Goal: Complete application form: Complete application form

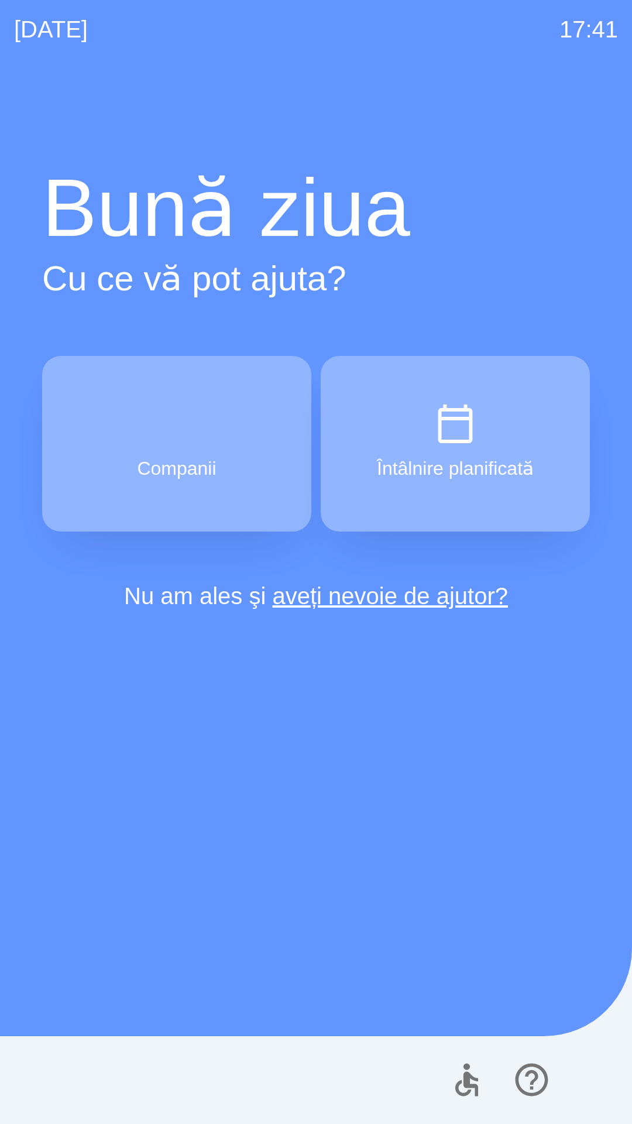
click at [115, 466] on button "Companii" at bounding box center [176, 444] width 269 height 176
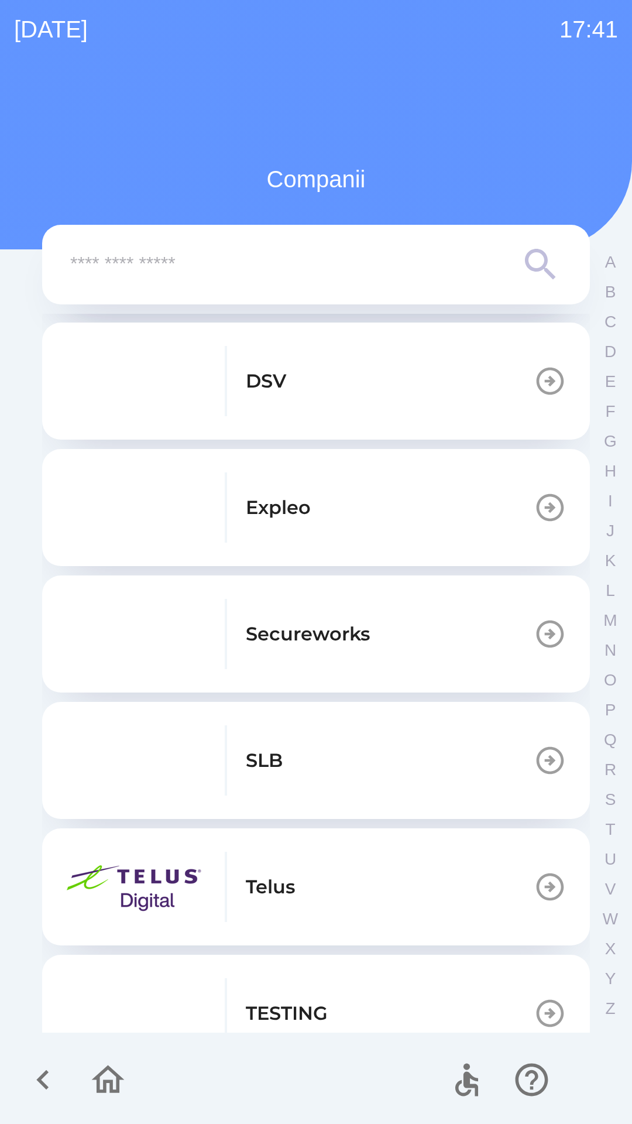
scroll to position [269, 0]
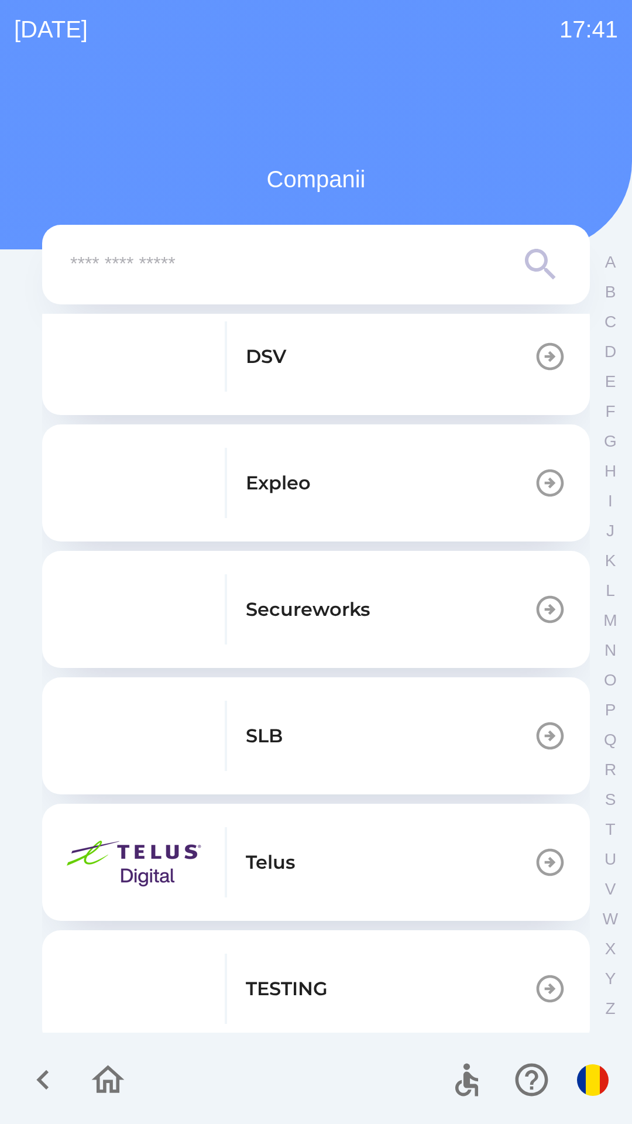
click at [256, 969] on div "TESTING" at bounding box center [197, 988] width 262 height 70
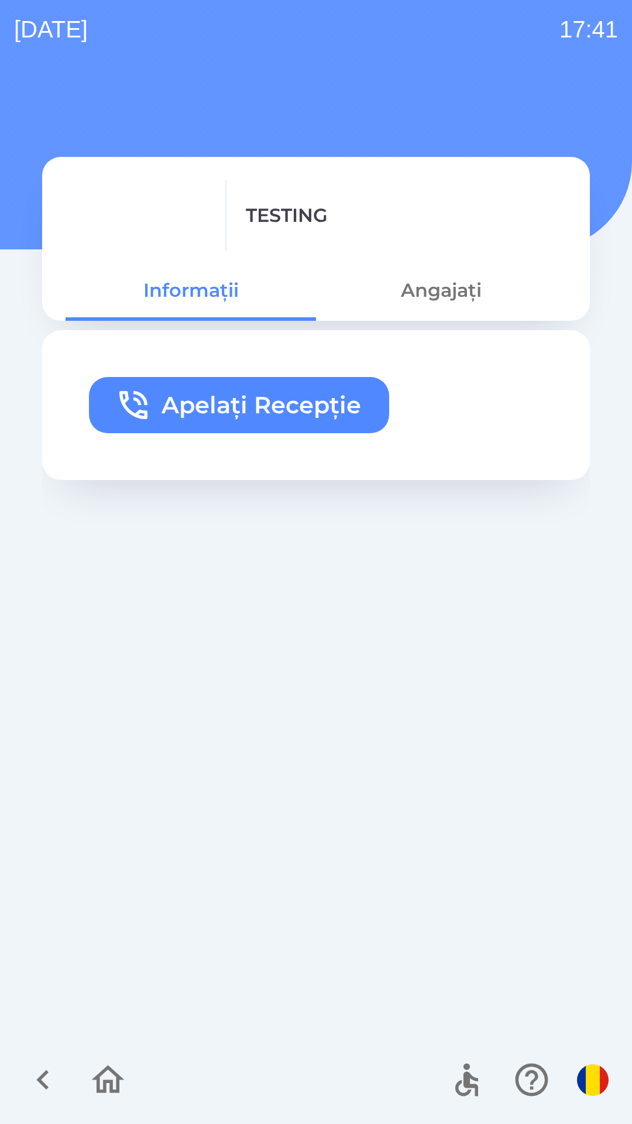
click at [238, 405] on button "Apelați Recepție" at bounding box center [239, 405] width 300 height 56
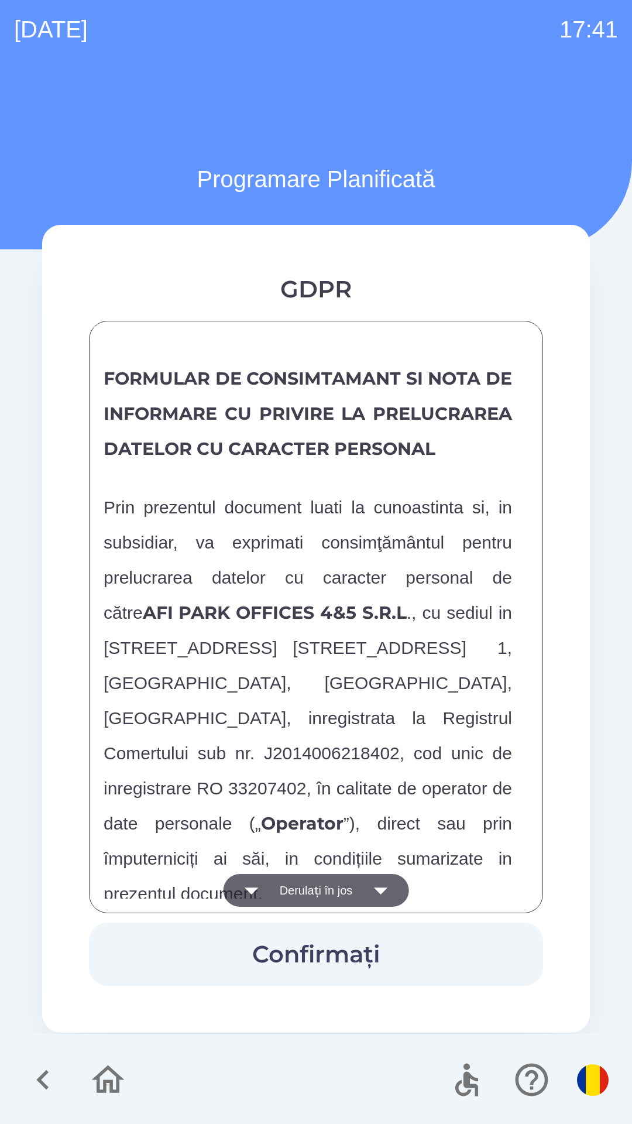
click at [287, 892] on button "Derulați în jos" at bounding box center [317, 890] width 186 height 33
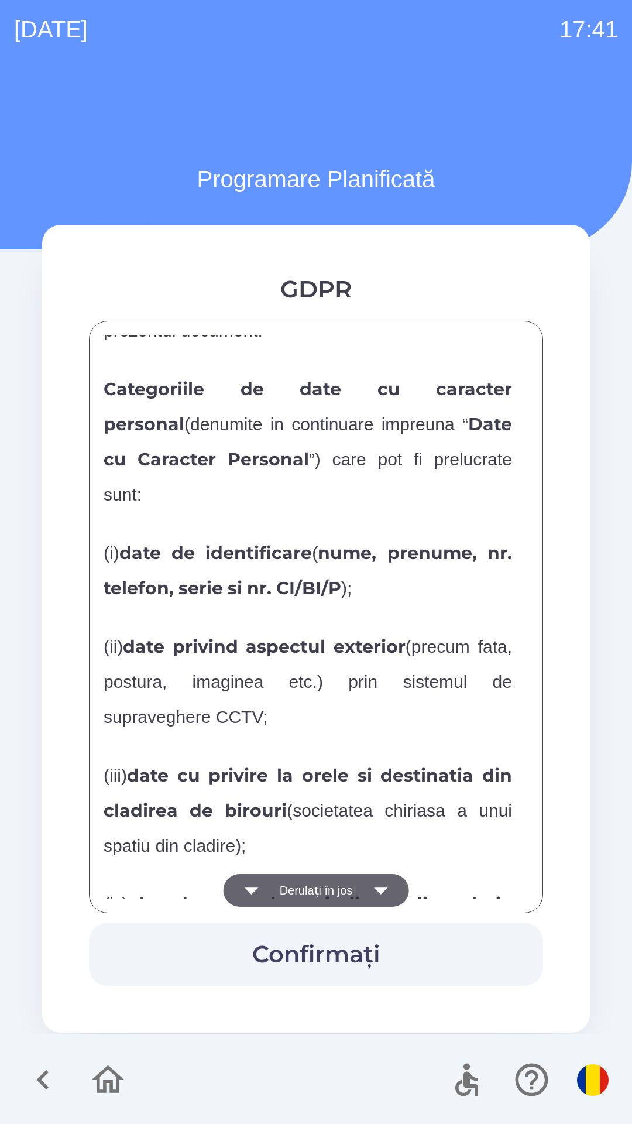
click at [269, 886] on button "Derulați în jos" at bounding box center [317, 890] width 186 height 33
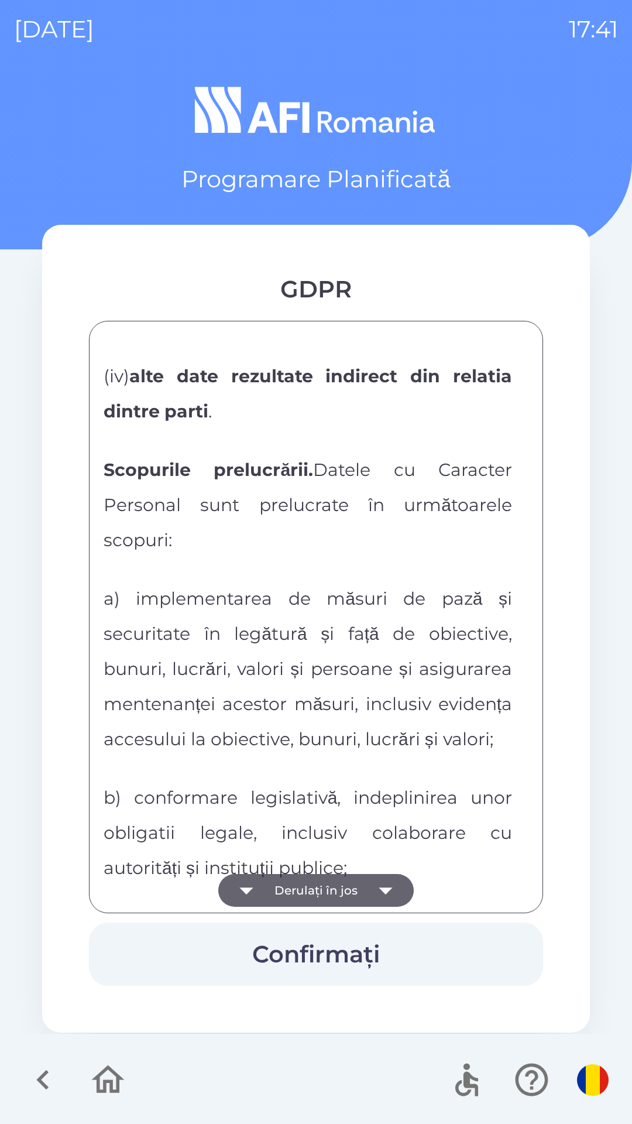
click at [260, 893] on icon "button" at bounding box center [246, 890] width 33 height 33
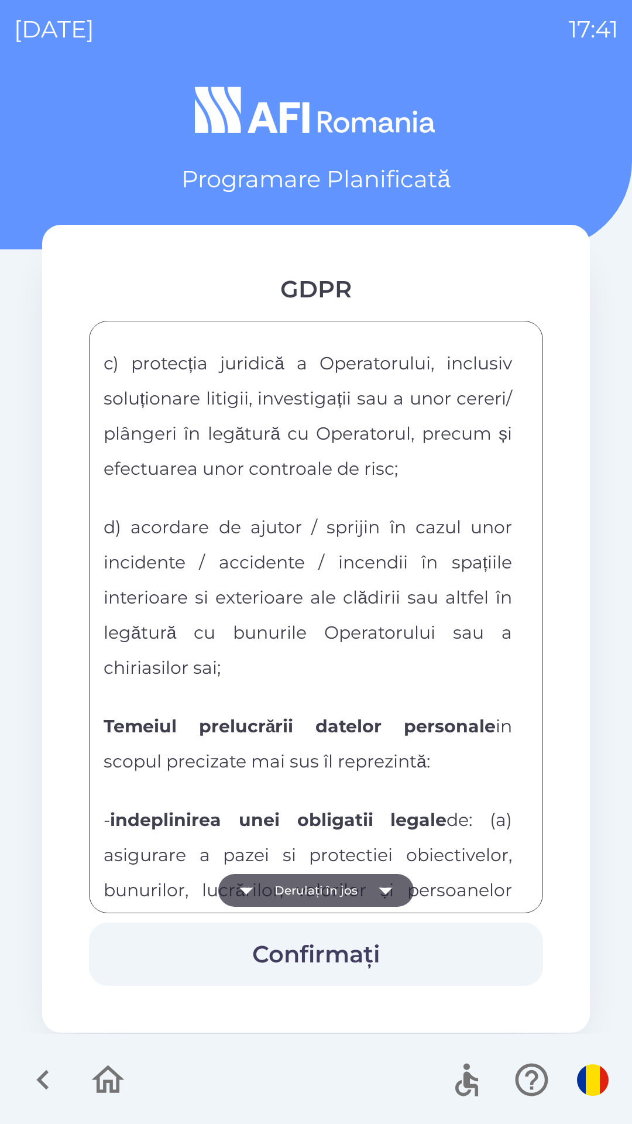
click at [262, 895] on icon "button" at bounding box center [246, 890] width 33 height 33
click at [260, 886] on icon "button" at bounding box center [246, 890] width 33 height 33
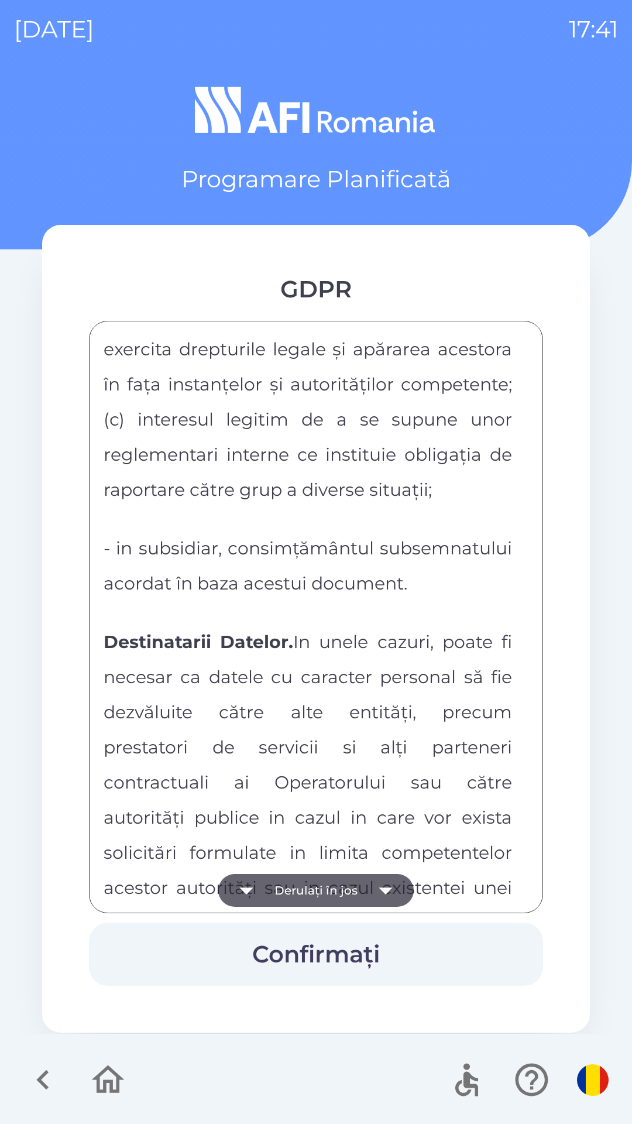
click at [260, 891] on icon "button" at bounding box center [246, 890] width 33 height 33
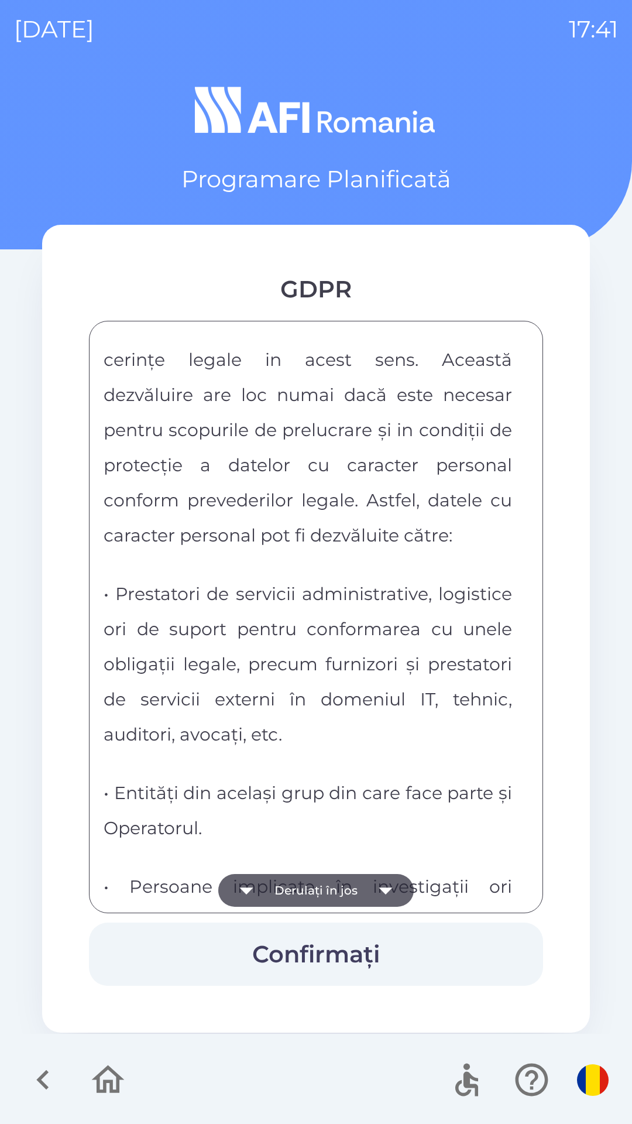
click at [257, 885] on icon "button" at bounding box center [246, 890] width 33 height 33
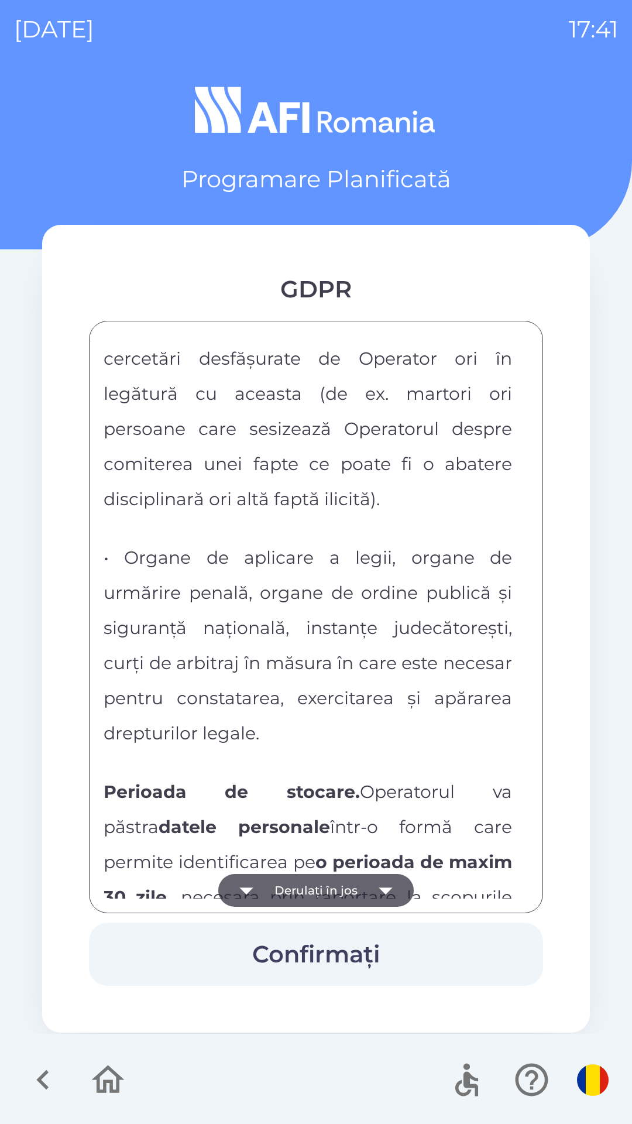
click at [256, 883] on icon "button" at bounding box center [246, 890] width 33 height 33
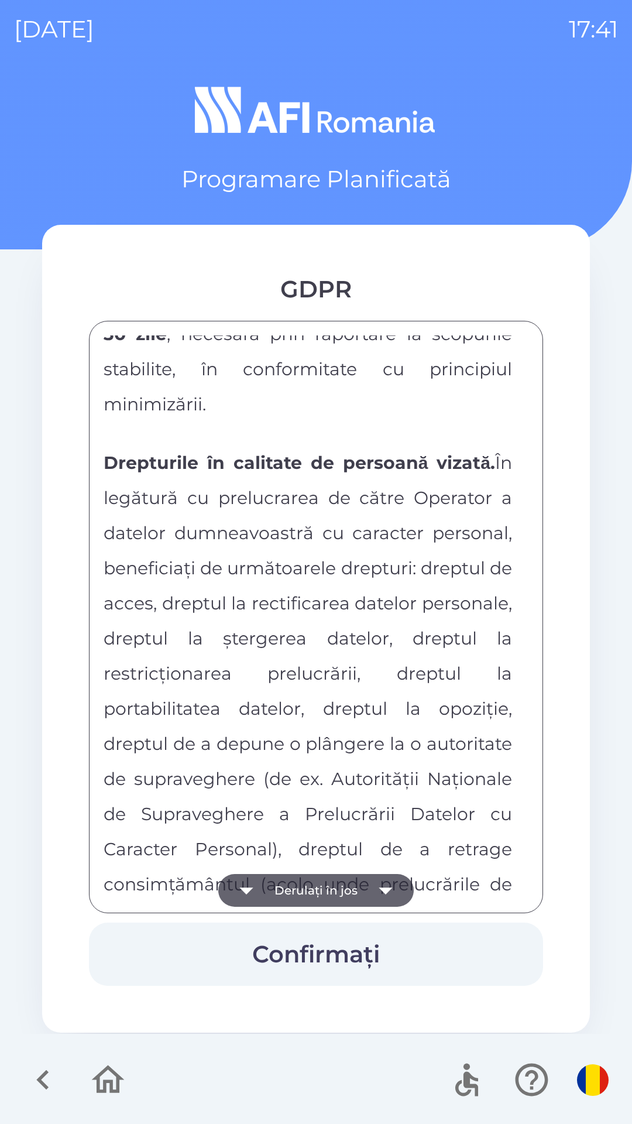
click at [259, 886] on icon "button" at bounding box center [246, 890] width 33 height 33
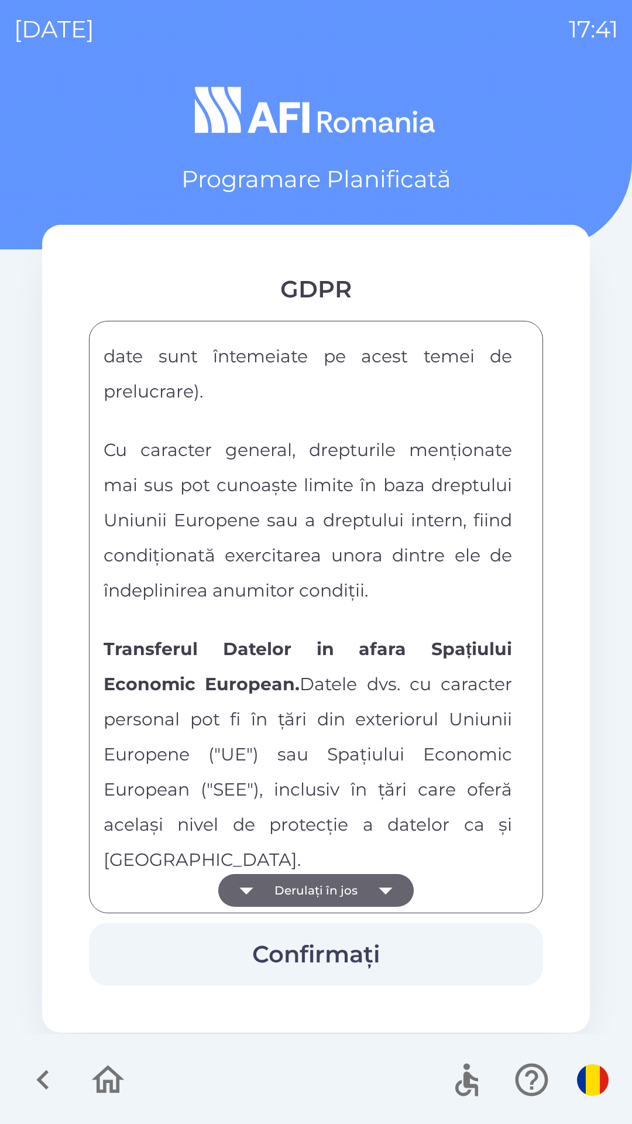
click at [262, 886] on icon "button" at bounding box center [246, 890] width 33 height 33
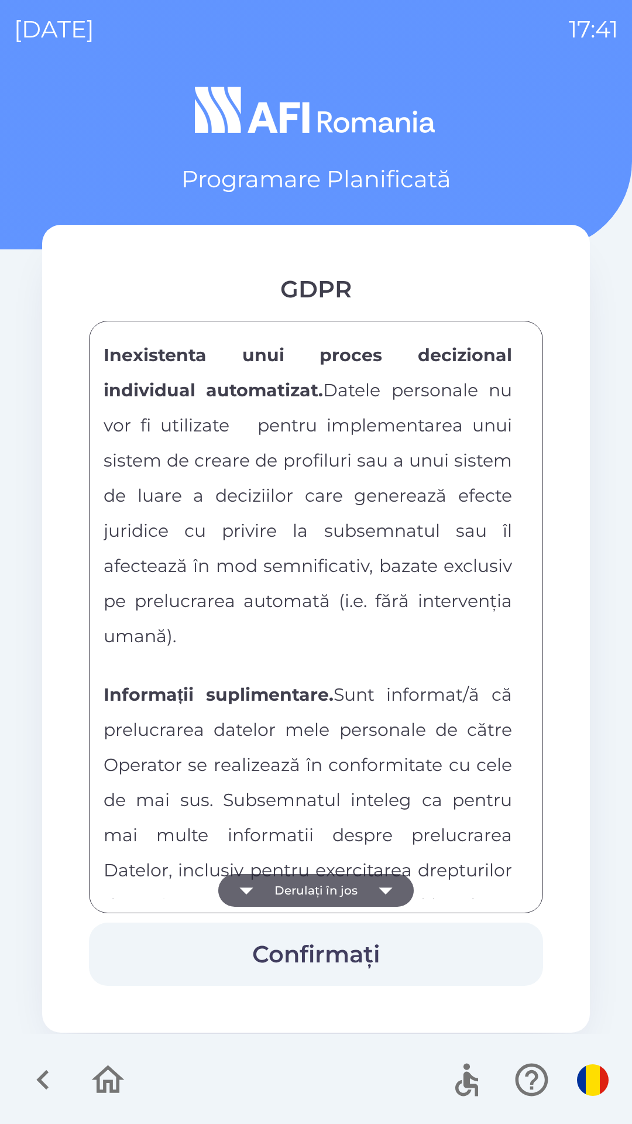
click at [262, 882] on icon "button" at bounding box center [246, 890] width 33 height 33
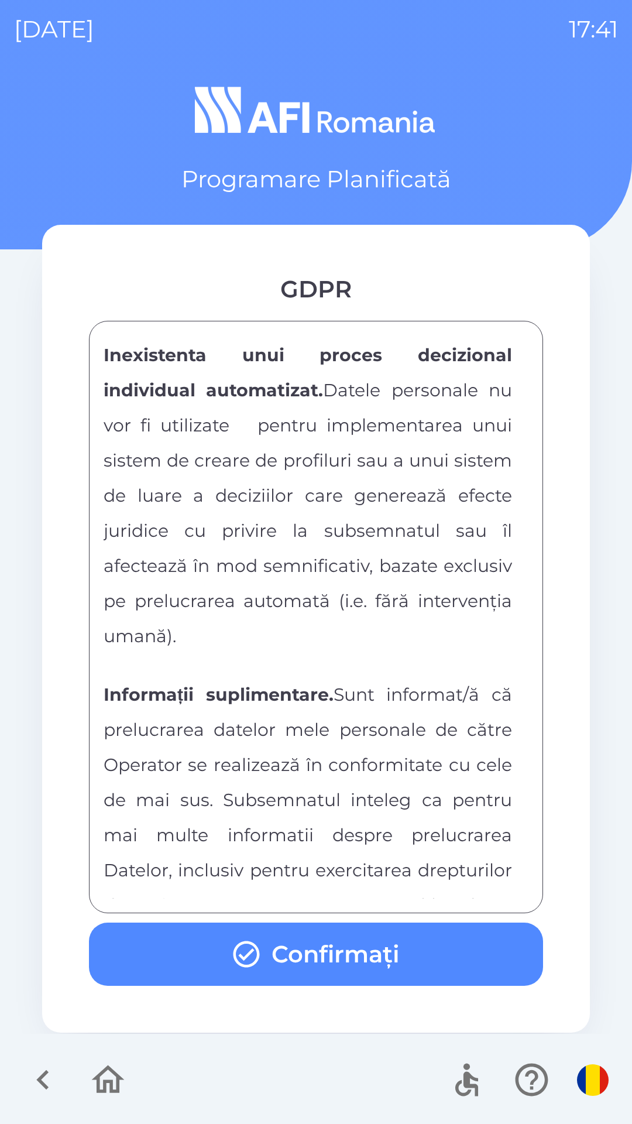
scroll to position [6156, 0]
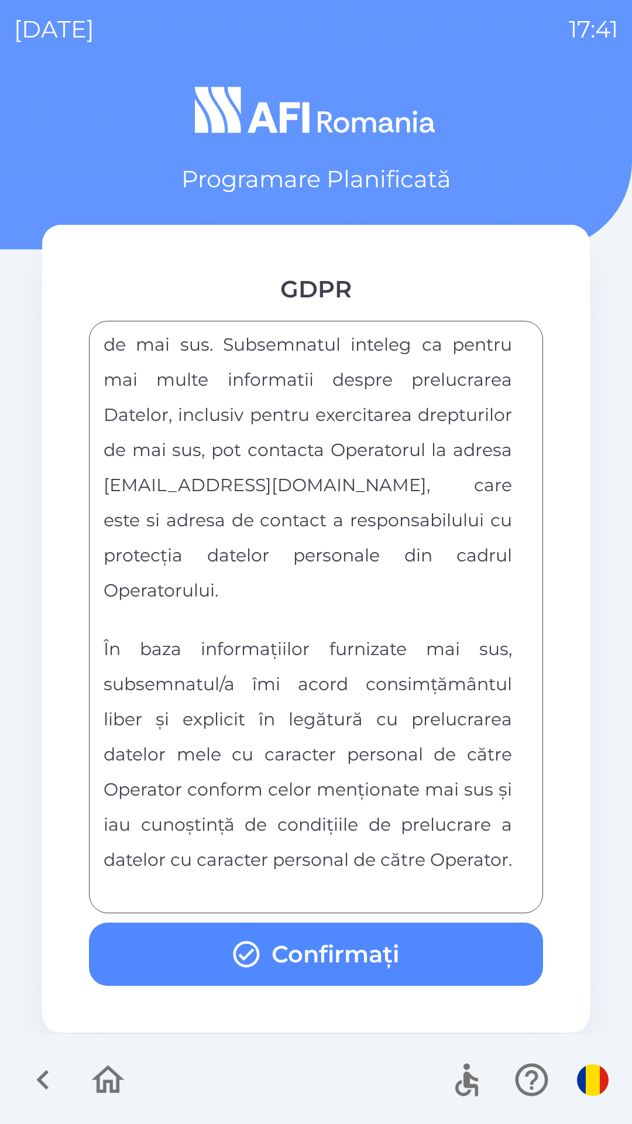
click at [262, 879] on div "FORMULAR DE CONSIMTAMANT SI NOTA DE INFORMARE CU PRIVIRE LA PRELUCRAREA DATELOR…" at bounding box center [316, 616] width 425 height 563
click at [269, 893] on div "FORMULAR DE CONSIMTAMANT SI NOTA DE INFORMARE CU PRIVIRE LA PRELUCRAREA DATELOR…" at bounding box center [316, 616] width 425 height 563
click at [269, 955] on button "Confirmați" at bounding box center [316, 953] width 454 height 63
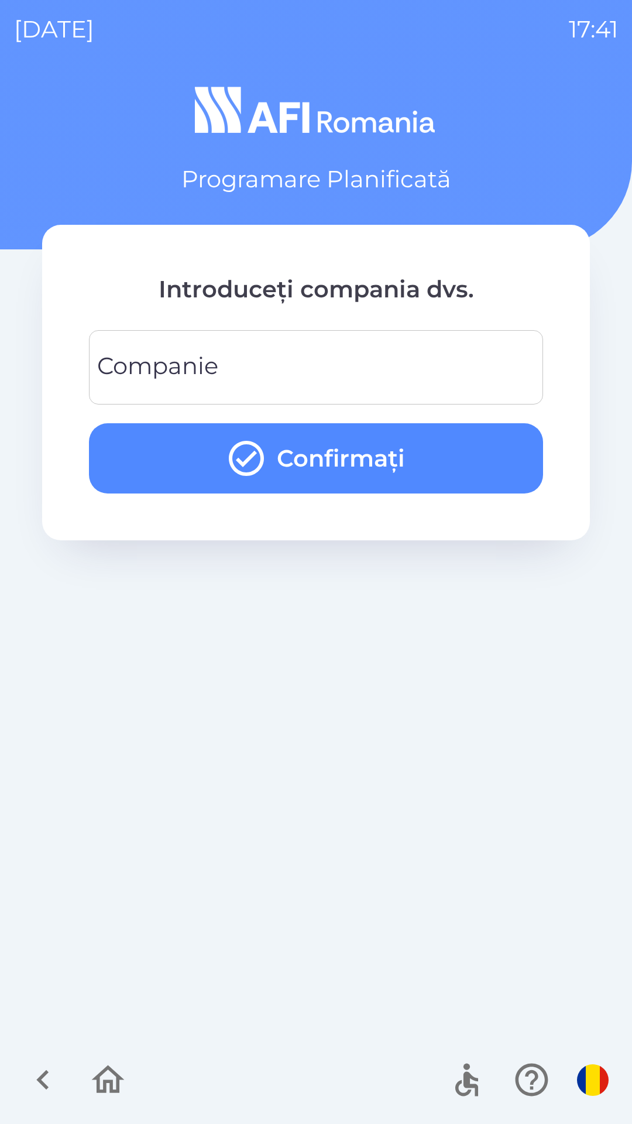
click at [239, 355] on input "Companie" at bounding box center [316, 367] width 426 height 46
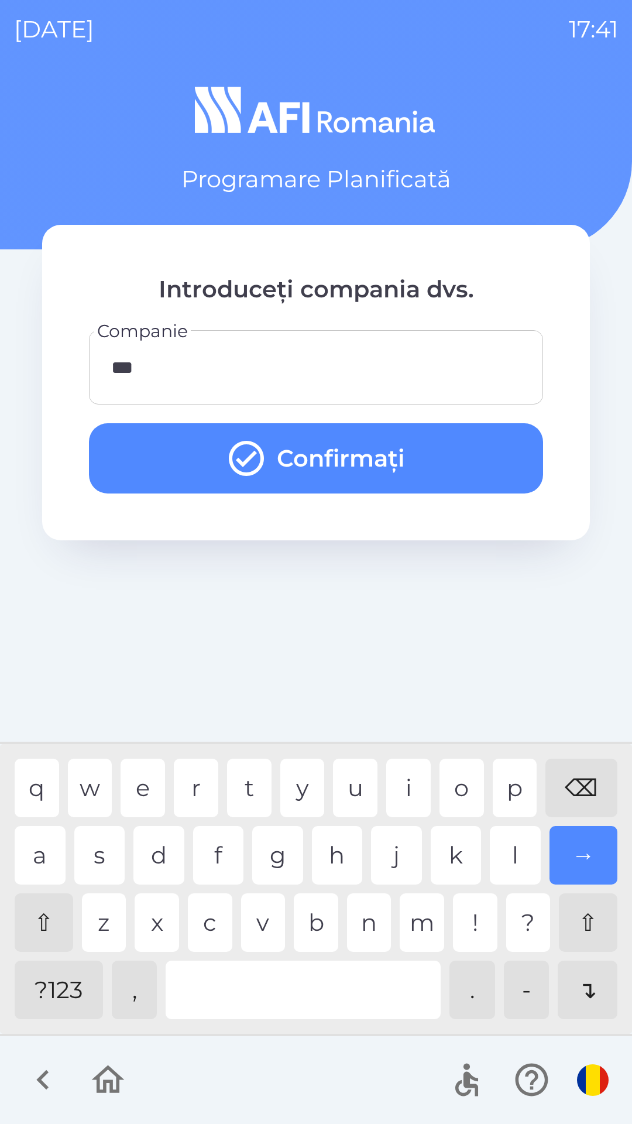
click at [155, 846] on div "d" at bounding box center [158, 855] width 51 height 59
type input "****"
click at [212, 855] on div "f" at bounding box center [218, 855] width 51 height 59
click at [263, 463] on icon "submit" at bounding box center [246, 458] width 35 height 35
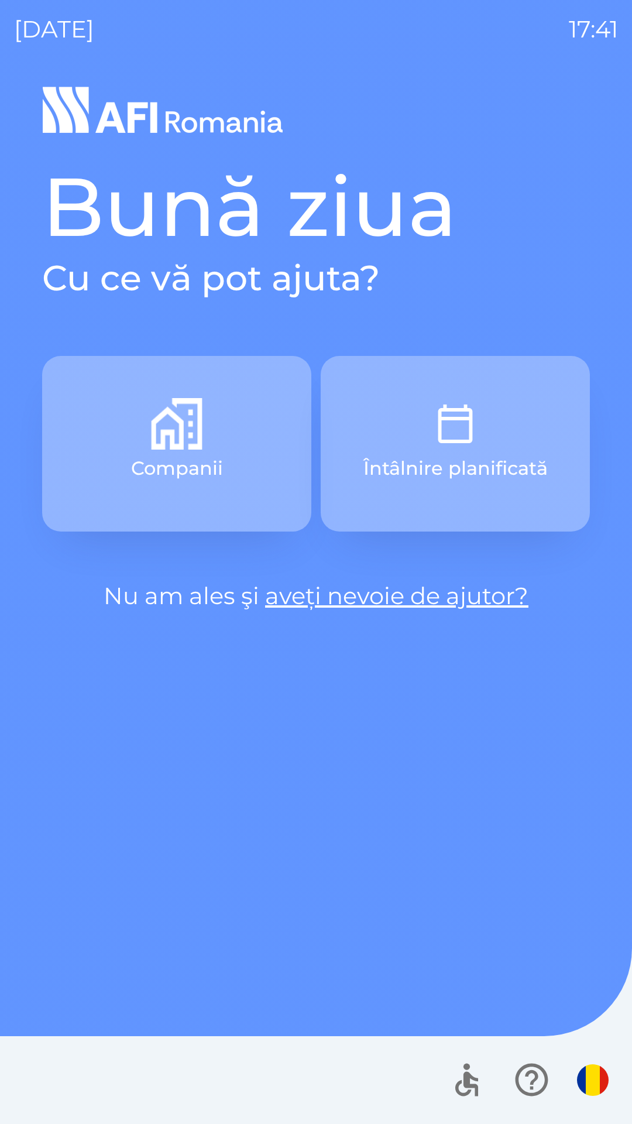
click at [222, 442] on button "Companii" at bounding box center [176, 444] width 269 height 176
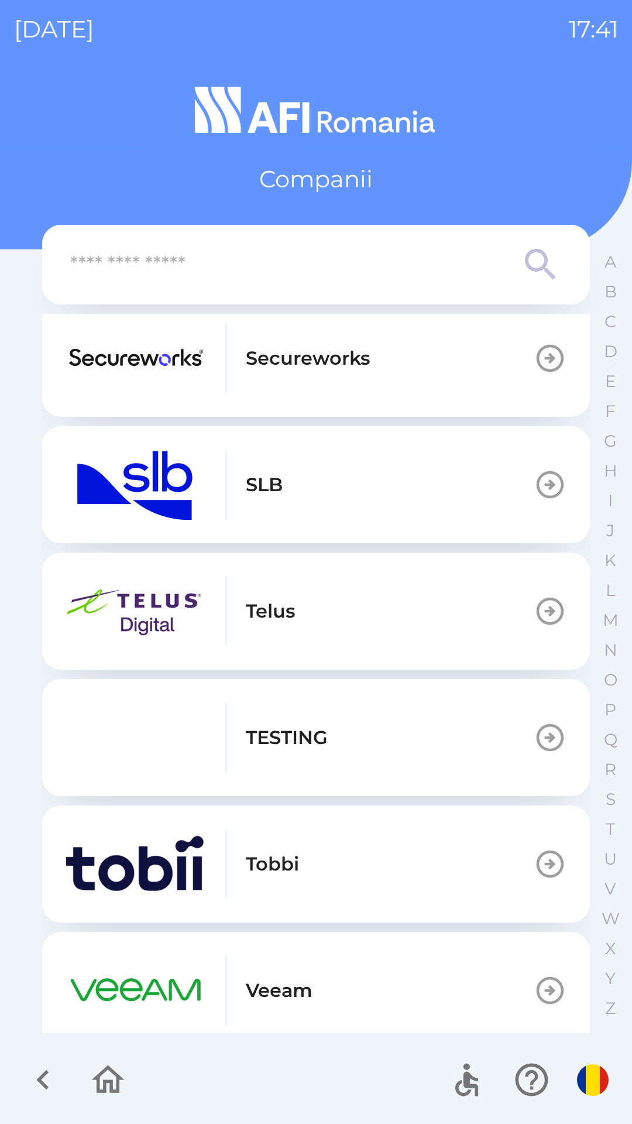
scroll to position [527, 0]
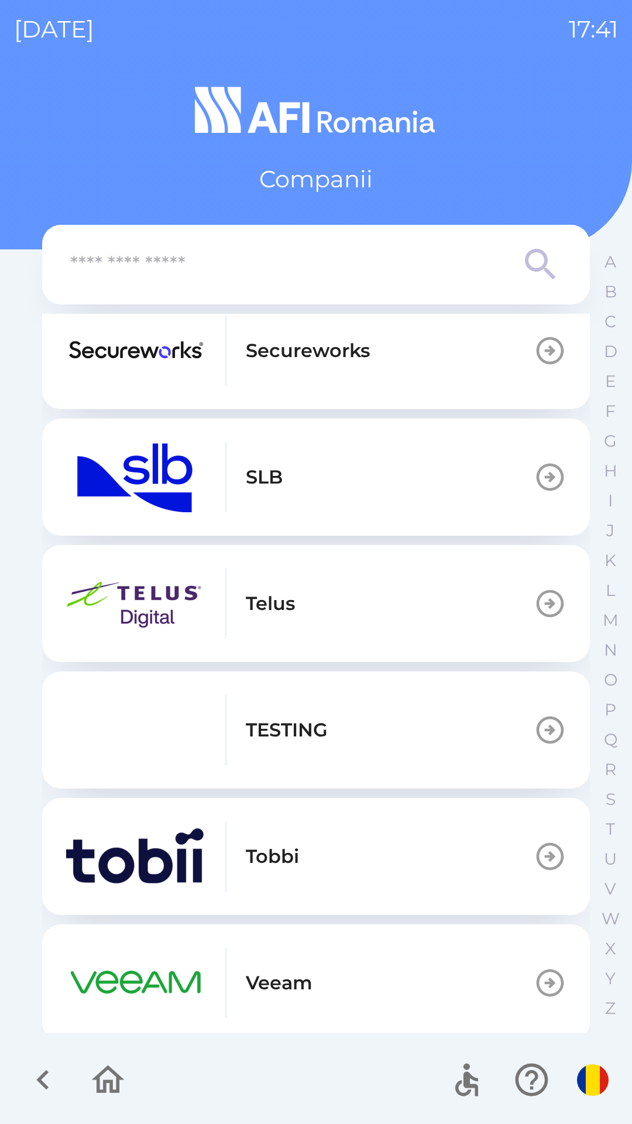
click at [129, 717] on img "button" at bounding box center [136, 730] width 140 height 70
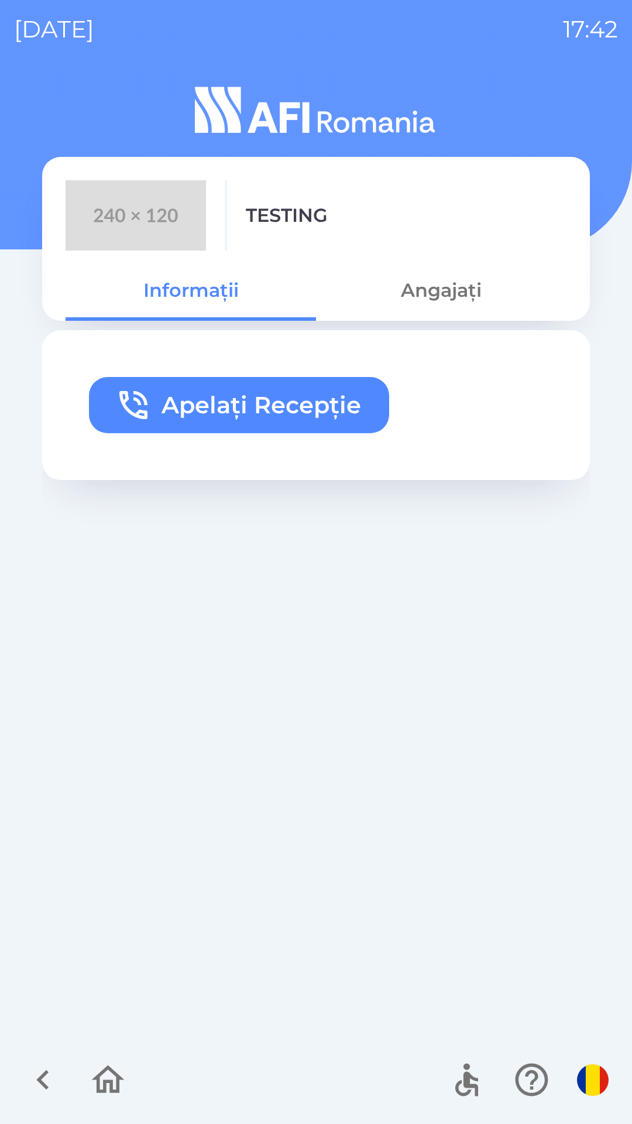
click at [169, 405] on button "Apelați Recepție" at bounding box center [239, 405] width 300 height 56
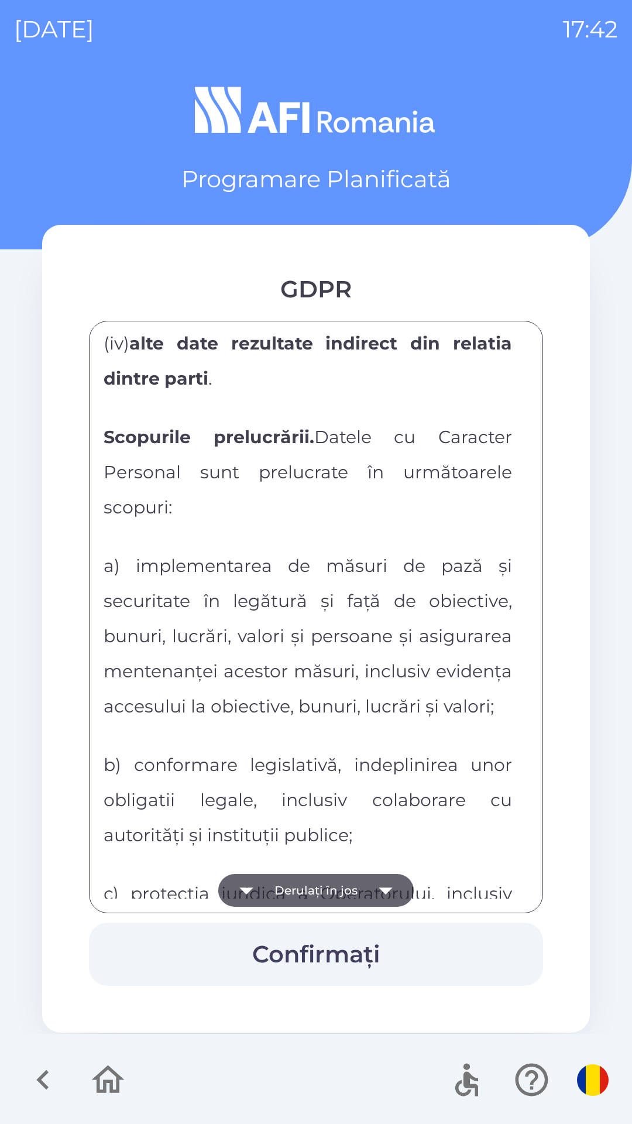
scroll to position [1112, 0]
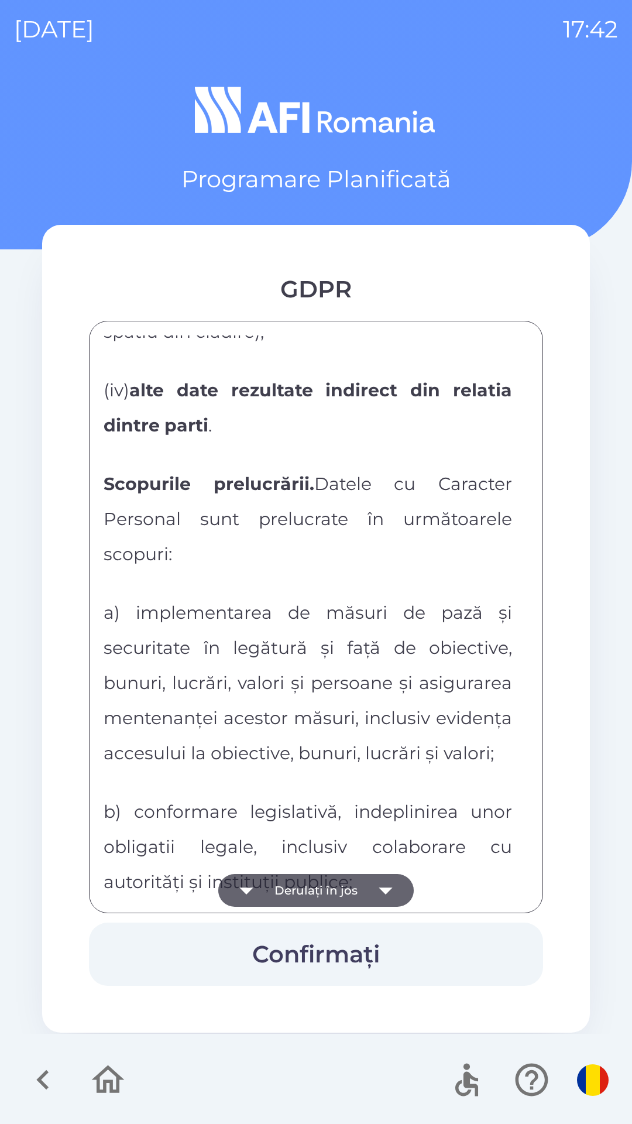
click at [258, 883] on icon "button" at bounding box center [246, 890] width 33 height 33
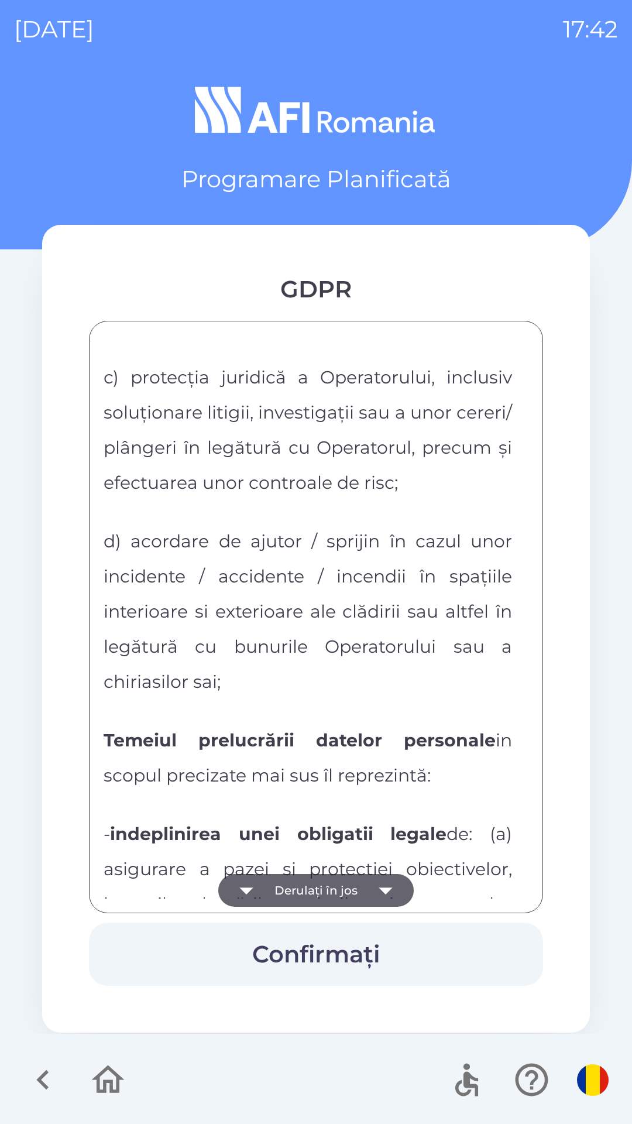
click at [260, 893] on icon "button" at bounding box center [246, 890] width 33 height 33
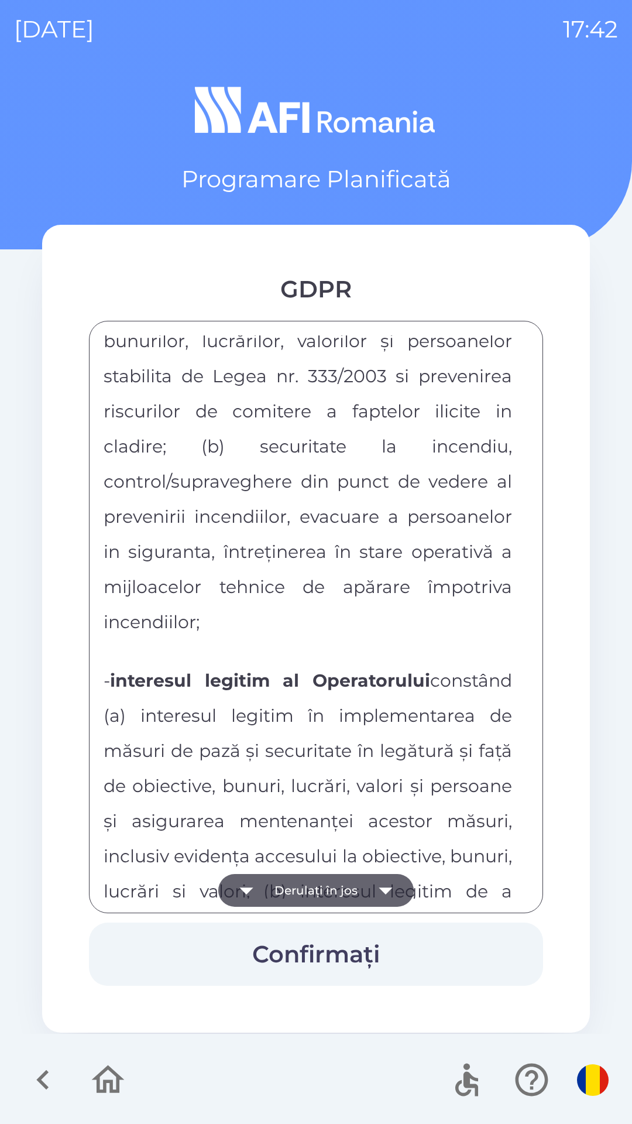
click at [268, 906] on button "Derulați în jos" at bounding box center [315, 890] width 195 height 33
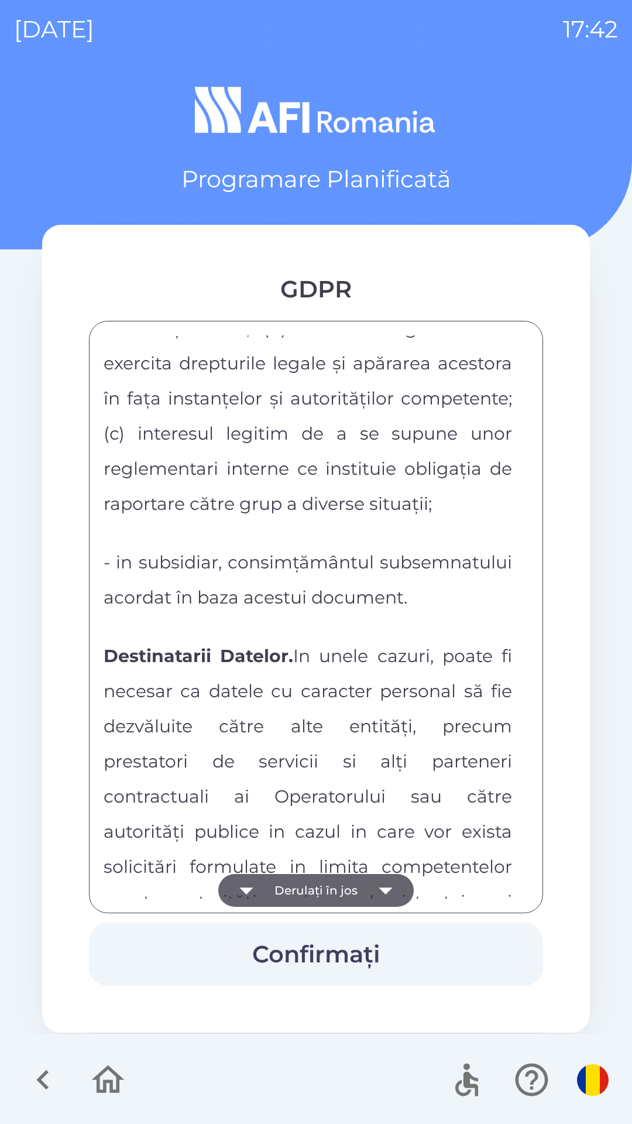
click at [260, 896] on icon "button" at bounding box center [246, 890] width 33 height 33
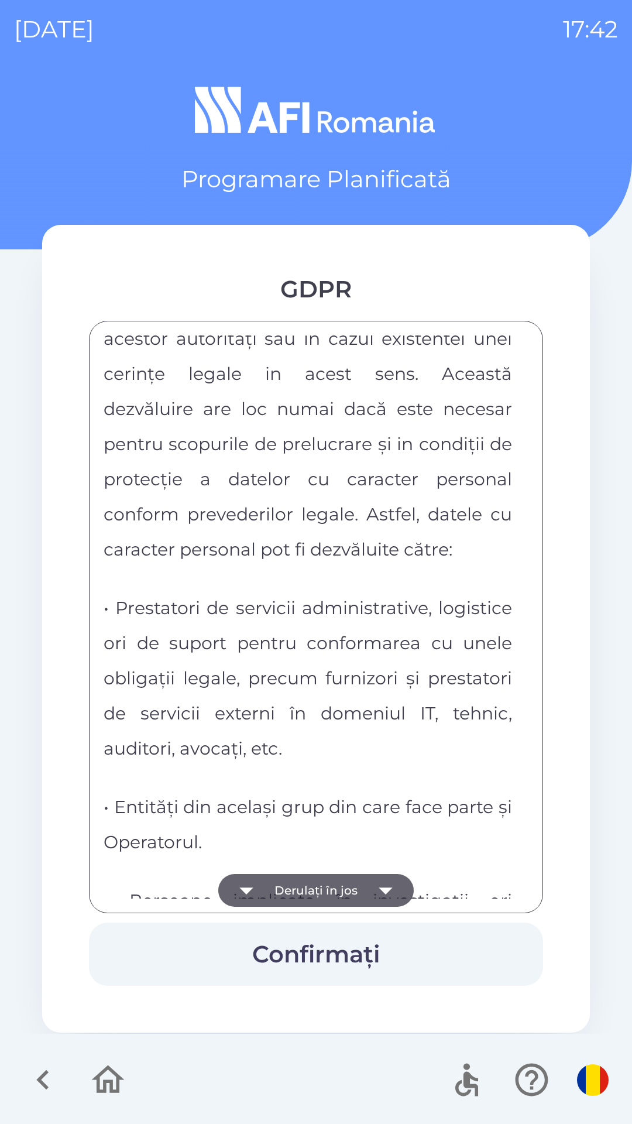
click at [258, 894] on icon "button" at bounding box center [246, 890] width 33 height 33
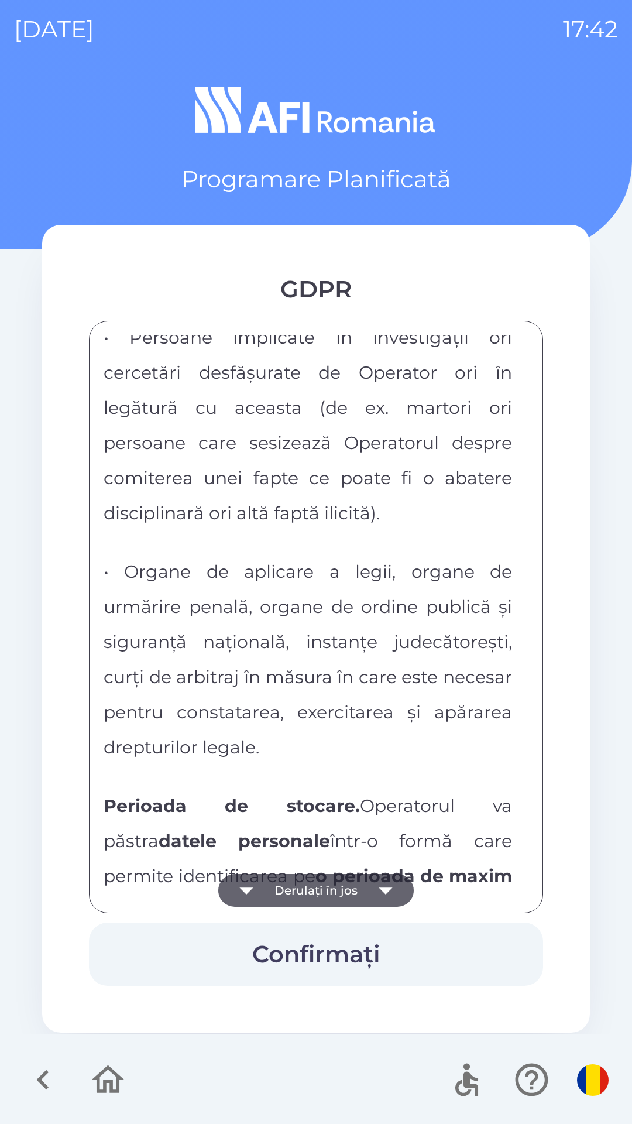
click at [250, 884] on icon "button" at bounding box center [246, 890] width 33 height 33
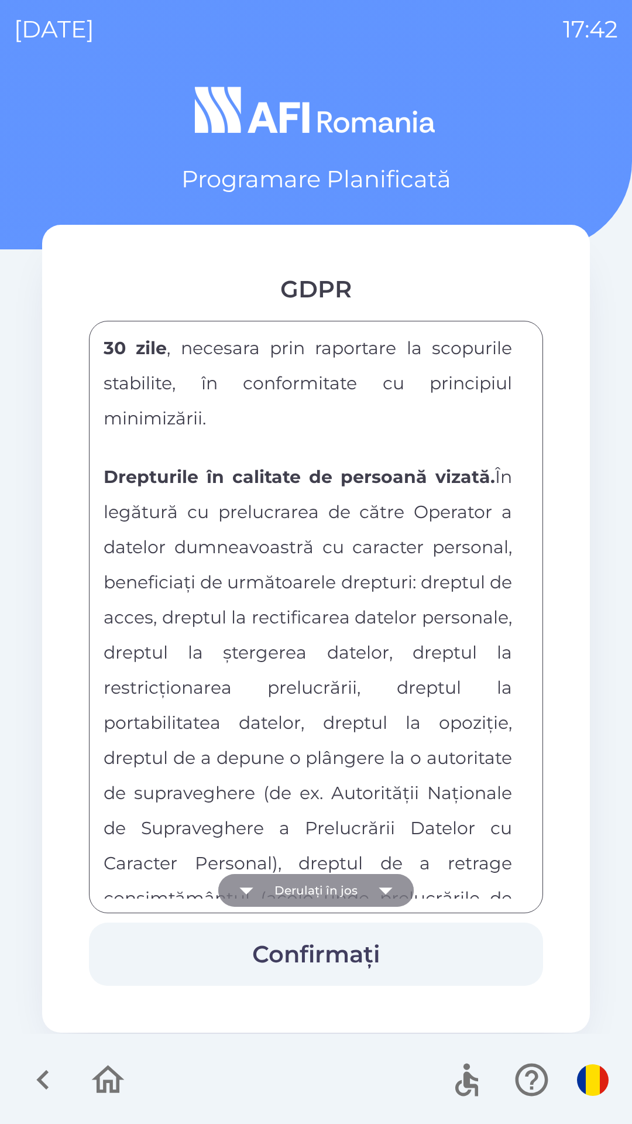
click at [258, 884] on icon "button" at bounding box center [246, 890] width 33 height 33
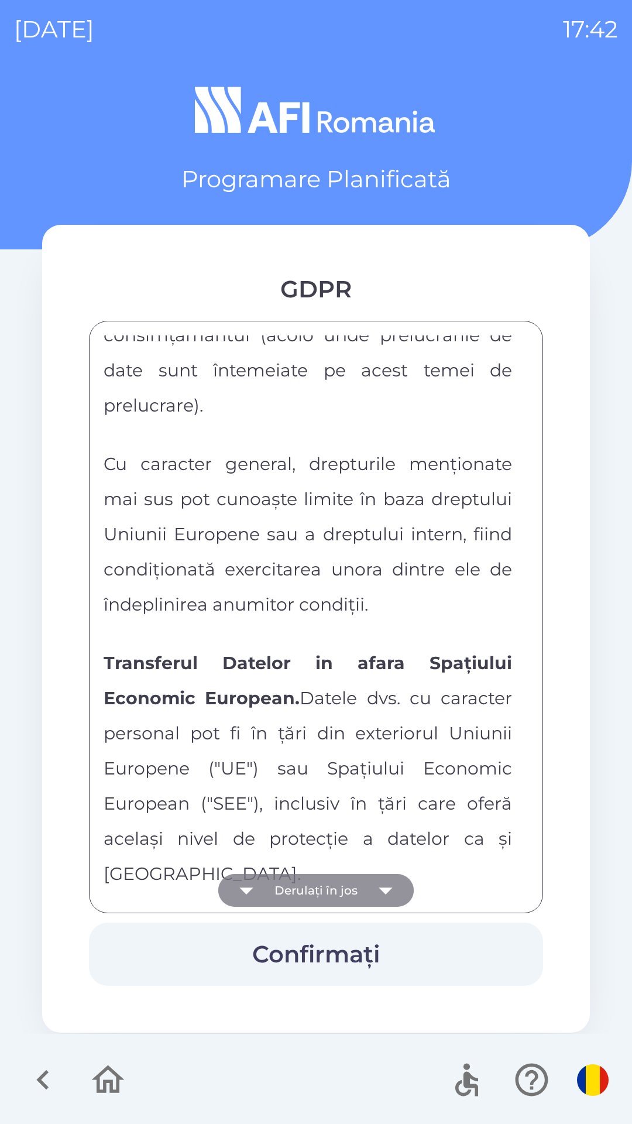
click at [258, 883] on icon "button" at bounding box center [246, 890] width 33 height 33
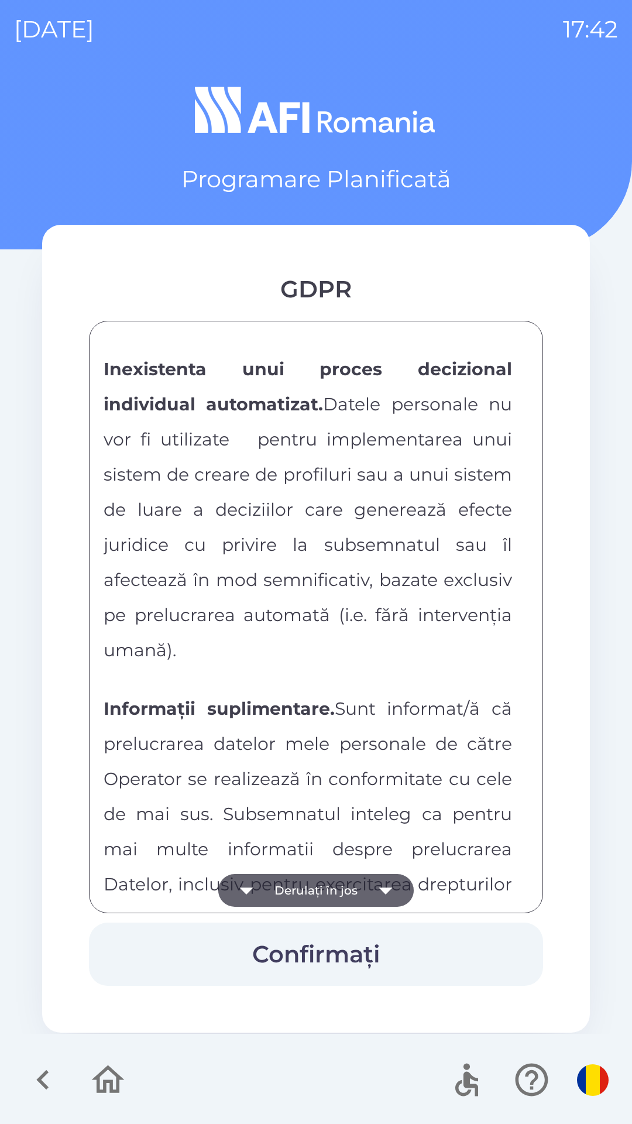
click at [258, 884] on icon "button" at bounding box center [246, 890] width 33 height 33
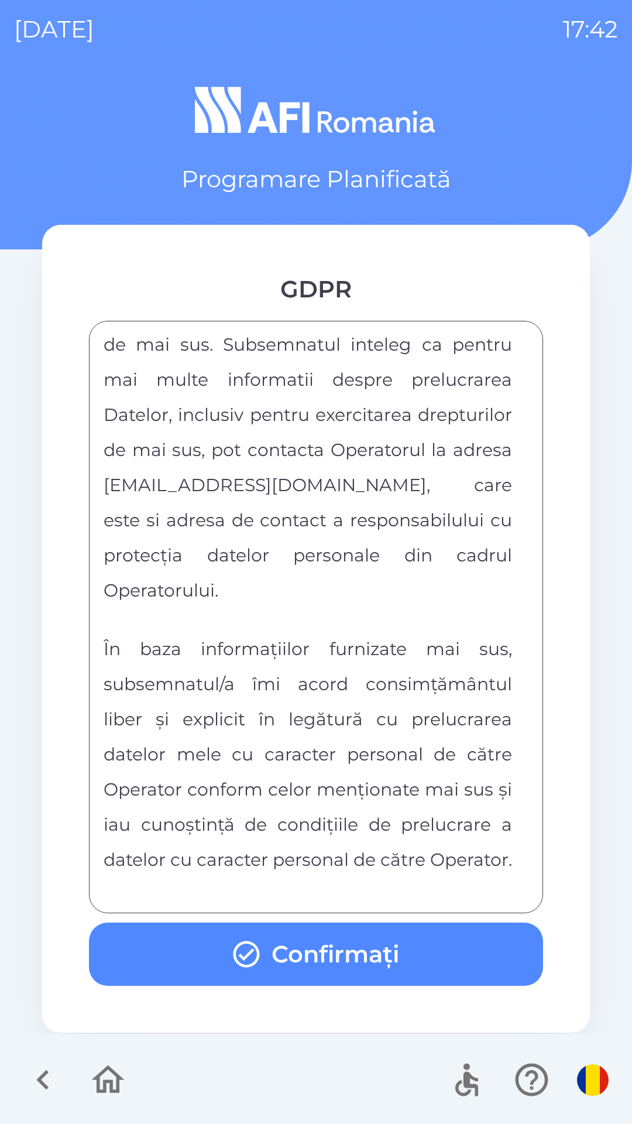
click at [257, 886] on div "FORMULAR DE CONSIMTAMANT SI NOTA DE INFORMARE CU PRIVIRE LA PRELUCRAREA DATELOR…" at bounding box center [316, 616] width 425 height 563
click at [269, 965] on button "Confirmați" at bounding box center [316, 953] width 454 height 63
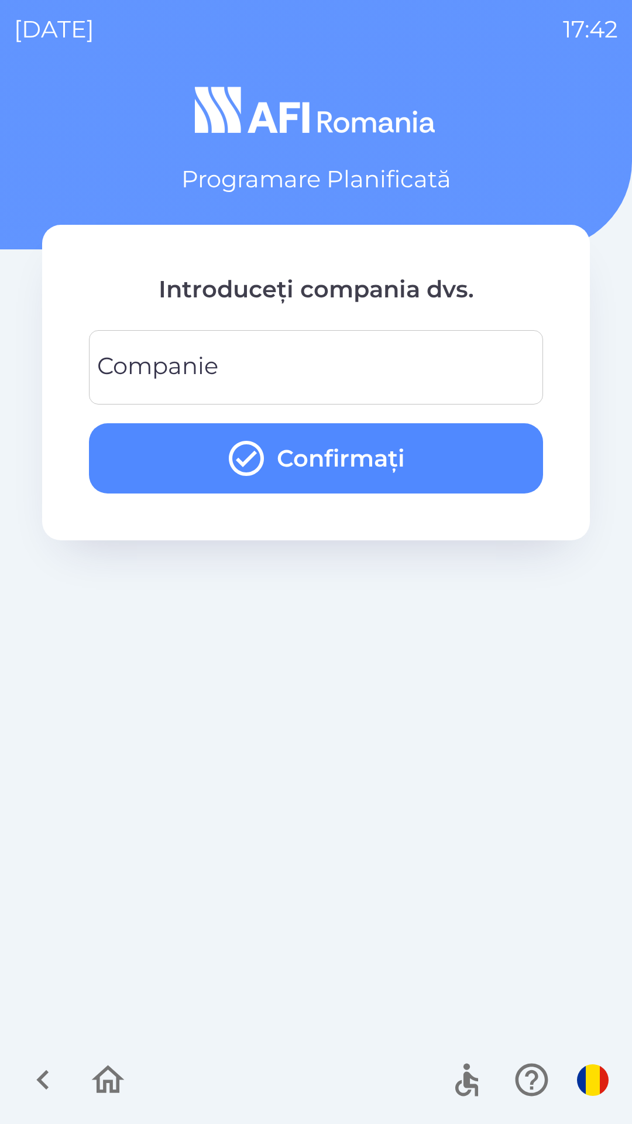
click at [131, 366] on div "Companie Companie" at bounding box center [316, 367] width 454 height 74
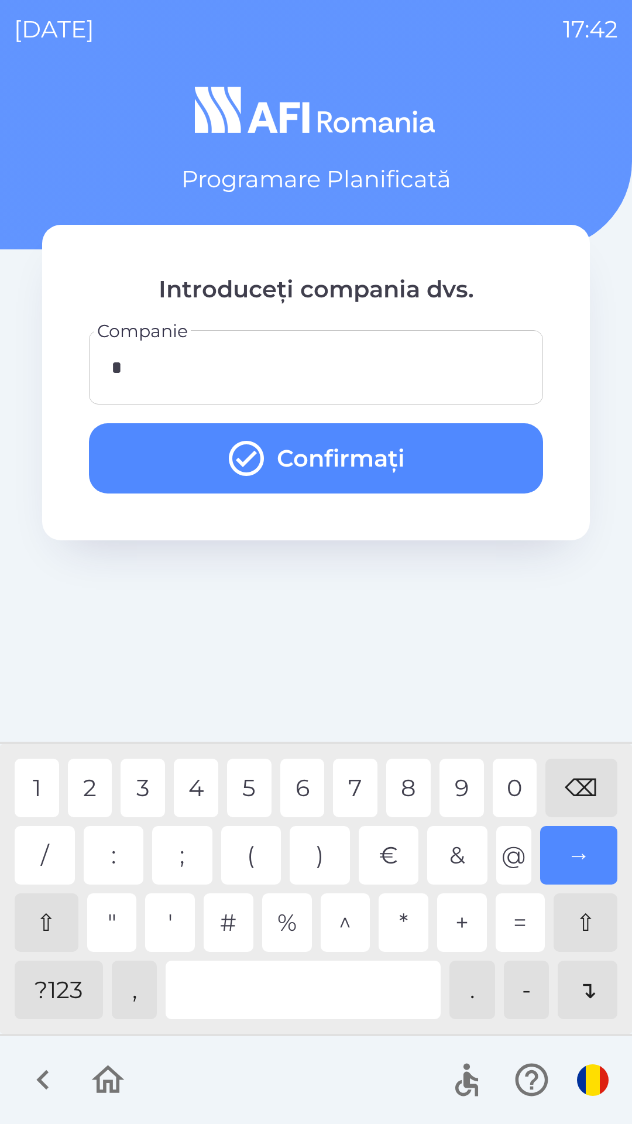
click at [48, 1014] on div "?123" at bounding box center [59, 989] width 88 height 59
click at [90, 799] on div "2" at bounding box center [90, 788] width 44 height 59
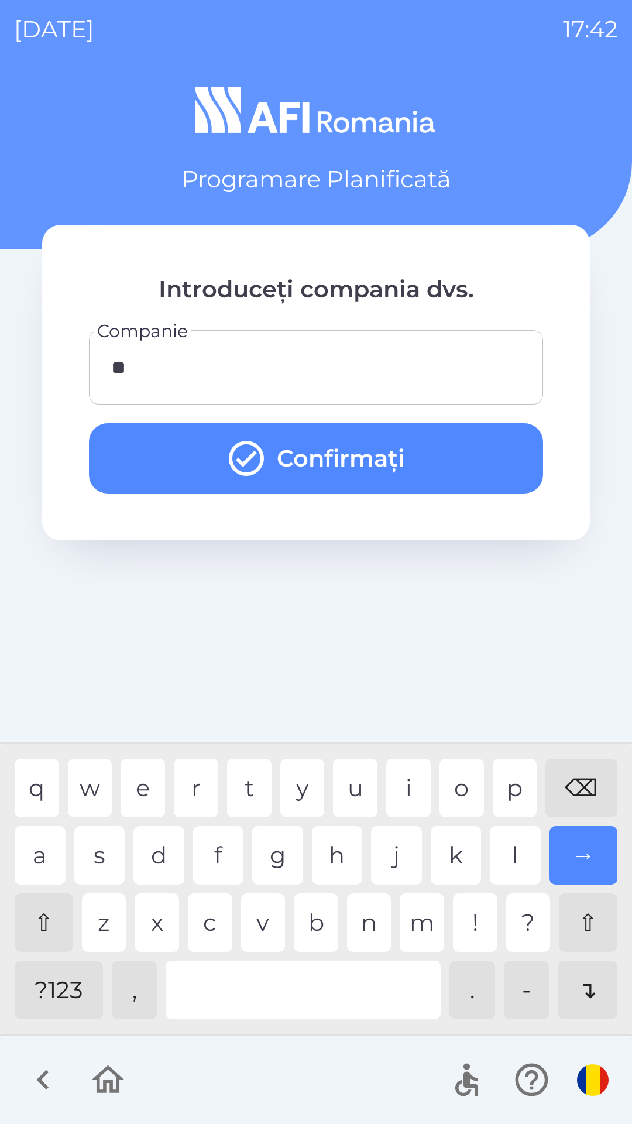
type input "***"
click at [200, 918] on div "c" at bounding box center [210, 922] width 44 height 59
click at [330, 455] on button "Confirmați" at bounding box center [316, 458] width 454 height 70
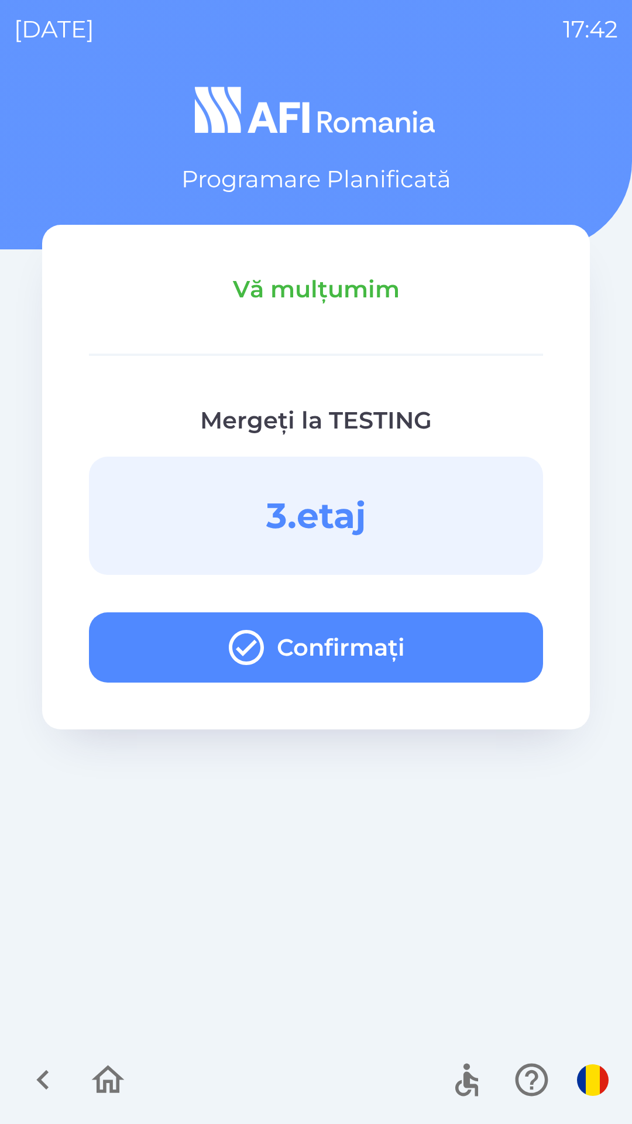
click at [316, 644] on button "Confirmați" at bounding box center [316, 647] width 454 height 70
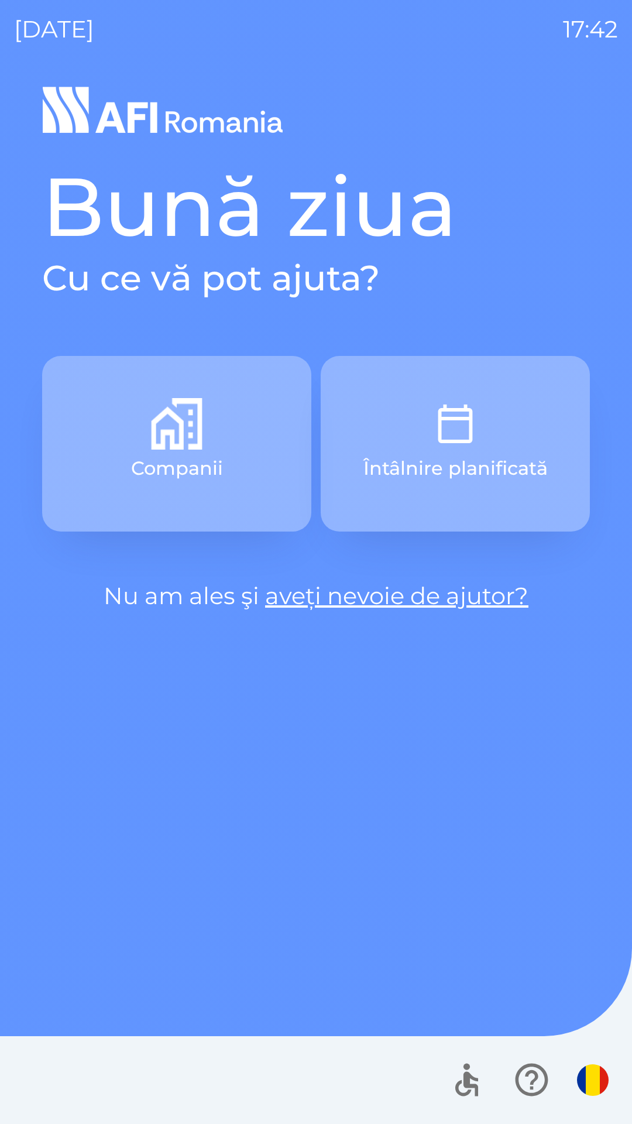
click at [226, 481] on button "Companii" at bounding box center [176, 444] width 269 height 176
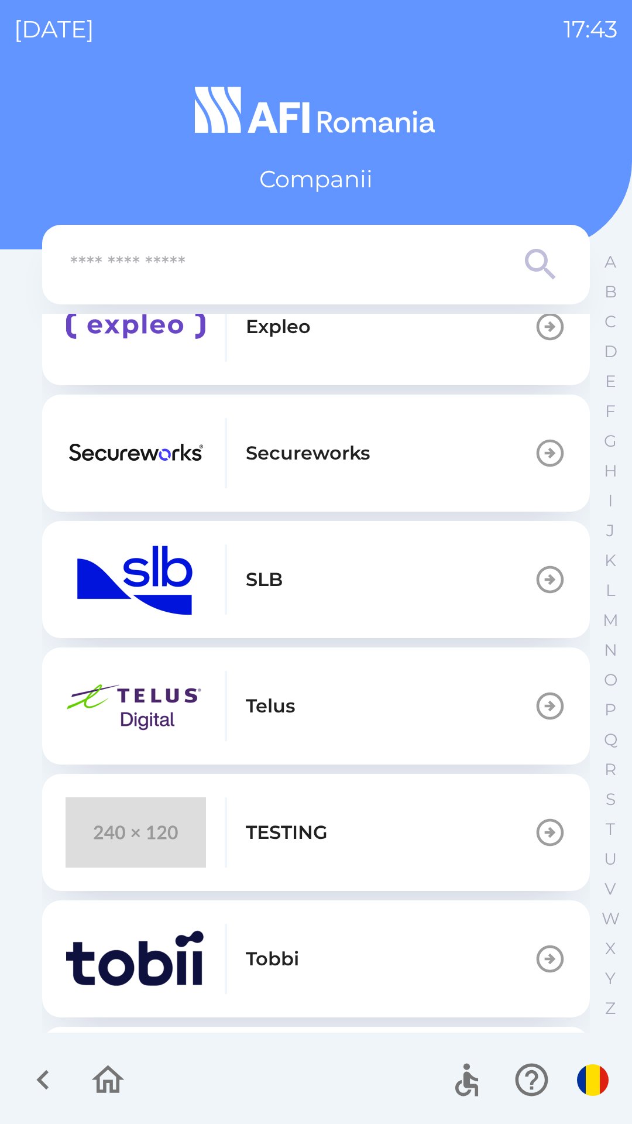
scroll to position [437, 0]
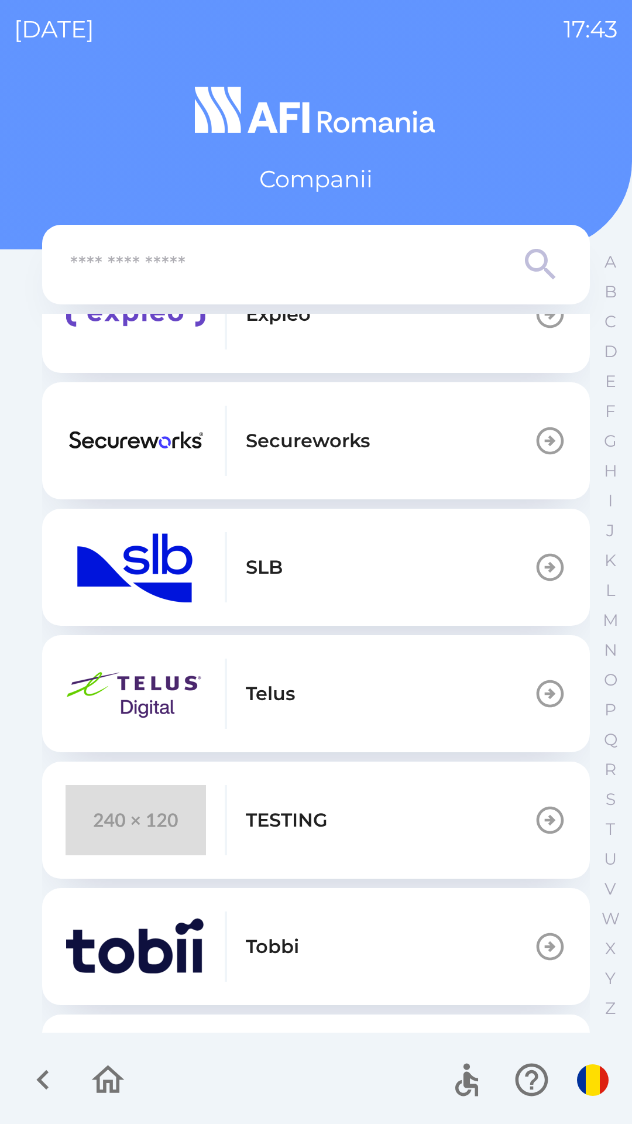
click at [154, 801] on img "button" at bounding box center [136, 820] width 140 height 70
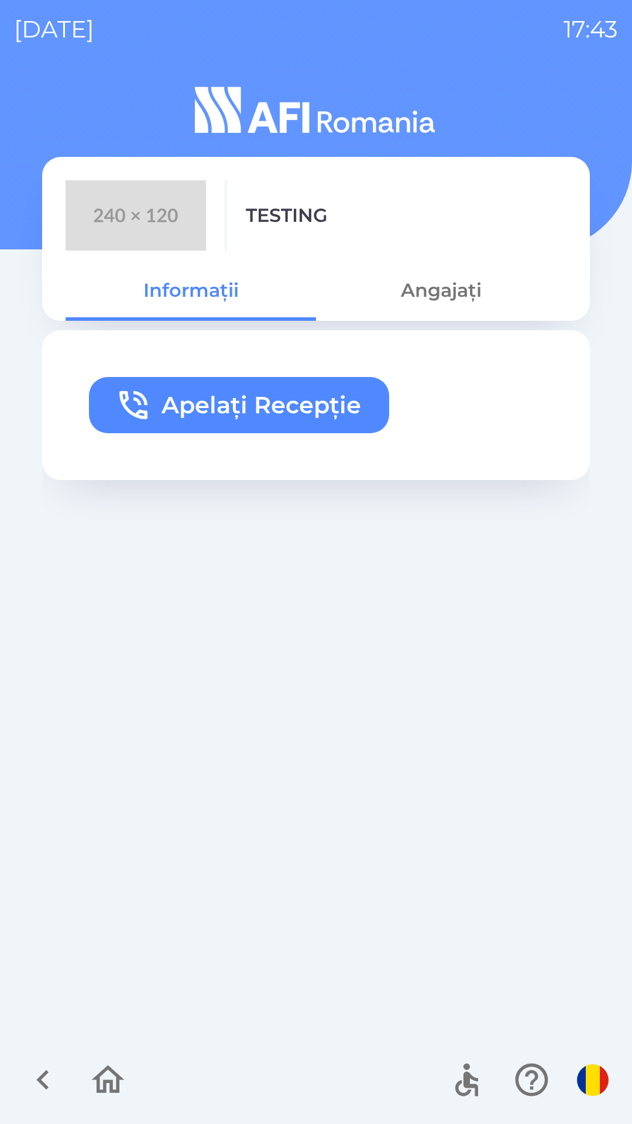
click at [133, 382] on button "Apelați Recepție" at bounding box center [239, 405] width 300 height 56
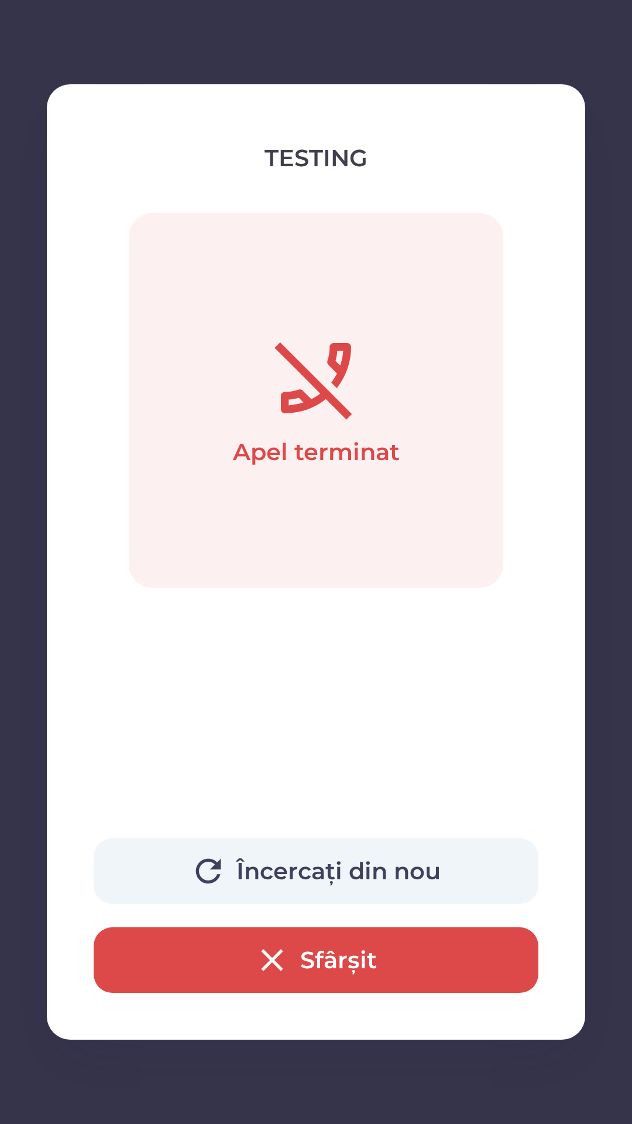
click at [329, 945] on button "Sfârșit" at bounding box center [316, 960] width 445 height 66
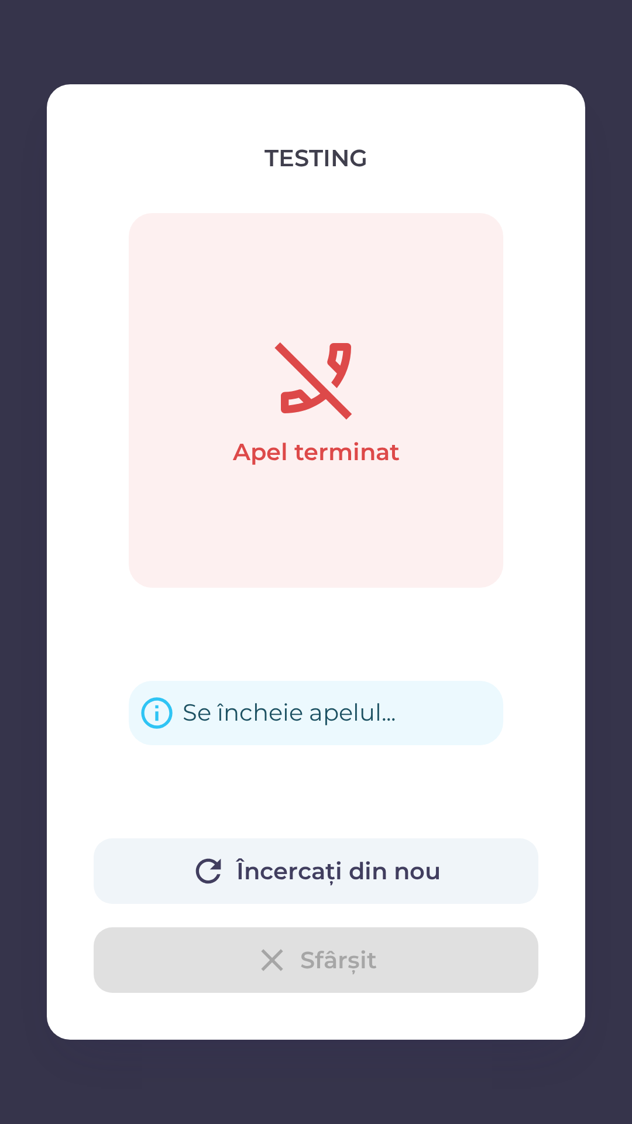
click at [302, 869] on button "Încercați din nou" at bounding box center [316, 871] width 445 height 66
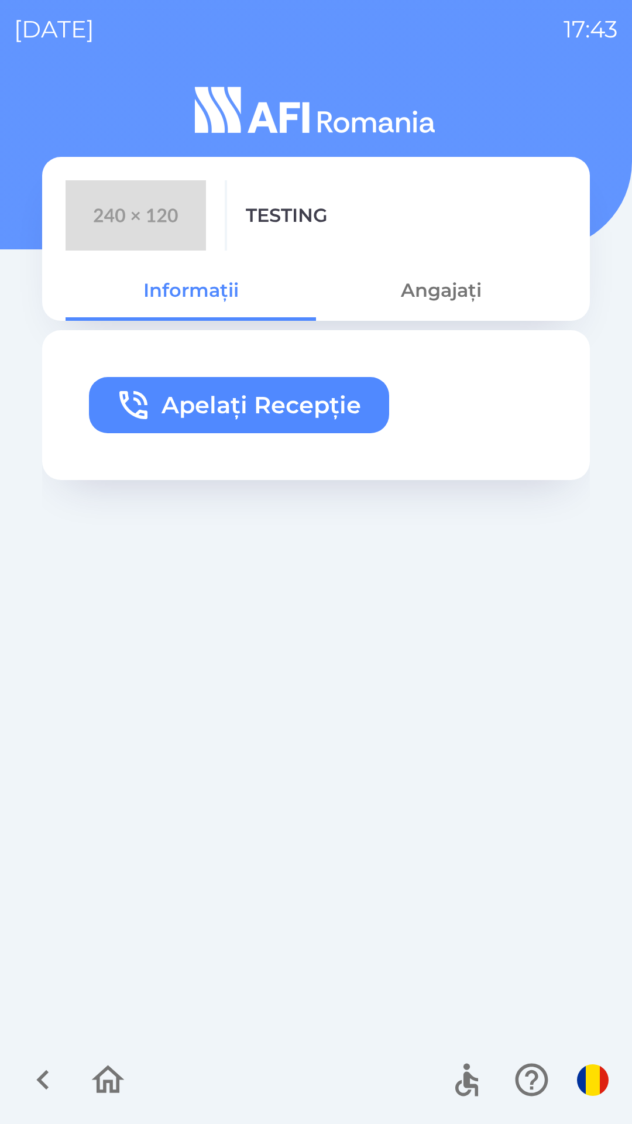
click at [225, 385] on button "Apelați Recepție" at bounding box center [239, 405] width 300 height 56
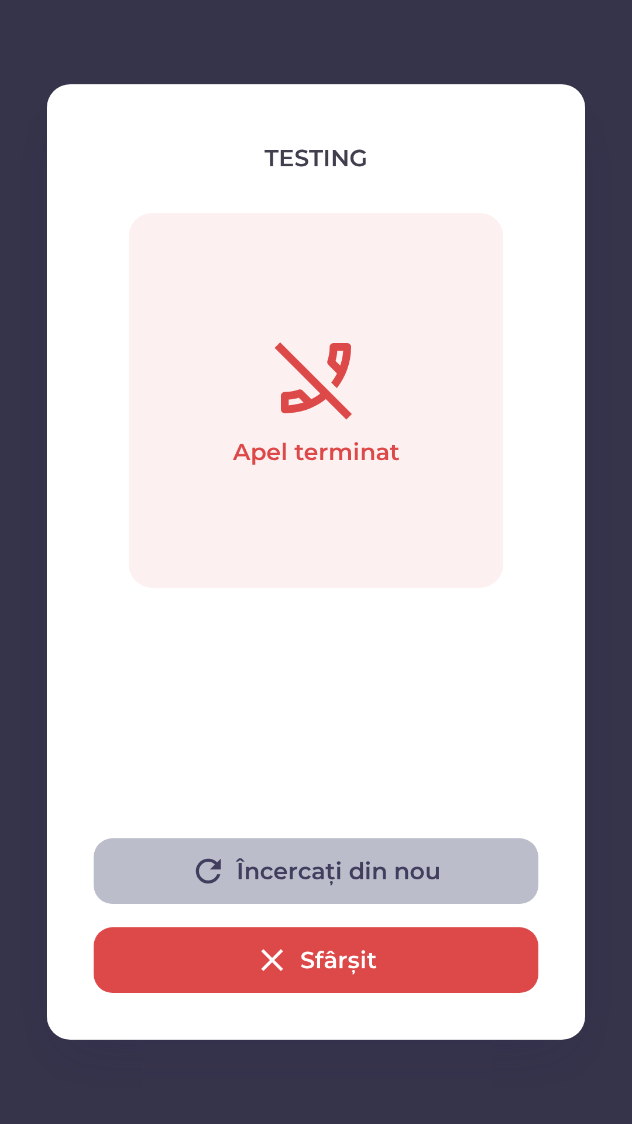
click at [344, 855] on button "Încercați din nou" at bounding box center [316, 871] width 445 height 66
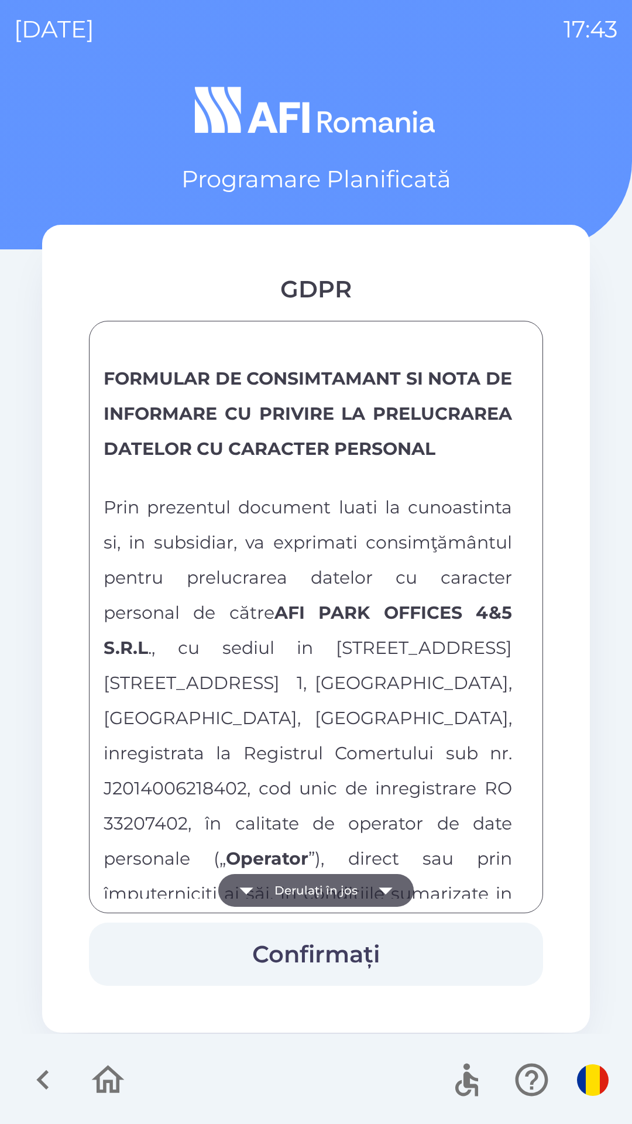
click at [341, 891] on button "Derulați în jos" at bounding box center [315, 890] width 195 height 33
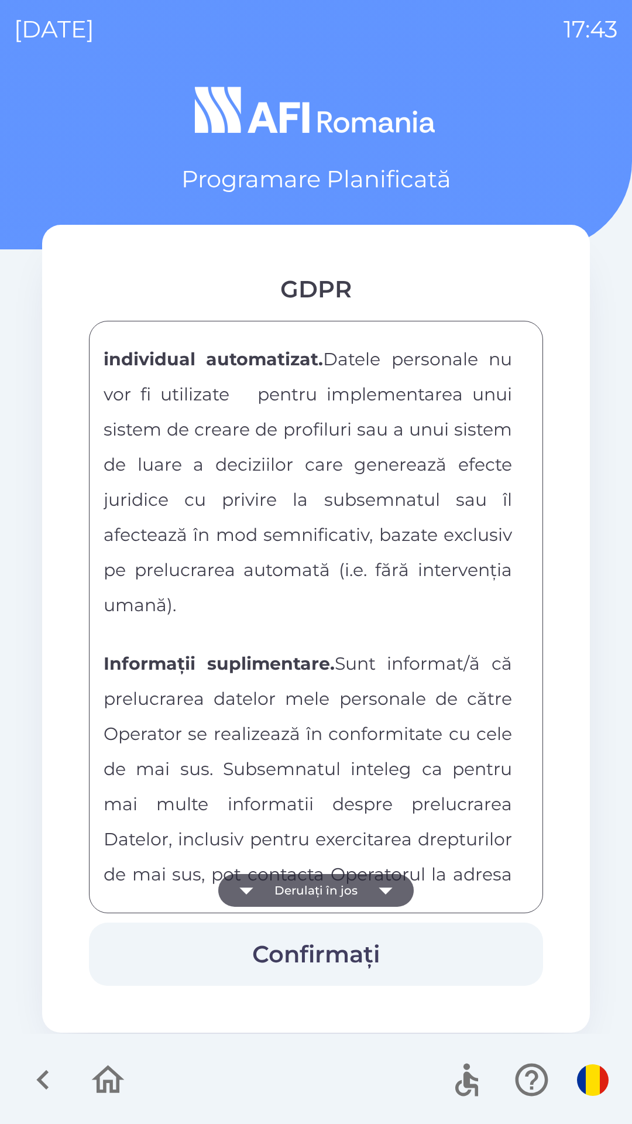
scroll to position [6156, 0]
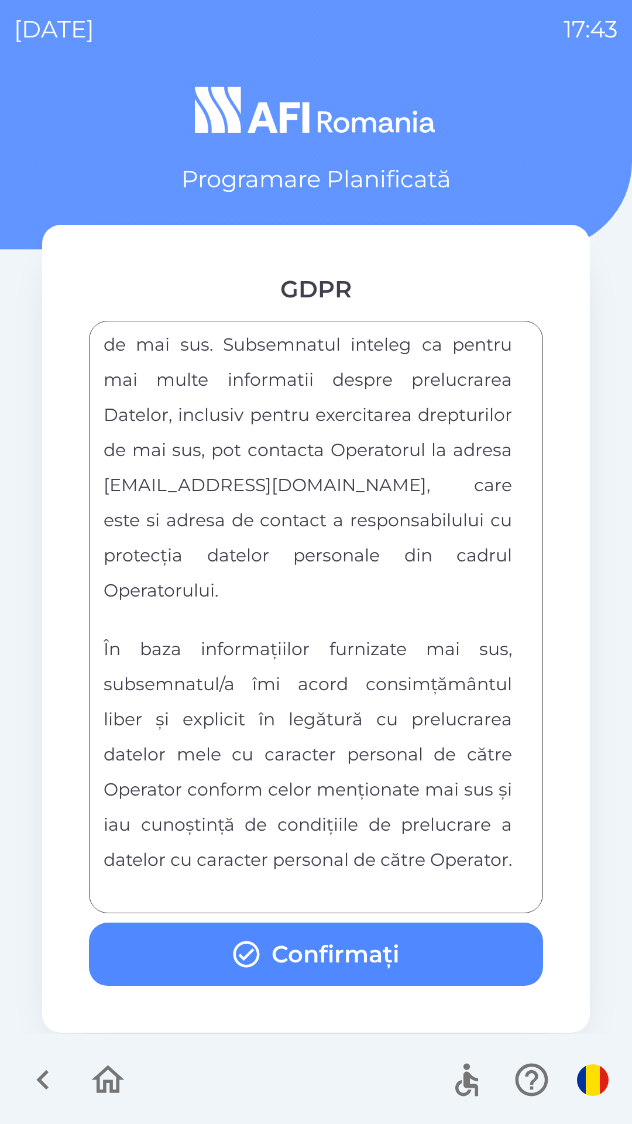
click at [369, 932] on button "Confirmați" at bounding box center [316, 953] width 454 height 63
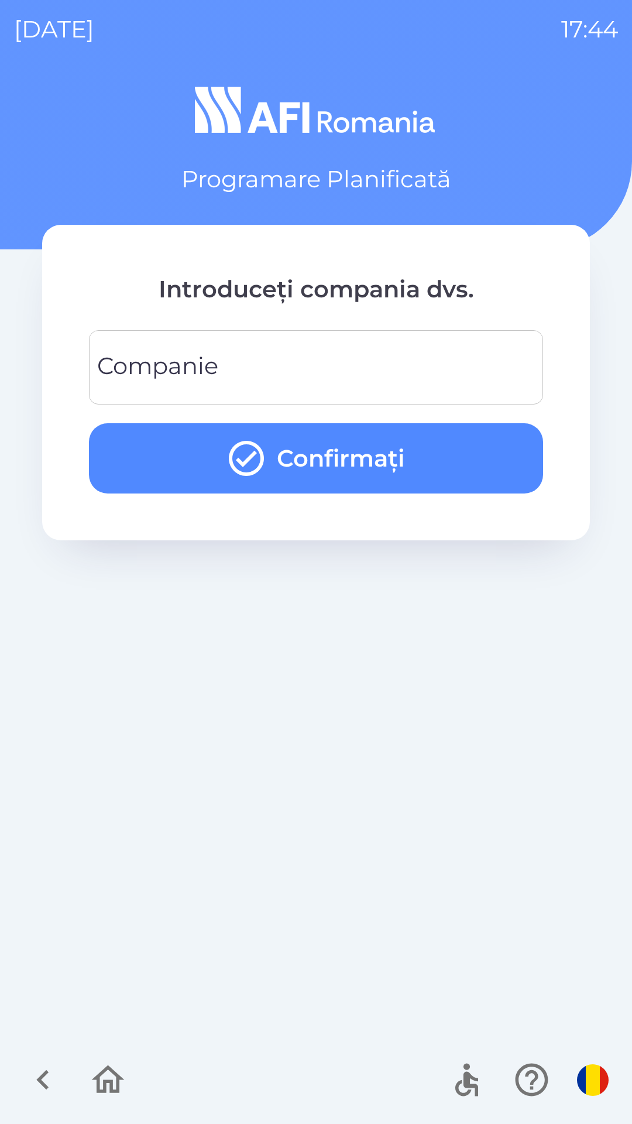
click at [333, 368] on input "Companie" at bounding box center [316, 367] width 426 height 46
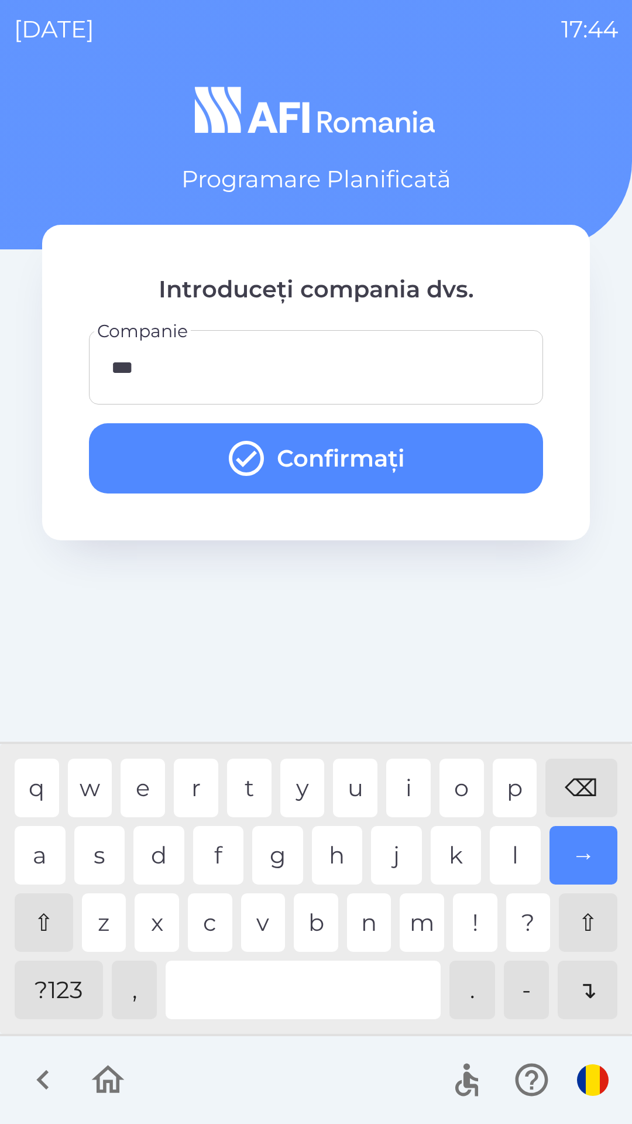
click at [224, 784] on div "q w e r t y u i o p ⌫" at bounding box center [316, 788] width 603 height 59
type input "*****"
click at [280, 883] on div "g" at bounding box center [277, 855] width 51 height 59
click at [238, 929] on div "⇧ z x c v b n m ! ? ⇧" at bounding box center [316, 922] width 603 height 59
click at [307, 463] on button "Confirmați" at bounding box center [316, 458] width 454 height 70
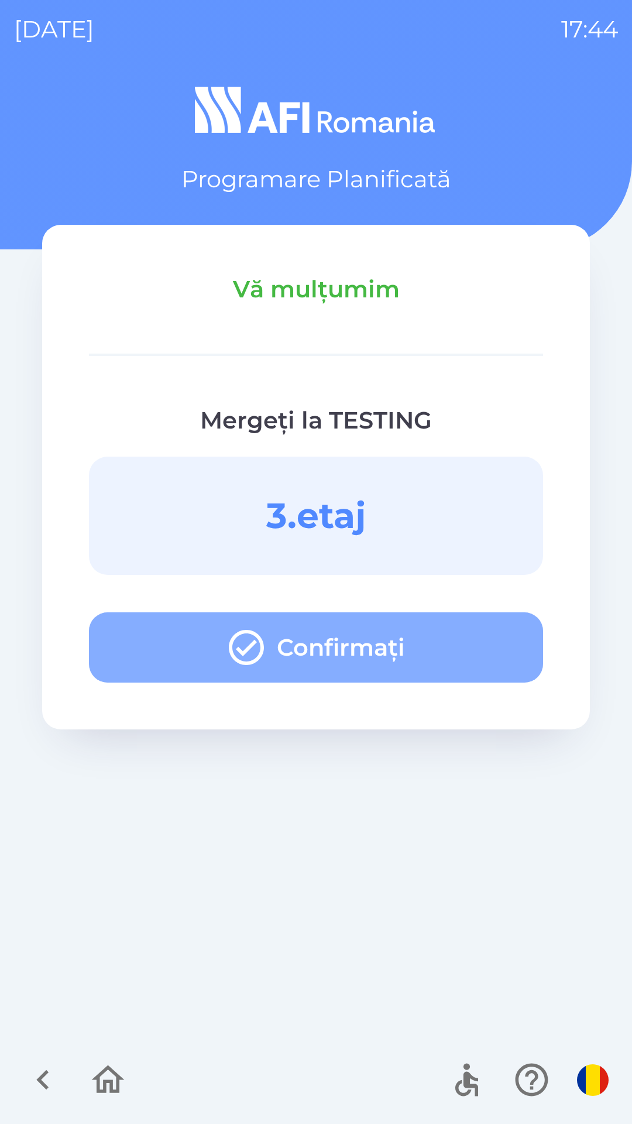
click at [284, 634] on button "Confirmați" at bounding box center [316, 647] width 454 height 70
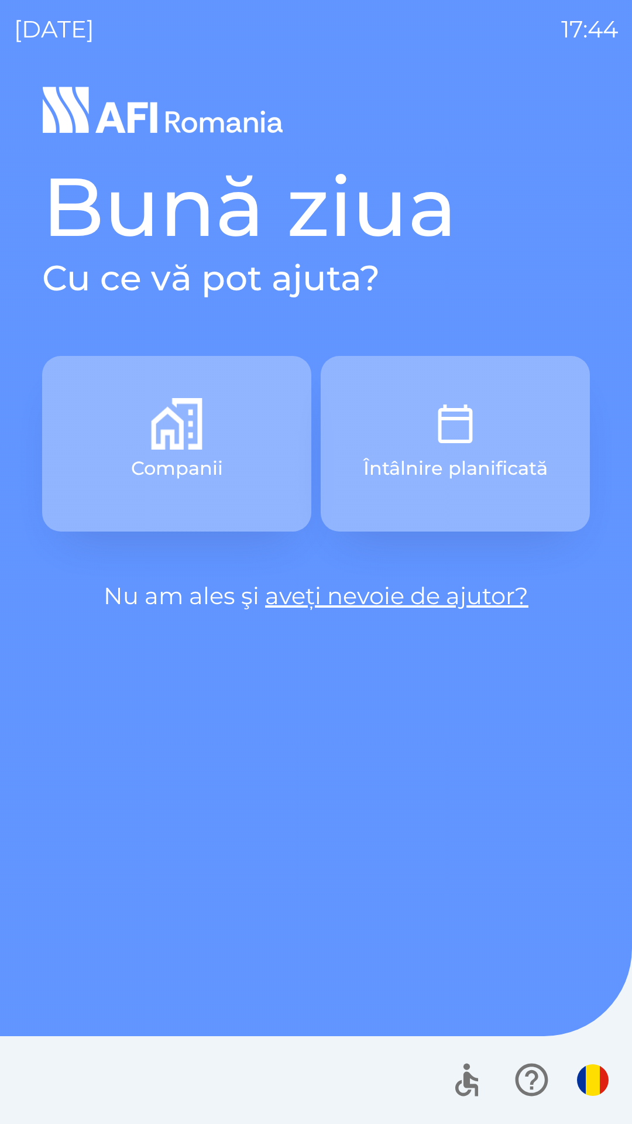
click at [214, 452] on button "Companii" at bounding box center [176, 444] width 269 height 176
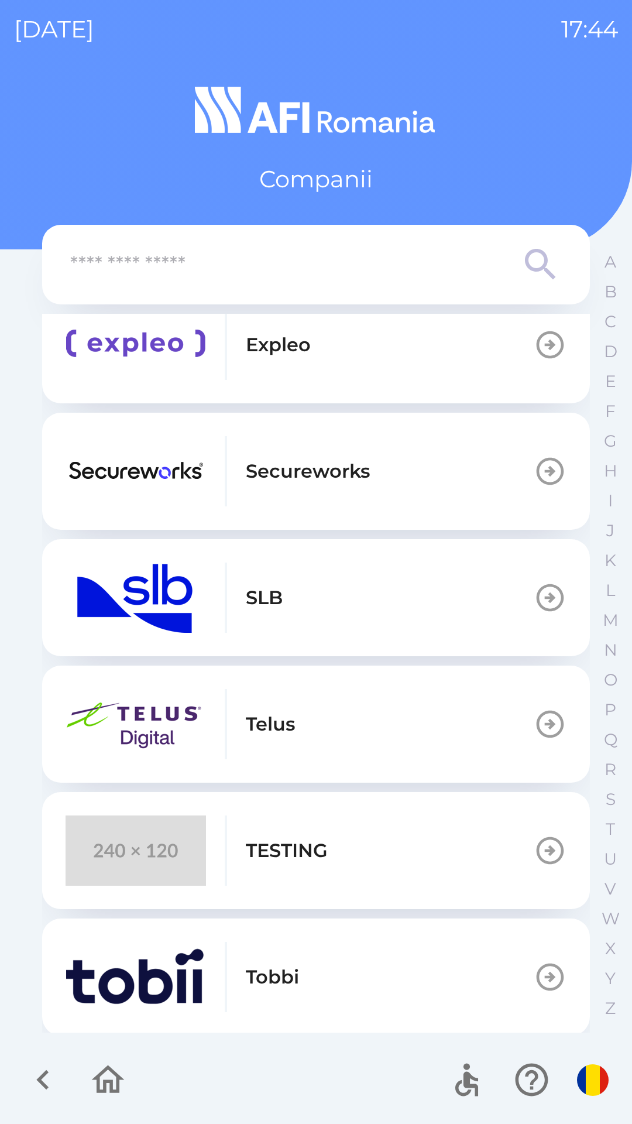
scroll to position [663, 0]
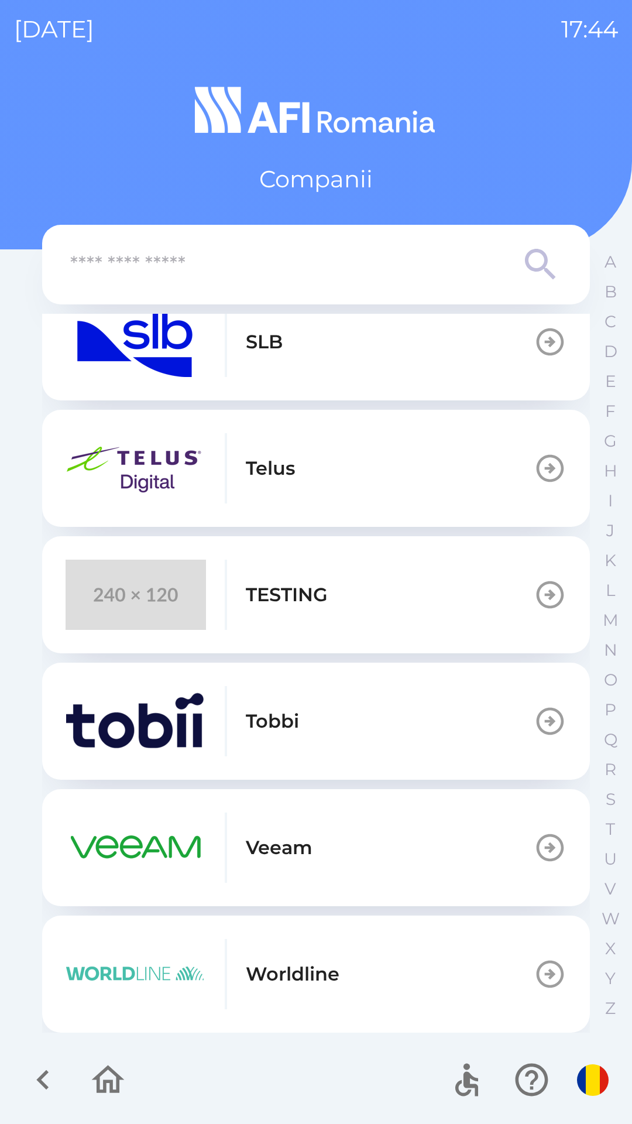
click at [399, 585] on button "TESTING" at bounding box center [316, 594] width 548 height 117
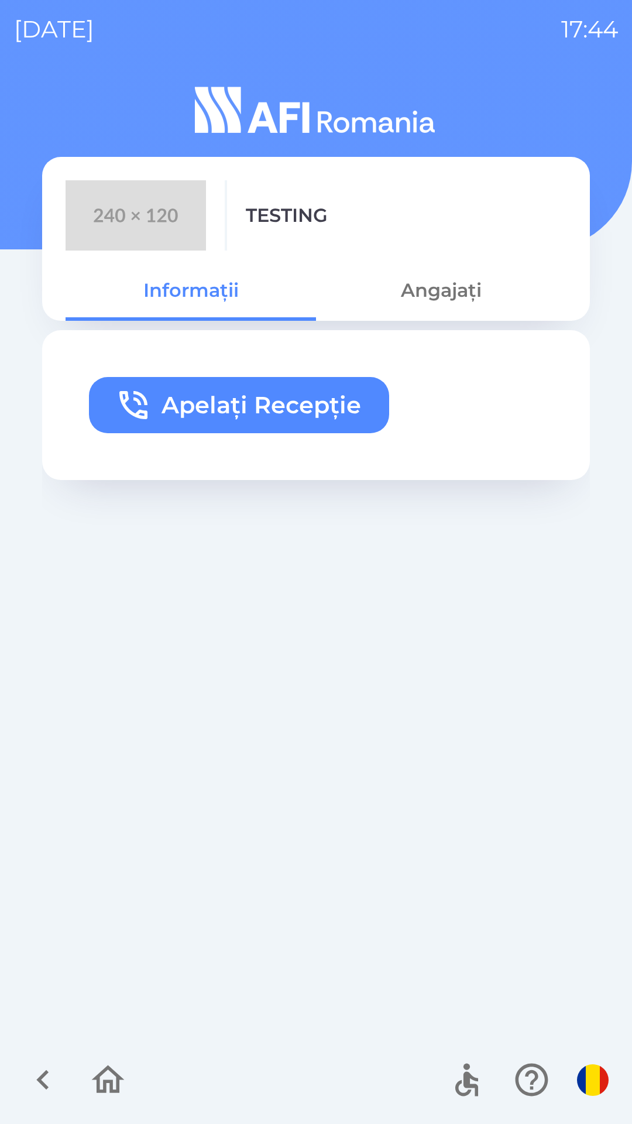
click at [309, 405] on button "Apelați Recepție" at bounding box center [239, 405] width 300 height 56
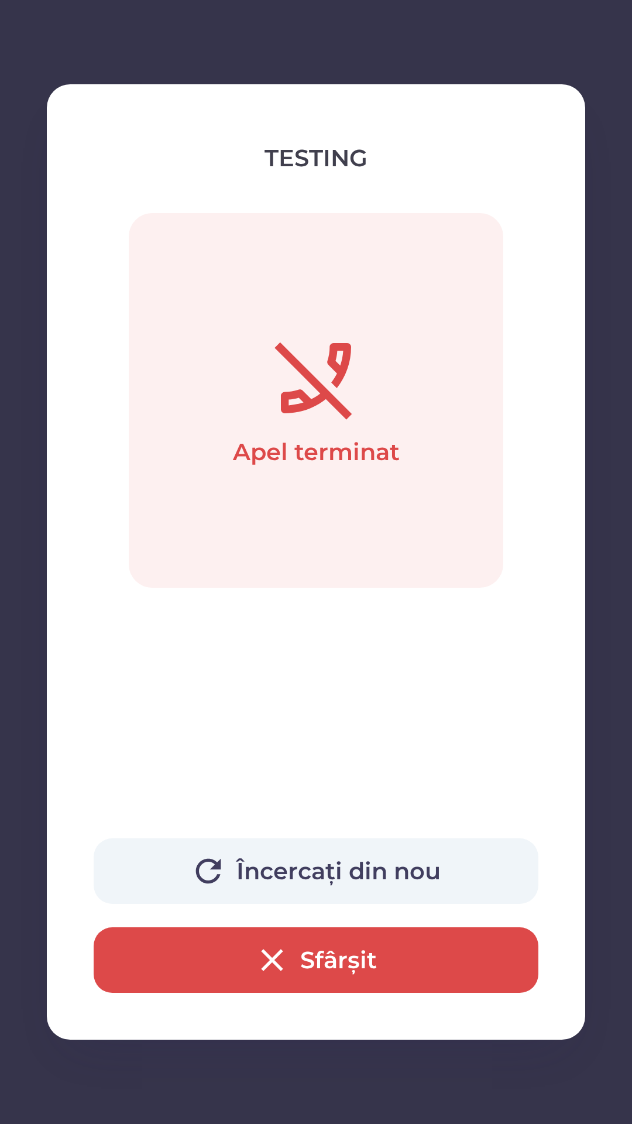
click at [380, 869] on button "Încercați din nou" at bounding box center [316, 871] width 445 height 66
click at [413, 871] on button "Încercați din nou" at bounding box center [316, 871] width 445 height 66
click at [355, 954] on button "Sfârșit" at bounding box center [316, 960] width 445 height 66
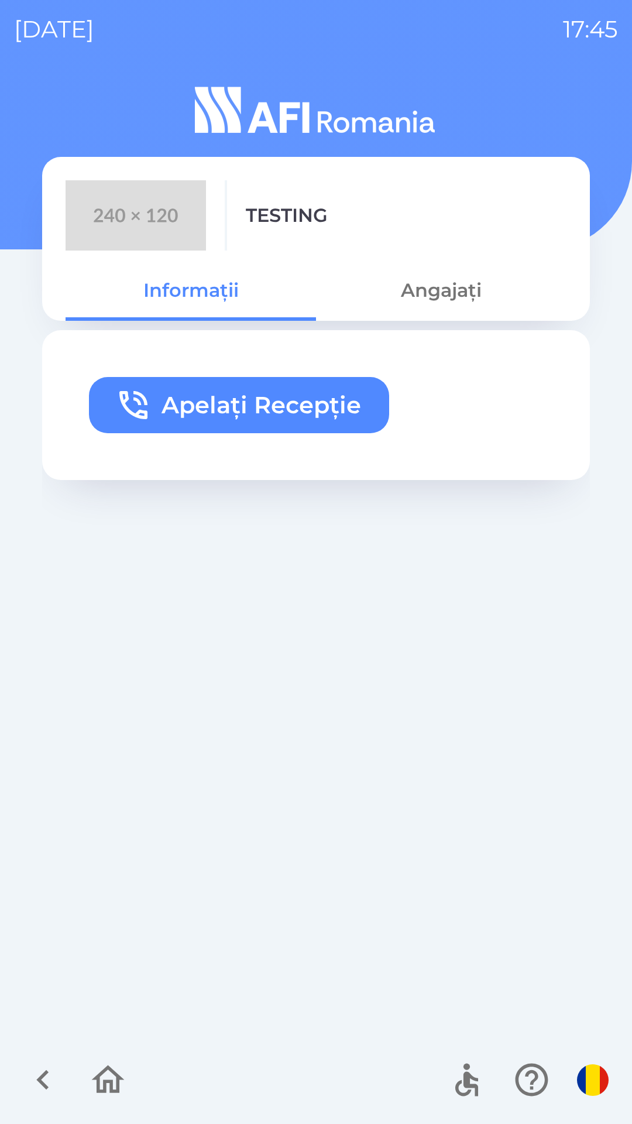
click at [122, 401] on icon "button" at bounding box center [133, 405] width 28 height 28
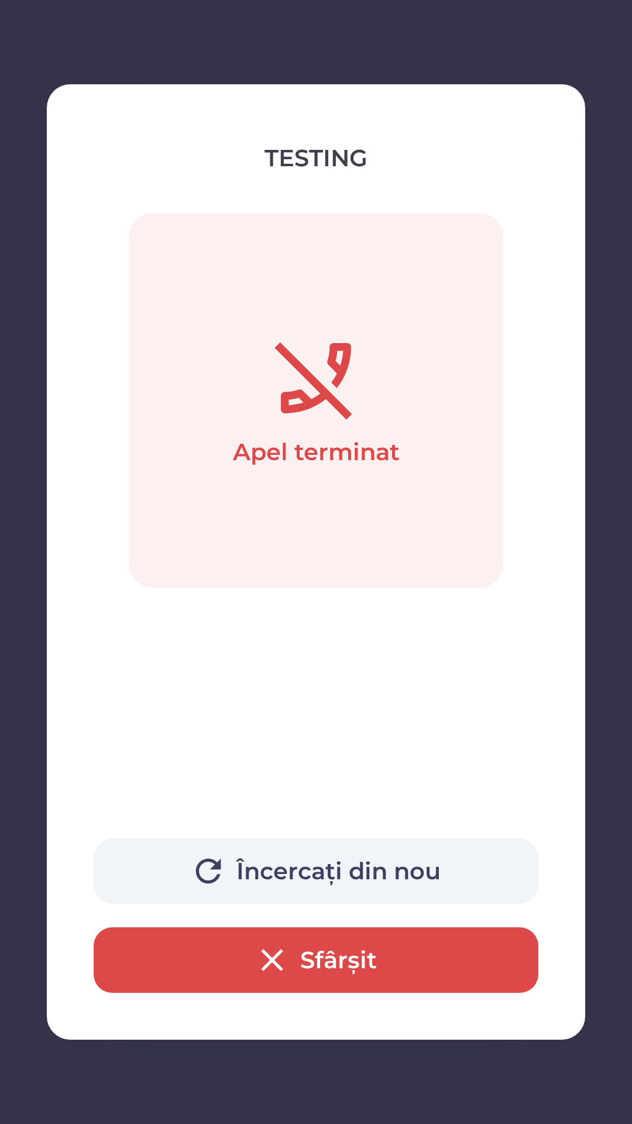
click at [234, 952] on button "Sfârșit" at bounding box center [316, 960] width 445 height 66
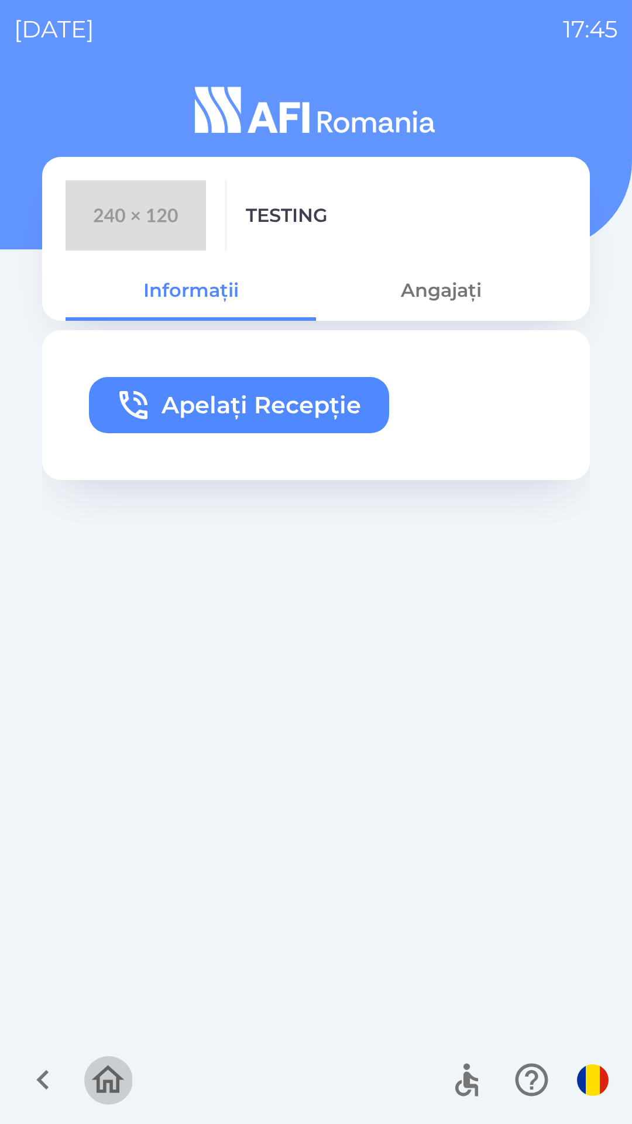
click at [131, 1072] on button "button" at bounding box center [108, 1079] width 49 height 49
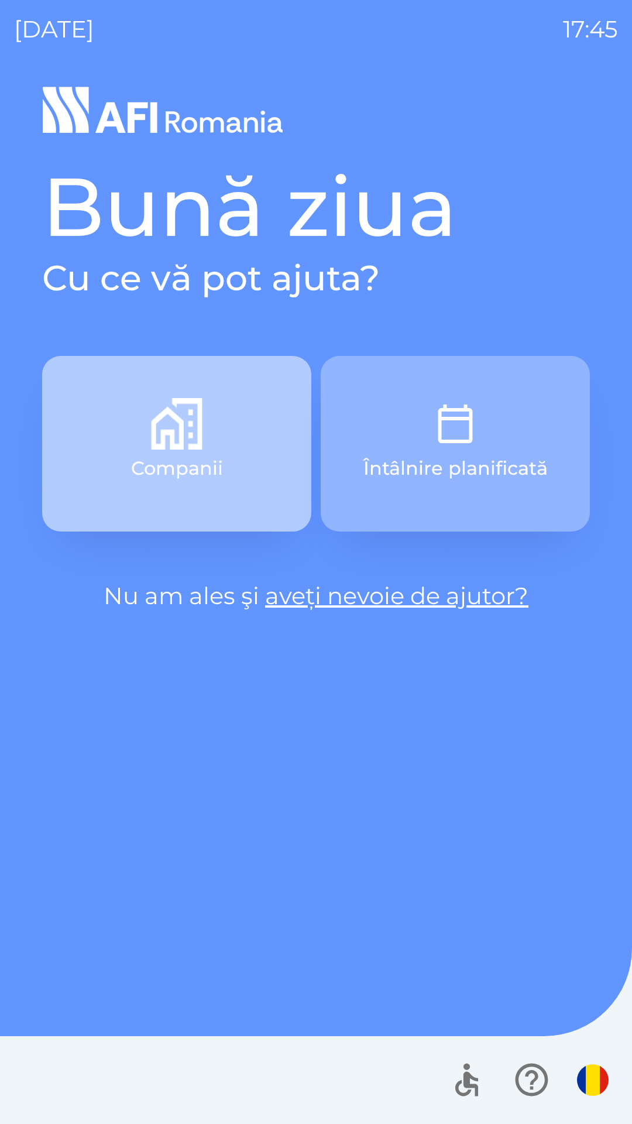
click at [116, 478] on button "Companii" at bounding box center [176, 444] width 269 height 176
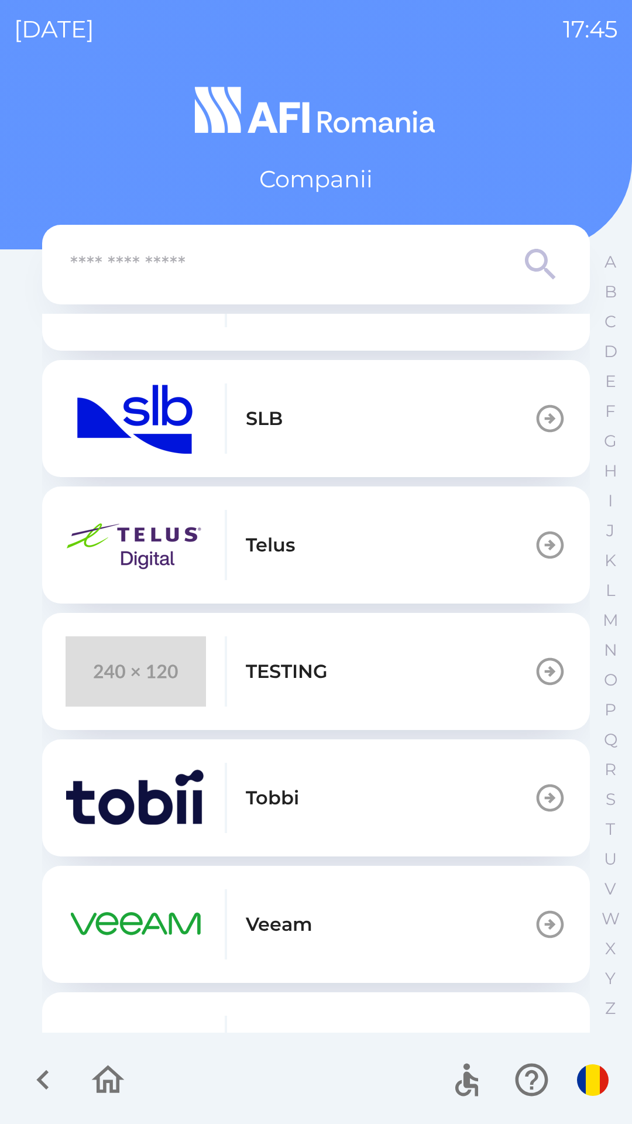
scroll to position [663, 0]
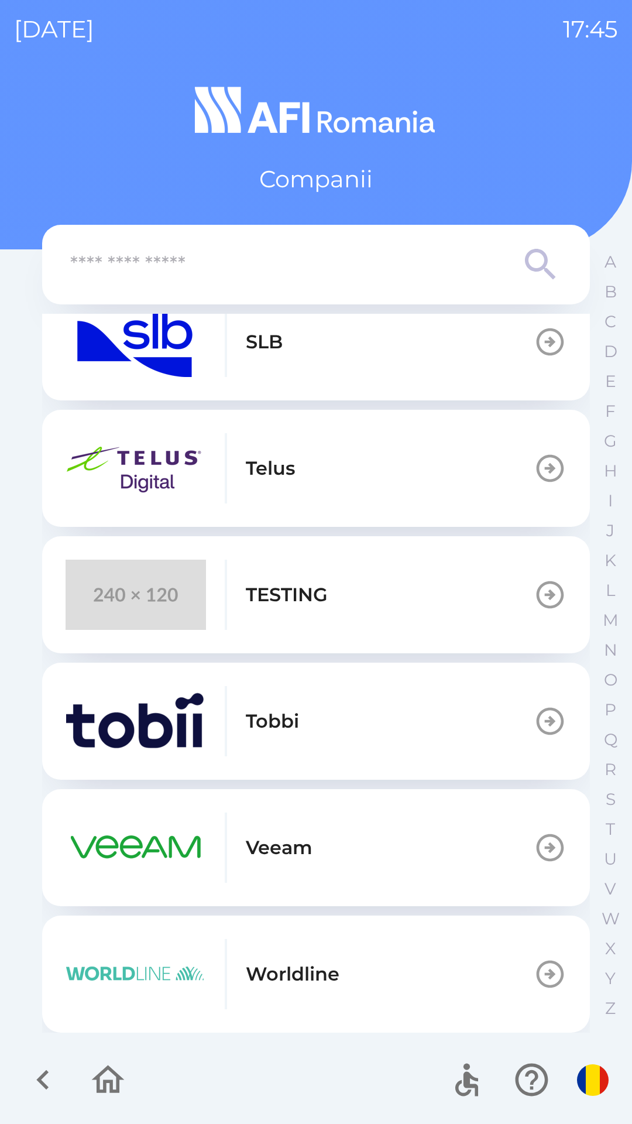
click at [133, 593] on img "button" at bounding box center [136, 595] width 140 height 70
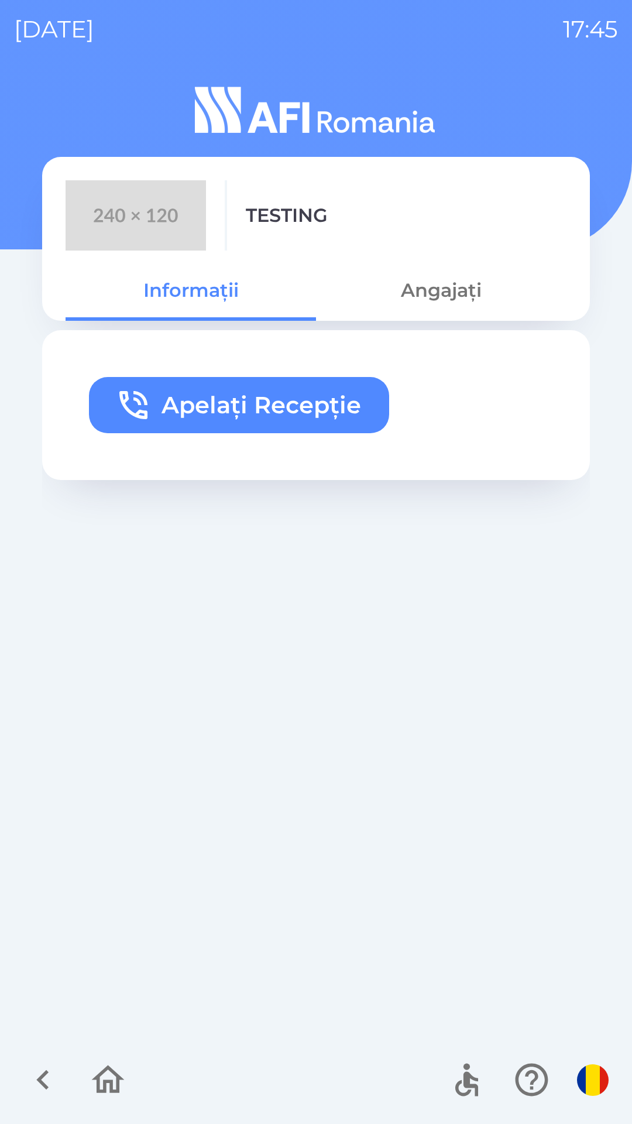
click at [133, 404] on icon "button" at bounding box center [133, 404] width 37 height 37
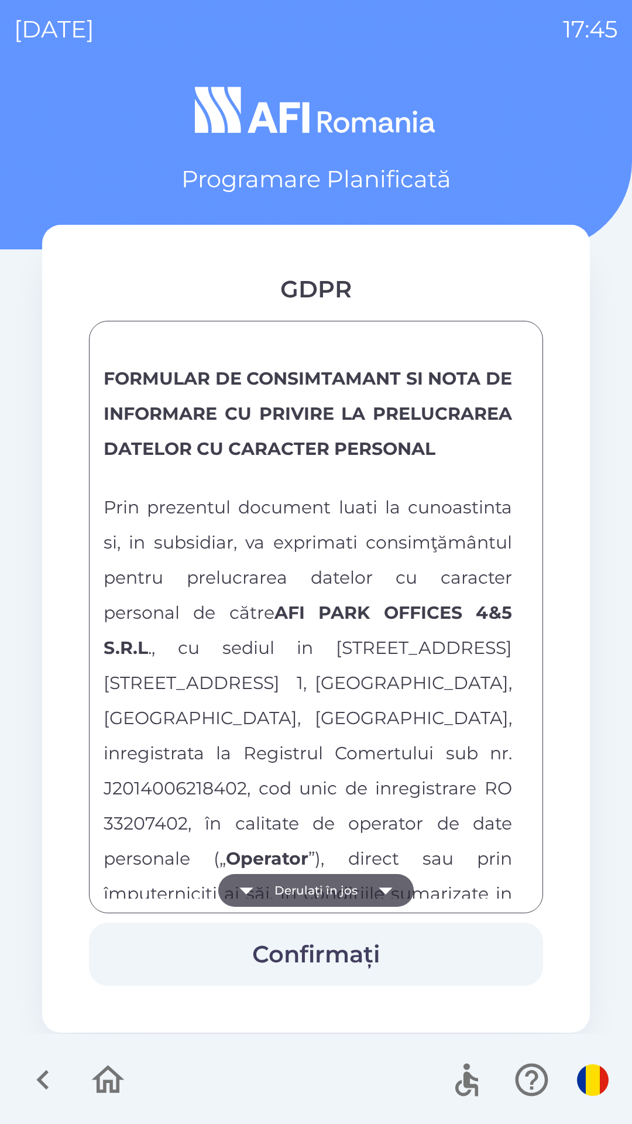
click at [256, 880] on icon "button" at bounding box center [246, 890] width 33 height 33
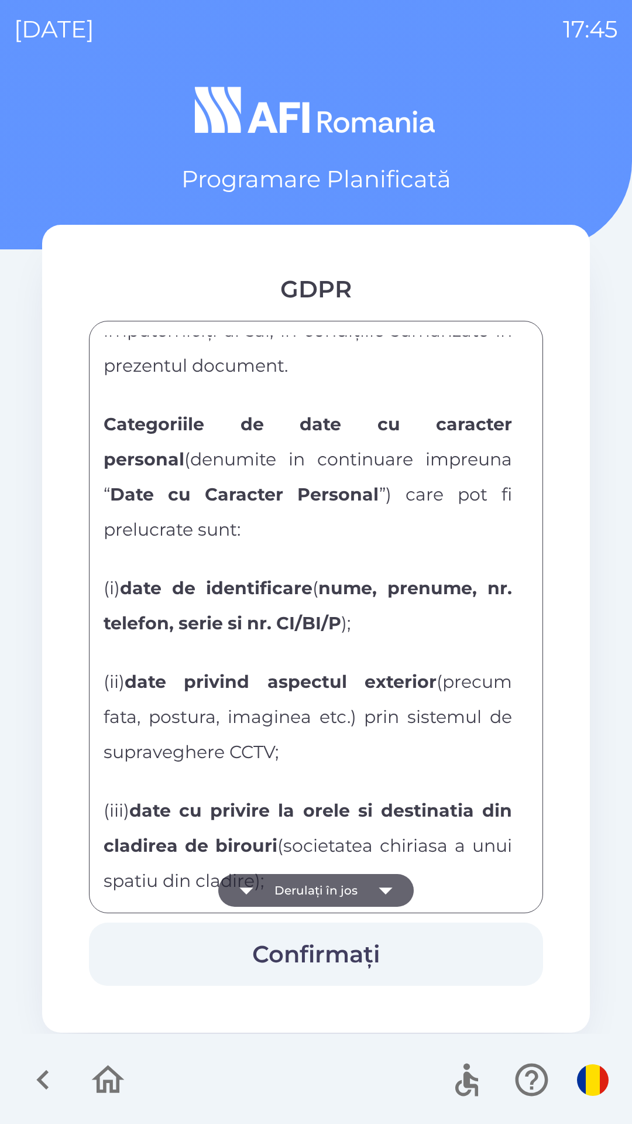
click at [269, 886] on button "Derulați în jos" at bounding box center [315, 890] width 195 height 33
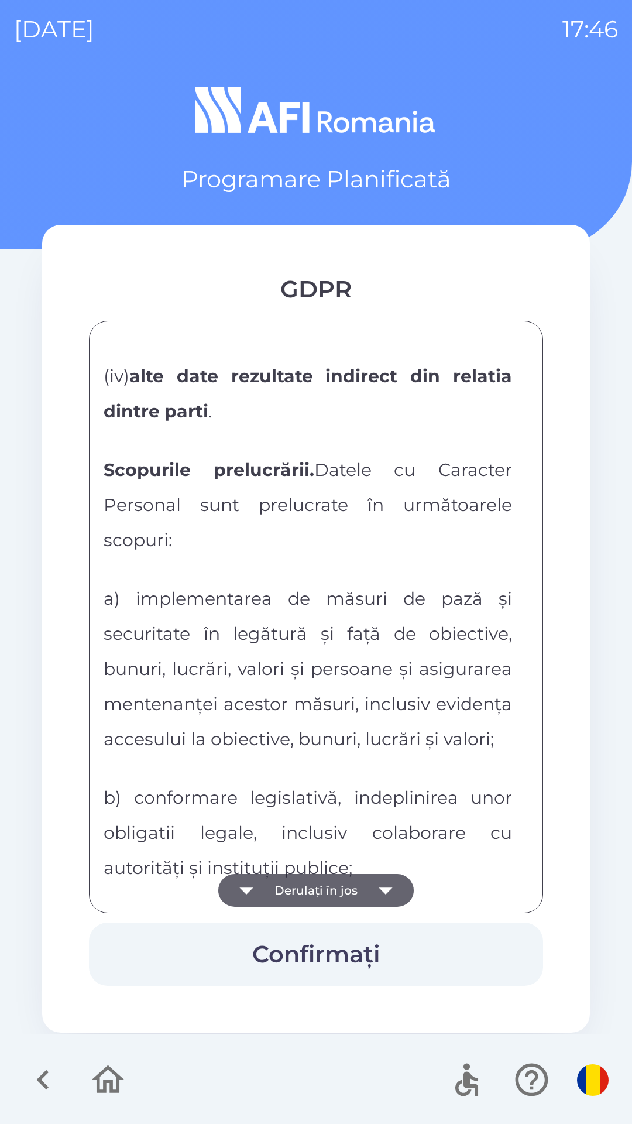
click at [262, 877] on icon "button" at bounding box center [246, 890] width 33 height 33
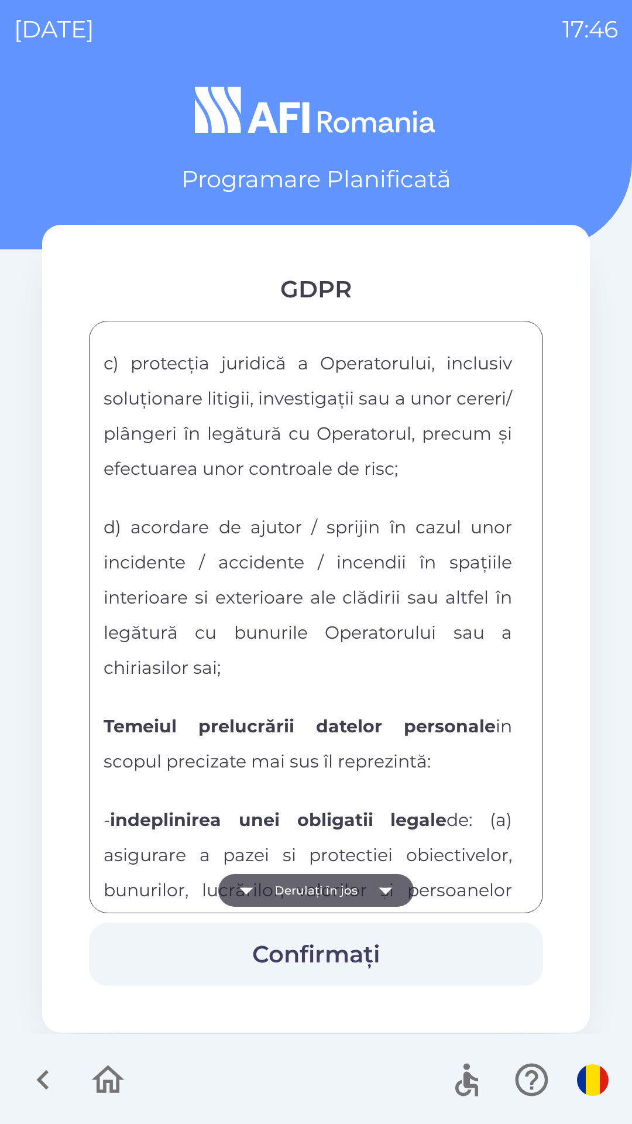
click at [273, 878] on button "Derulați în jos" at bounding box center [315, 890] width 195 height 33
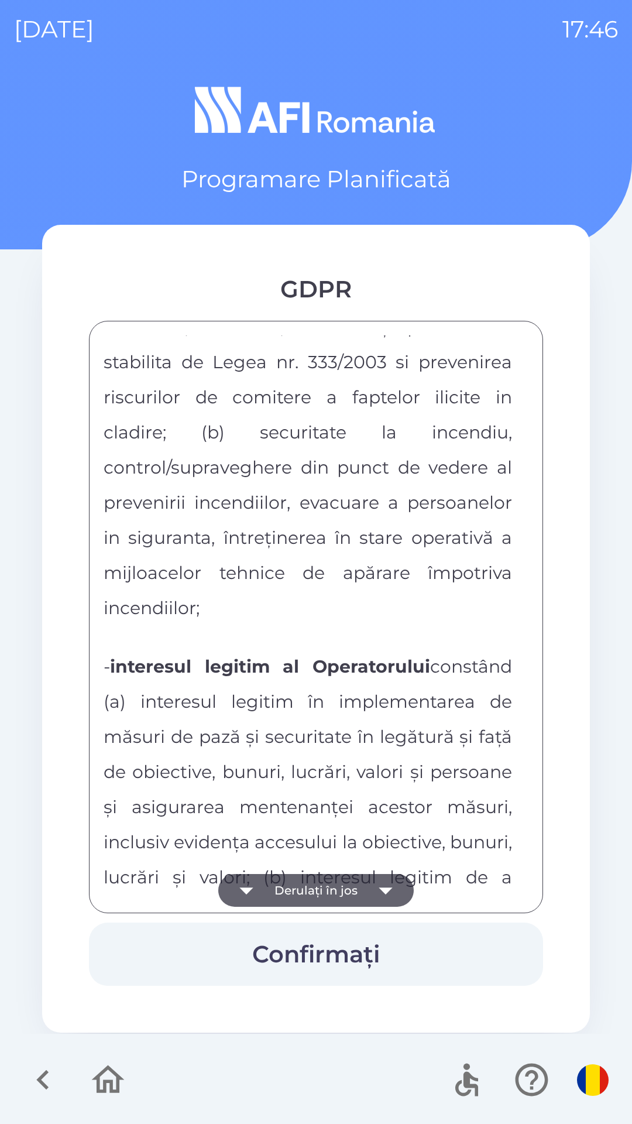
click at [280, 878] on button "Derulați în jos" at bounding box center [315, 890] width 195 height 33
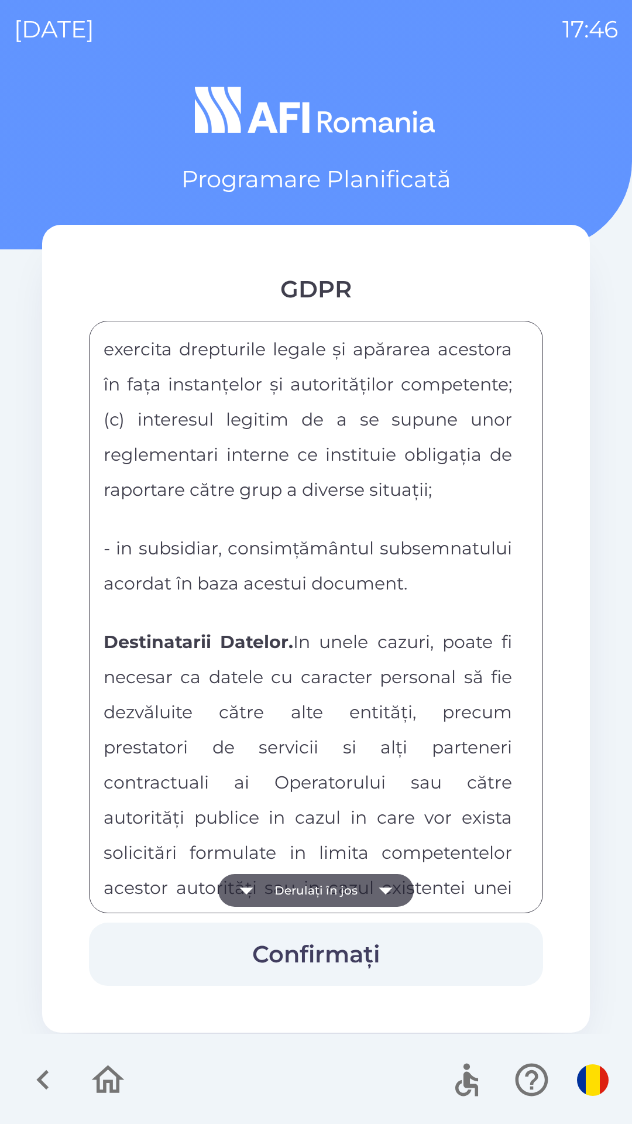
click at [272, 877] on button "Derulați în jos" at bounding box center [315, 890] width 195 height 33
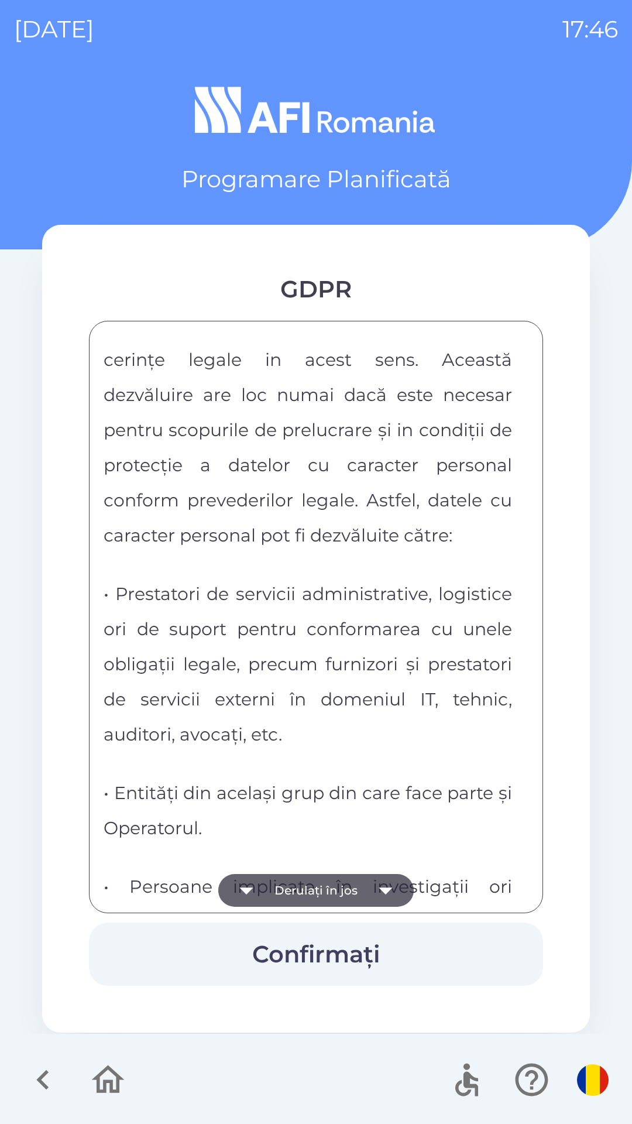
click at [274, 875] on button "Derulați în jos" at bounding box center [315, 890] width 195 height 33
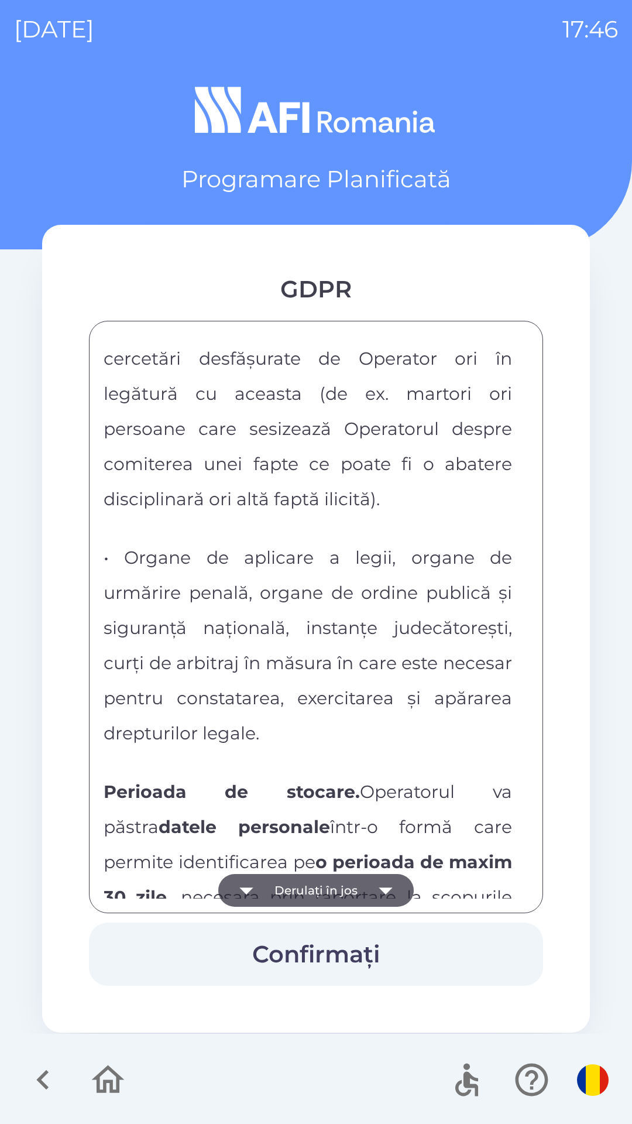
click at [273, 881] on button "Derulați în jos" at bounding box center [315, 890] width 195 height 33
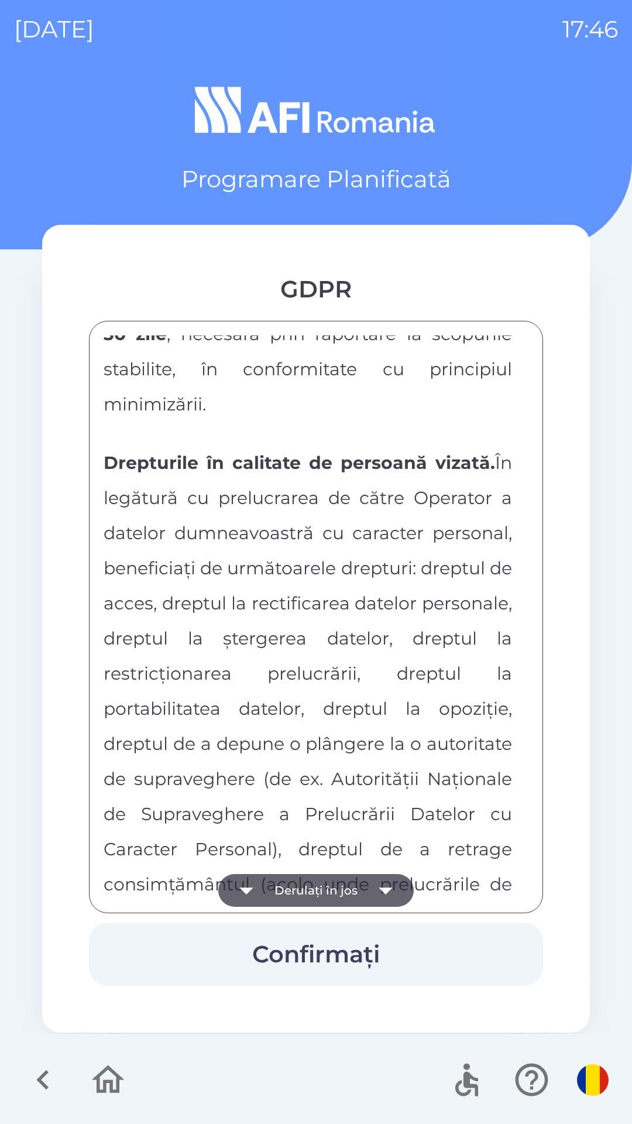
click at [273, 880] on button "Derulați în jos" at bounding box center [315, 890] width 195 height 33
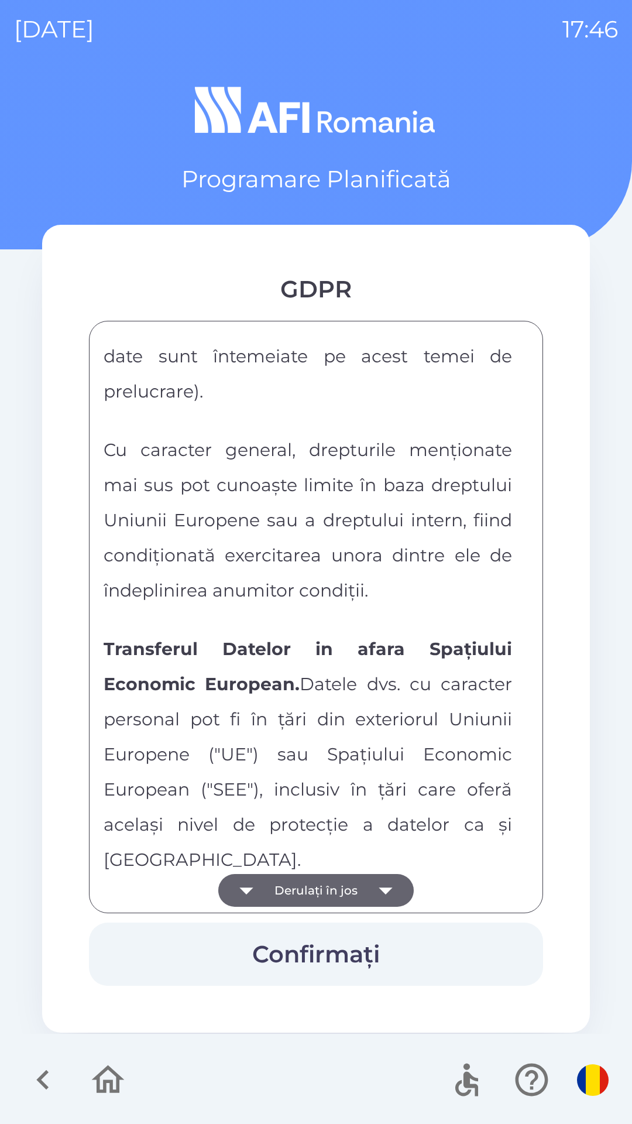
click at [280, 881] on button "Derulați în jos" at bounding box center [315, 890] width 195 height 33
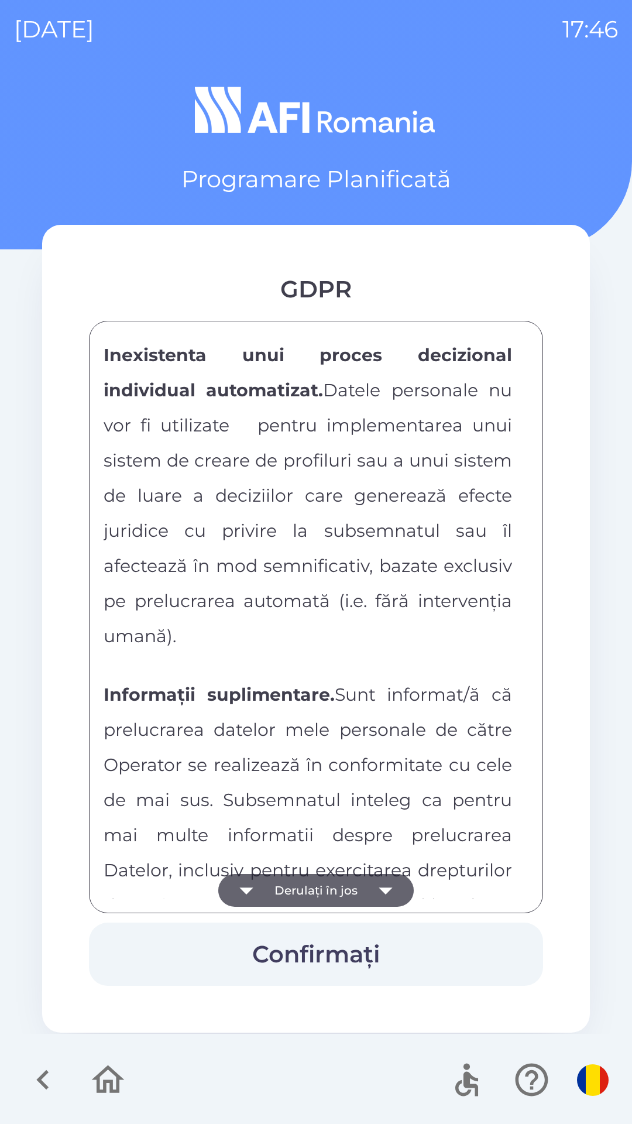
click at [281, 883] on button "Derulați în jos" at bounding box center [315, 890] width 195 height 33
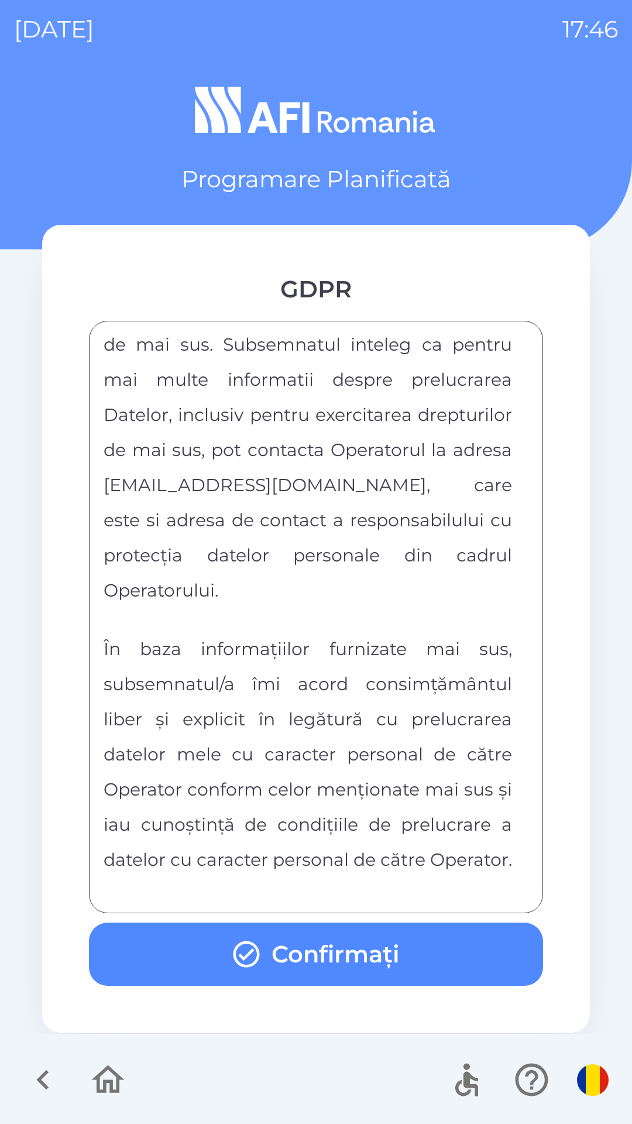
click at [269, 870] on p "În baza informațiilor furnizate mai sus, subsemnatul/a îmi acord consimțământul…" at bounding box center [308, 752] width 409 height 246
click at [287, 953] on button "Confirmați" at bounding box center [316, 953] width 454 height 63
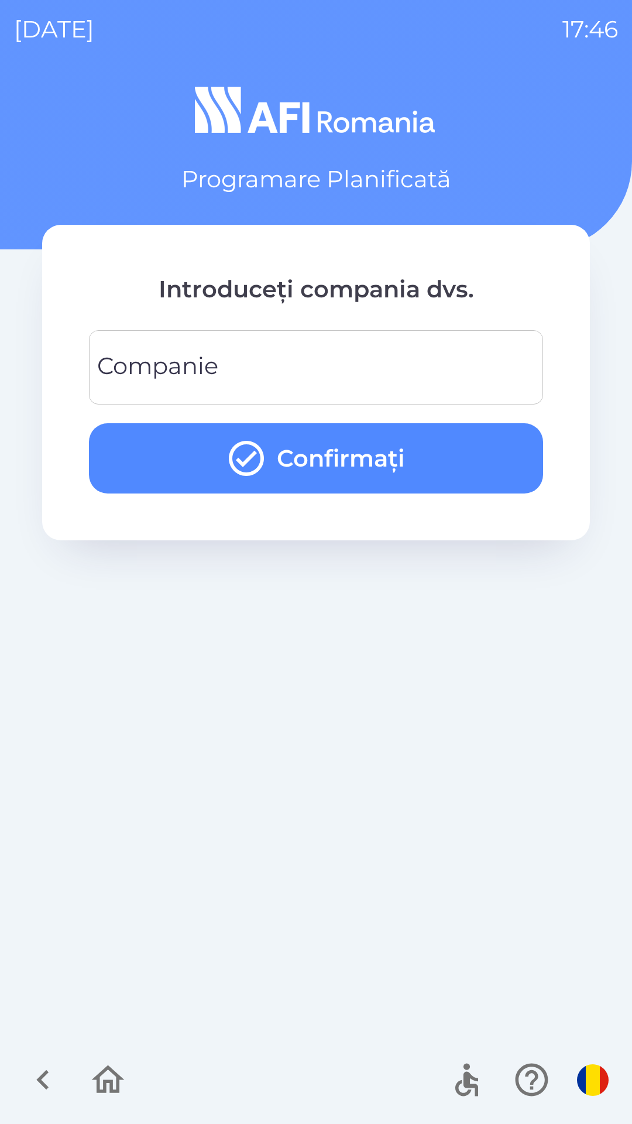
click at [129, 366] on div "Companie Companie" at bounding box center [316, 367] width 454 height 74
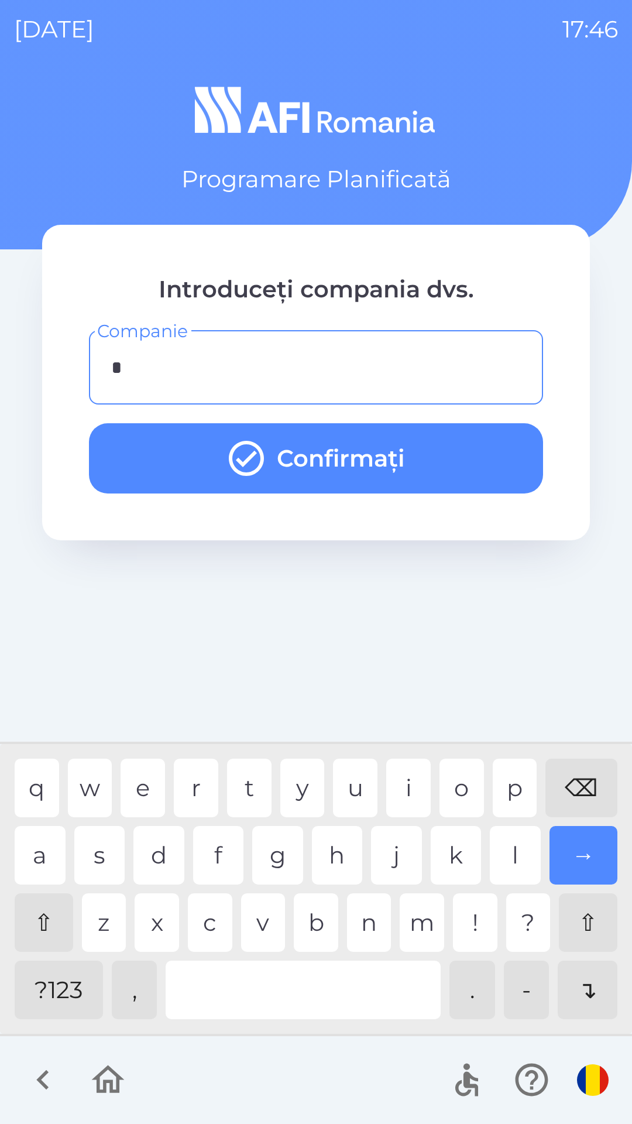
click at [47, 850] on div "a" at bounding box center [40, 855] width 51 height 59
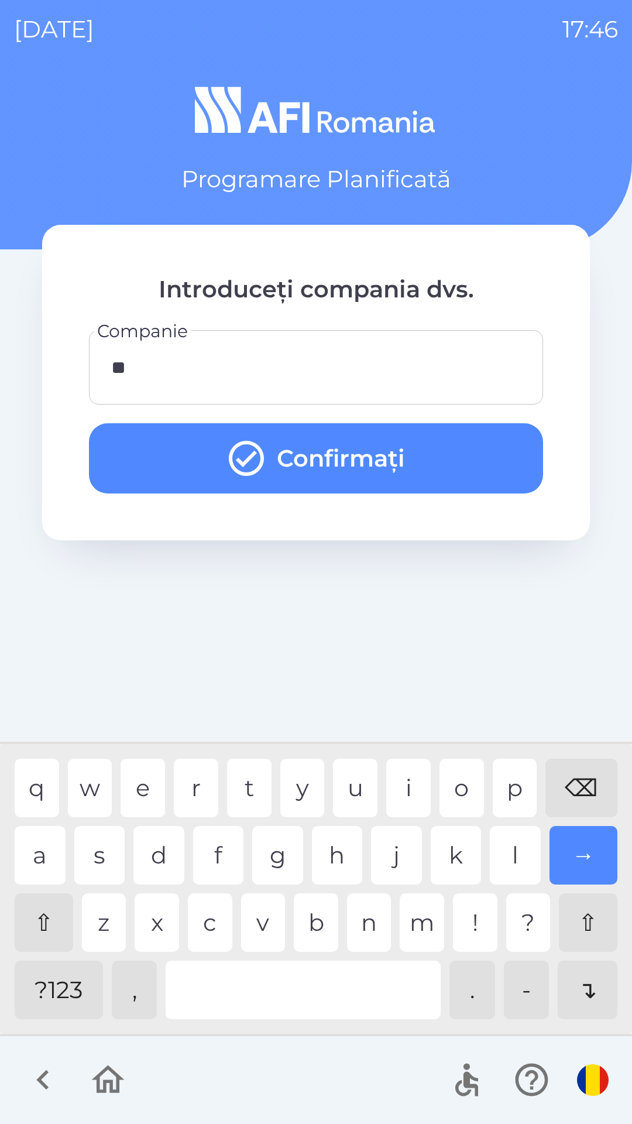
click at [103, 857] on div "s" at bounding box center [99, 855] width 51 height 59
click at [150, 855] on div "d" at bounding box center [158, 855] width 51 height 59
type input "****"
click at [153, 456] on button "Confirmați" at bounding box center [316, 458] width 454 height 70
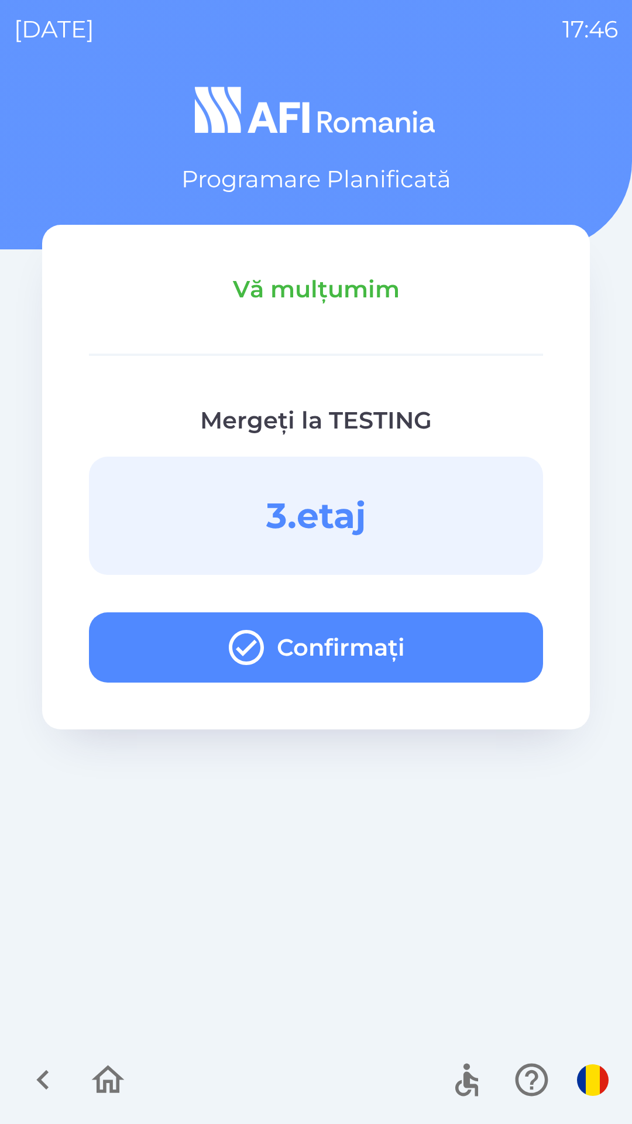
click at [356, 644] on button "Confirmați" at bounding box center [316, 647] width 454 height 70
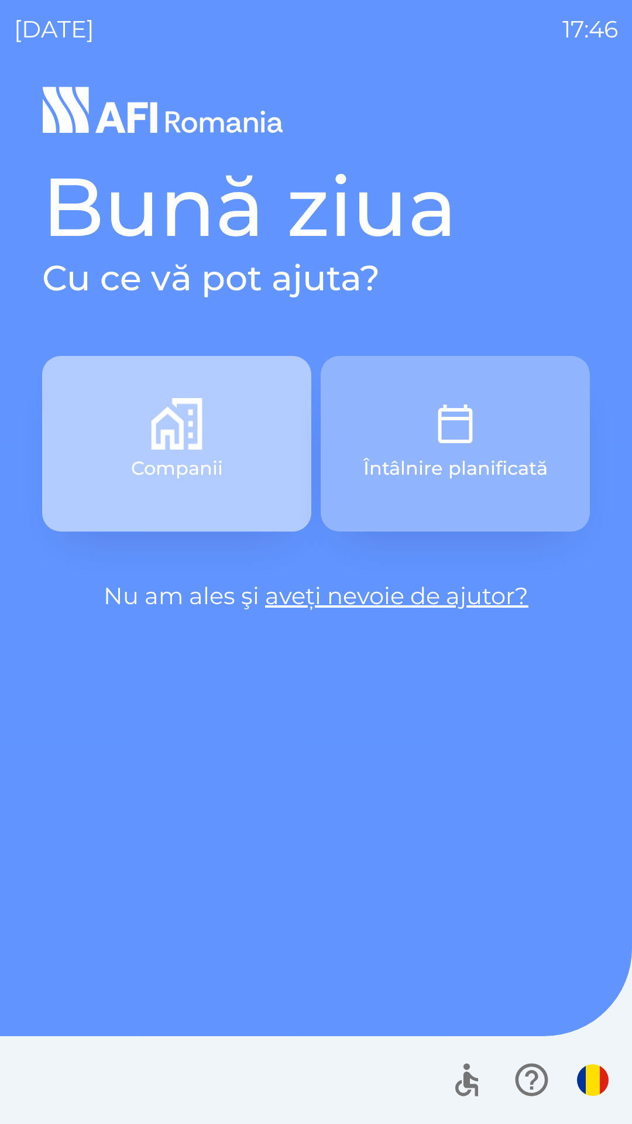
click at [186, 486] on button "Companii" at bounding box center [176, 444] width 269 height 176
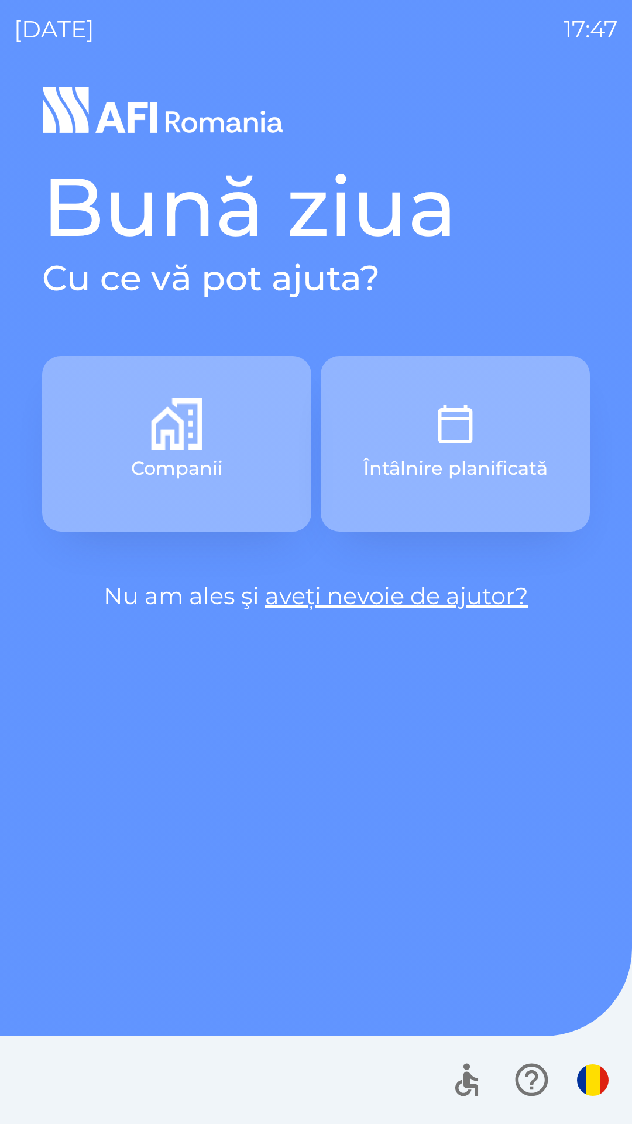
click at [176, 466] on p "Companii" at bounding box center [177, 468] width 92 height 28
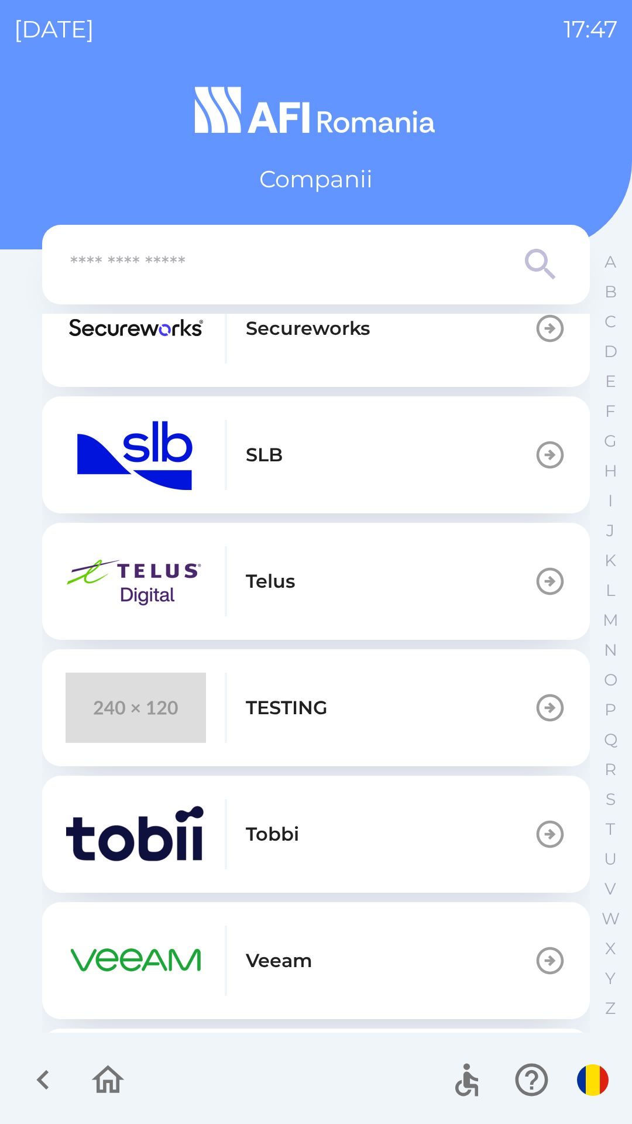
scroll to position [554, 0]
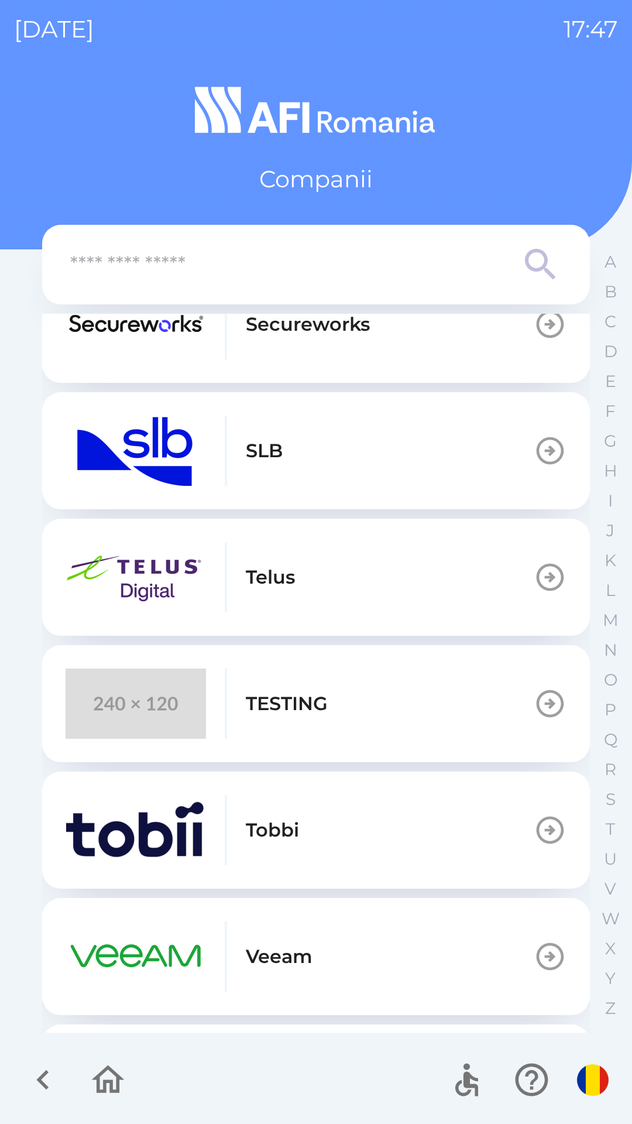
click at [239, 691] on div "TESTING" at bounding box center [197, 703] width 262 height 70
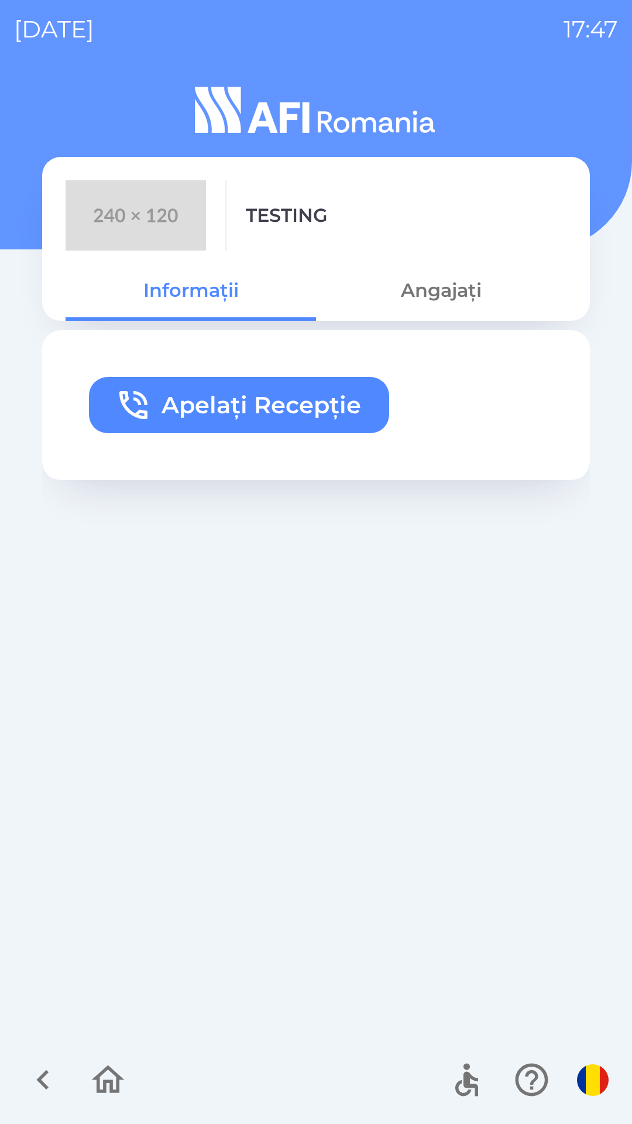
click at [178, 397] on button "Apelați Recepție" at bounding box center [239, 405] width 300 height 56
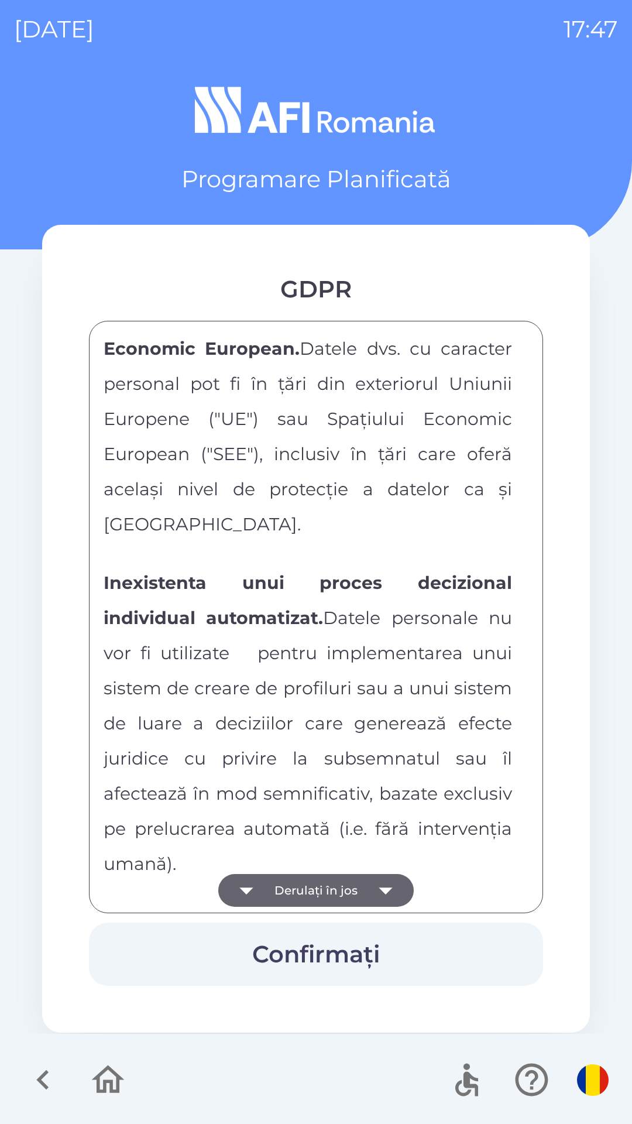
scroll to position [6156, 0]
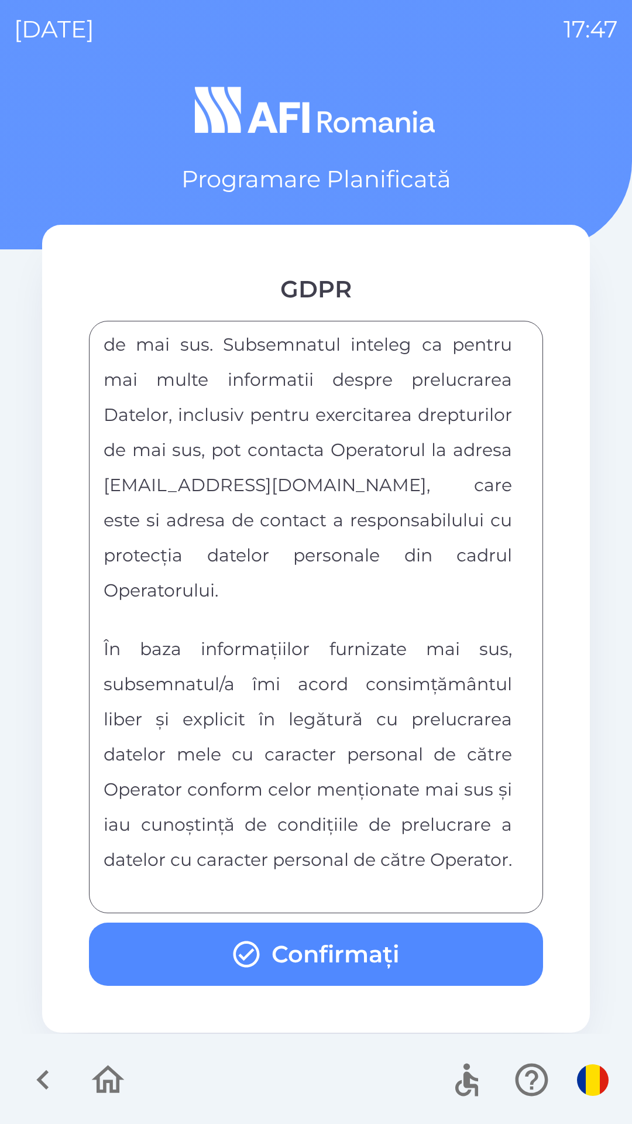
click at [250, 928] on button "Confirmați" at bounding box center [316, 953] width 454 height 63
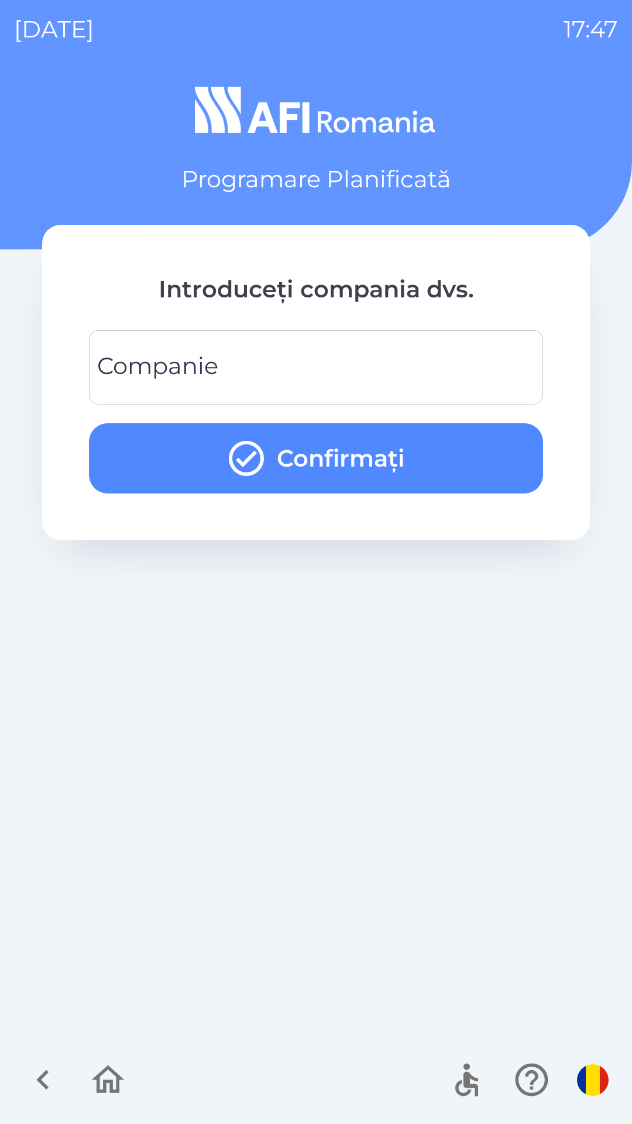
click at [126, 361] on div "Companie Companie" at bounding box center [316, 367] width 454 height 74
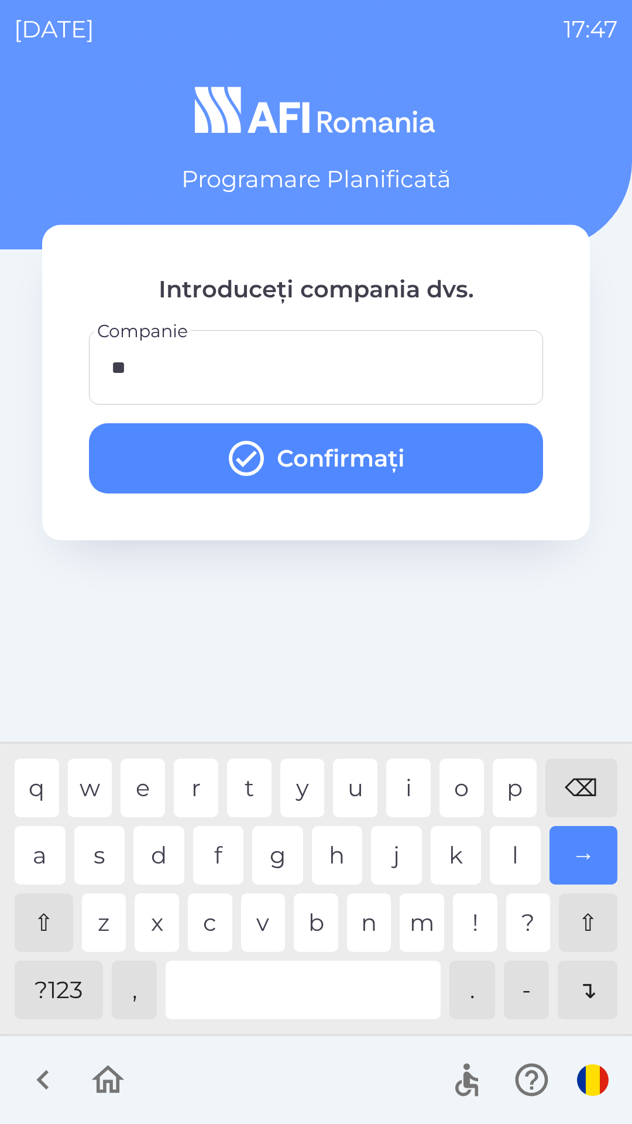
type input "***"
click at [151, 452] on button "Confirmați" at bounding box center [316, 458] width 454 height 70
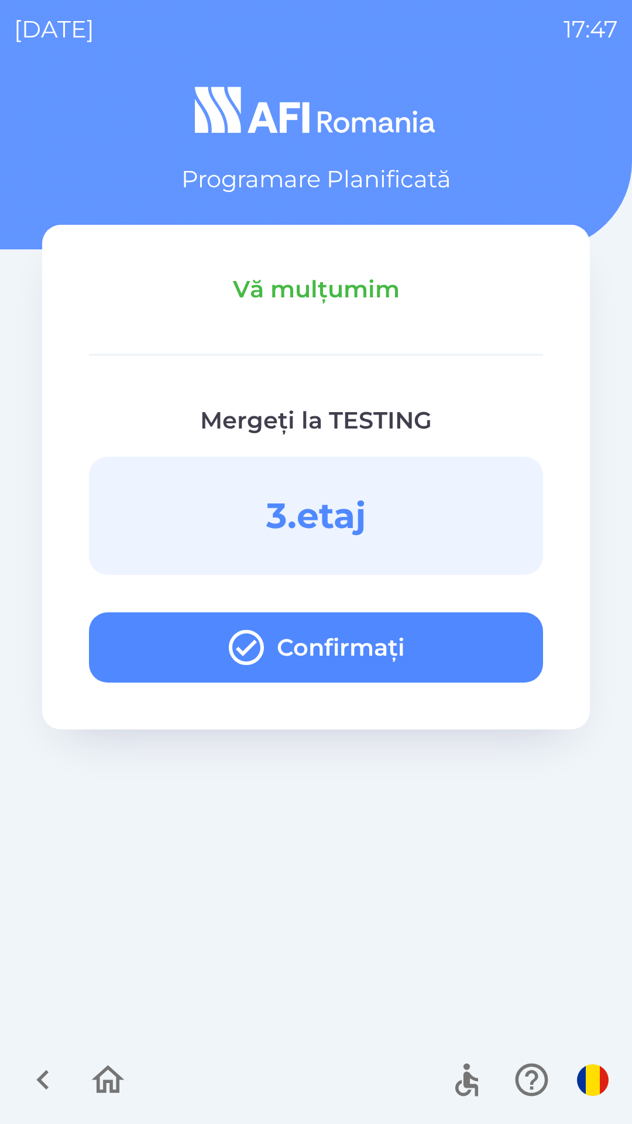
click at [410, 645] on button "Confirmați" at bounding box center [316, 647] width 454 height 70
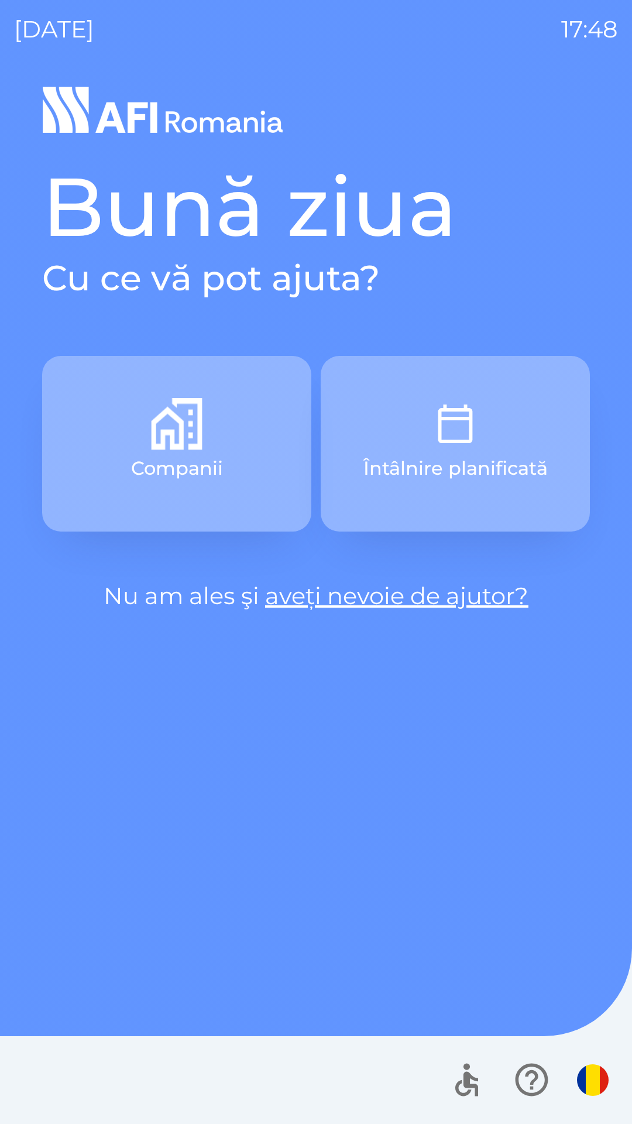
click at [235, 472] on button "Companii" at bounding box center [176, 444] width 269 height 176
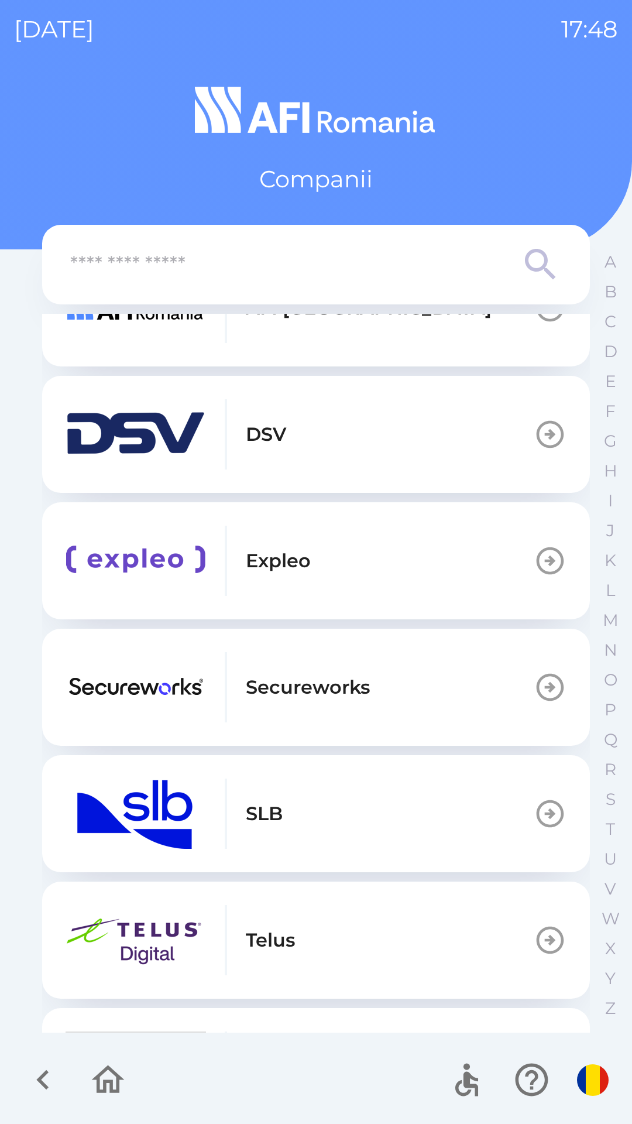
scroll to position [663, 0]
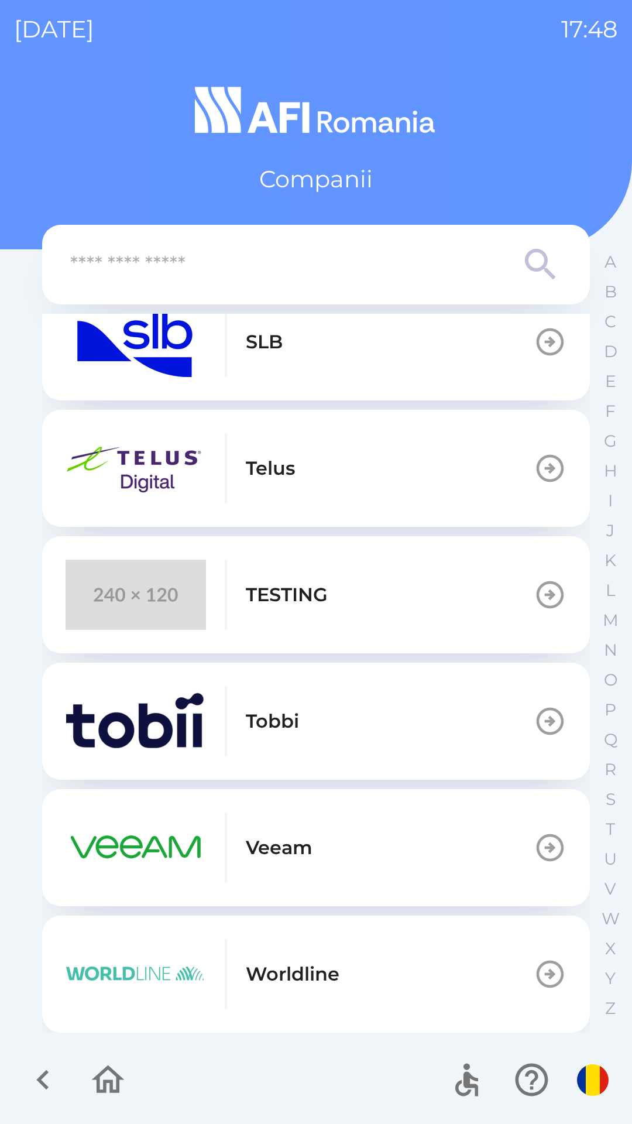
click at [403, 605] on button "TESTING" at bounding box center [316, 594] width 548 height 117
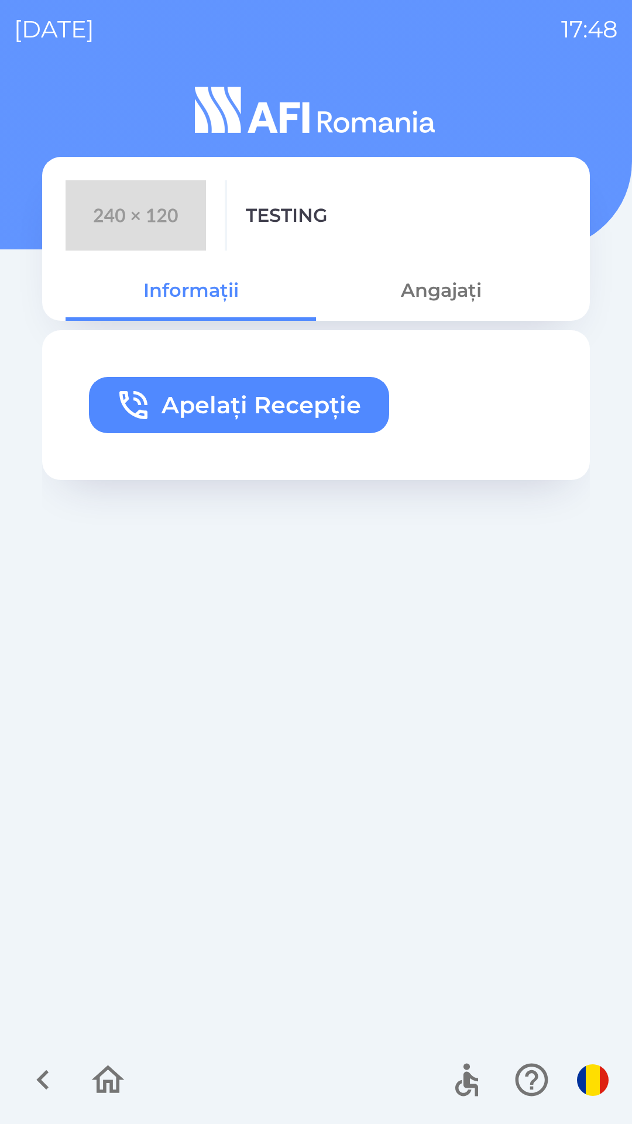
click at [298, 390] on button "Apelați Recepție" at bounding box center [239, 405] width 300 height 56
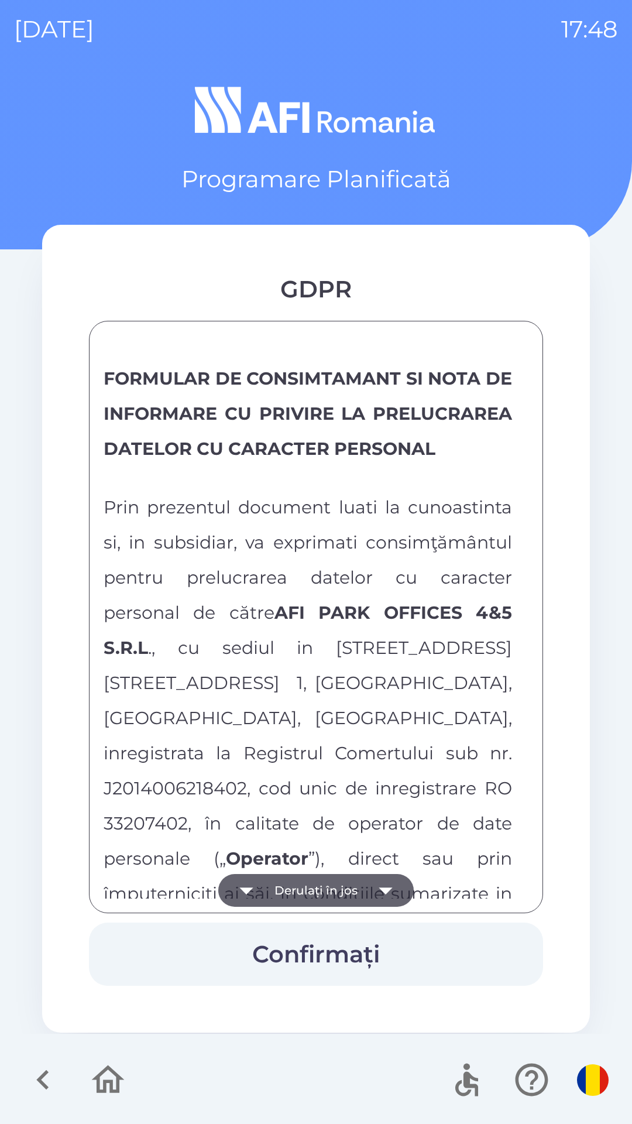
click at [353, 881] on button "Derulați în jos" at bounding box center [315, 890] width 195 height 33
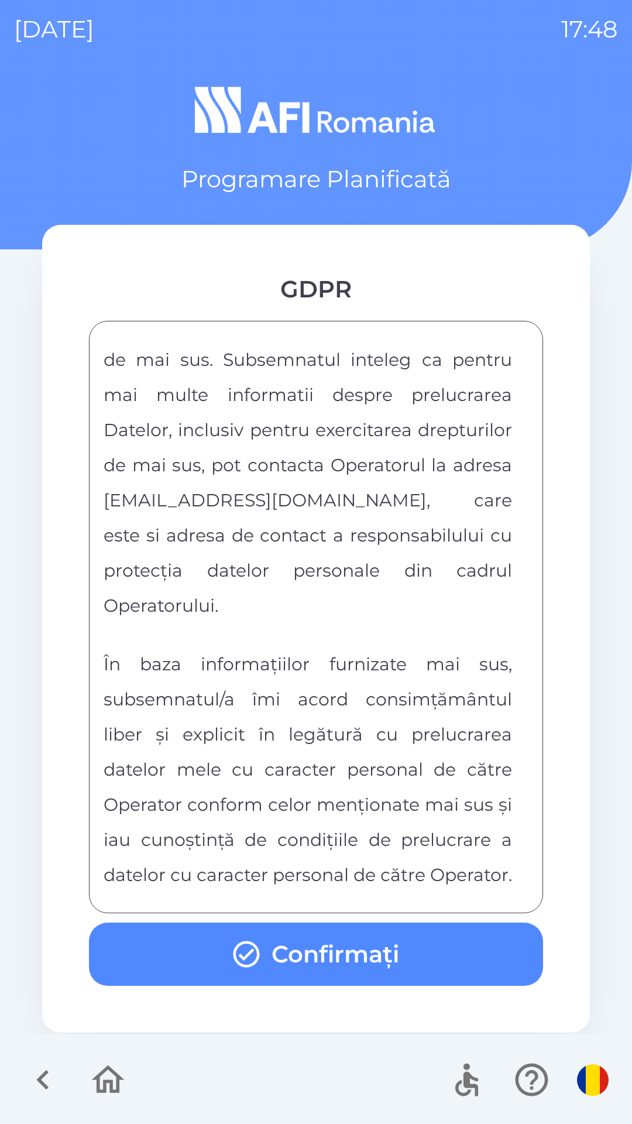
scroll to position [6156, 0]
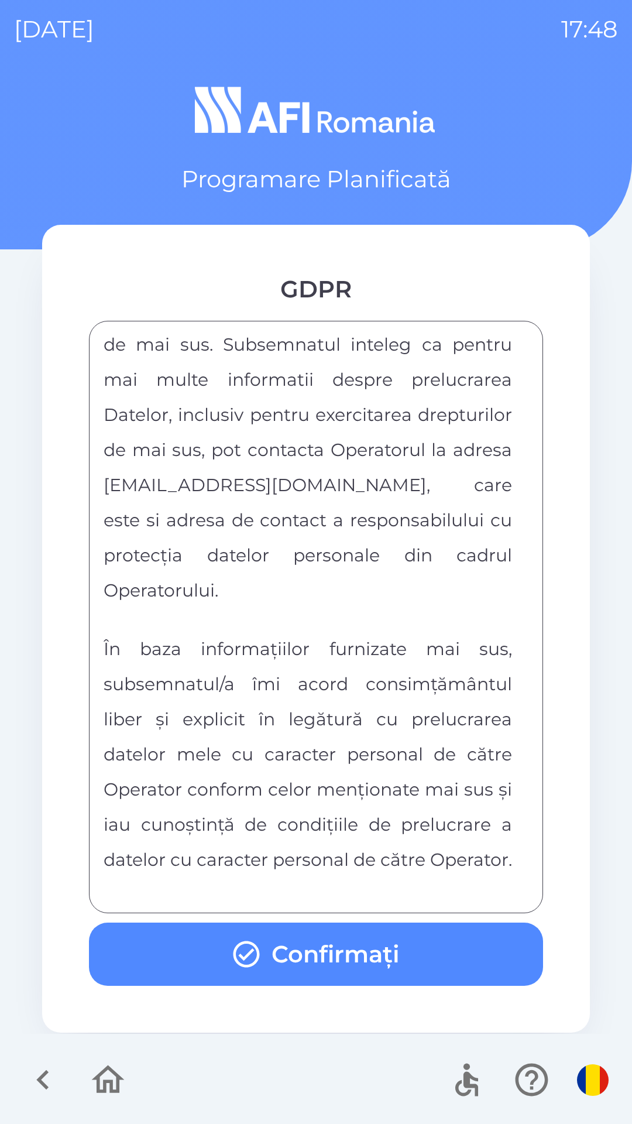
click at [321, 956] on button "Confirmați" at bounding box center [316, 953] width 454 height 63
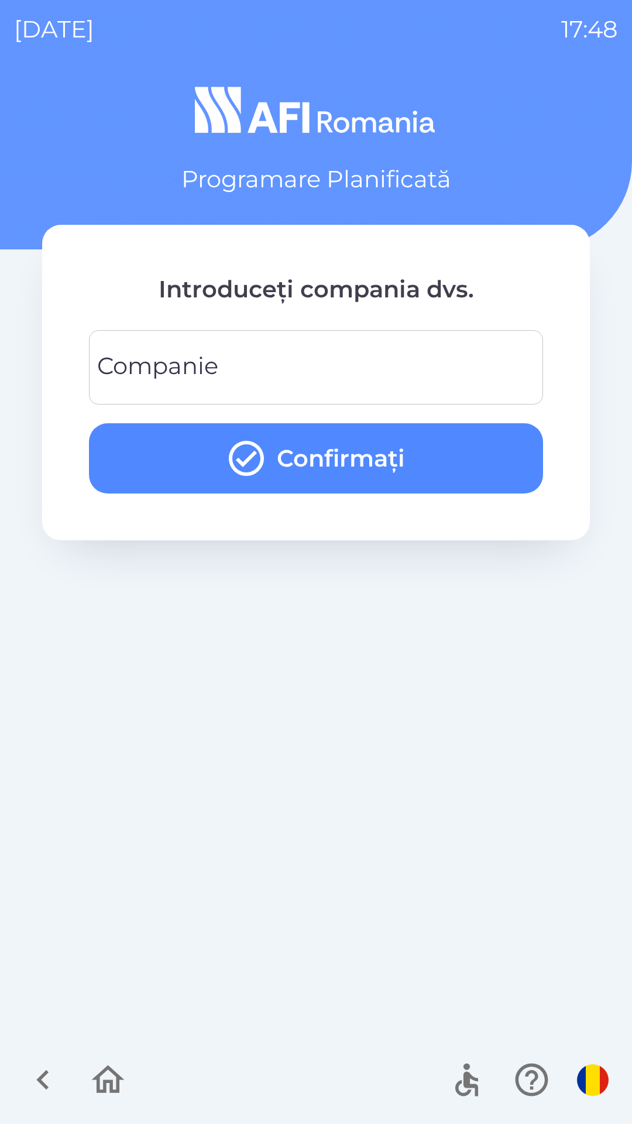
click at [357, 361] on input "Companie" at bounding box center [316, 367] width 426 height 46
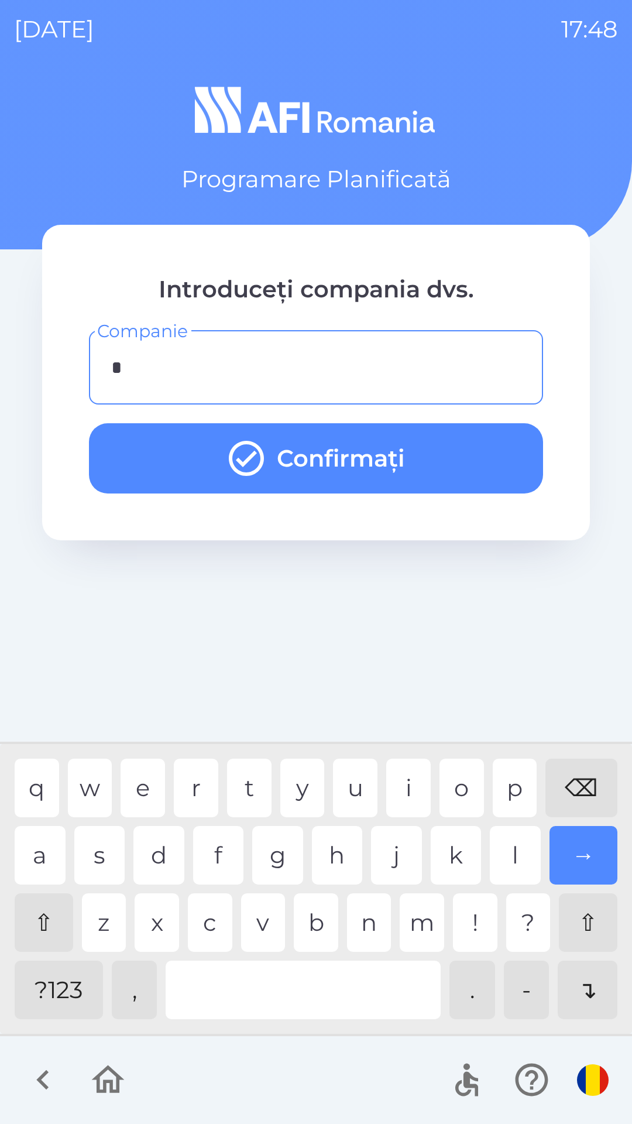
click at [500, 784] on div "p" at bounding box center [515, 788] width 44 height 59
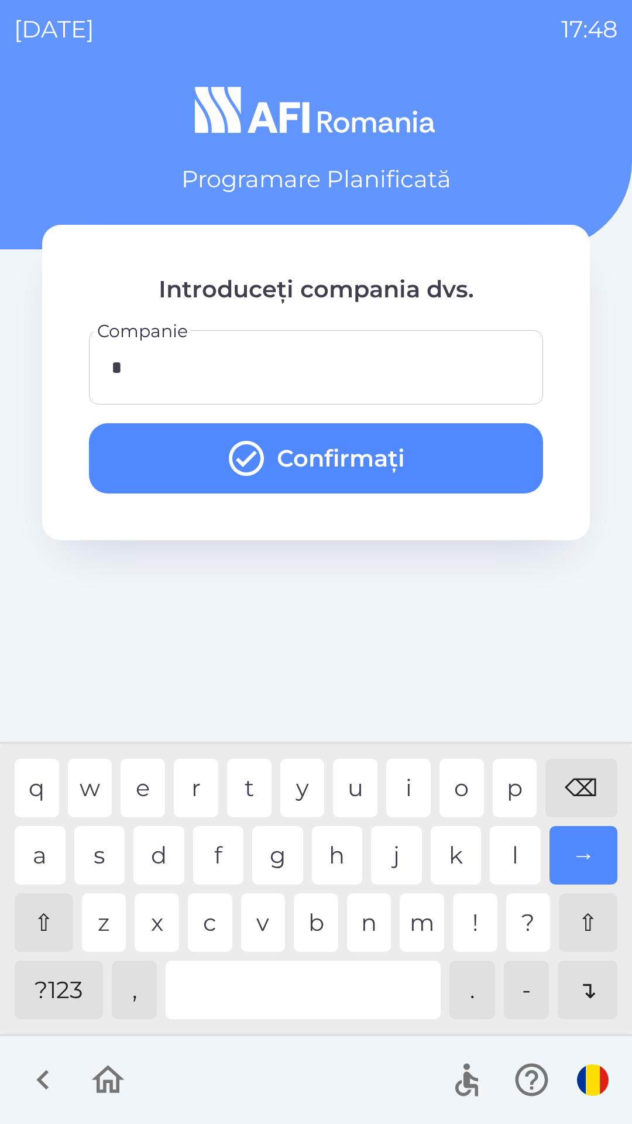
click at [439, 791] on div "q w e r t y u i o p ⌫" at bounding box center [316, 788] width 603 height 59
click at [392, 789] on div "i" at bounding box center [408, 788] width 44 height 59
type input "***"
click at [317, 452] on button "Confirmați" at bounding box center [316, 458] width 454 height 70
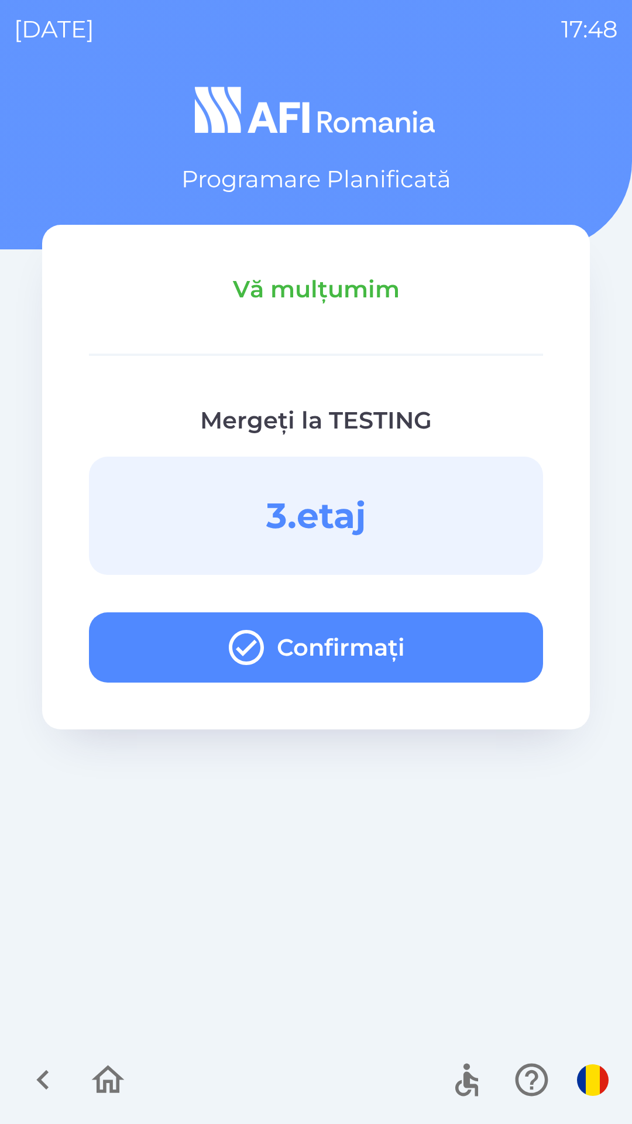
click at [104, 1082] on icon "button" at bounding box center [108, 1079] width 33 height 28
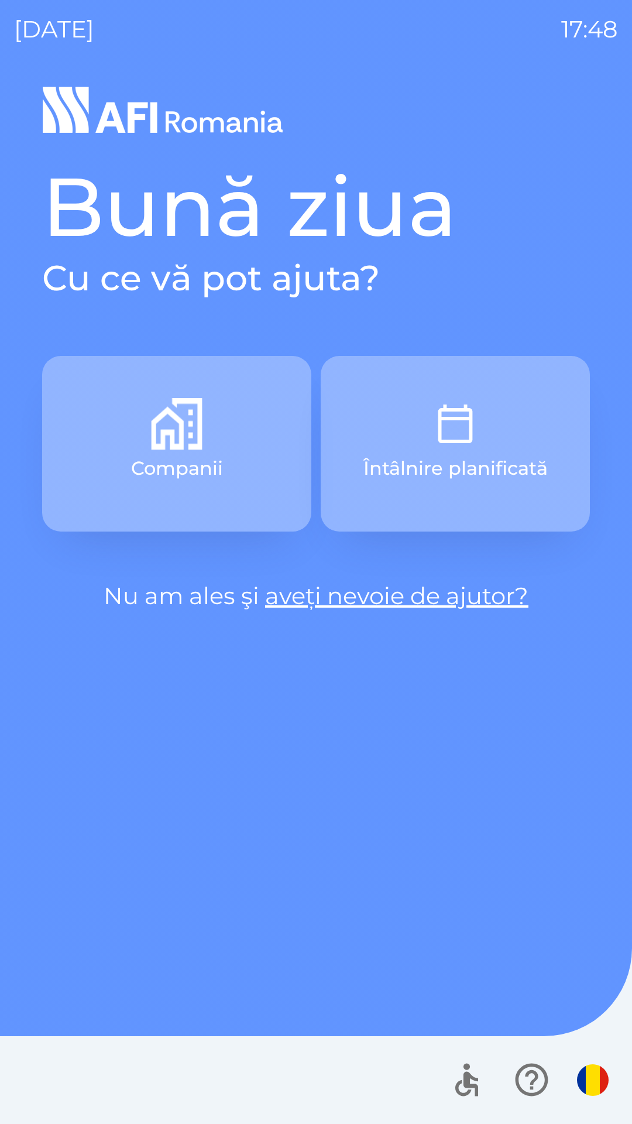
click at [448, 444] on img "button" at bounding box center [456, 424] width 52 height 52
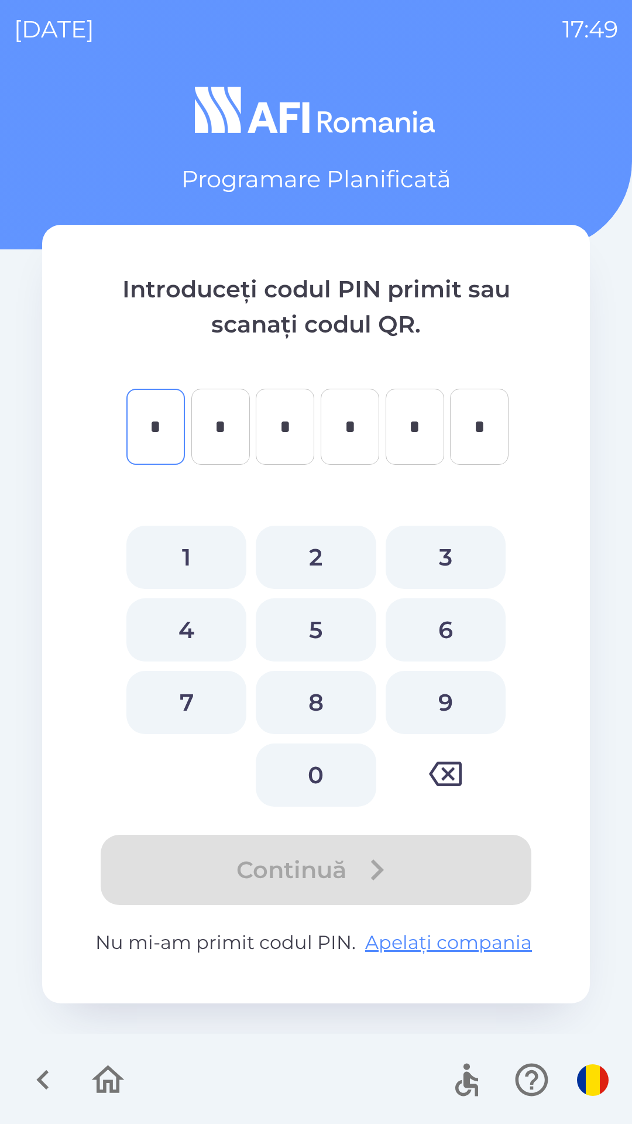
type input "*"
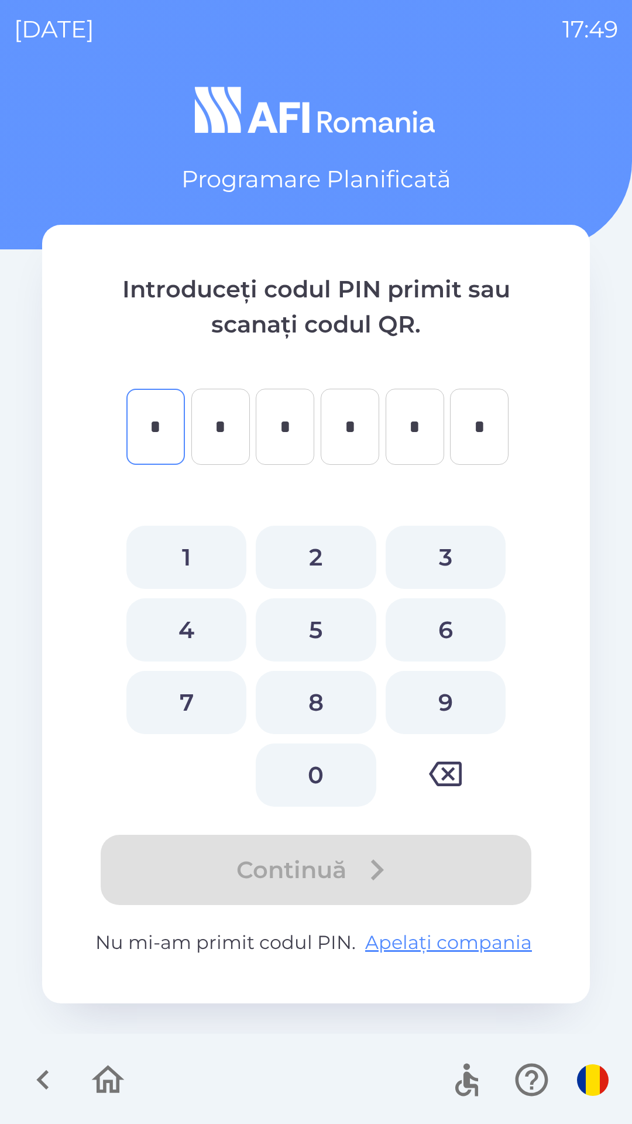
type input "*"
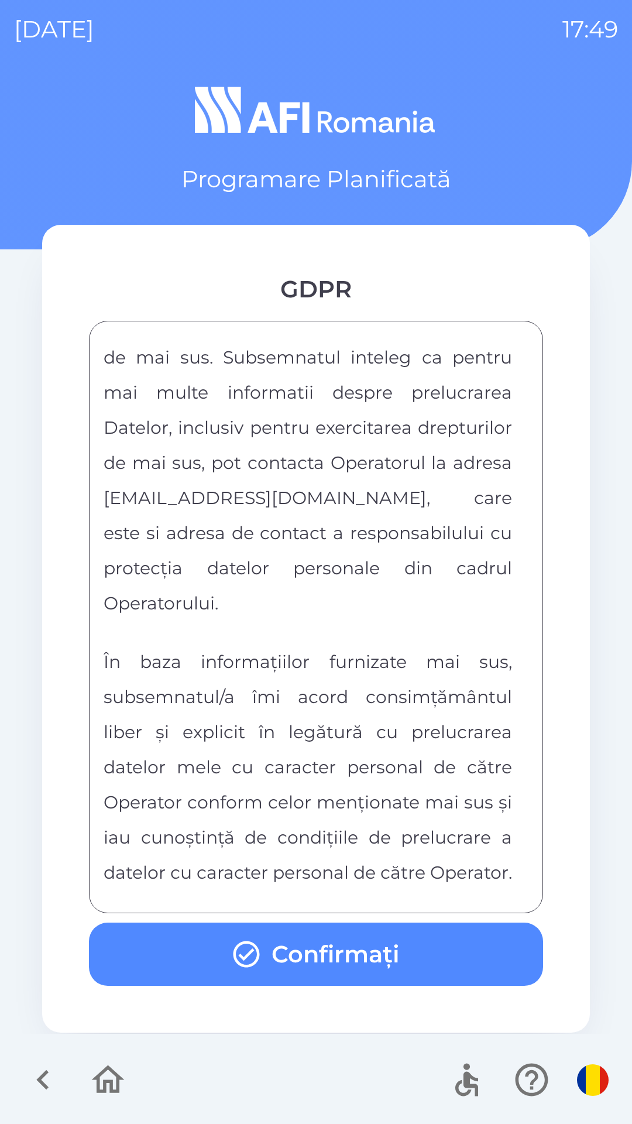
scroll to position [6156, 0]
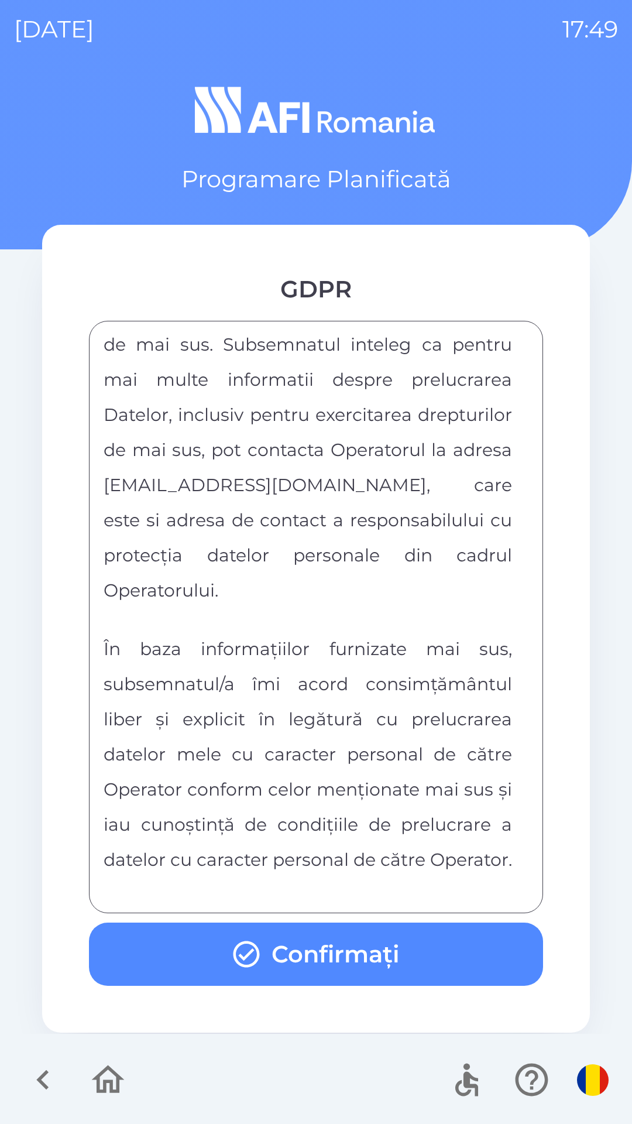
click at [405, 959] on button "Confirmați" at bounding box center [316, 953] width 454 height 63
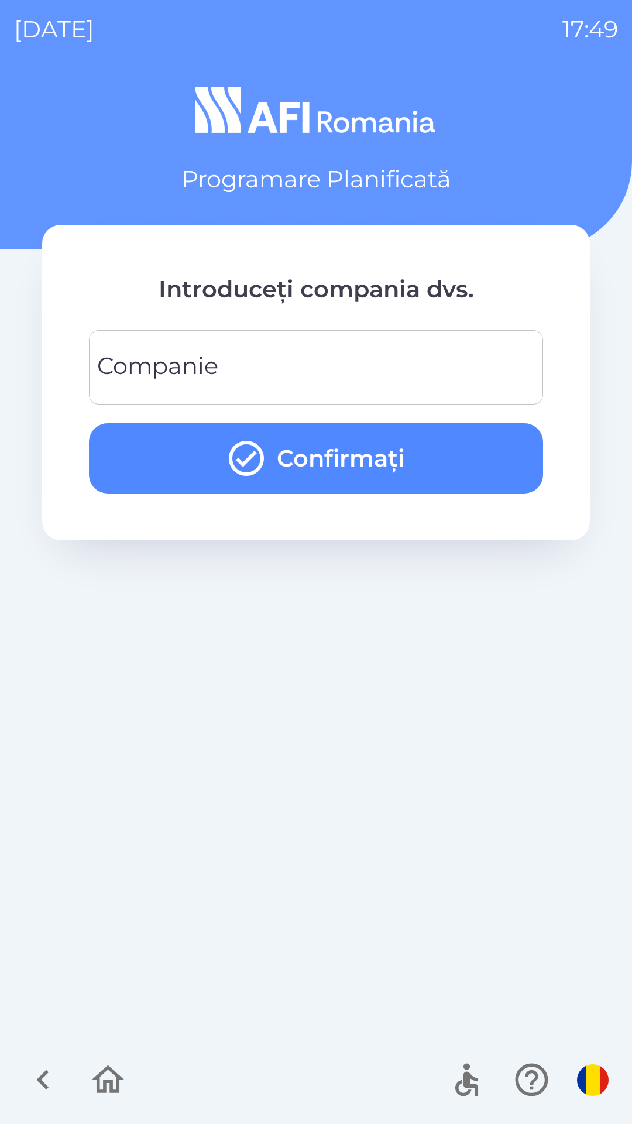
click at [413, 355] on input "Companie" at bounding box center [316, 367] width 426 height 46
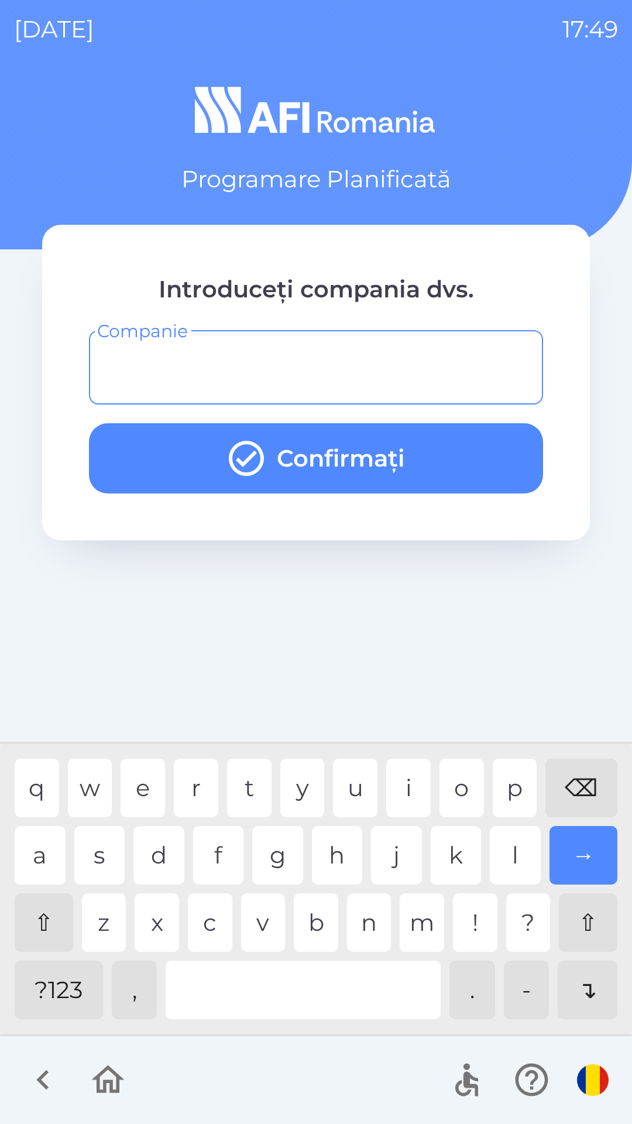
type input "*"
click at [298, 778] on div "y" at bounding box center [302, 788] width 44 height 59
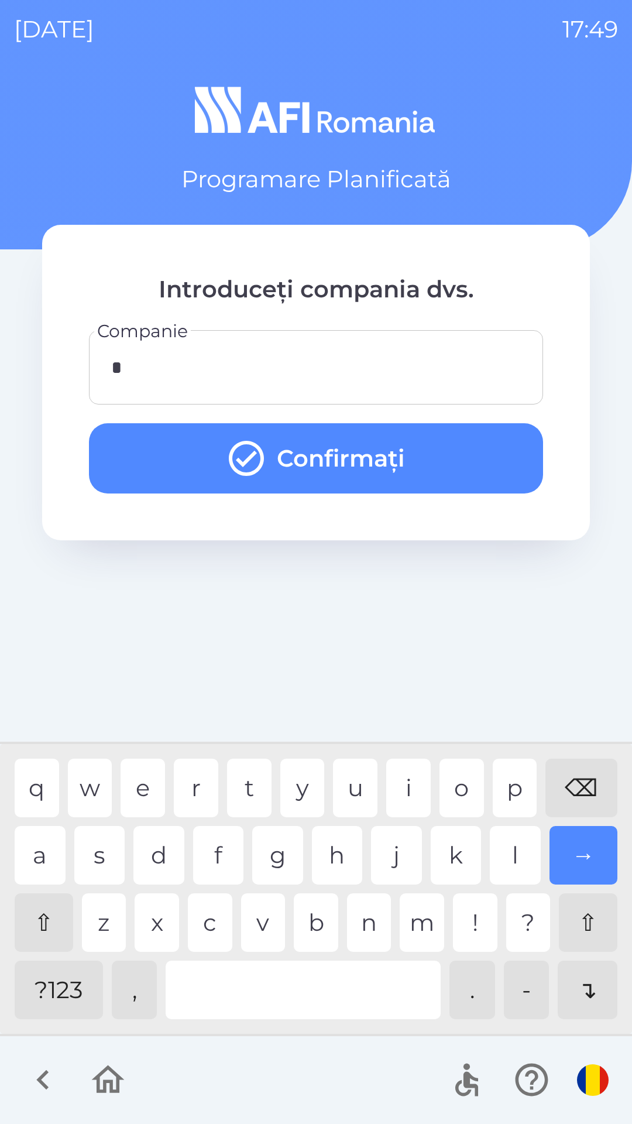
click at [591, 861] on div "→" at bounding box center [584, 855] width 68 height 59
click at [414, 461] on button "Confirmați" at bounding box center [316, 458] width 454 height 70
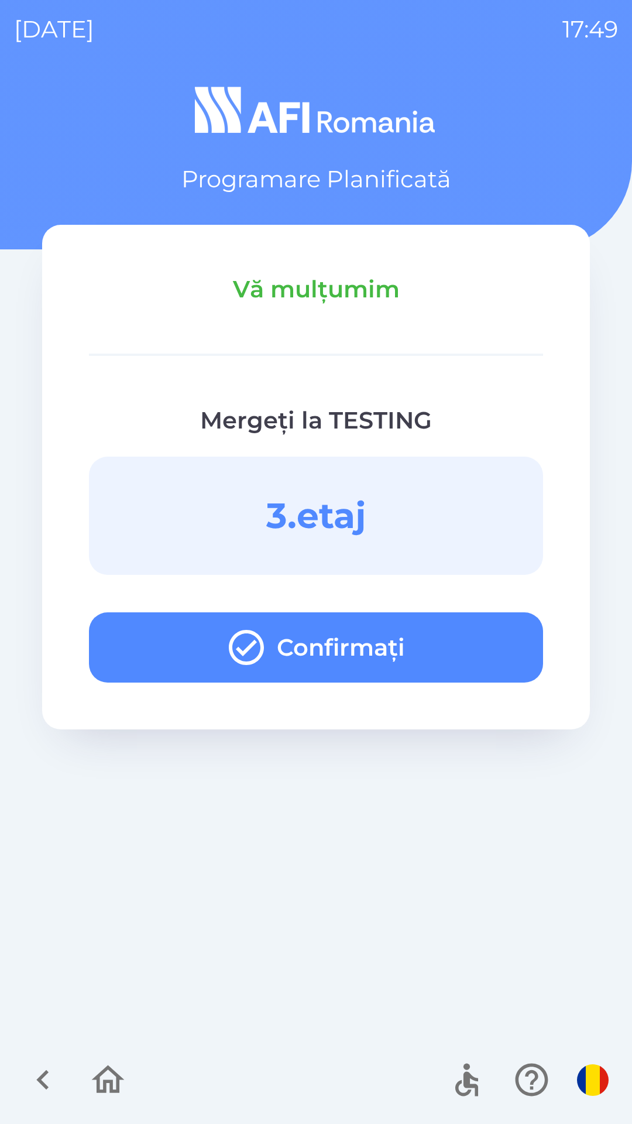
click at [404, 660] on button "Confirmați" at bounding box center [316, 647] width 454 height 70
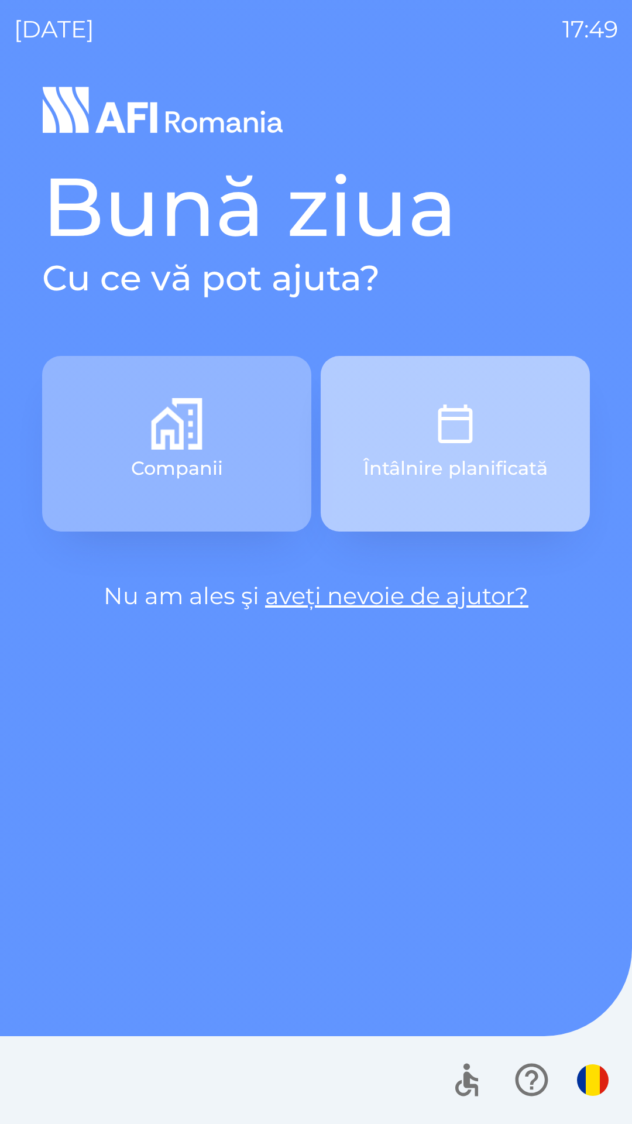
click at [486, 454] on p "Întâlnire planificată" at bounding box center [455, 468] width 184 height 28
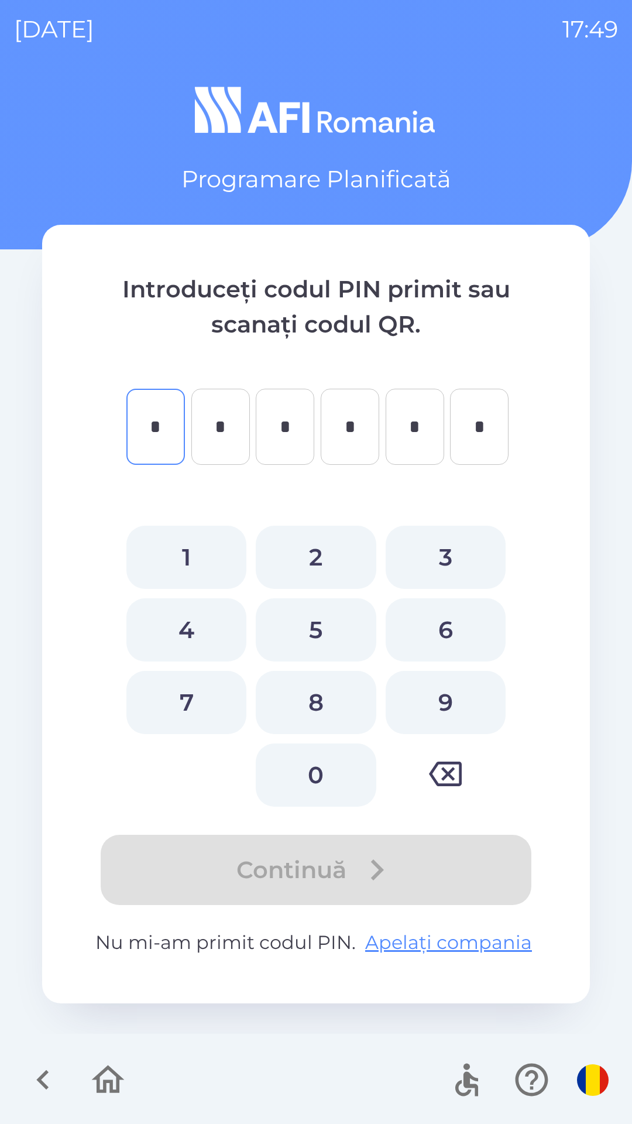
type input "*"
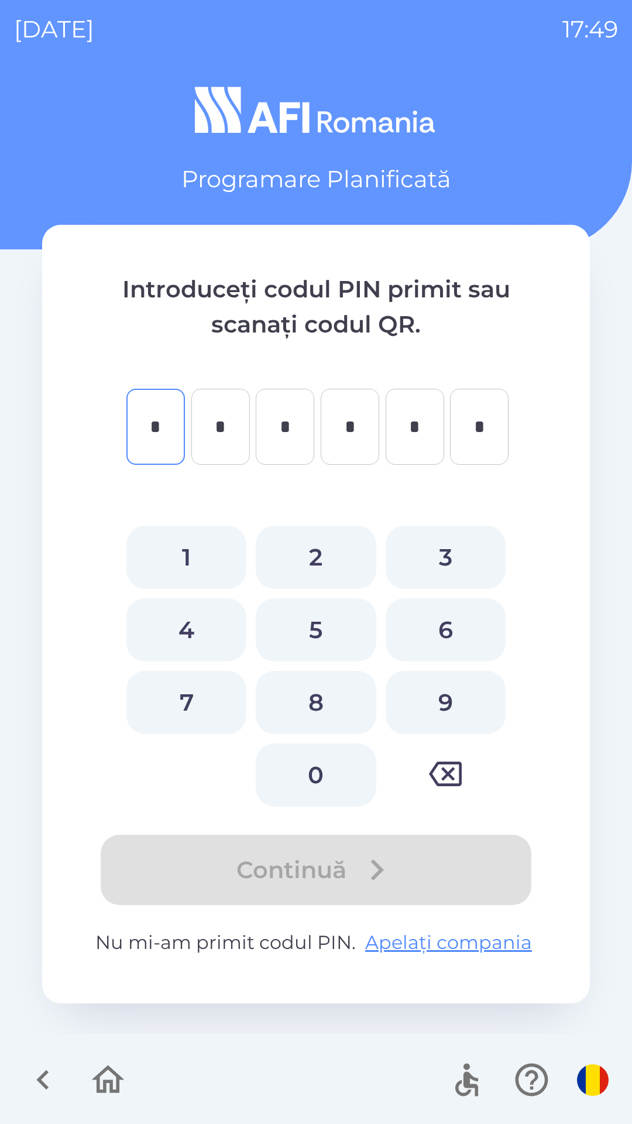
type input "*"
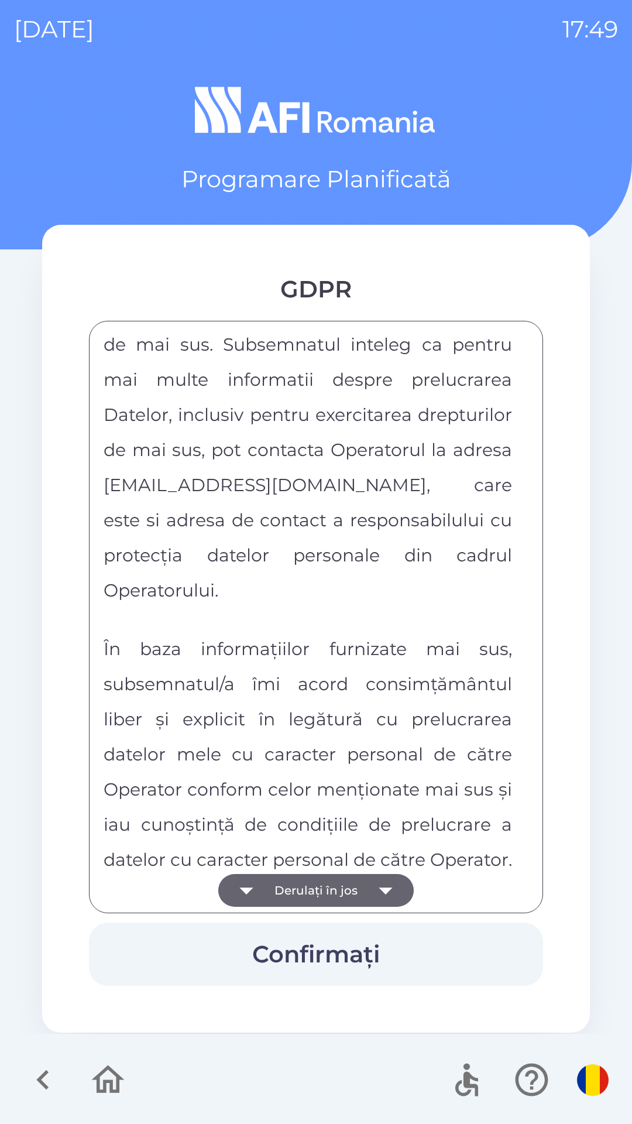
scroll to position [6156, 0]
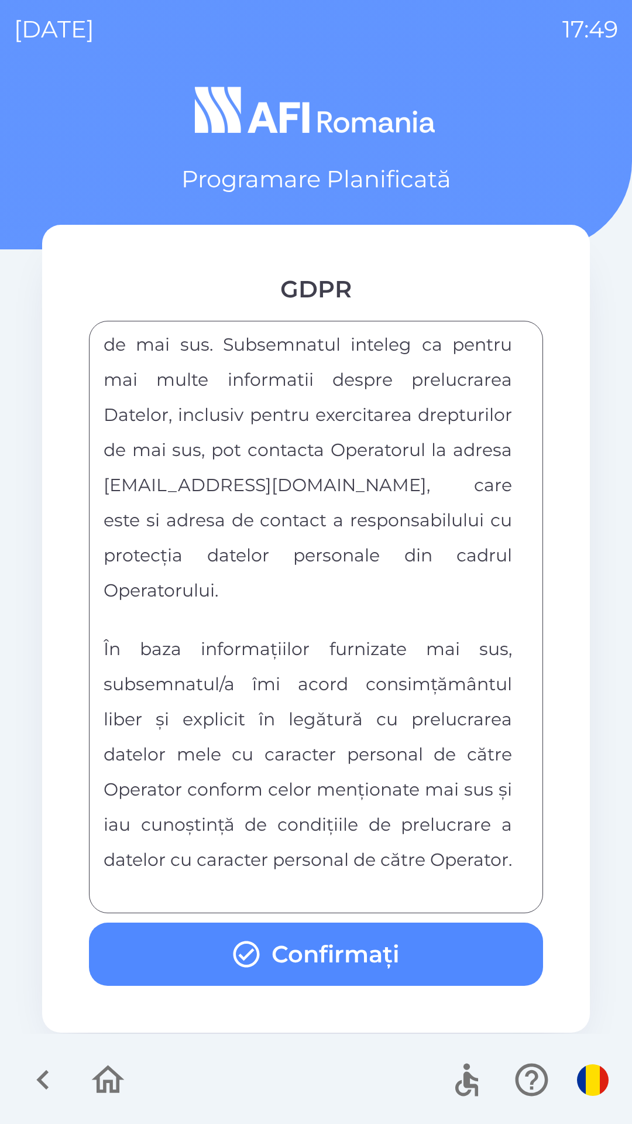
click at [390, 958] on button "Confirmați" at bounding box center [316, 953] width 454 height 63
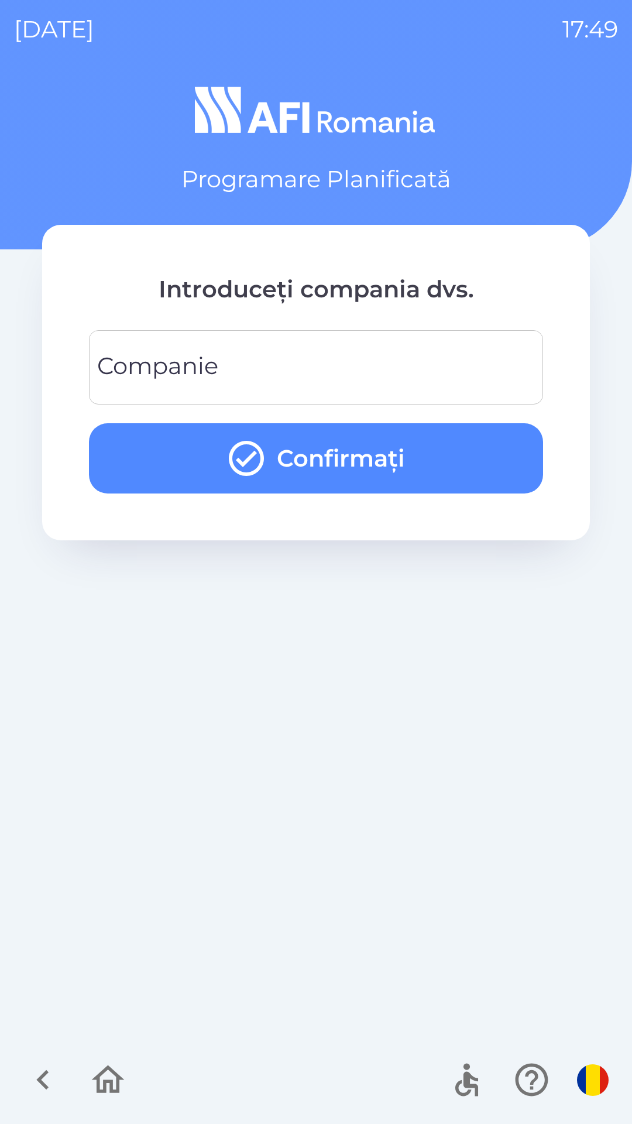
click at [450, 360] on input "Companie" at bounding box center [316, 367] width 426 height 46
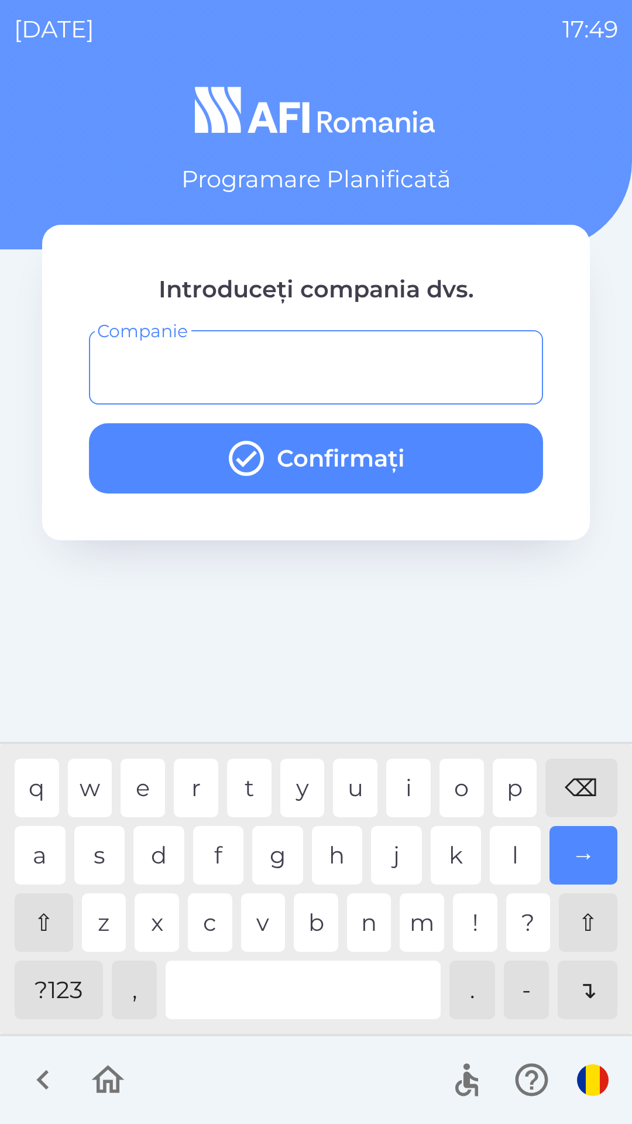
type input "*"
click at [317, 837] on div "h" at bounding box center [337, 855] width 51 height 59
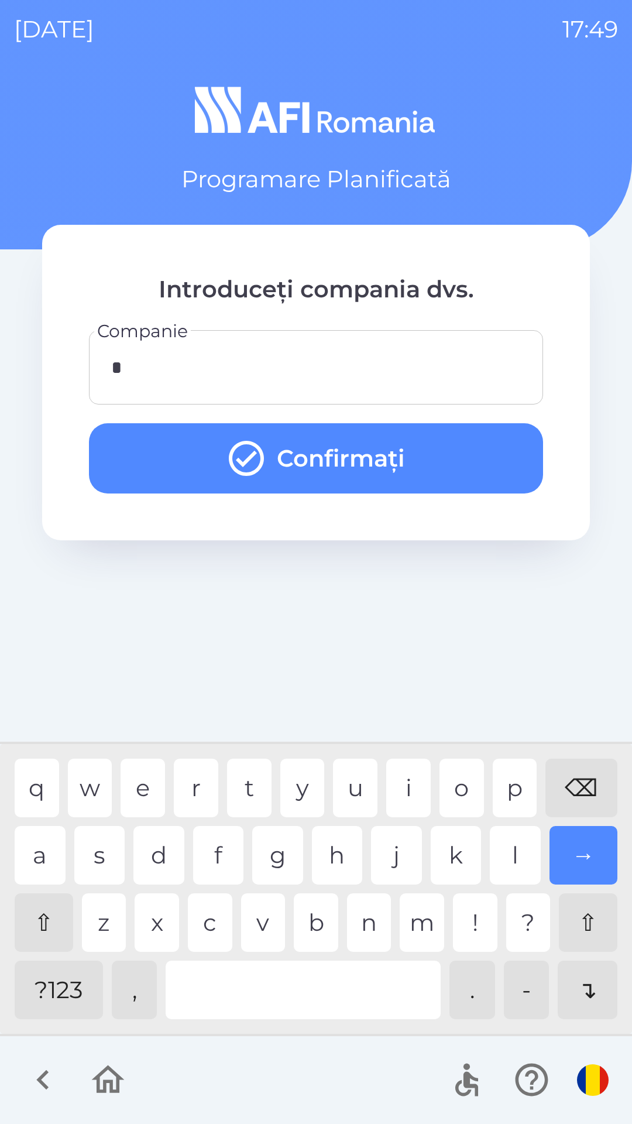
click at [404, 445] on button "Confirmați" at bounding box center [316, 458] width 454 height 70
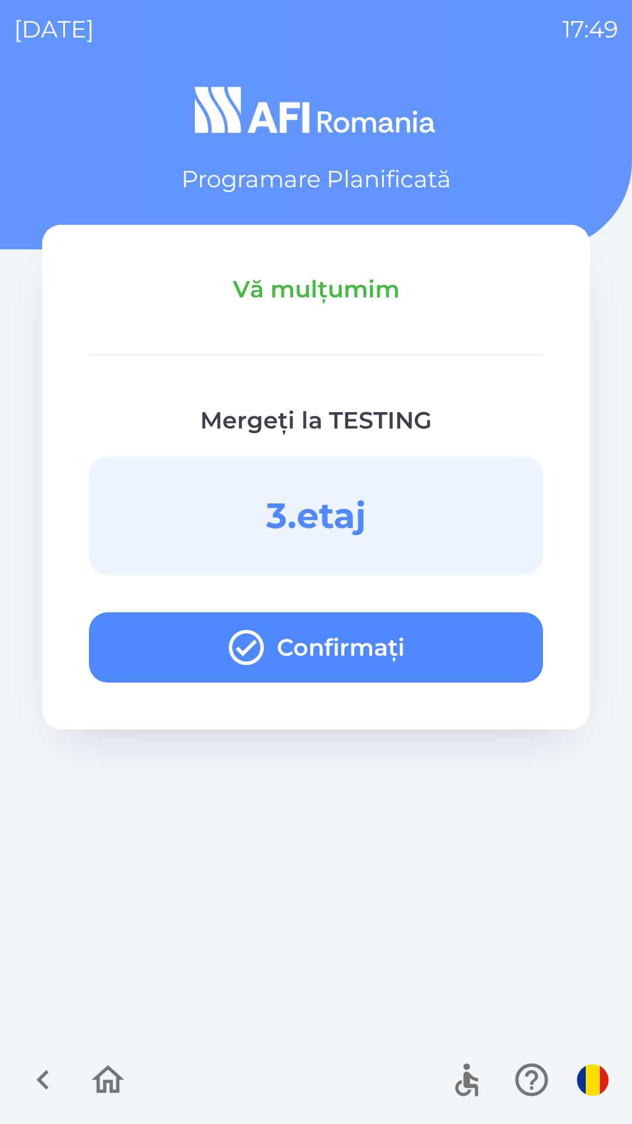
click at [462, 644] on button "Confirmați" at bounding box center [316, 647] width 454 height 70
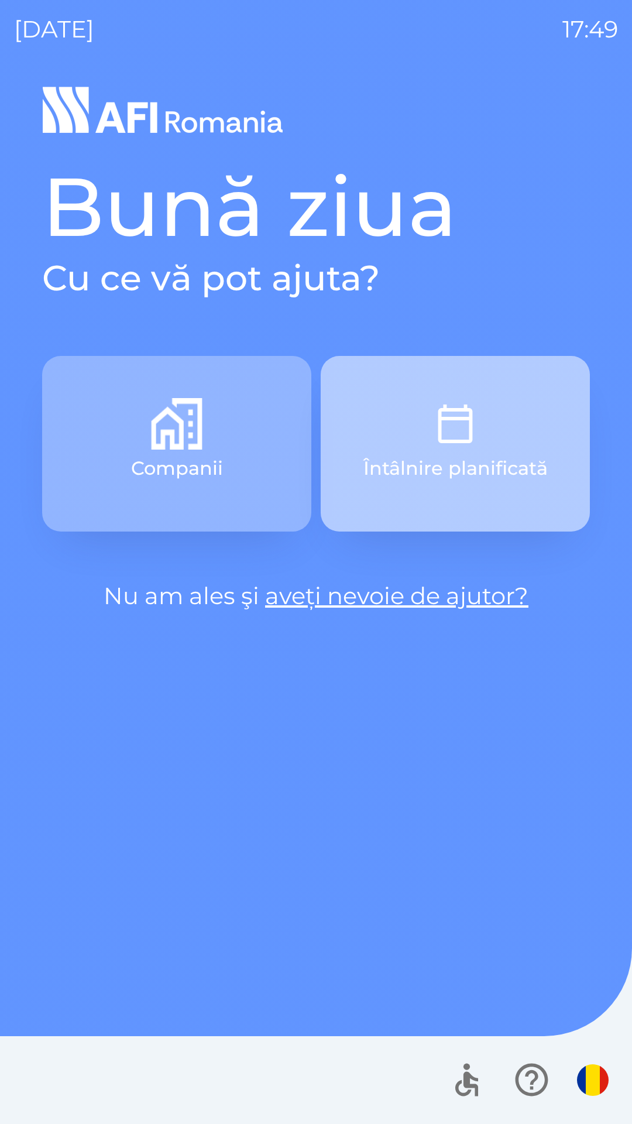
click at [475, 418] on img "button" at bounding box center [456, 424] width 52 height 52
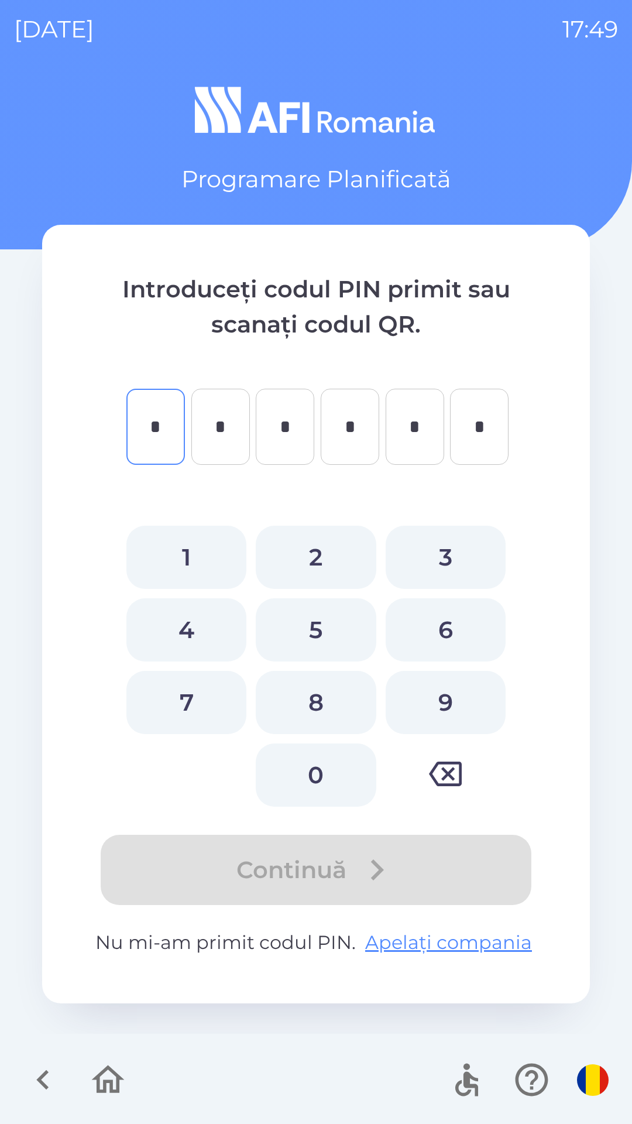
type input "*"
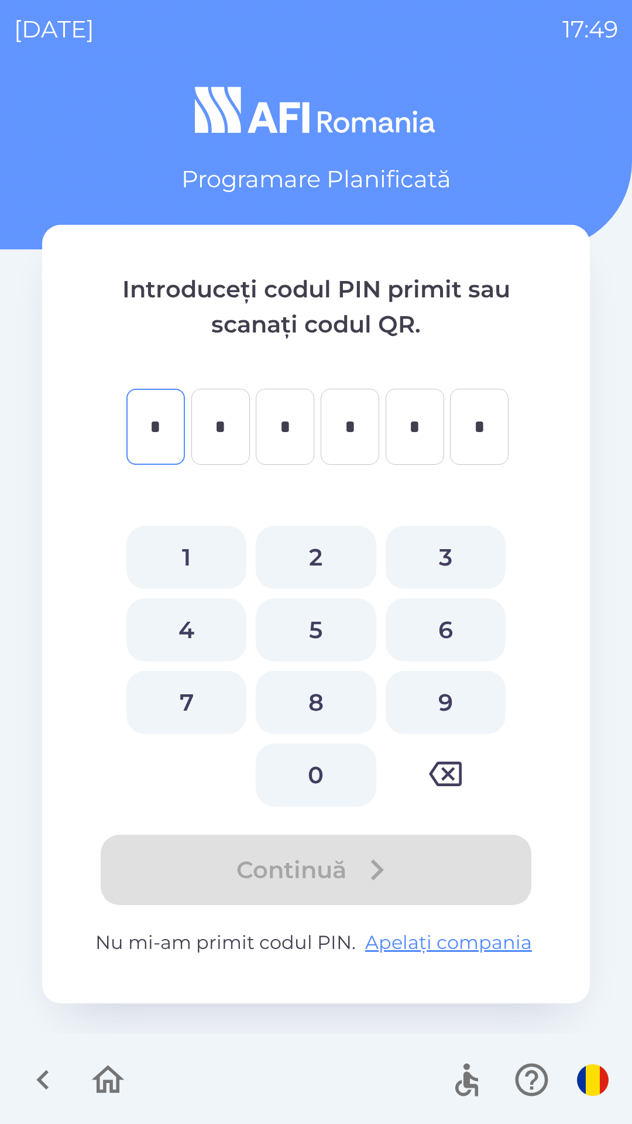
type input "*"
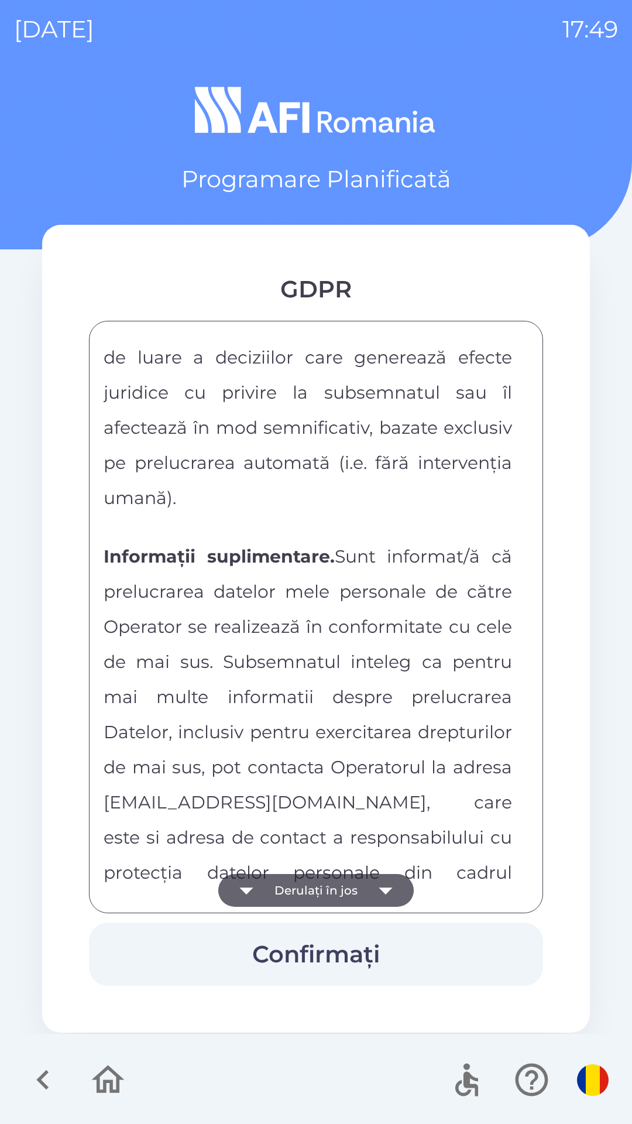
scroll to position [6156, 0]
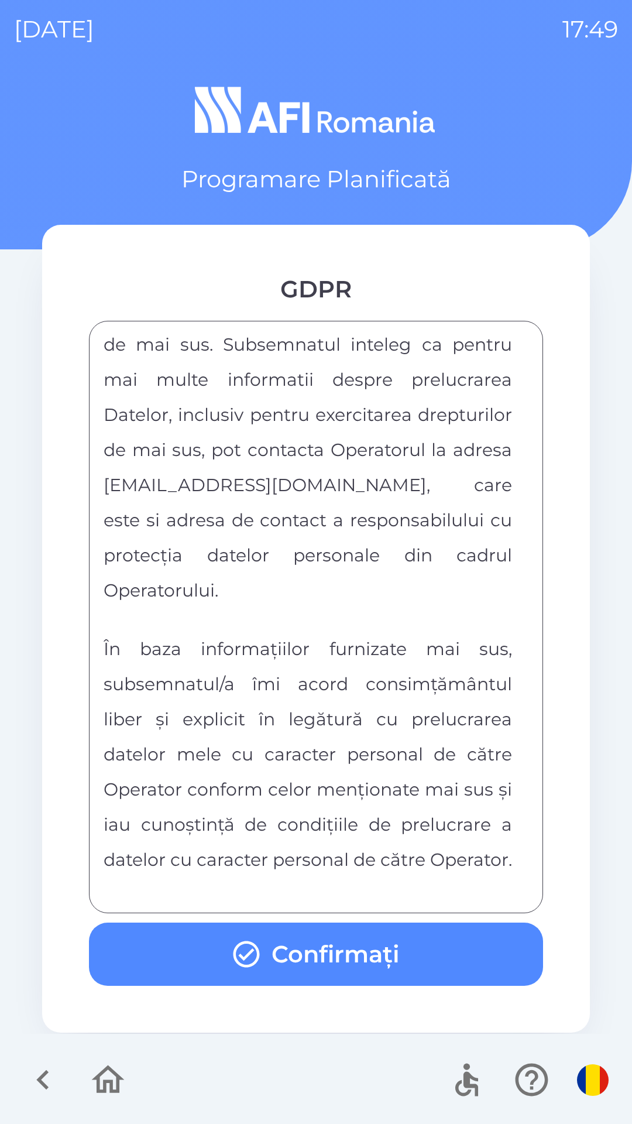
click at [366, 946] on button "Confirmați" at bounding box center [316, 953] width 454 height 63
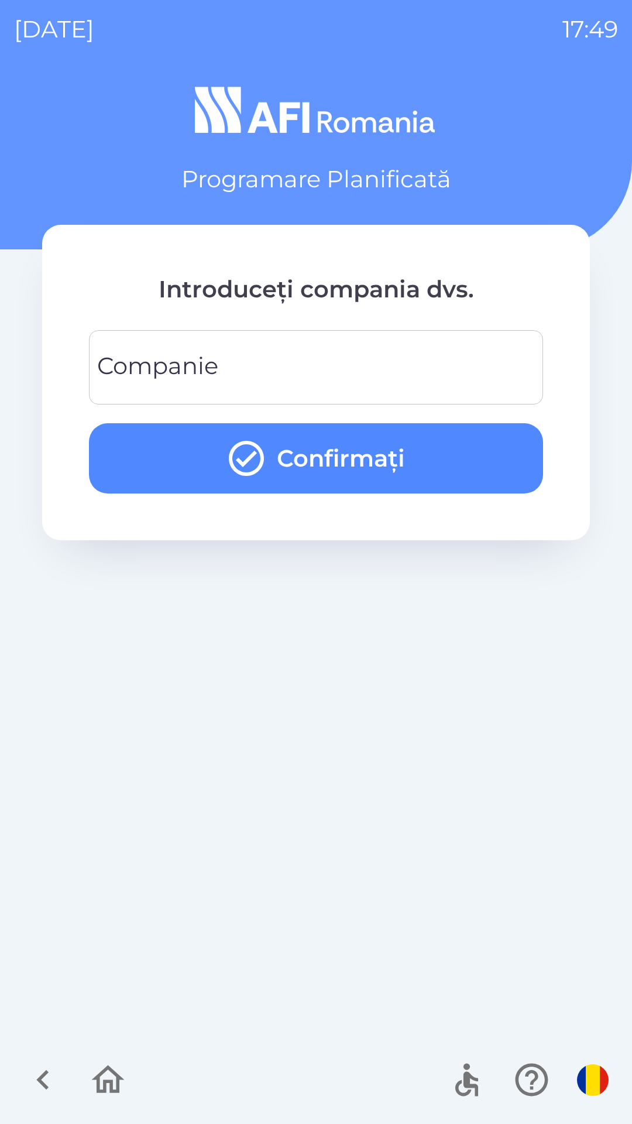
click at [449, 451] on button "Confirmați" at bounding box center [316, 458] width 454 height 70
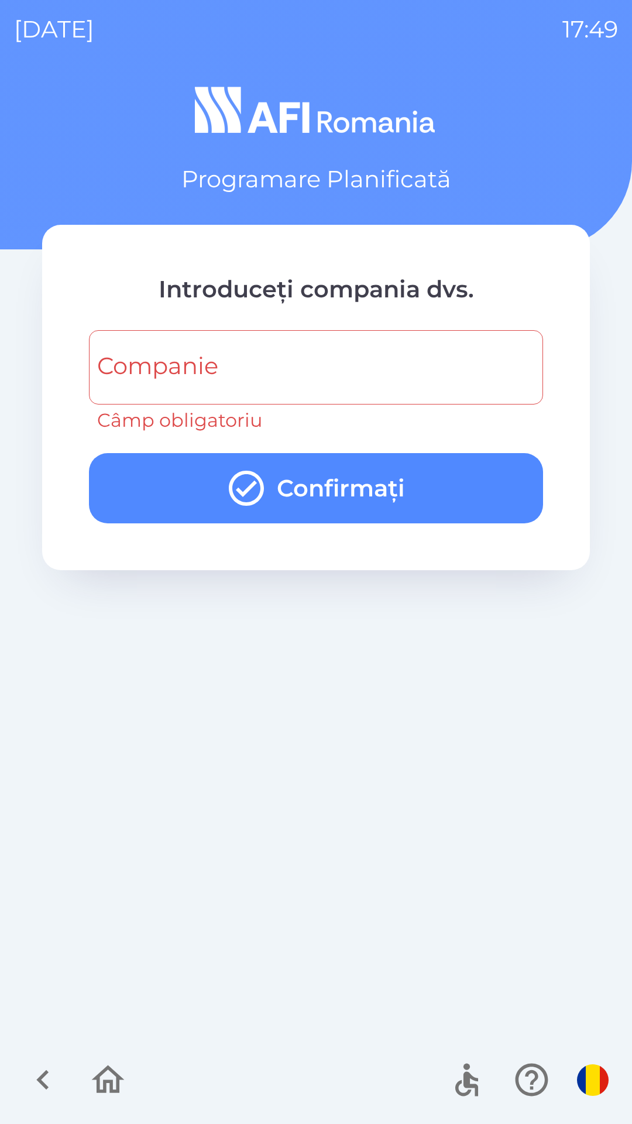
click at [403, 368] on input "Companie" at bounding box center [316, 367] width 426 height 46
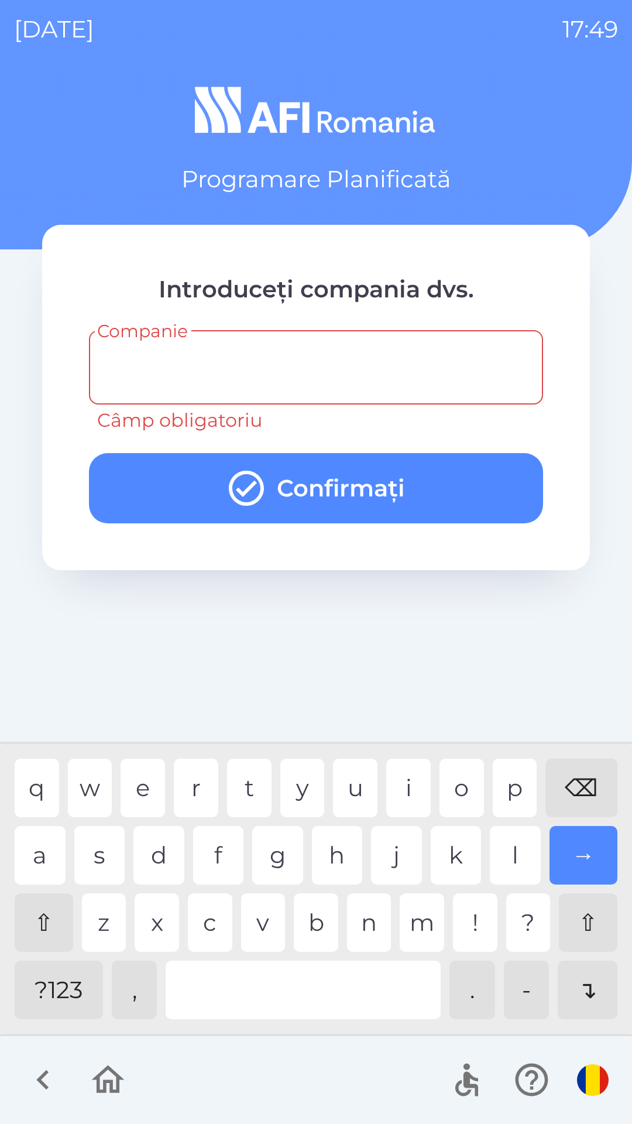
type input "*"
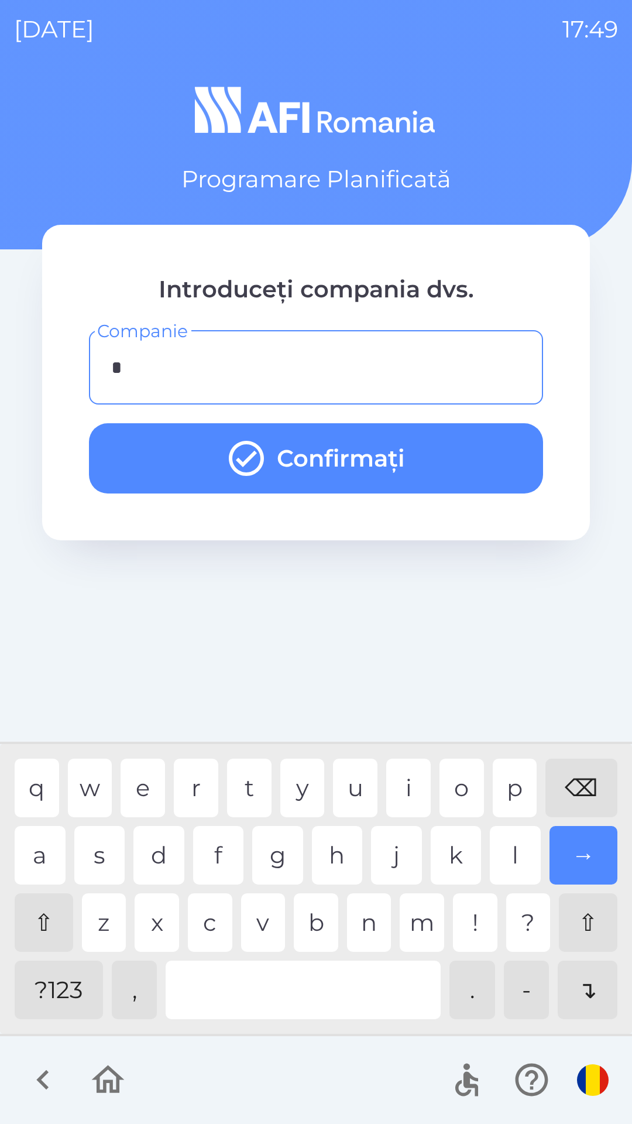
click at [358, 776] on div "u" at bounding box center [355, 788] width 44 height 59
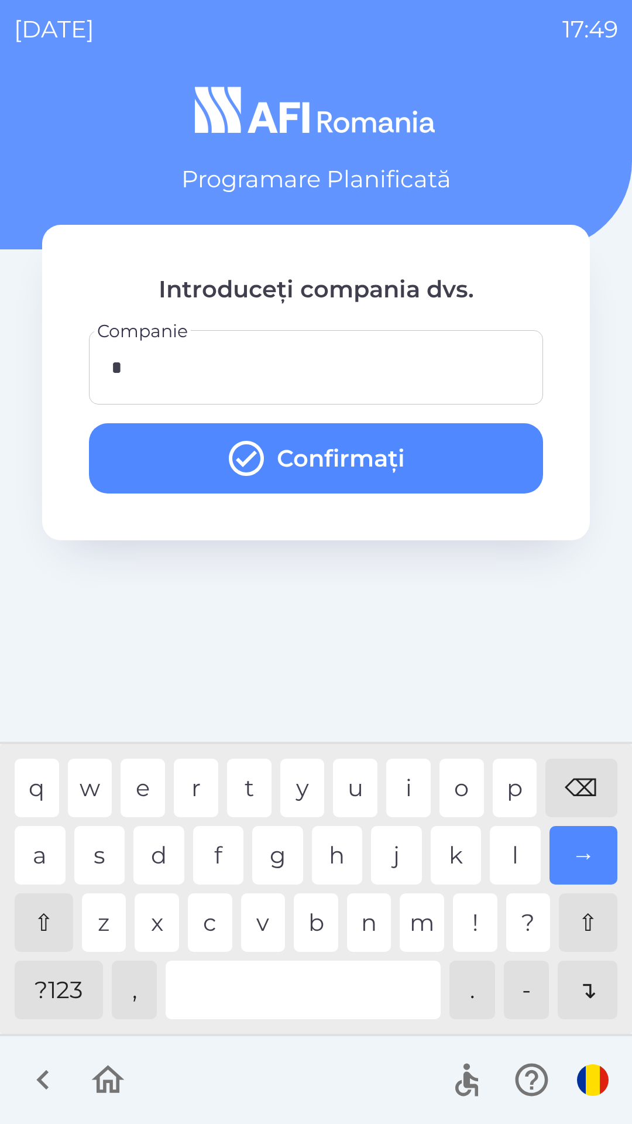
click at [484, 444] on button "Confirmați" at bounding box center [316, 458] width 454 height 70
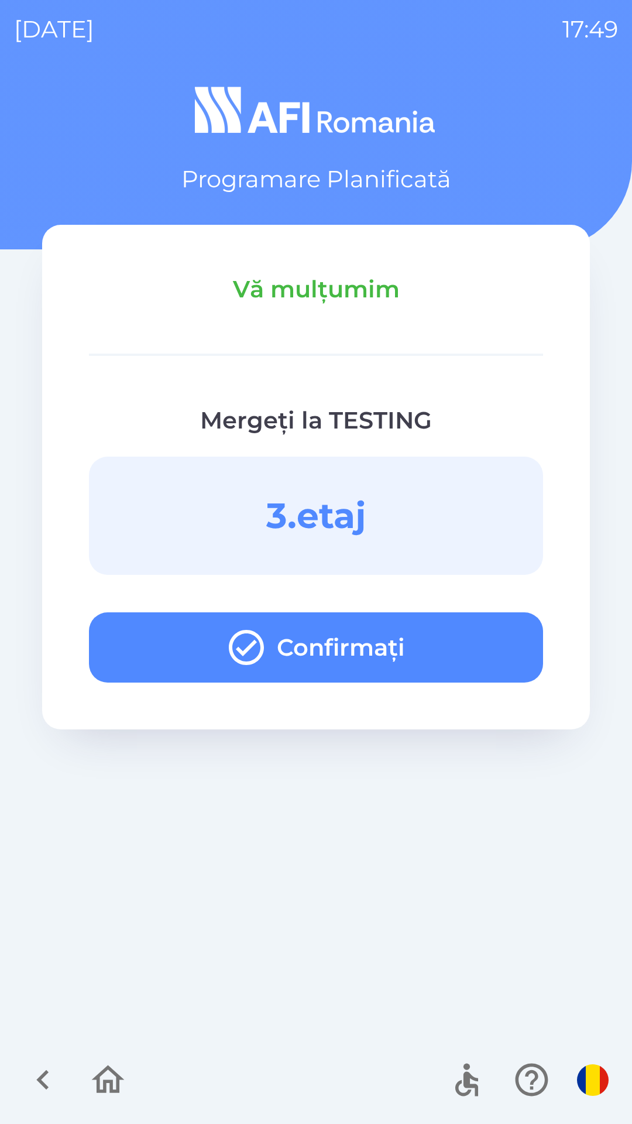
click at [452, 660] on button "Confirmați" at bounding box center [316, 647] width 454 height 70
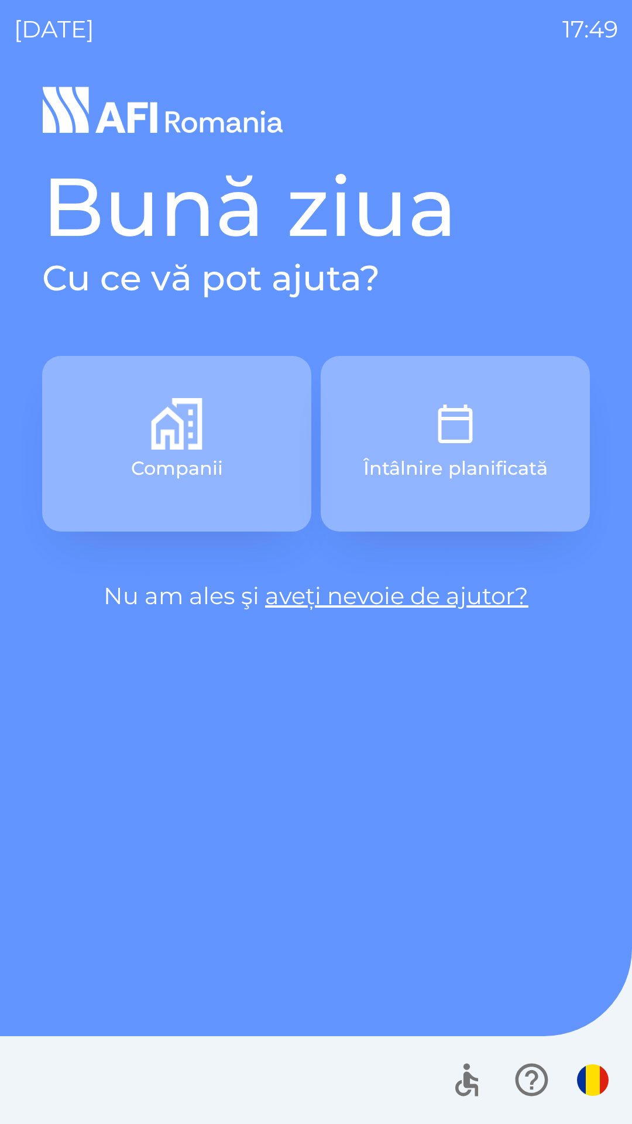
click at [450, 402] on img "button" at bounding box center [456, 424] width 52 height 52
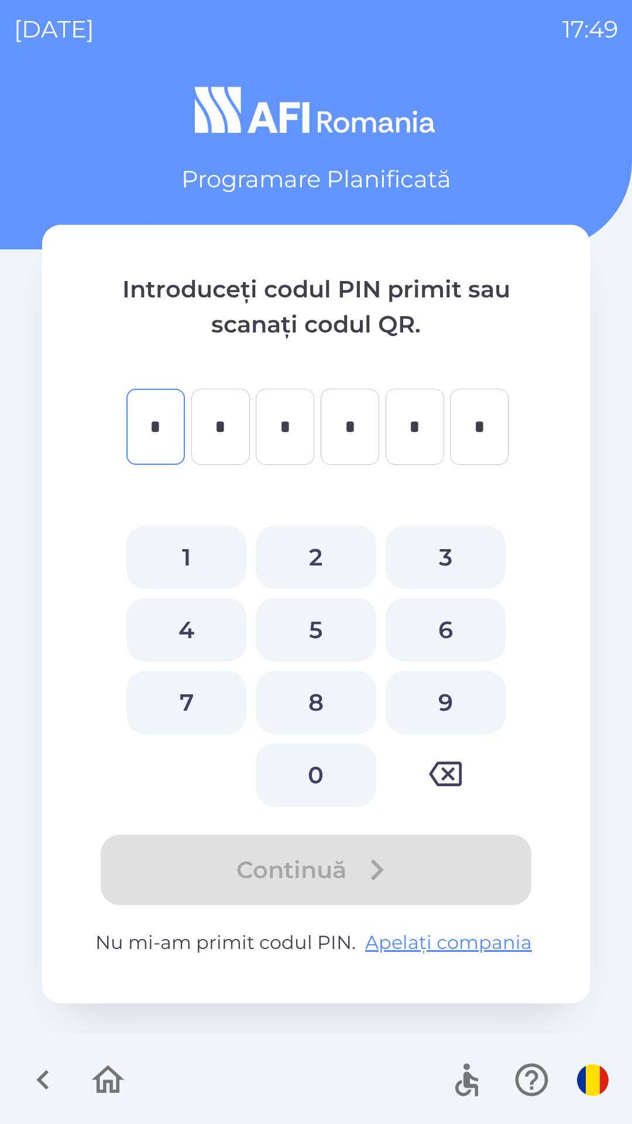
type input "*"
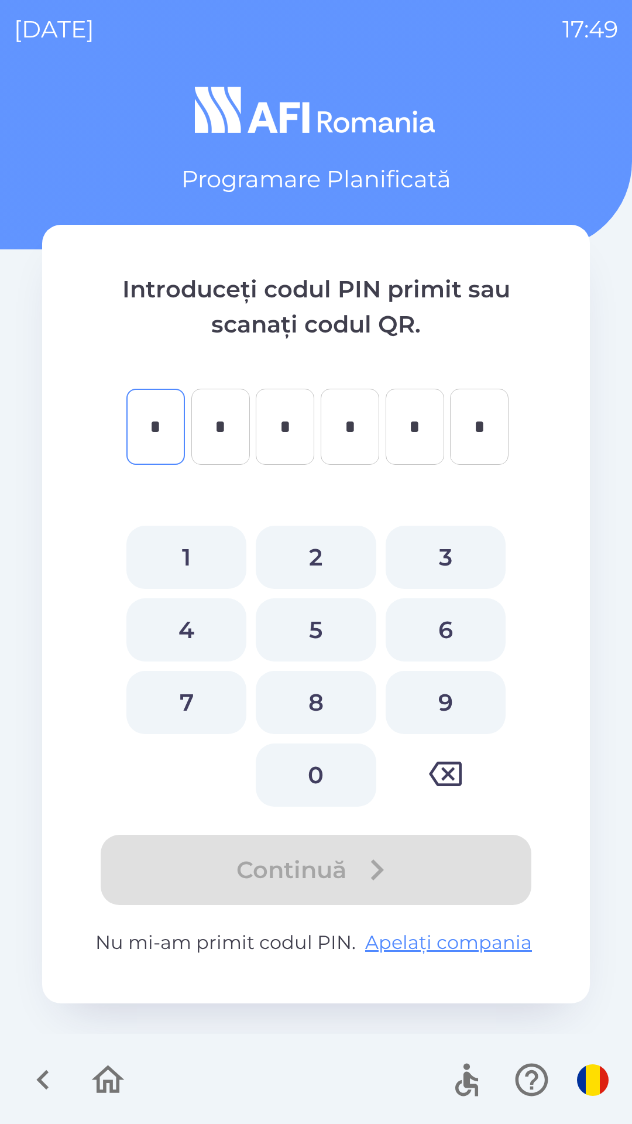
type input "*"
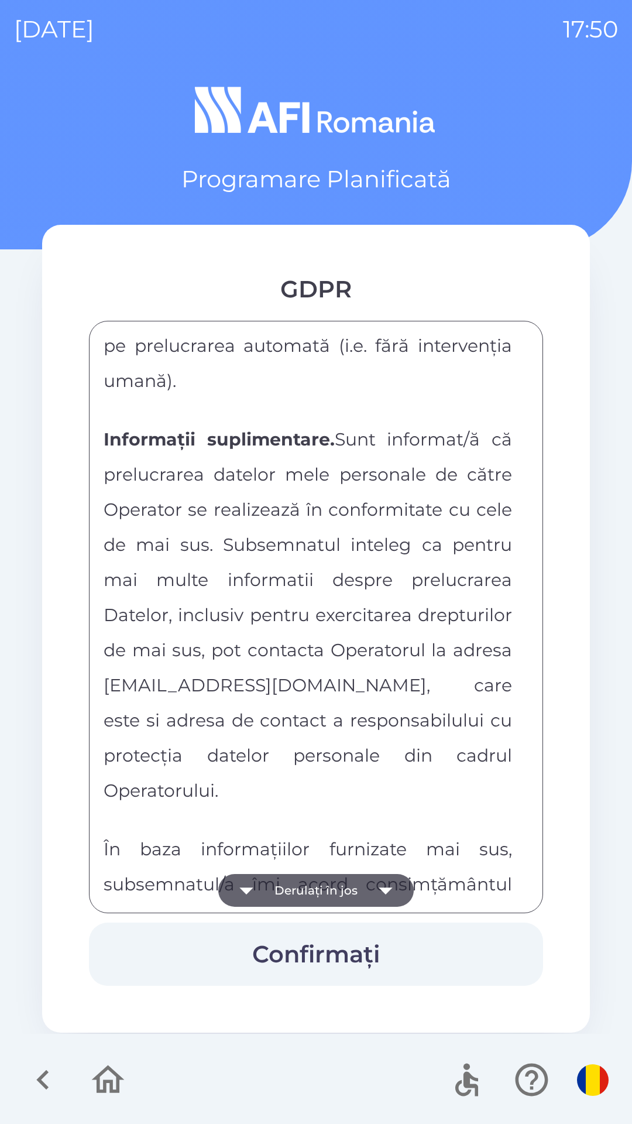
scroll to position [6156, 0]
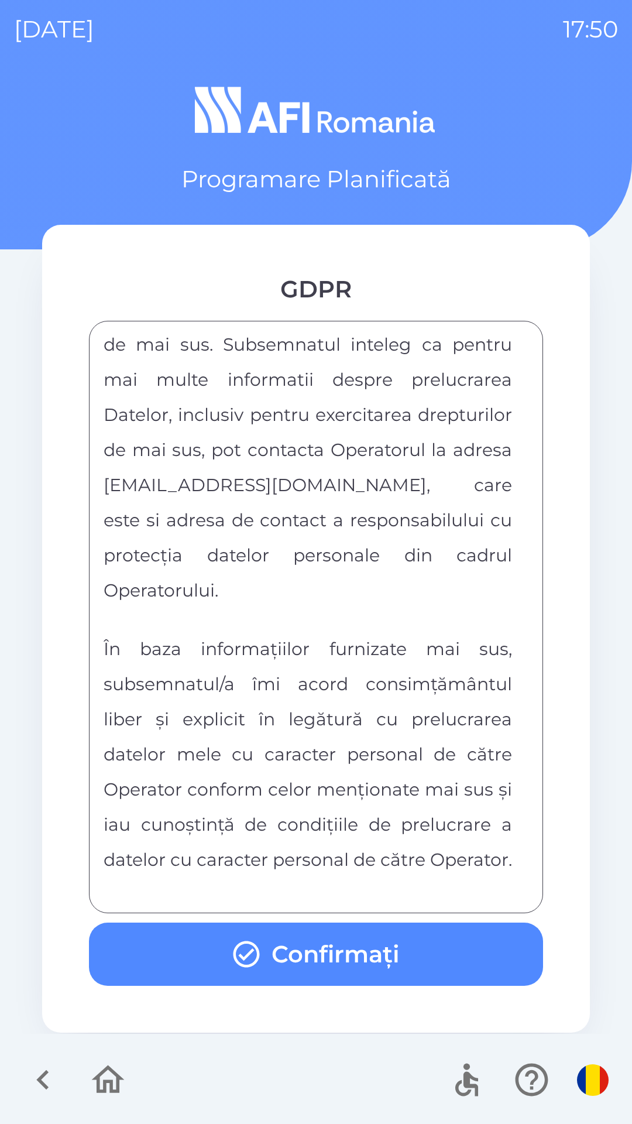
click at [392, 959] on button "Confirmați" at bounding box center [316, 953] width 454 height 63
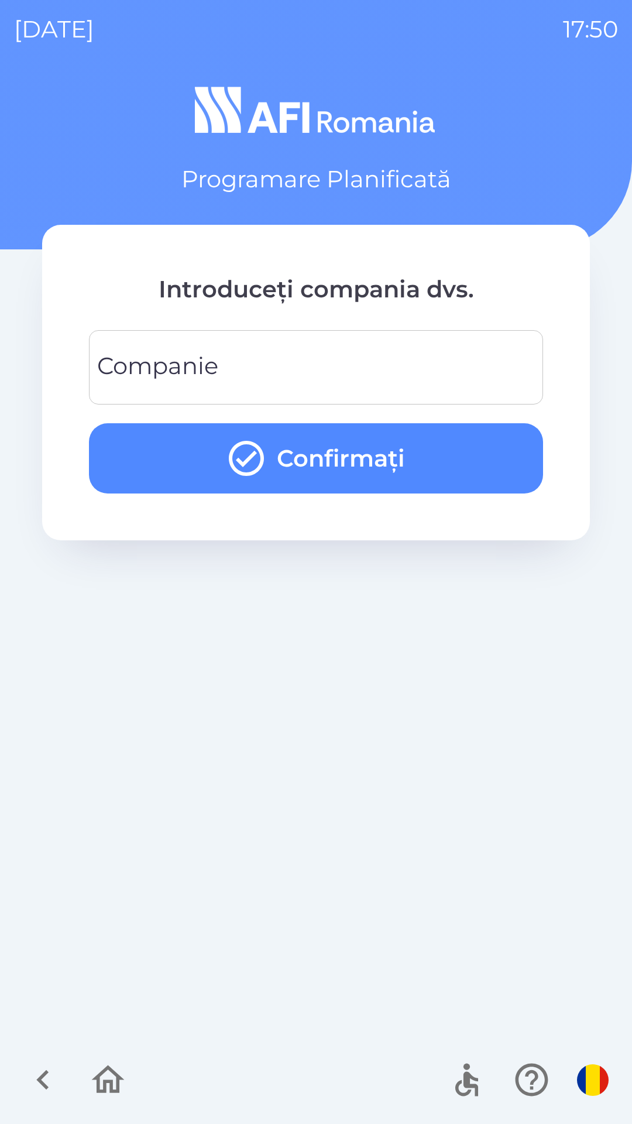
click at [484, 359] on input "Companie" at bounding box center [316, 367] width 426 height 46
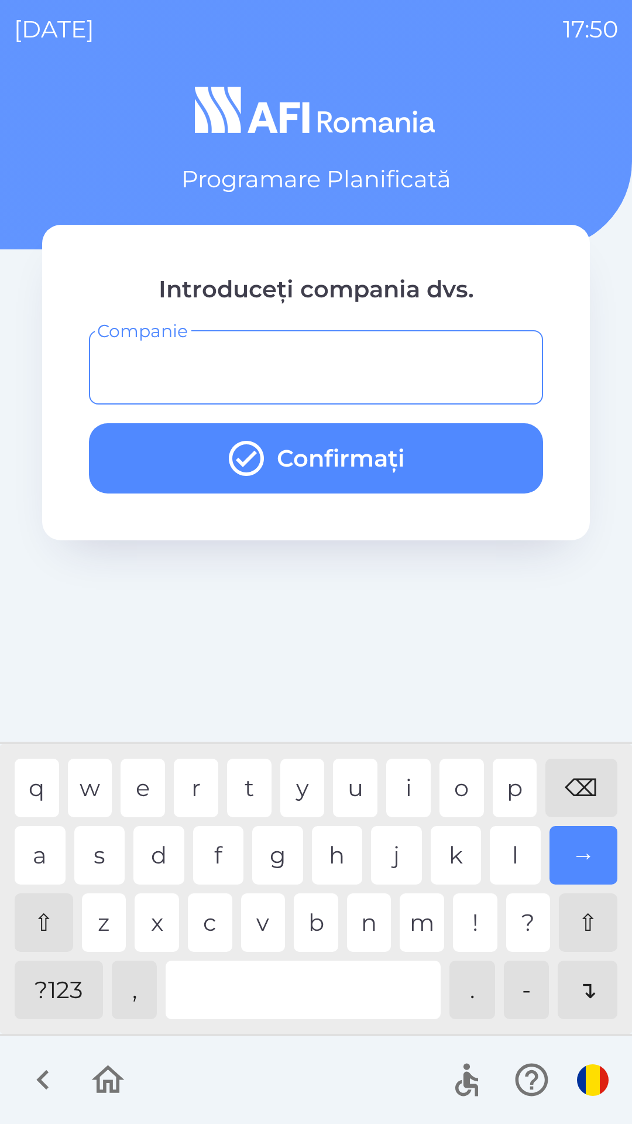
type input "*"
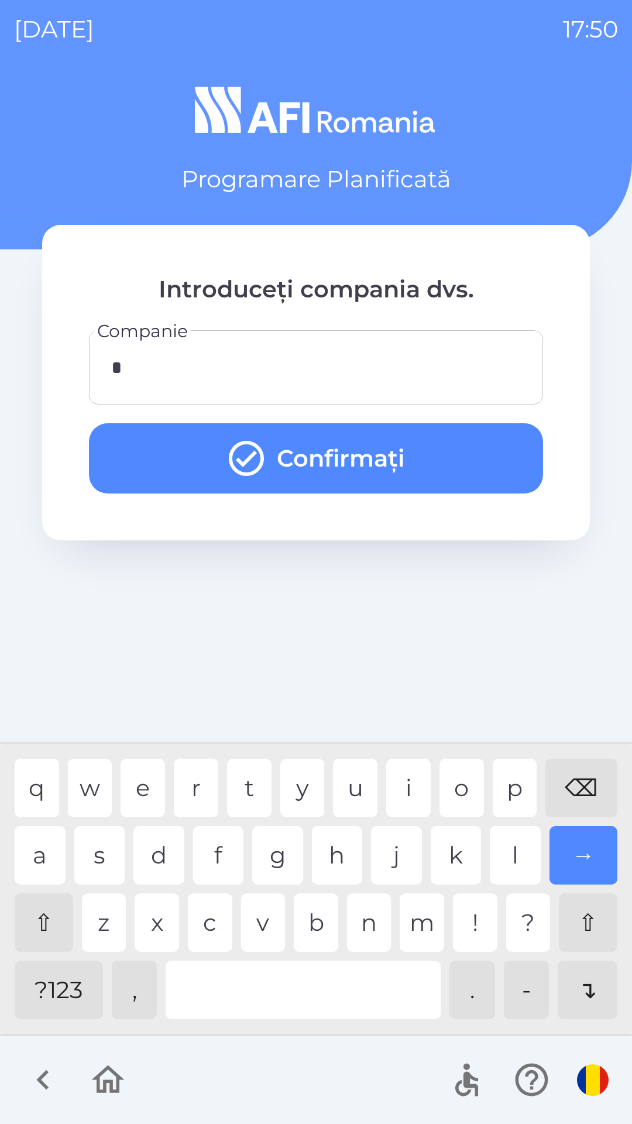
click at [507, 461] on button "Confirmați" at bounding box center [316, 458] width 454 height 70
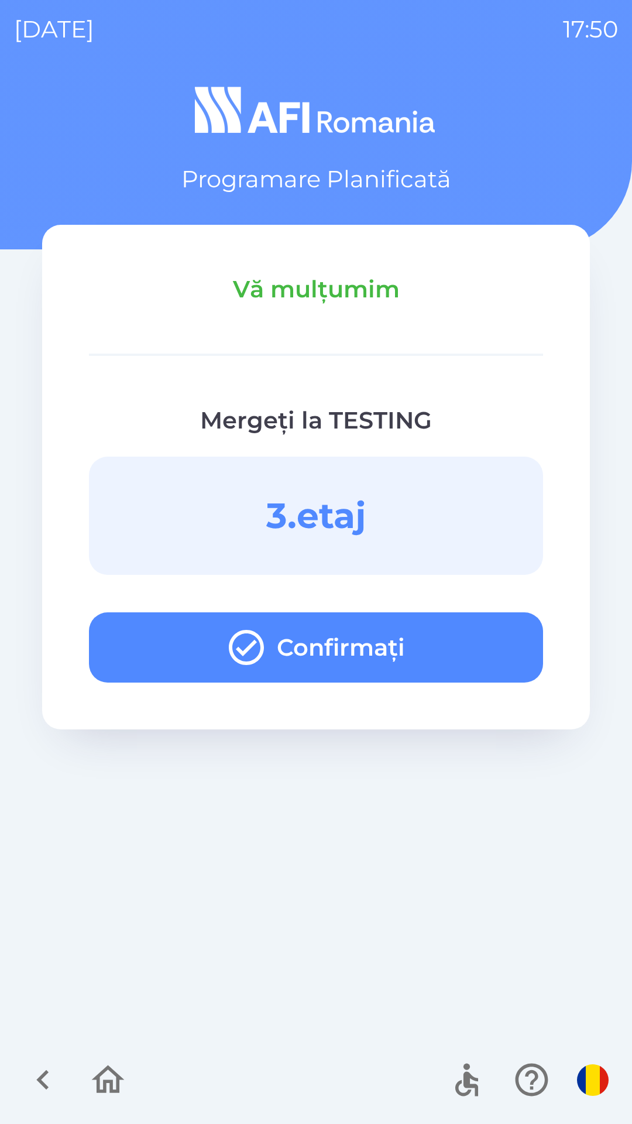
click at [485, 652] on button "Confirmați" at bounding box center [316, 647] width 454 height 70
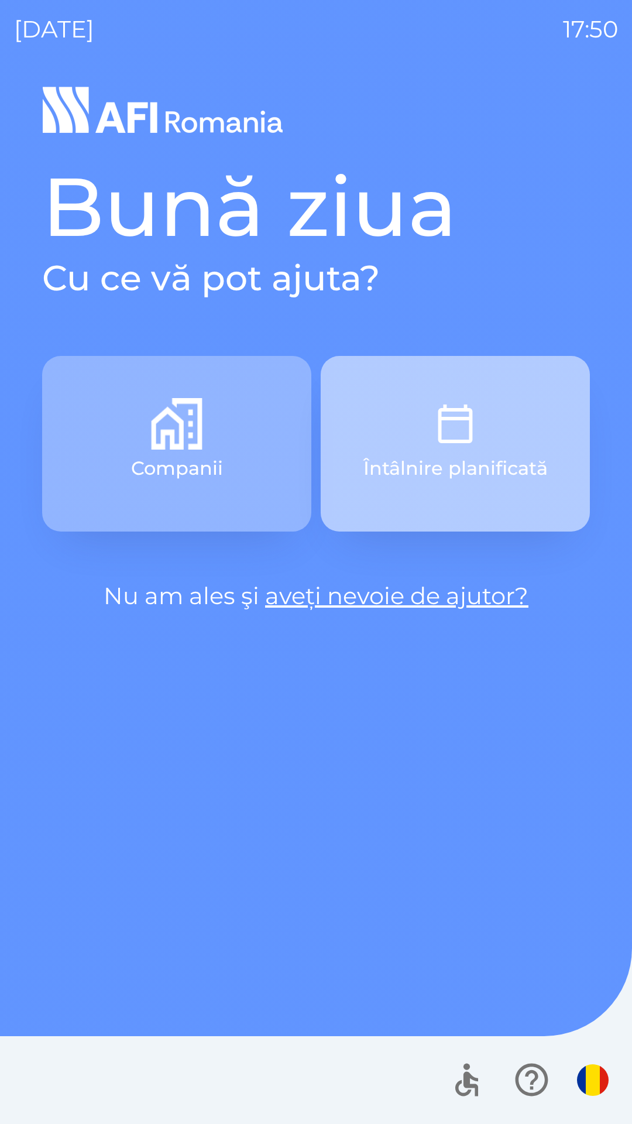
click at [488, 440] on button "Întâlnire planificată" at bounding box center [455, 444] width 269 height 176
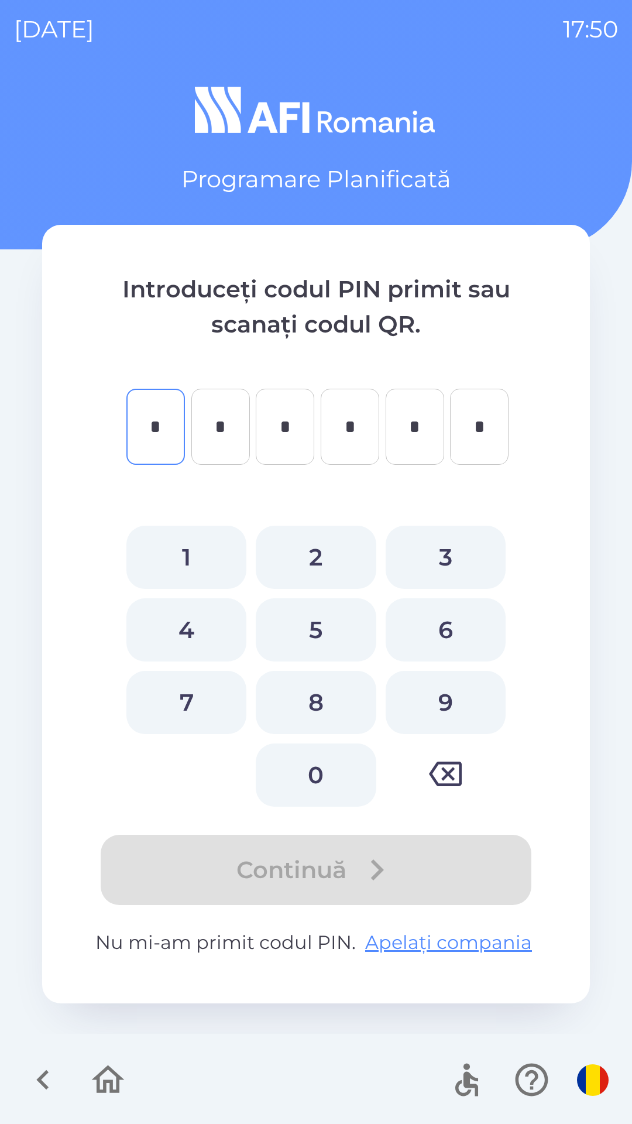
type input "*"
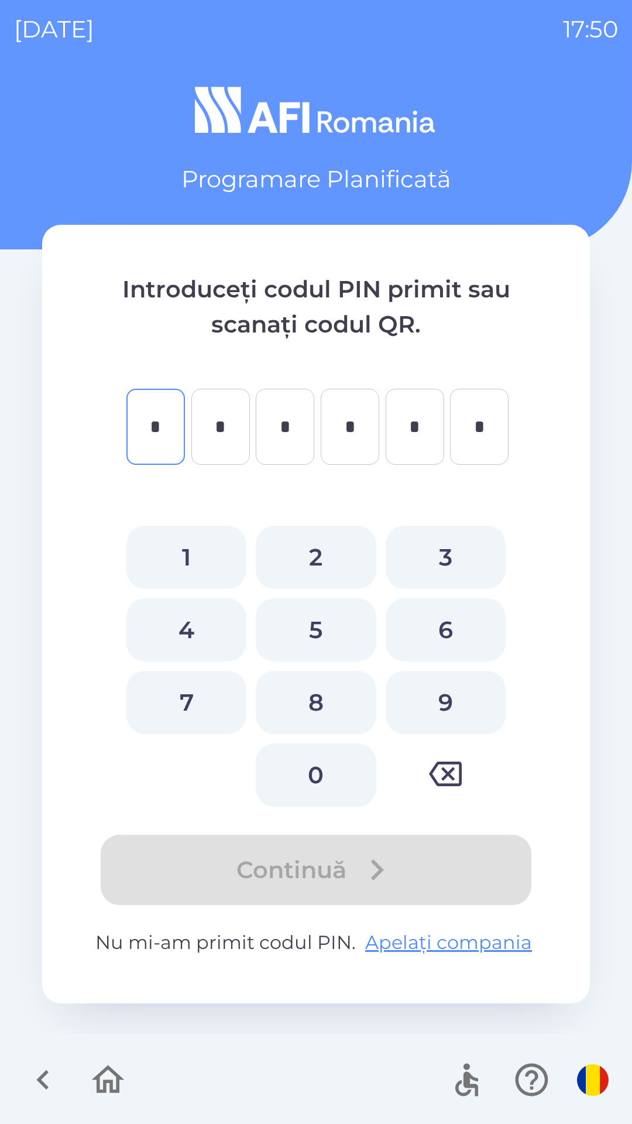
type input "*"
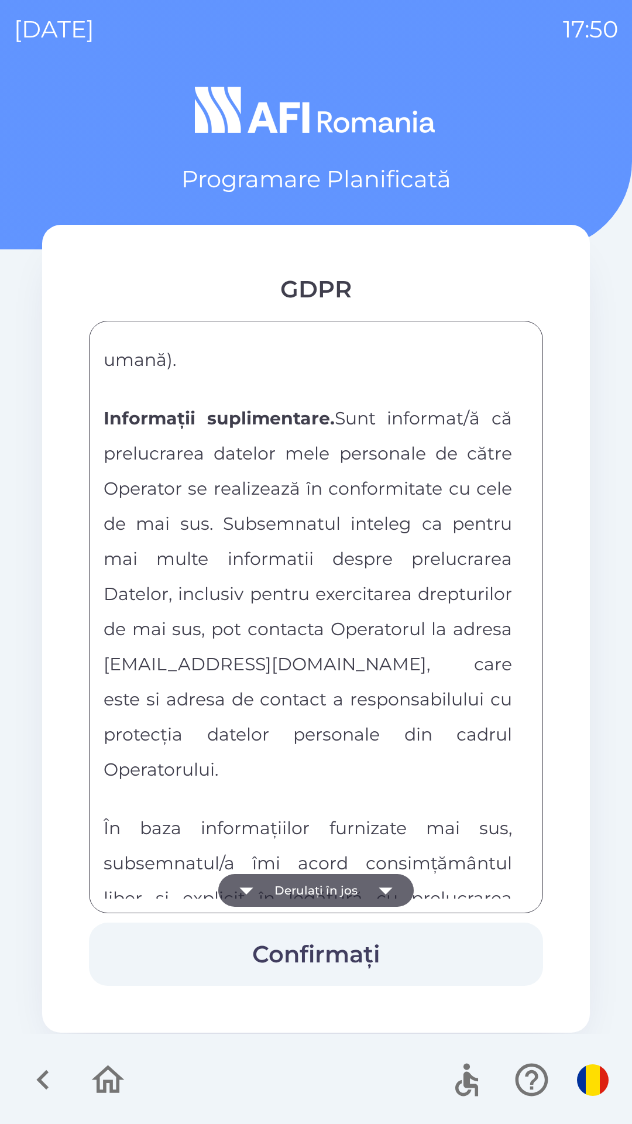
scroll to position [6156, 0]
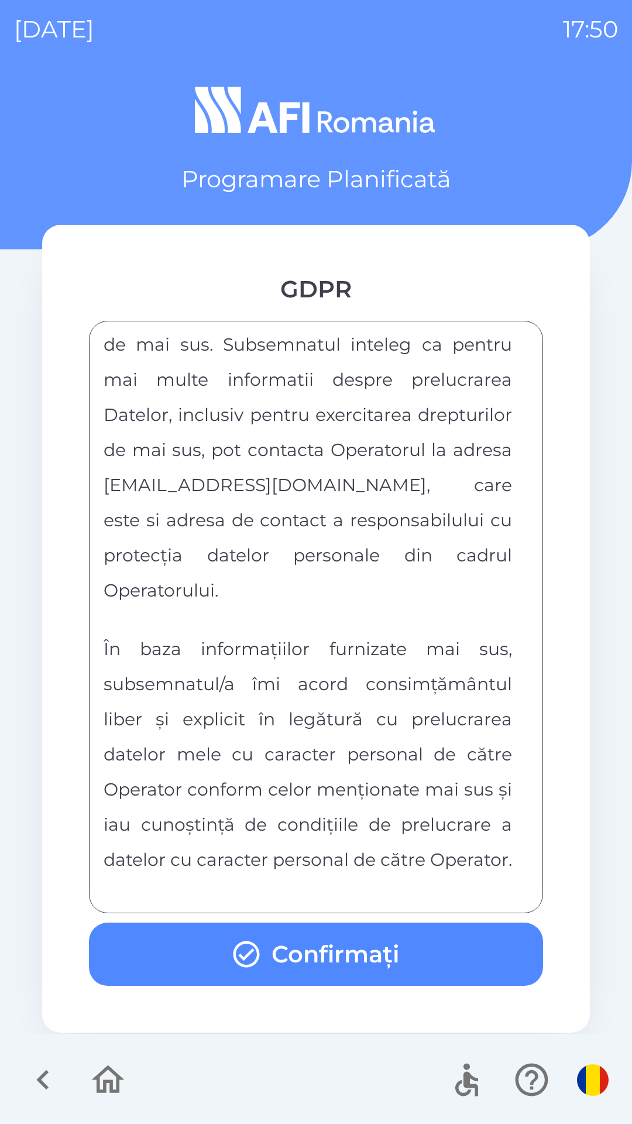
click at [404, 939] on button "Confirmați" at bounding box center [316, 953] width 454 height 63
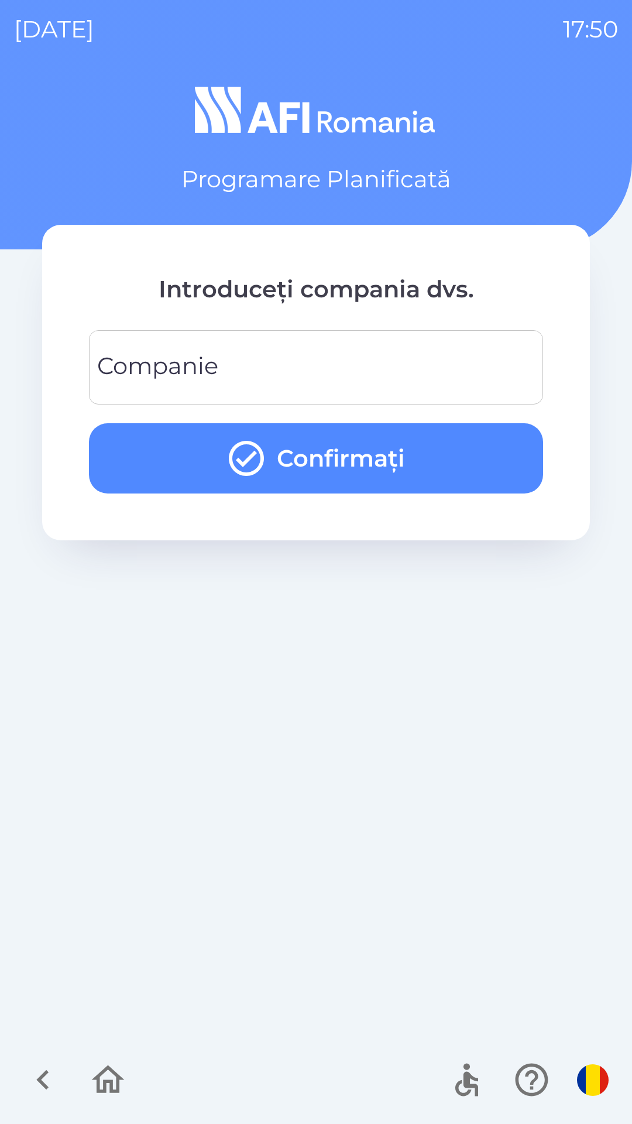
click at [483, 445] on button "Confirmați" at bounding box center [316, 458] width 454 height 70
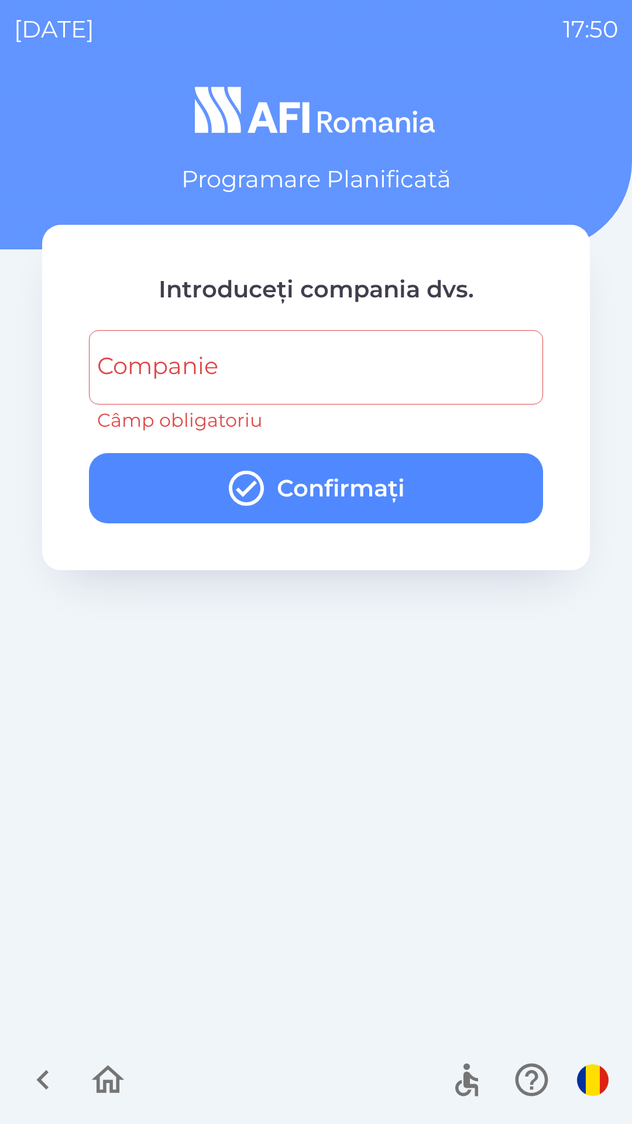
click at [448, 356] on input "Companie" at bounding box center [316, 367] width 426 height 46
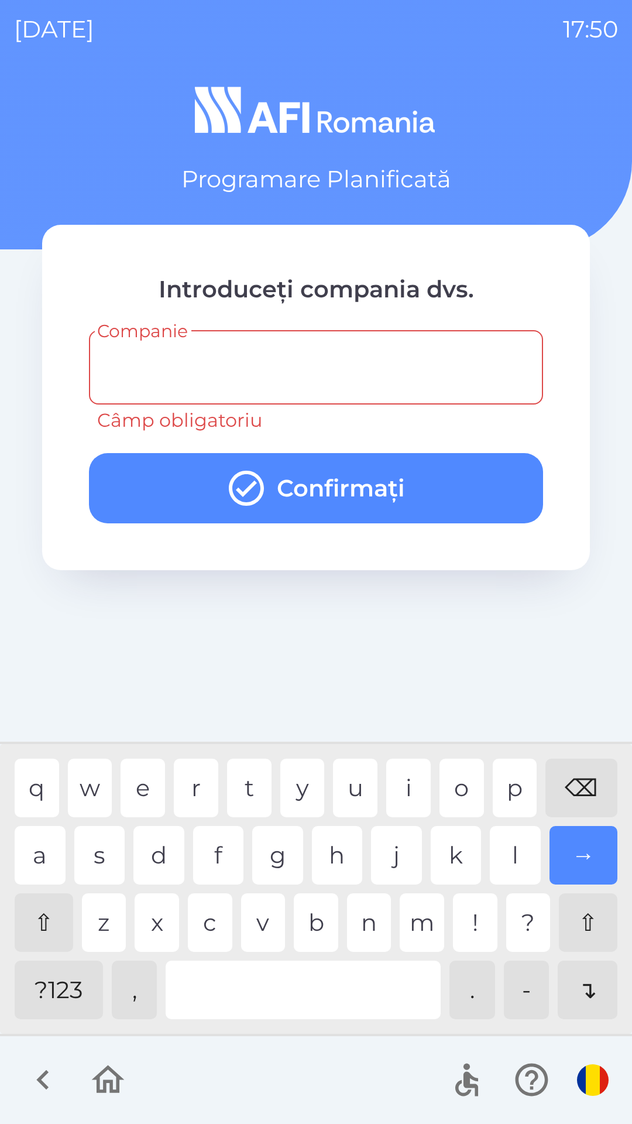
type input "*"
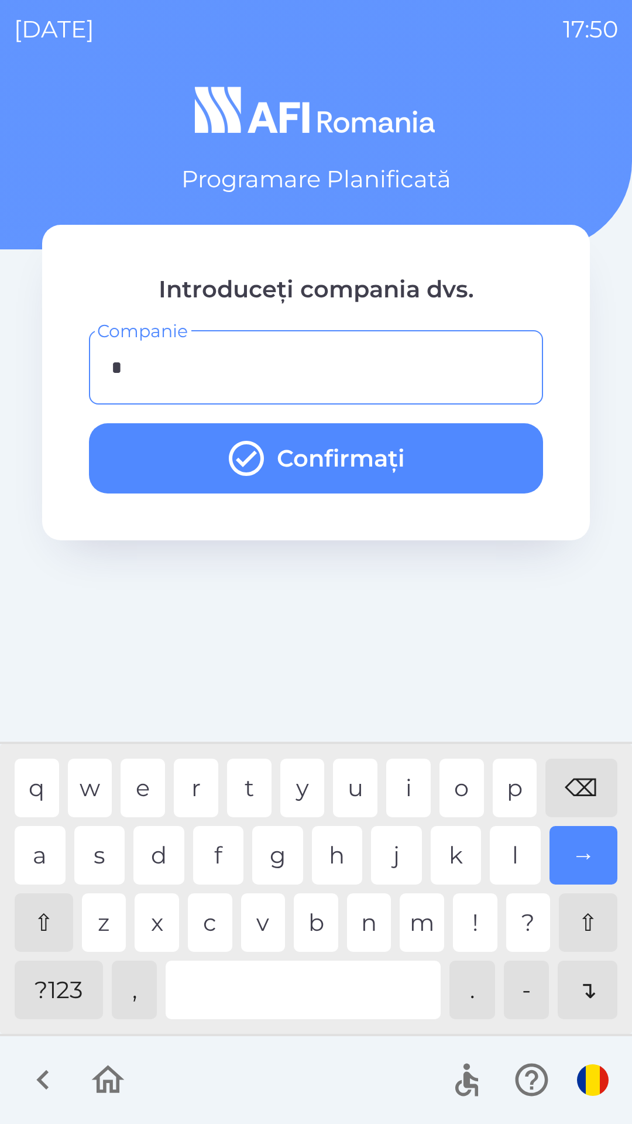
click at [327, 856] on div "h" at bounding box center [337, 855] width 51 height 59
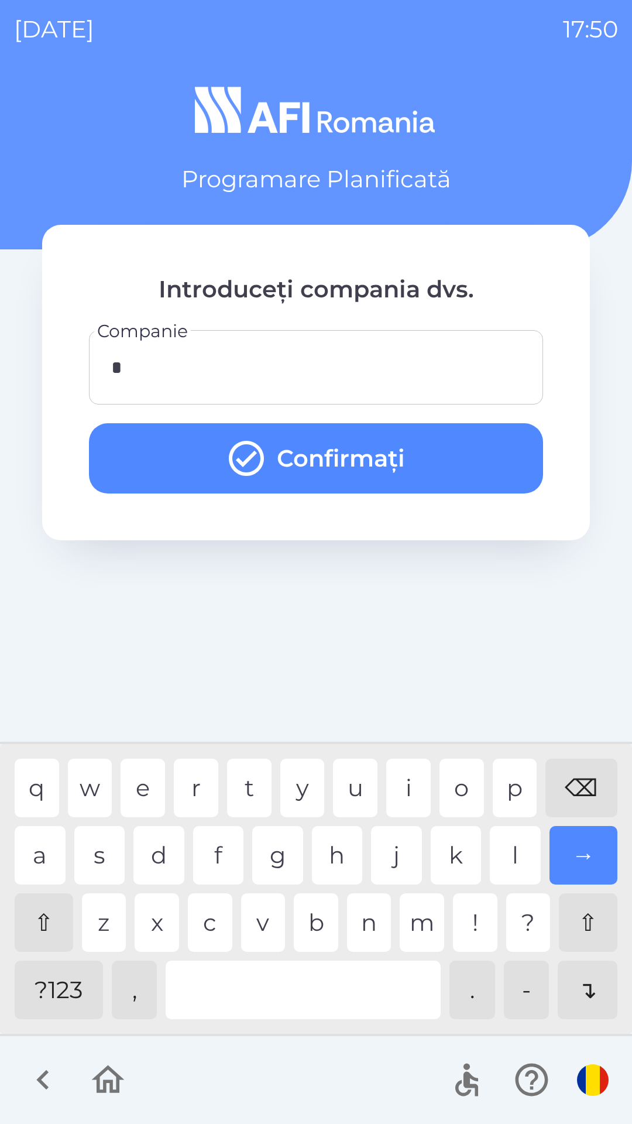
click at [447, 451] on button "Confirmați" at bounding box center [316, 458] width 454 height 70
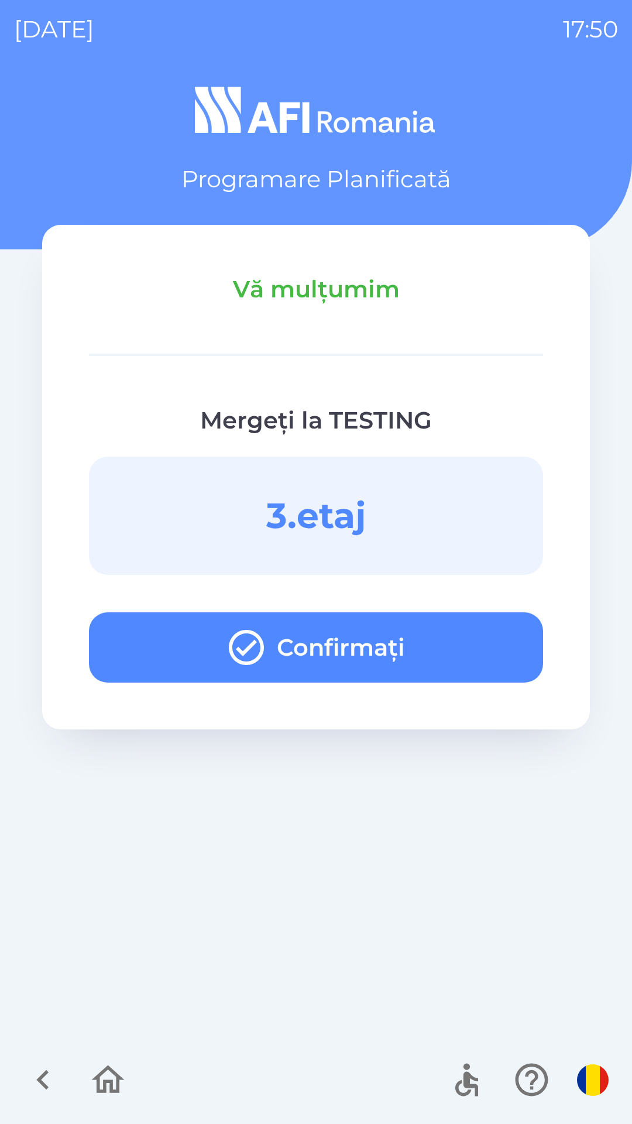
click at [423, 641] on button "Confirmați" at bounding box center [316, 647] width 454 height 70
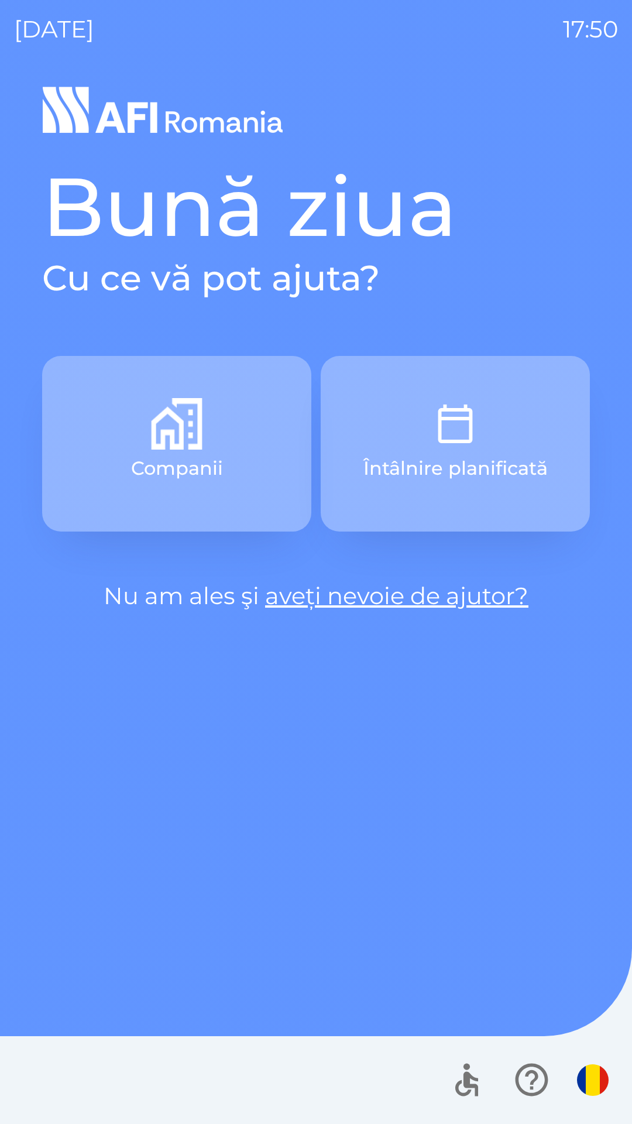
click at [507, 409] on button "Întâlnire planificată" at bounding box center [455, 444] width 269 height 176
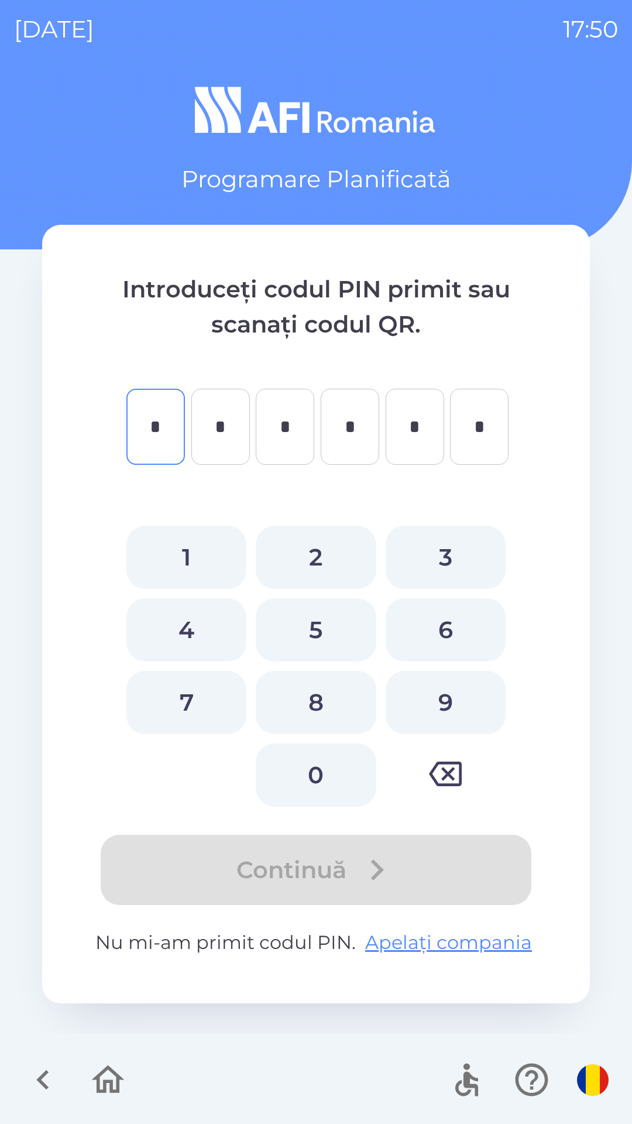
type input "*"
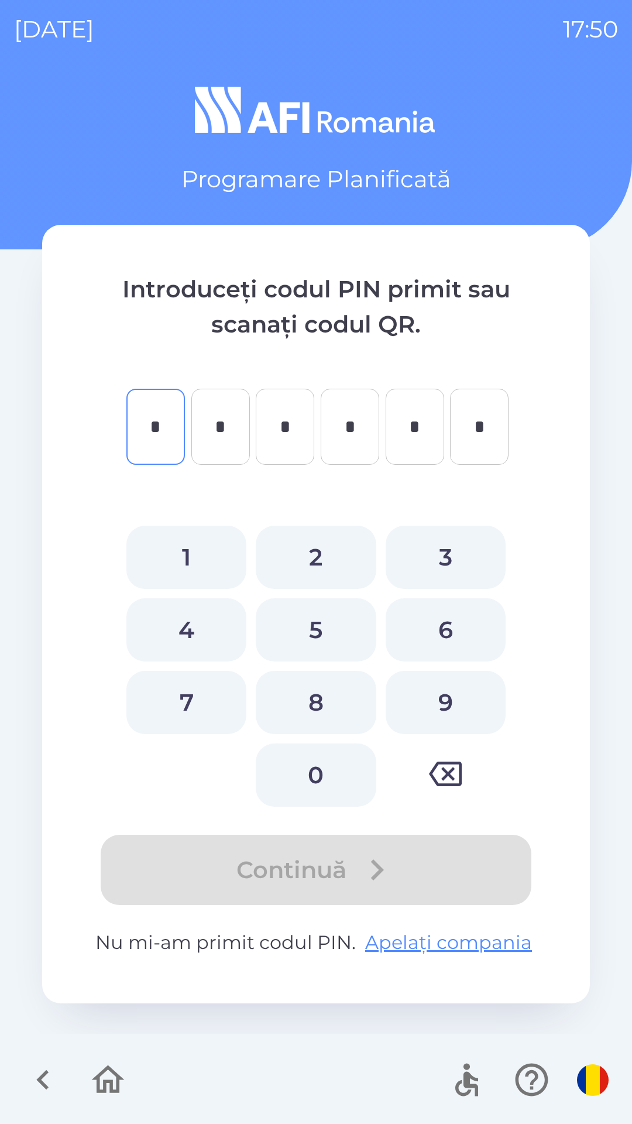
type input "*"
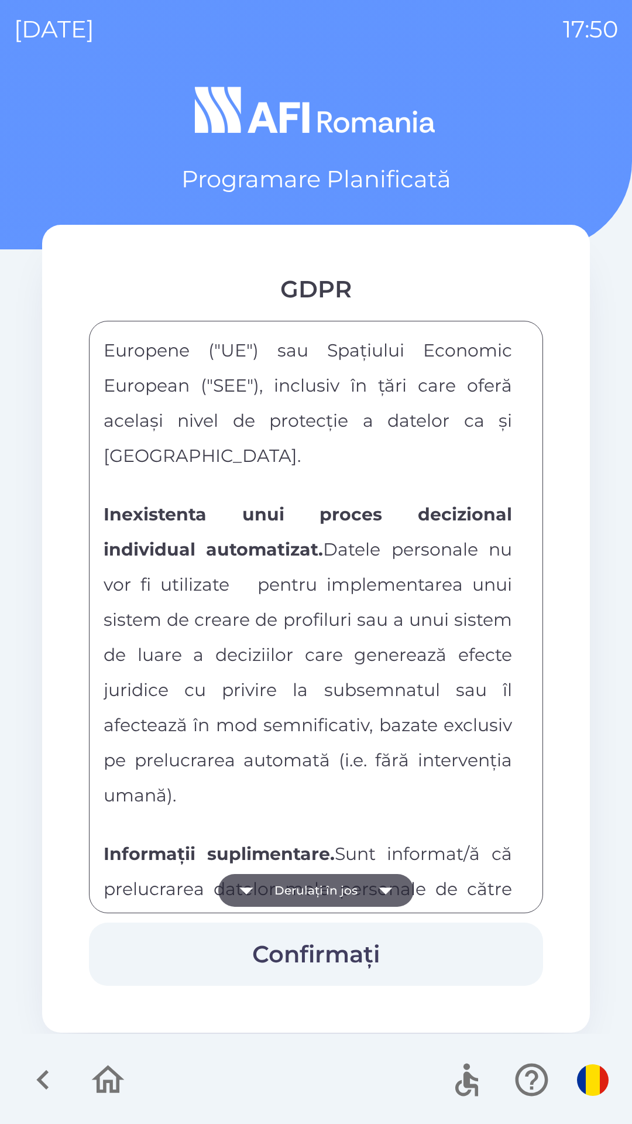
scroll to position [6156, 0]
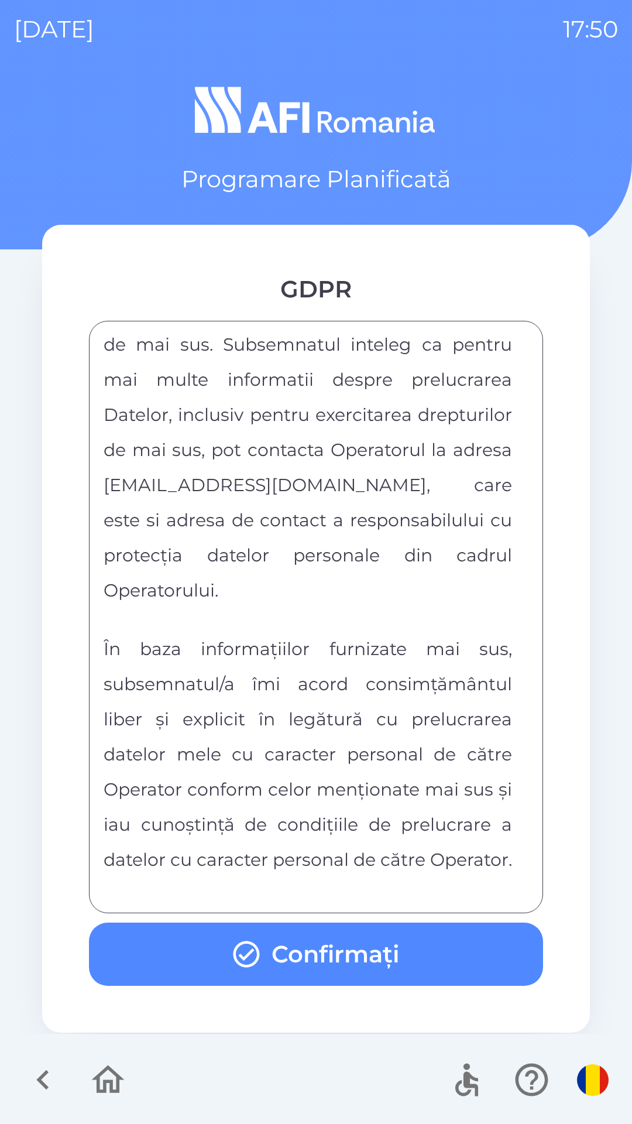
click at [364, 954] on button "Confirmați" at bounding box center [316, 953] width 454 height 63
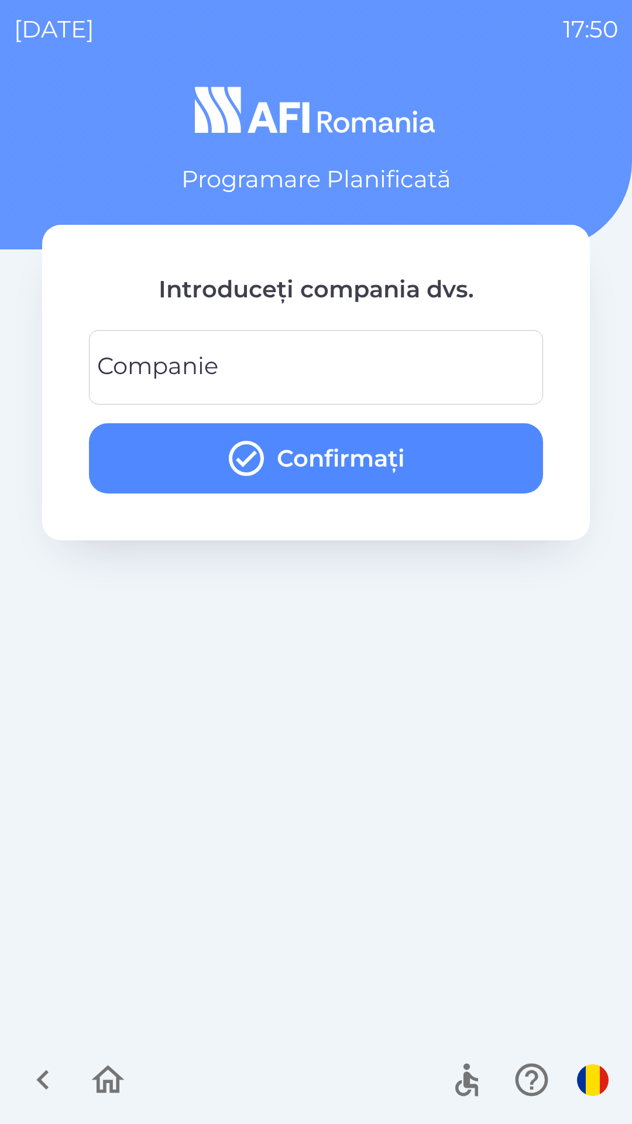
click at [466, 358] on input "Companie" at bounding box center [316, 367] width 426 height 46
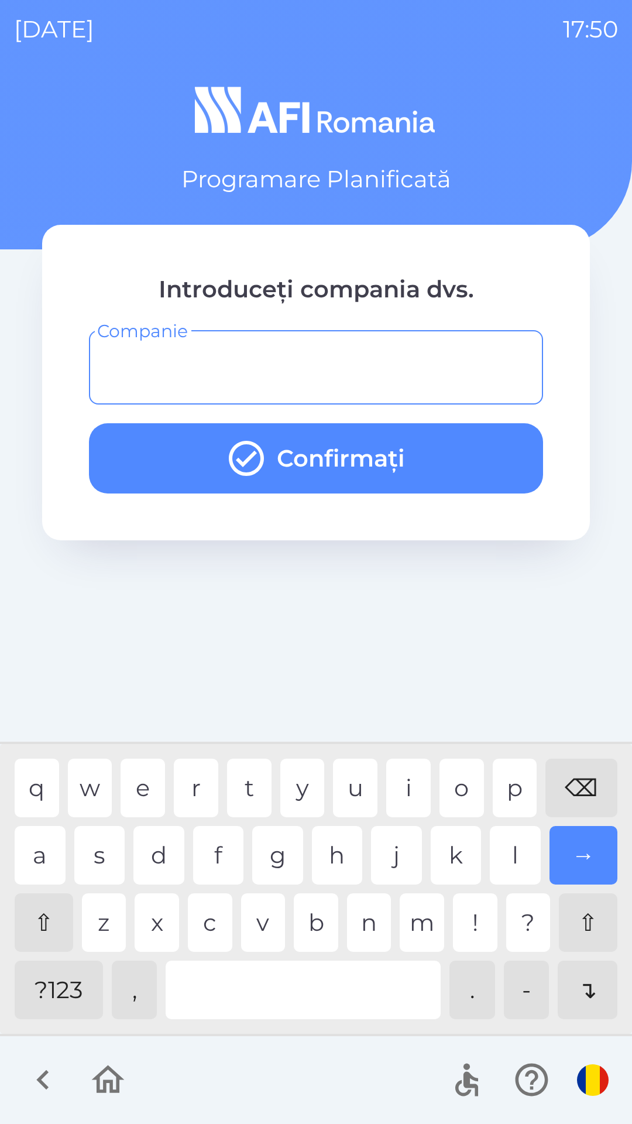
type input "*"
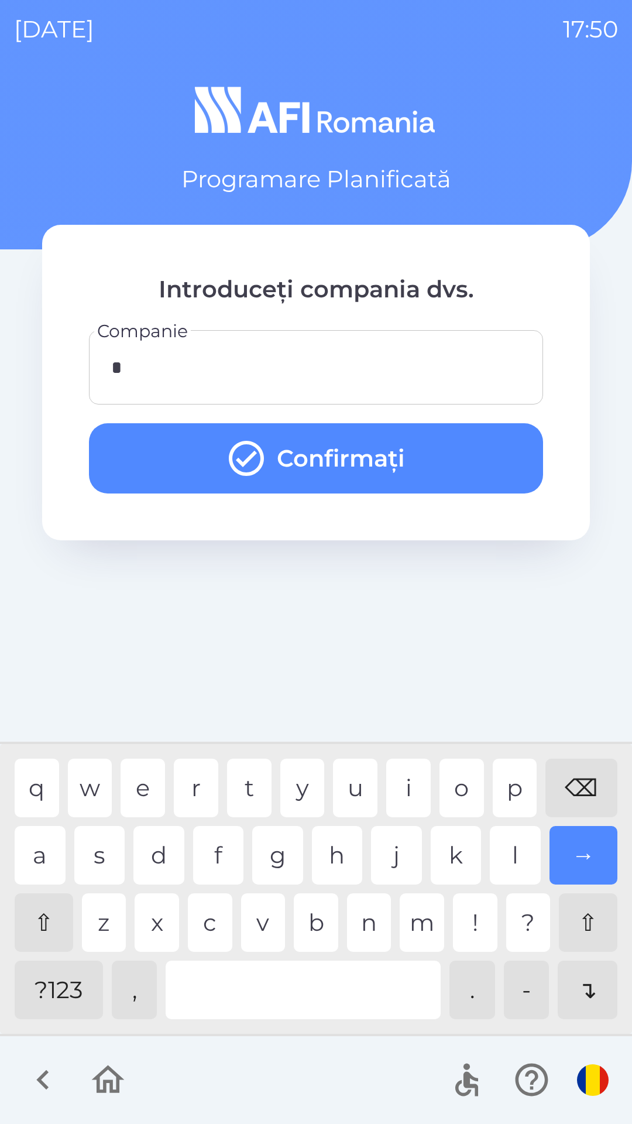
click at [495, 456] on button "Confirmați" at bounding box center [316, 458] width 454 height 70
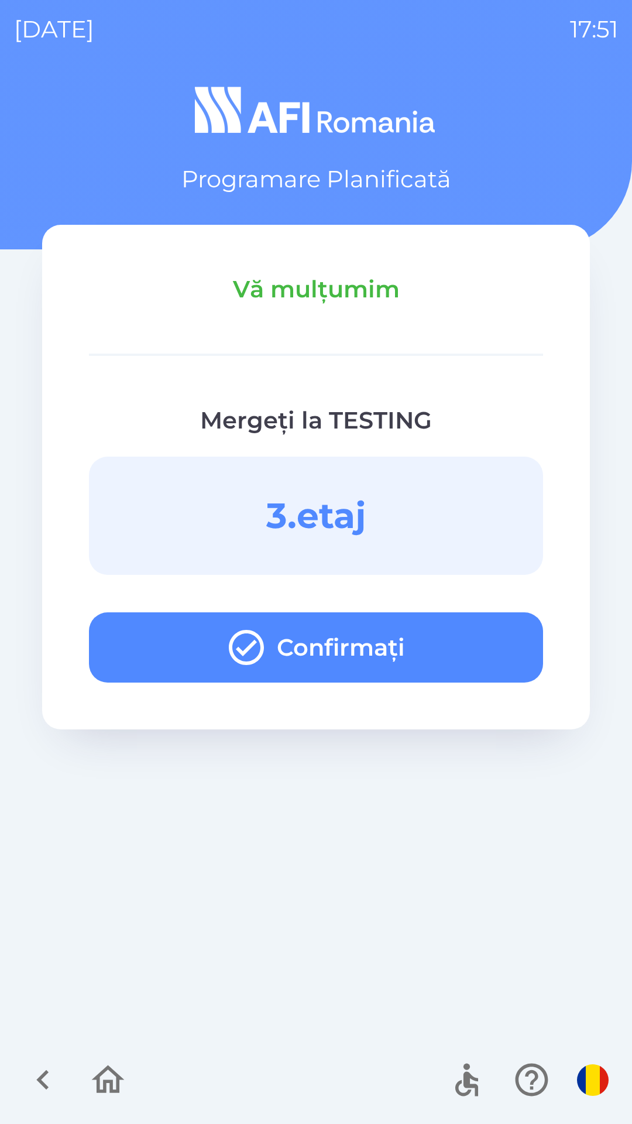
click at [403, 634] on button "Confirmați" at bounding box center [316, 647] width 454 height 70
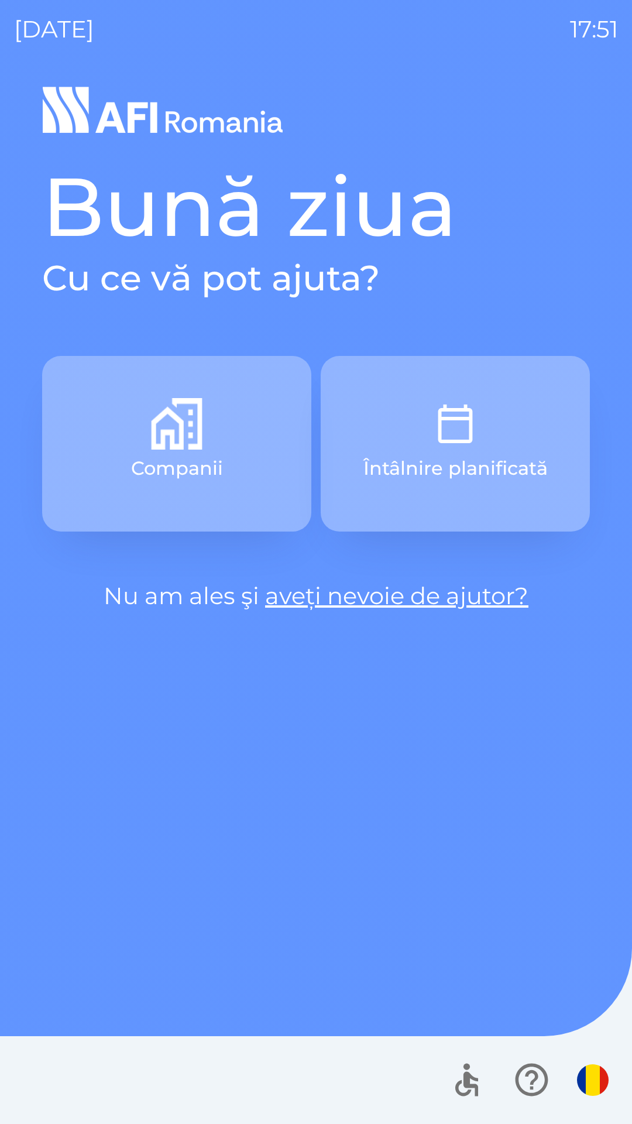
click at [490, 429] on button "Întâlnire planificată" at bounding box center [455, 444] width 269 height 176
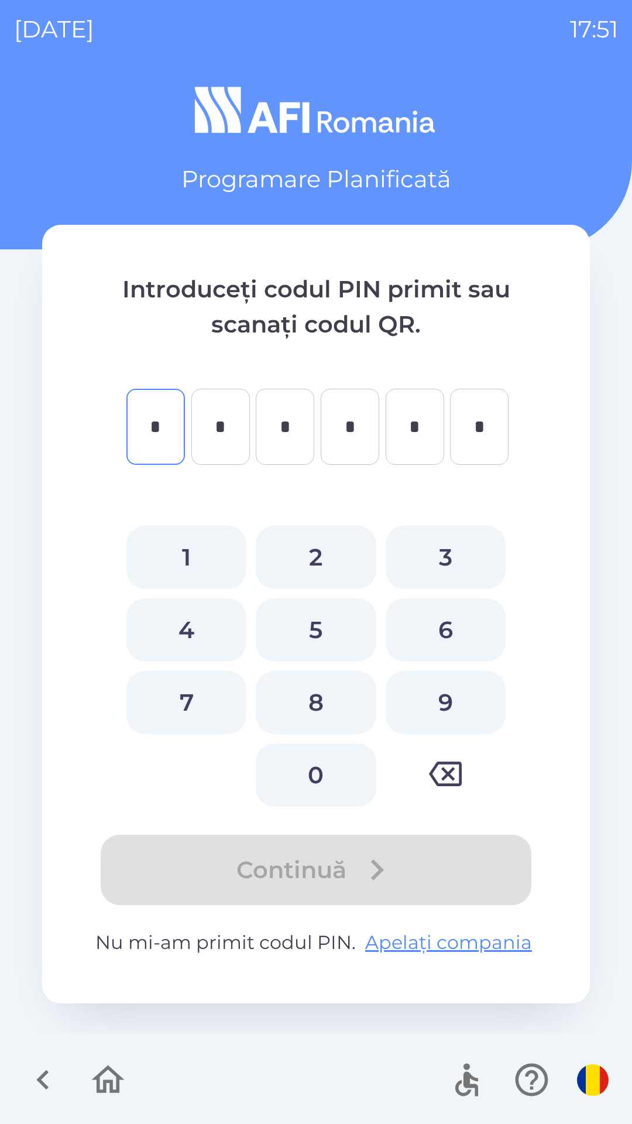
type input "*"
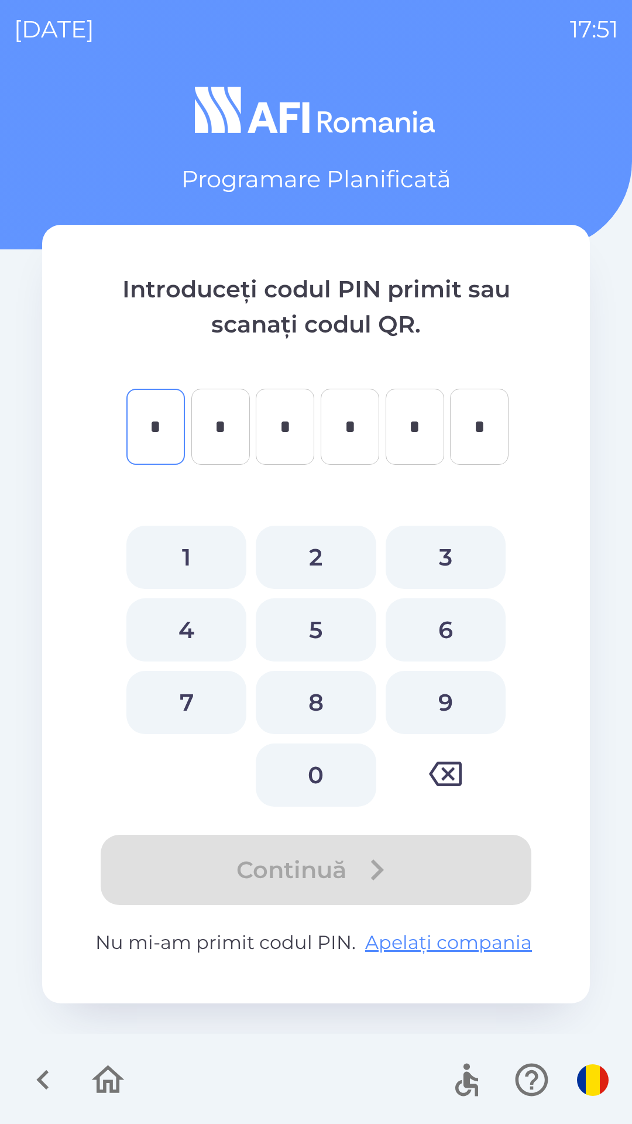
type input "*"
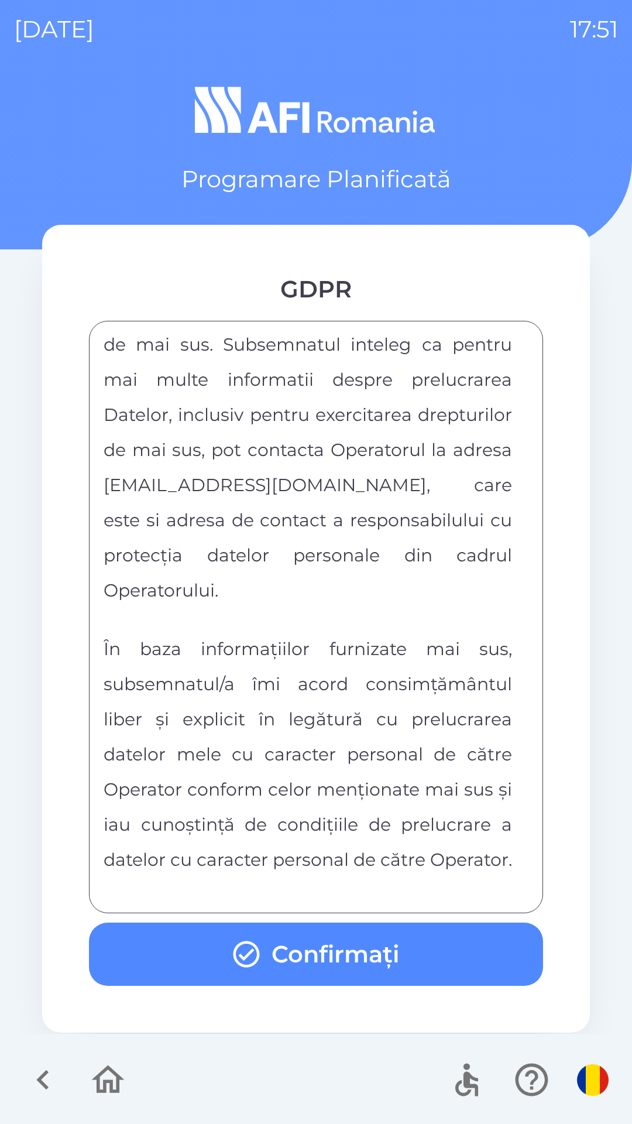
scroll to position [6156, 0]
click at [403, 947] on button "Confirmați" at bounding box center [316, 953] width 454 height 63
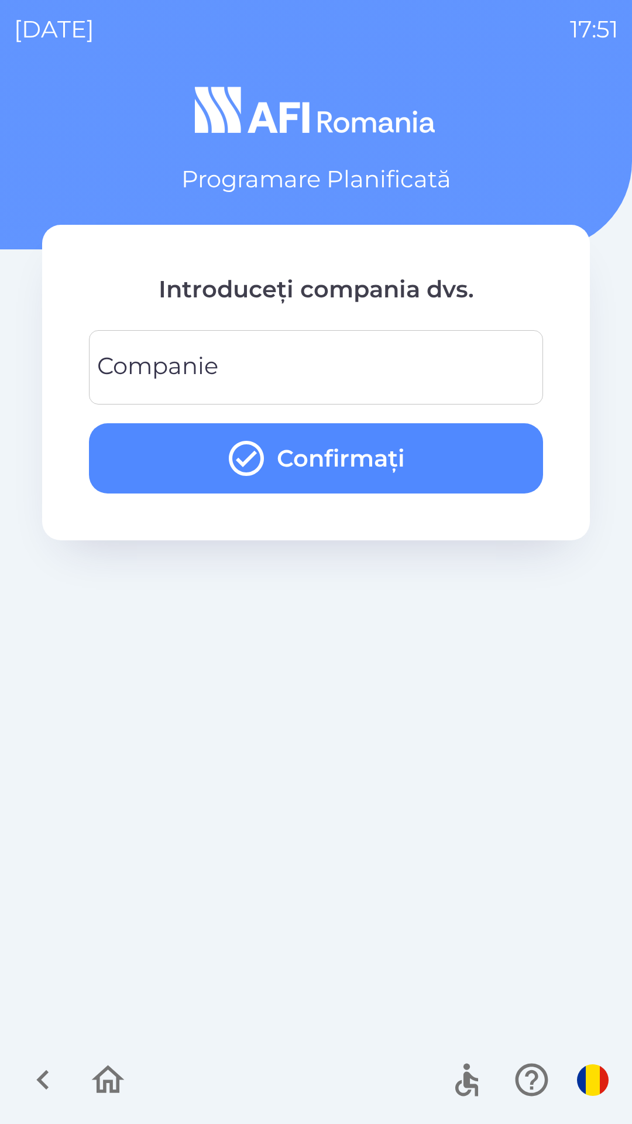
click at [473, 354] on input "Companie" at bounding box center [316, 367] width 426 height 46
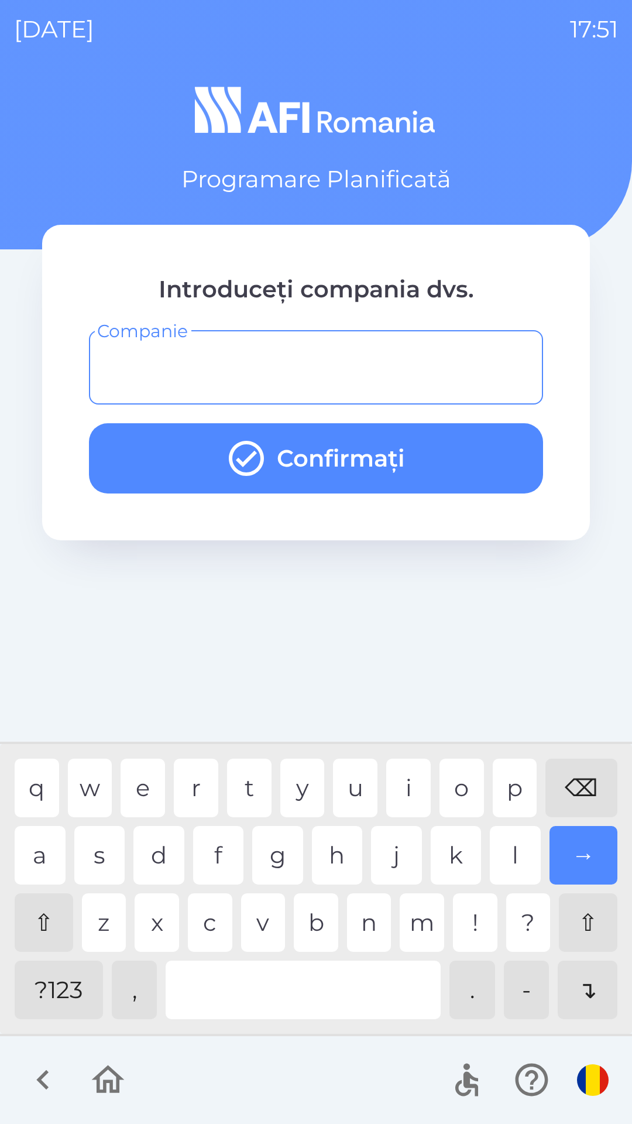
type input "*"
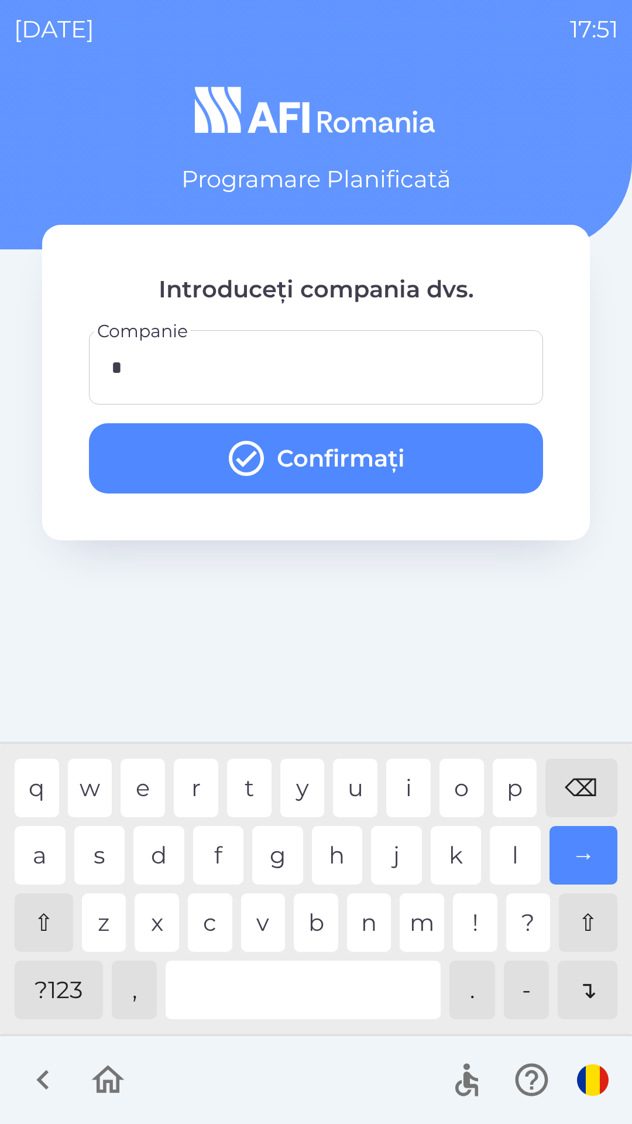
click at [451, 473] on button "Confirmați" at bounding box center [316, 458] width 454 height 70
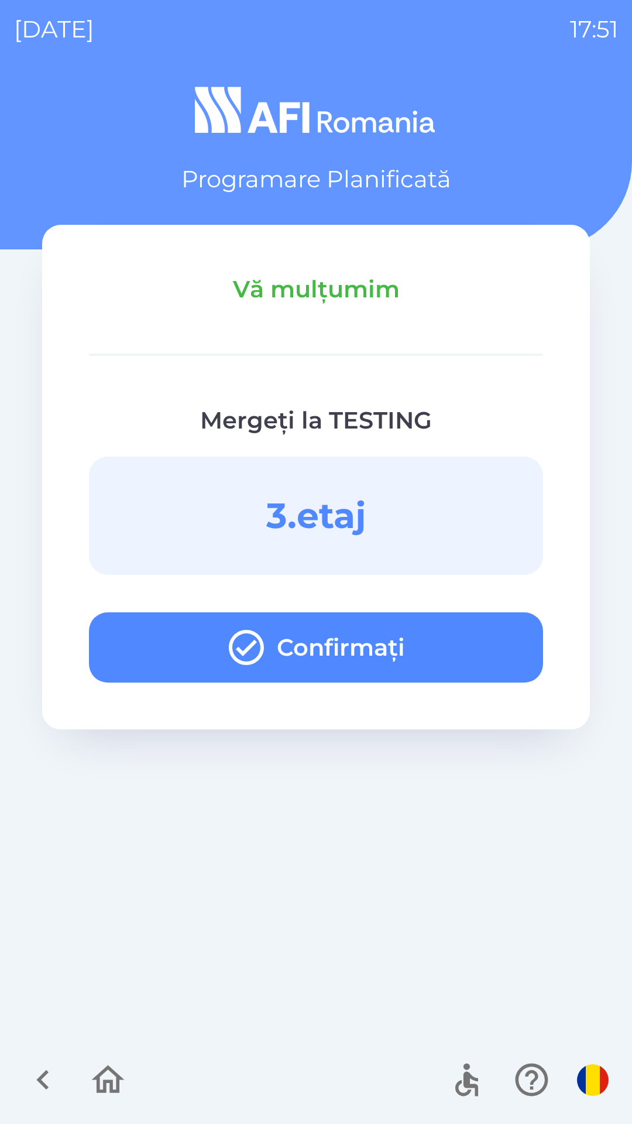
click at [108, 1083] on icon "button" at bounding box center [107, 1079] width 39 height 39
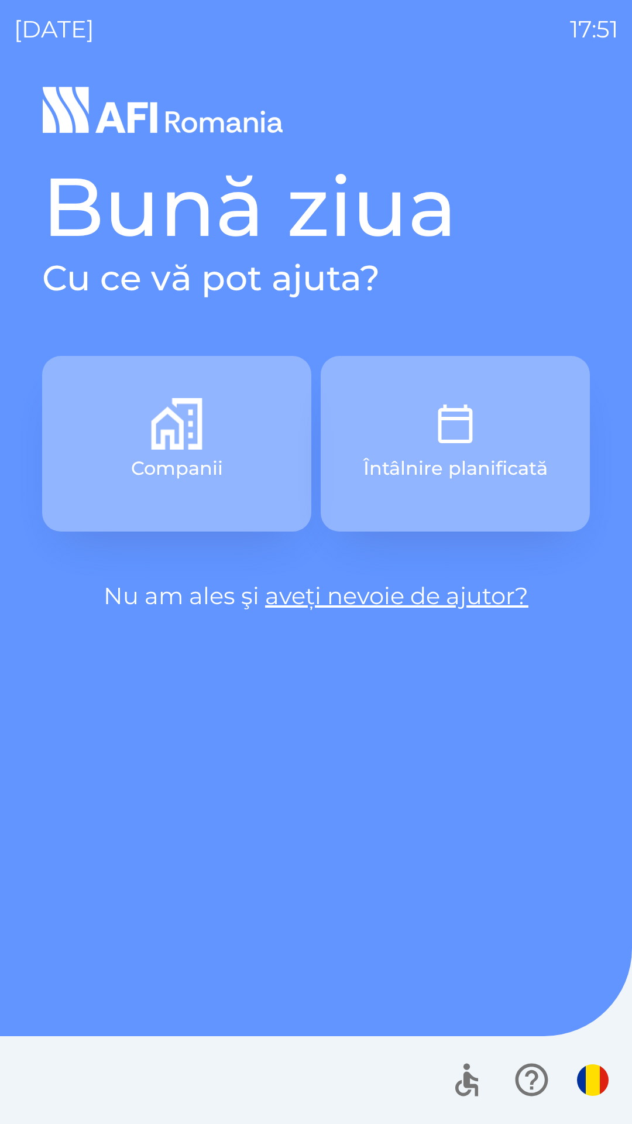
click at [510, 380] on button "Întâlnire planificată" at bounding box center [455, 444] width 269 height 176
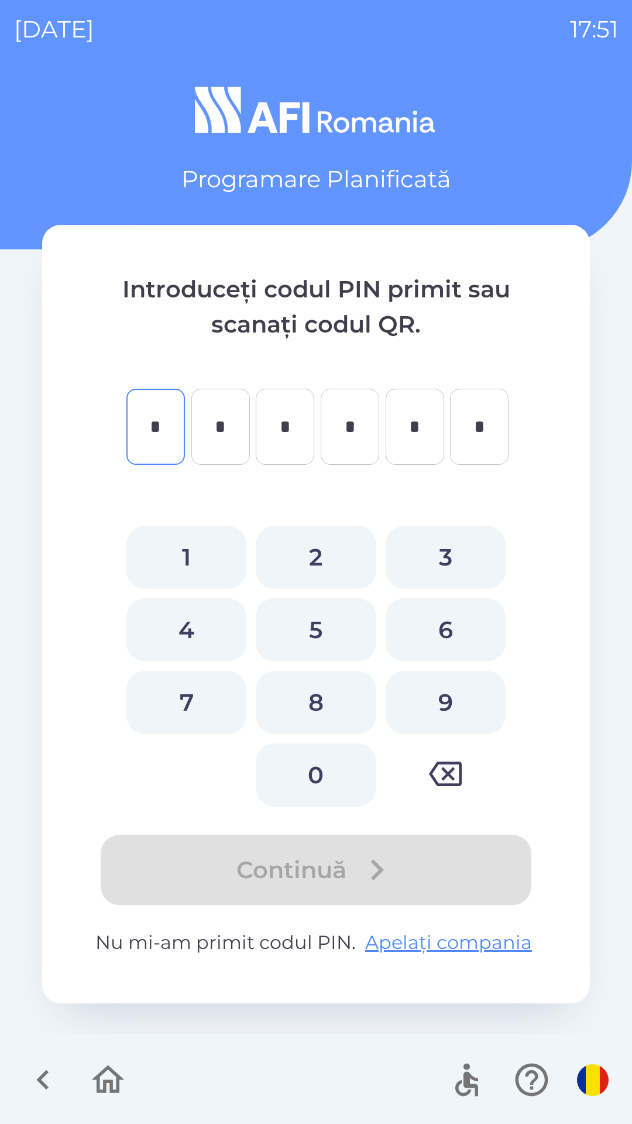
type input "*"
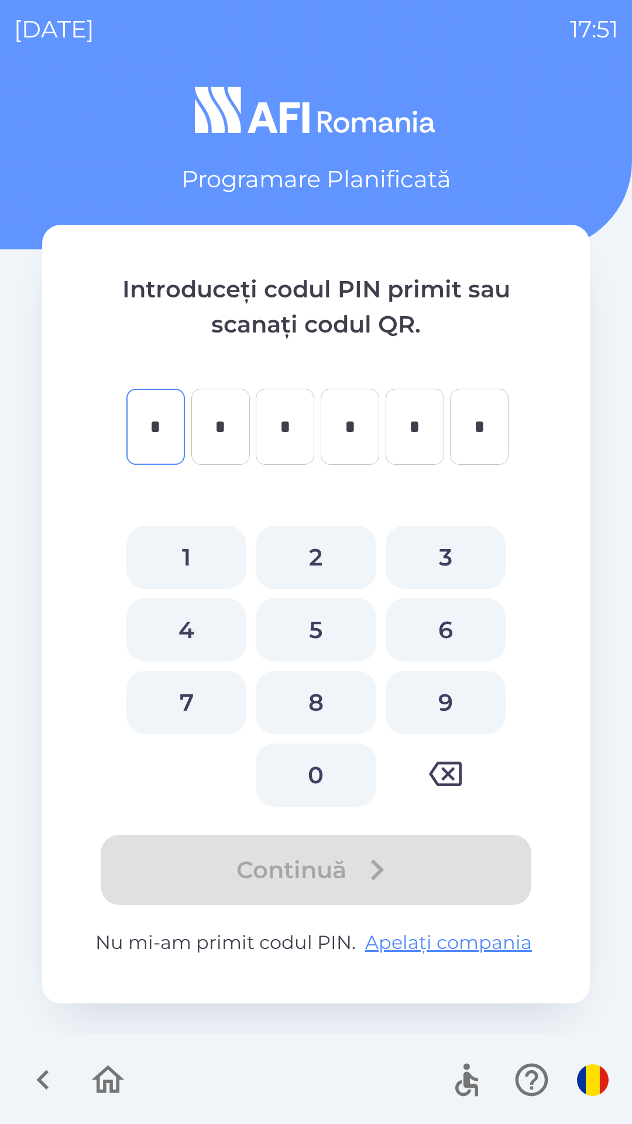
type input "*"
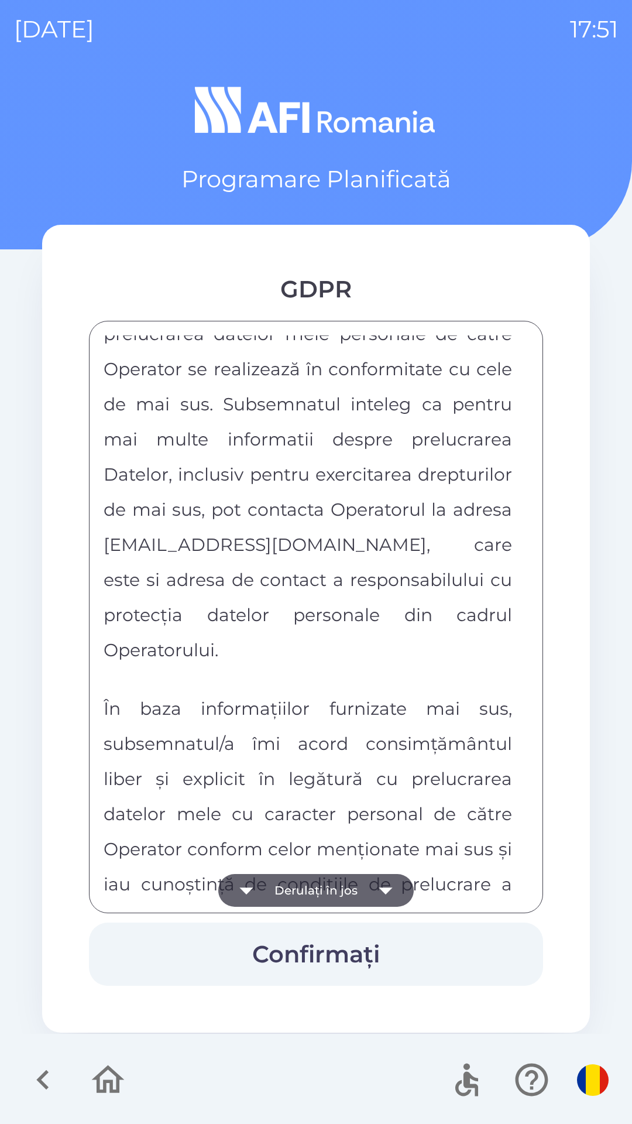
scroll to position [6156, 0]
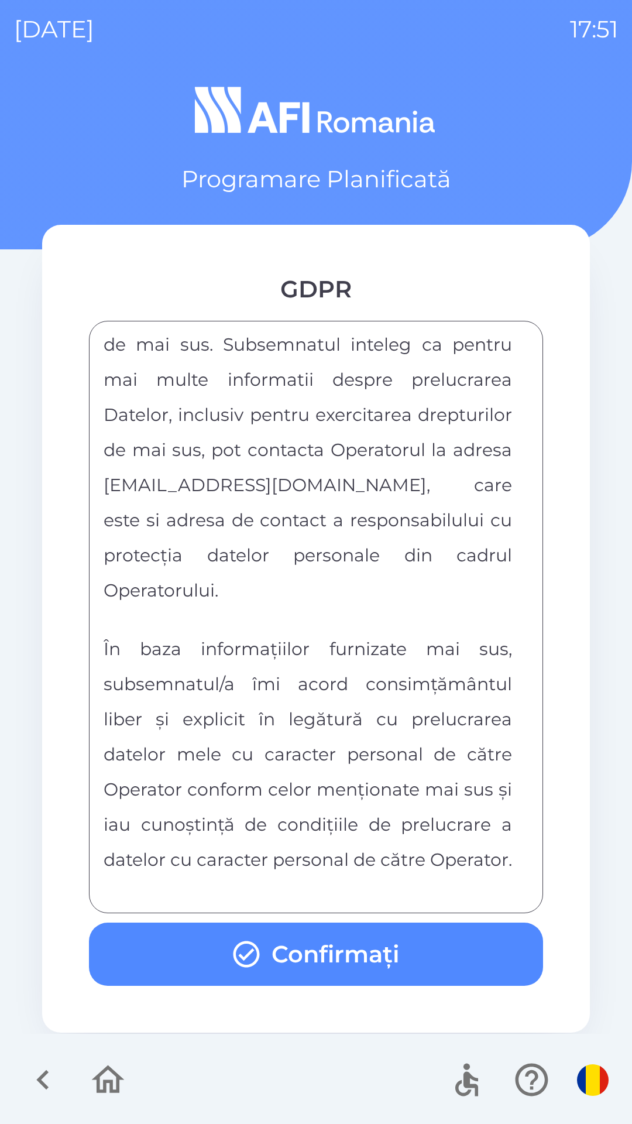
click at [370, 945] on button "Confirmați" at bounding box center [316, 953] width 454 height 63
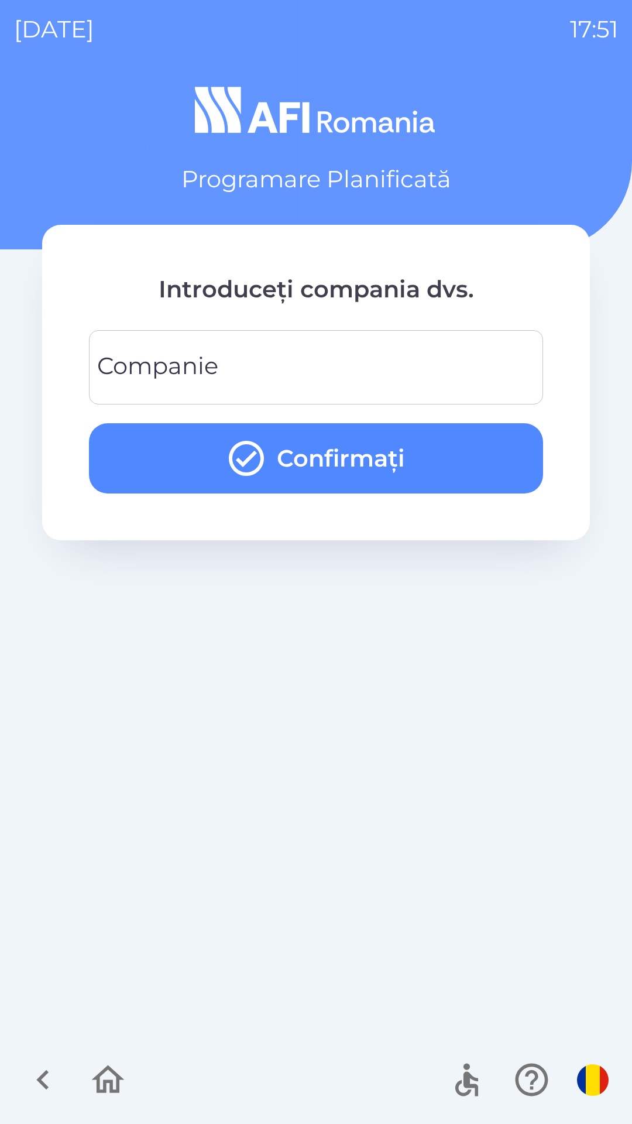
click at [471, 369] on input "Companie" at bounding box center [316, 367] width 426 height 46
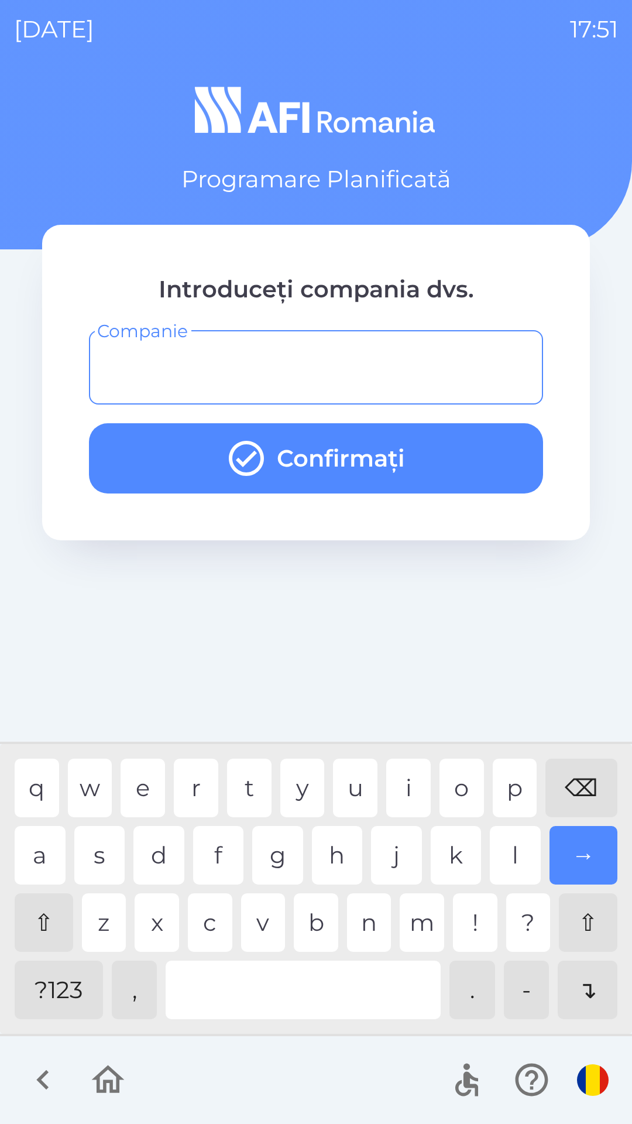
type input "*"
click at [412, 790] on div "i" at bounding box center [408, 788] width 44 height 59
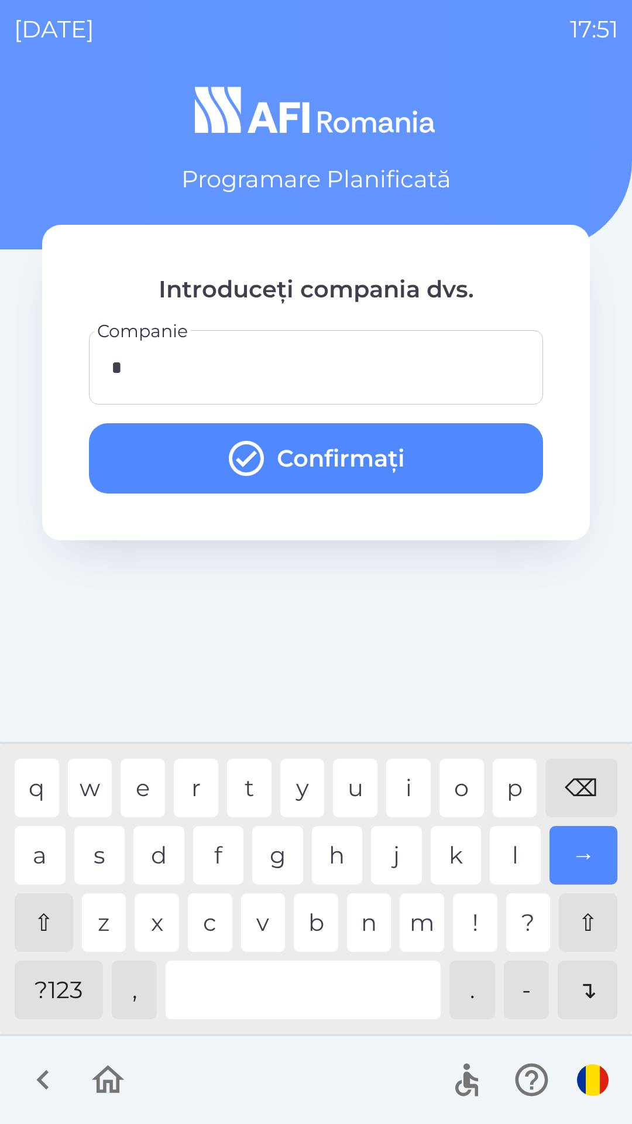
click at [486, 455] on button "Confirmați" at bounding box center [316, 458] width 454 height 70
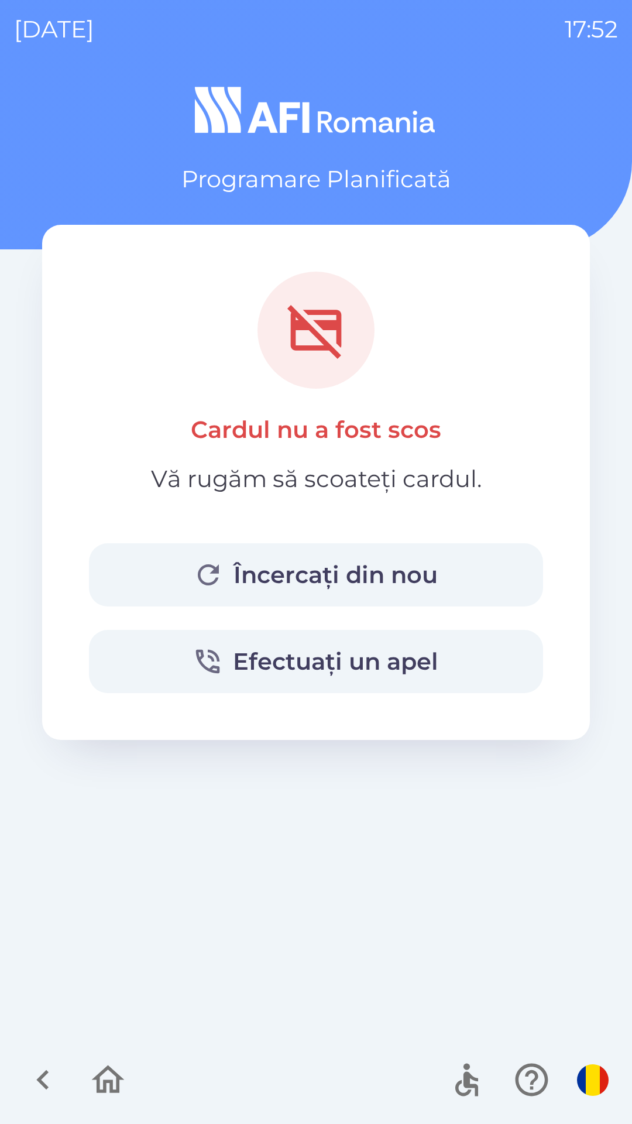
click at [103, 1083] on icon "button" at bounding box center [107, 1079] width 39 height 39
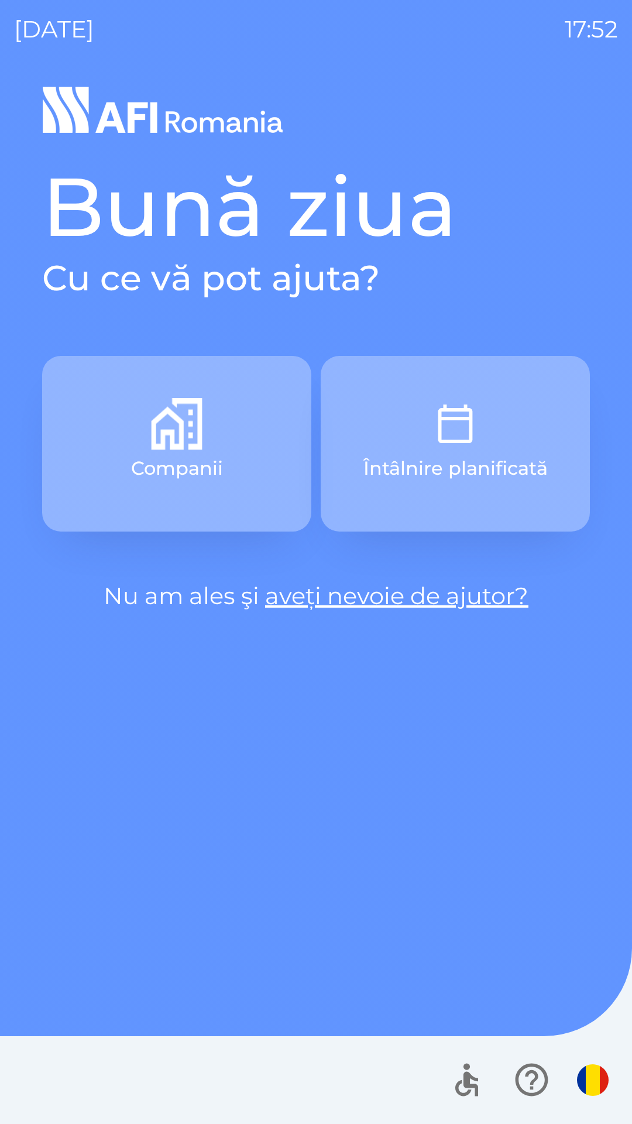
click at [462, 440] on img "button" at bounding box center [456, 424] width 52 height 52
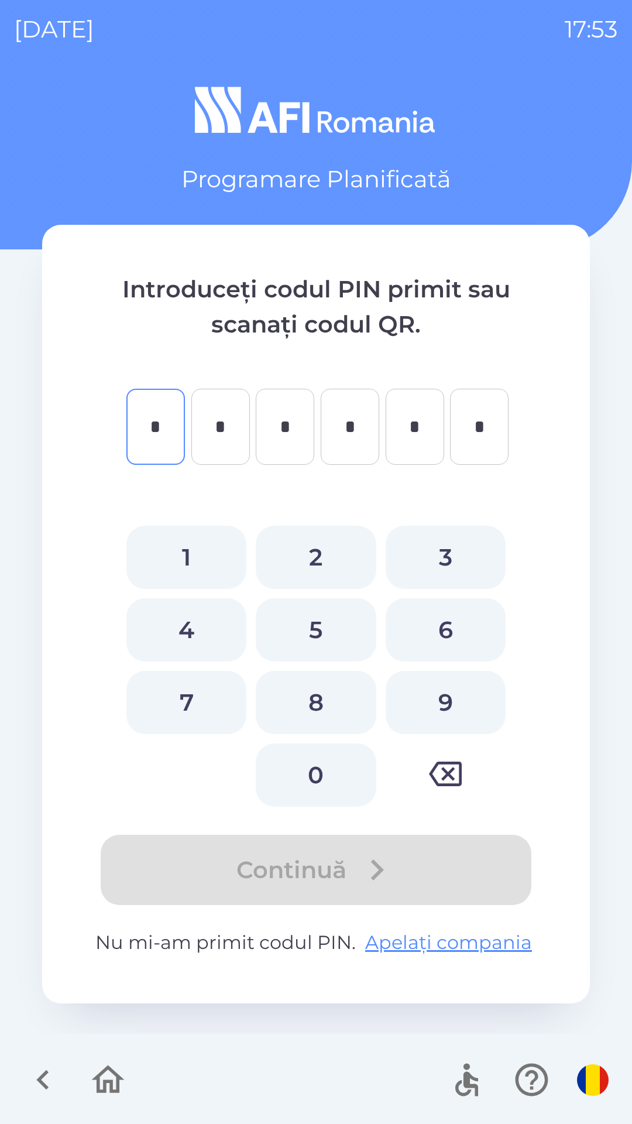
type input "*"
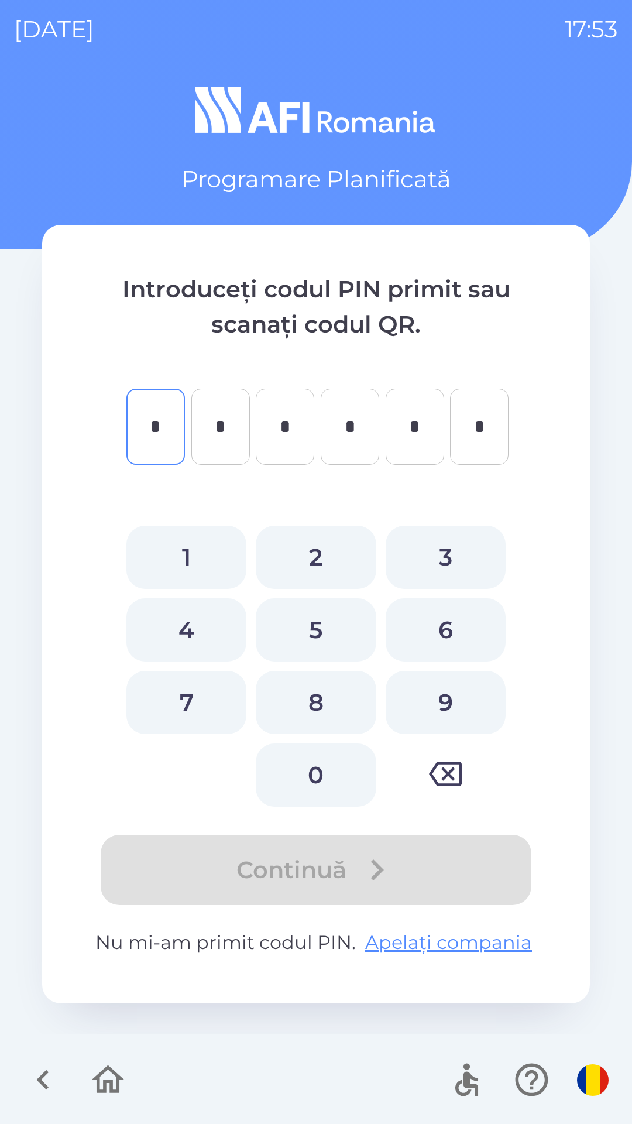
type input "*"
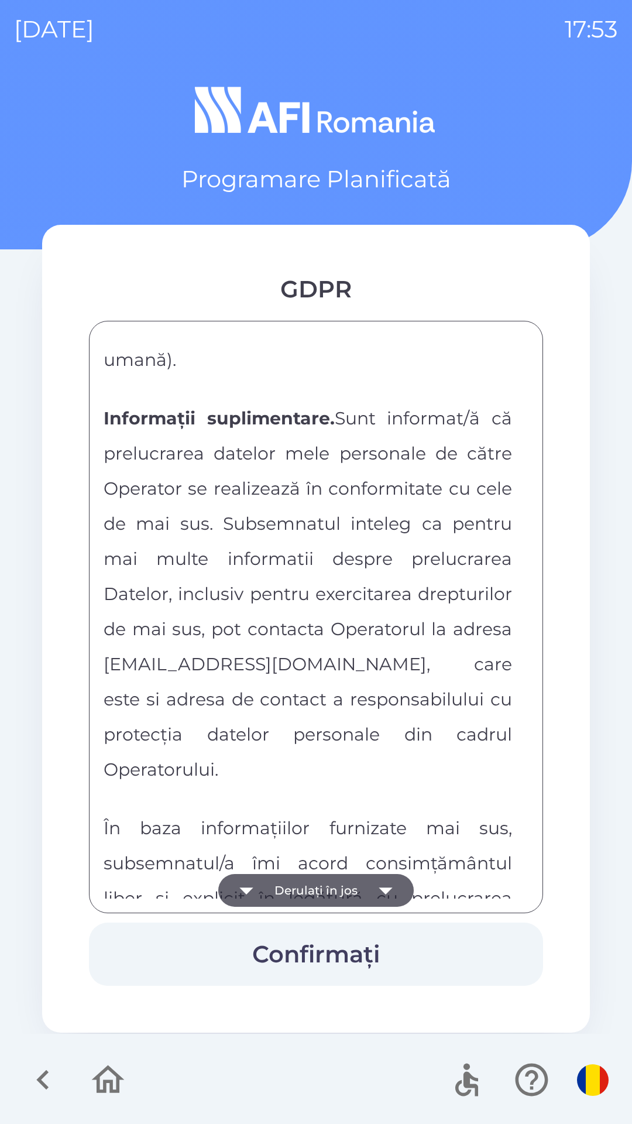
scroll to position [6156, 0]
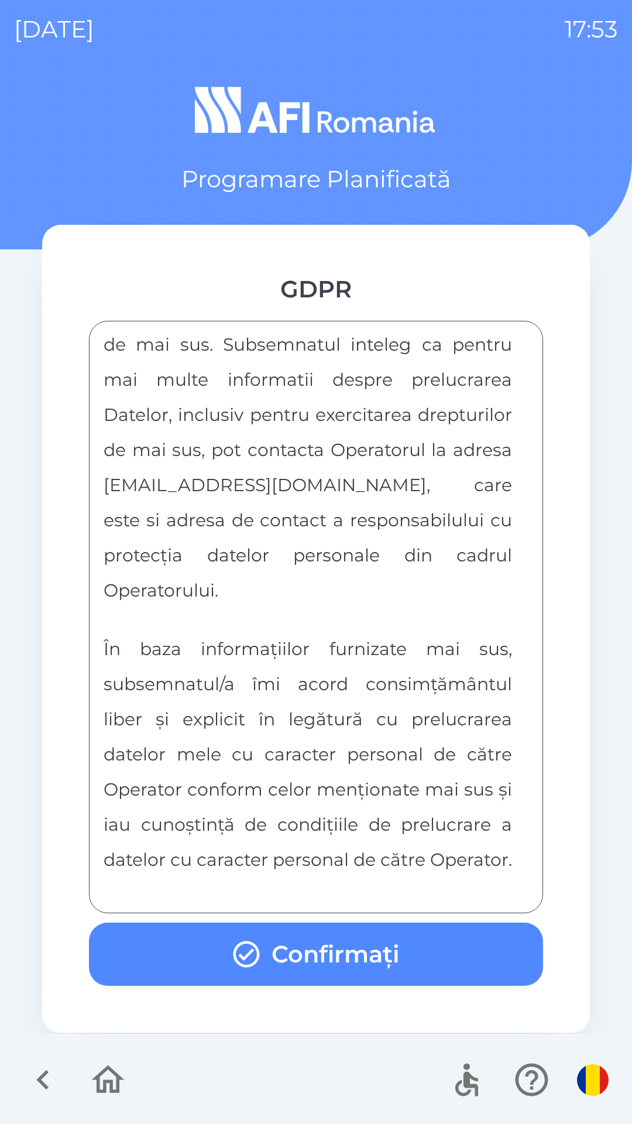
click at [461, 955] on button "Confirmați" at bounding box center [316, 953] width 454 height 63
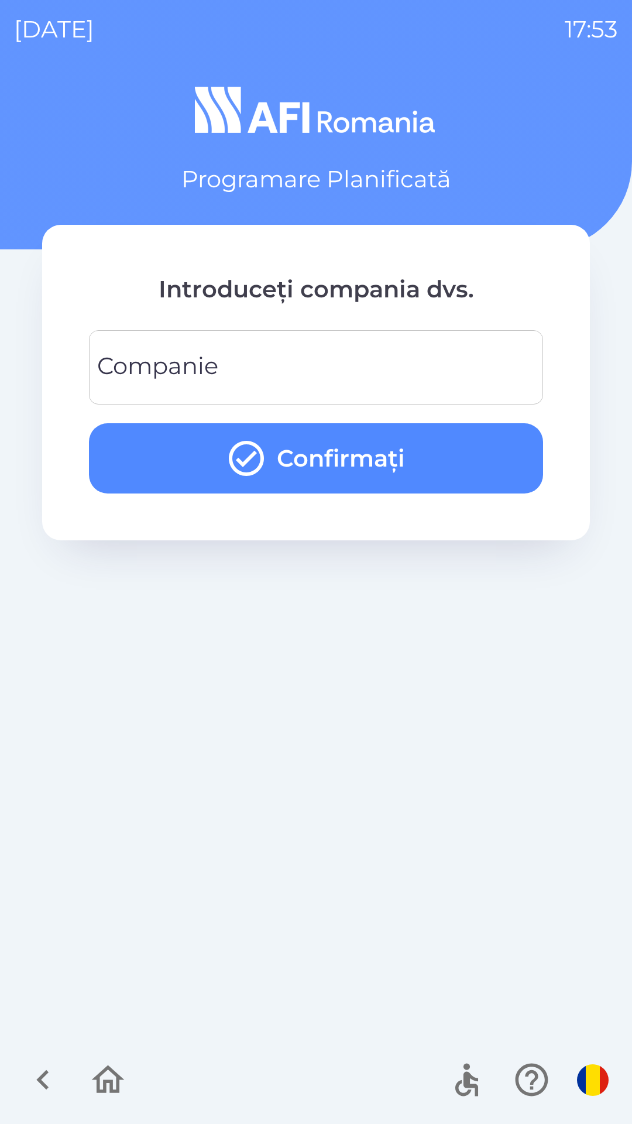
click at [424, 360] on input "Companie" at bounding box center [316, 367] width 426 height 46
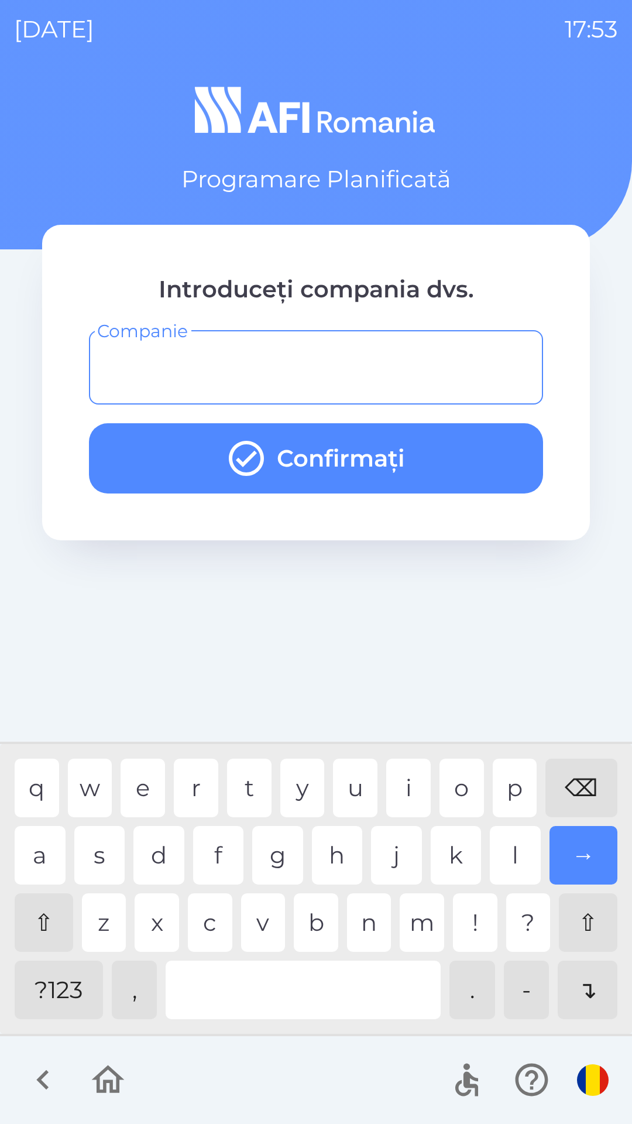
type input "*"
click at [341, 849] on div "h" at bounding box center [337, 855] width 51 height 59
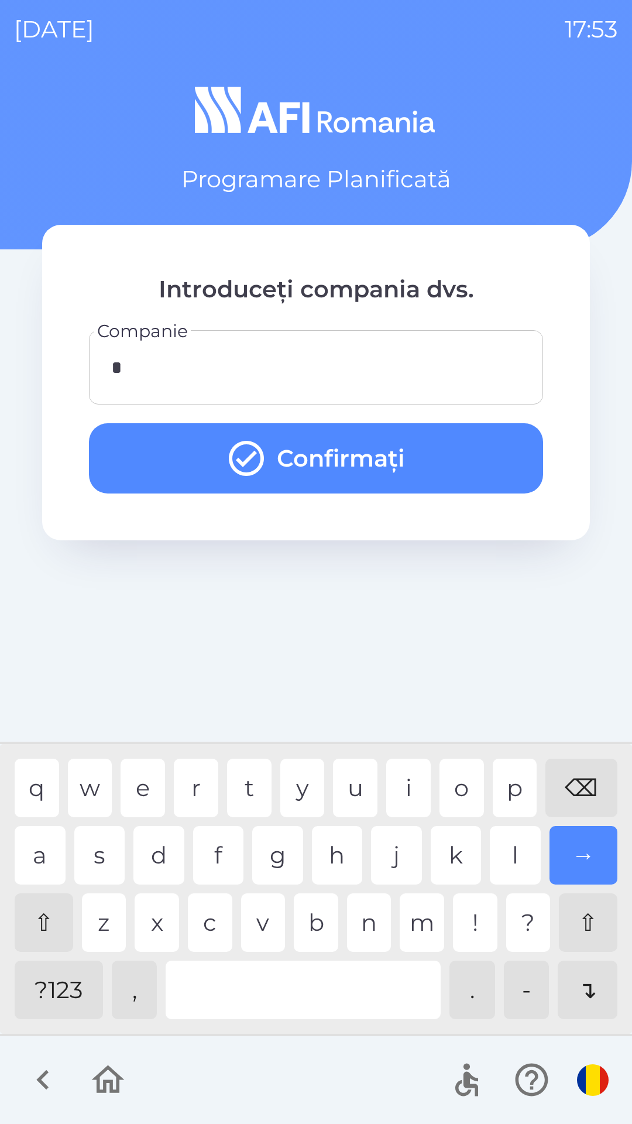
click at [496, 464] on button "Confirmați" at bounding box center [316, 458] width 454 height 70
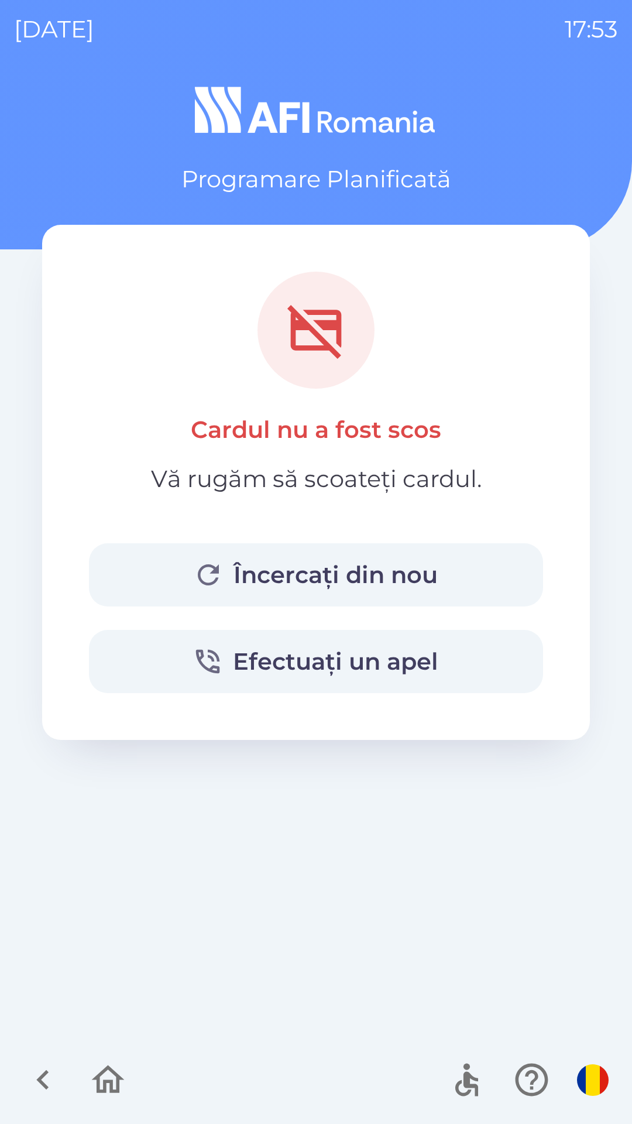
click at [104, 1103] on button "button" at bounding box center [108, 1079] width 49 height 49
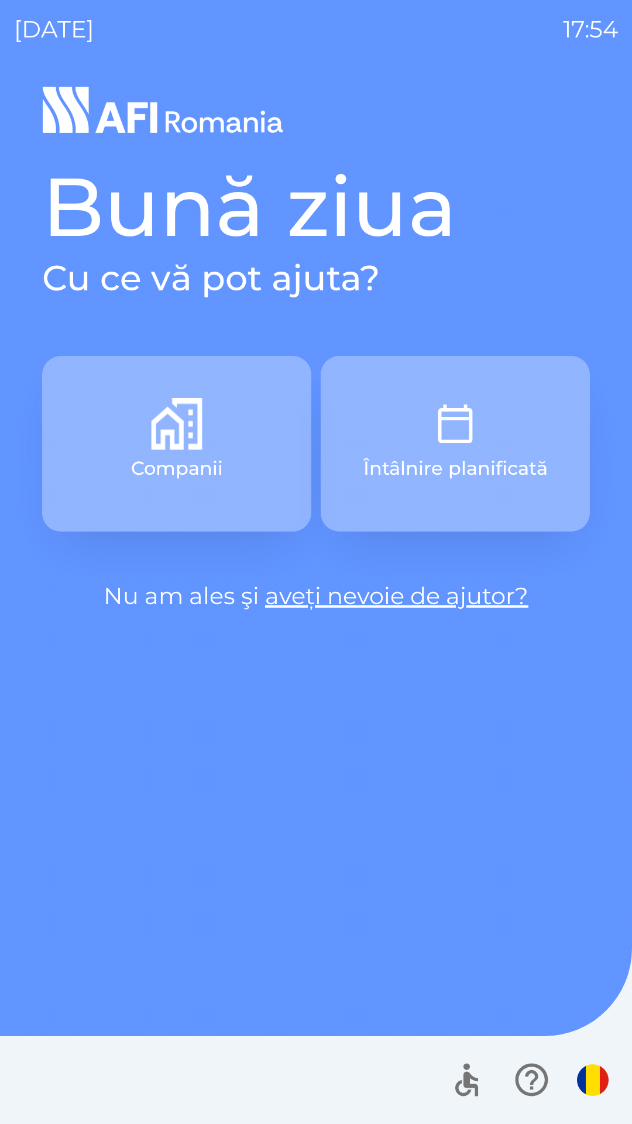
click at [489, 442] on button "Întâlnire planificată" at bounding box center [455, 444] width 269 height 176
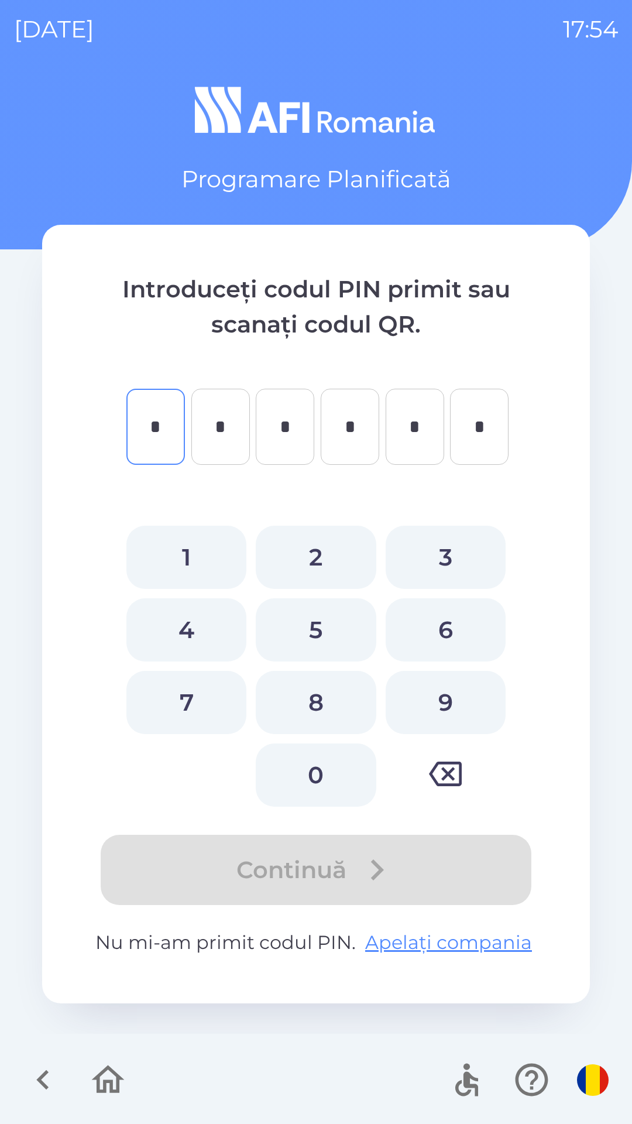
type input "*"
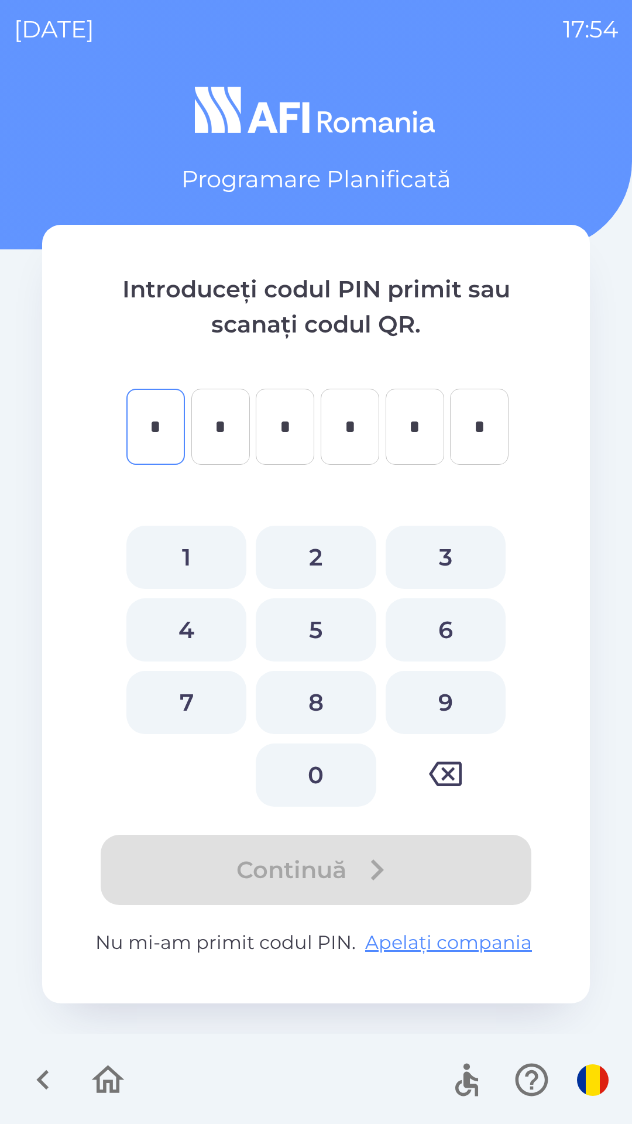
type input "*"
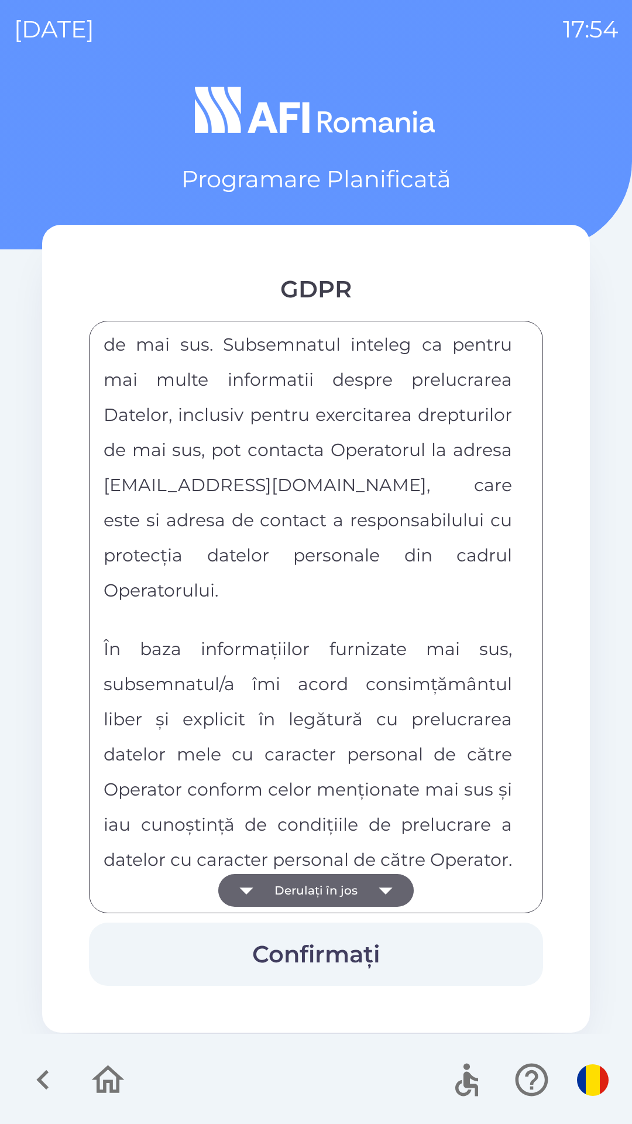
scroll to position [6156, 0]
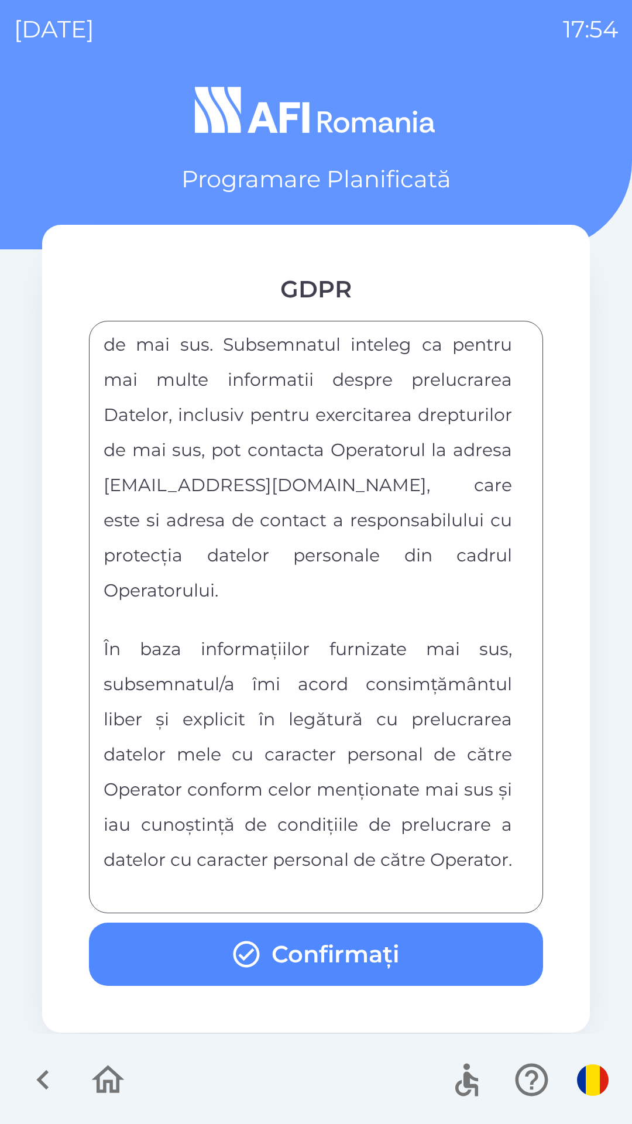
click at [374, 964] on button "Confirmați" at bounding box center [316, 953] width 454 height 63
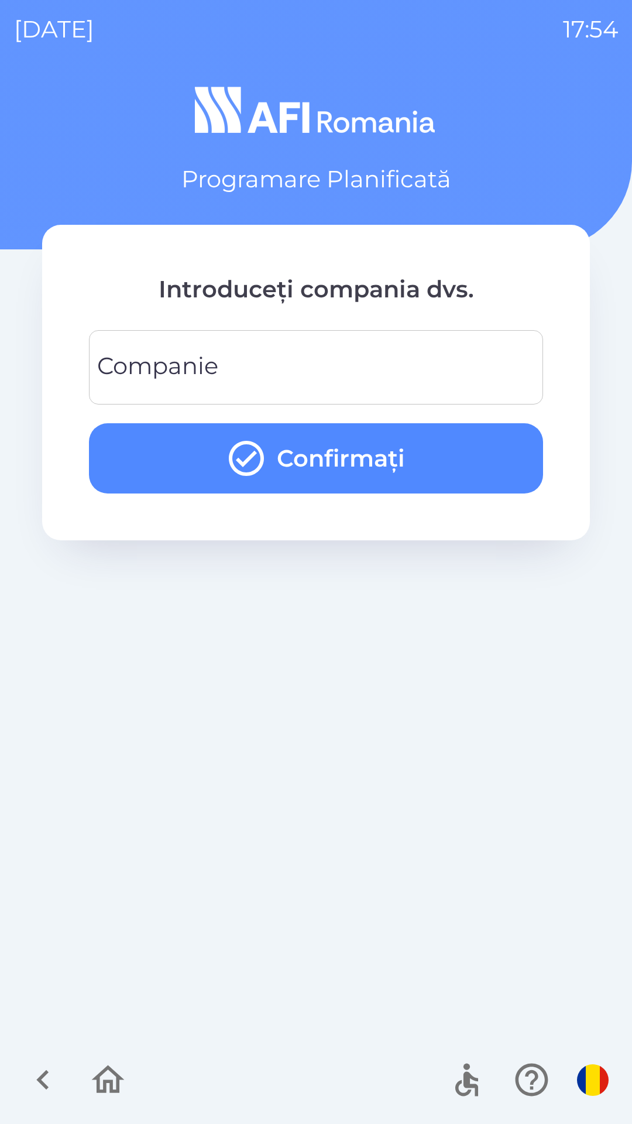
click at [494, 370] on input "Companie" at bounding box center [316, 367] width 426 height 46
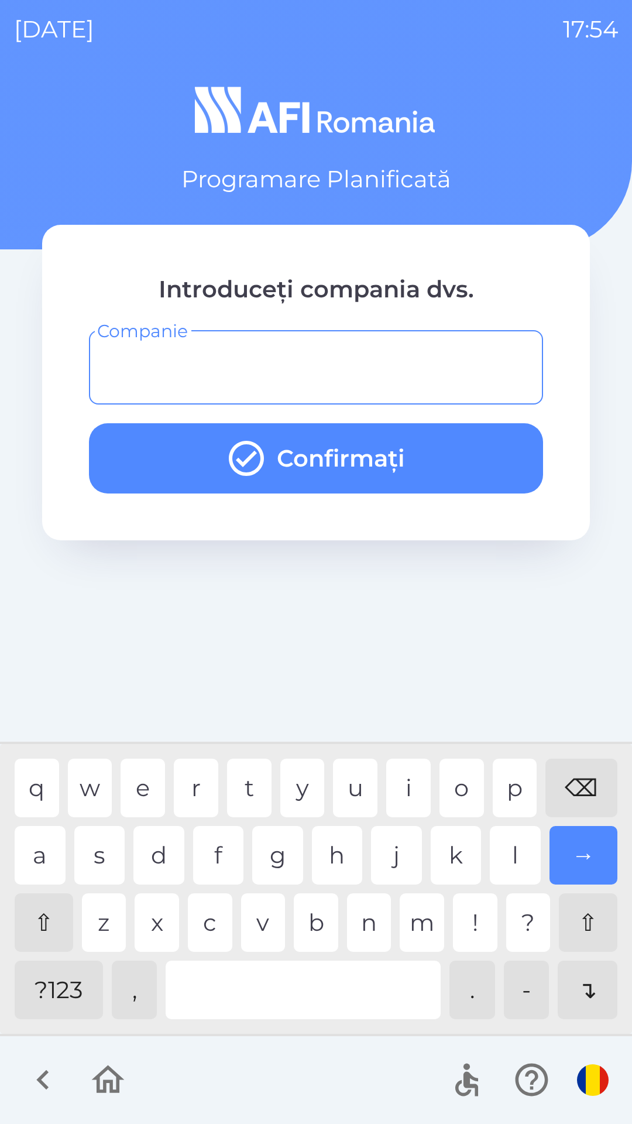
type input "*"
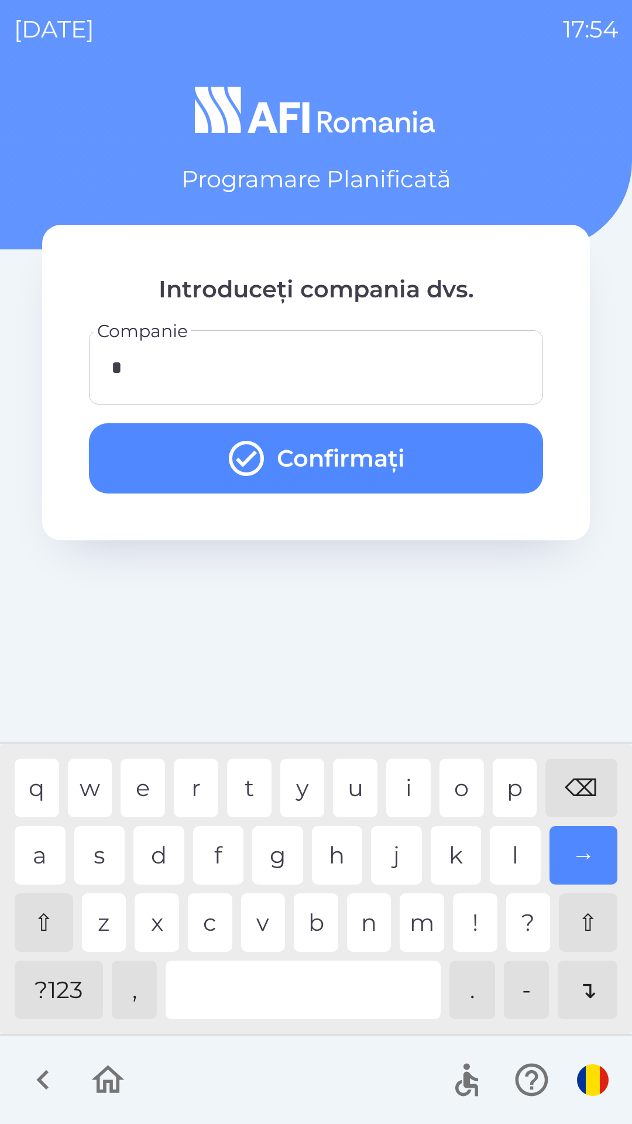
click at [442, 454] on button "Confirmați" at bounding box center [316, 458] width 454 height 70
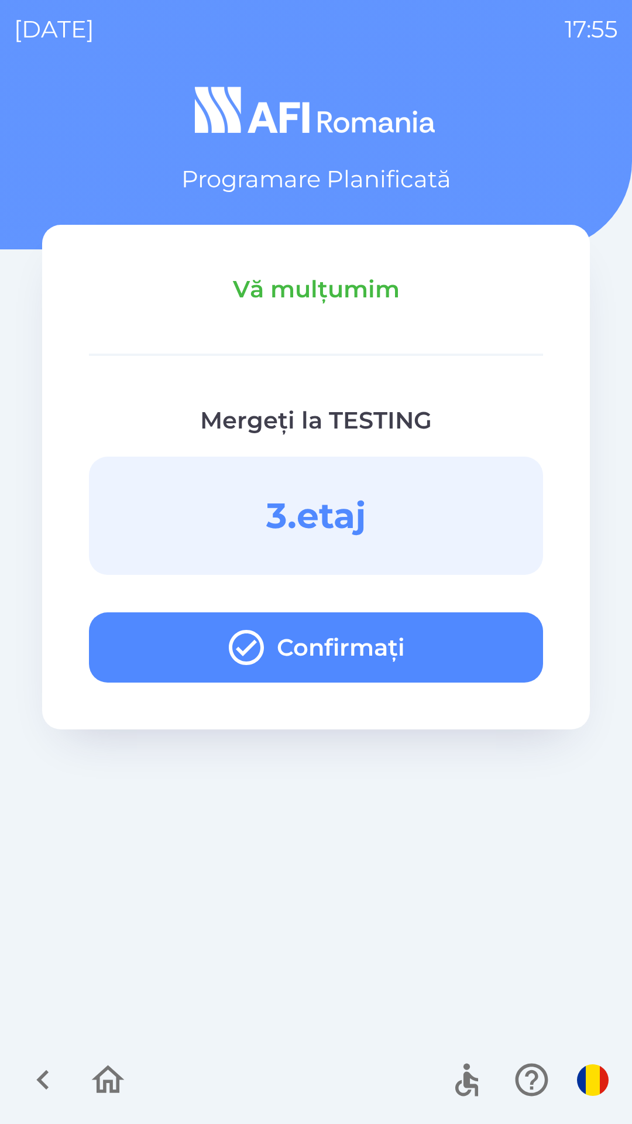
click at [435, 640] on button "Confirmați" at bounding box center [316, 647] width 454 height 70
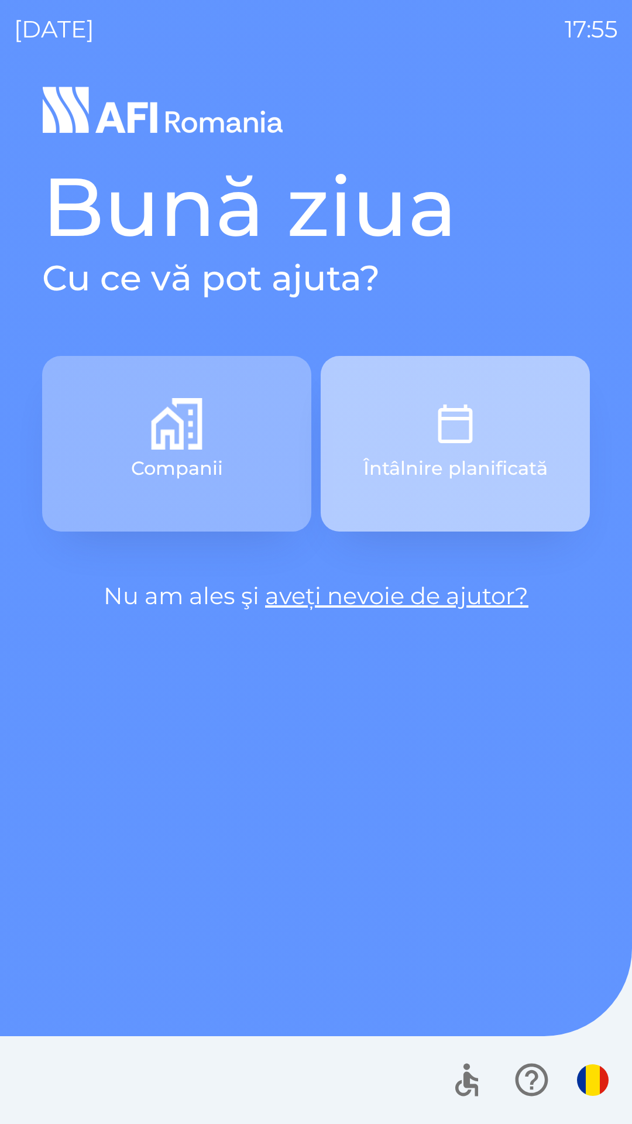
click at [499, 413] on button "Întâlnire planificată" at bounding box center [455, 444] width 269 height 176
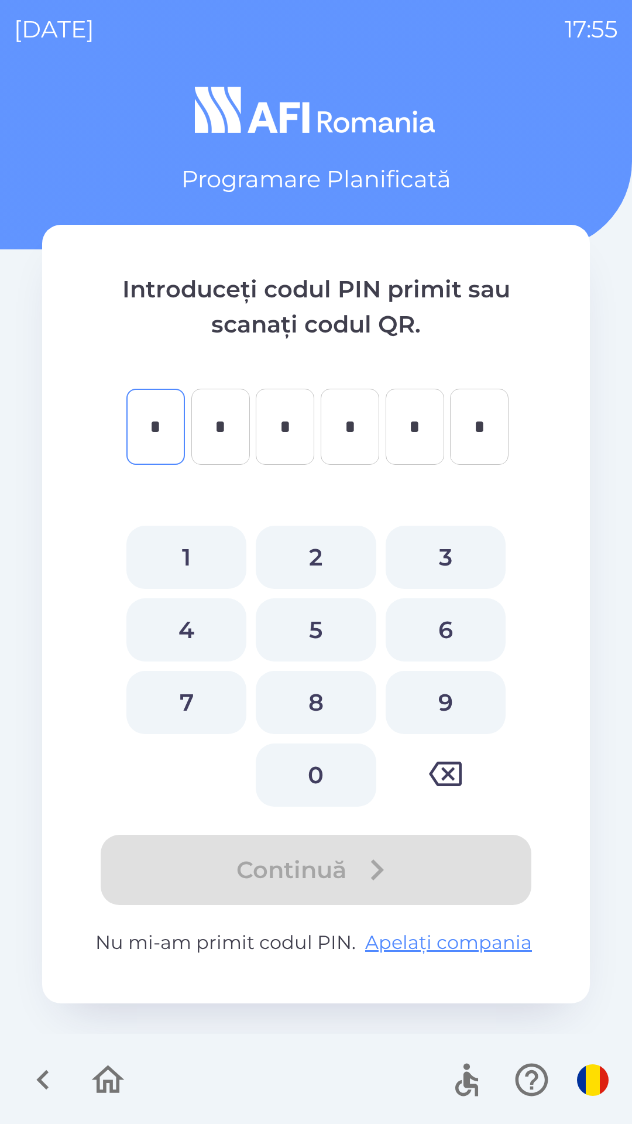
type input "*"
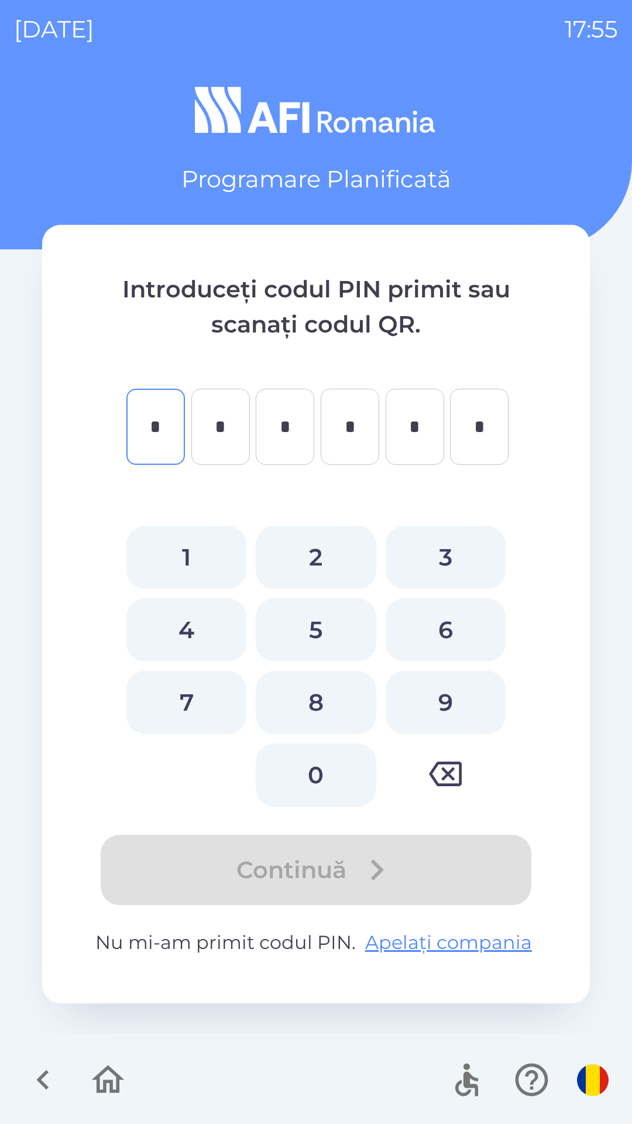
type input "*"
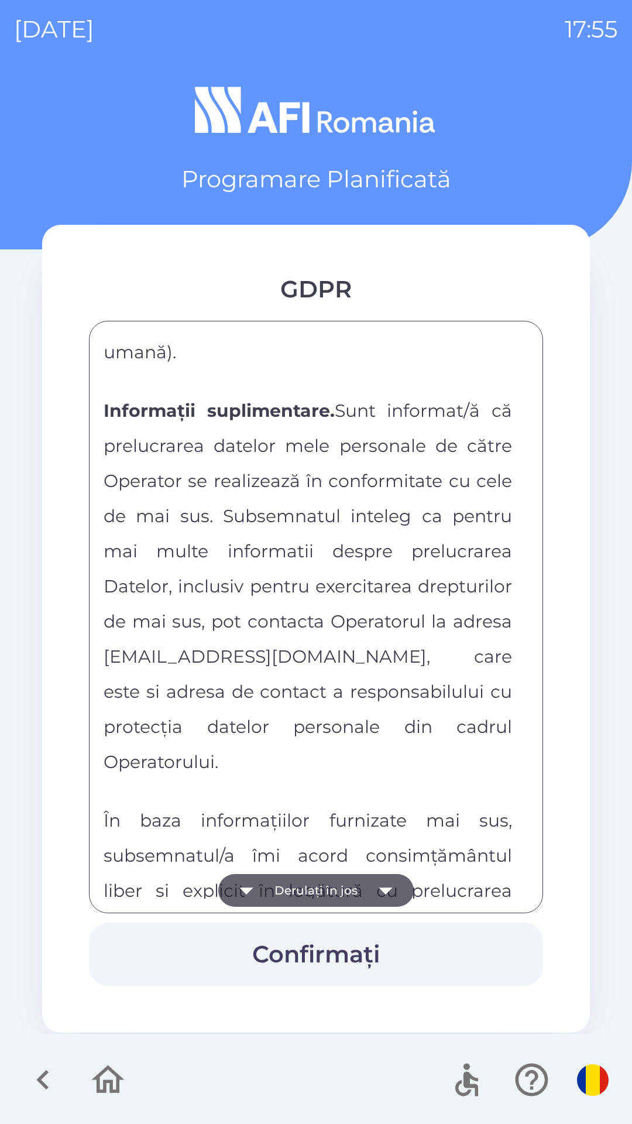
scroll to position [6156, 0]
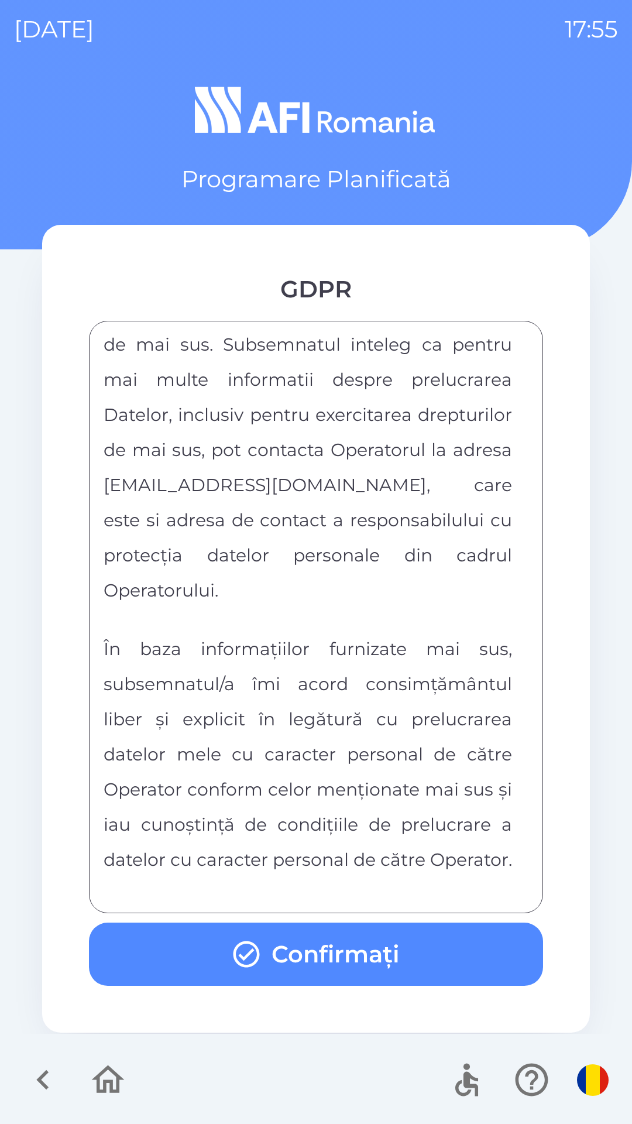
click at [367, 946] on button "Confirmați" at bounding box center [316, 953] width 454 height 63
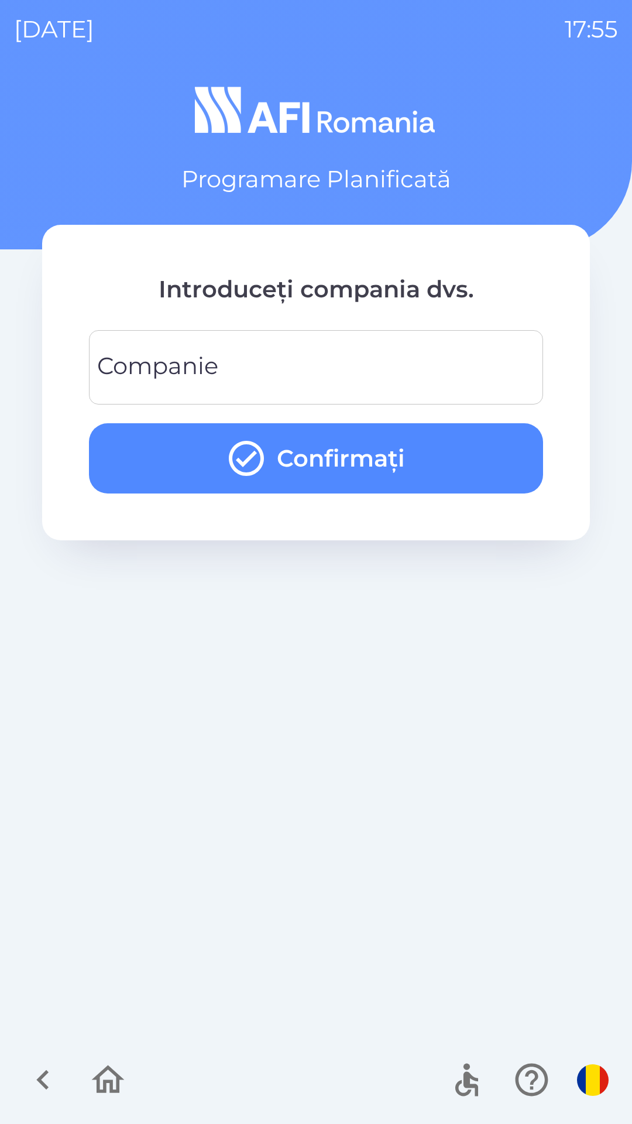
click at [461, 355] on input "Companie" at bounding box center [316, 367] width 426 height 46
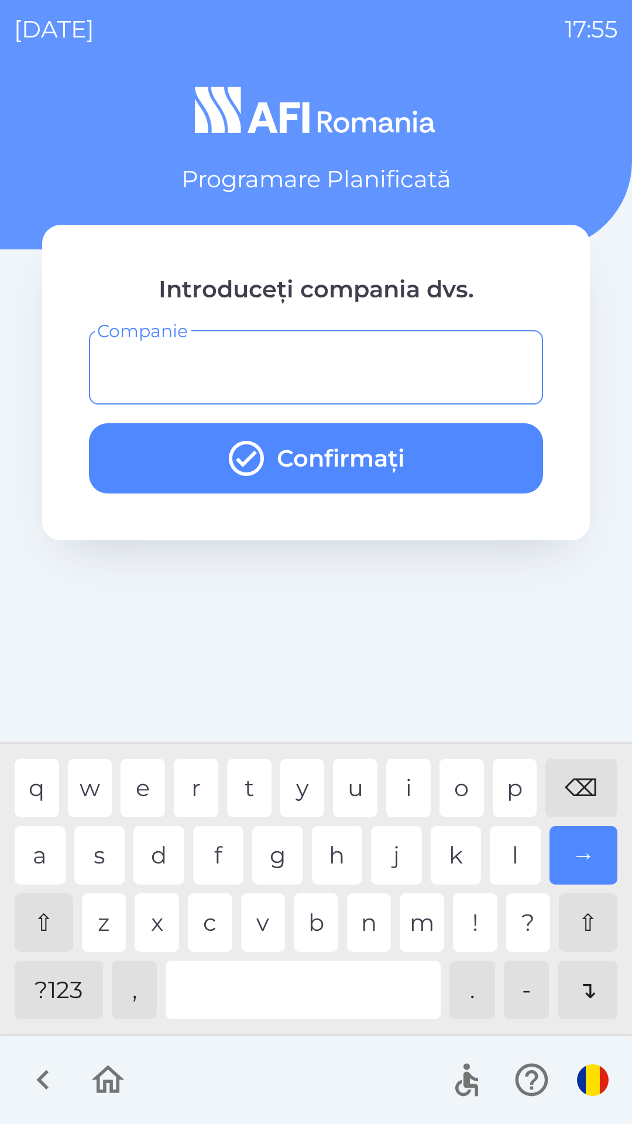
type input "*"
click at [246, 790] on div "t" at bounding box center [249, 788] width 44 height 59
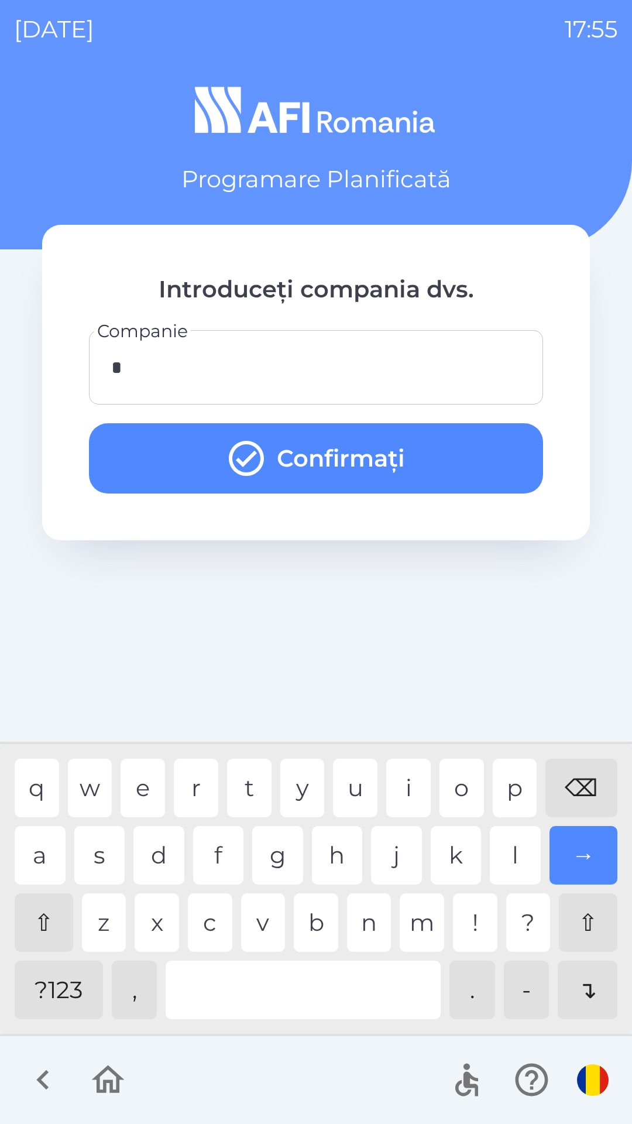
click at [439, 455] on button "Confirmați" at bounding box center [316, 458] width 454 height 70
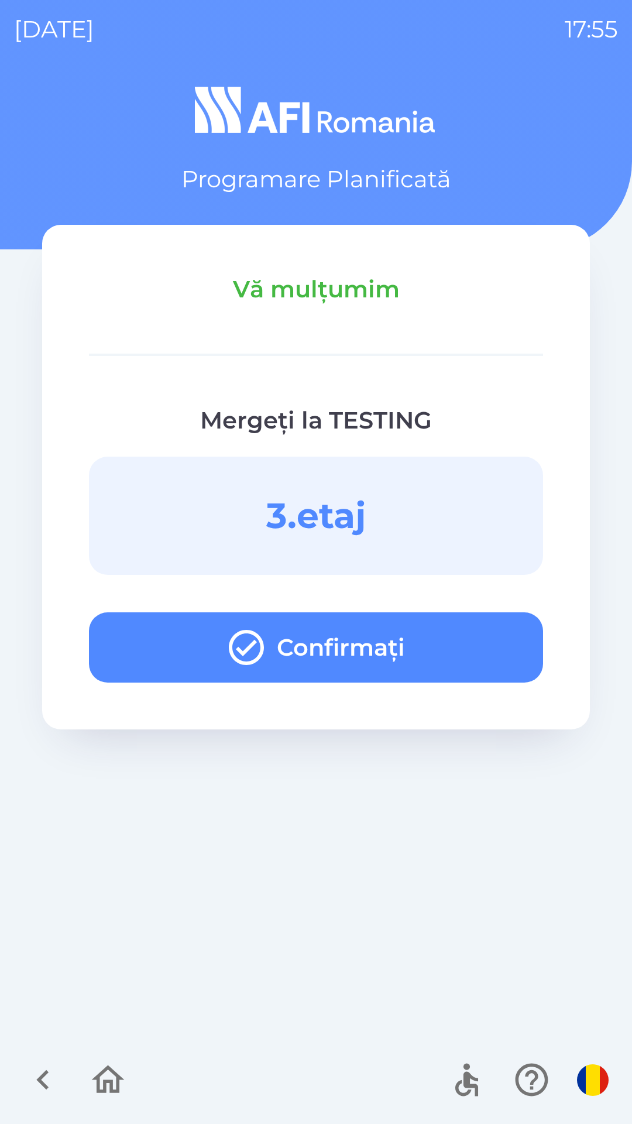
click at [477, 667] on button "Confirmați" at bounding box center [316, 647] width 454 height 70
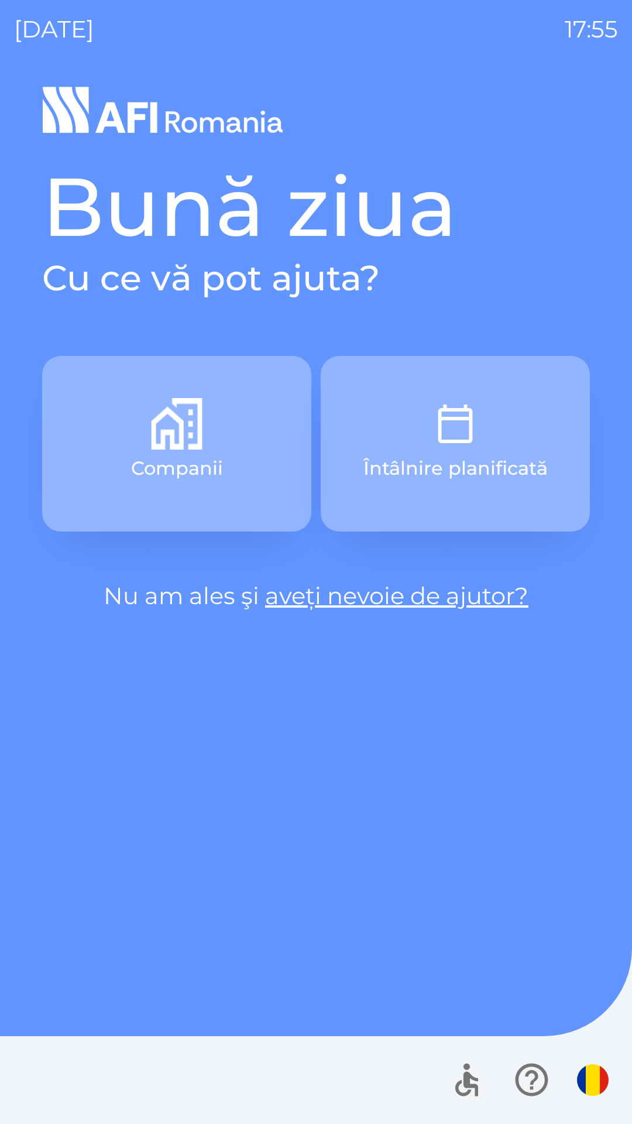
click at [487, 421] on button "Întâlnire planificată" at bounding box center [455, 444] width 269 height 176
click at [523, 444] on button "Întâlnire planificată" at bounding box center [455, 444] width 269 height 176
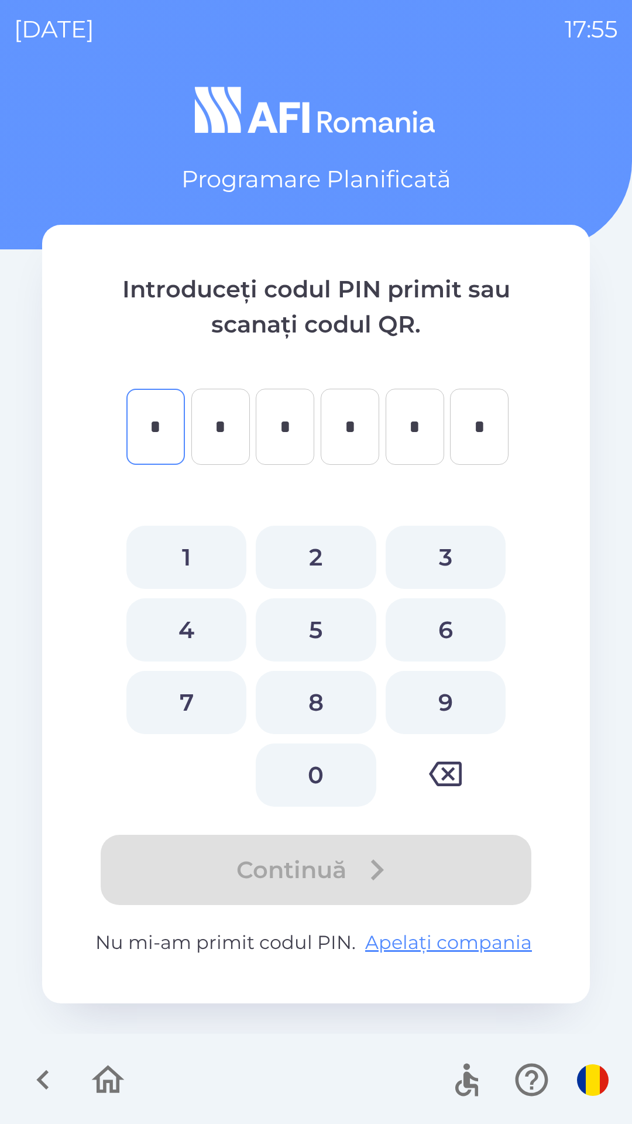
type input "*"
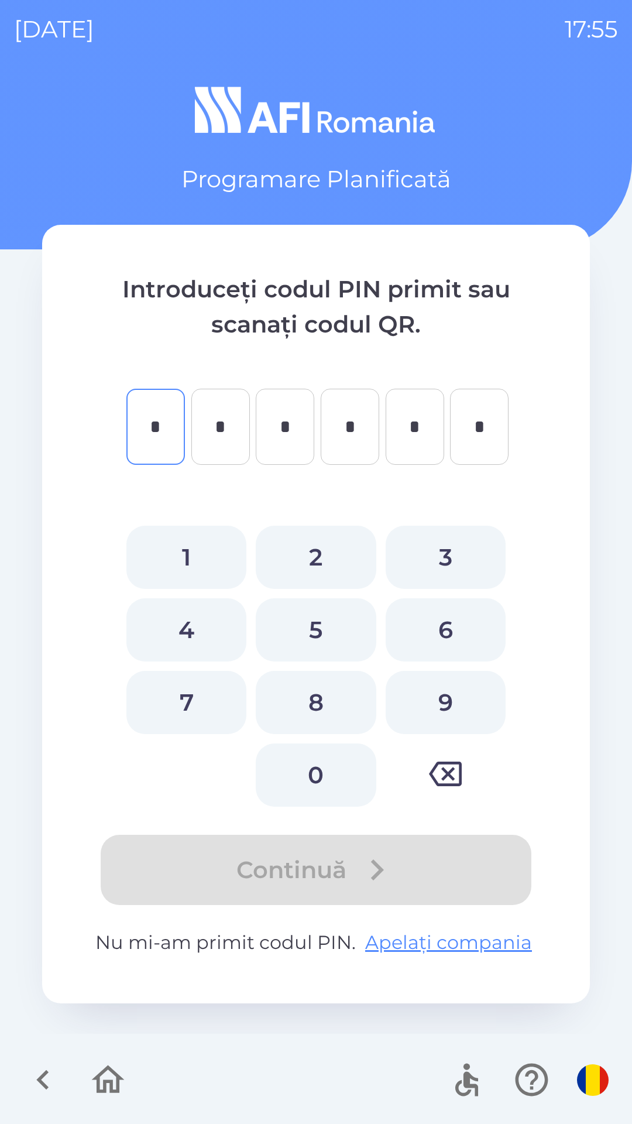
type input "*"
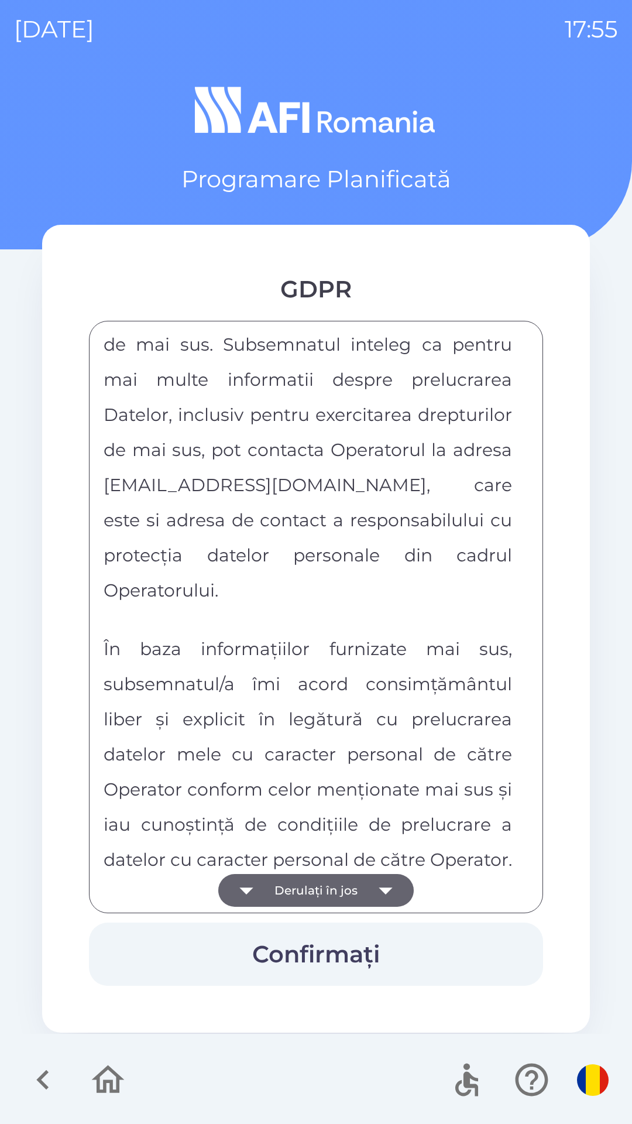
scroll to position [6156, 0]
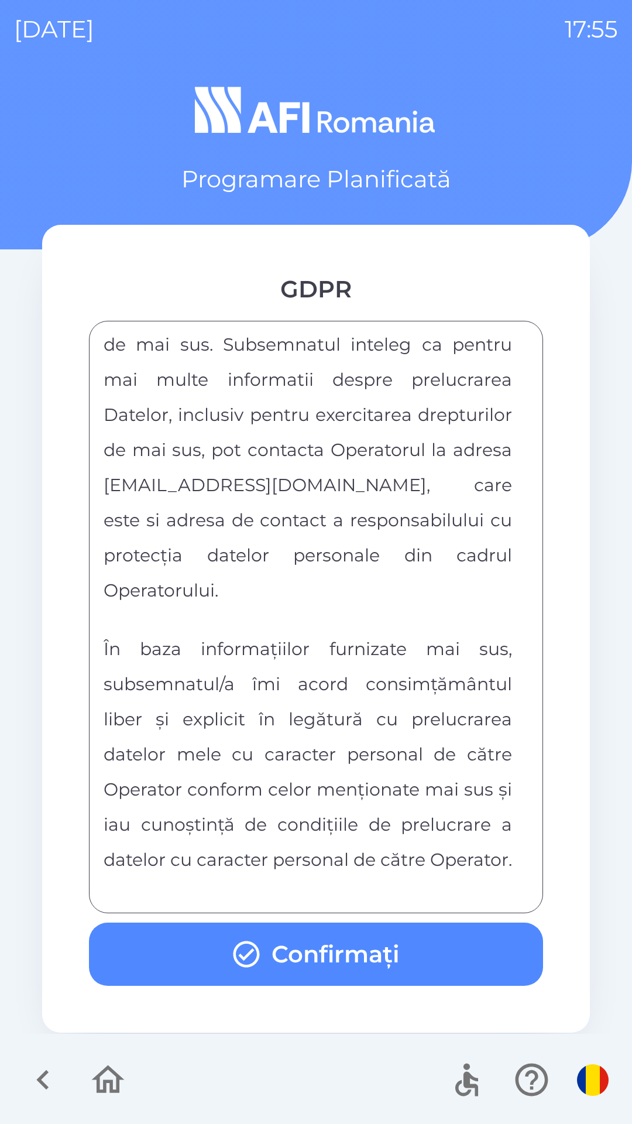
click at [425, 958] on button "Confirmați" at bounding box center [316, 953] width 454 height 63
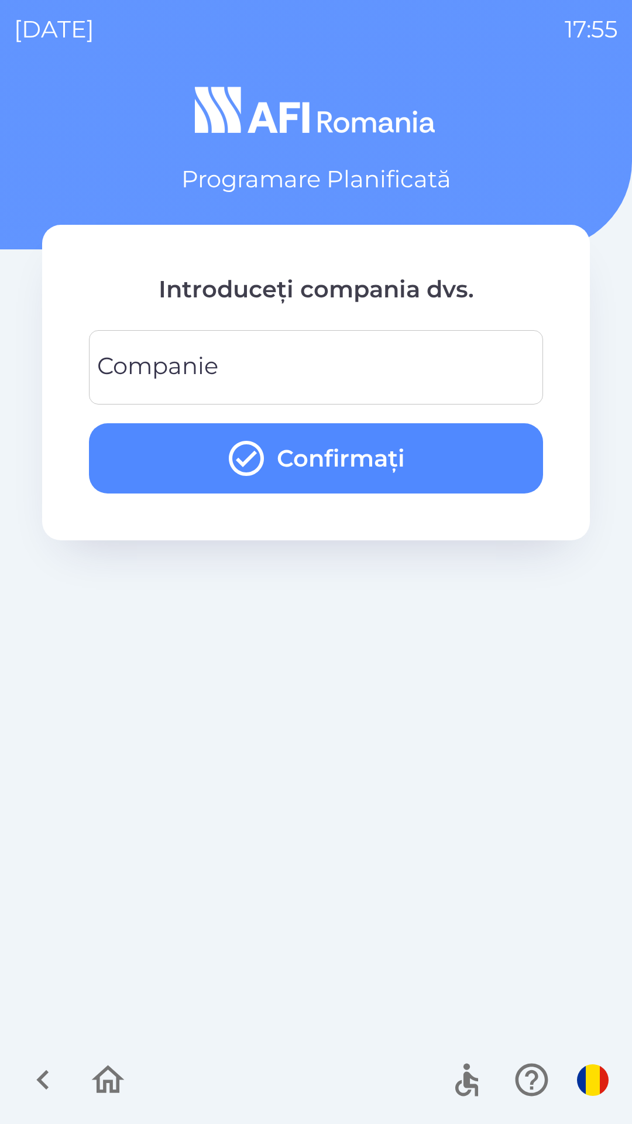
click at [472, 367] on input "Companie" at bounding box center [316, 367] width 426 height 46
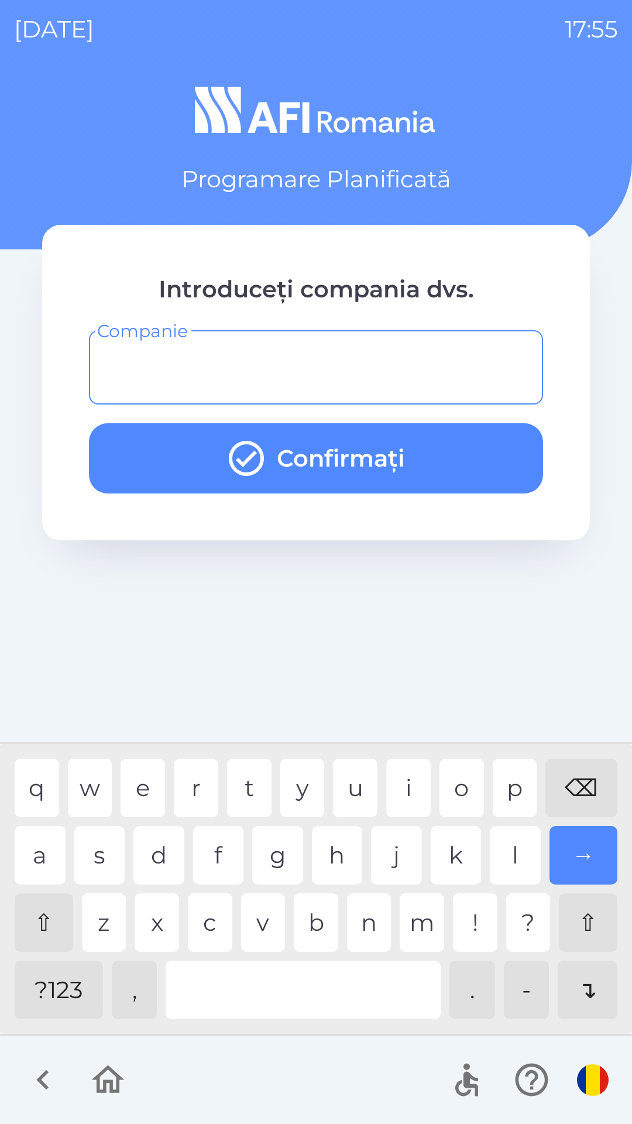
type input "*"
click at [345, 792] on div "u" at bounding box center [355, 788] width 44 height 59
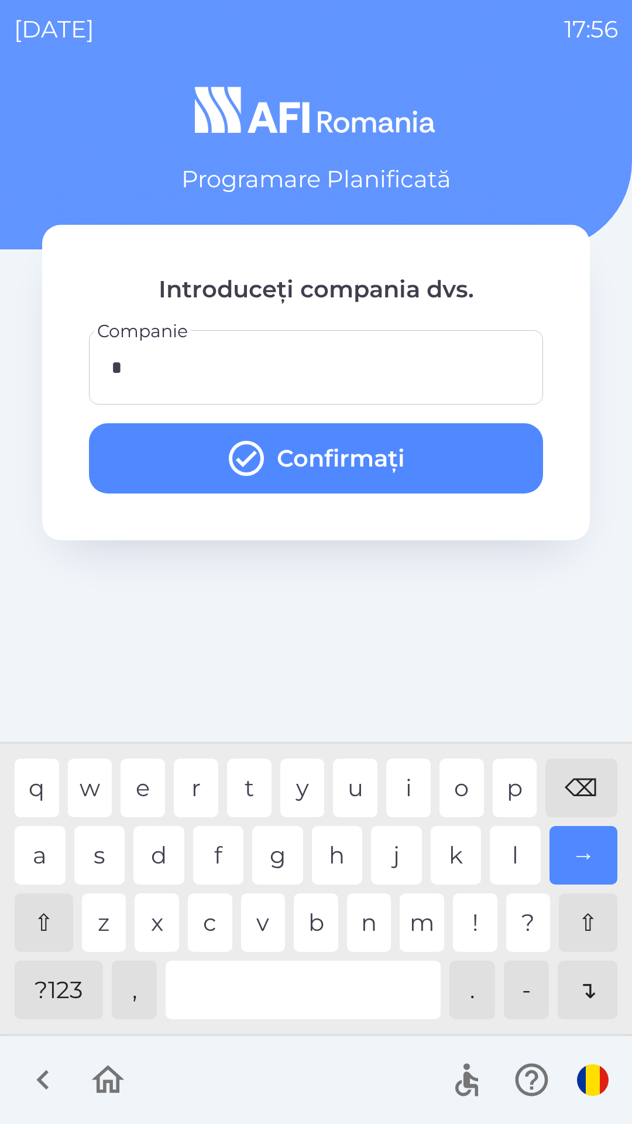
click at [462, 450] on button "Confirmați" at bounding box center [316, 458] width 454 height 70
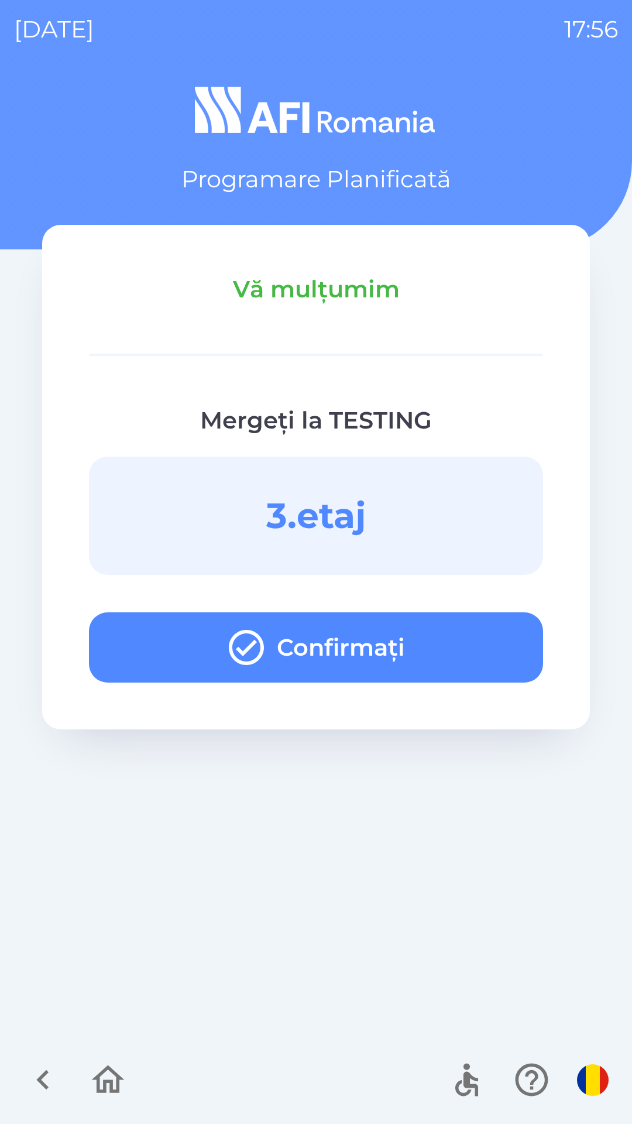
click at [454, 644] on button "Confirmați" at bounding box center [316, 647] width 454 height 70
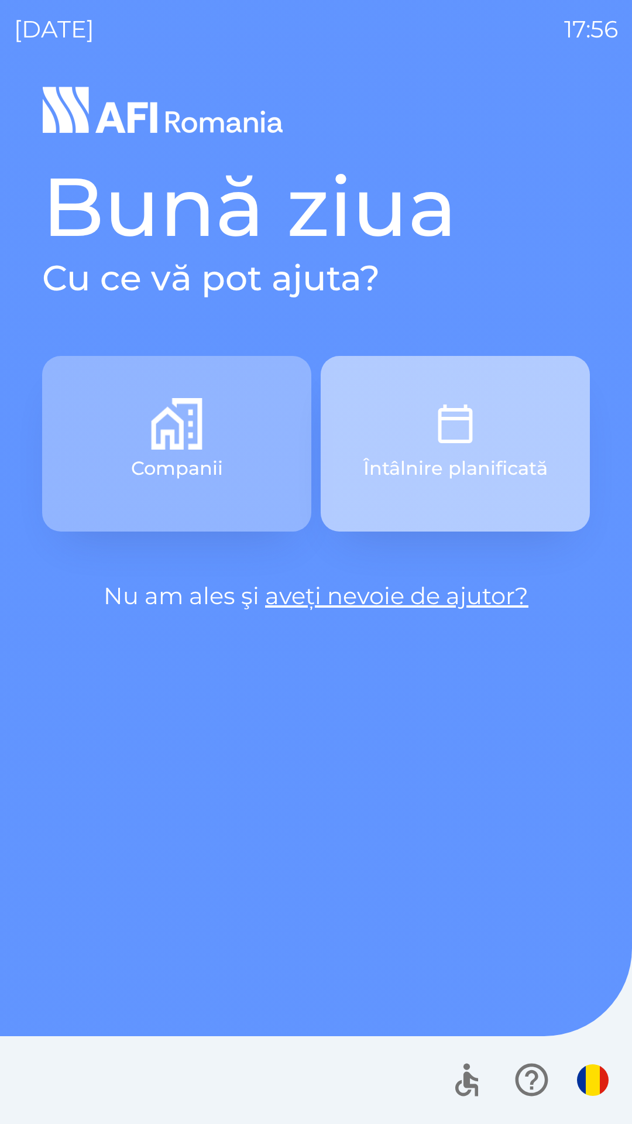
click at [502, 425] on button "Întâlnire planificată" at bounding box center [455, 444] width 269 height 176
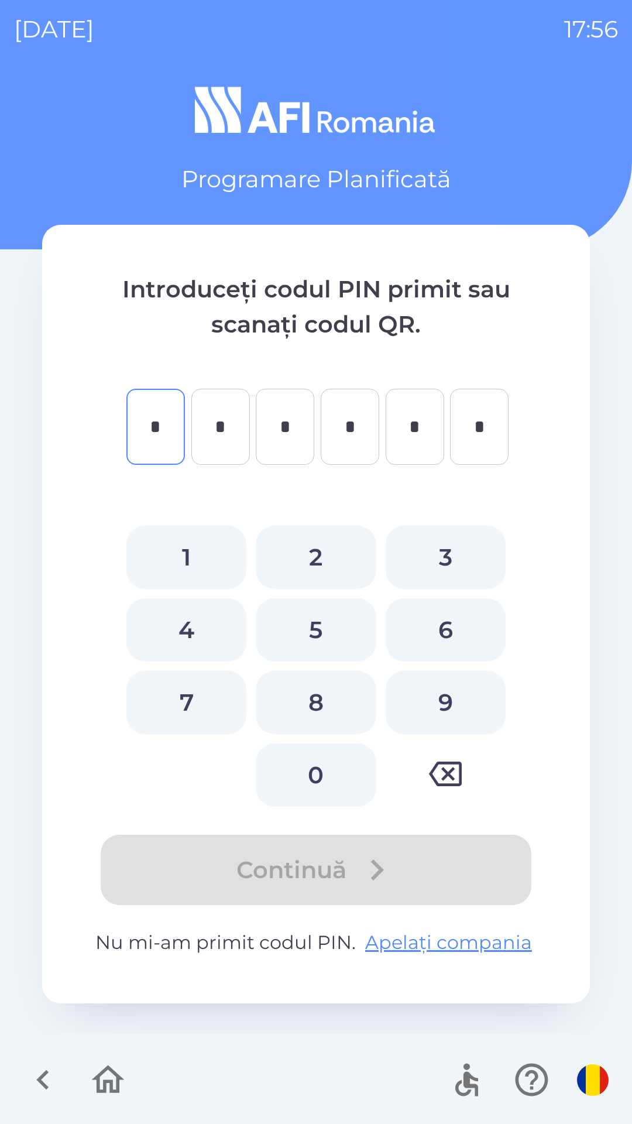
type input "*"
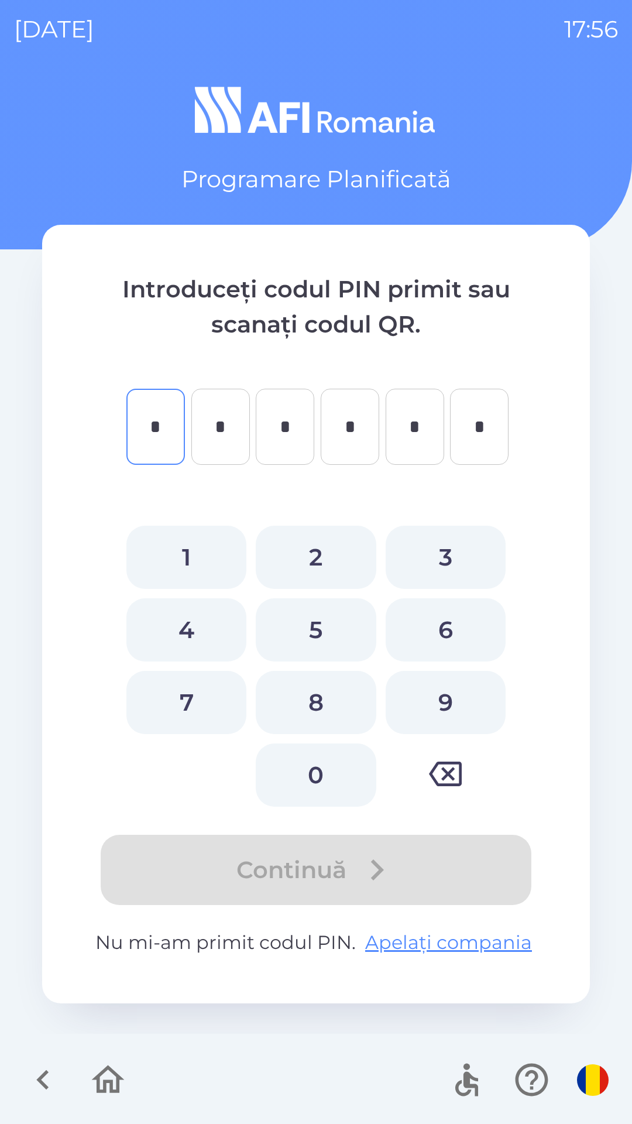
type input "*"
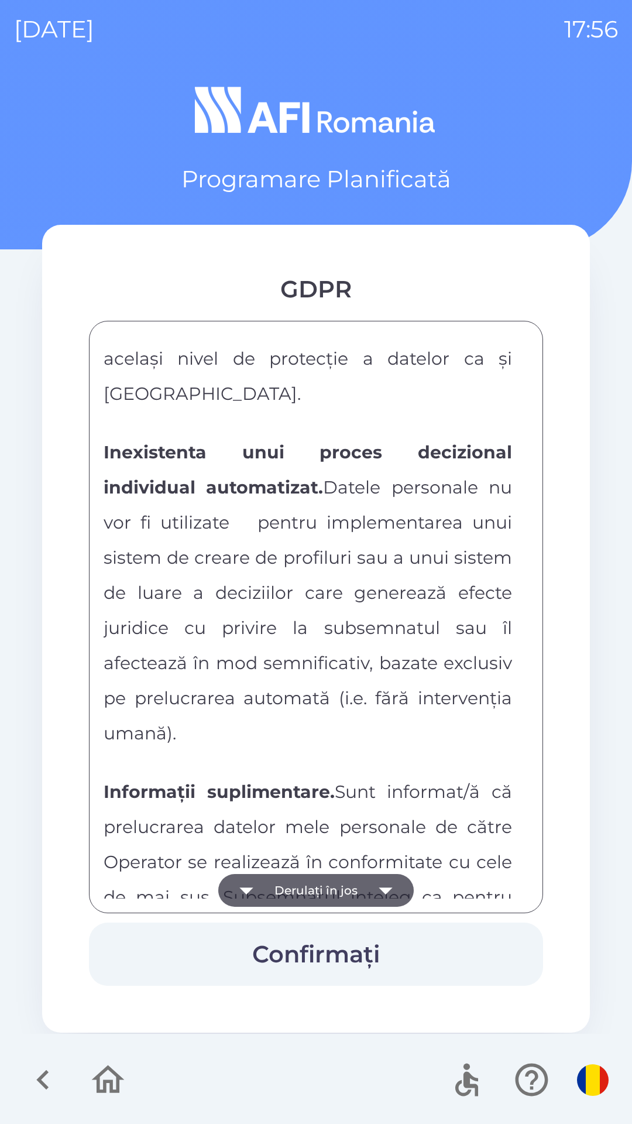
scroll to position [6156, 0]
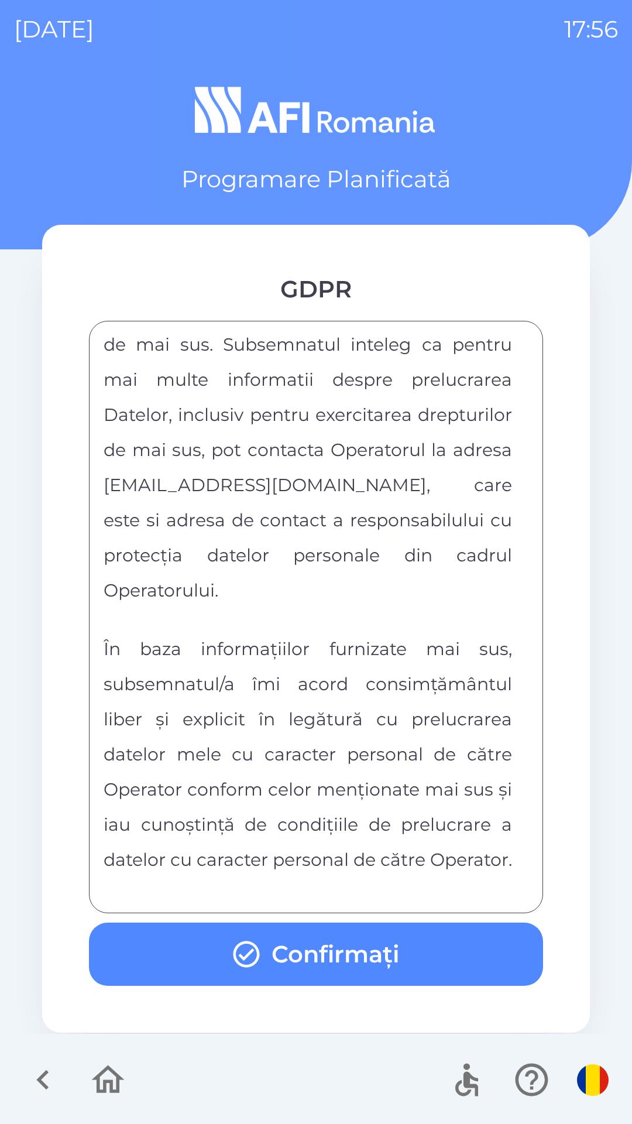
click at [411, 966] on button "Confirmați" at bounding box center [316, 953] width 454 height 63
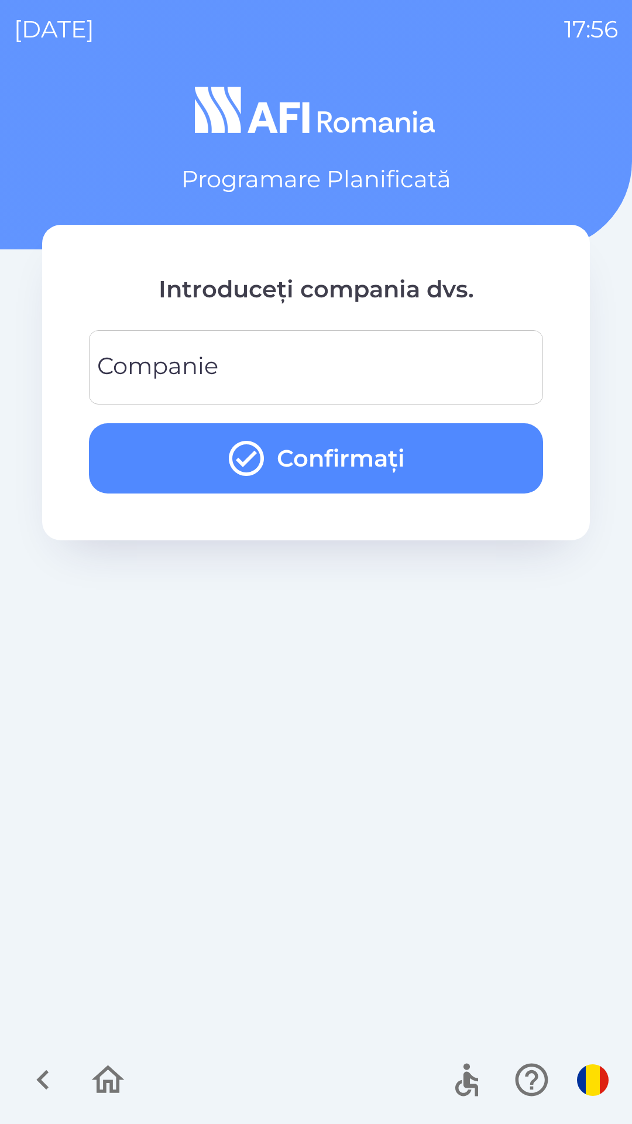
click at [417, 356] on input "Companie" at bounding box center [316, 367] width 426 height 46
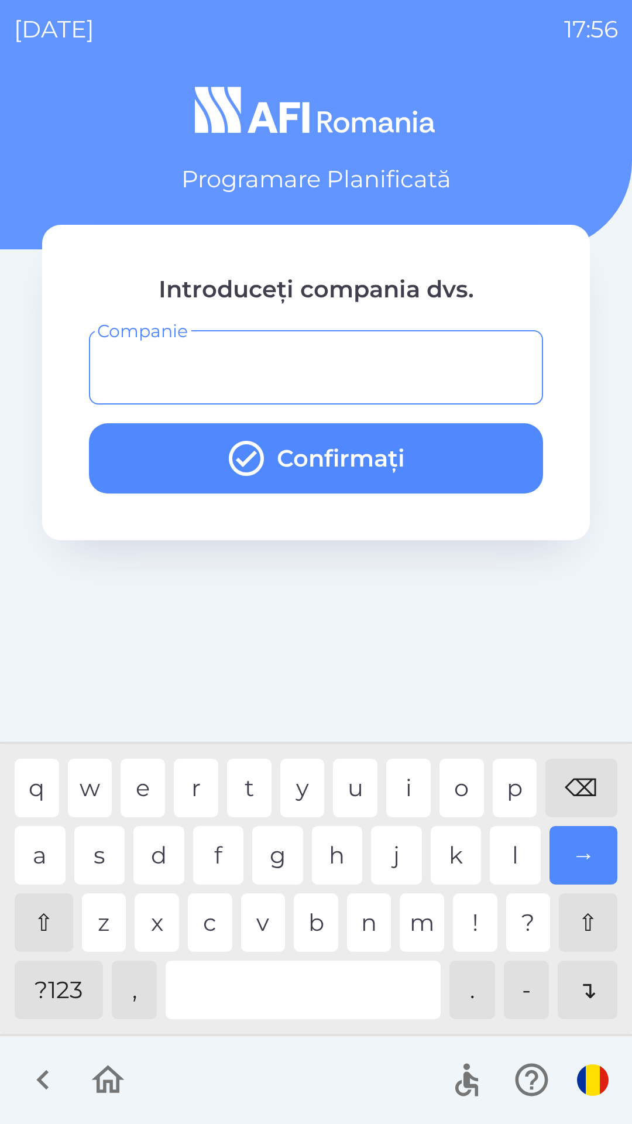
type input "*"
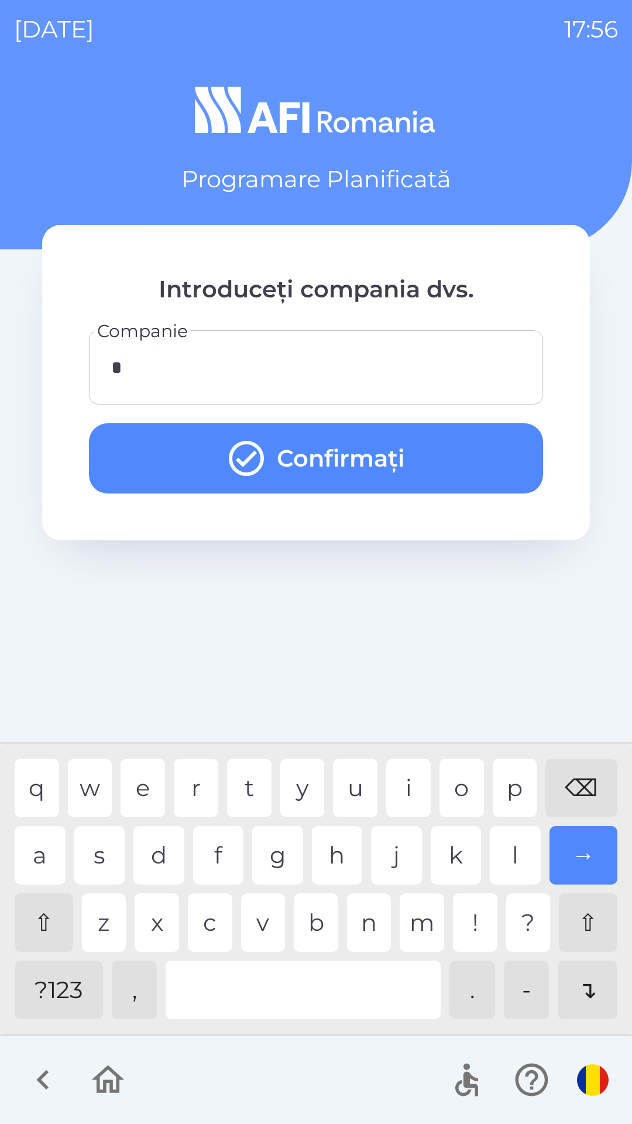
click at [472, 448] on button "Confirmați" at bounding box center [316, 458] width 454 height 70
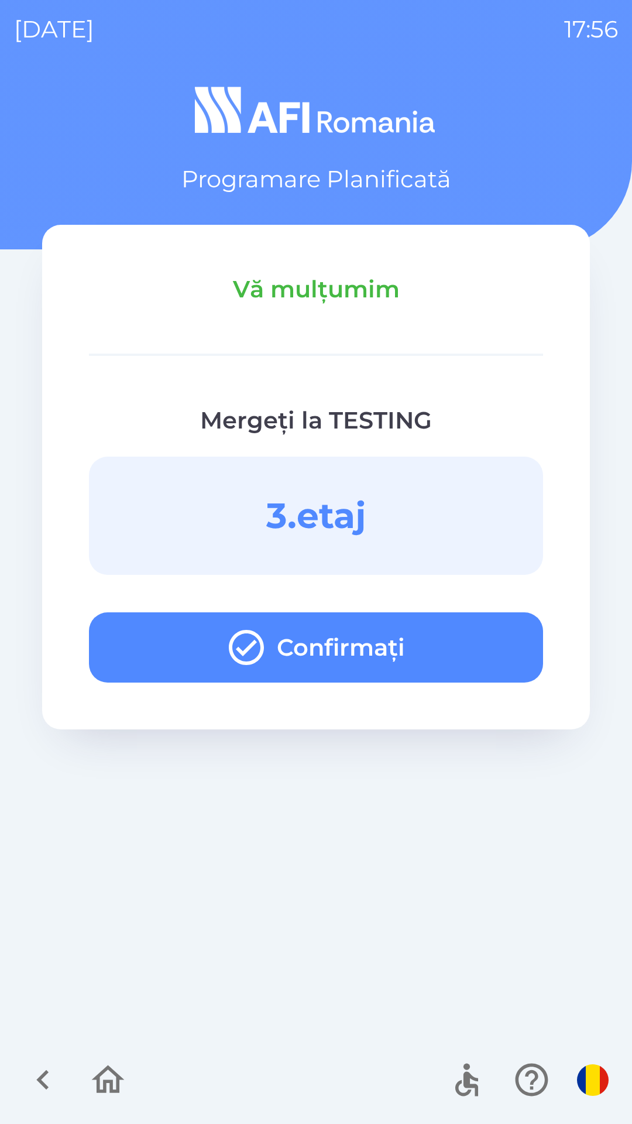
click at [458, 631] on button "Confirmați" at bounding box center [316, 647] width 454 height 70
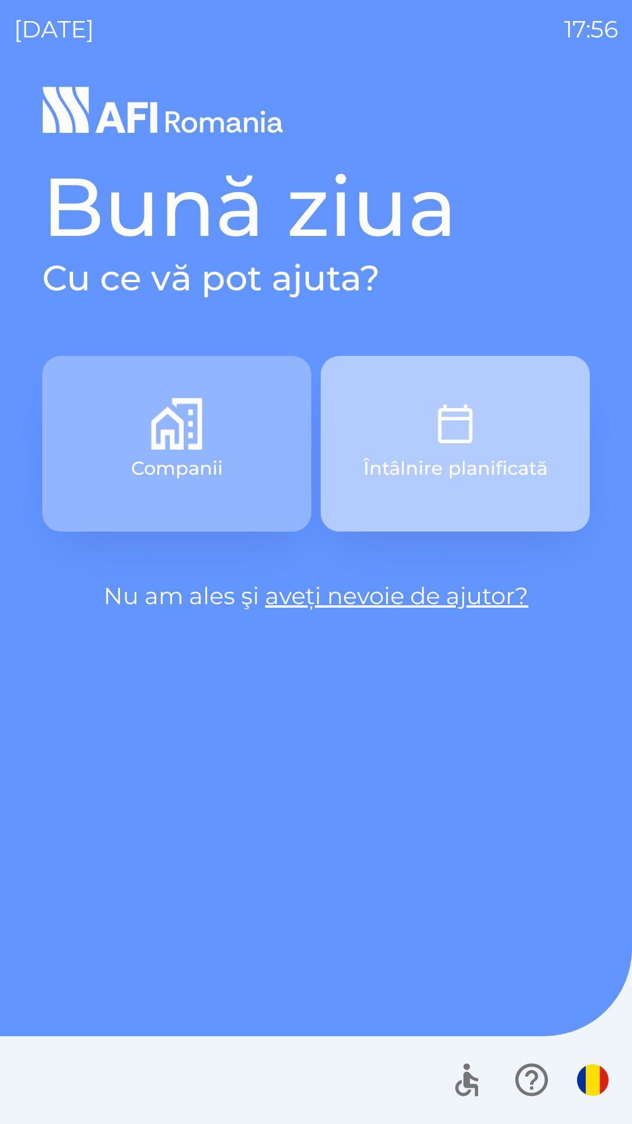
click at [498, 431] on button "Întâlnire planificată" at bounding box center [455, 444] width 269 height 176
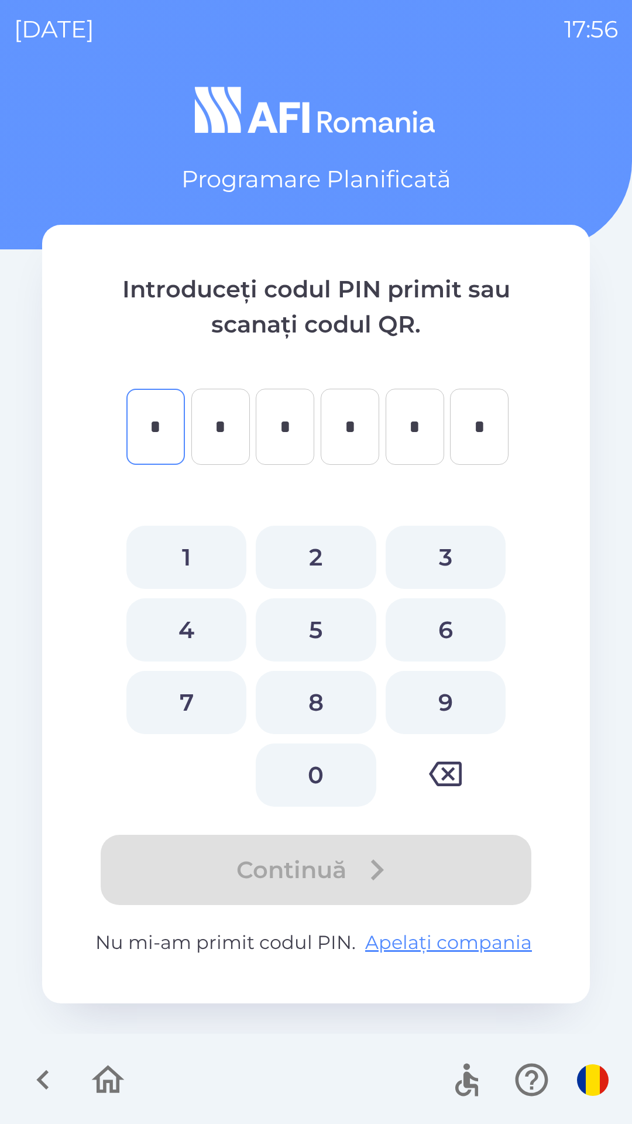
type input "*"
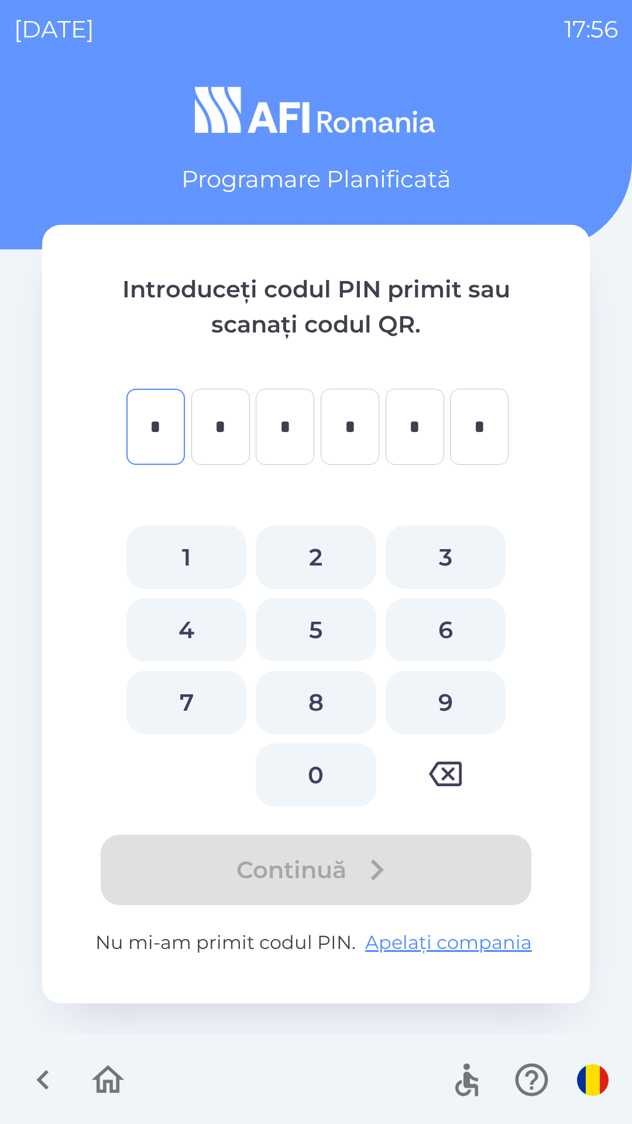
type input "*"
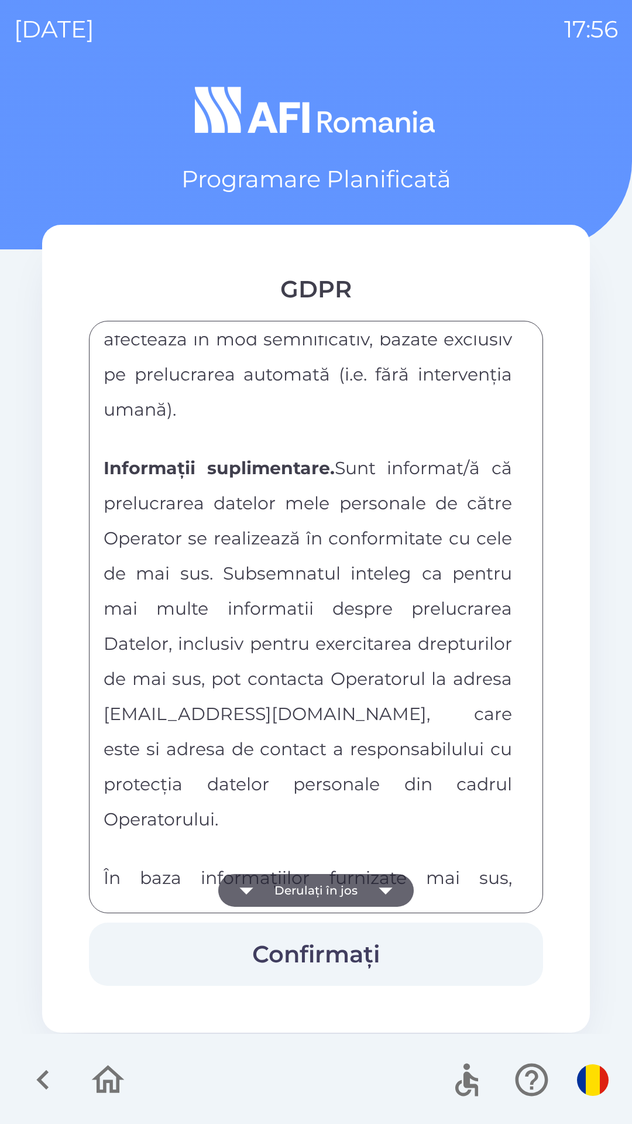
scroll to position [6156, 0]
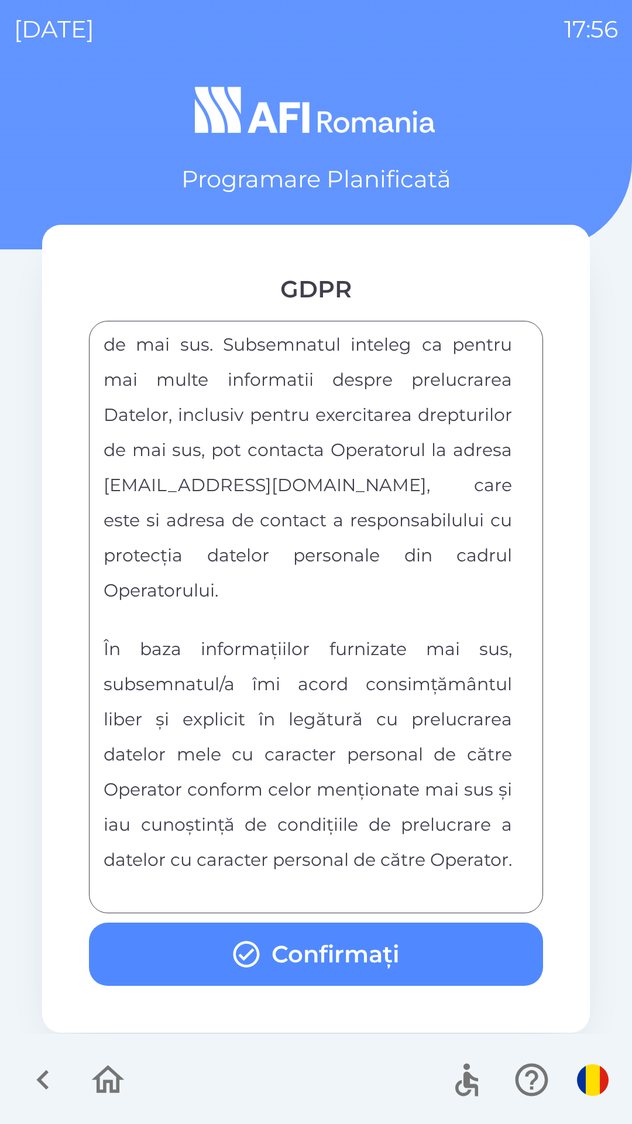
click at [356, 963] on button "Confirmați" at bounding box center [316, 953] width 454 height 63
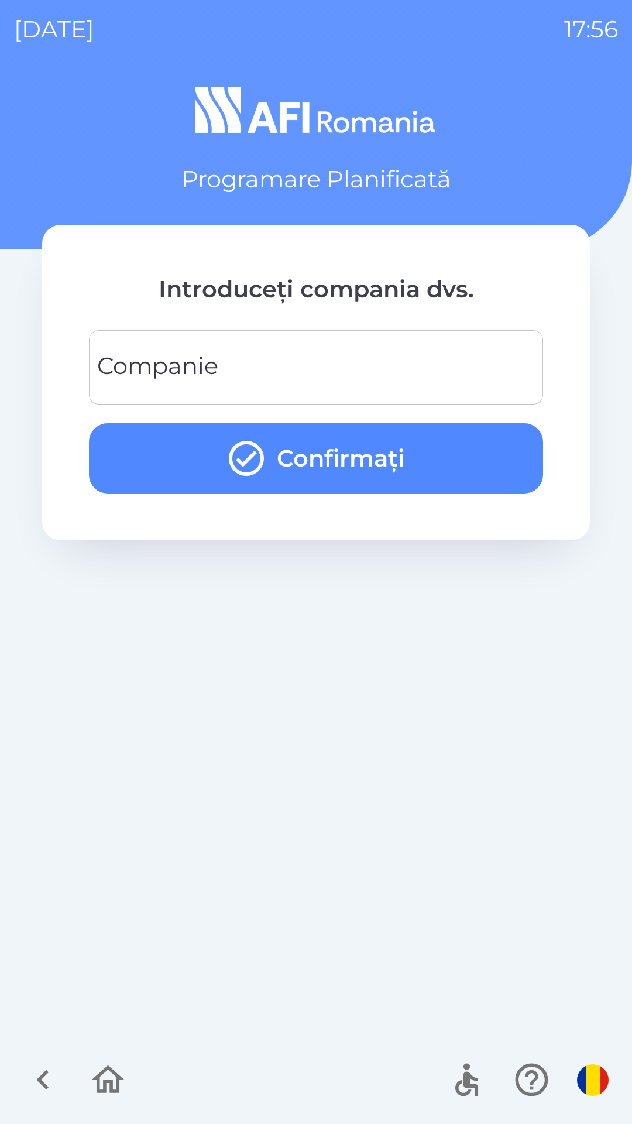
click at [418, 367] on input "Companie" at bounding box center [316, 367] width 426 height 46
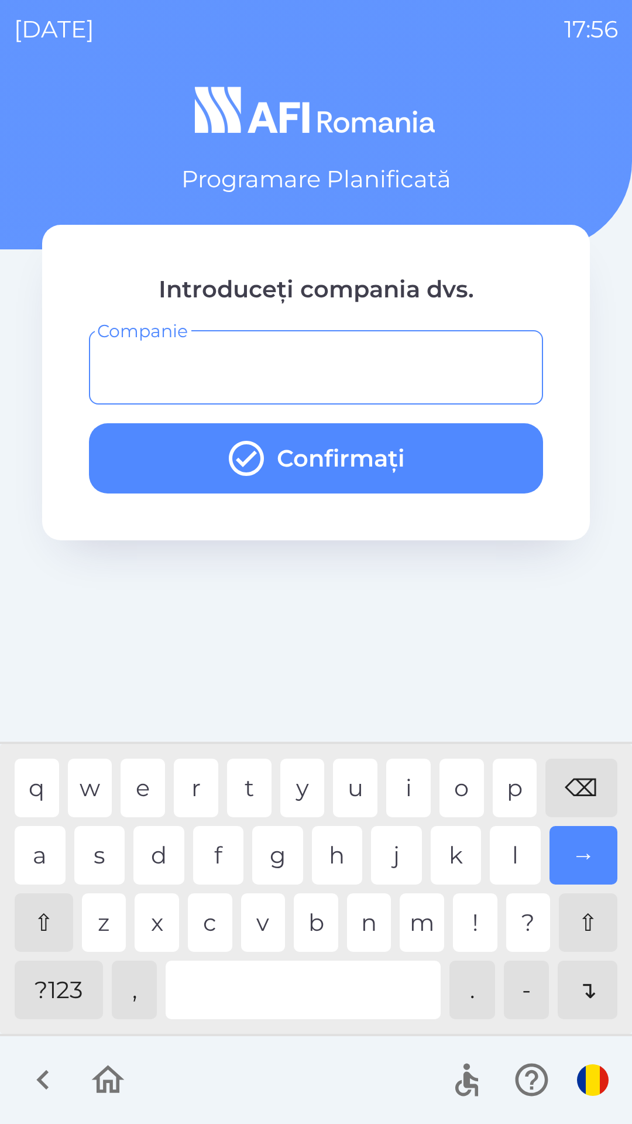
type input "*"
click at [153, 862] on div "d" at bounding box center [158, 855] width 51 height 59
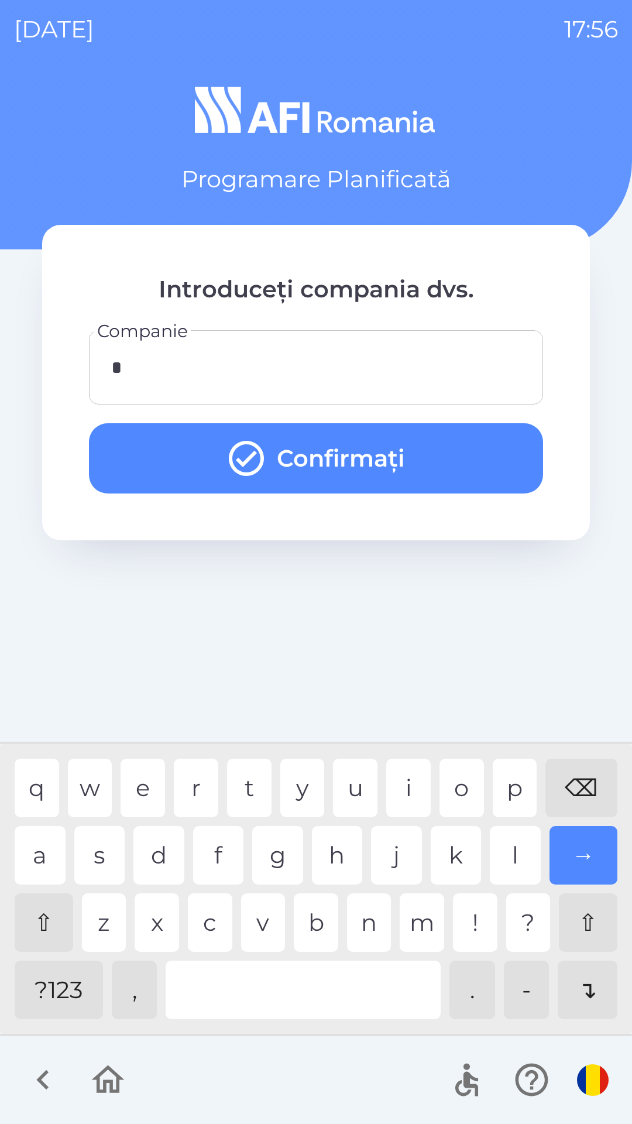
click at [497, 442] on button "Confirmați" at bounding box center [316, 458] width 454 height 70
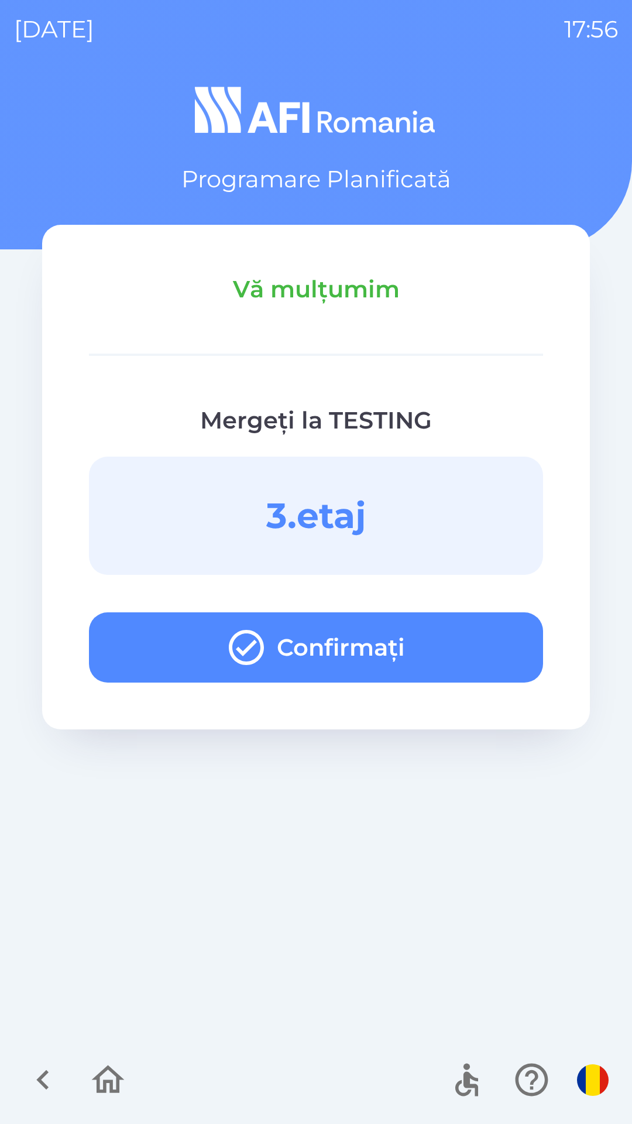
click at [447, 633] on button "Confirmați" at bounding box center [316, 647] width 454 height 70
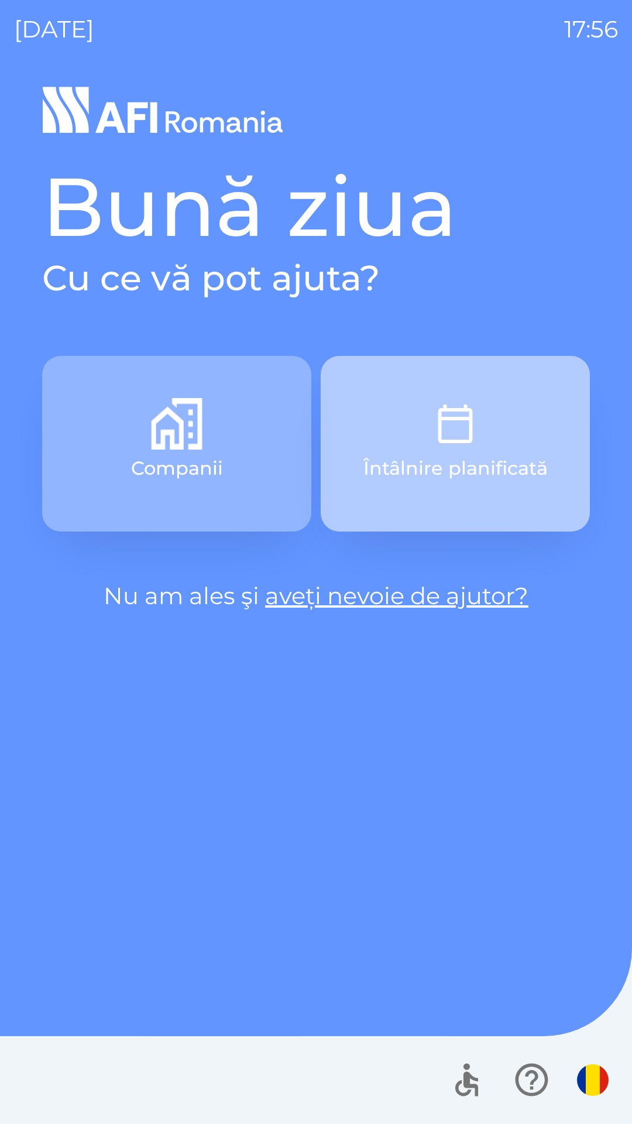
click at [507, 420] on button "Întâlnire planificată" at bounding box center [455, 444] width 269 height 176
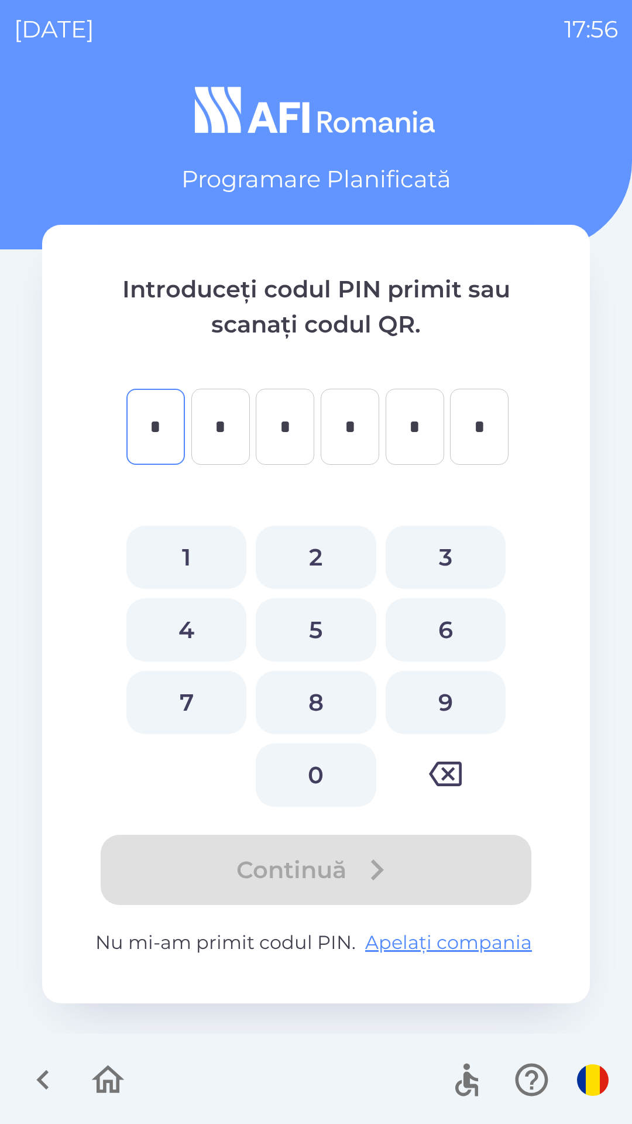
type input "*"
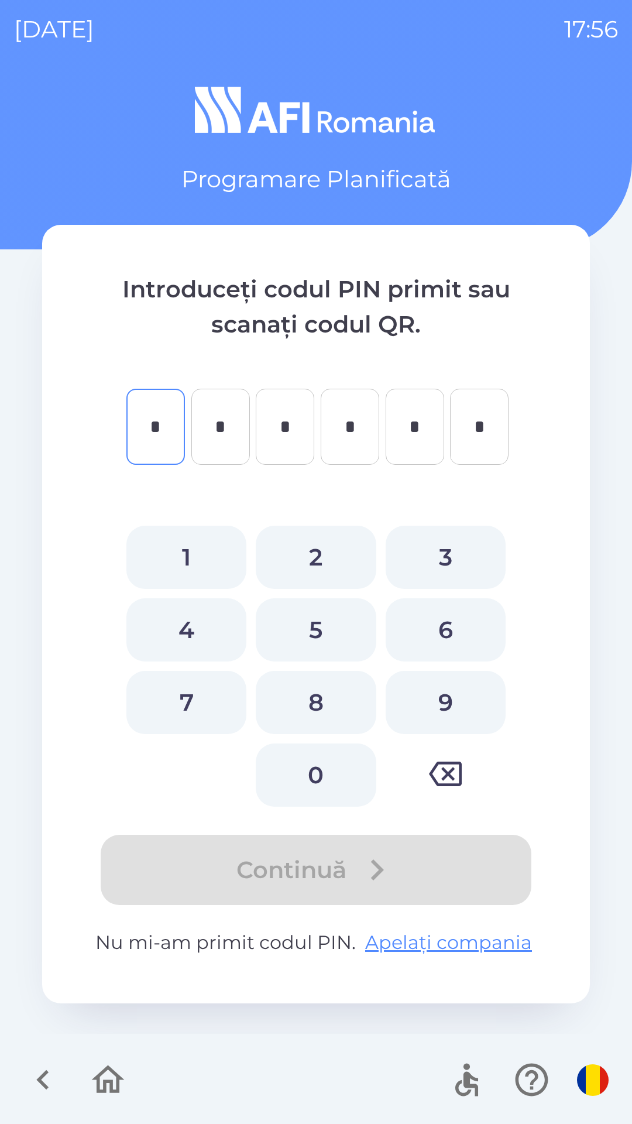
type input "*"
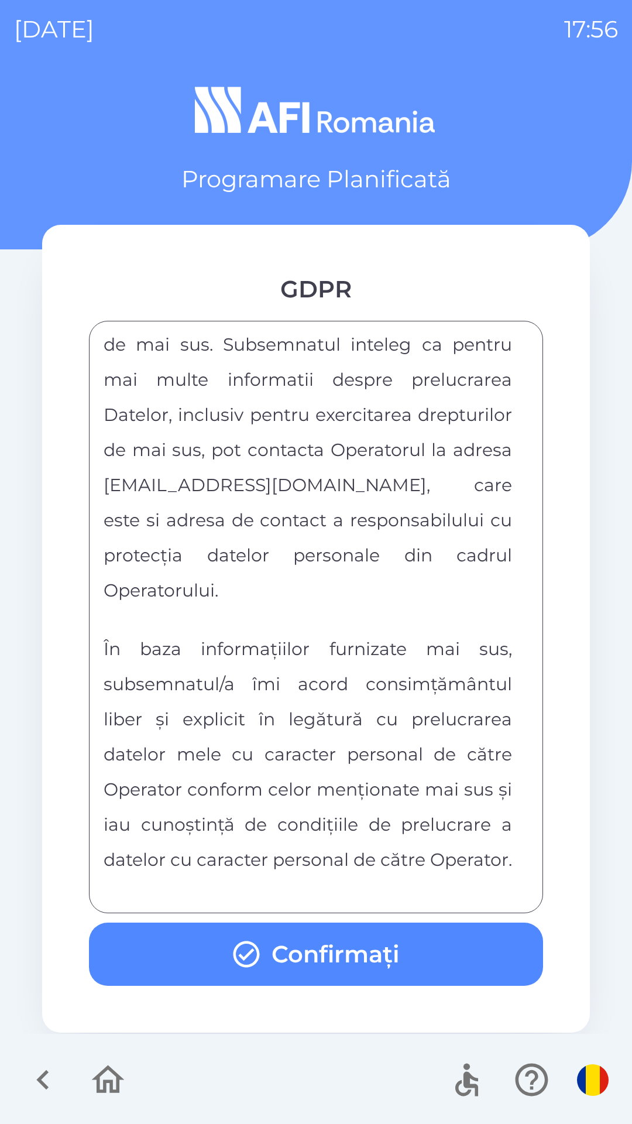
scroll to position [6156, 0]
click at [358, 955] on button "Confirmați" at bounding box center [316, 953] width 454 height 63
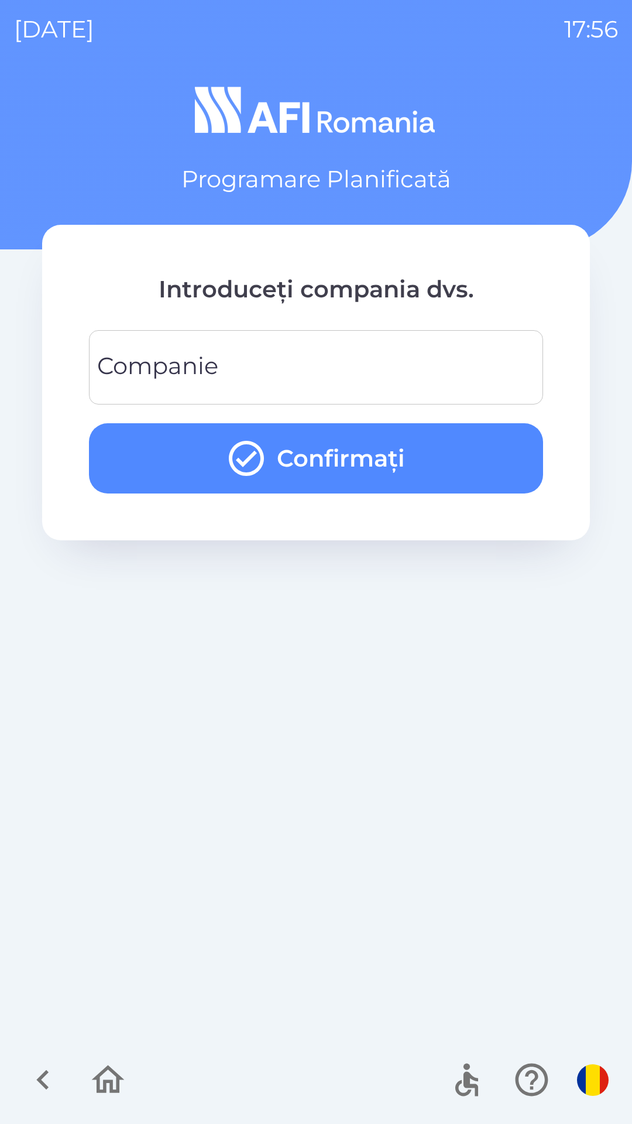
click at [476, 381] on input "Companie" at bounding box center [316, 367] width 426 height 46
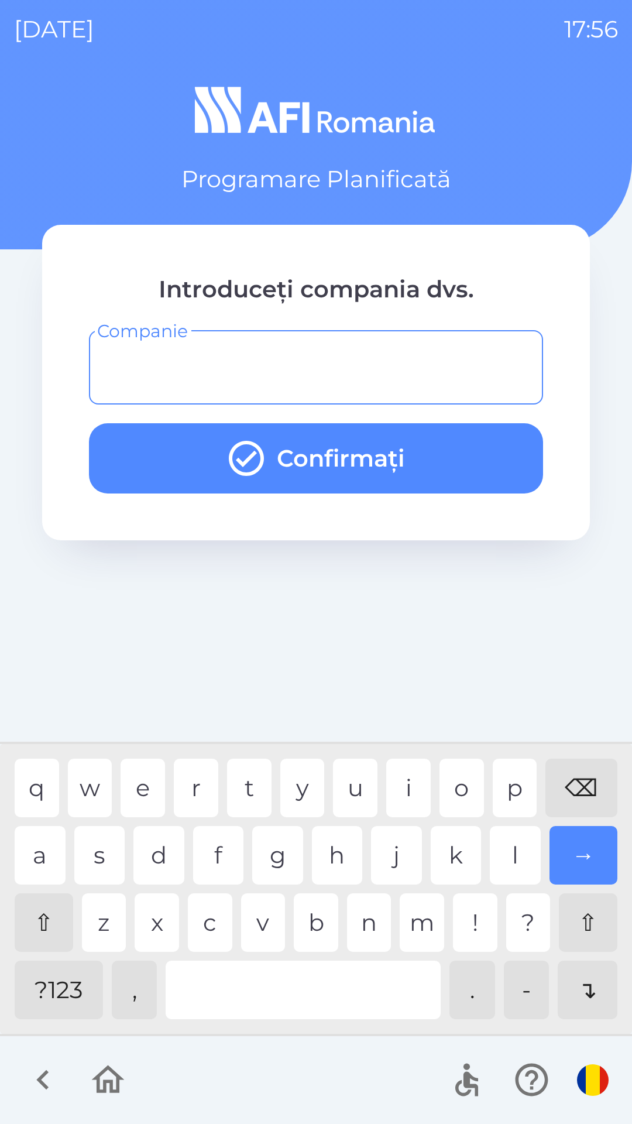
type input "*"
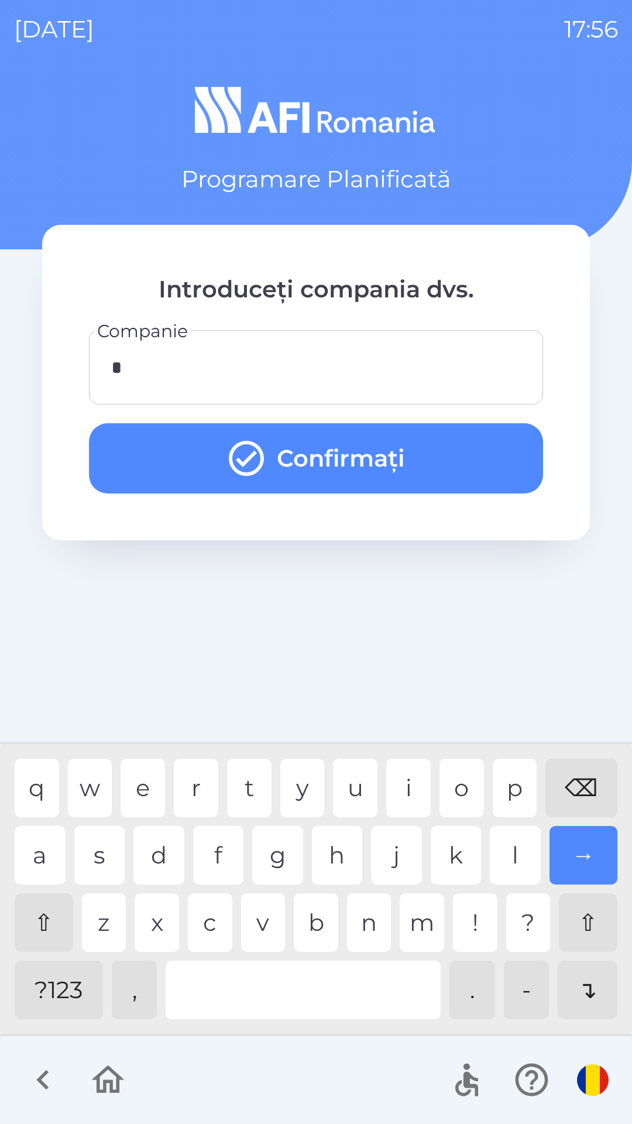
click at [486, 449] on button "Confirmați" at bounding box center [316, 458] width 454 height 70
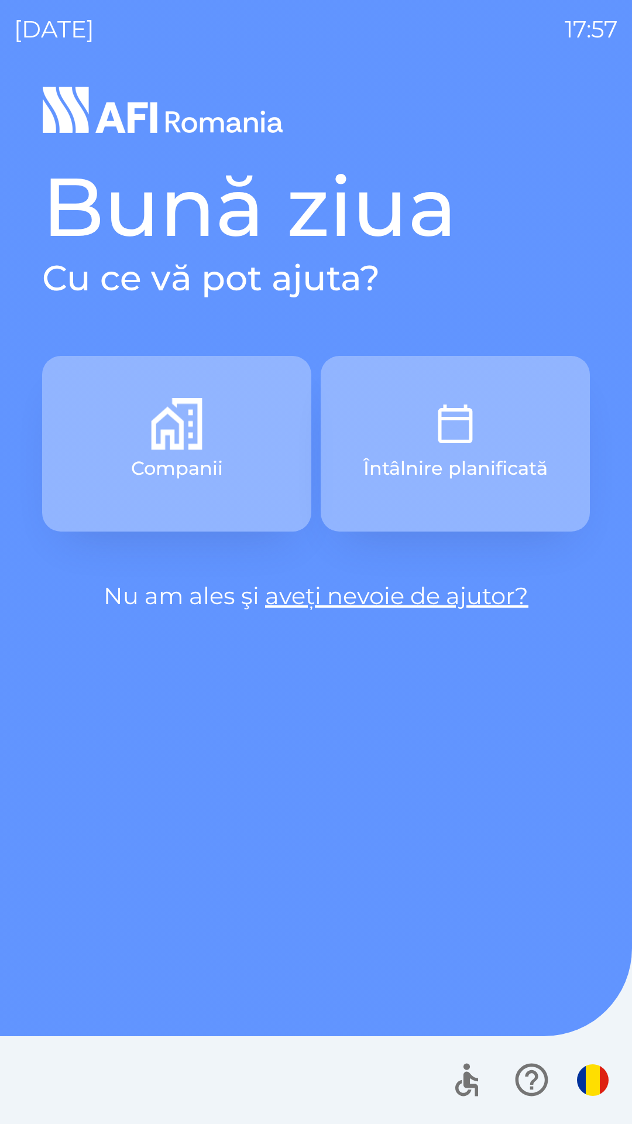
click at [461, 432] on img "button" at bounding box center [456, 424] width 52 height 52
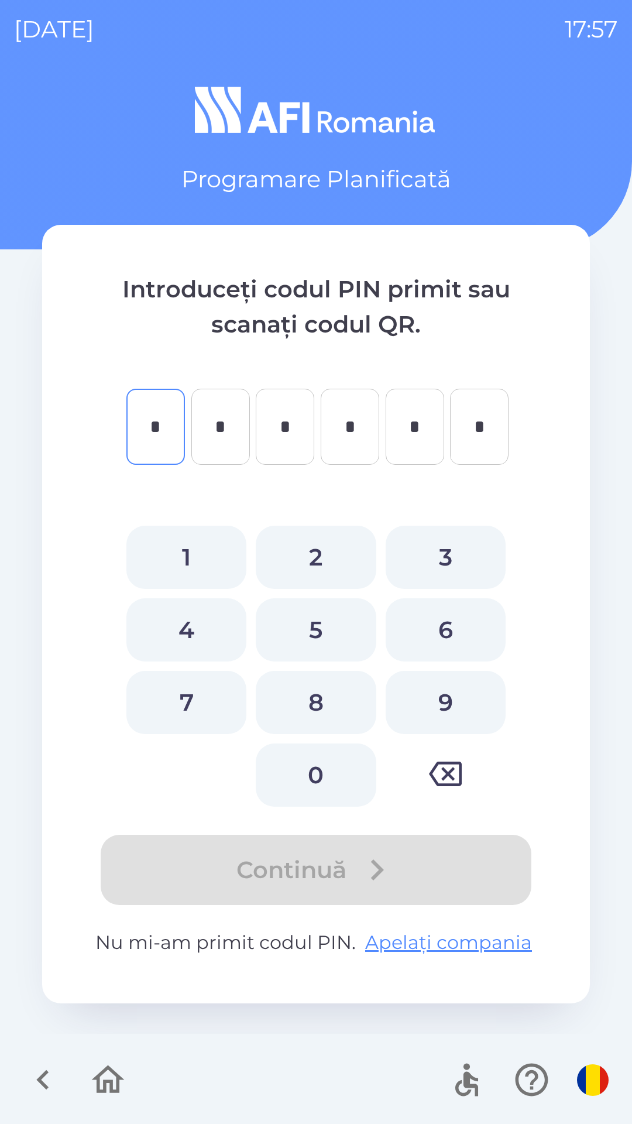
type input "*"
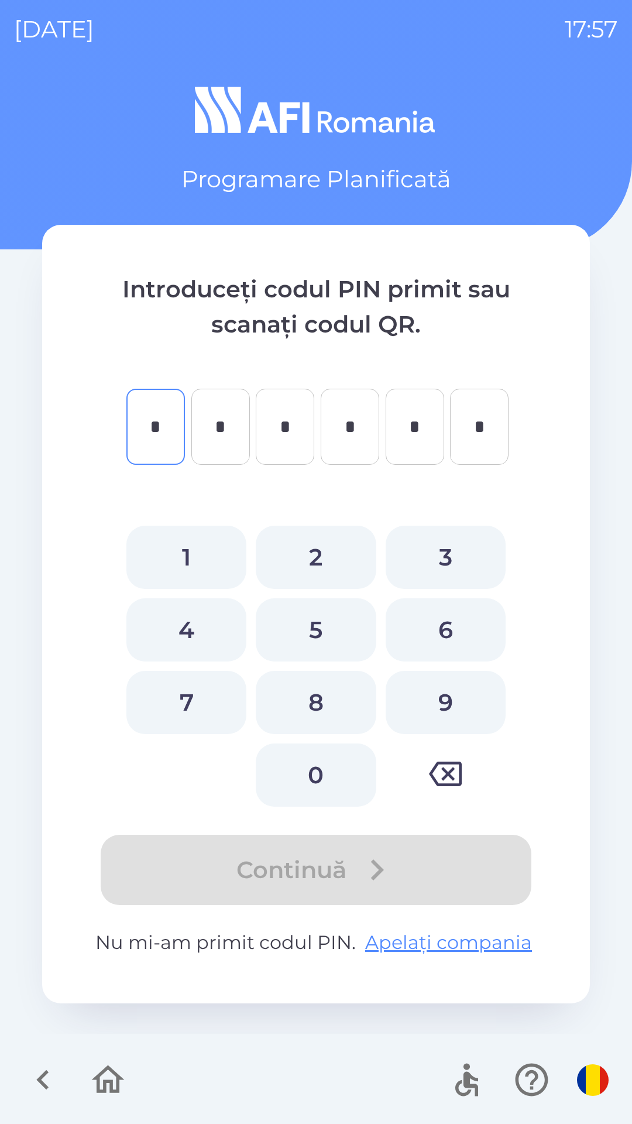
type input "*"
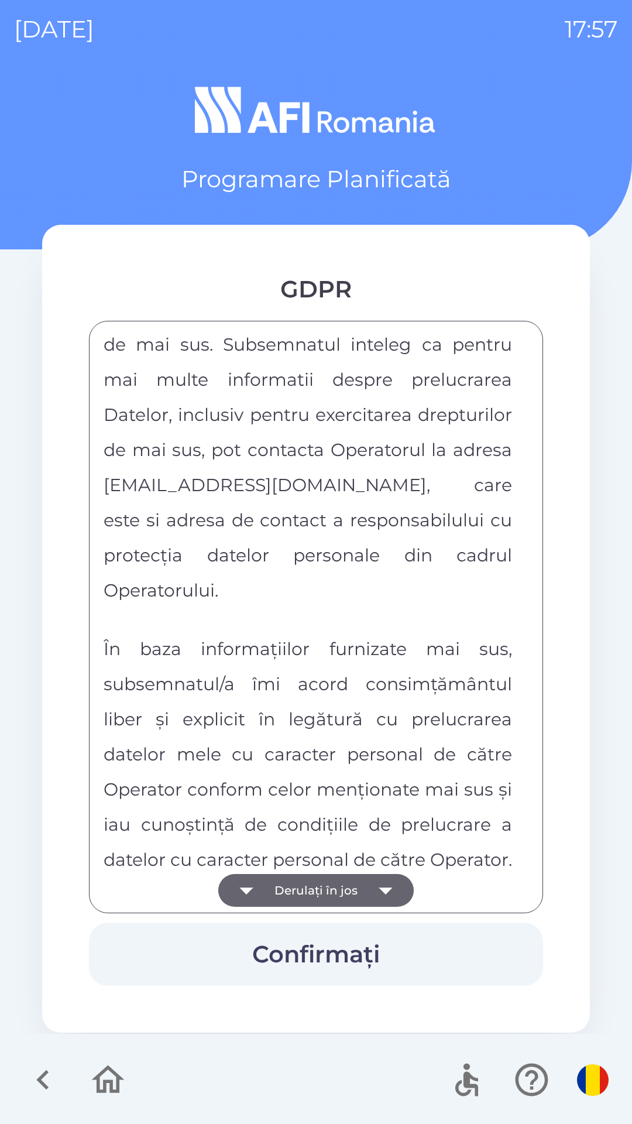
scroll to position [6156, 0]
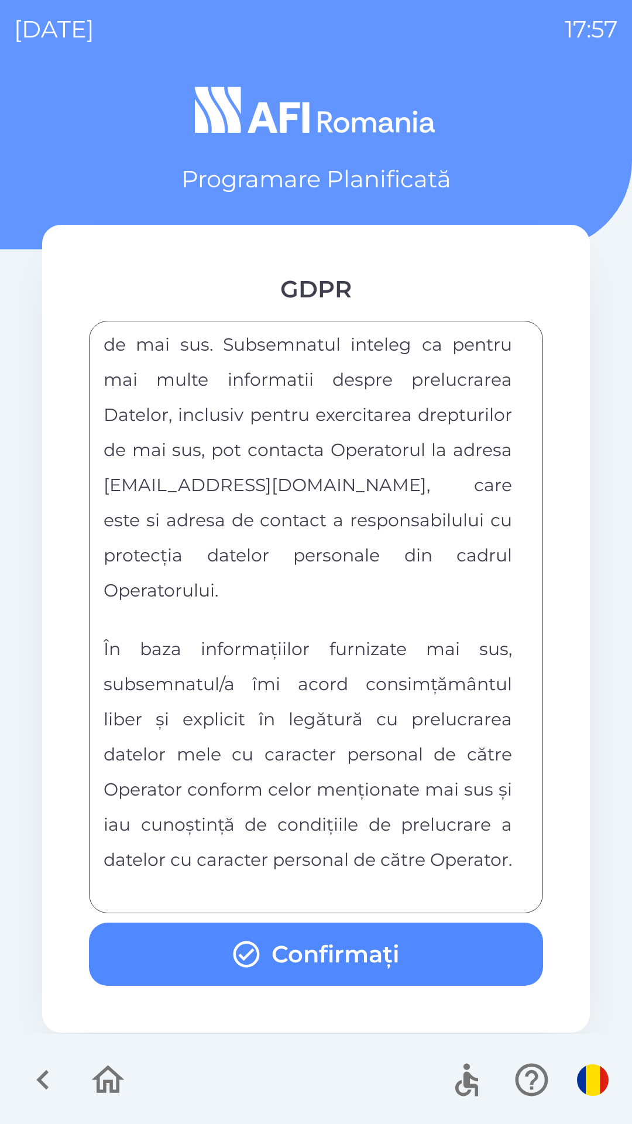
click at [344, 958] on button "Confirmați" at bounding box center [316, 953] width 454 height 63
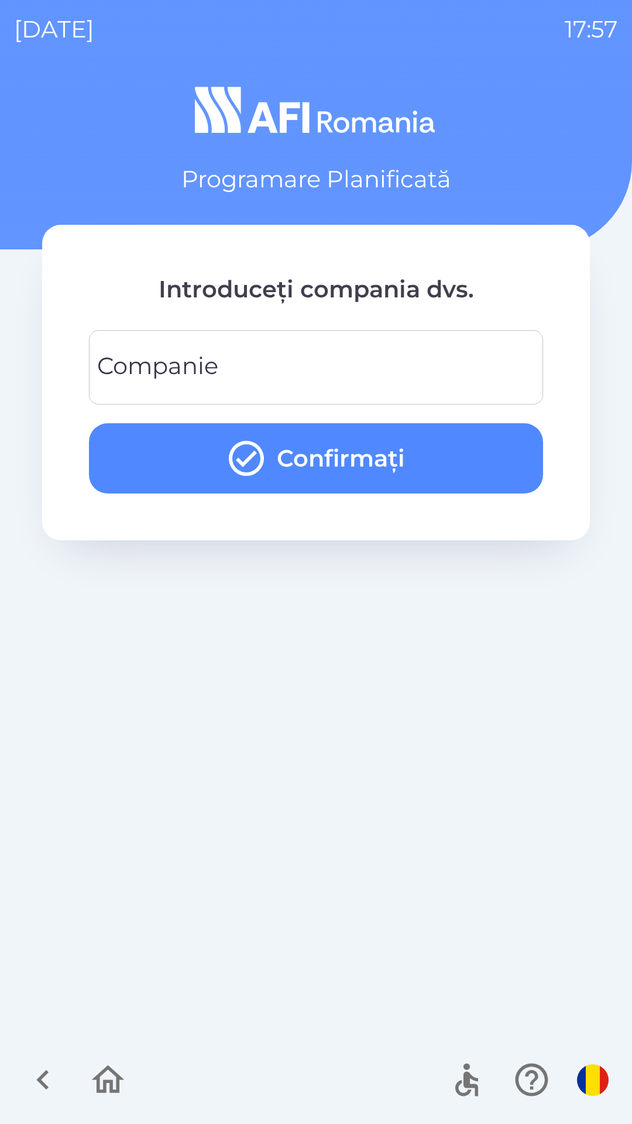
click at [476, 370] on input "Companie" at bounding box center [316, 367] width 426 height 46
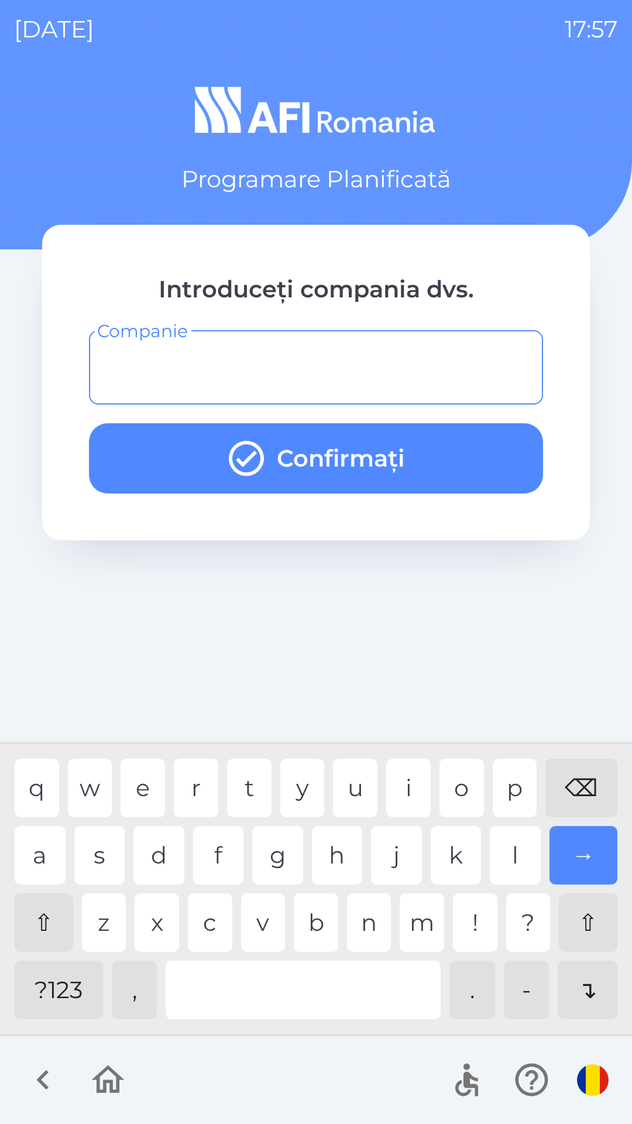
type input "*"
click at [461, 791] on div "o" at bounding box center [462, 788] width 44 height 59
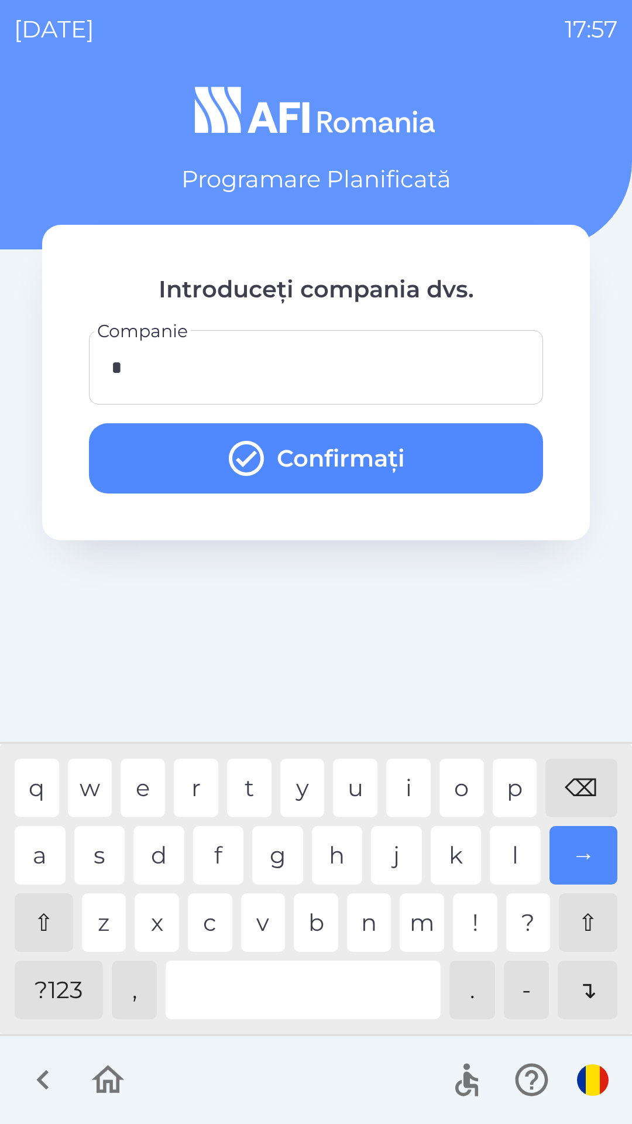
click at [475, 455] on button "Confirmați" at bounding box center [316, 458] width 454 height 70
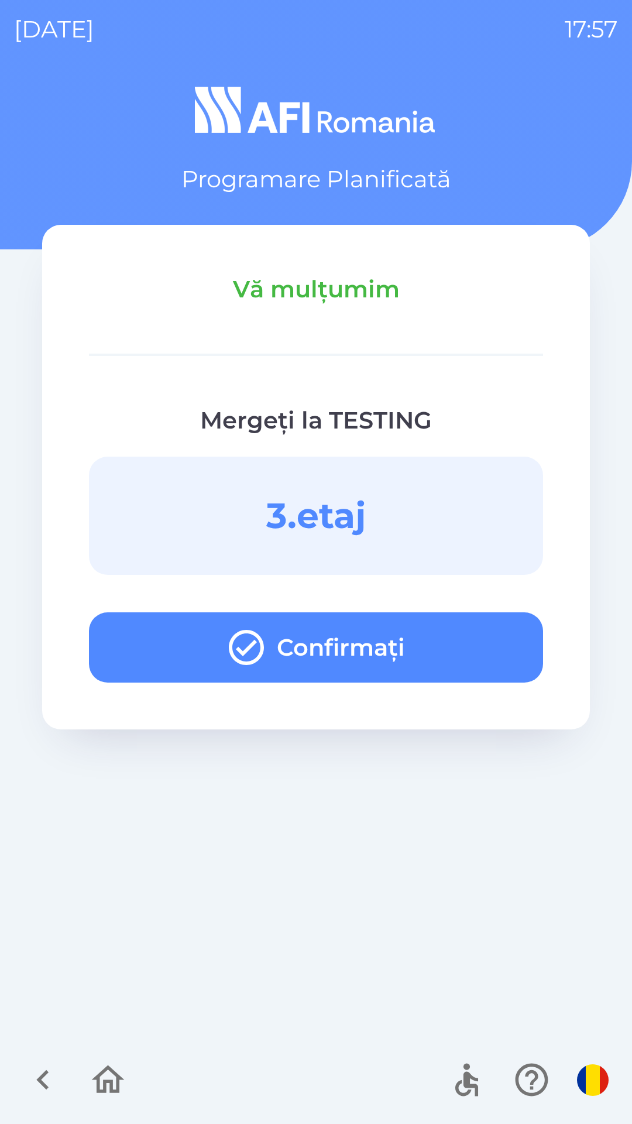
click at [454, 646] on button "Confirmați" at bounding box center [316, 647] width 454 height 70
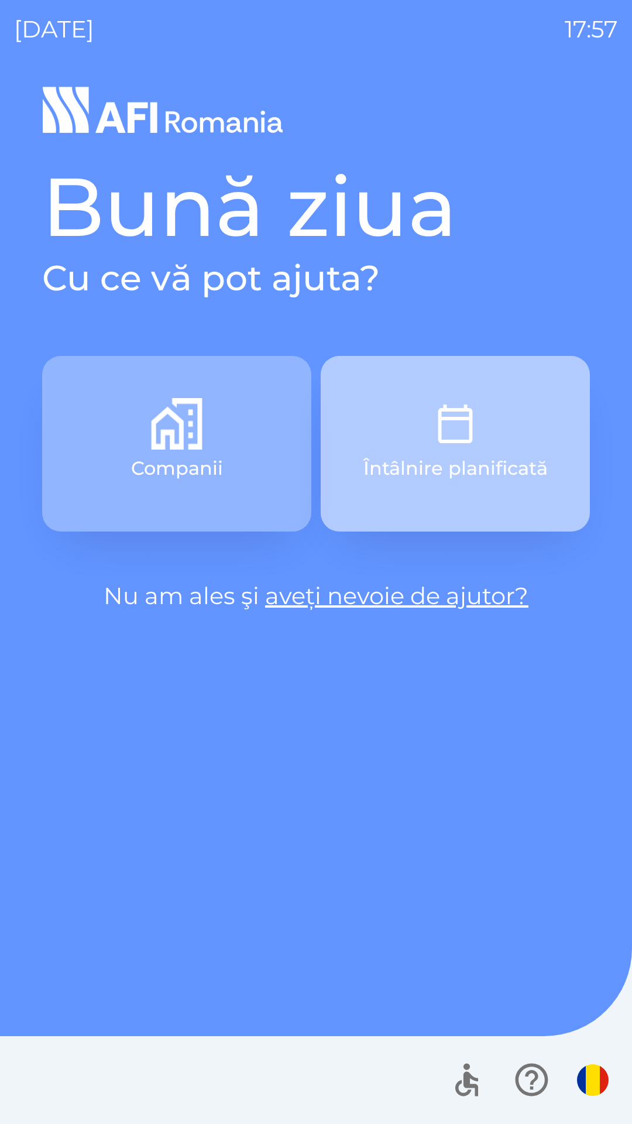
click at [512, 397] on button "Întâlnire planificată" at bounding box center [455, 444] width 269 height 176
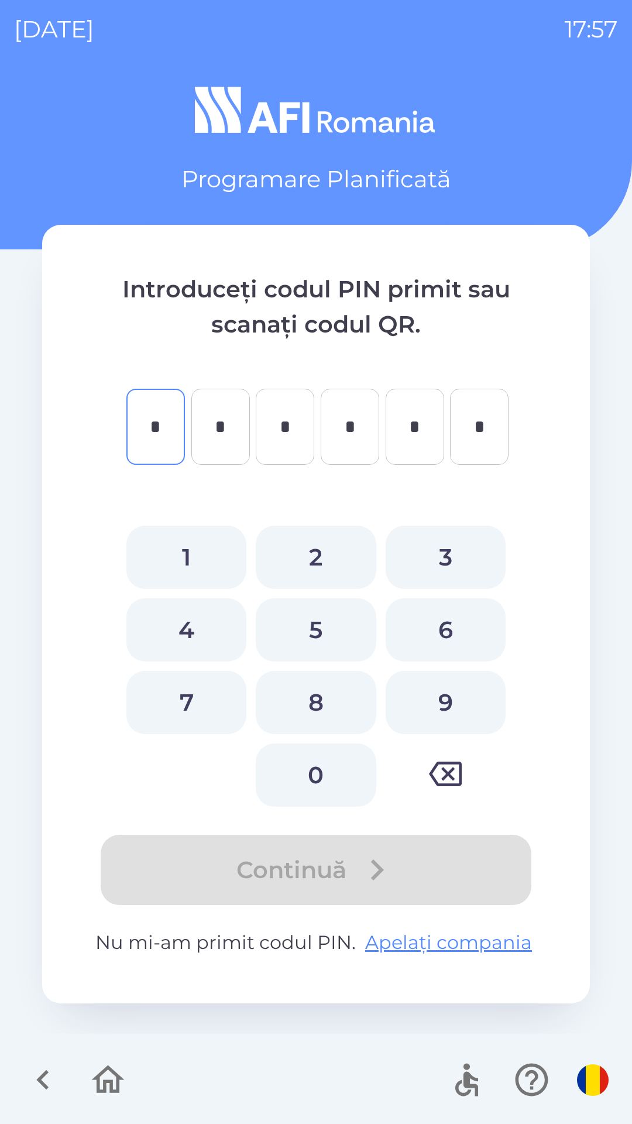
type input "*"
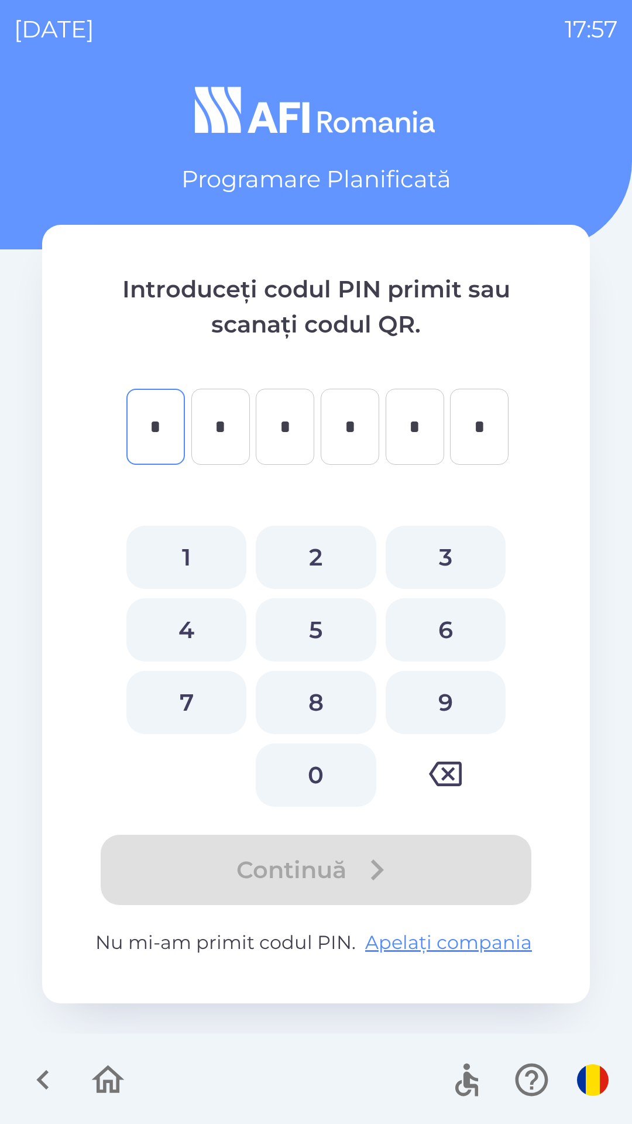
type input "*"
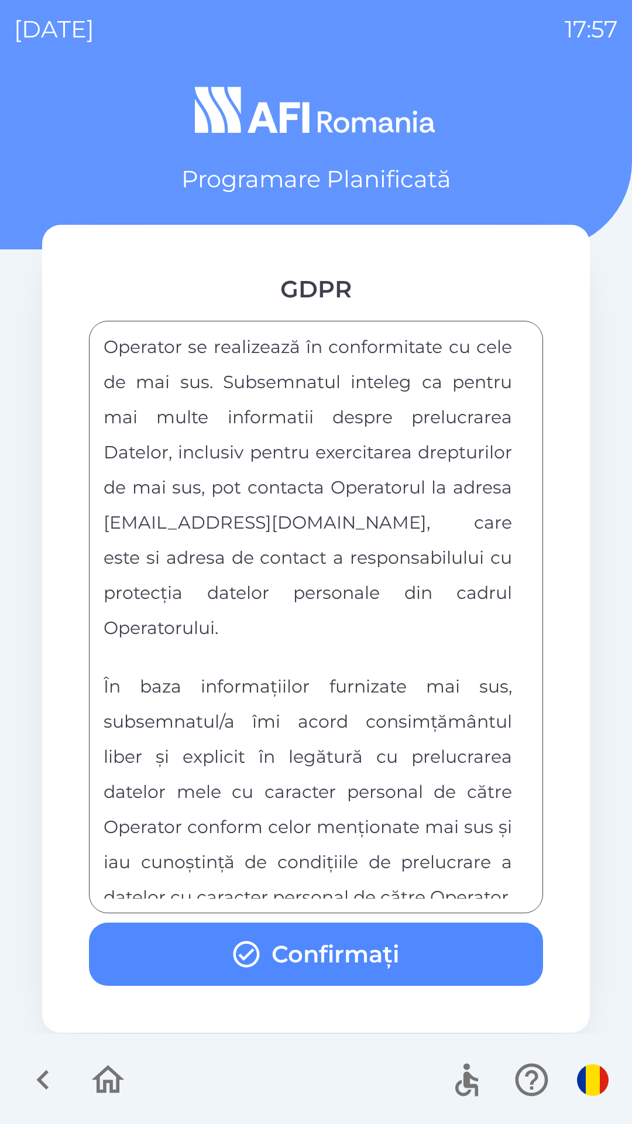
scroll to position [6156, 0]
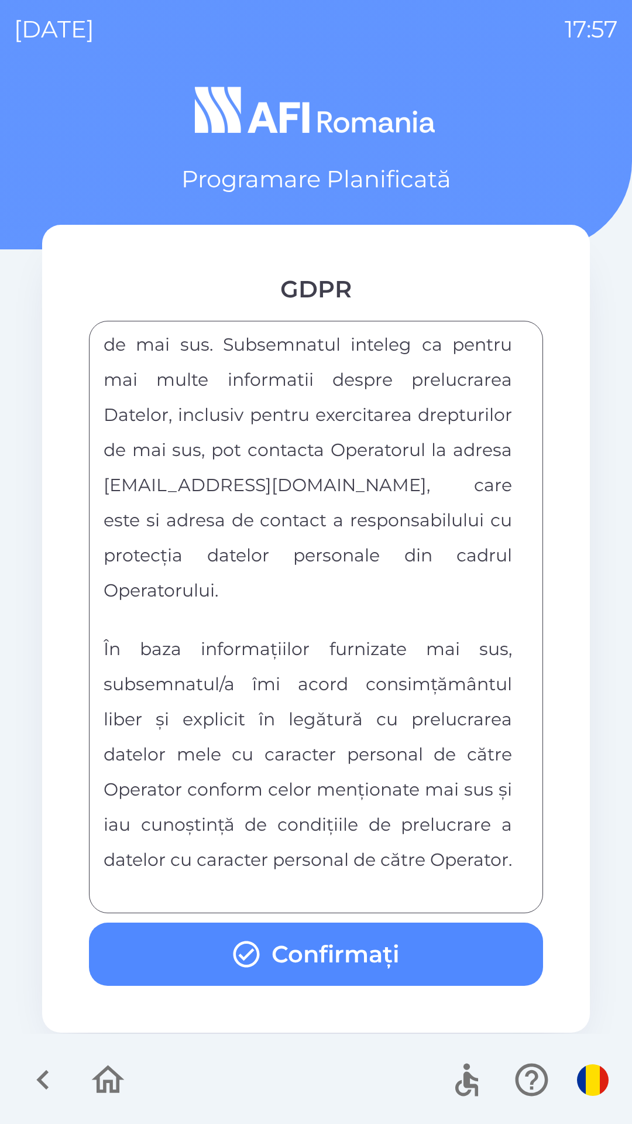
click at [399, 965] on button "Confirmați" at bounding box center [316, 953] width 454 height 63
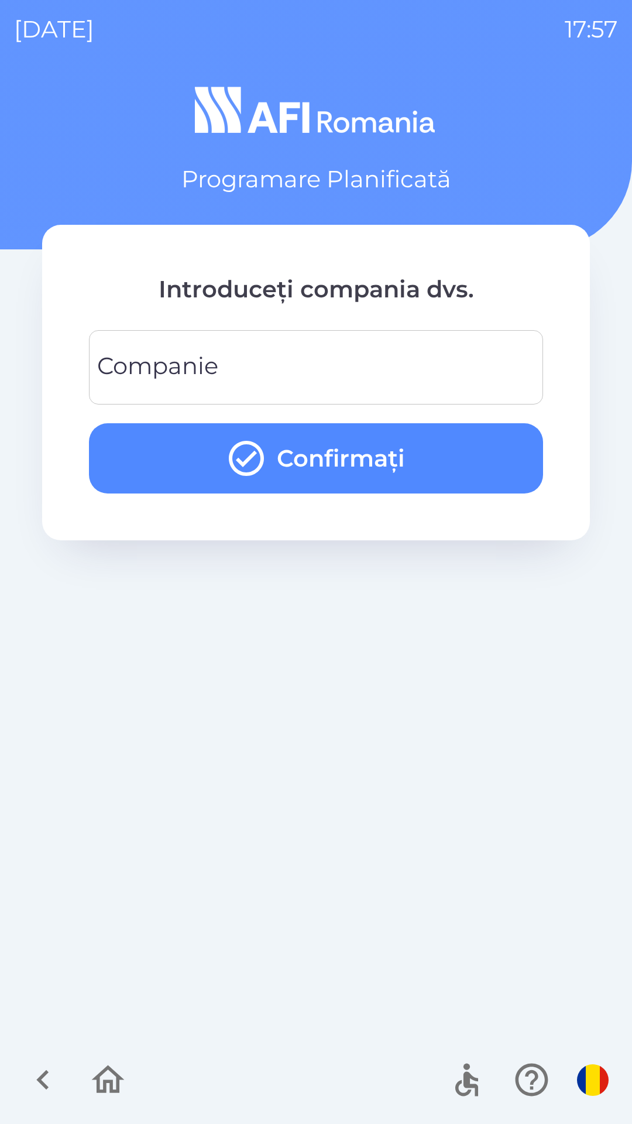
click at [478, 372] on input "Companie" at bounding box center [316, 367] width 426 height 46
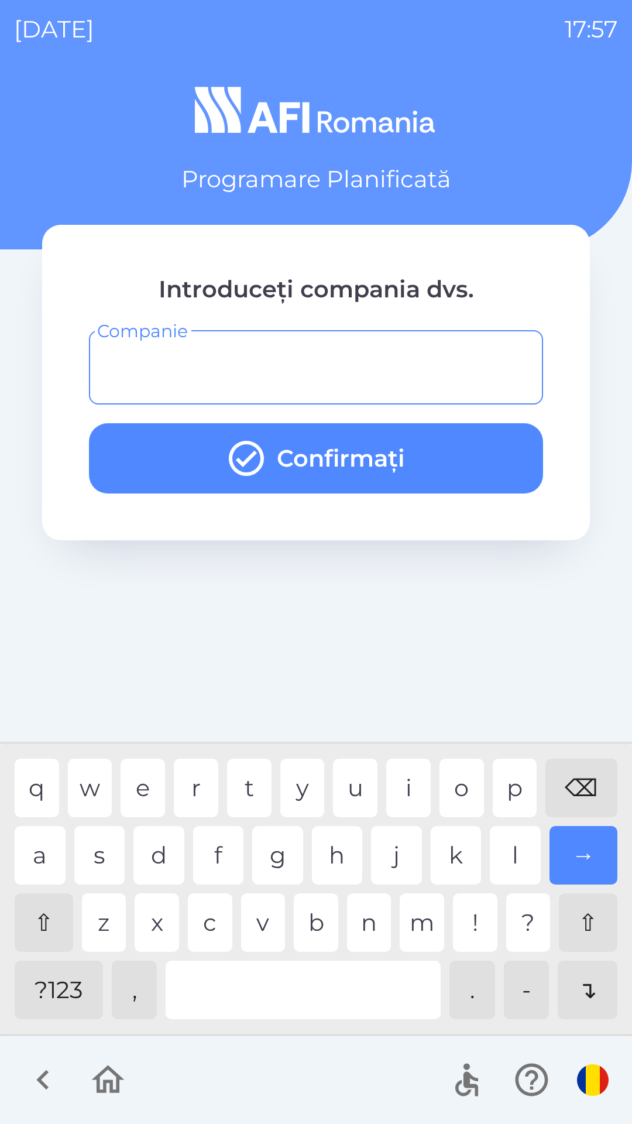
type input "*"
click at [214, 849] on div "f" at bounding box center [218, 855] width 51 height 59
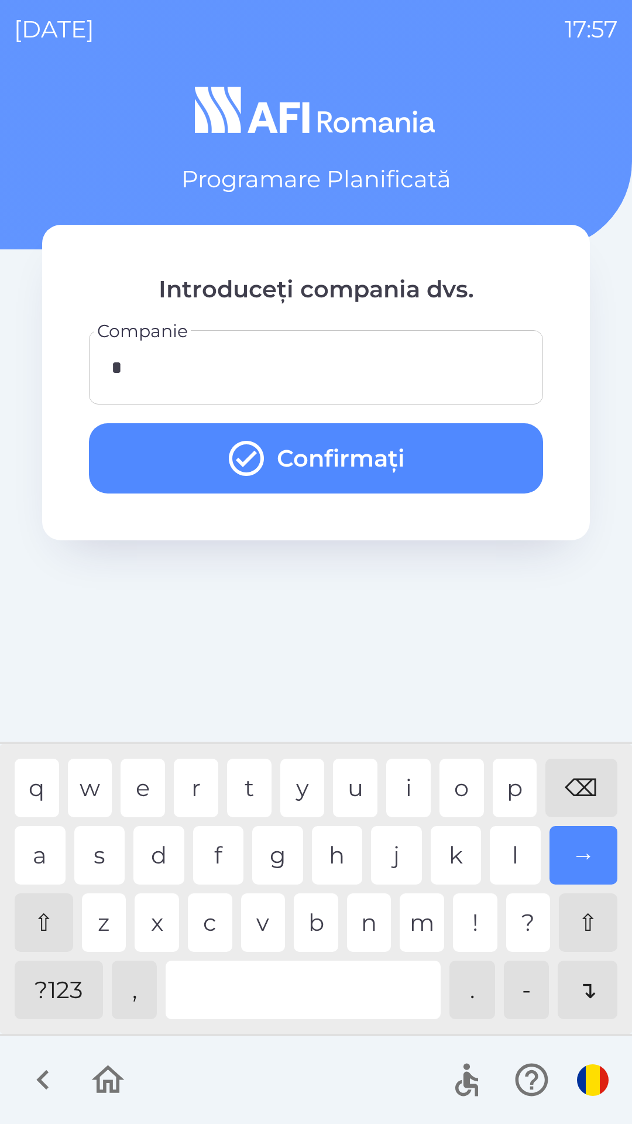
click at [500, 455] on button "Confirmați" at bounding box center [316, 458] width 454 height 70
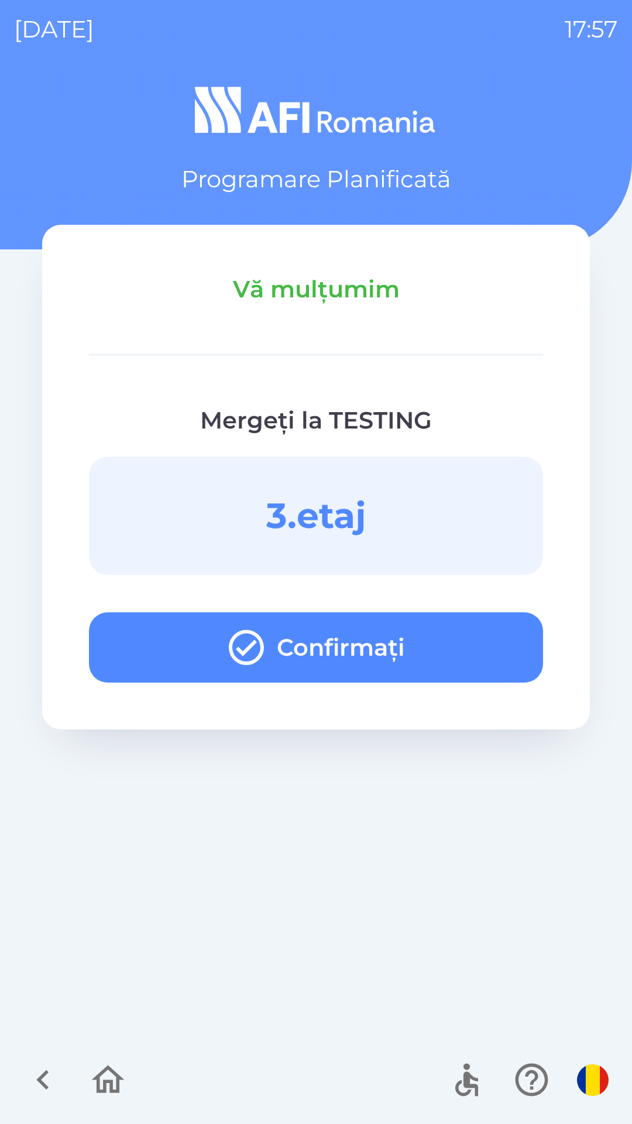
click at [459, 636] on button "Confirmați" at bounding box center [316, 647] width 454 height 70
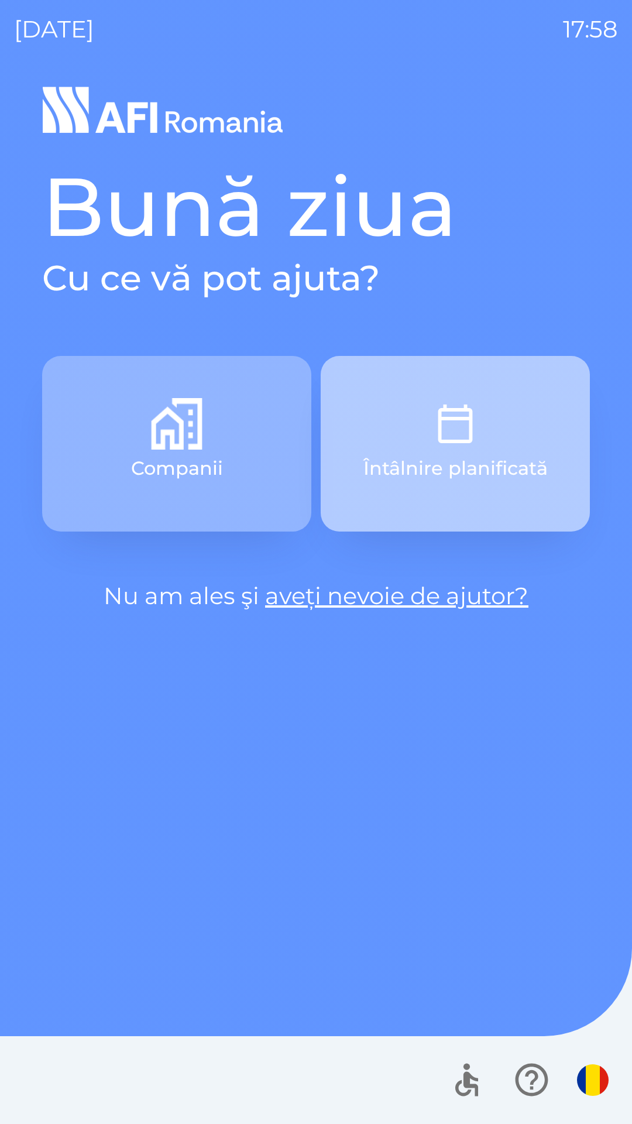
click at [497, 451] on button "Întâlnire planificată" at bounding box center [455, 444] width 269 height 176
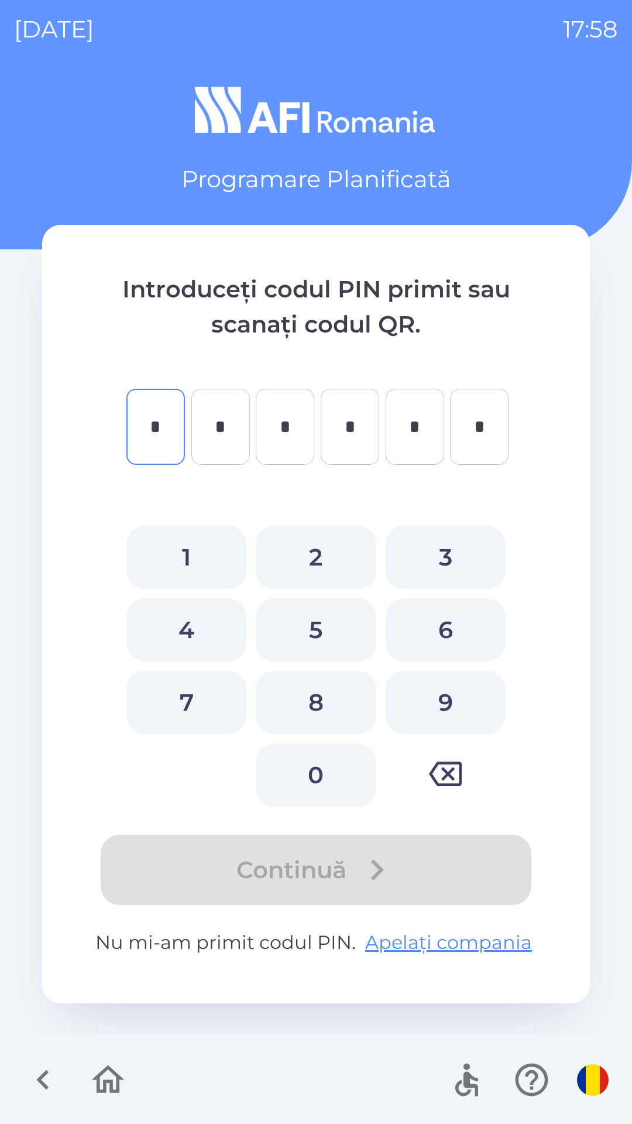
type input "*"
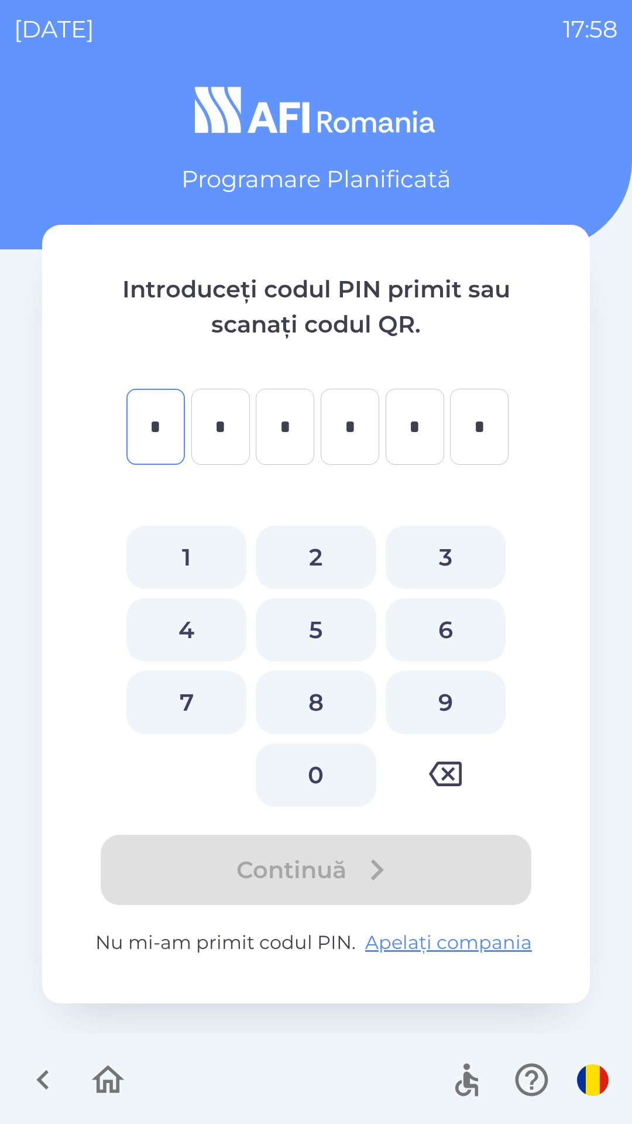
type input "*"
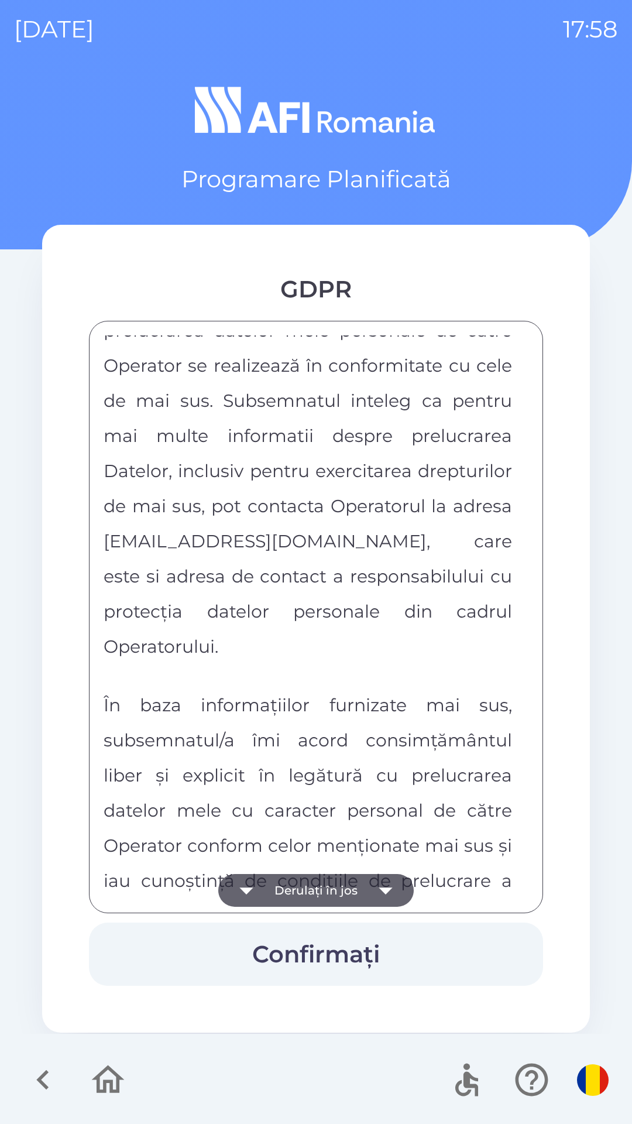
scroll to position [6156, 0]
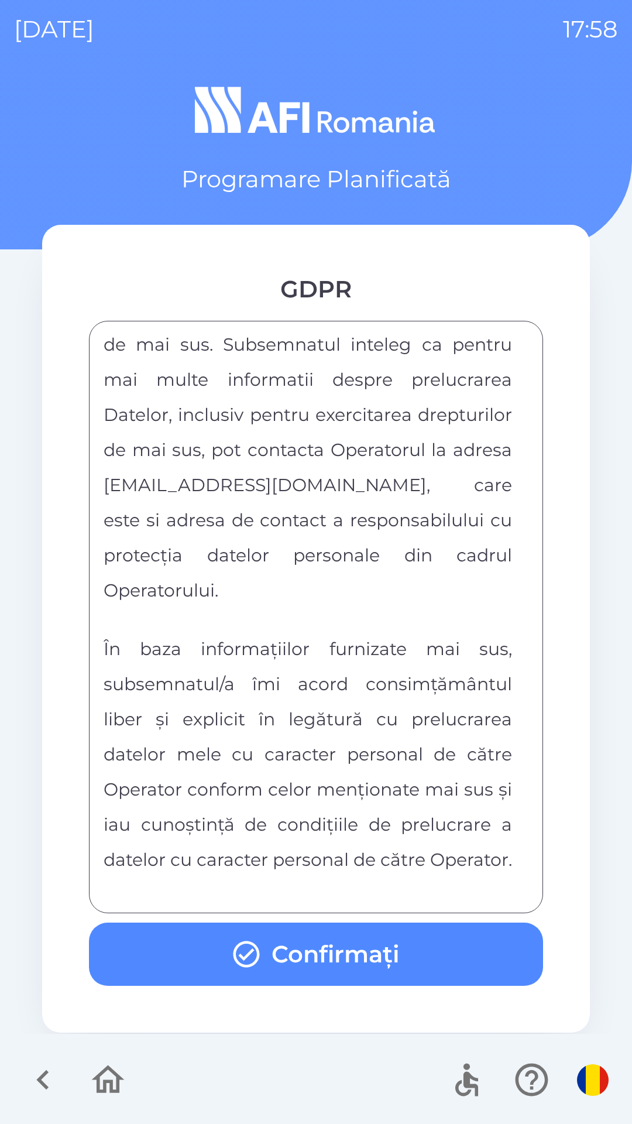
click at [440, 966] on button "Confirmați" at bounding box center [316, 953] width 454 height 63
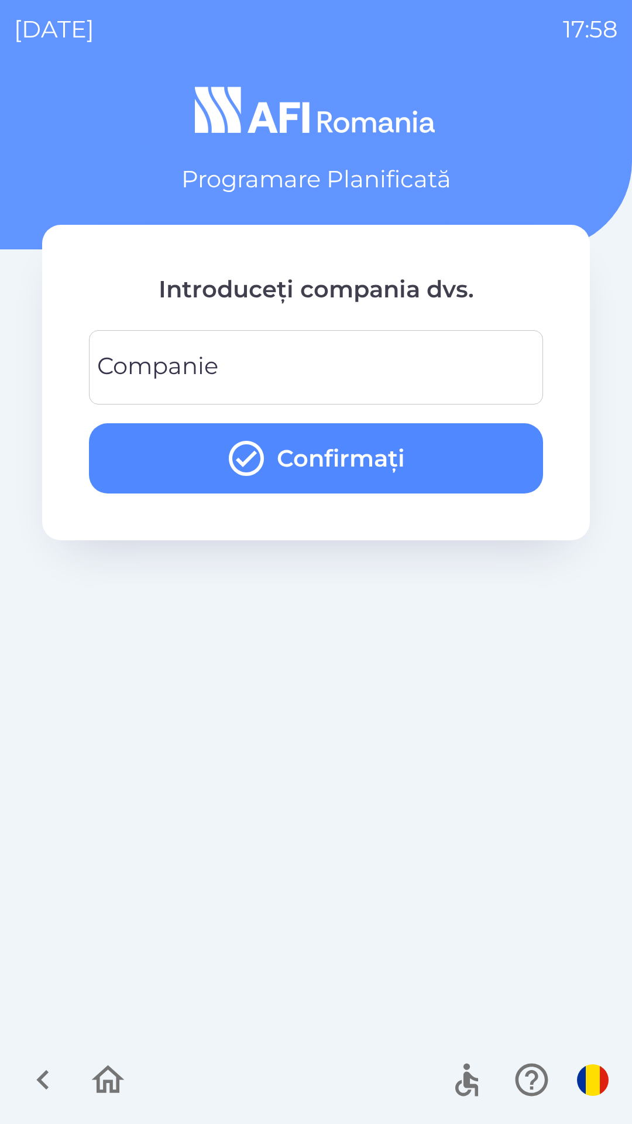
click at [475, 366] on input "Companie" at bounding box center [316, 367] width 426 height 46
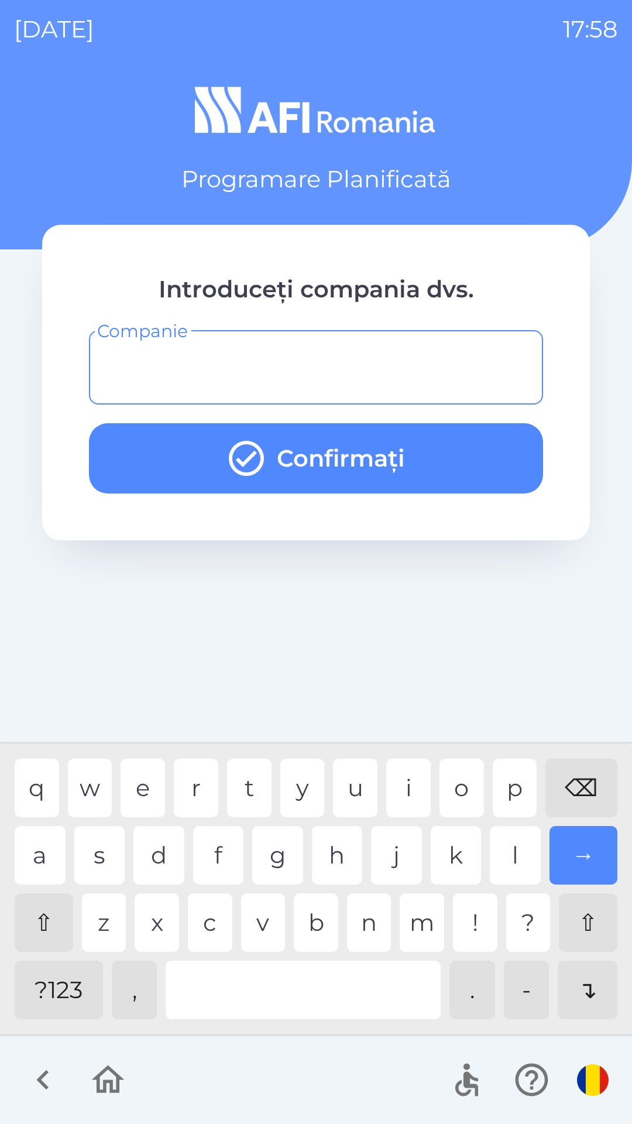
type input "*"
click at [225, 867] on div "f" at bounding box center [218, 855] width 51 height 59
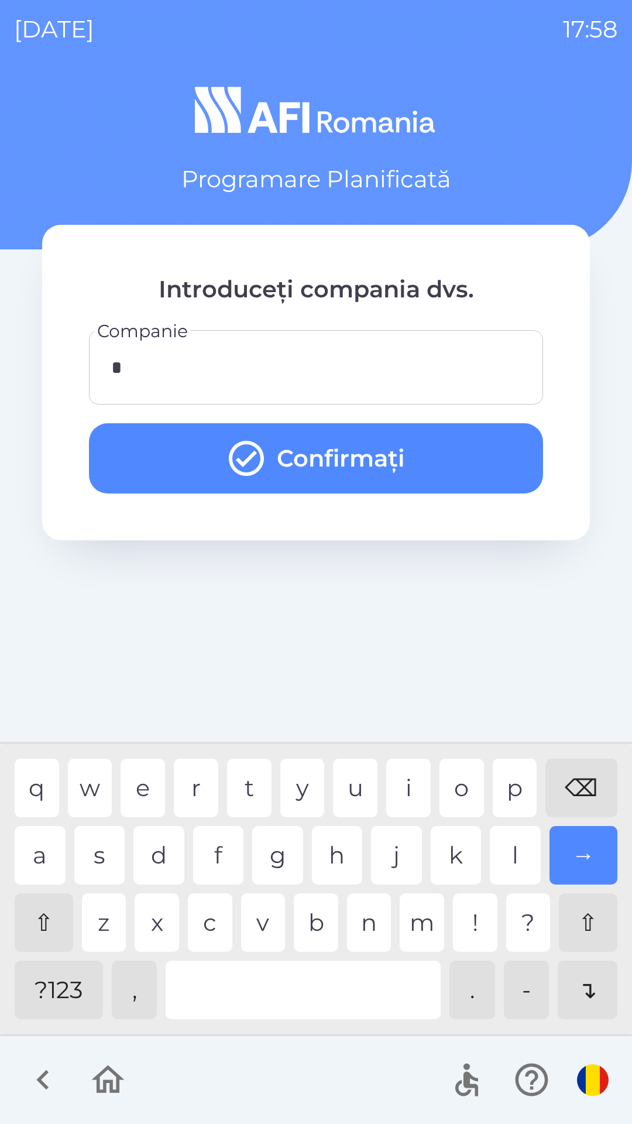
click at [472, 462] on button "Confirmați" at bounding box center [316, 458] width 454 height 70
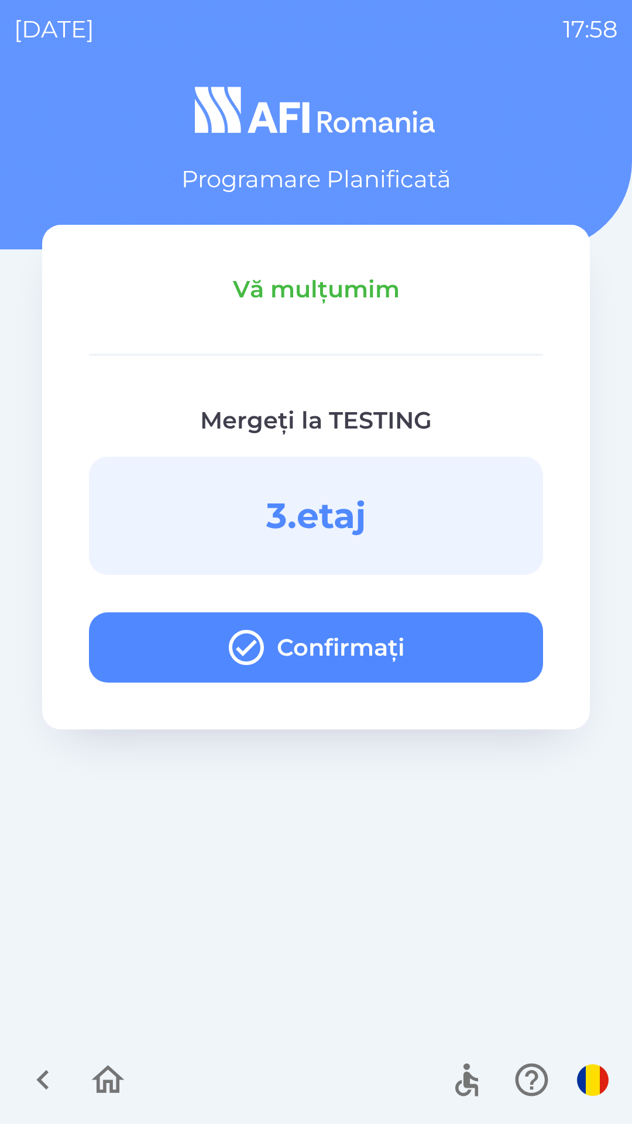
click at [472, 640] on button "Confirmați" at bounding box center [316, 647] width 454 height 70
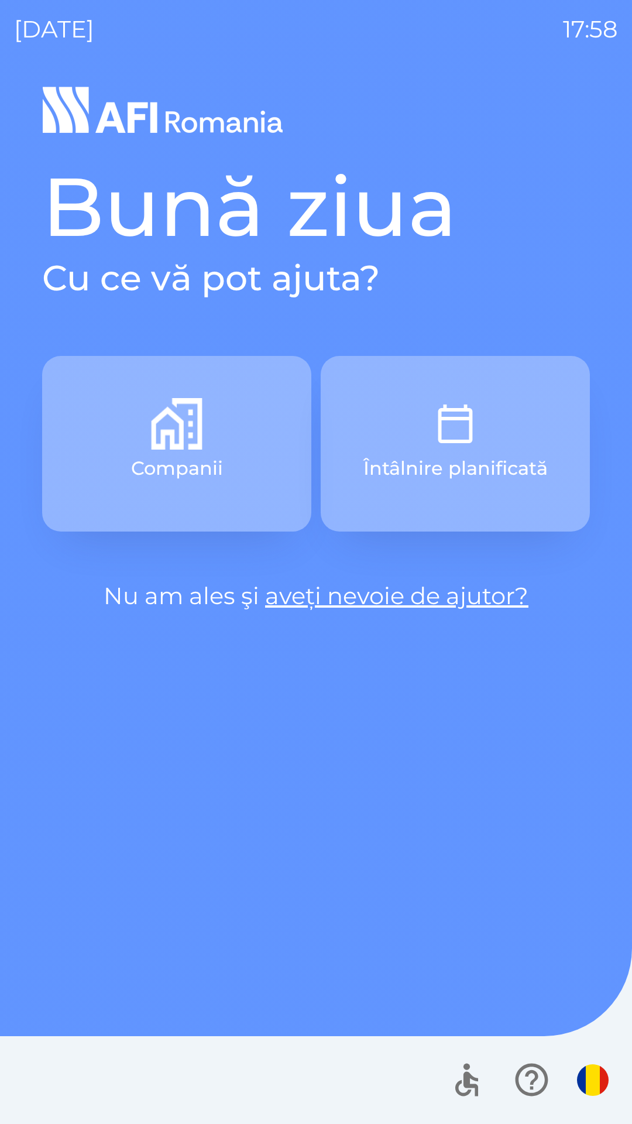
click at [478, 430] on img "button" at bounding box center [456, 424] width 52 height 52
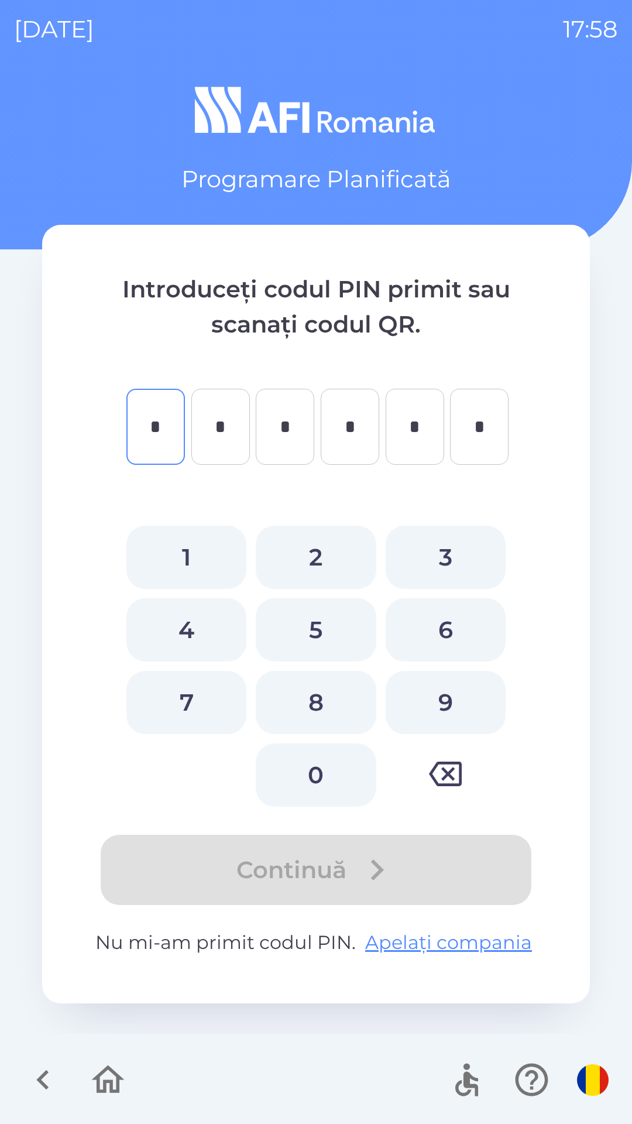
type input "*"
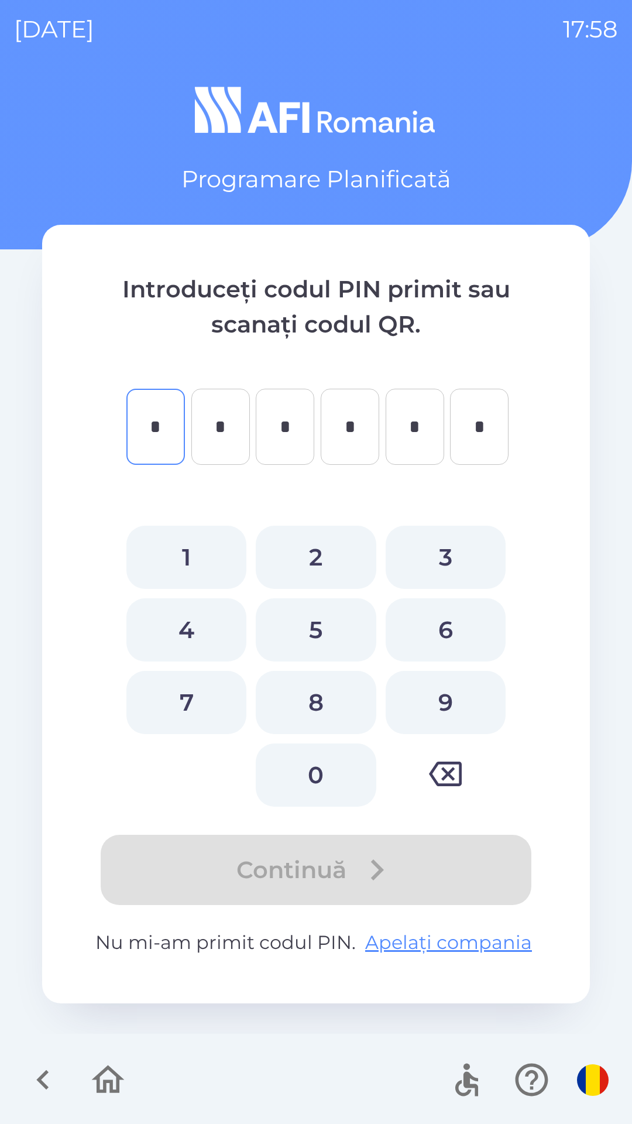
type input "*"
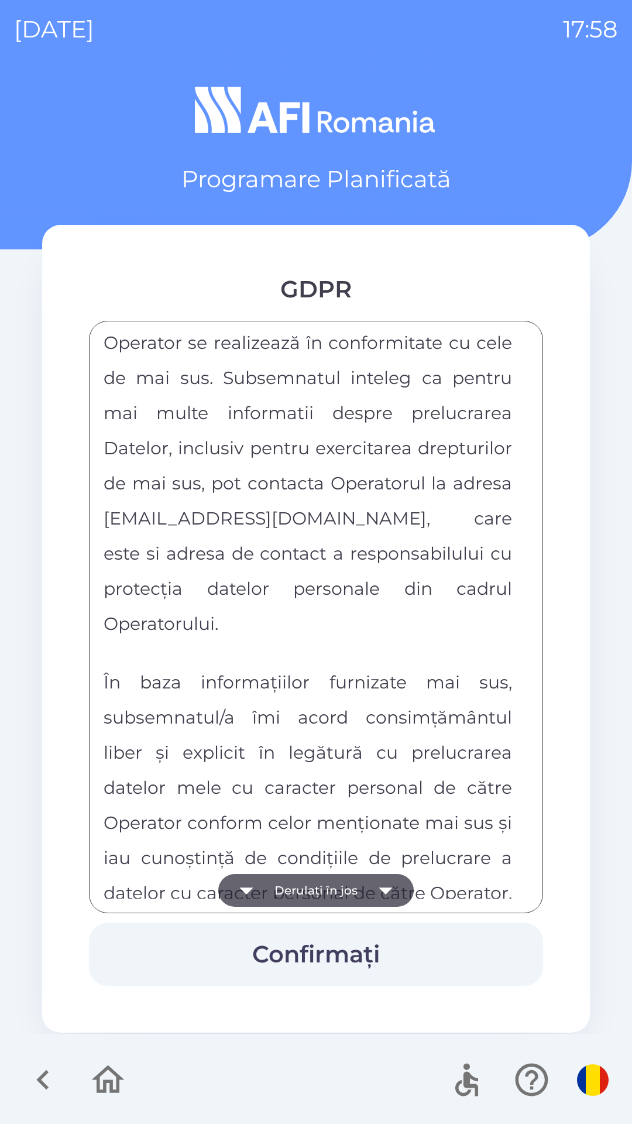
scroll to position [6156, 0]
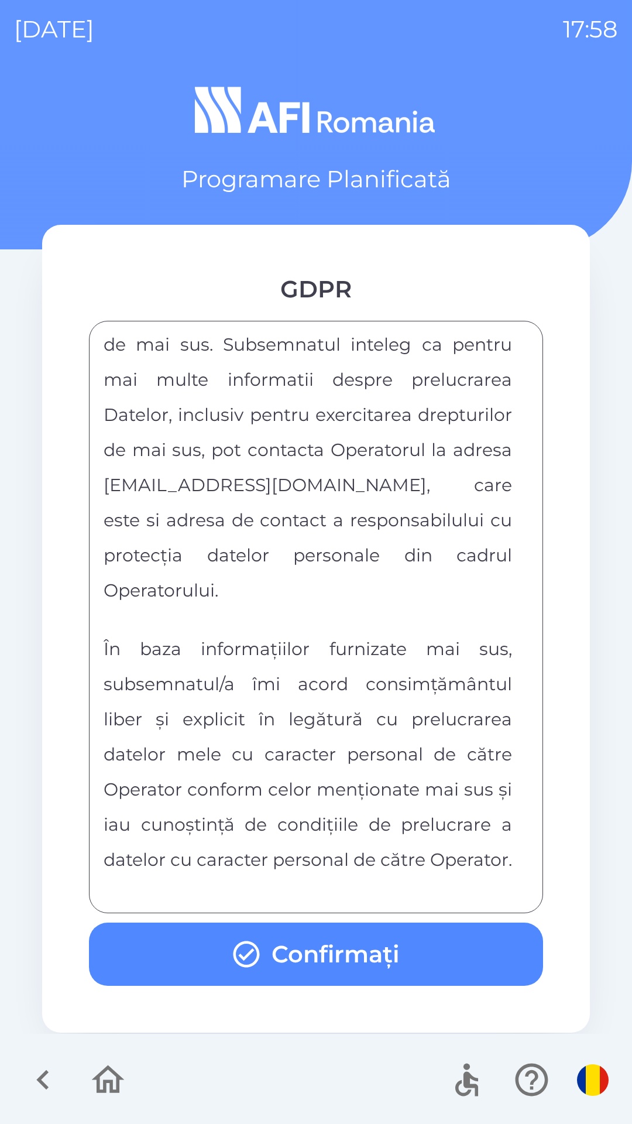
click at [438, 954] on button "Confirmați" at bounding box center [316, 953] width 454 height 63
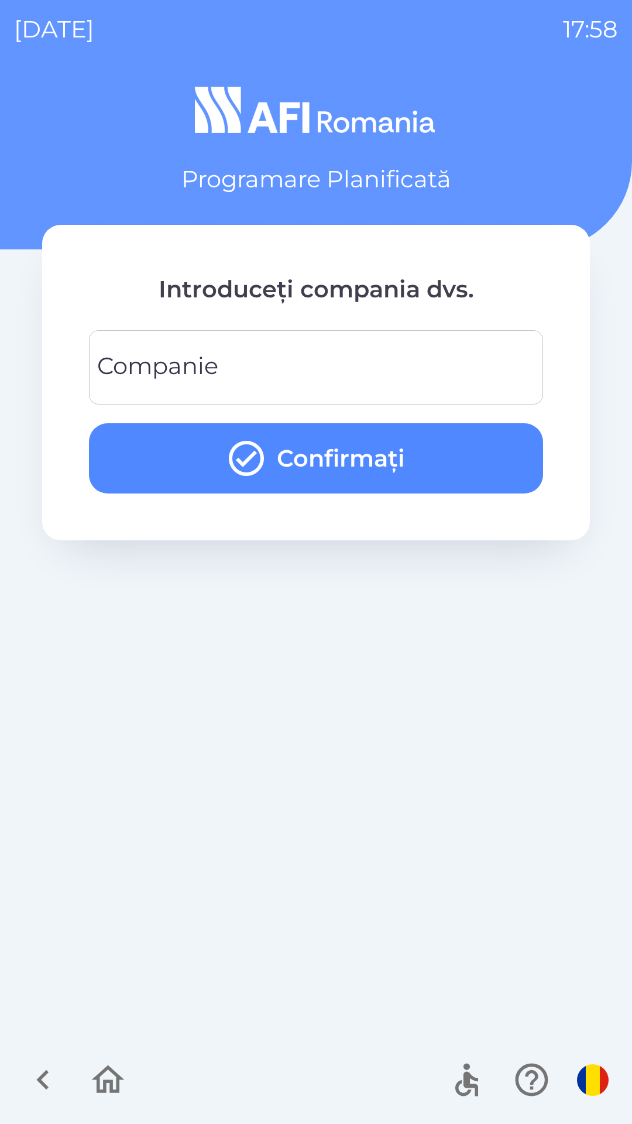
click at [510, 362] on input "Companie" at bounding box center [316, 367] width 426 height 46
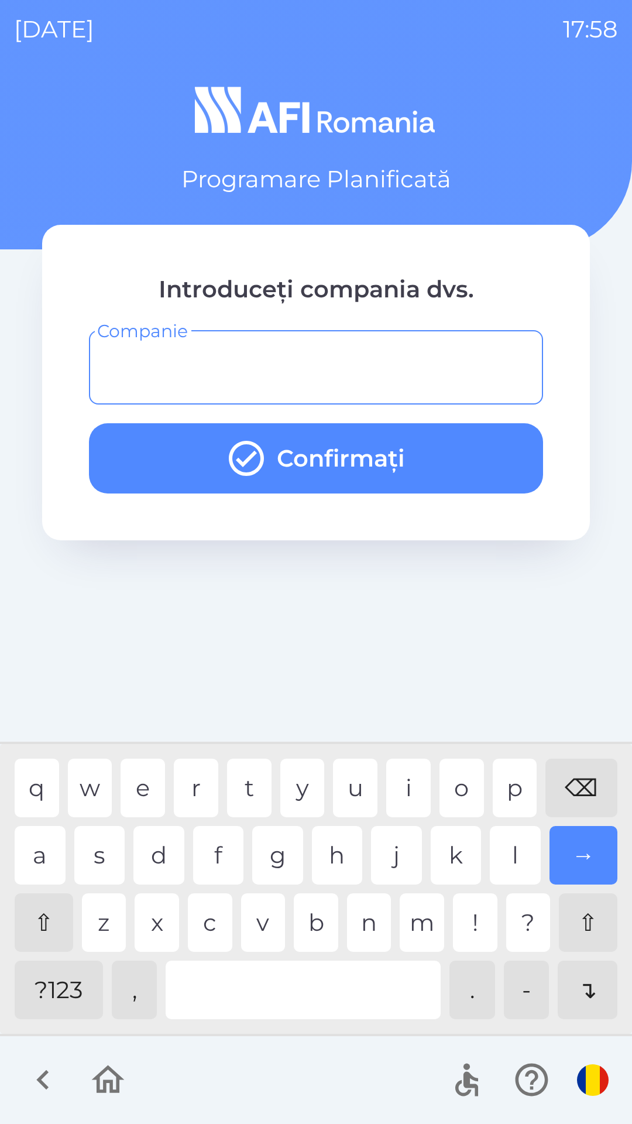
type input "*"
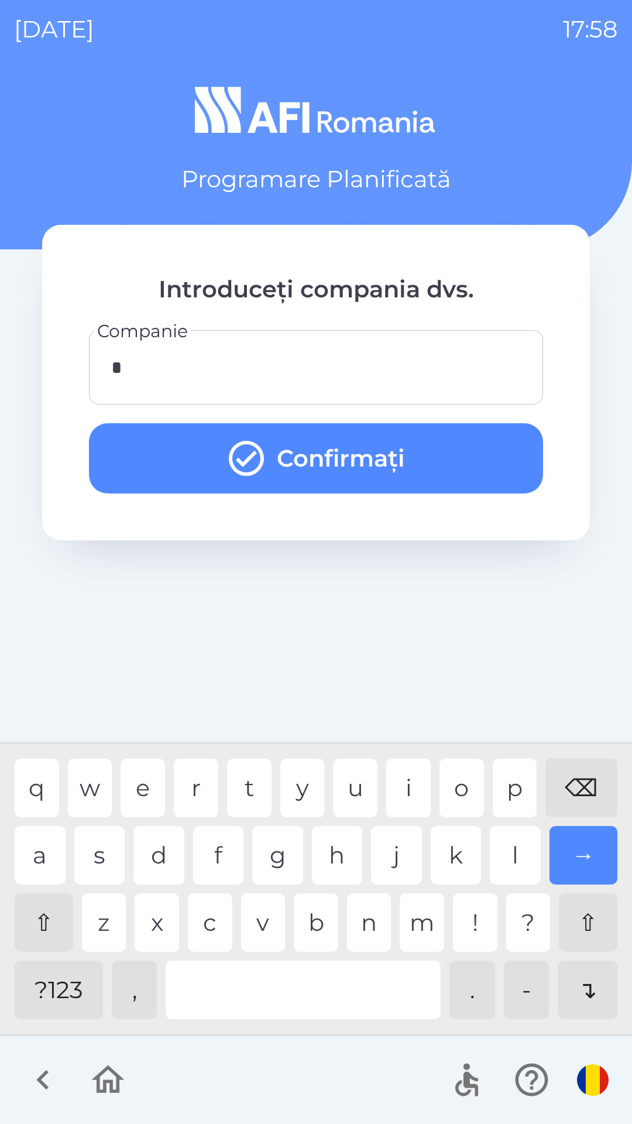
click at [495, 455] on button "Confirmați" at bounding box center [316, 458] width 454 height 70
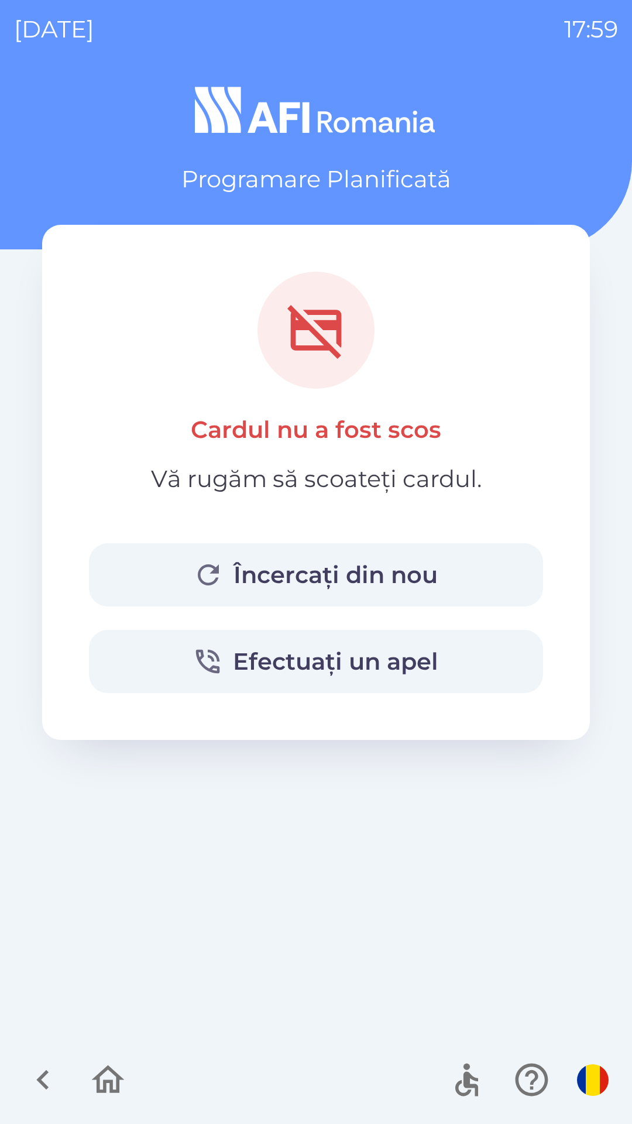
click at [239, 572] on button "Încercați din nou" at bounding box center [316, 574] width 454 height 63
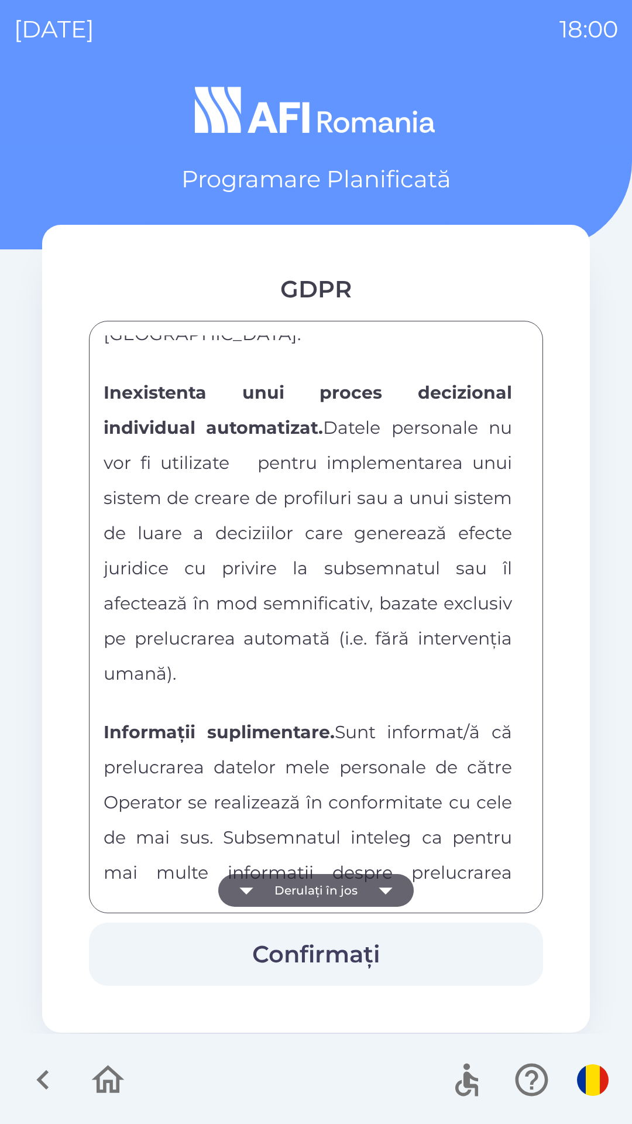
scroll to position [6156, 0]
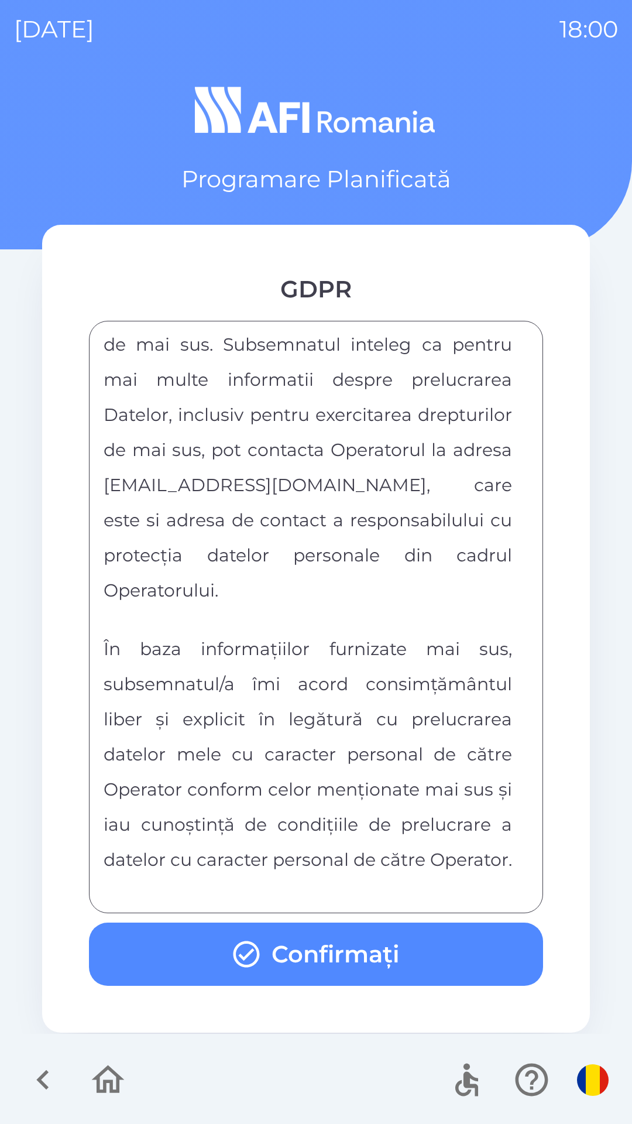
click at [414, 965] on button "Confirmați" at bounding box center [316, 953] width 454 height 63
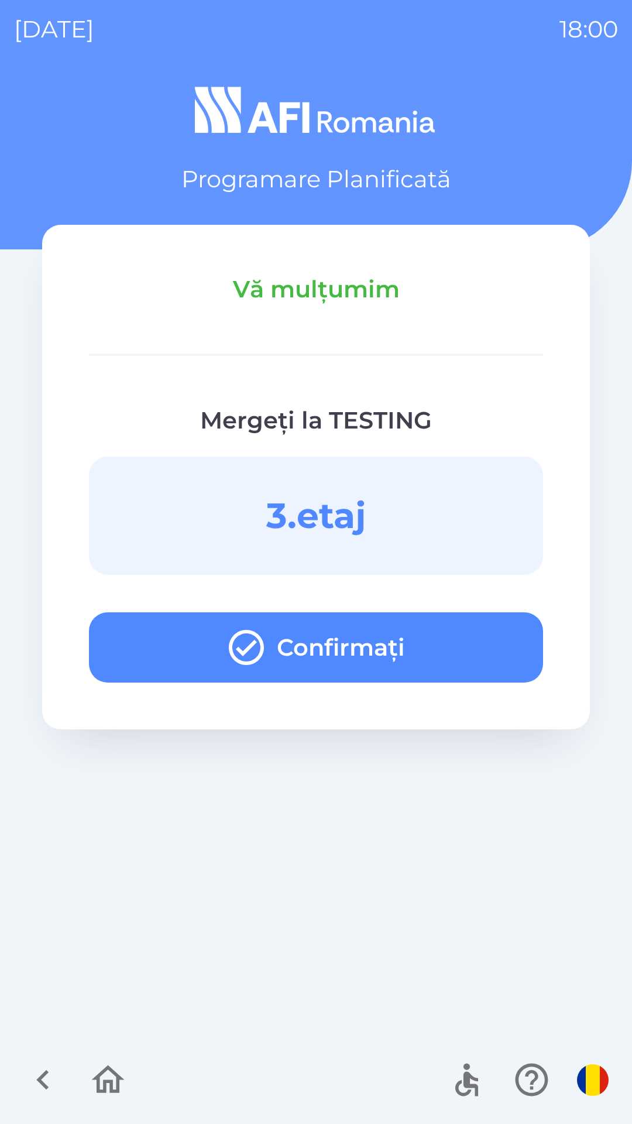
click at [451, 648] on button "Confirmați" at bounding box center [316, 647] width 454 height 70
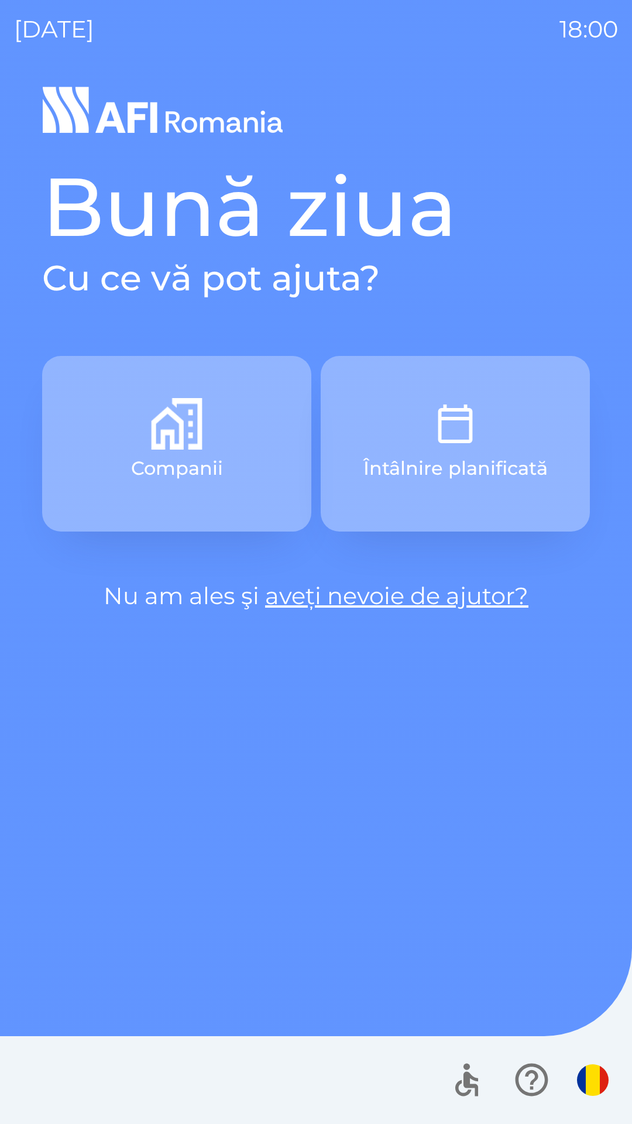
click at [488, 428] on button "Întâlnire planificată" at bounding box center [455, 444] width 269 height 176
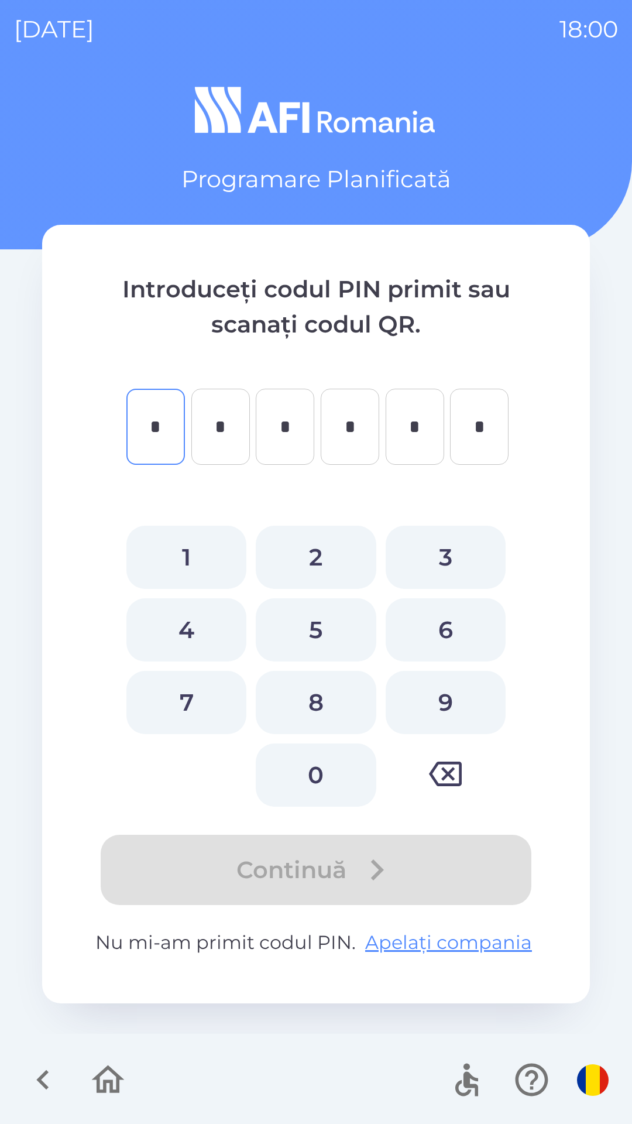
type input "*"
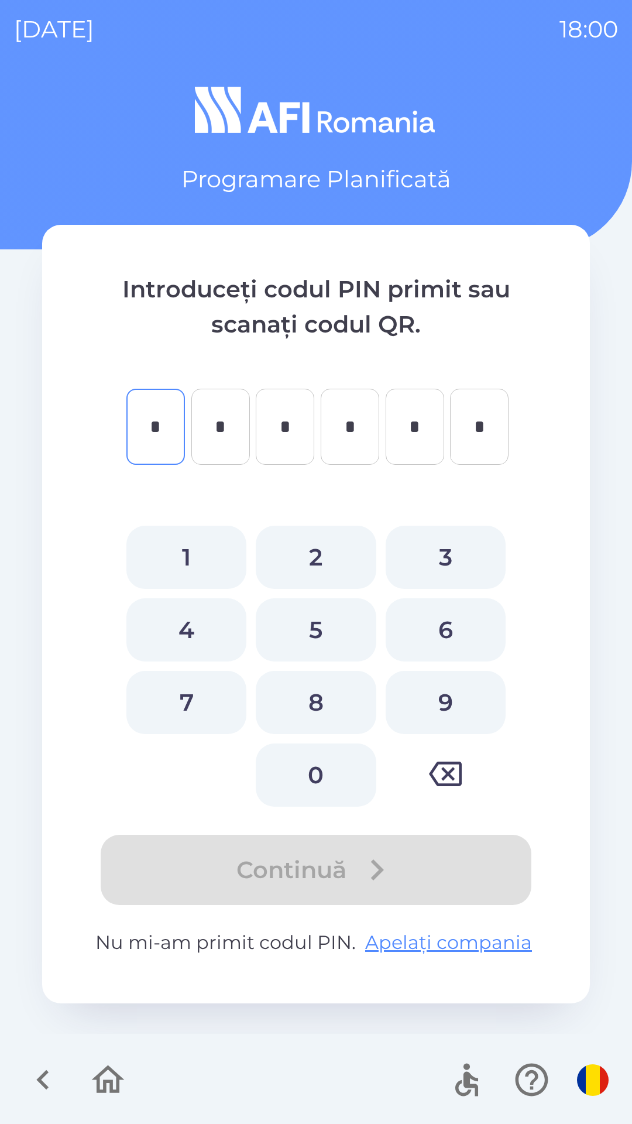
type input "*"
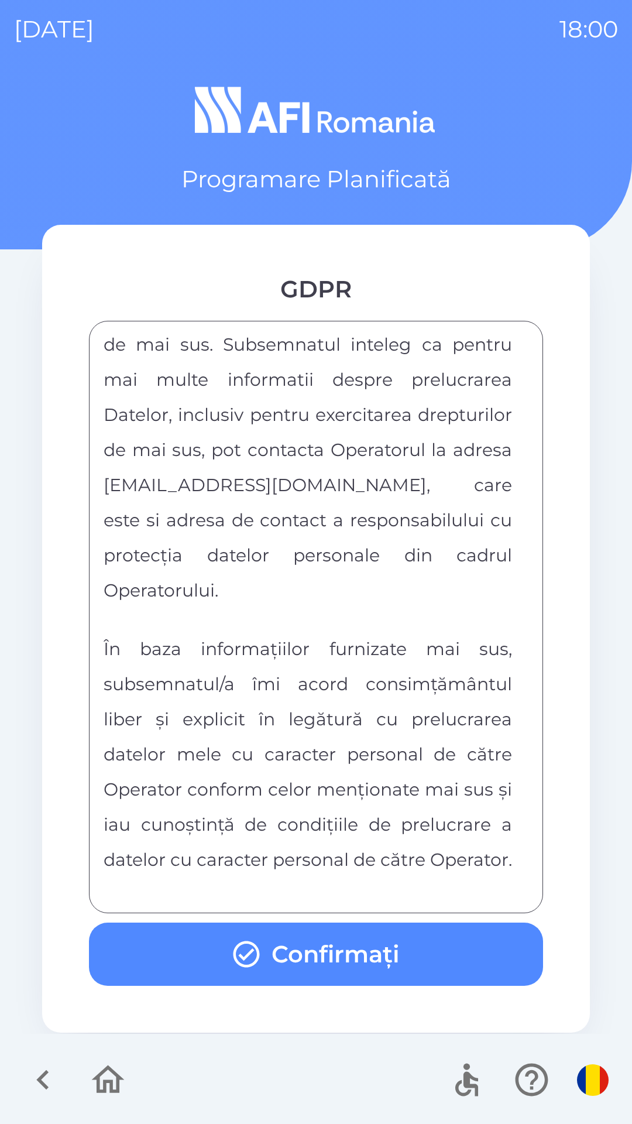
scroll to position [6156, 0]
click at [439, 963] on button "Confirmați" at bounding box center [316, 953] width 454 height 63
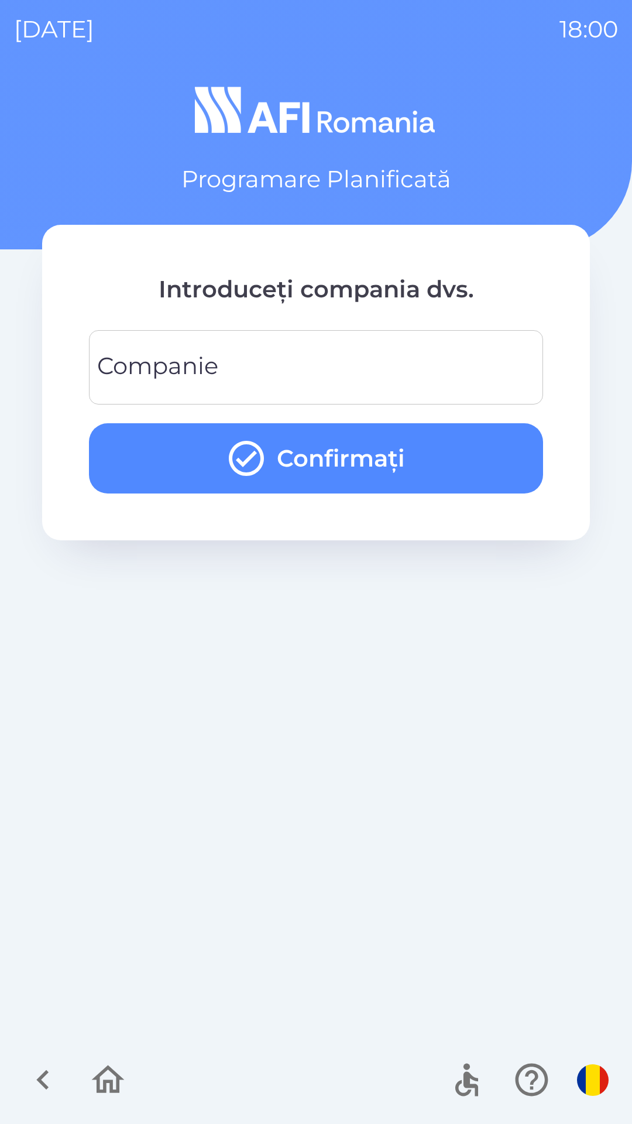
click at [439, 366] on input "Companie" at bounding box center [316, 367] width 426 height 46
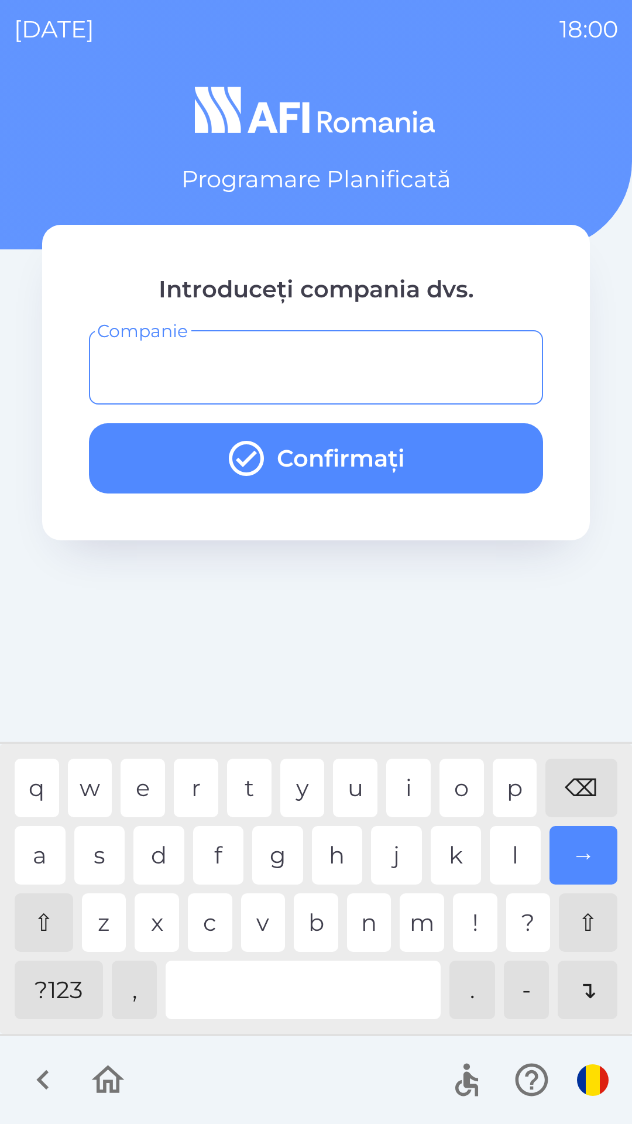
type input "*"
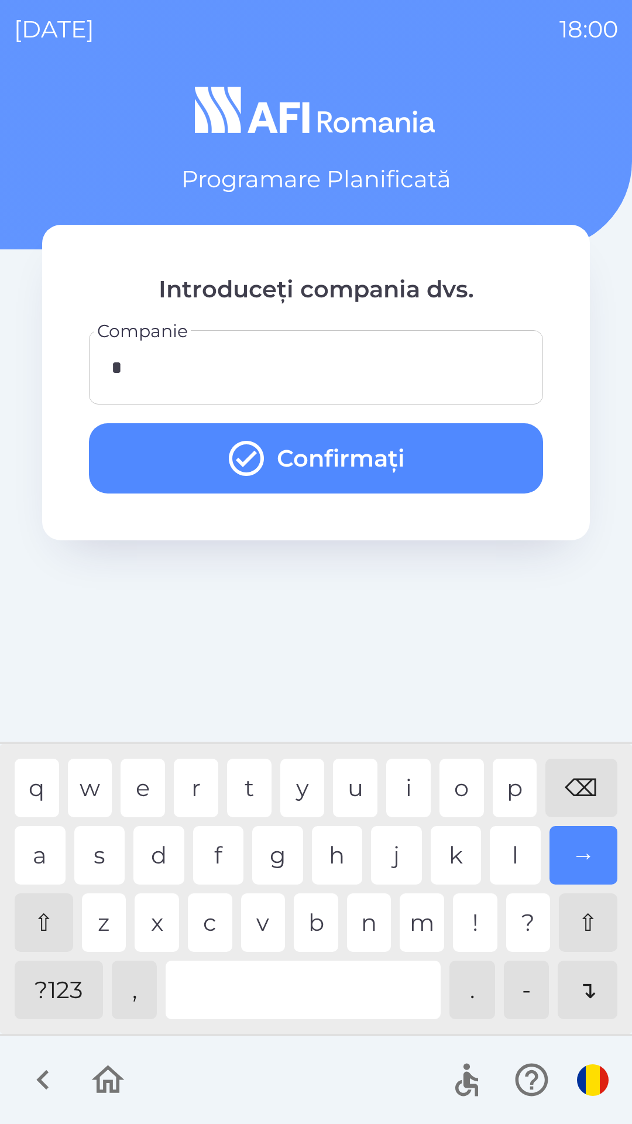
click at [459, 451] on button "Confirmați" at bounding box center [316, 458] width 454 height 70
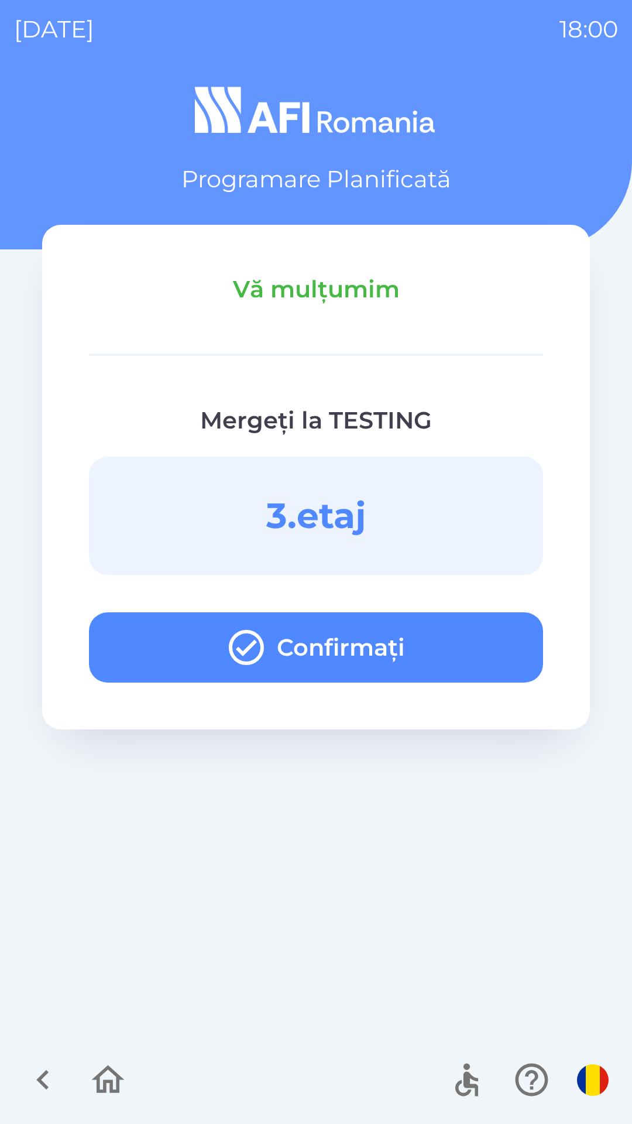
click at [476, 635] on button "Confirmați" at bounding box center [316, 647] width 454 height 70
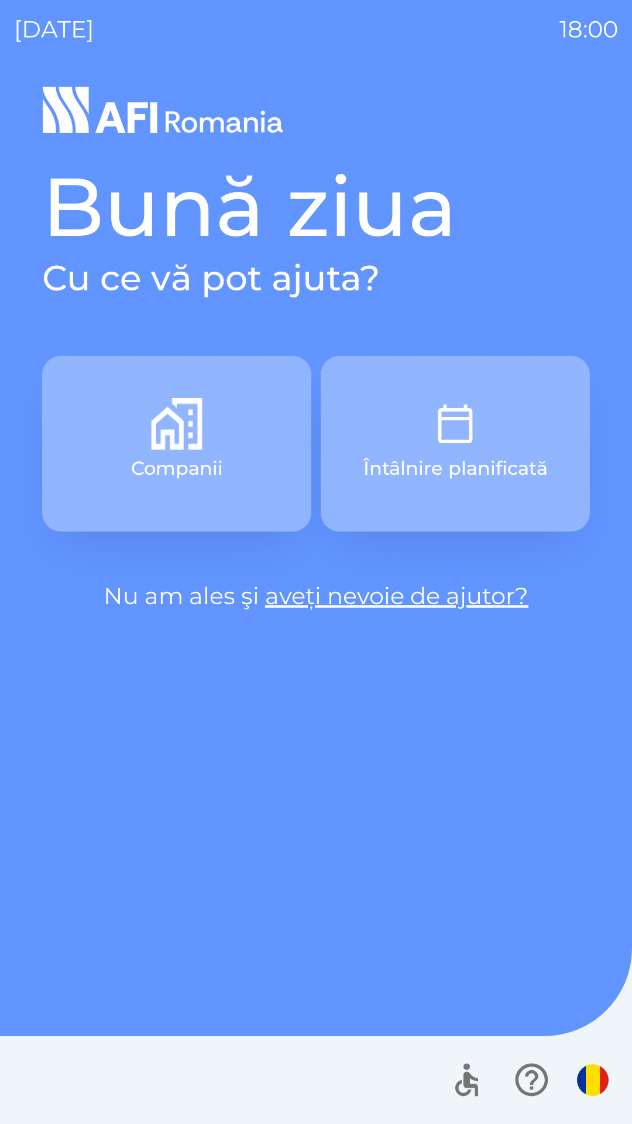
click at [499, 383] on button "Întâlnire planificată" at bounding box center [455, 444] width 269 height 176
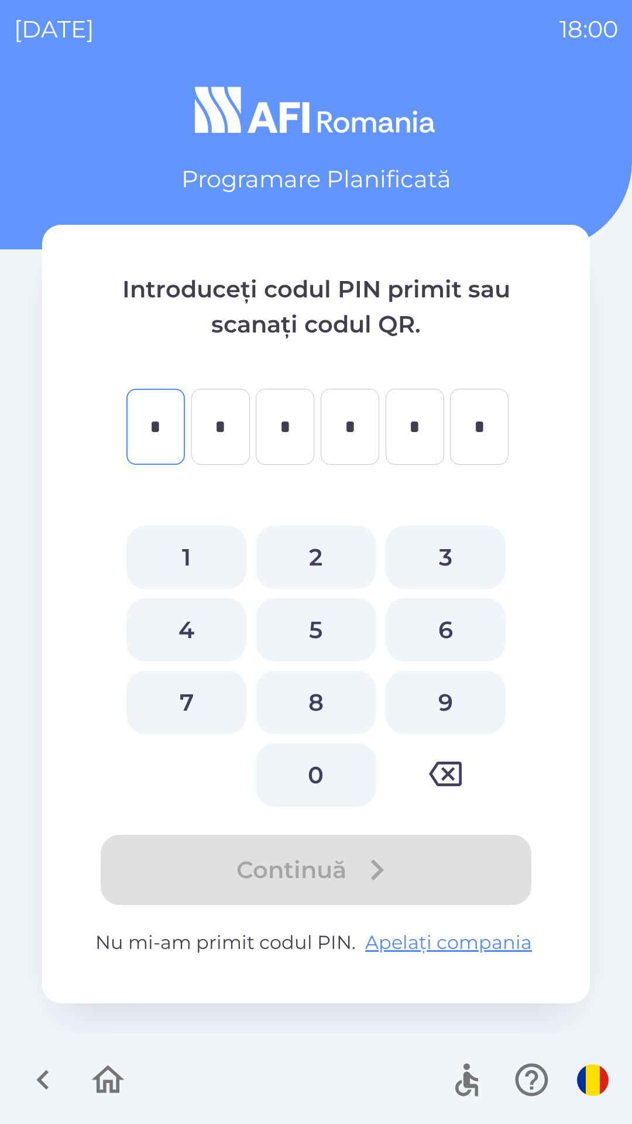
type input "*"
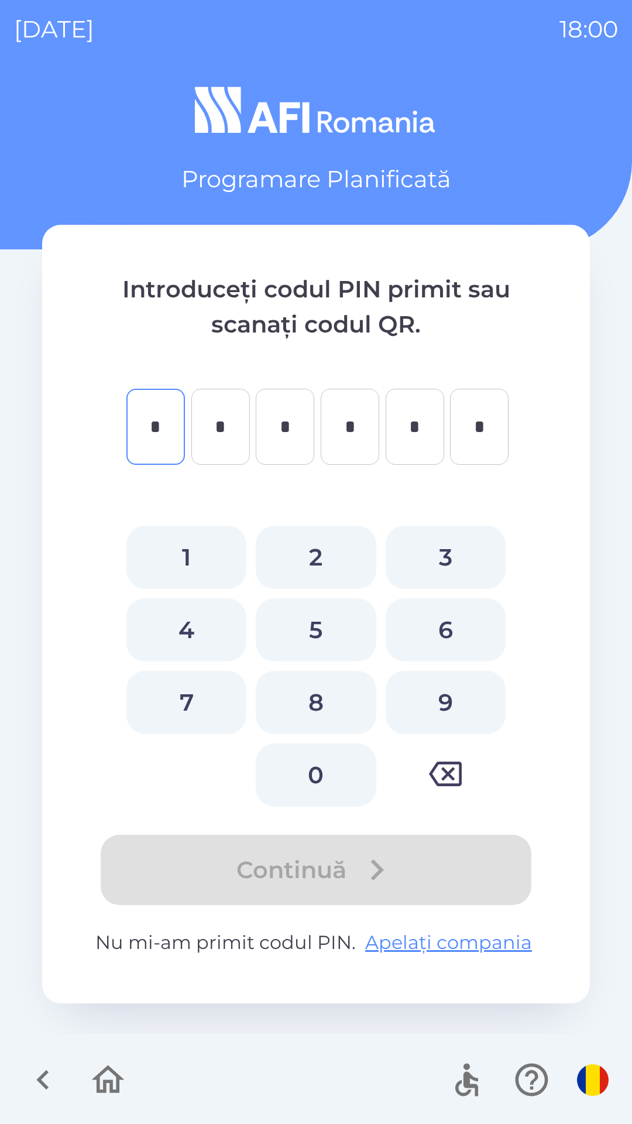
type input "*"
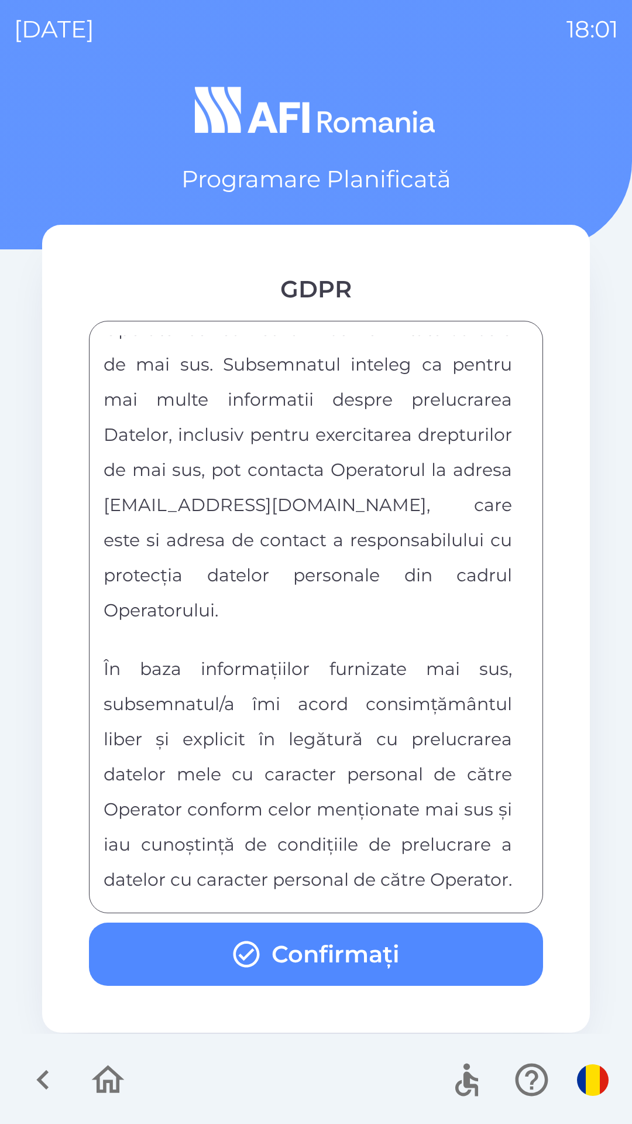
scroll to position [6156, 0]
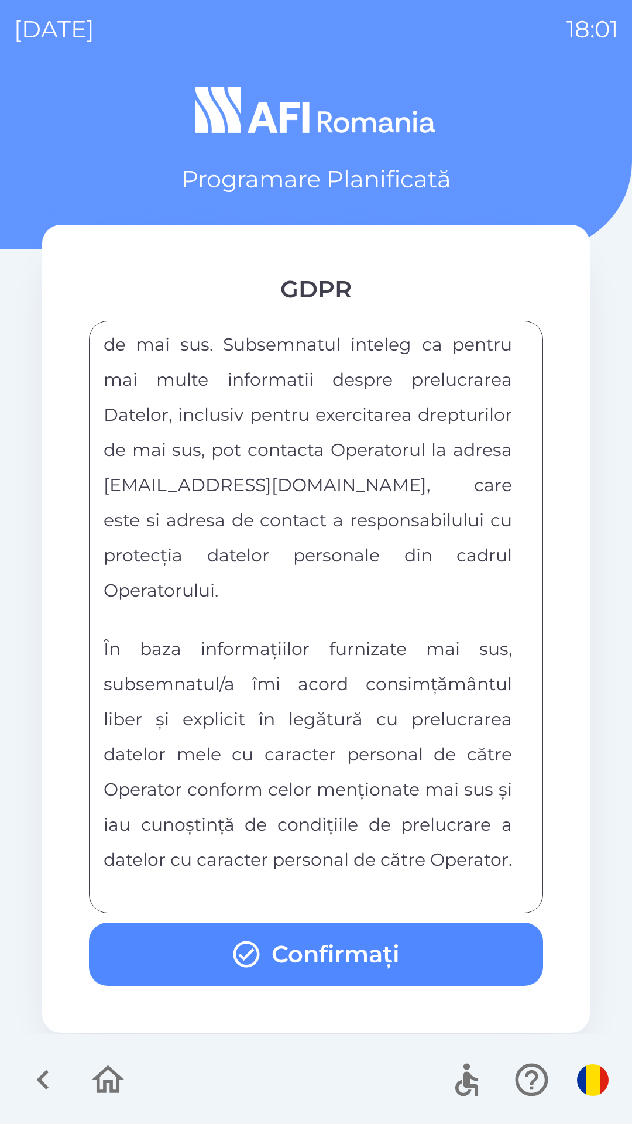
click at [474, 935] on button "Confirmați" at bounding box center [316, 953] width 454 height 63
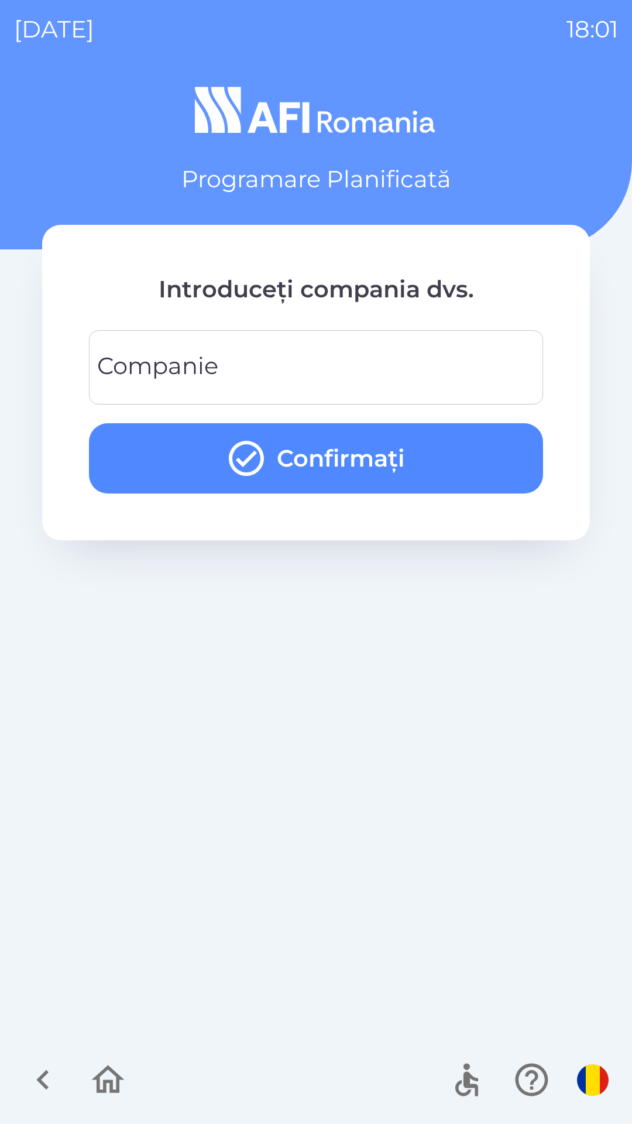
click at [464, 358] on input "Companie" at bounding box center [316, 367] width 426 height 46
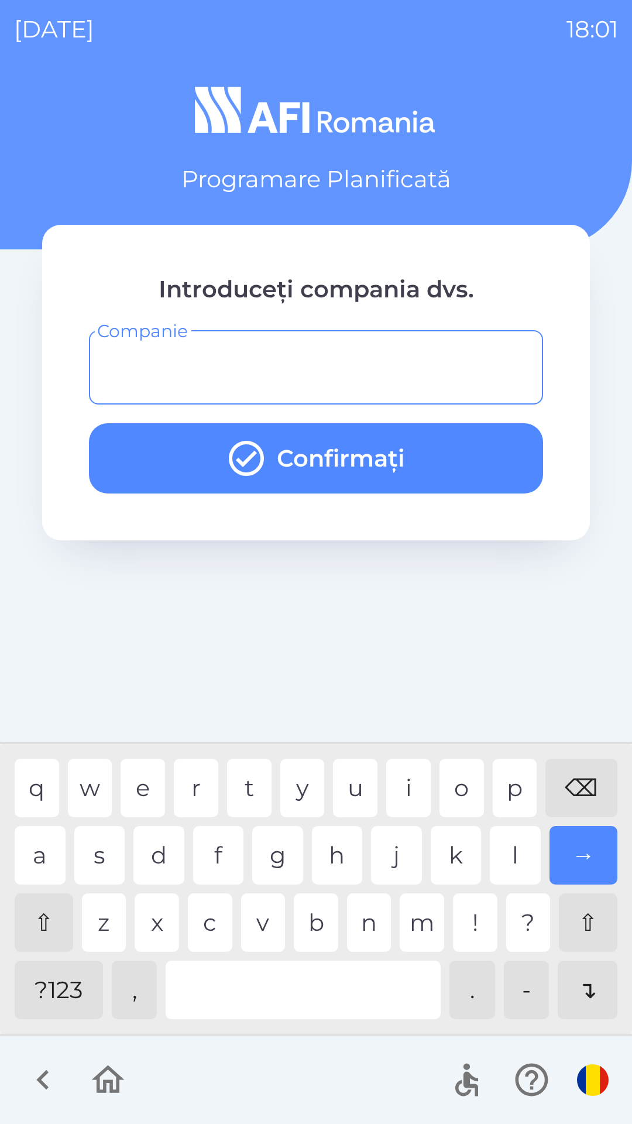
type input "*"
click at [321, 862] on div "h" at bounding box center [337, 855] width 51 height 59
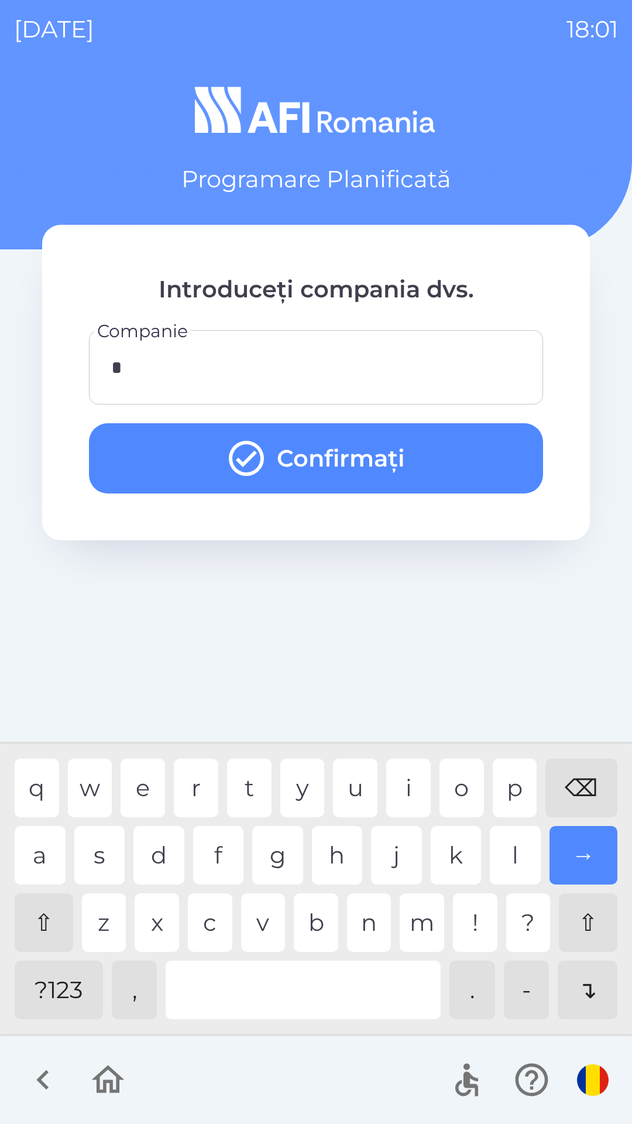
click at [494, 450] on button "Confirmați" at bounding box center [316, 458] width 454 height 70
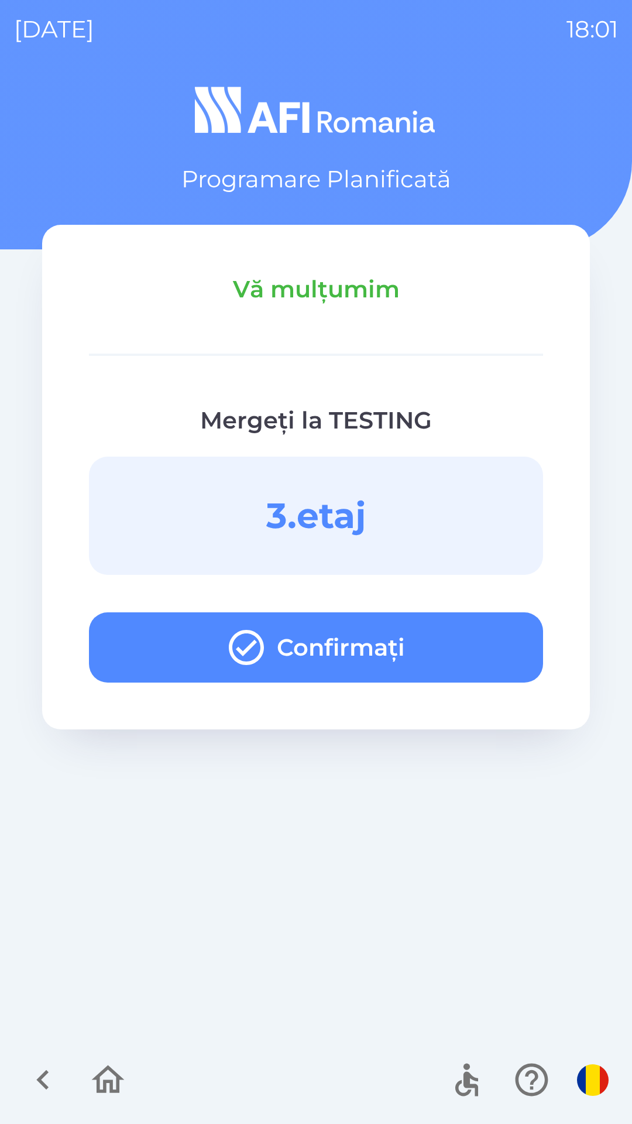
click at [425, 636] on button "Confirmați" at bounding box center [316, 647] width 454 height 70
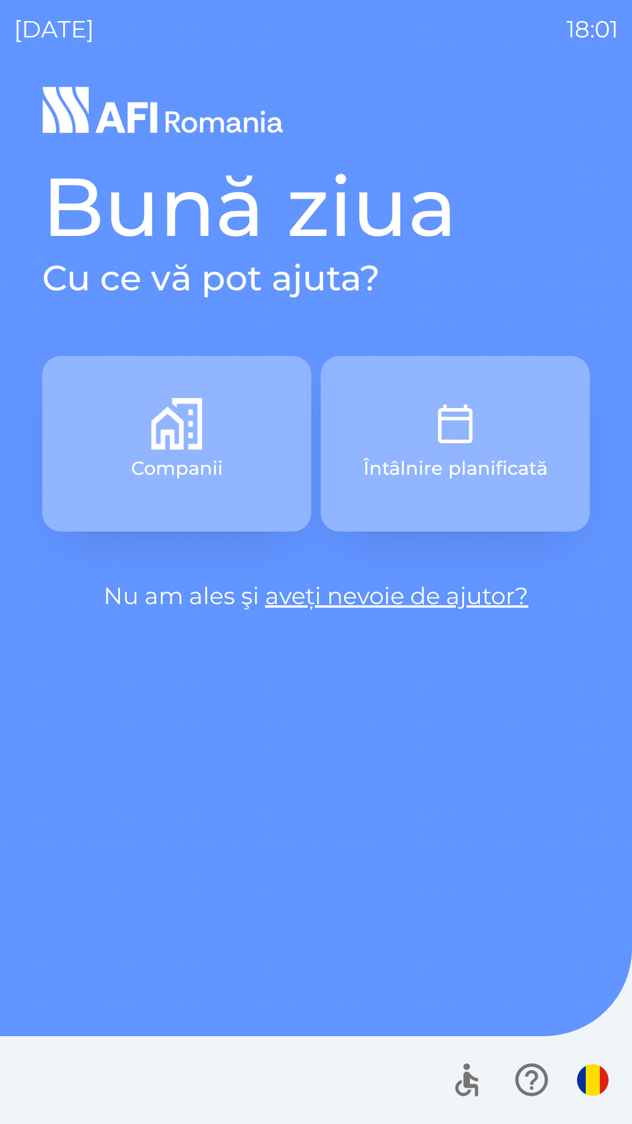
click at [482, 417] on button "Întâlnire planificată" at bounding box center [455, 444] width 269 height 176
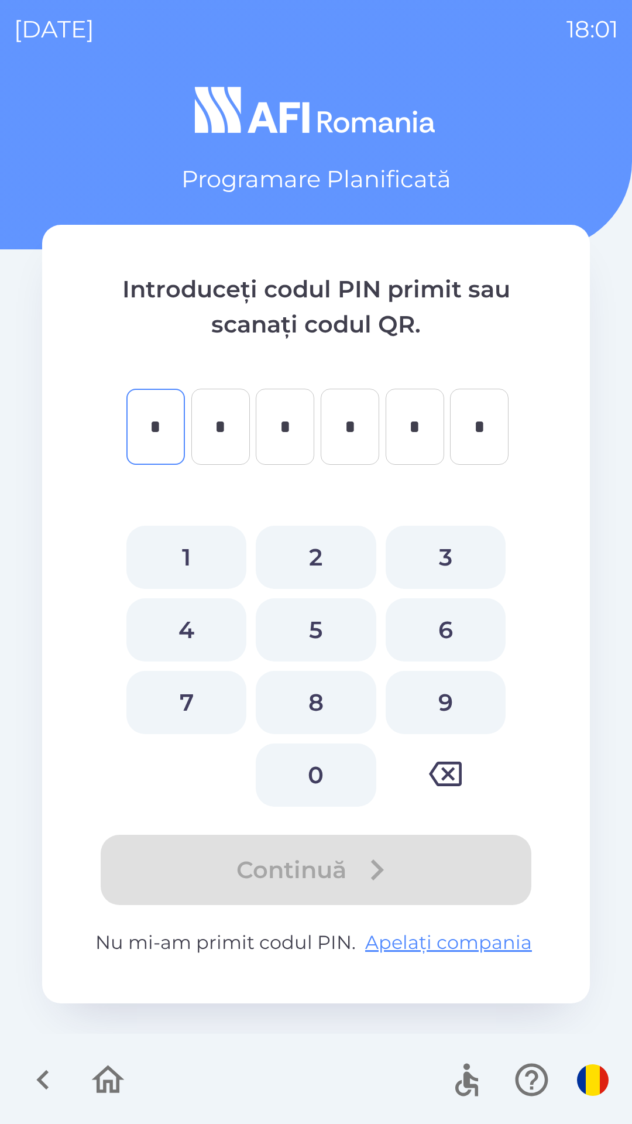
type input "*"
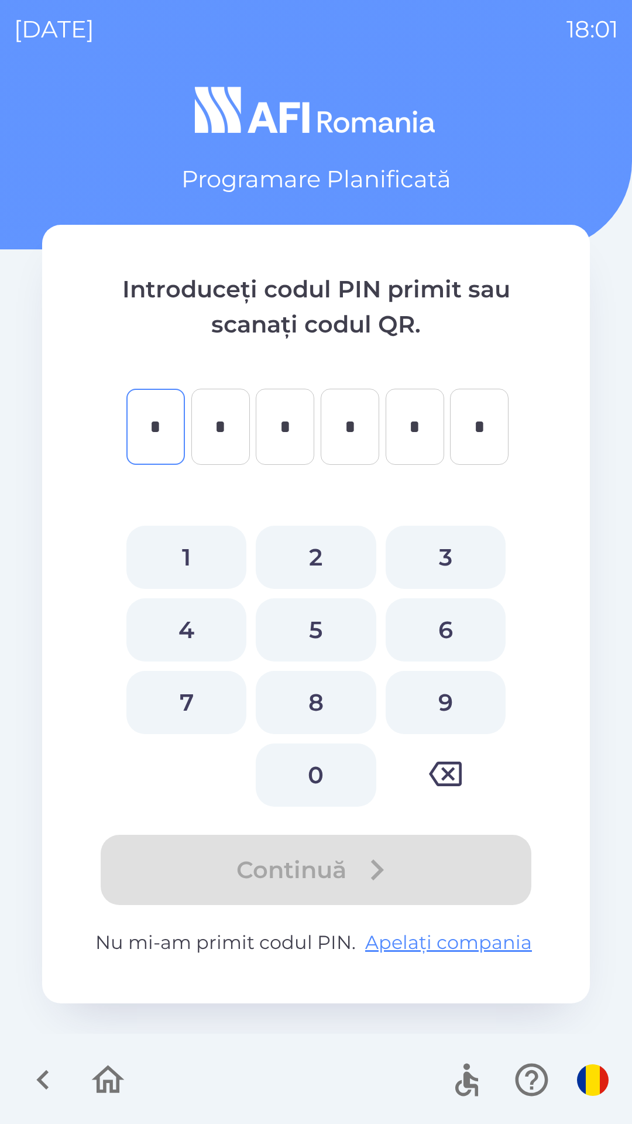
type input "*"
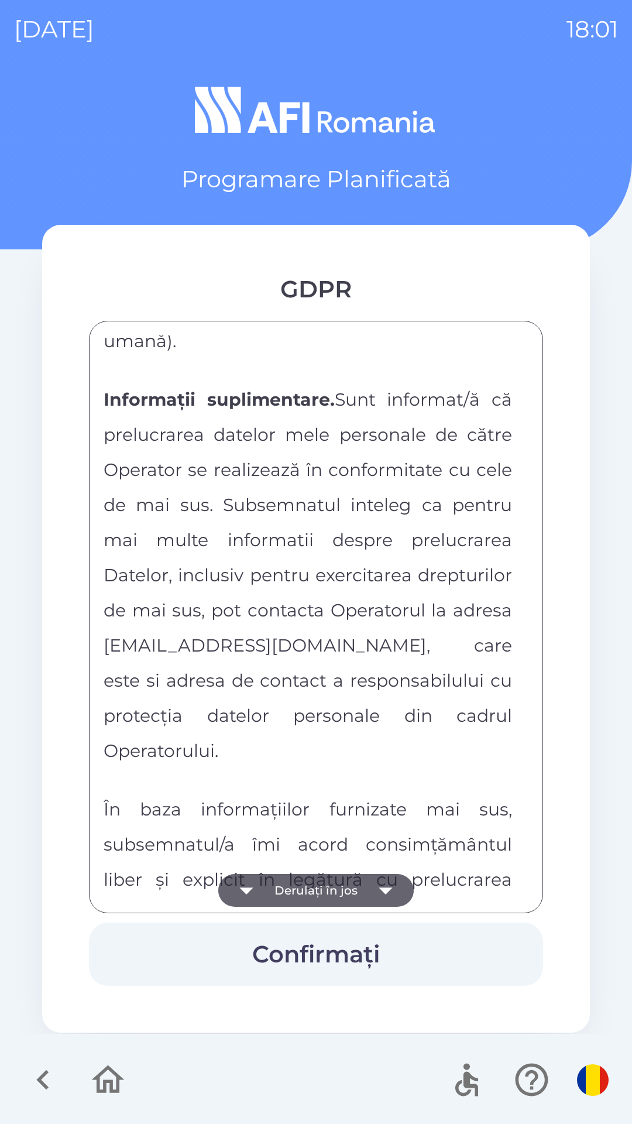
scroll to position [6156, 0]
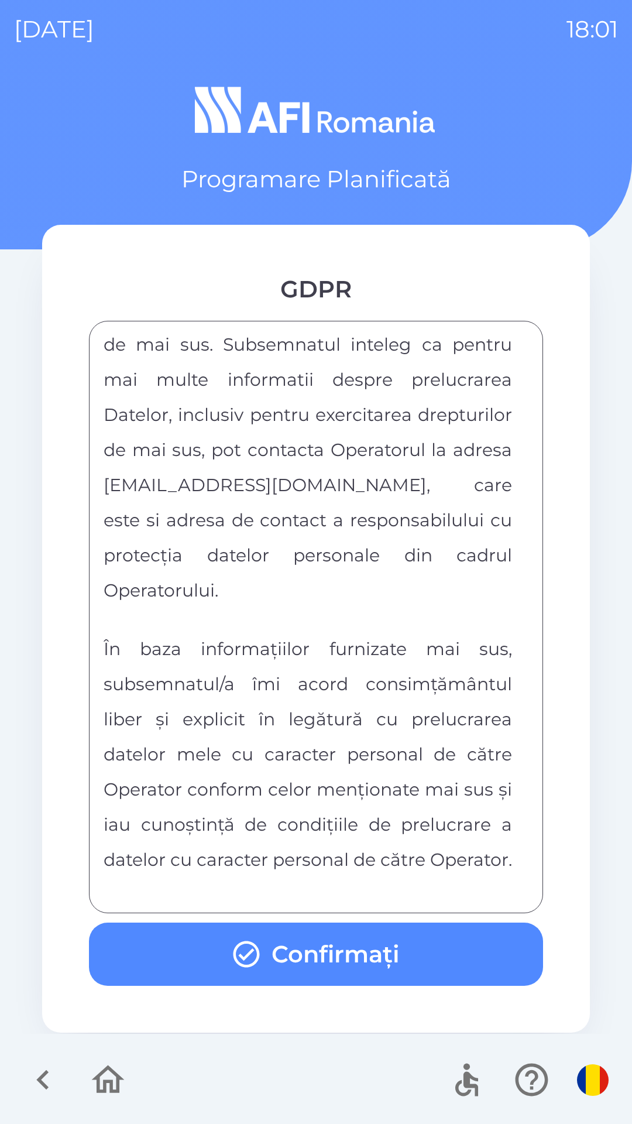
click at [430, 966] on button "Confirmați" at bounding box center [316, 953] width 454 height 63
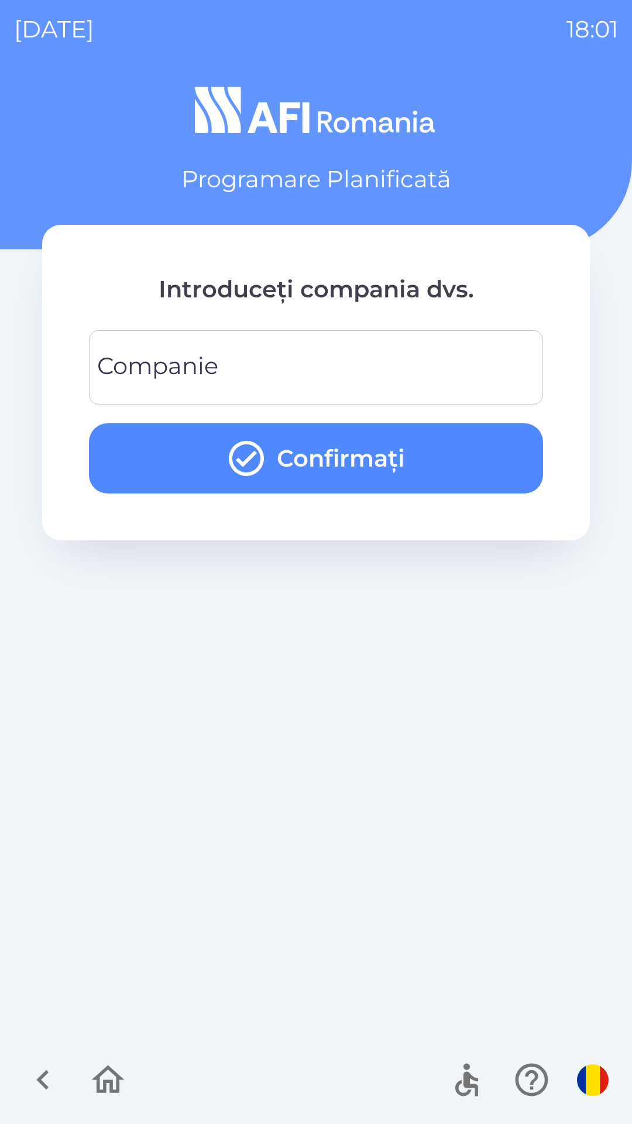
click at [459, 367] on input "Companie" at bounding box center [316, 367] width 426 height 46
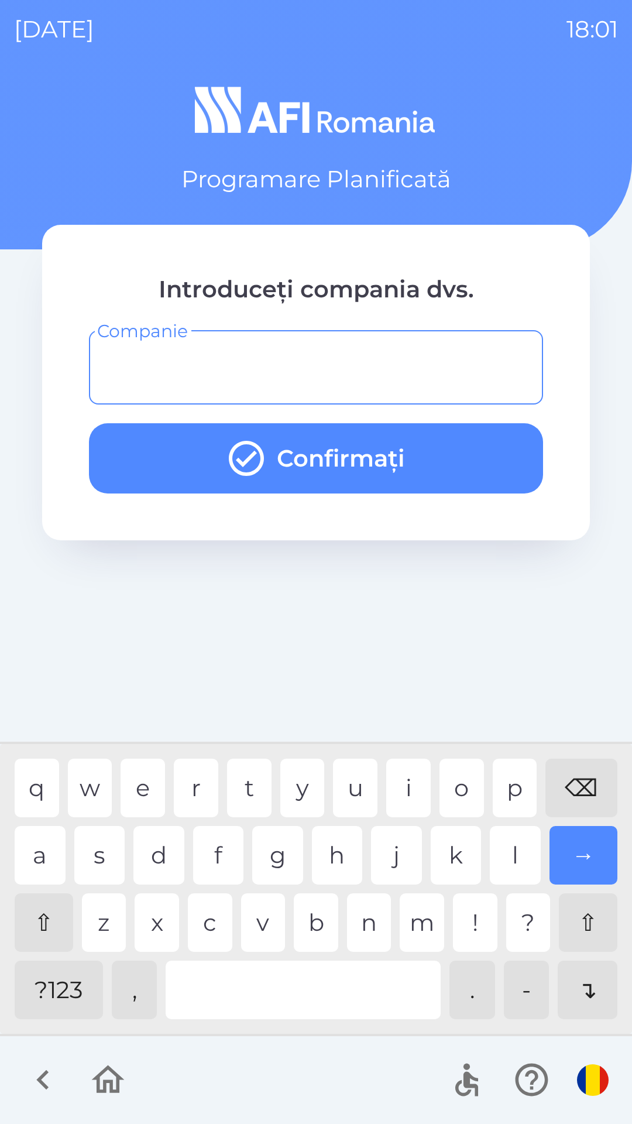
type input "*"
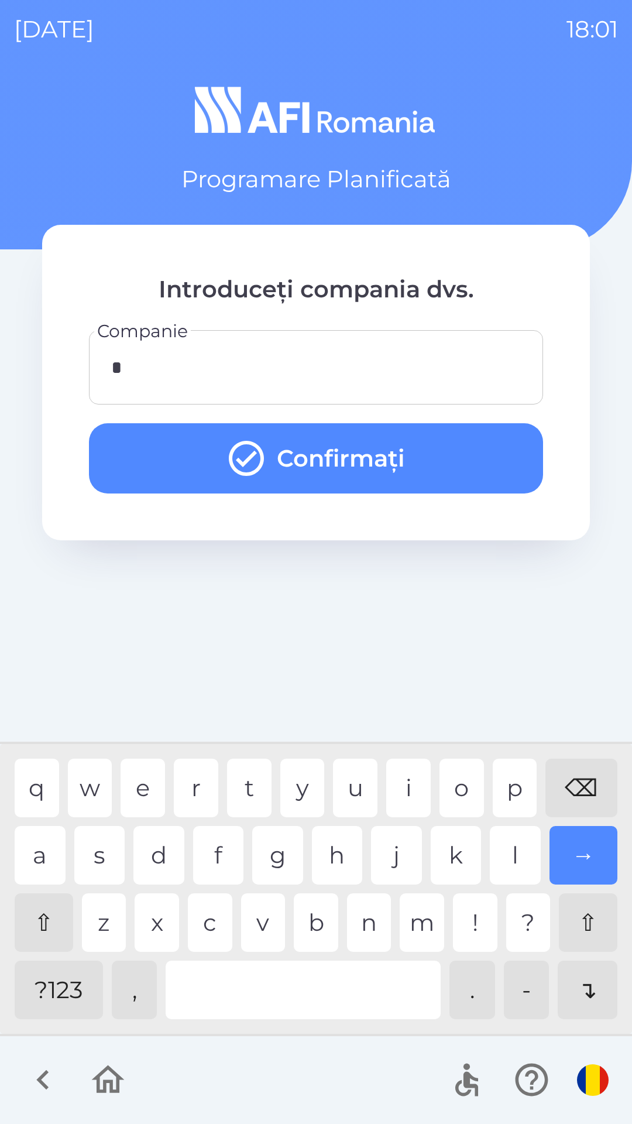
click at [459, 461] on button "Confirmați" at bounding box center [316, 458] width 454 height 70
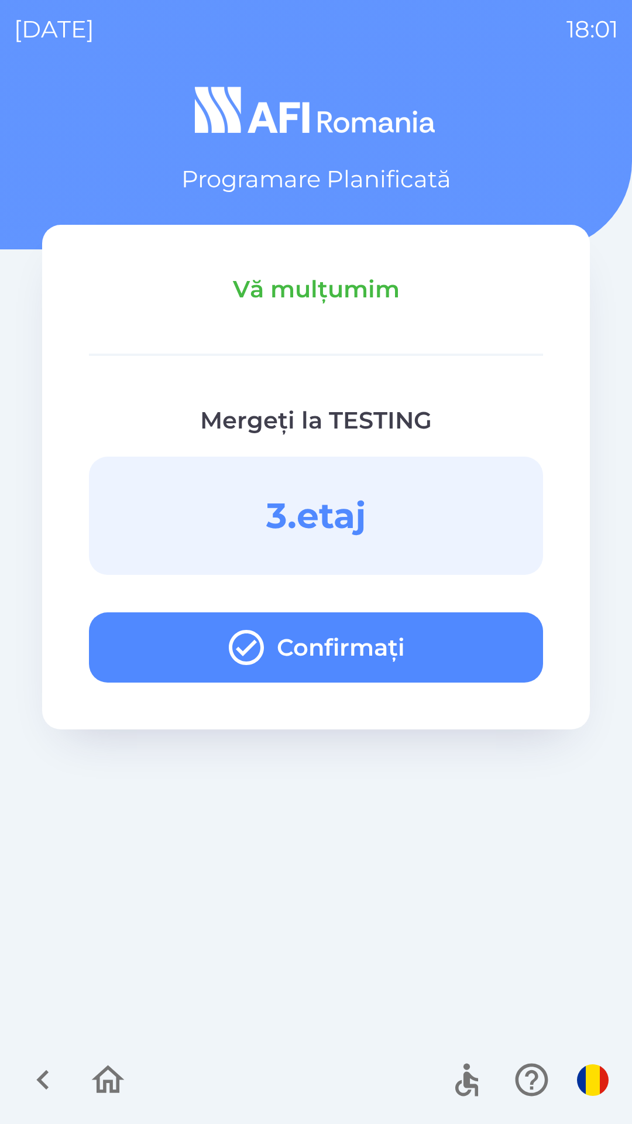
click at [486, 646] on button "Confirmați" at bounding box center [316, 647] width 454 height 70
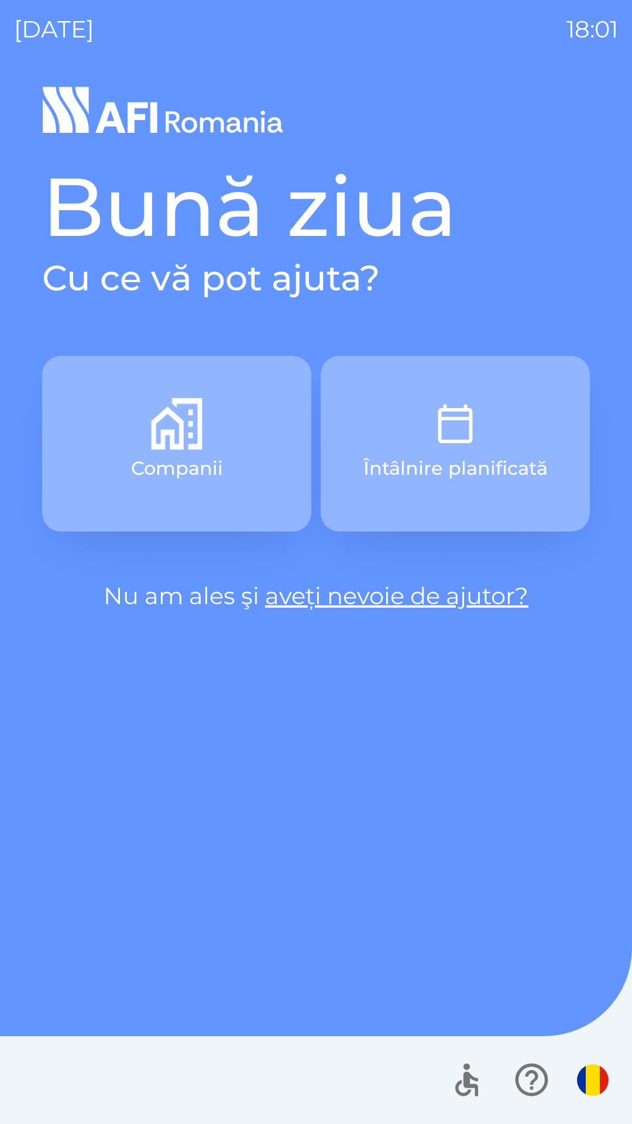
click at [499, 396] on button "Întâlnire planificată" at bounding box center [455, 444] width 269 height 176
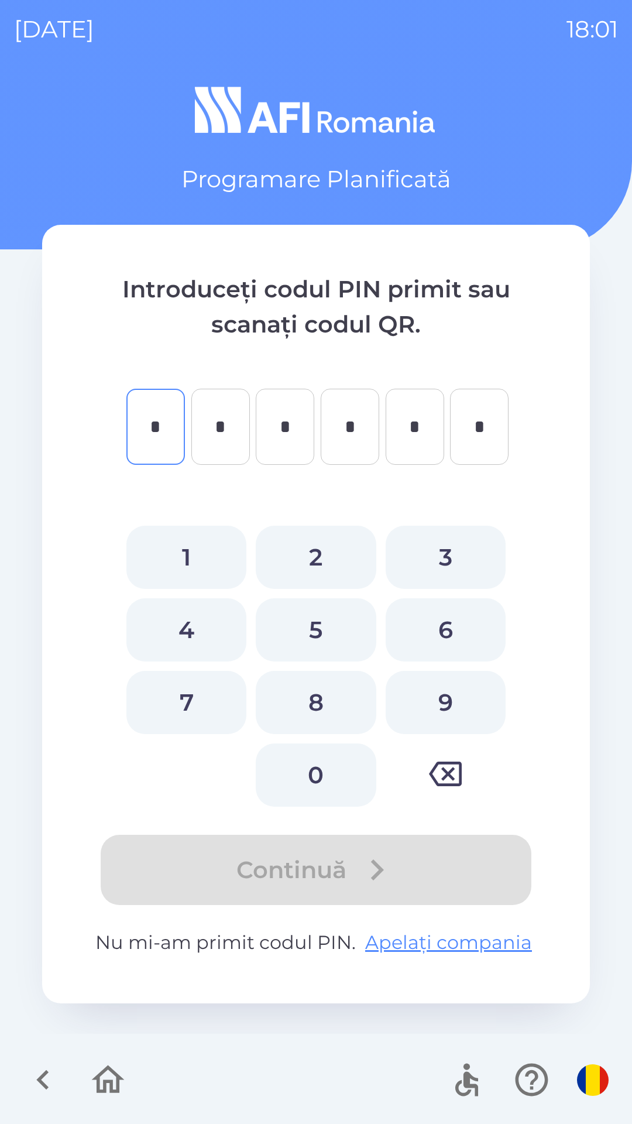
type input "*"
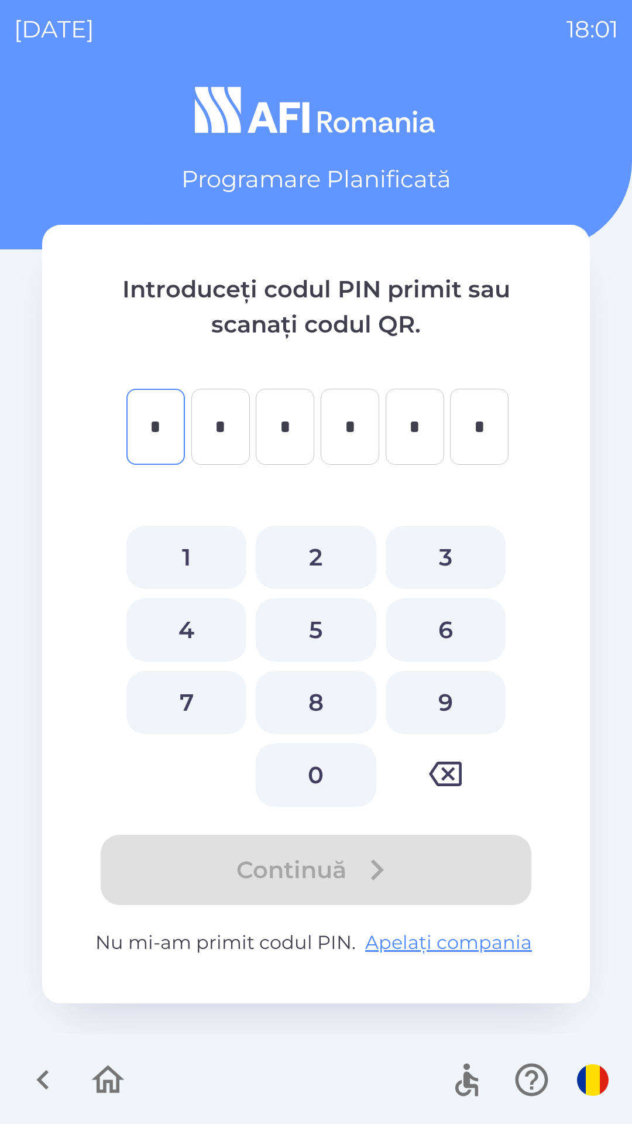
type input "*"
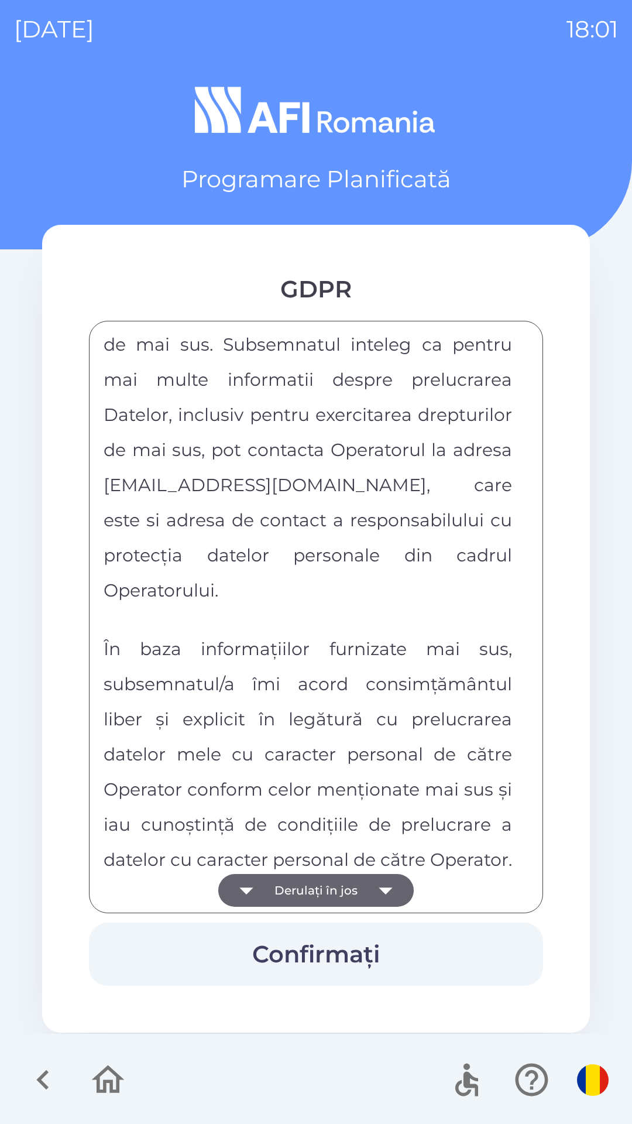
scroll to position [6156, 0]
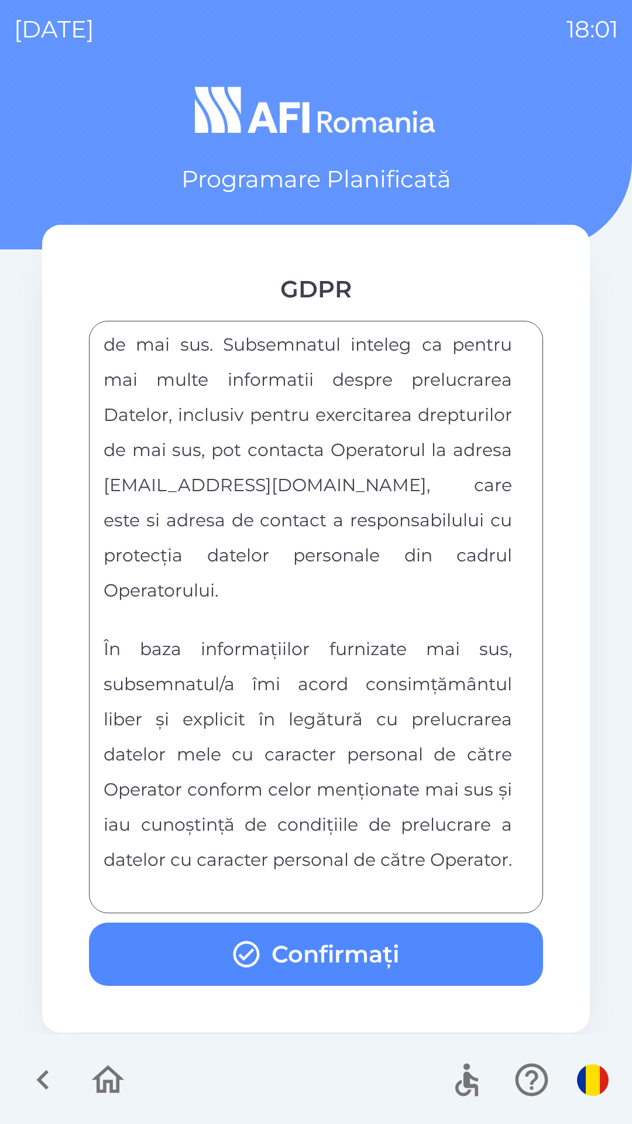
click at [423, 951] on button "Confirmați" at bounding box center [316, 953] width 454 height 63
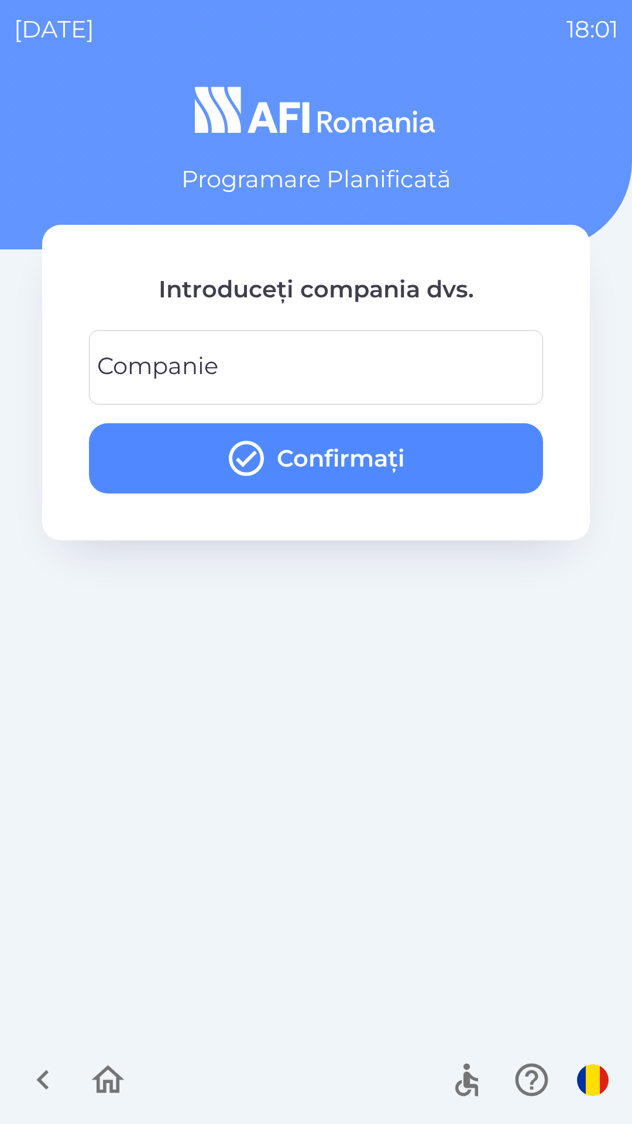
click at [460, 355] on input "Companie" at bounding box center [316, 367] width 426 height 46
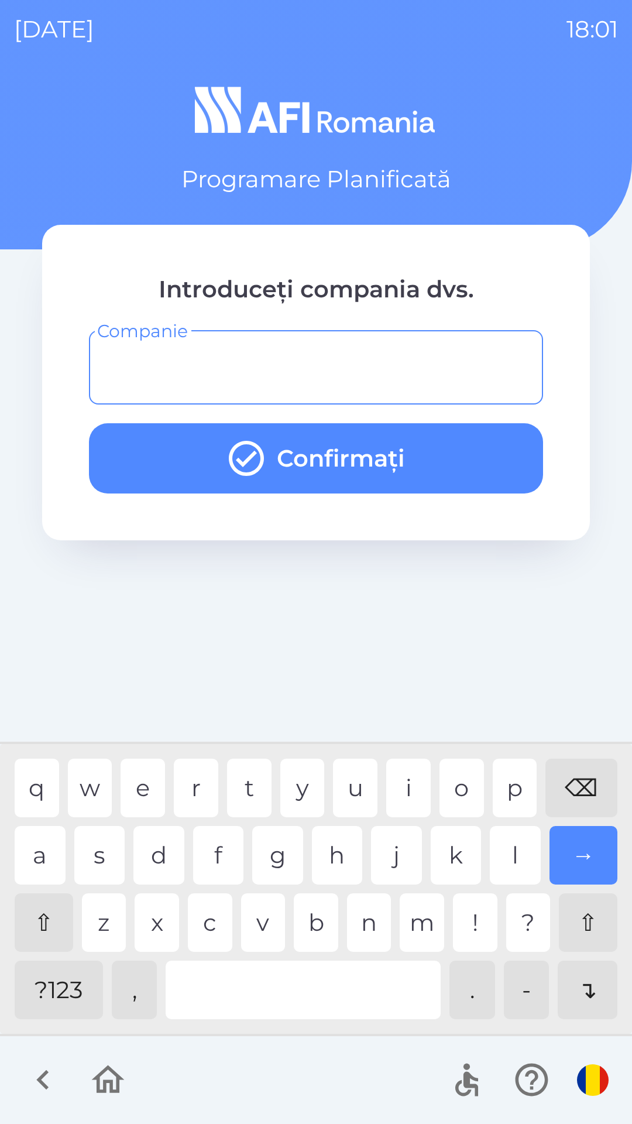
type input "*"
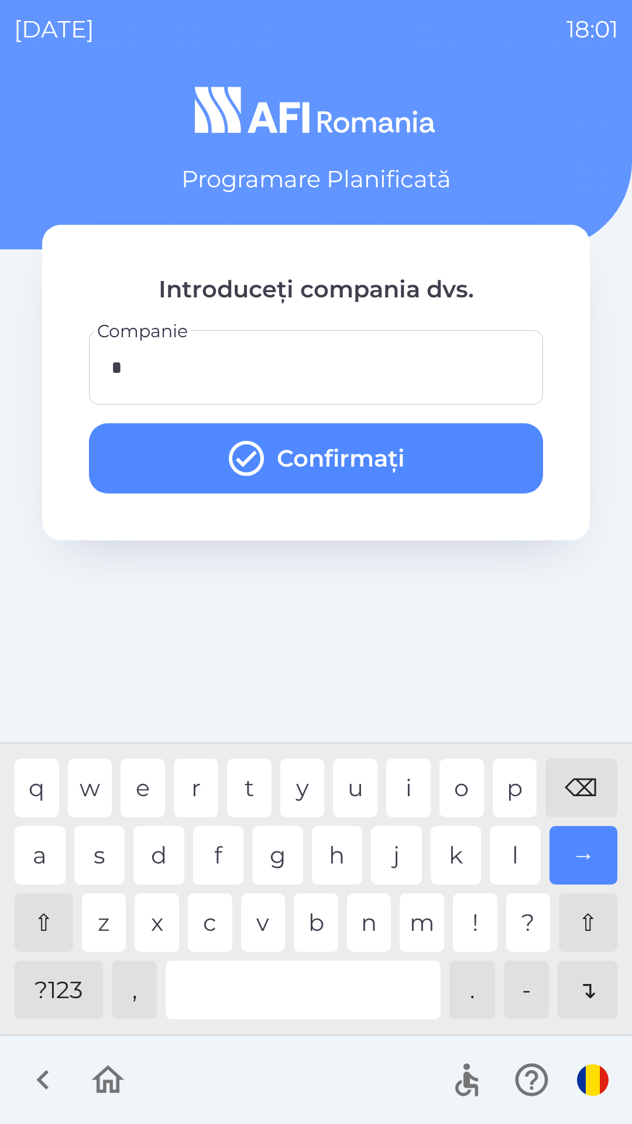
click at [466, 452] on button "Confirmați" at bounding box center [316, 458] width 454 height 70
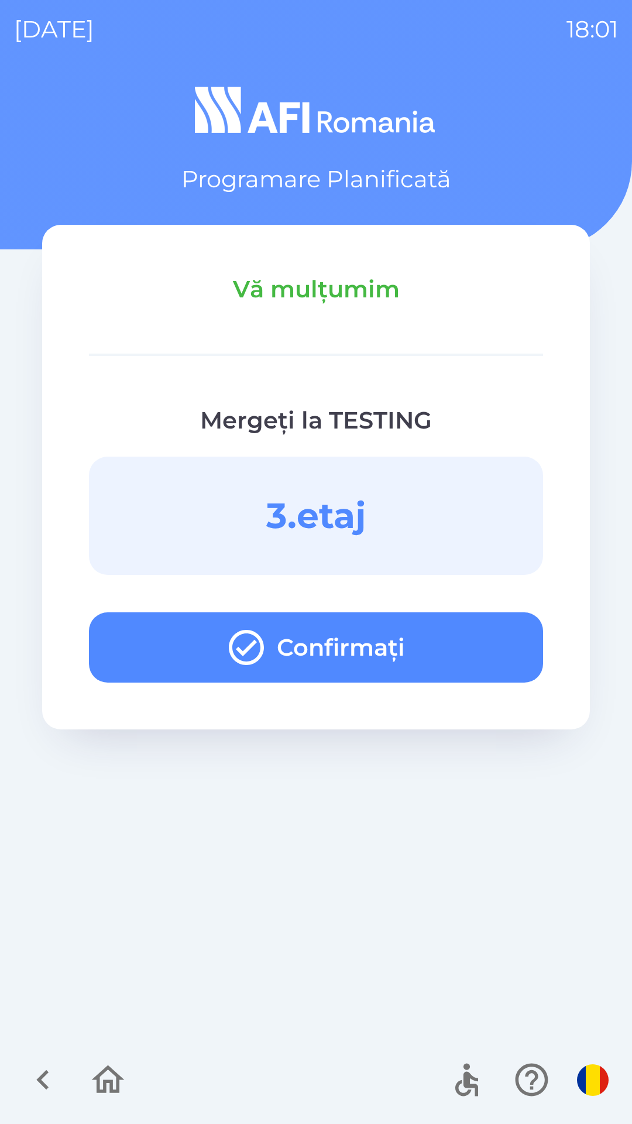
click at [486, 655] on button "Confirmați" at bounding box center [316, 647] width 454 height 70
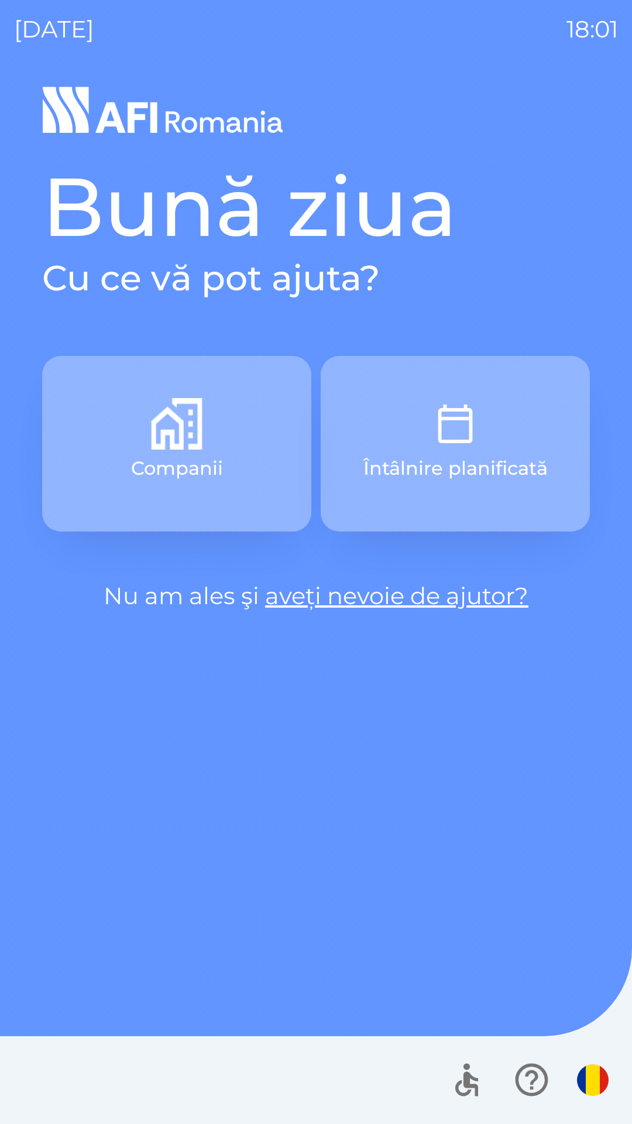
click at [490, 407] on button "Întâlnire planificată" at bounding box center [455, 444] width 269 height 176
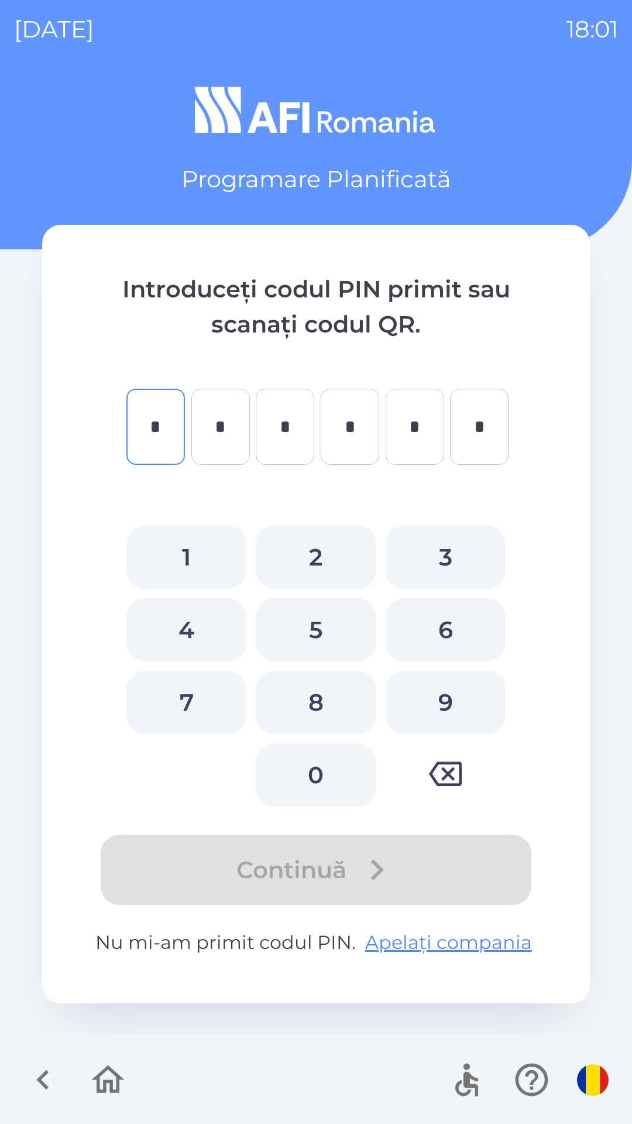
type input "*"
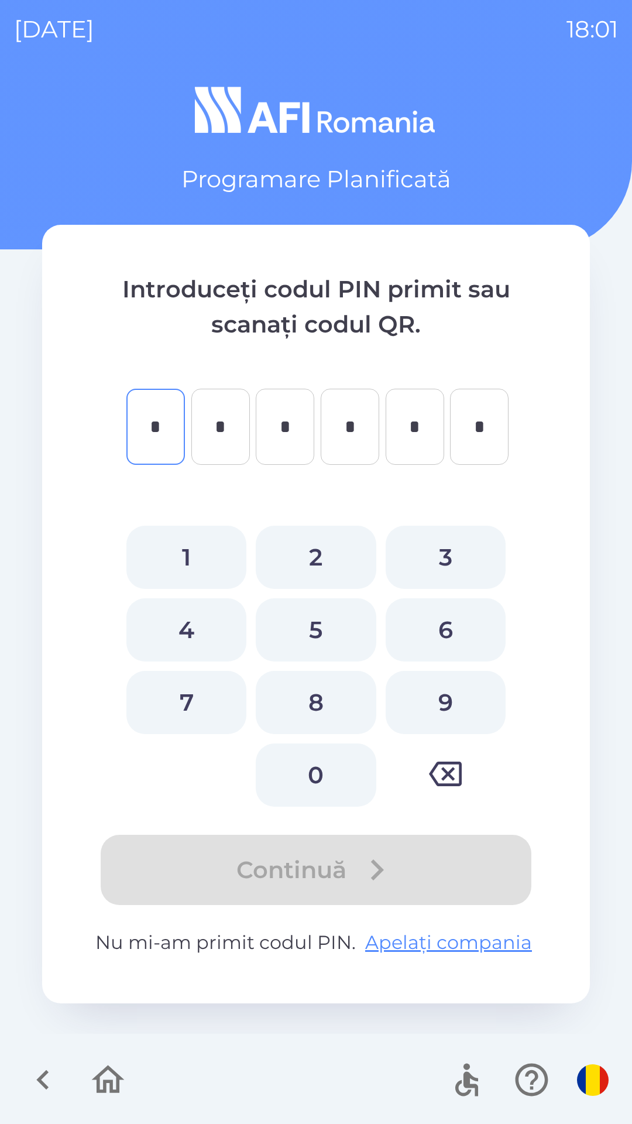
type input "*"
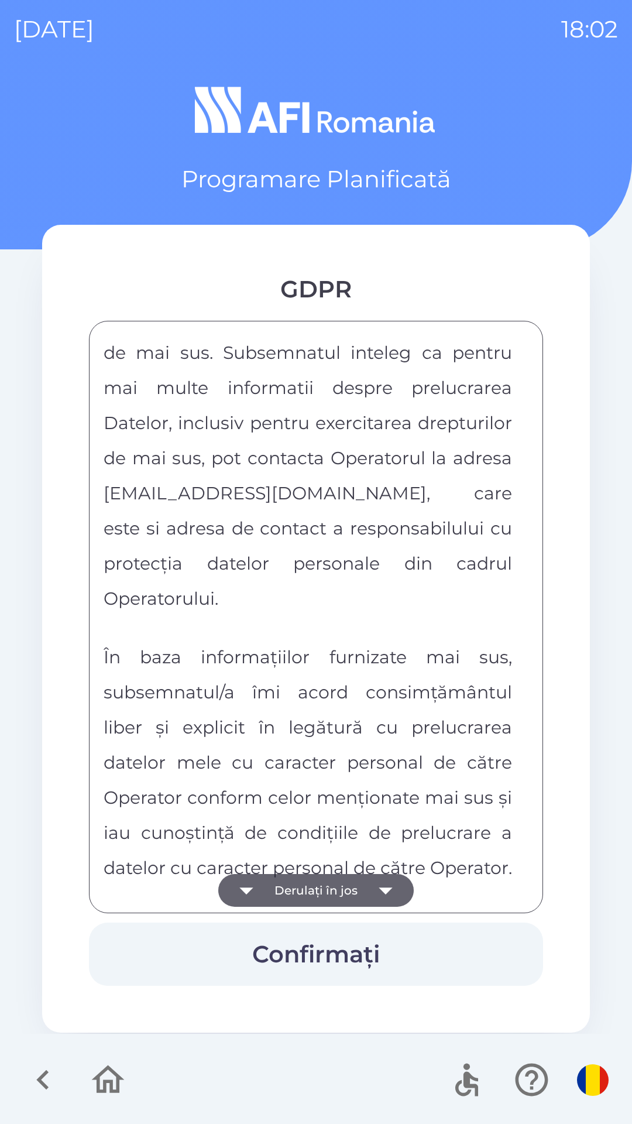
scroll to position [6156, 0]
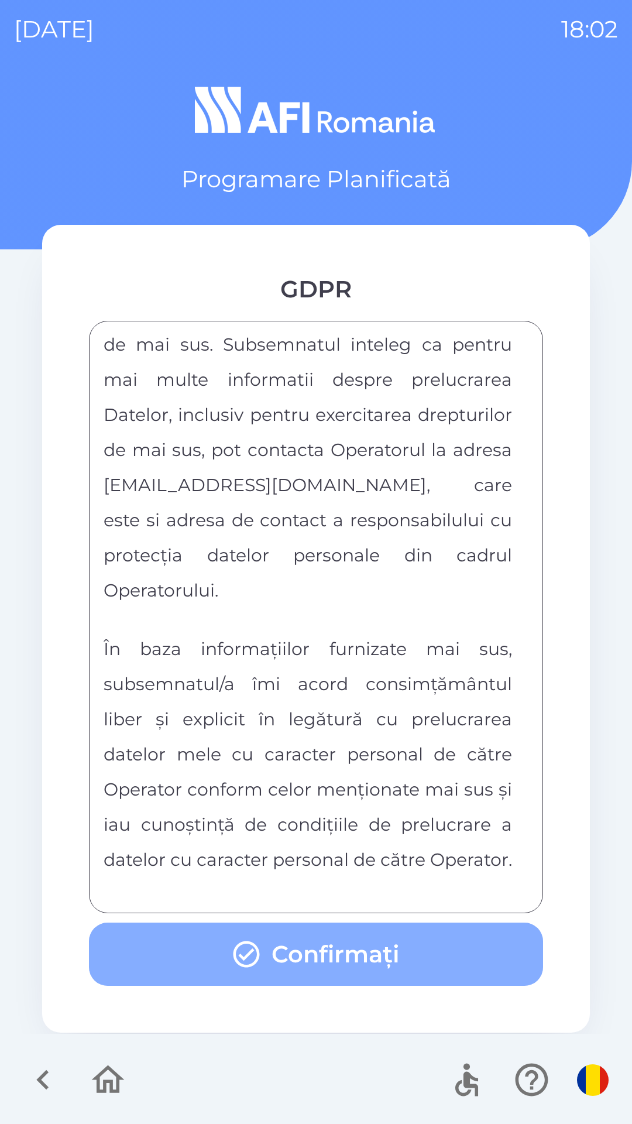
click at [464, 945] on button "Confirmați" at bounding box center [316, 953] width 454 height 63
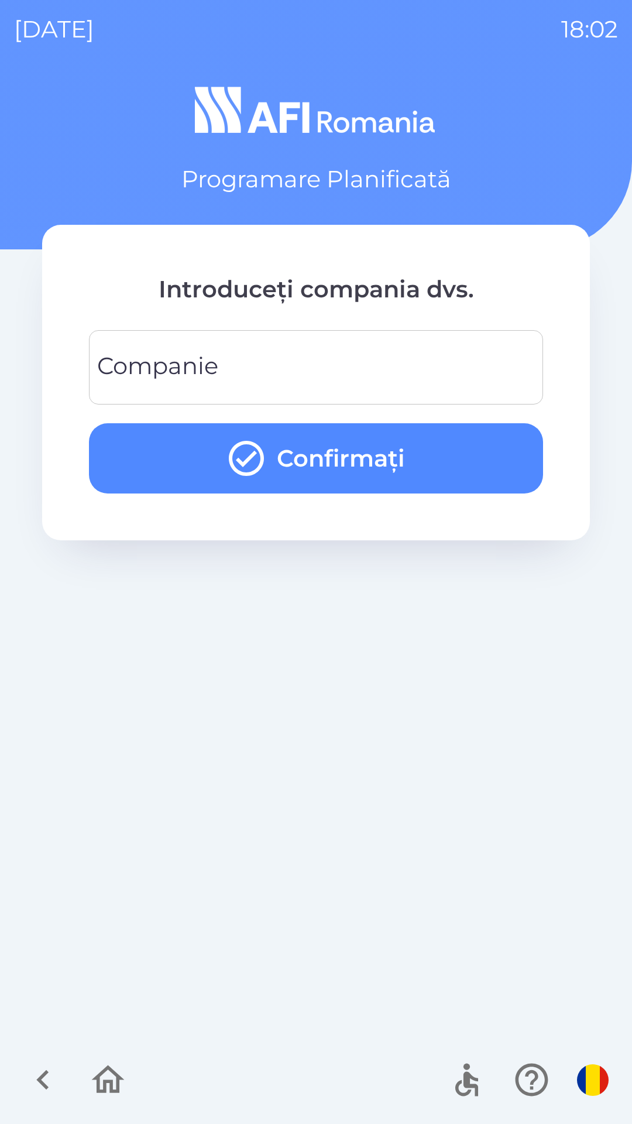
click at [485, 372] on input "Companie" at bounding box center [316, 367] width 426 height 46
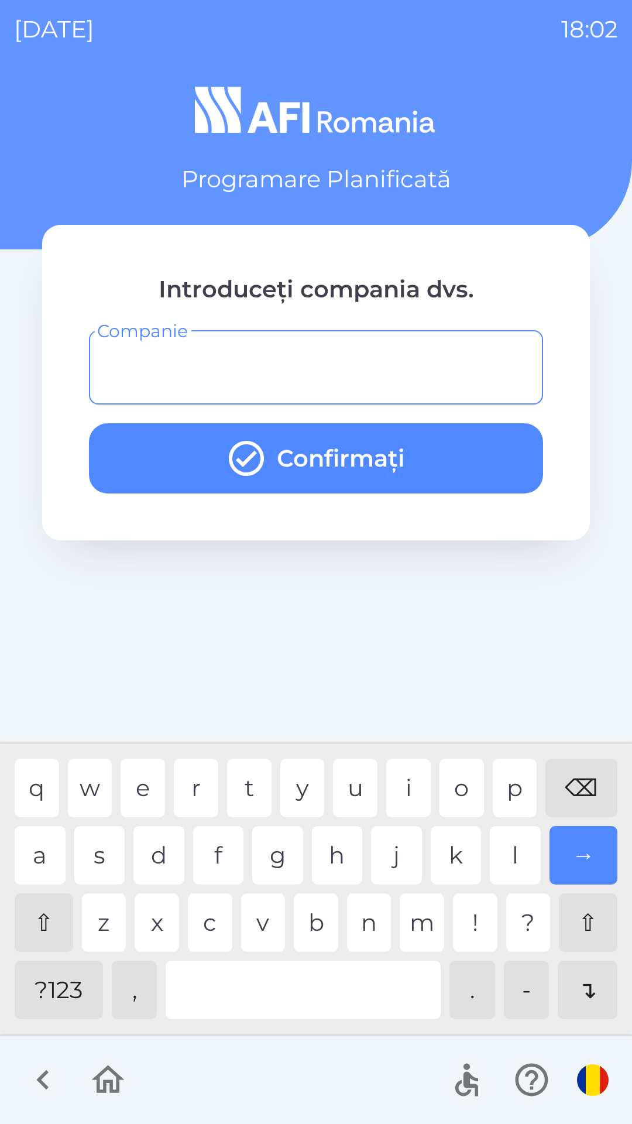
type input "*"
click at [357, 795] on div "u" at bounding box center [355, 788] width 44 height 59
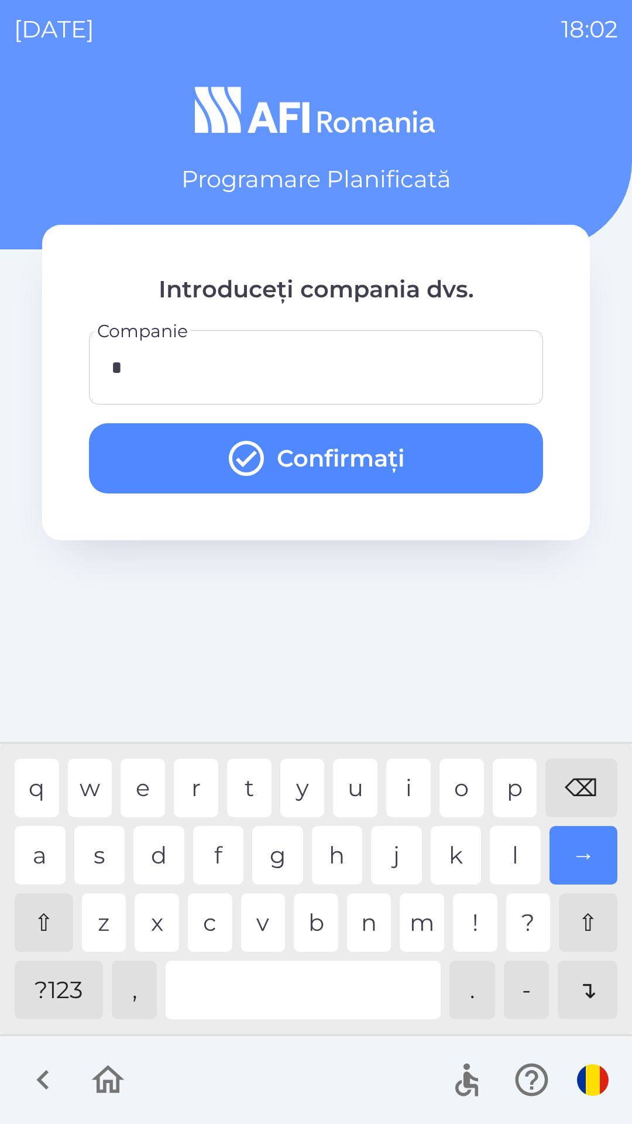
click at [496, 463] on button "Confirmați" at bounding box center [316, 458] width 454 height 70
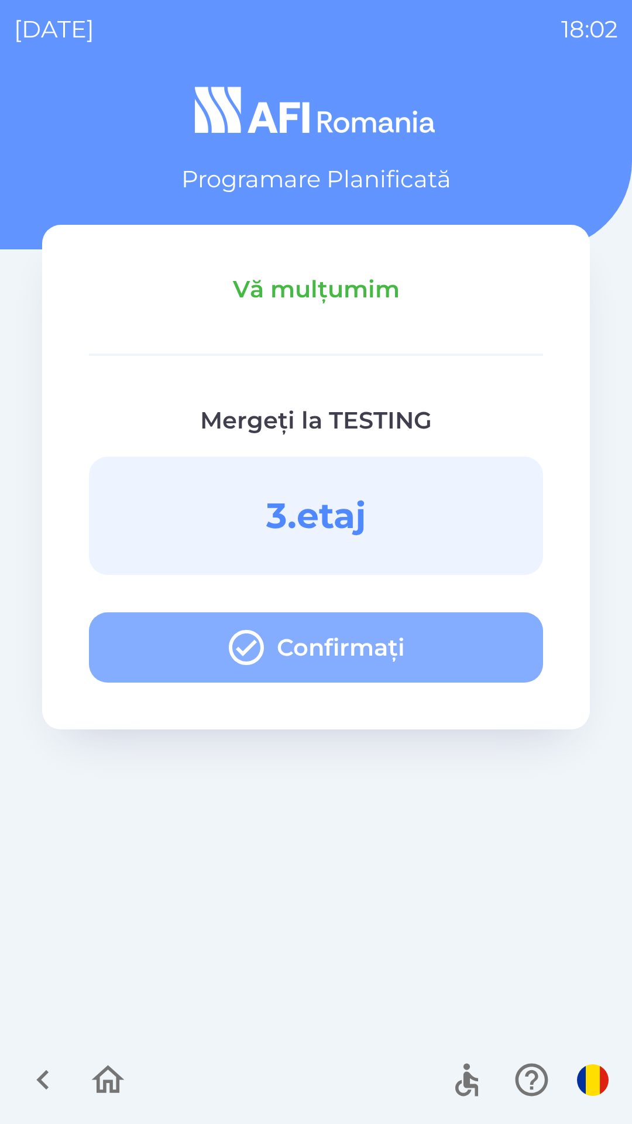
click at [507, 641] on button "Confirmați" at bounding box center [316, 647] width 454 height 70
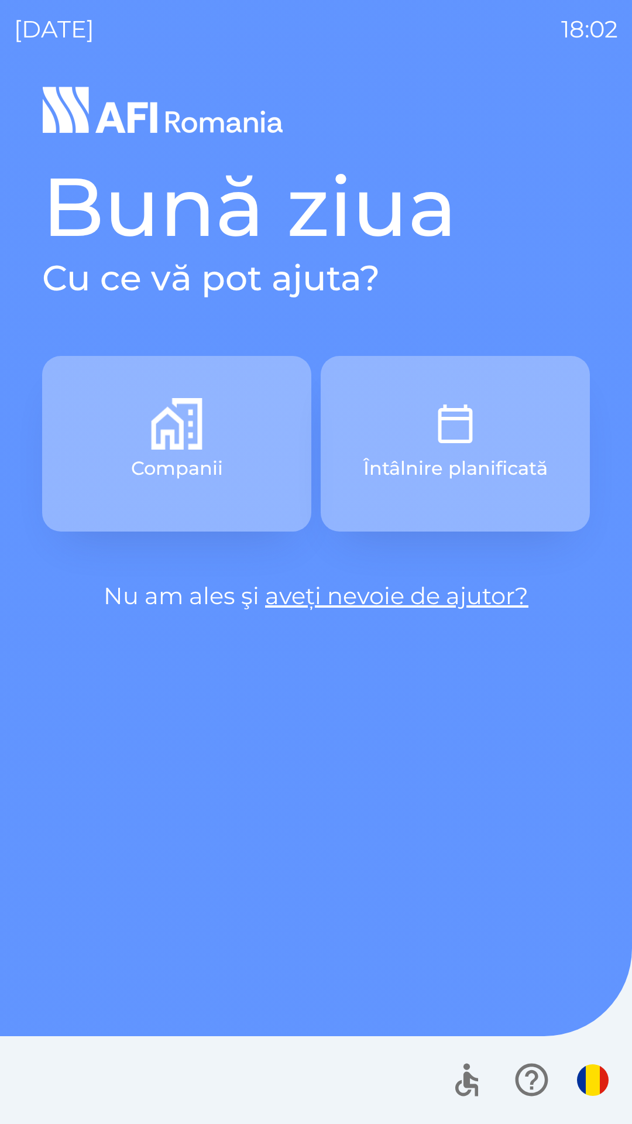
click at [519, 464] on p "Întâlnire planificată" at bounding box center [455, 468] width 184 height 28
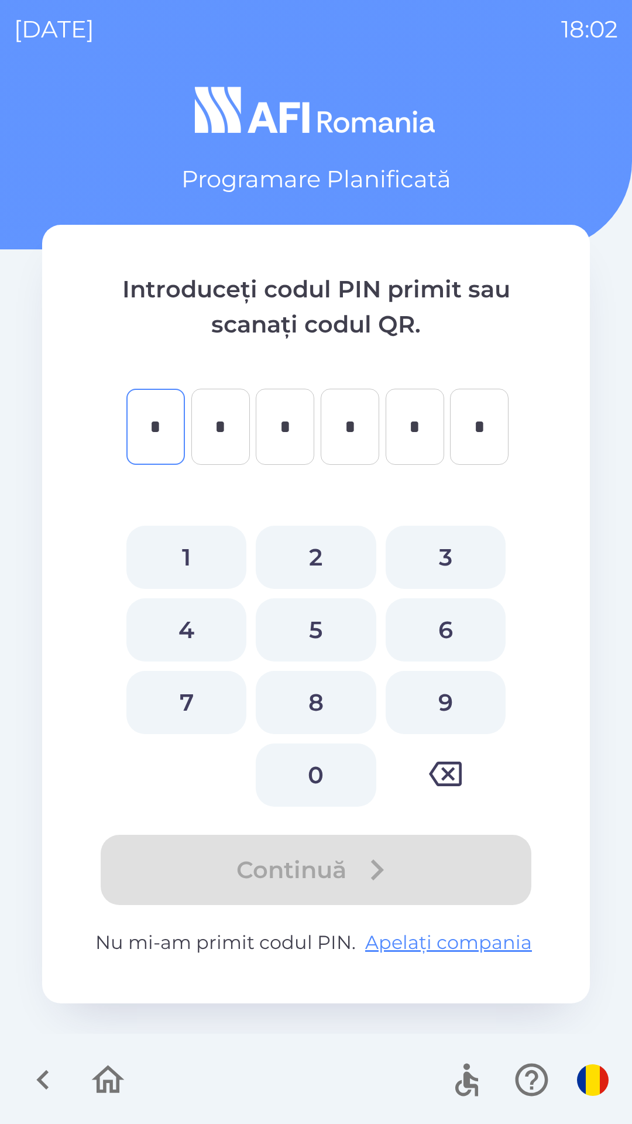
type input "*"
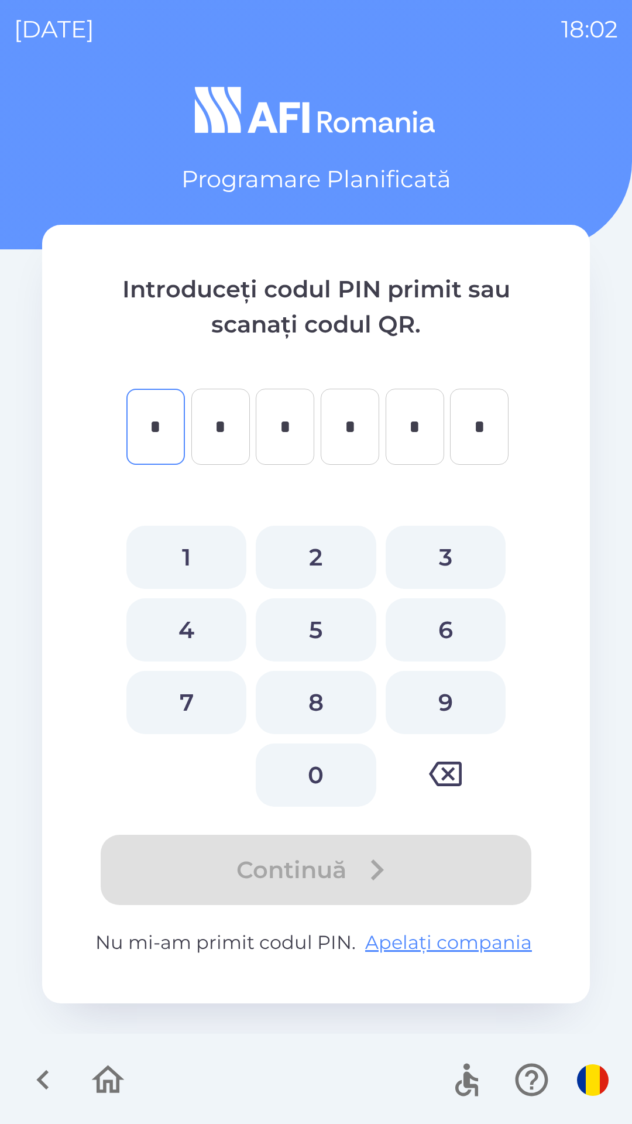
type input "*"
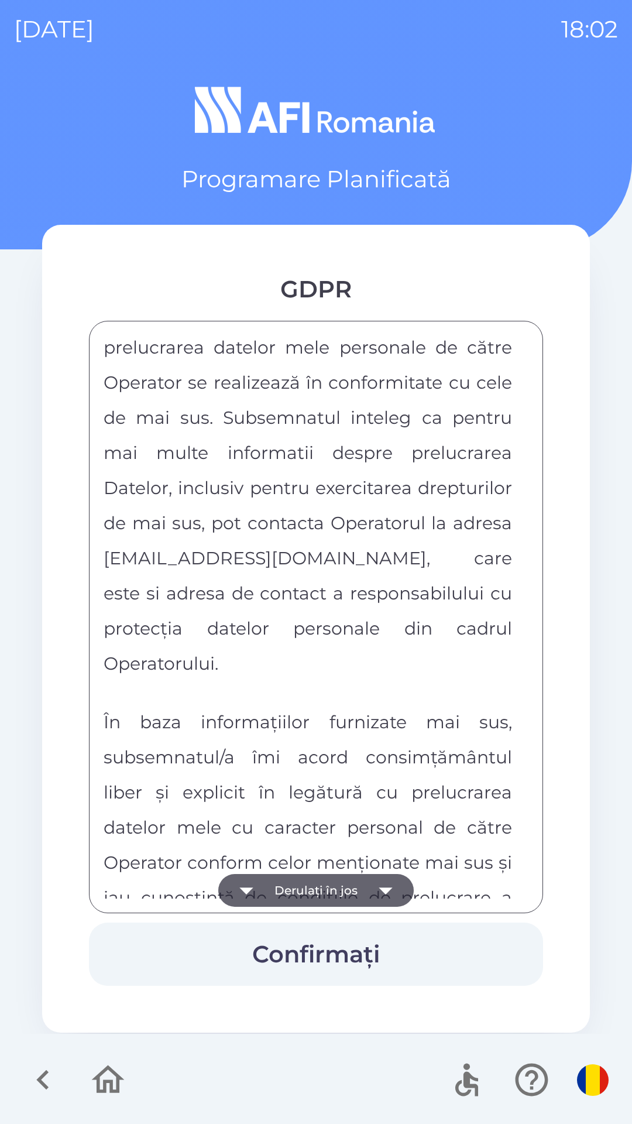
scroll to position [6156, 0]
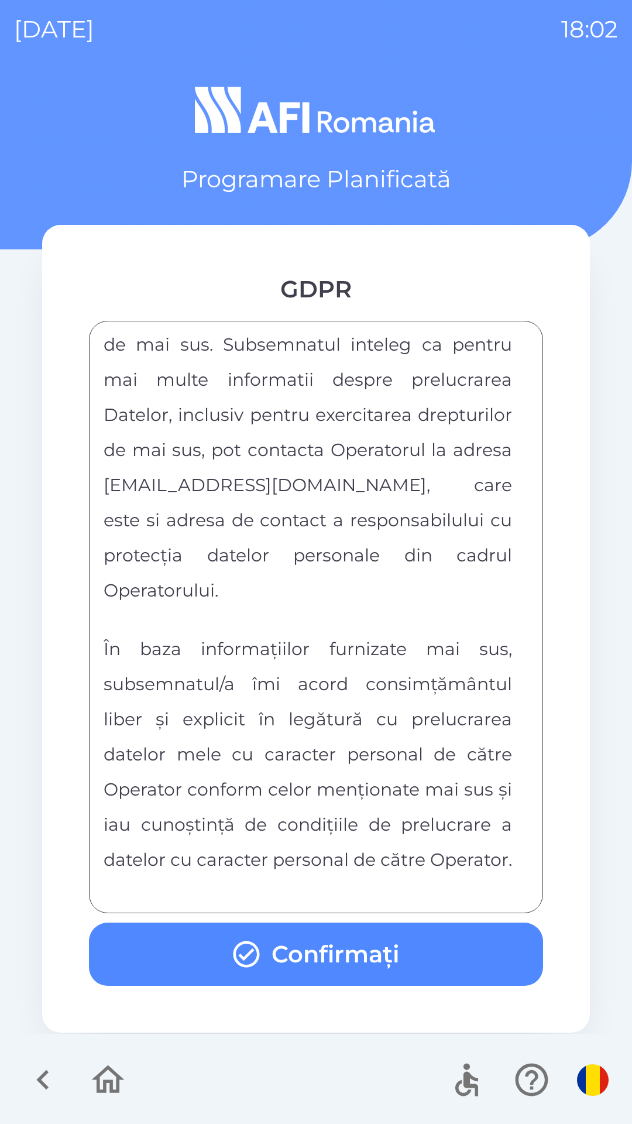
click at [439, 958] on button "Confirmați" at bounding box center [316, 953] width 454 height 63
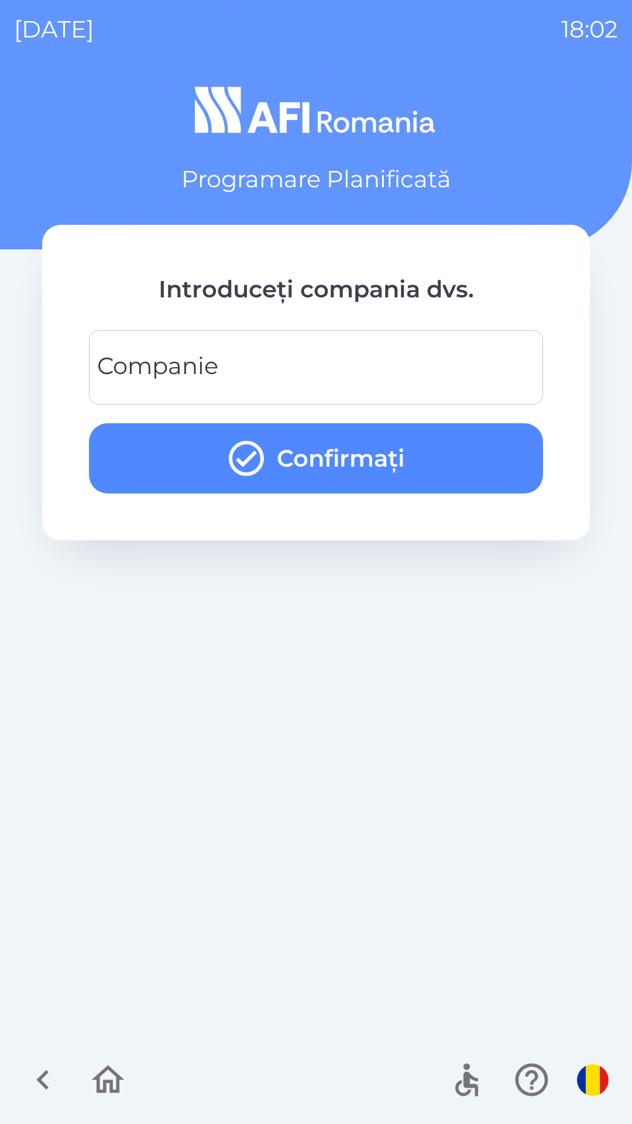
click at [474, 368] on input "Companie" at bounding box center [316, 367] width 426 height 46
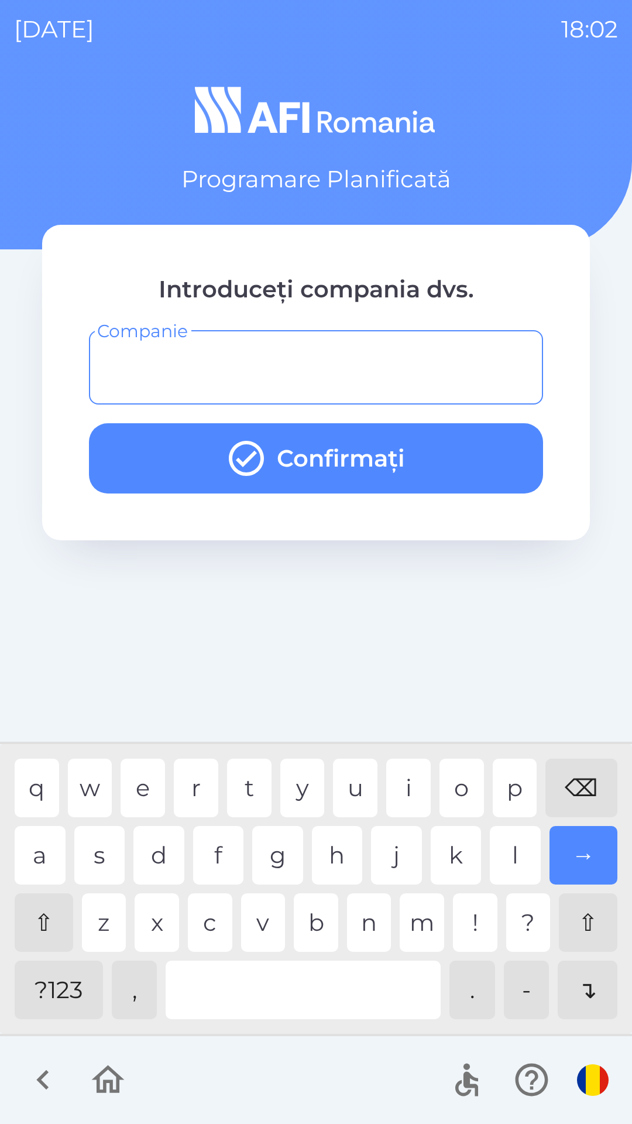
type input "*"
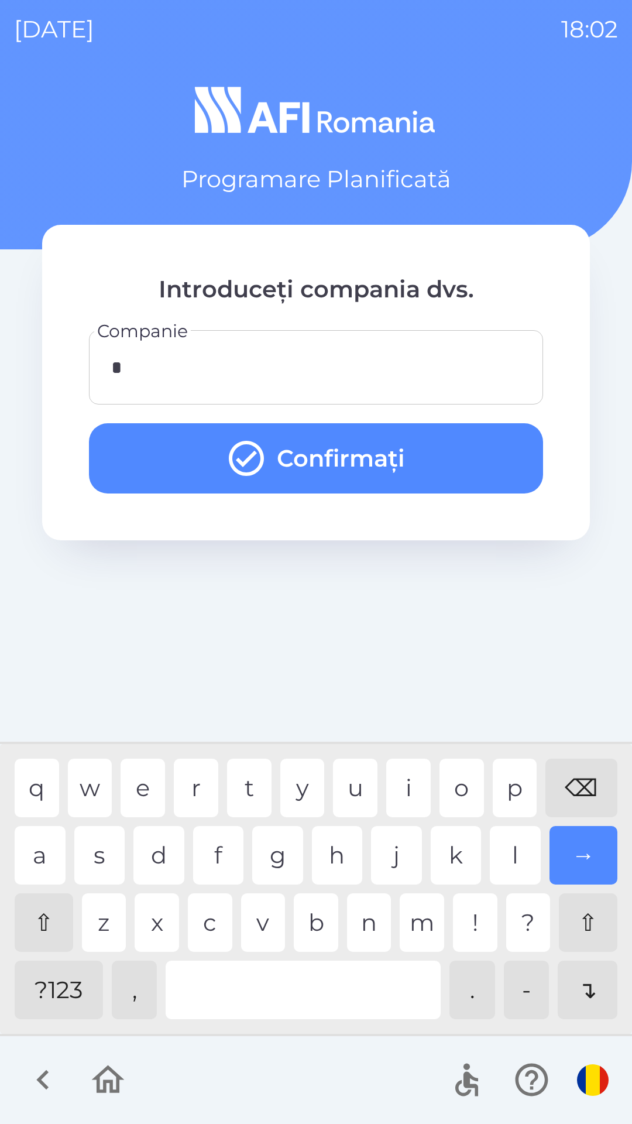
click at [452, 449] on button "Confirmați" at bounding box center [316, 458] width 454 height 70
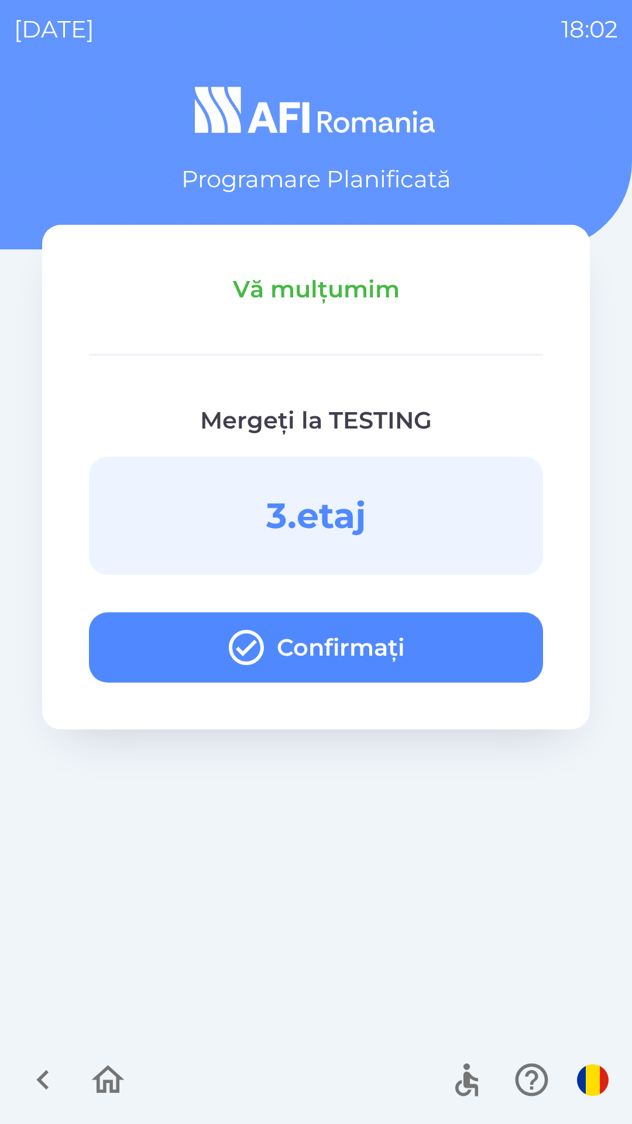
click at [474, 634] on button "Confirmați" at bounding box center [316, 647] width 454 height 70
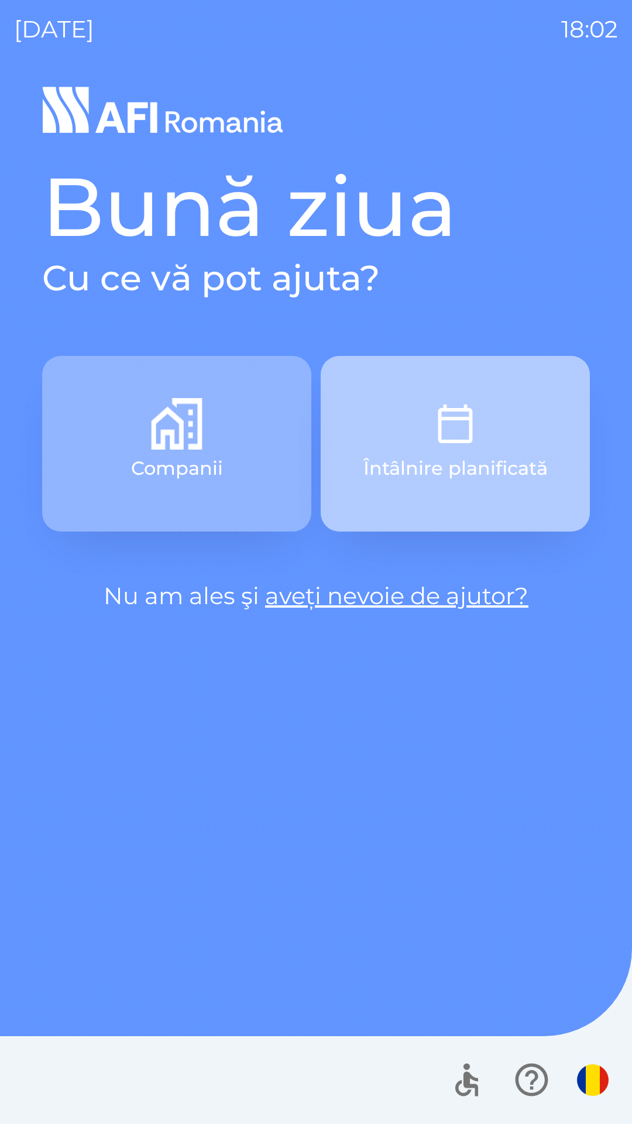
click at [501, 430] on button "Întâlnire planificată" at bounding box center [455, 444] width 269 height 176
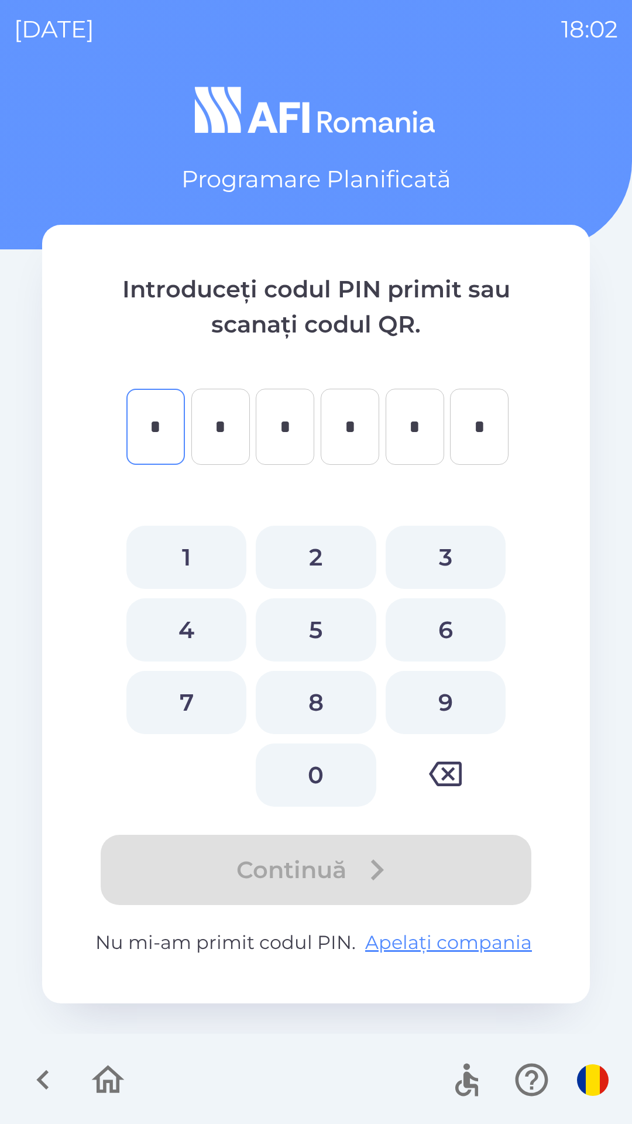
type input "*"
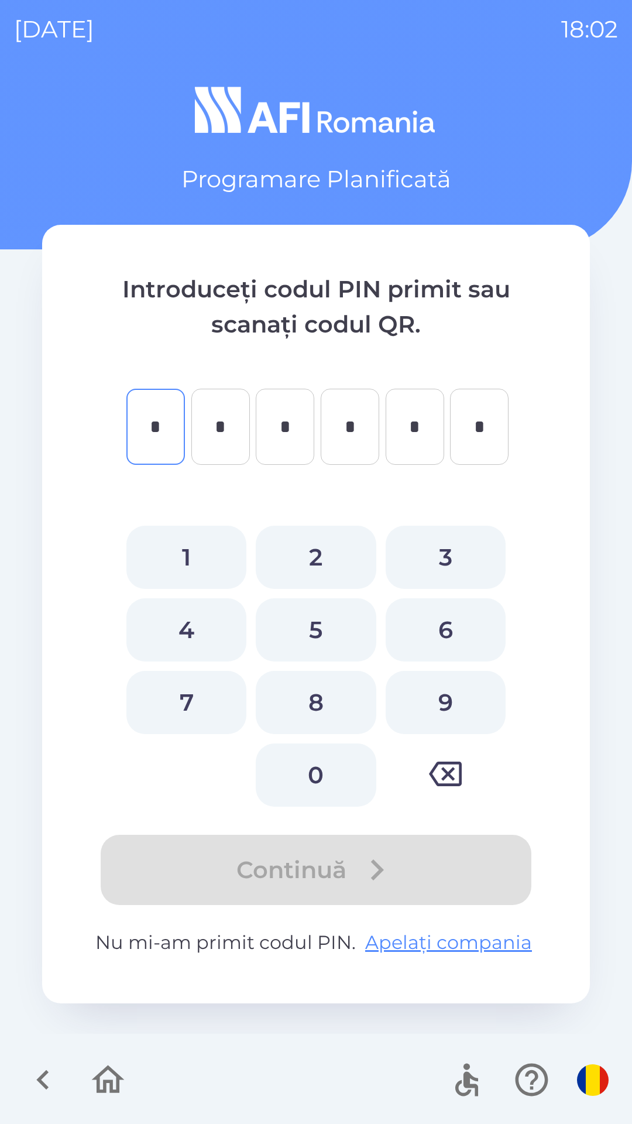
type input "*"
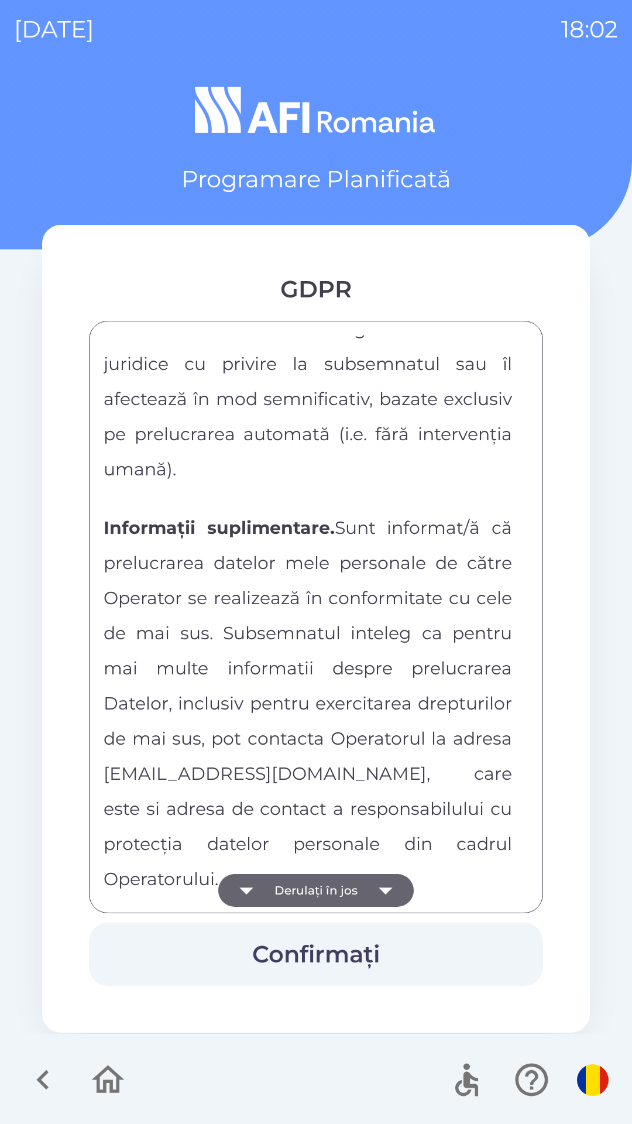
scroll to position [6156, 0]
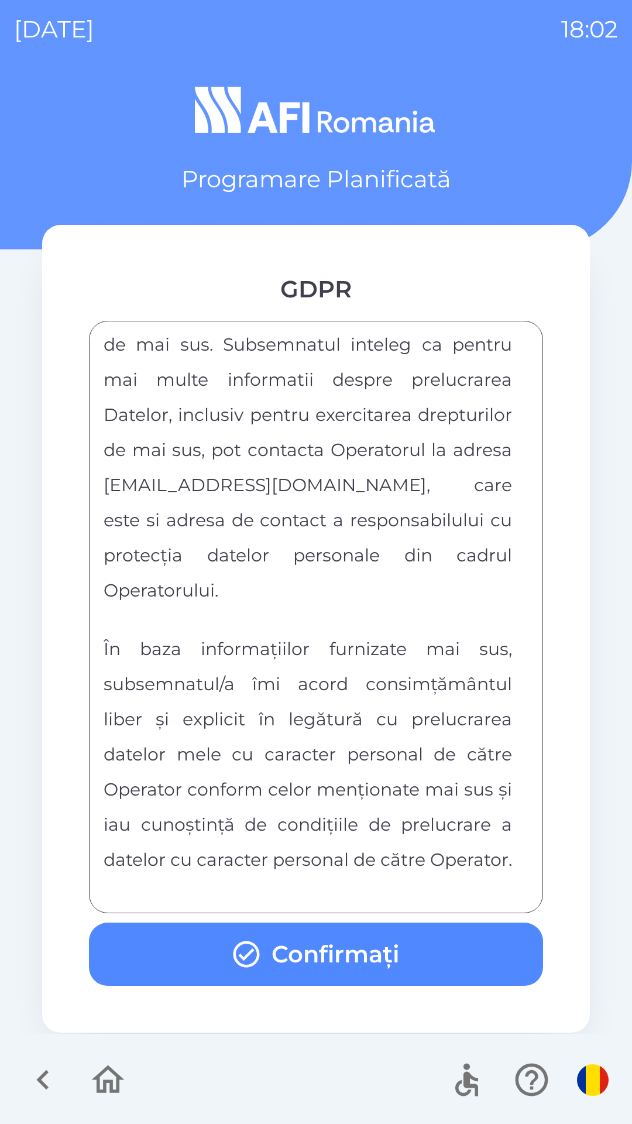
click at [426, 959] on button "Confirmați" at bounding box center [316, 953] width 454 height 63
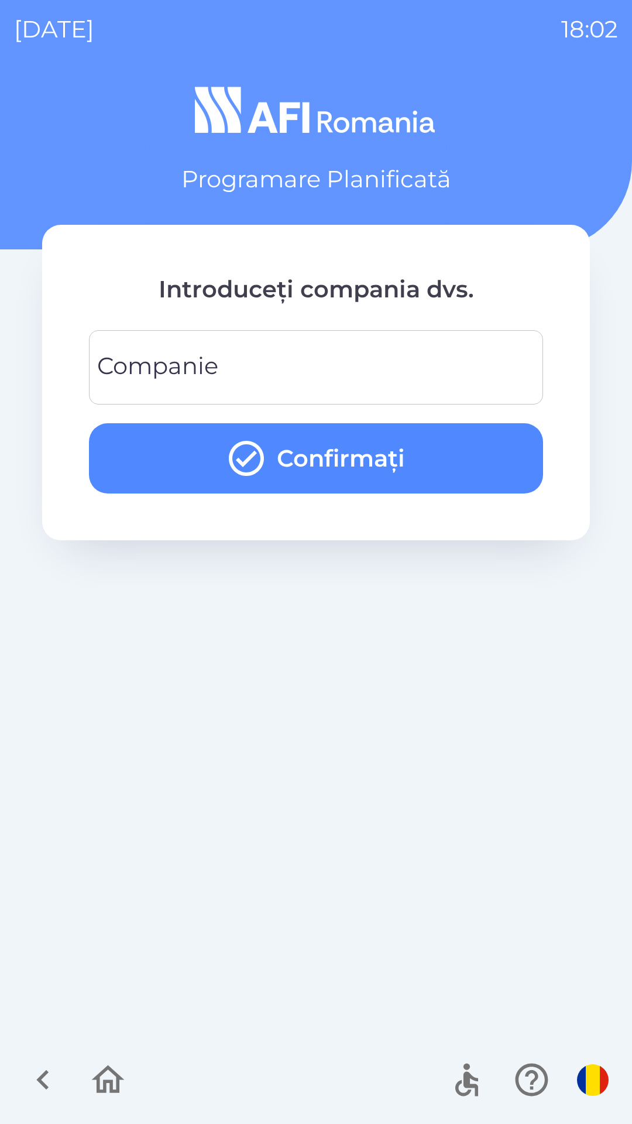
click at [452, 354] on input "Companie" at bounding box center [316, 367] width 426 height 46
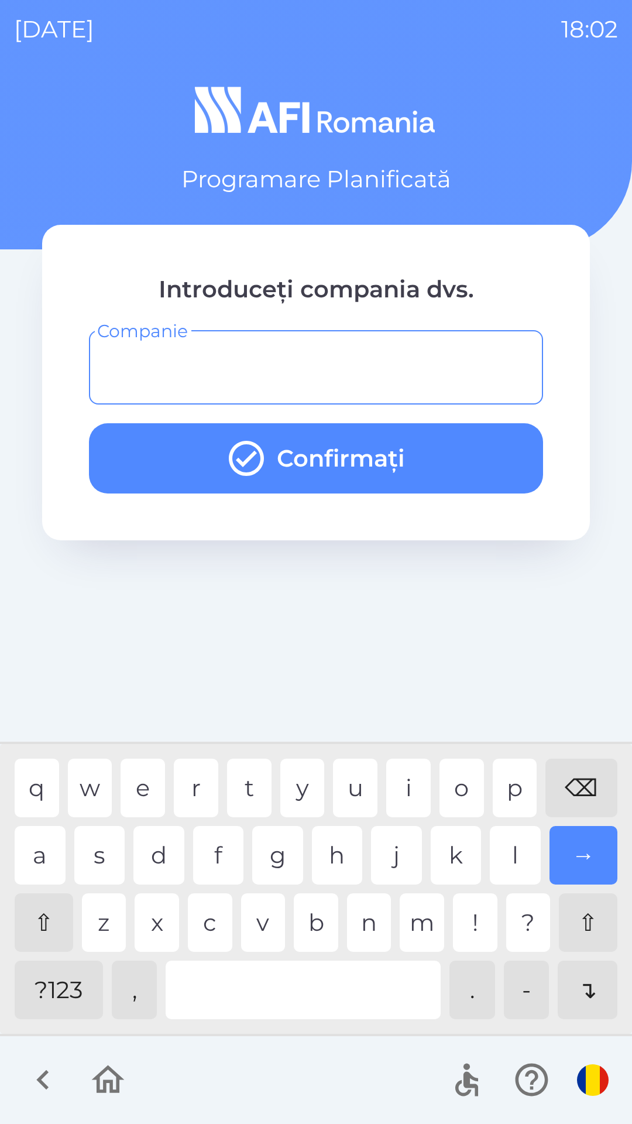
type input "*"
click at [442, 845] on div "k" at bounding box center [456, 855] width 51 height 59
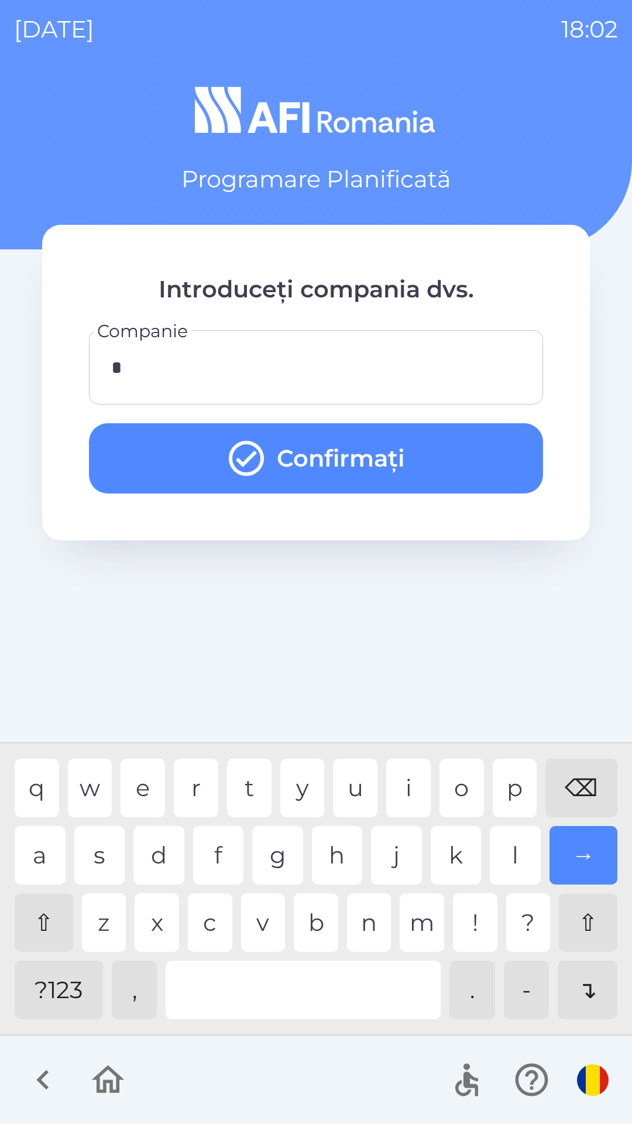
click at [497, 454] on button "Confirmați" at bounding box center [316, 458] width 454 height 70
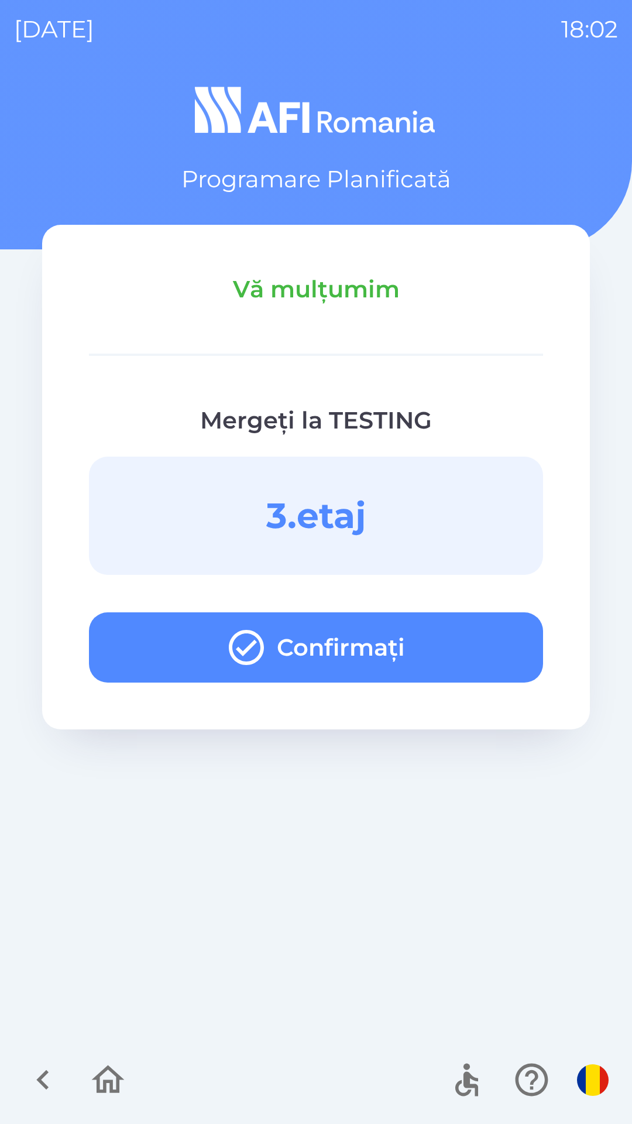
click at [472, 655] on button "Confirmați" at bounding box center [316, 647] width 454 height 70
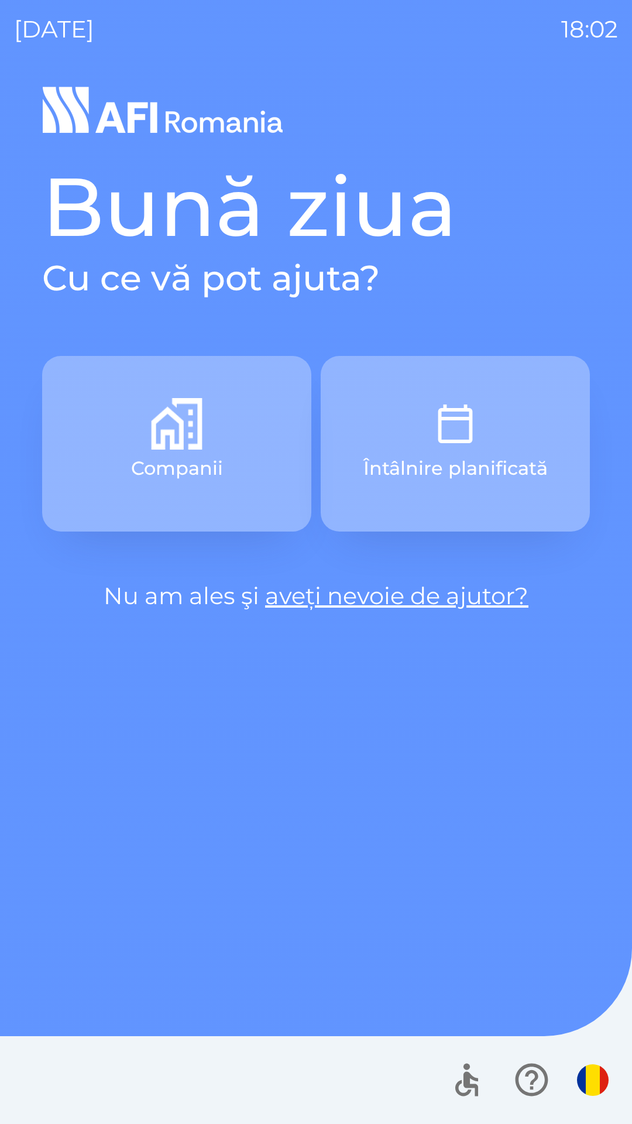
click at [466, 396] on button "Întâlnire planificată" at bounding box center [455, 444] width 269 height 176
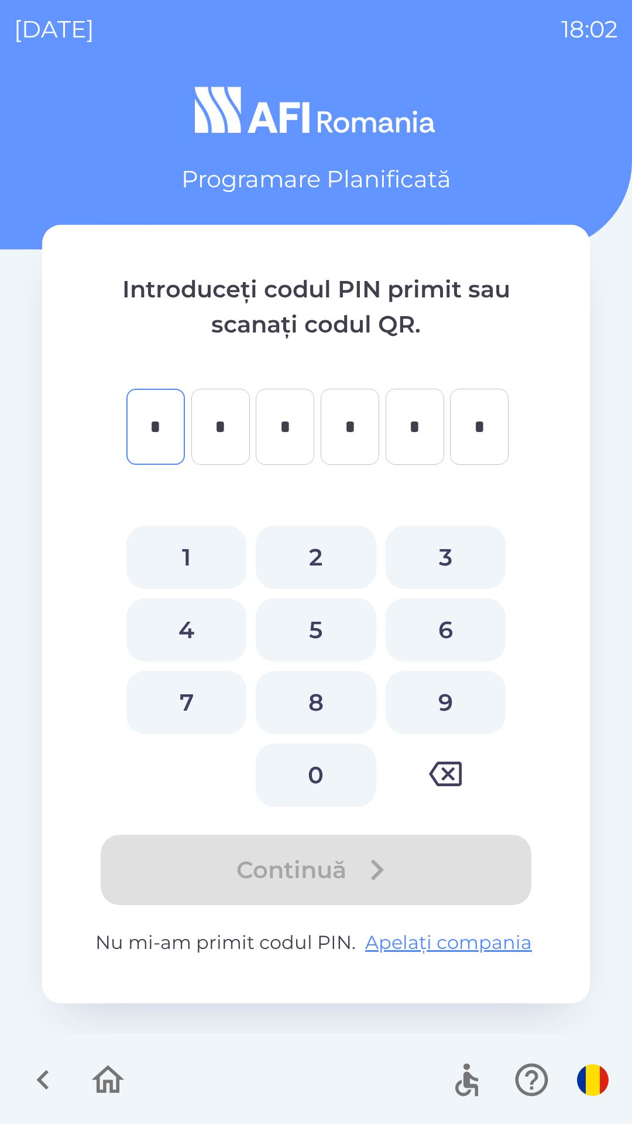
type input "*"
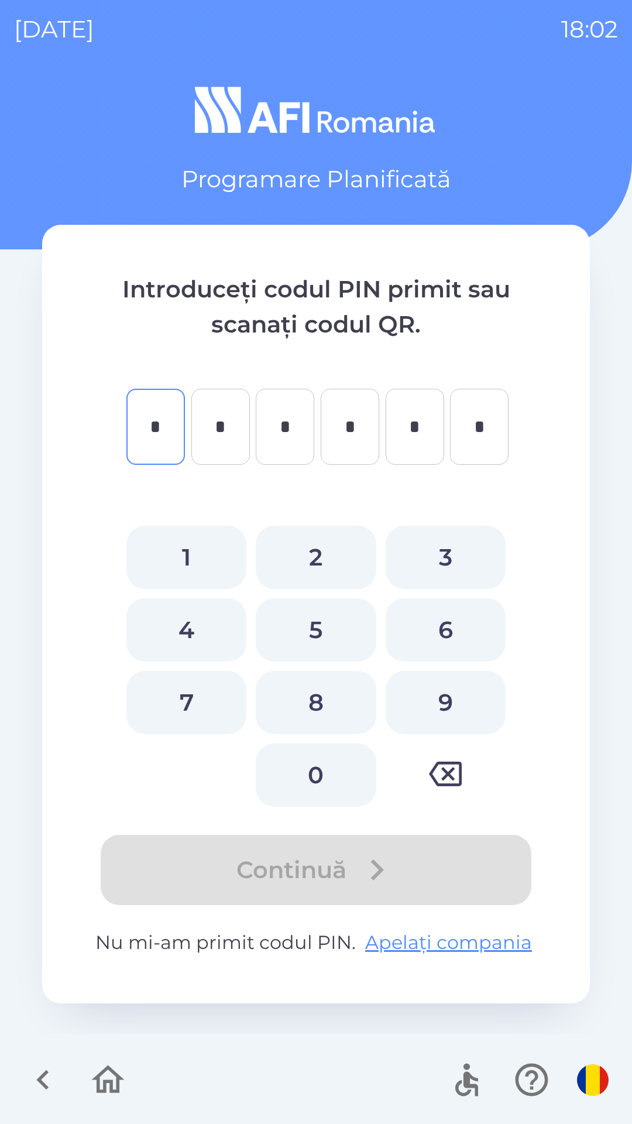
type input "*"
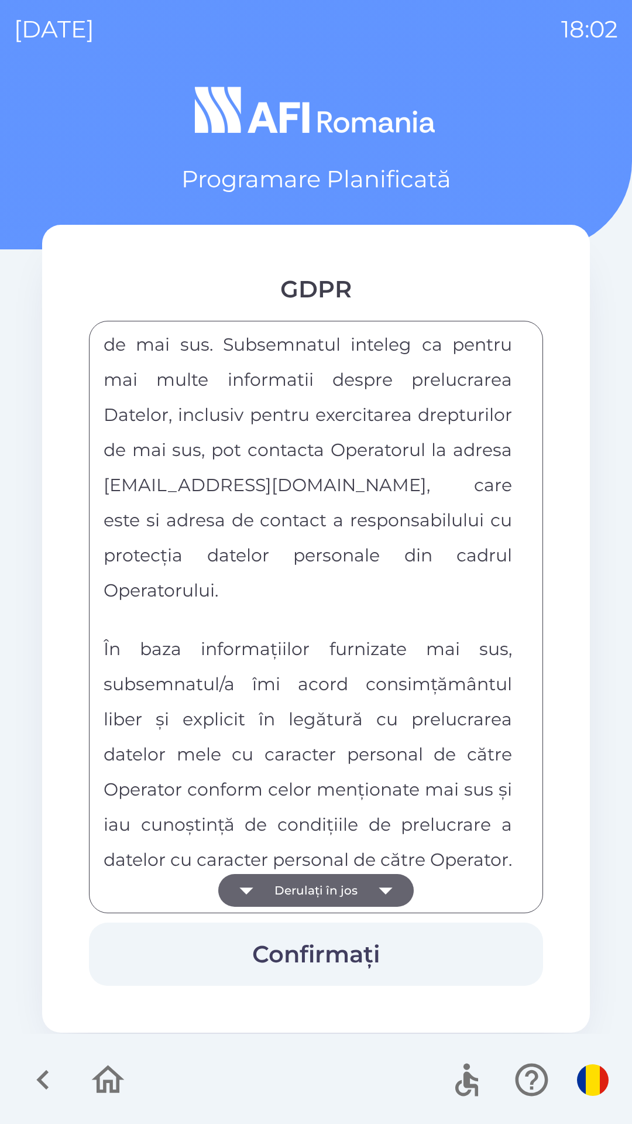
scroll to position [6156, 0]
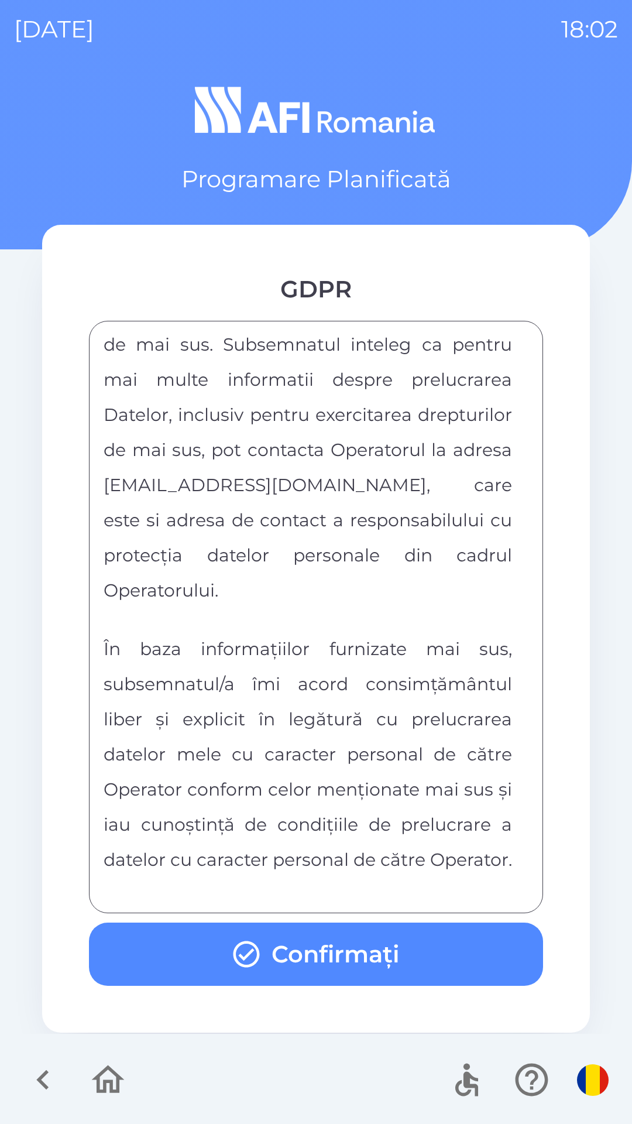
click at [471, 956] on button "Confirmați" at bounding box center [316, 953] width 454 height 63
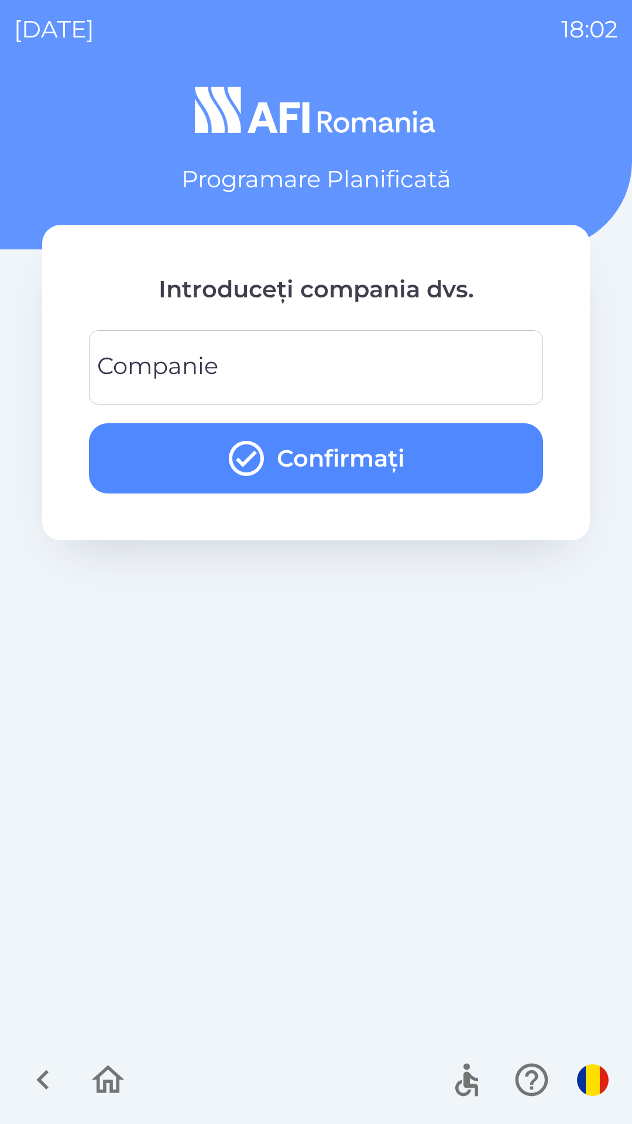
click at [483, 369] on input "Companie" at bounding box center [316, 367] width 426 height 46
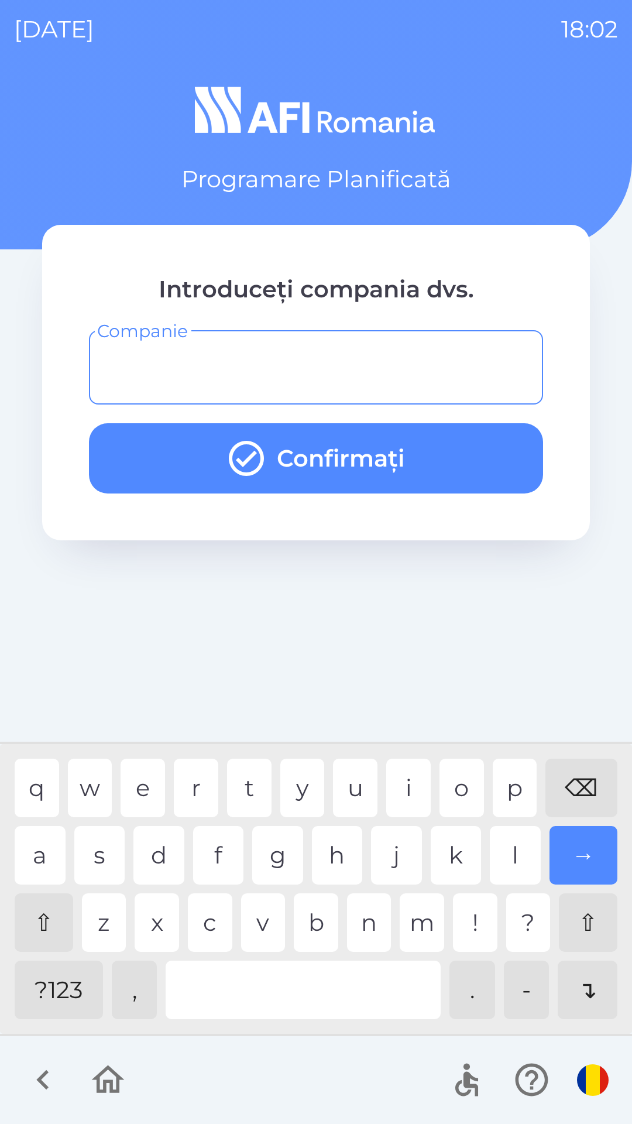
type input "*"
click at [465, 852] on div "k" at bounding box center [456, 855] width 51 height 59
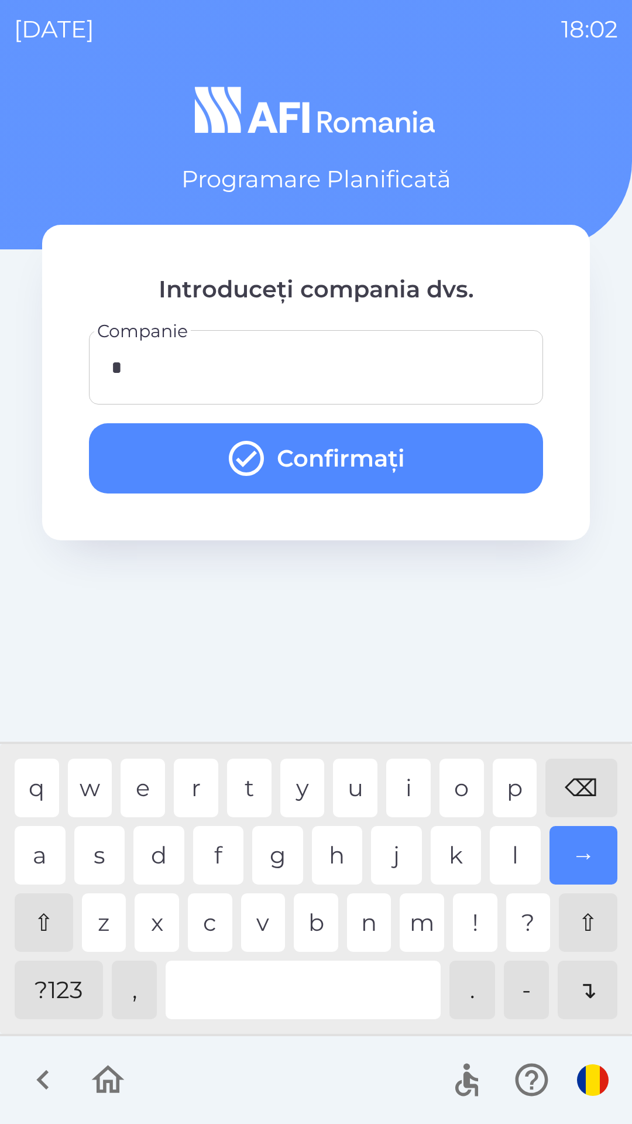
click at [509, 454] on button "Confirmați" at bounding box center [316, 458] width 454 height 70
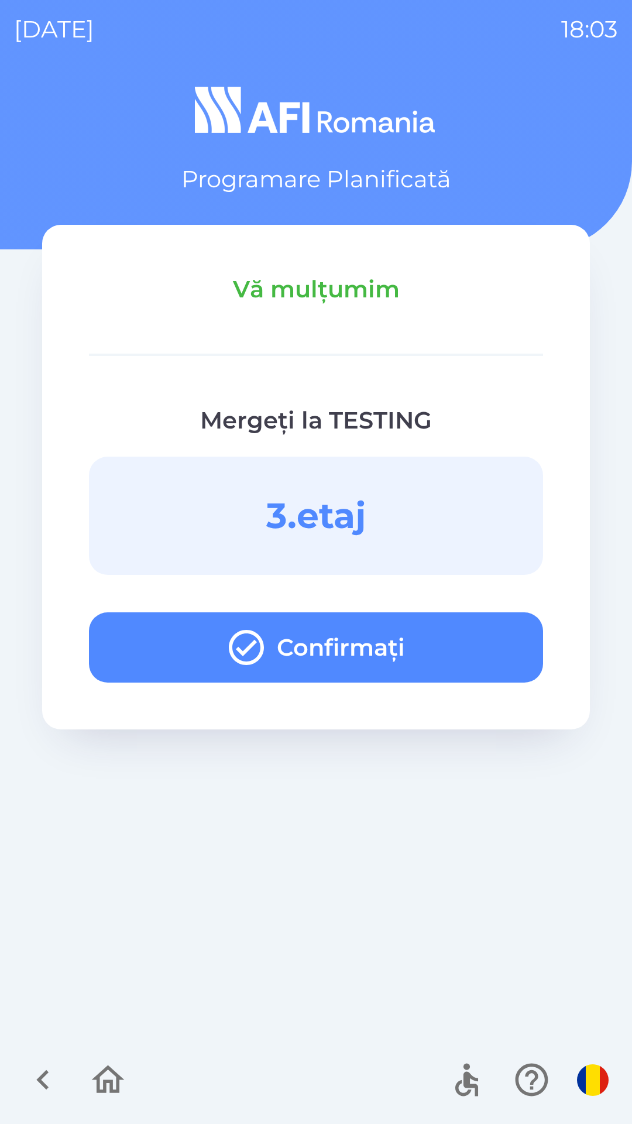
click at [476, 653] on button "Confirmați" at bounding box center [316, 647] width 454 height 70
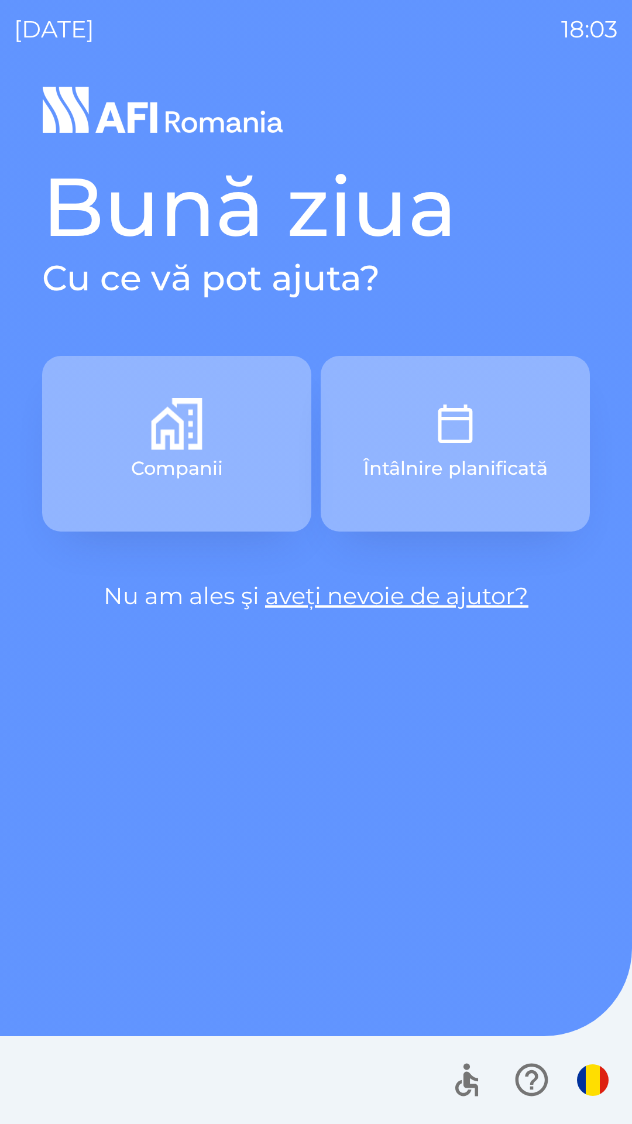
click at [514, 445] on button "Întâlnire planificată" at bounding box center [455, 444] width 269 height 176
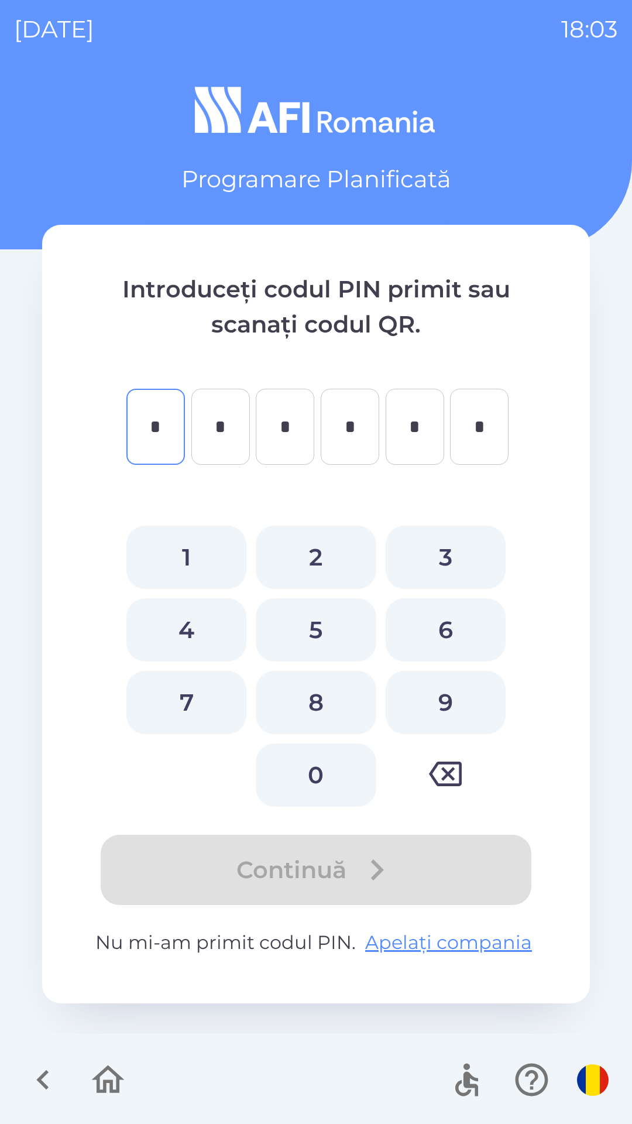
type input "*"
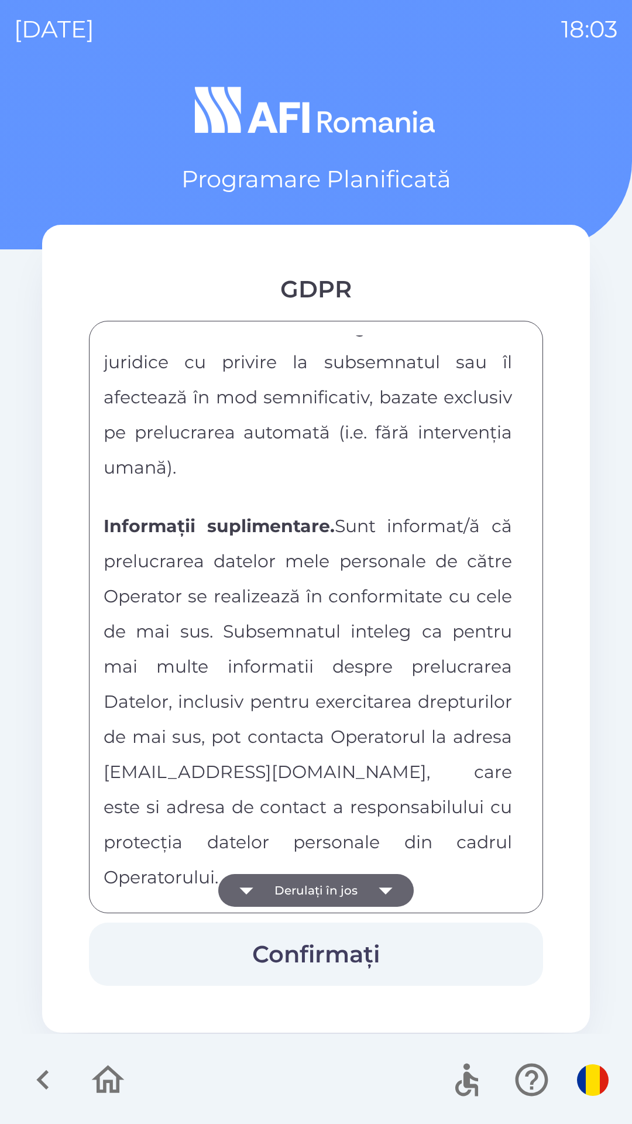
scroll to position [6156, 0]
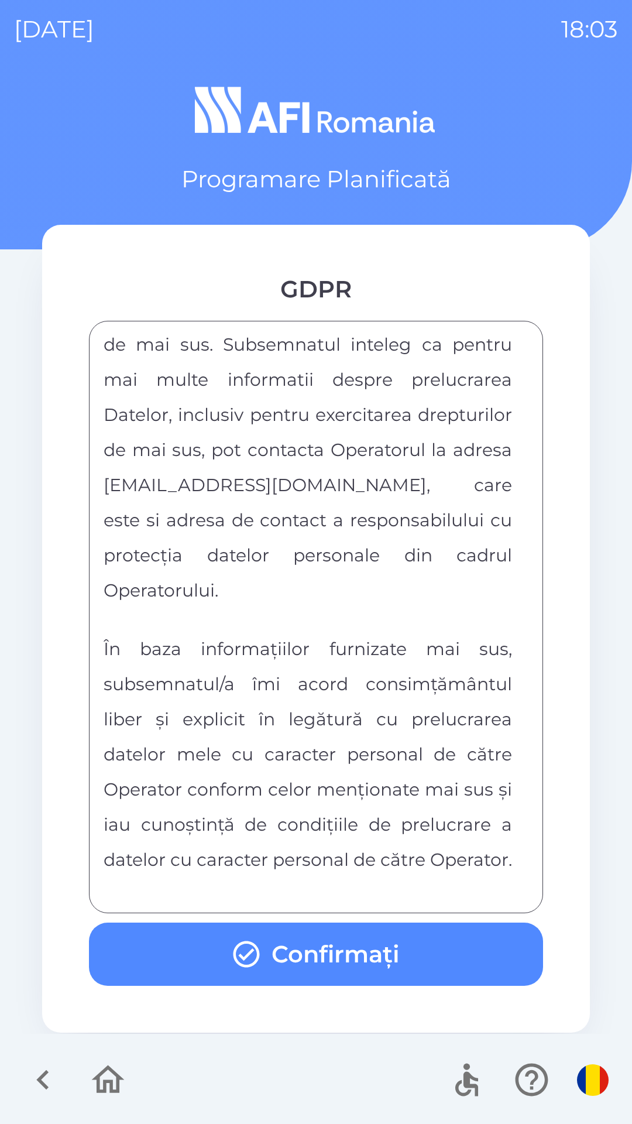
click at [507, 959] on button "Confirmați" at bounding box center [316, 953] width 454 height 63
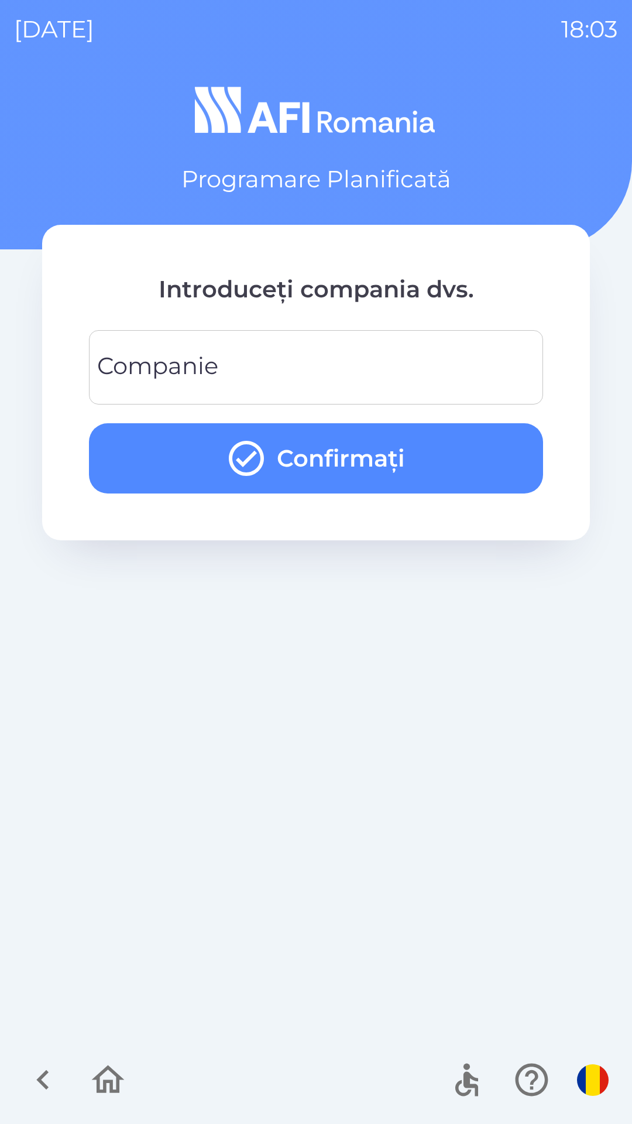
click at [483, 377] on input "Companie" at bounding box center [316, 367] width 426 height 46
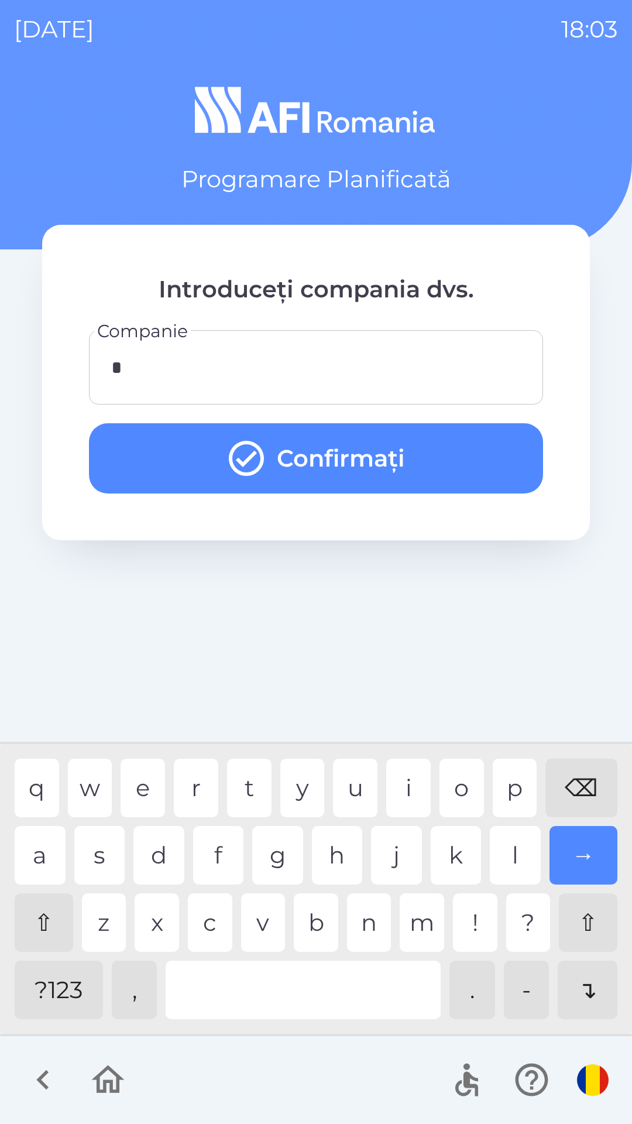
click at [459, 462] on button "Confirmați" at bounding box center [316, 458] width 454 height 70
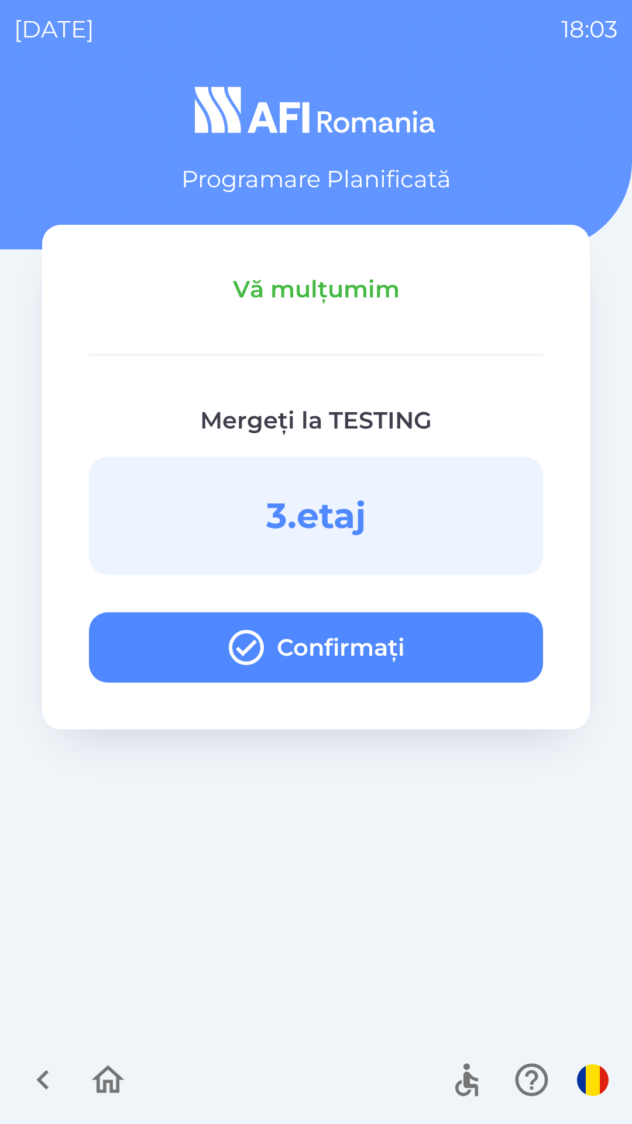
click at [464, 659] on button "Confirmați" at bounding box center [316, 647] width 454 height 70
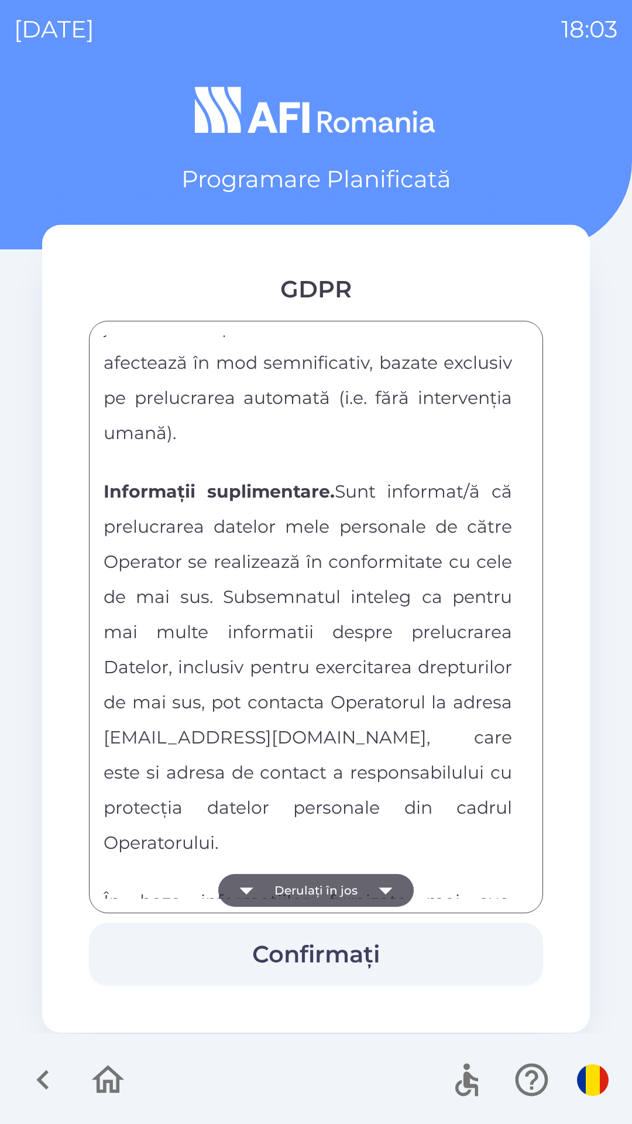
scroll to position [6156, 0]
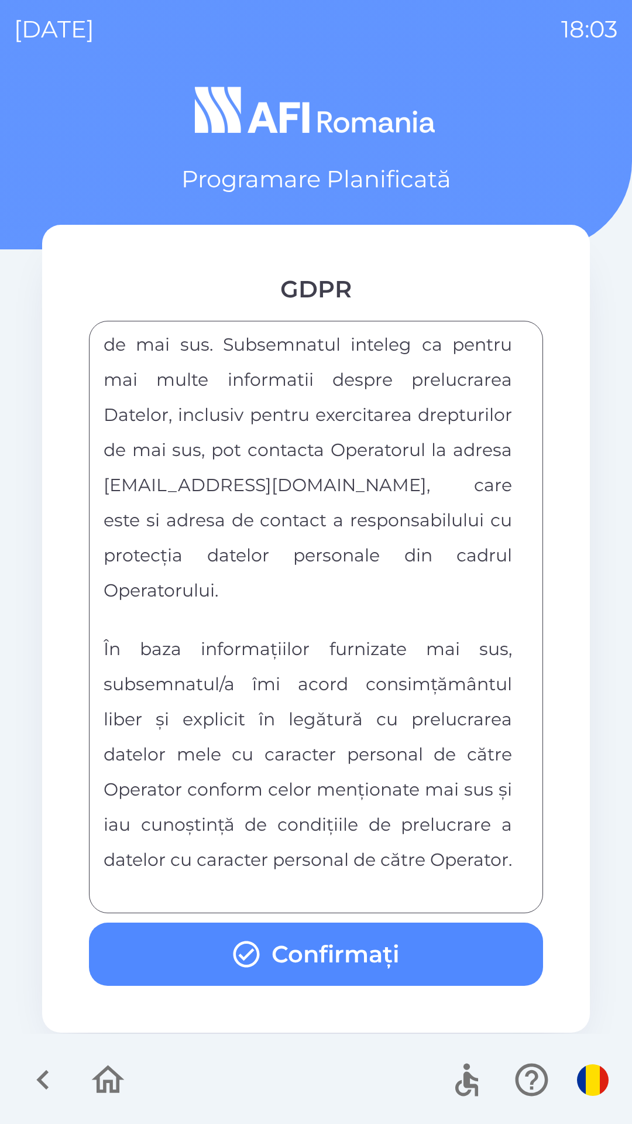
click at [435, 966] on button "Confirmați" at bounding box center [316, 953] width 454 height 63
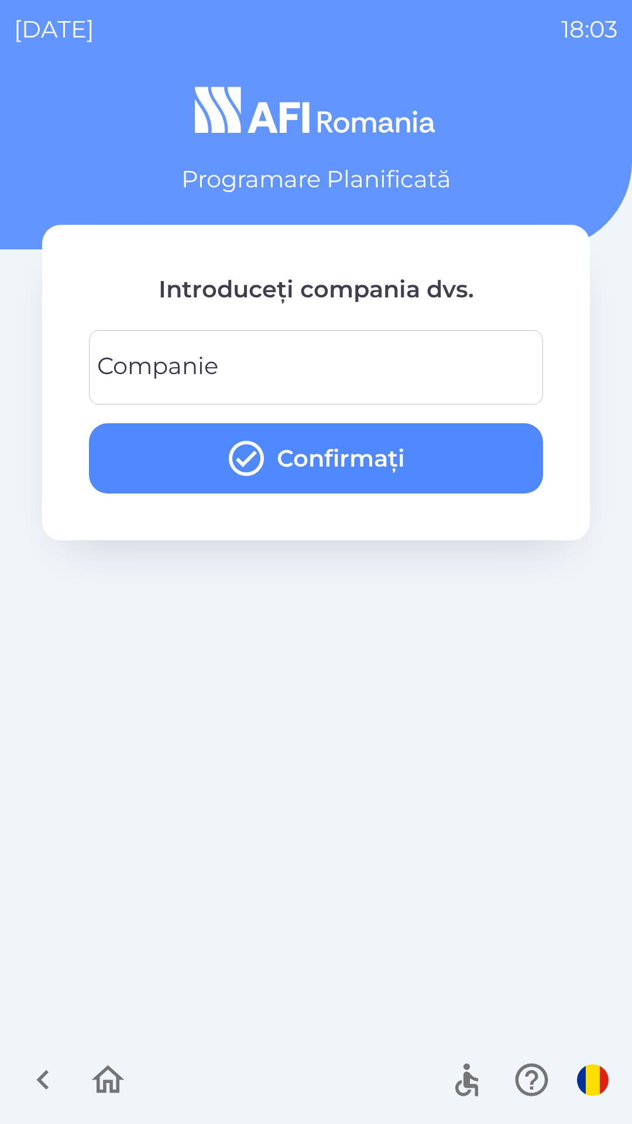
click at [498, 368] on input "Companie" at bounding box center [316, 367] width 426 height 46
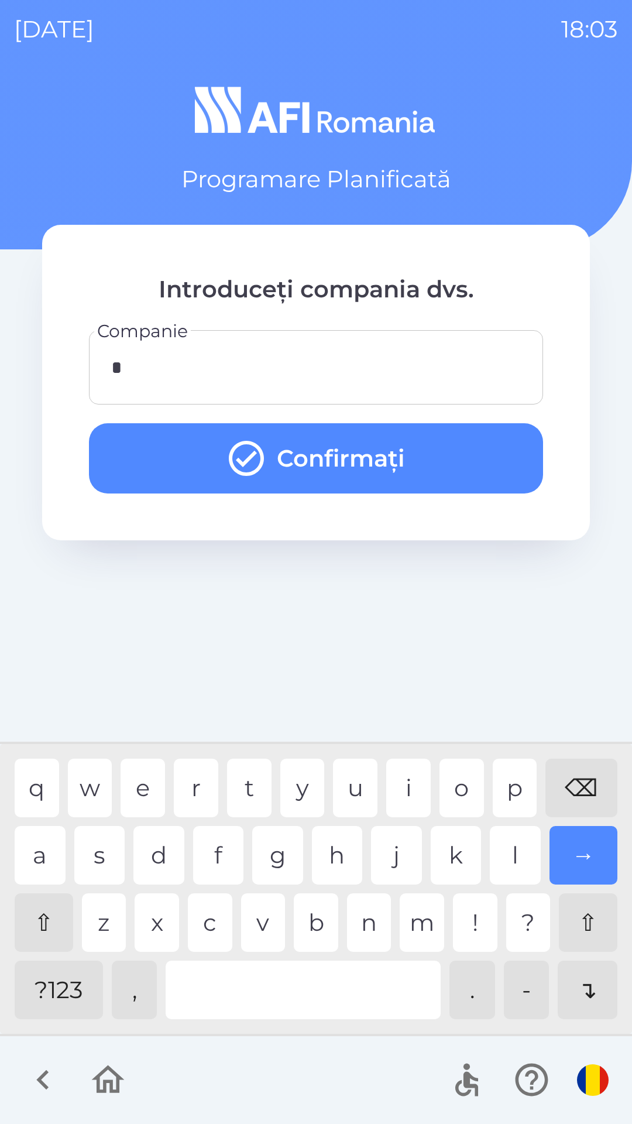
click at [489, 454] on button "Confirmați" at bounding box center [316, 458] width 454 height 70
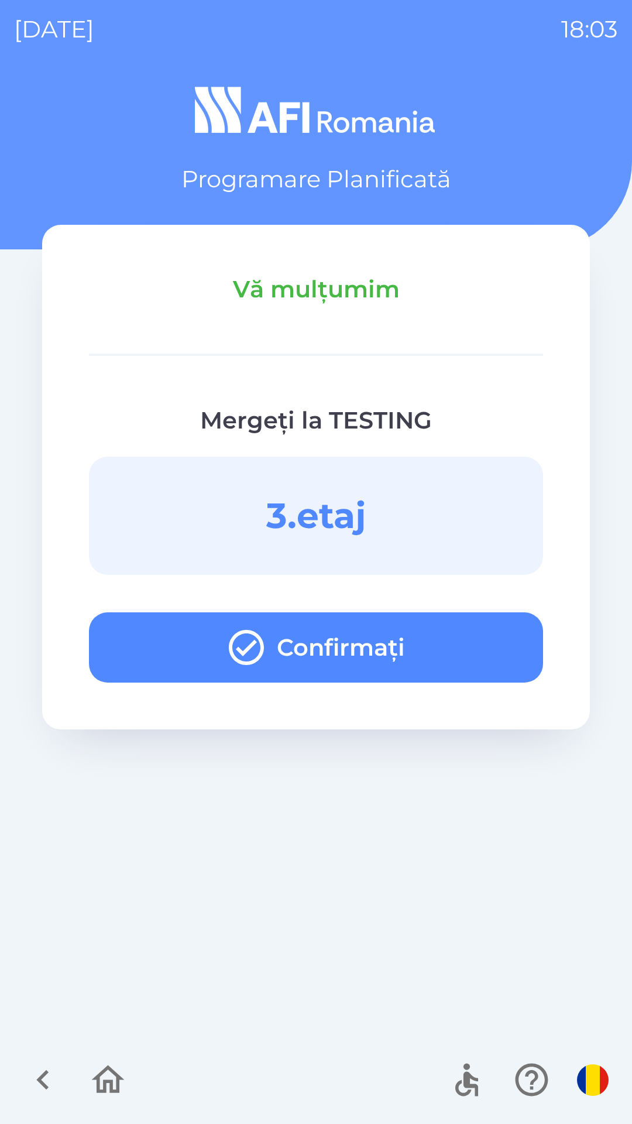
click at [447, 644] on button "Confirmați" at bounding box center [316, 647] width 454 height 70
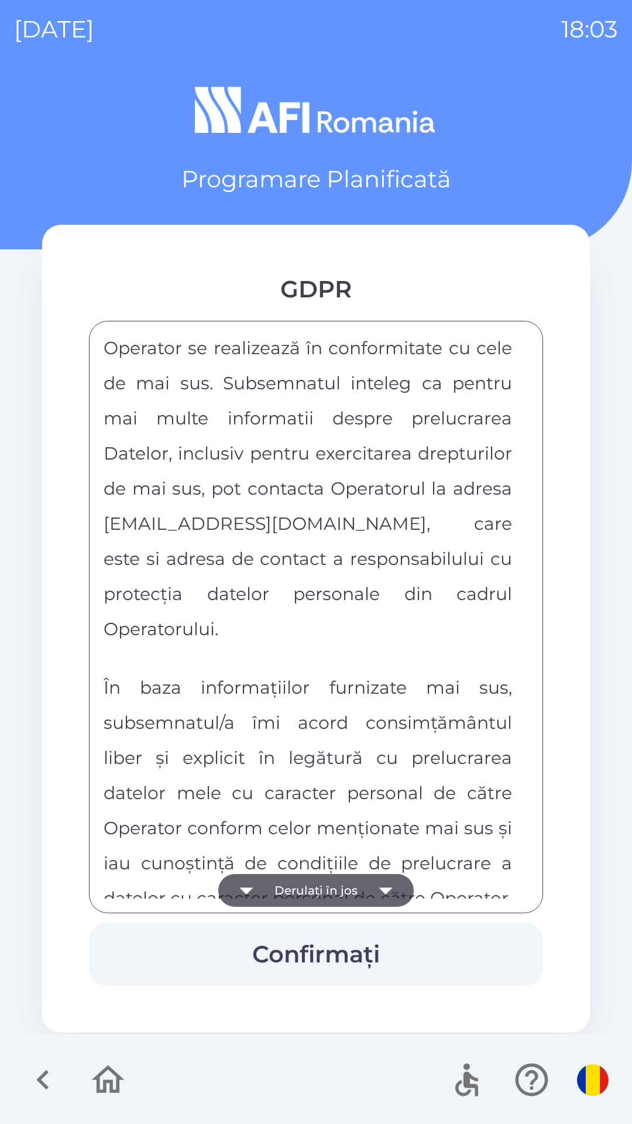
scroll to position [6156, 0]
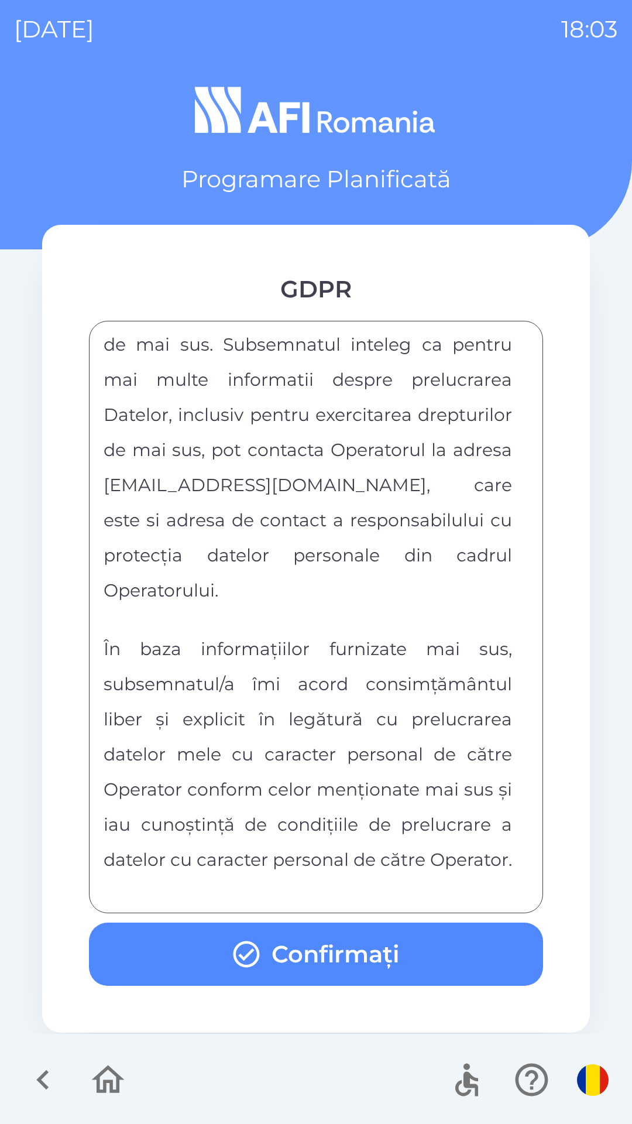
click at [452, 934] on button "Confirmați" at bounding box center [316, 953] width 454 height 63
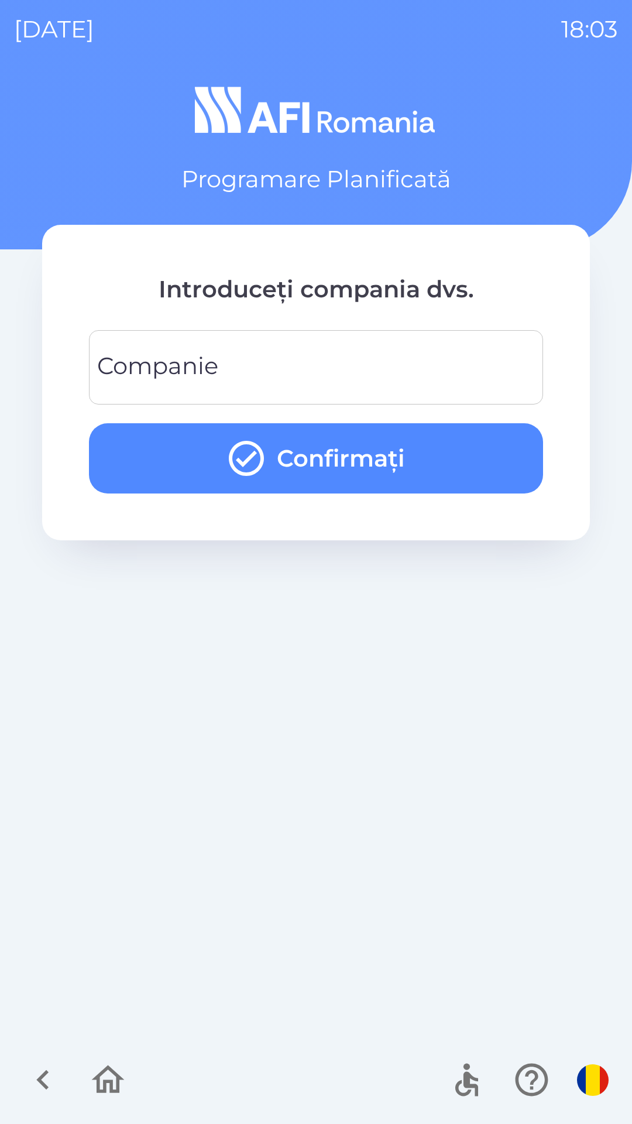
click at [472, 359] on input "Companie" at bounding box center [316, 367] width 426 height 46
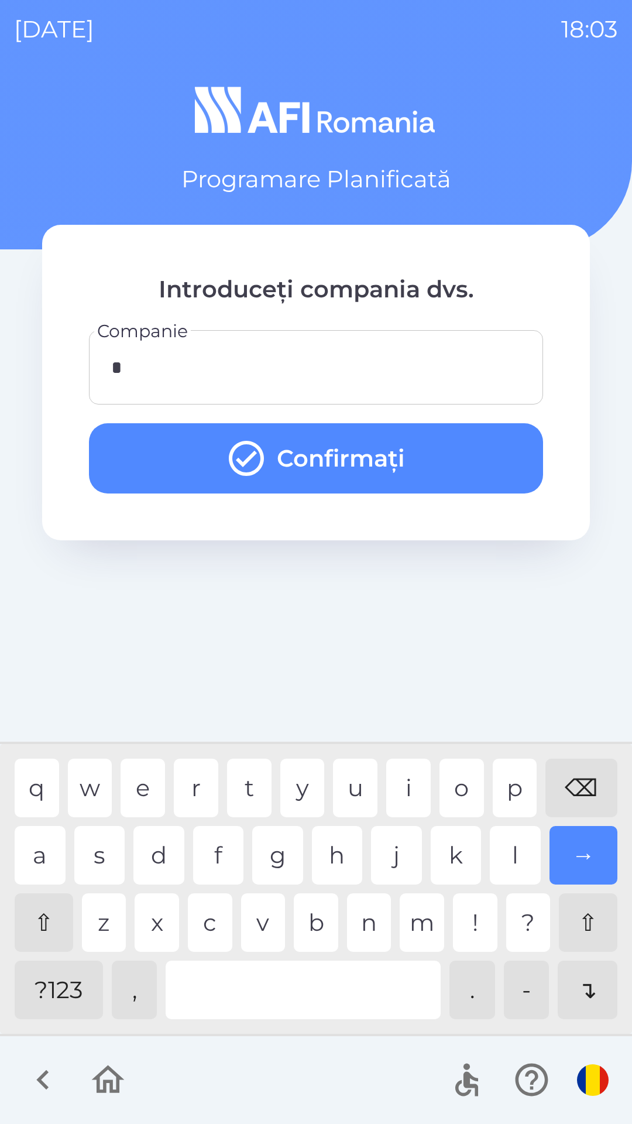
click at [390, 449] on button "Confirmați" at bounding box center [316, 458] width 454 height 70
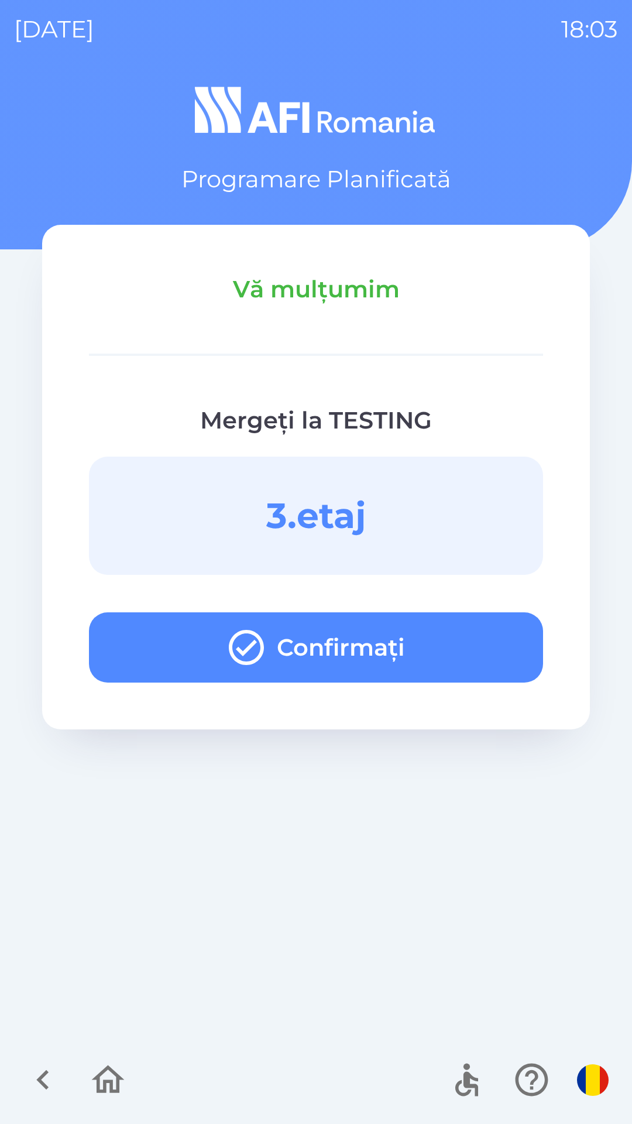
click at [462, 615] on button "Confirmați" at bounding box center [316, 647] width 454 height 70
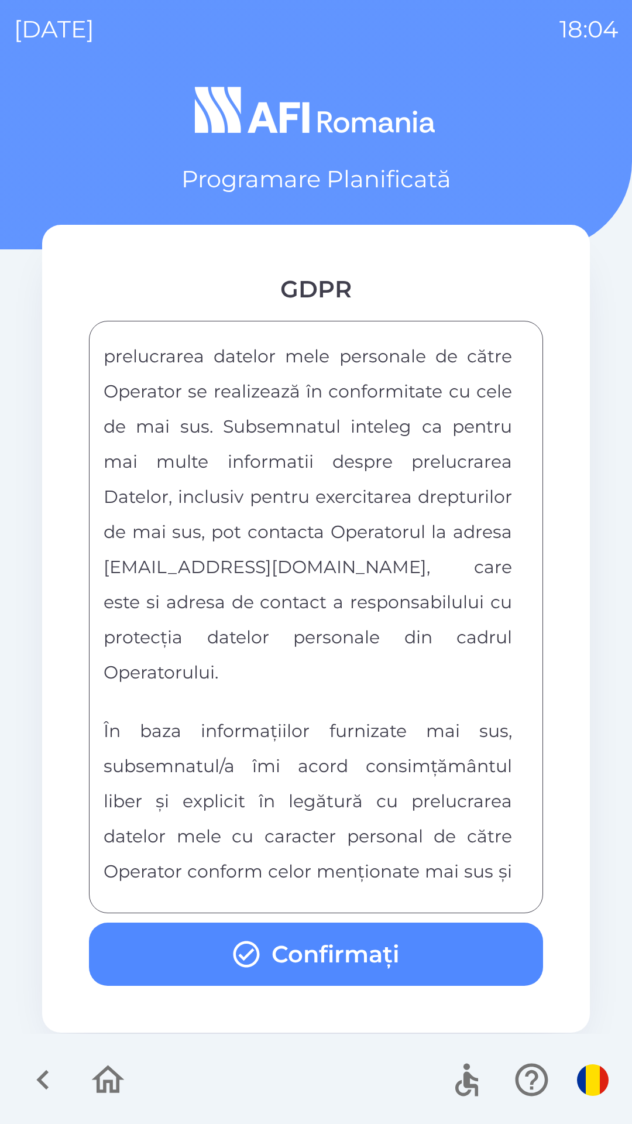
scroll to position [6156, 0]
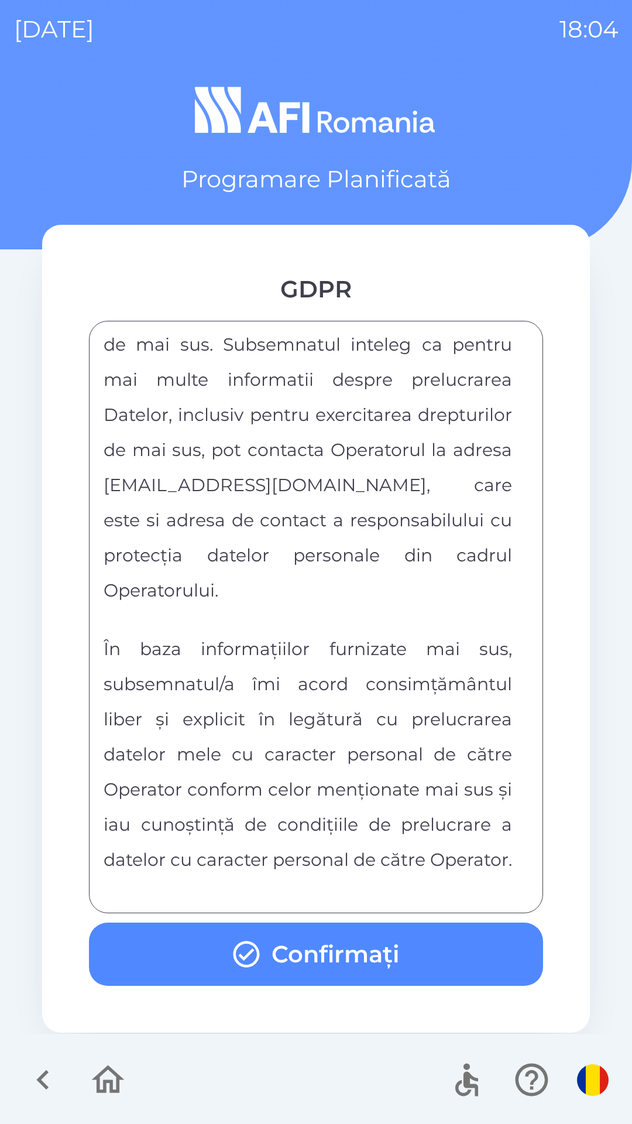
click at [427, 955] on button "Confirmați" at bounding box center [316, 953] width 454 height 63
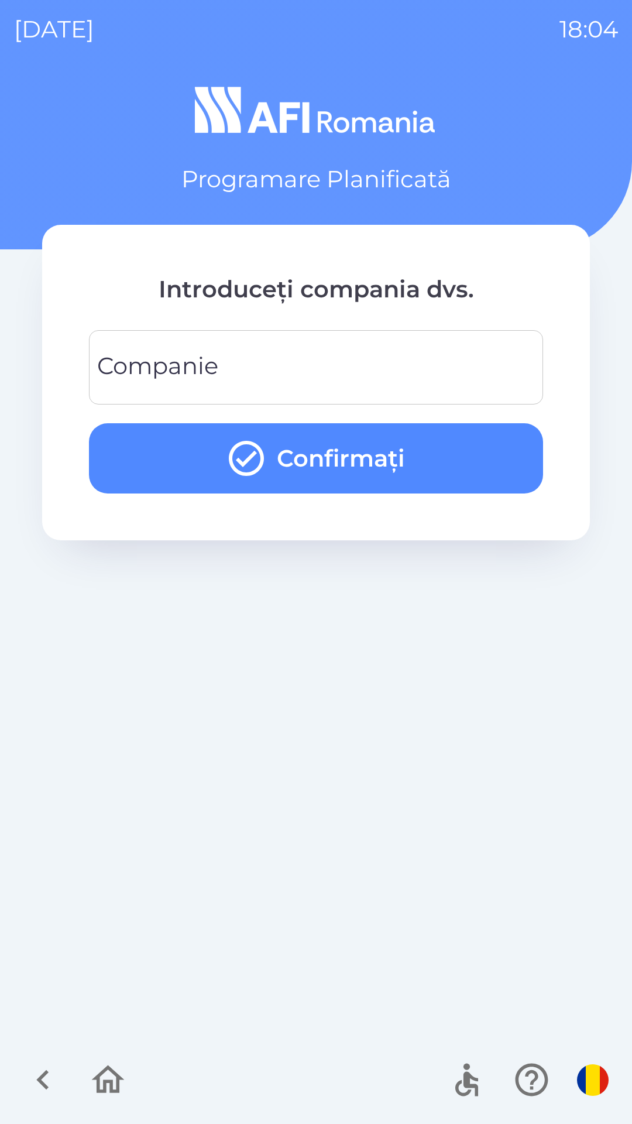
click at [473, 371] on input "Companie" at bounding box center [316, 367] width 426 height 46
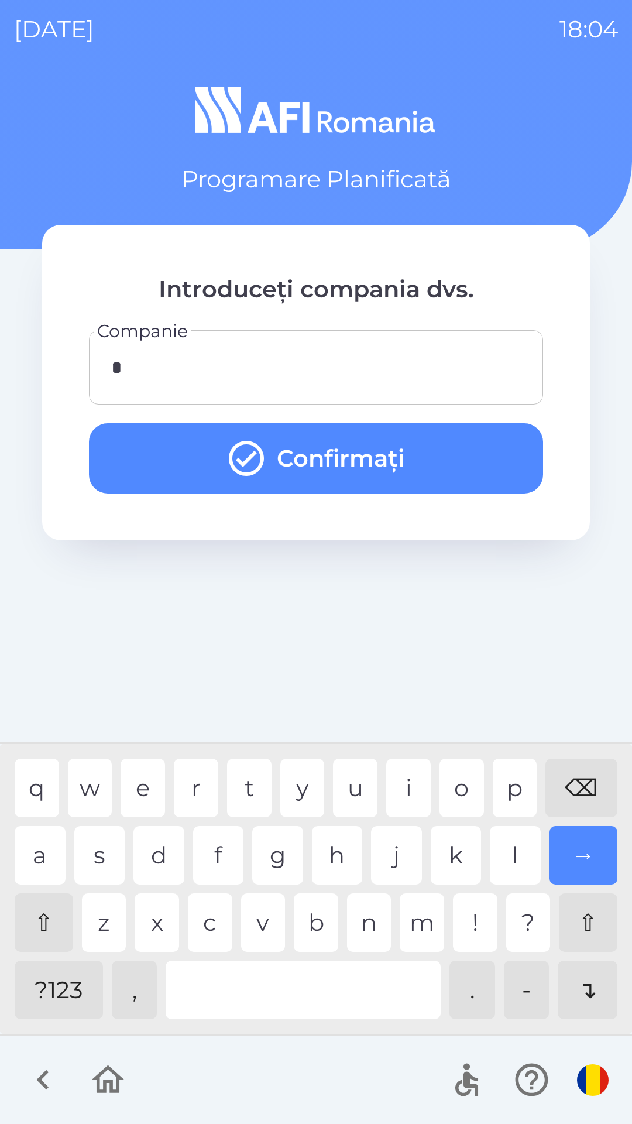
click at [430, 462] on button "Confirmați" at bounding box center [316, 458] width 454 height 70
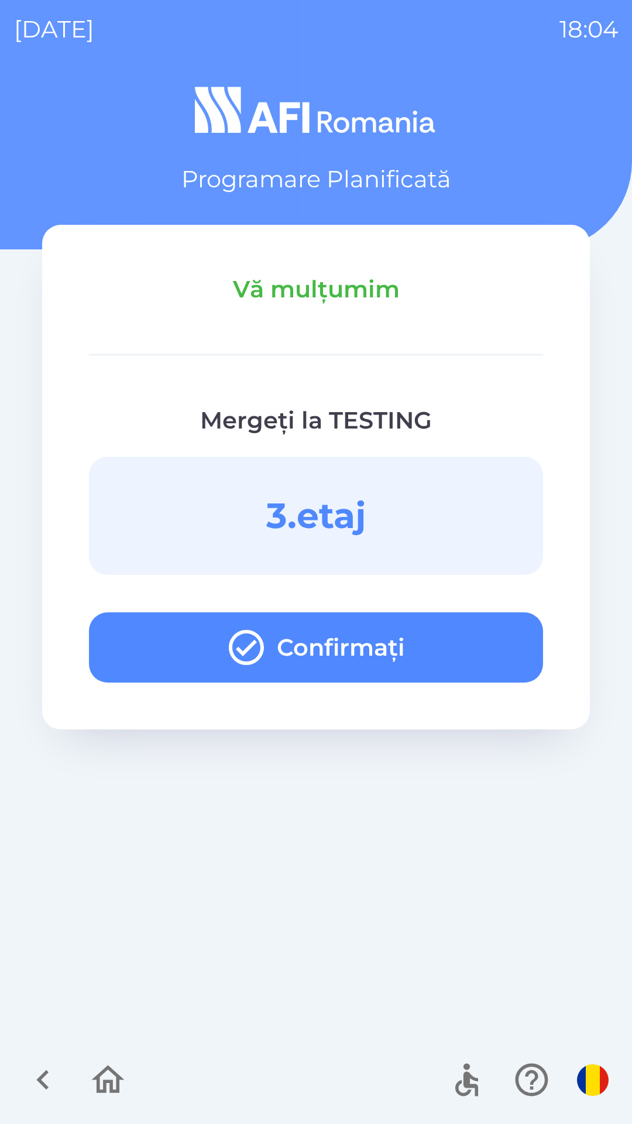
click at [488, 643] on button "Confirmați" at bounding box center [316, 647] width 454 height 70
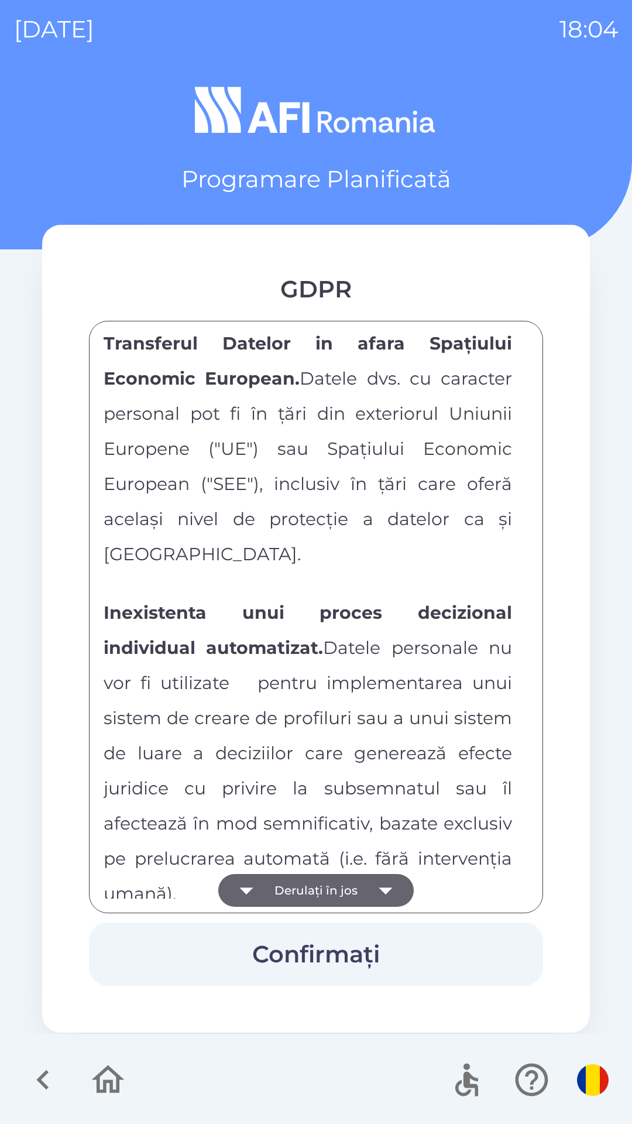
scroll to position [6156, 0]
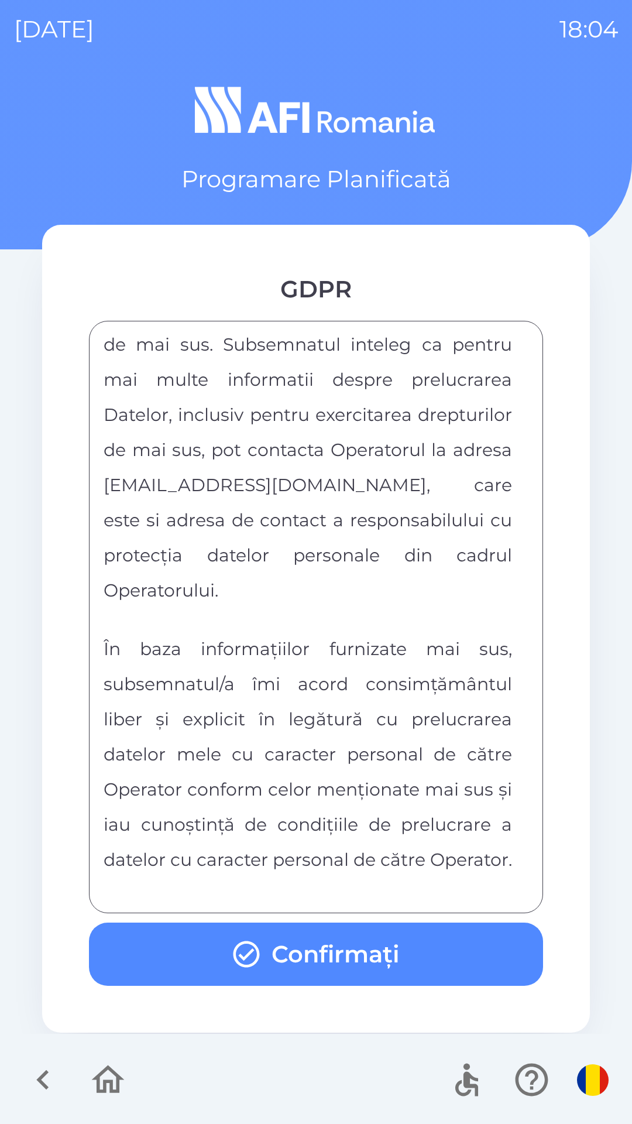
click at [496, 952] on button "Confirmați" at bounding box center [316, 953] width 454 height 63
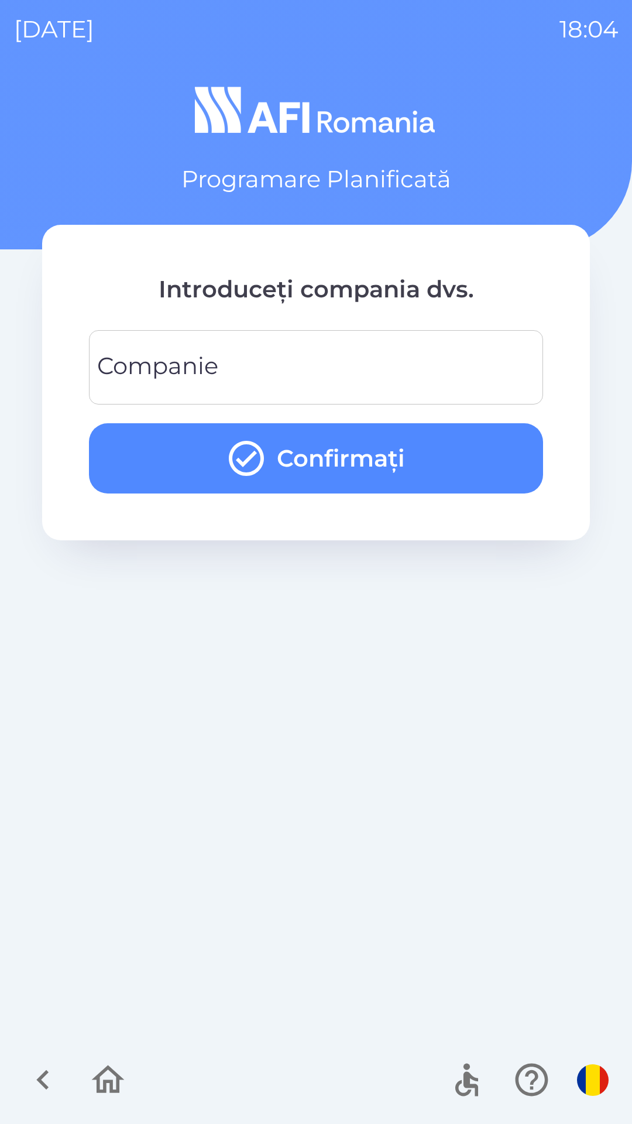
click at [450, 358] on input "Companie" at bounding box center [316, 367] width 426 height 46
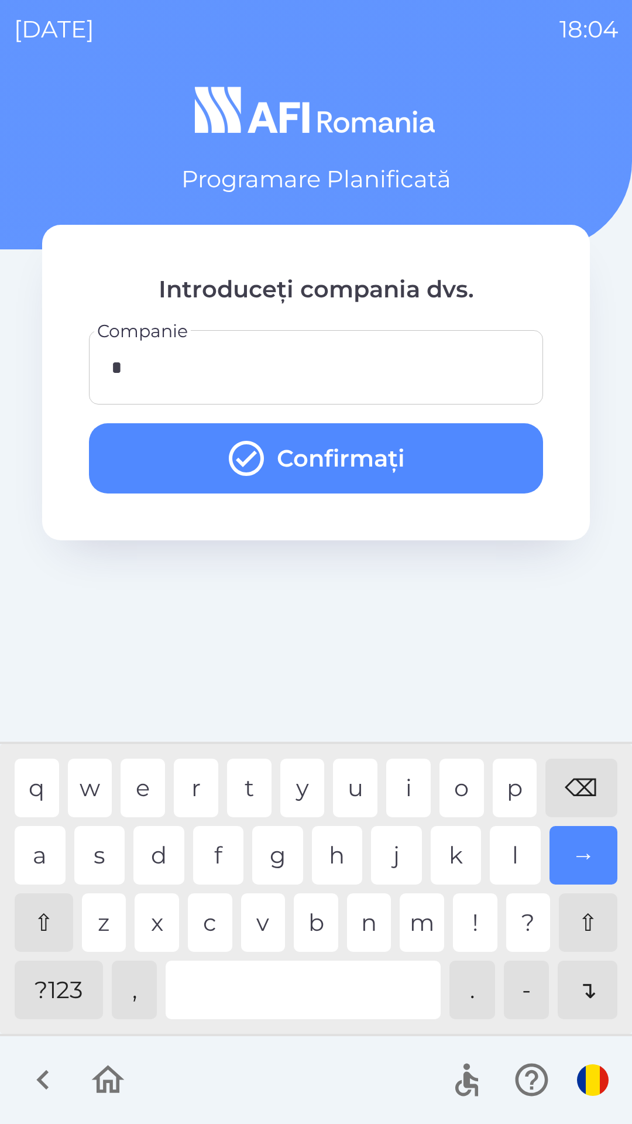
click at [448, 455] on button "Confirmați" at bounding box center [316, 458] width 454 height 70
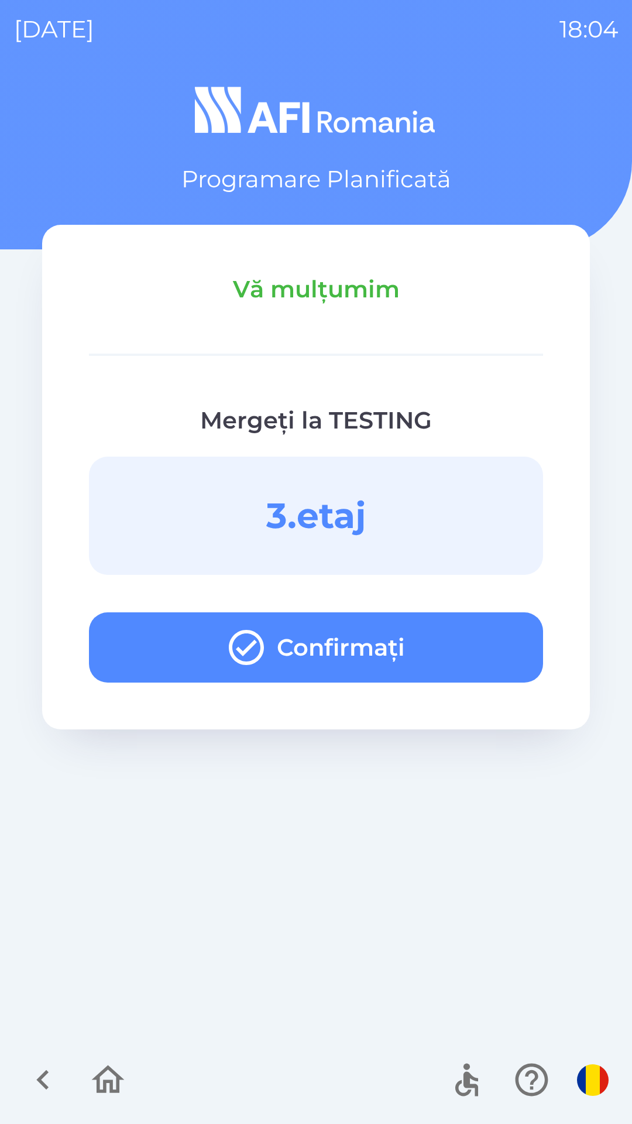
click at [472, 635] on button "Confirmați" at bounding box center [316, 647] width 454 height 70
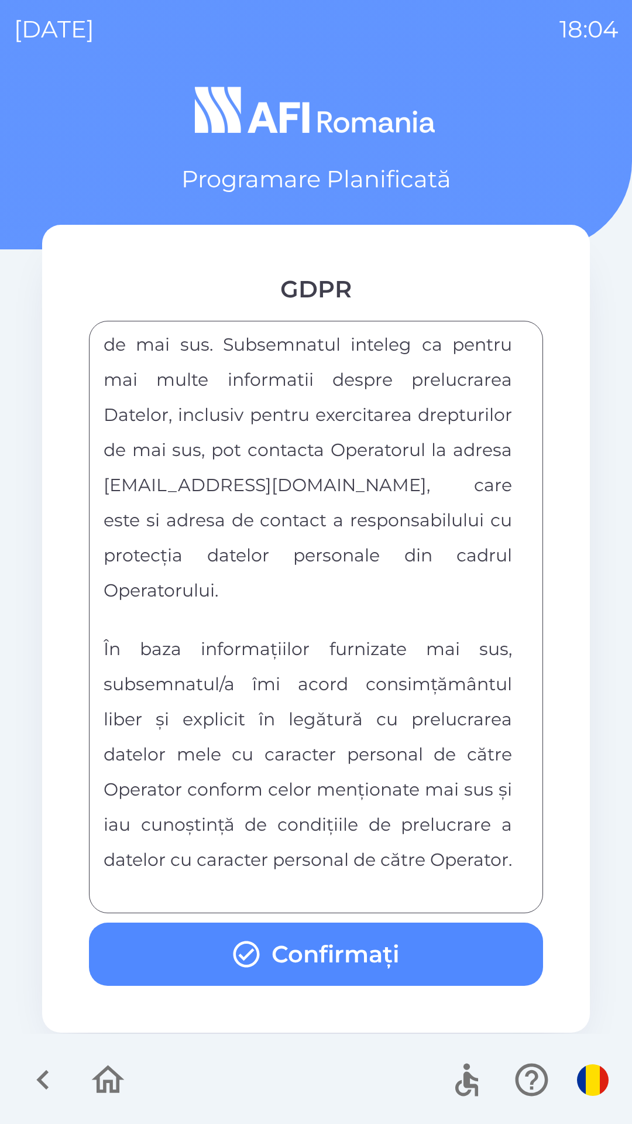
scroll to position [6156, 0]
click at [450, 962] on button "Confirmați" at bounding box center [316, 953] width 454 height 63
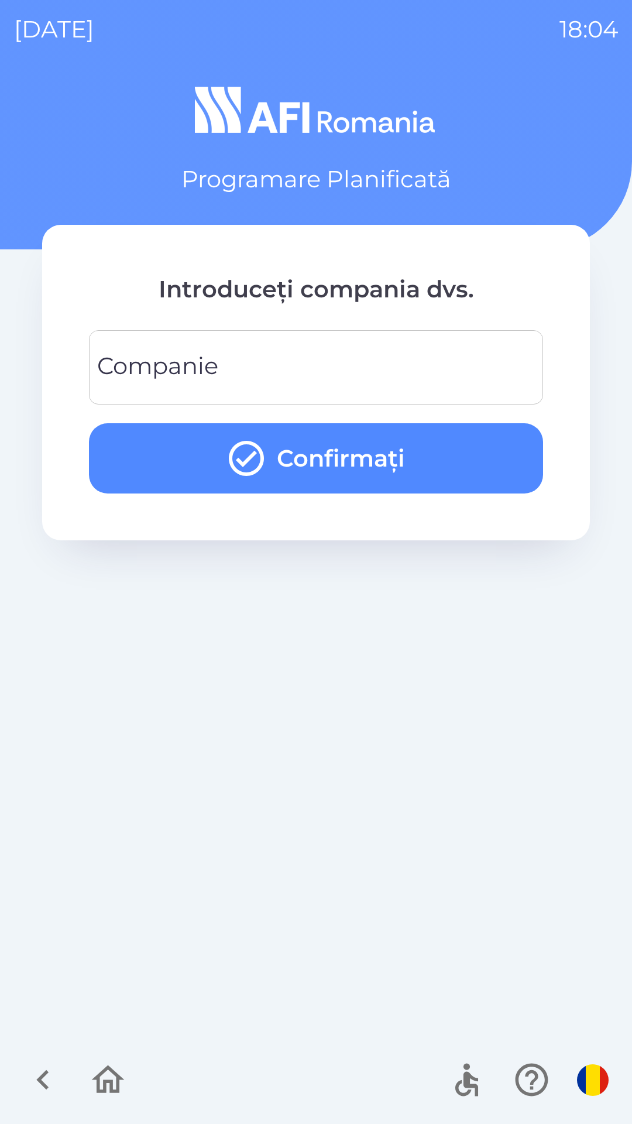
click at [465, 368] on input "Companie" at bounding box center [316, 367] width 426 height 46
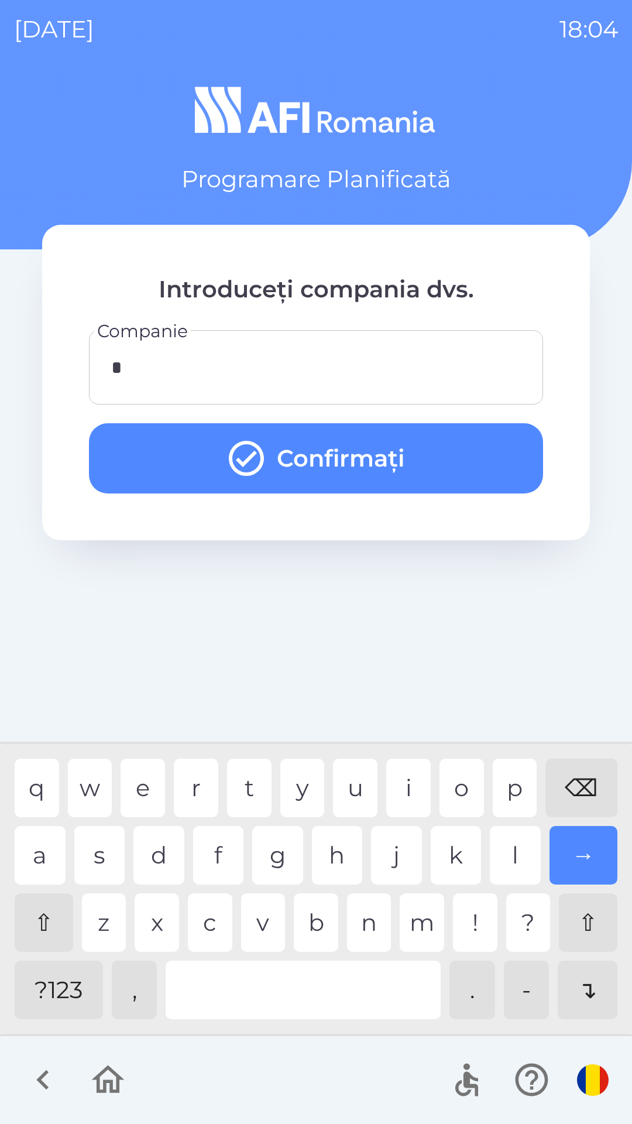
click at [462, 465] on button "Confirmați" at bounding box center [316, 458] width 454 height 70
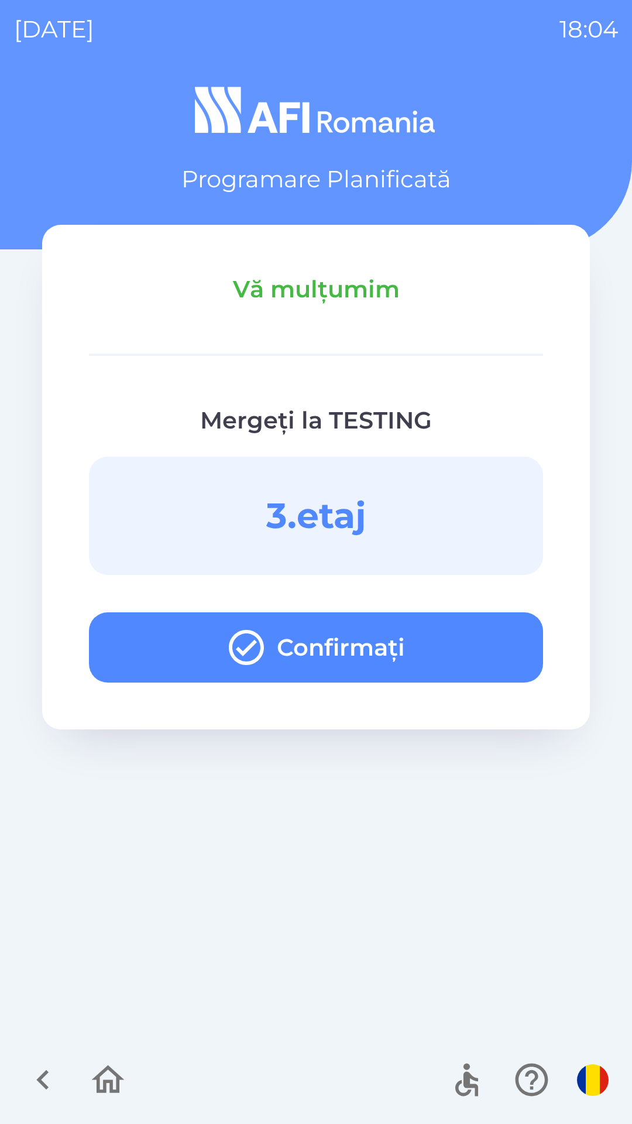
click at [382, 636] on button "Confirmați" at bounding box center [316, 647] width 454 height 70
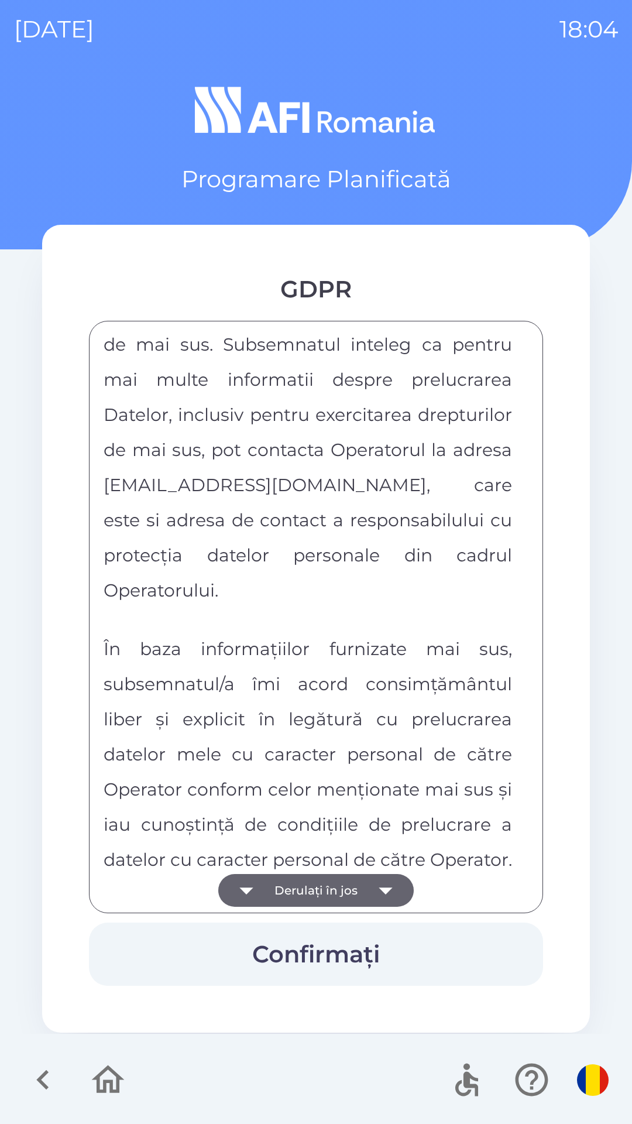
scroll to position [6156, 0]
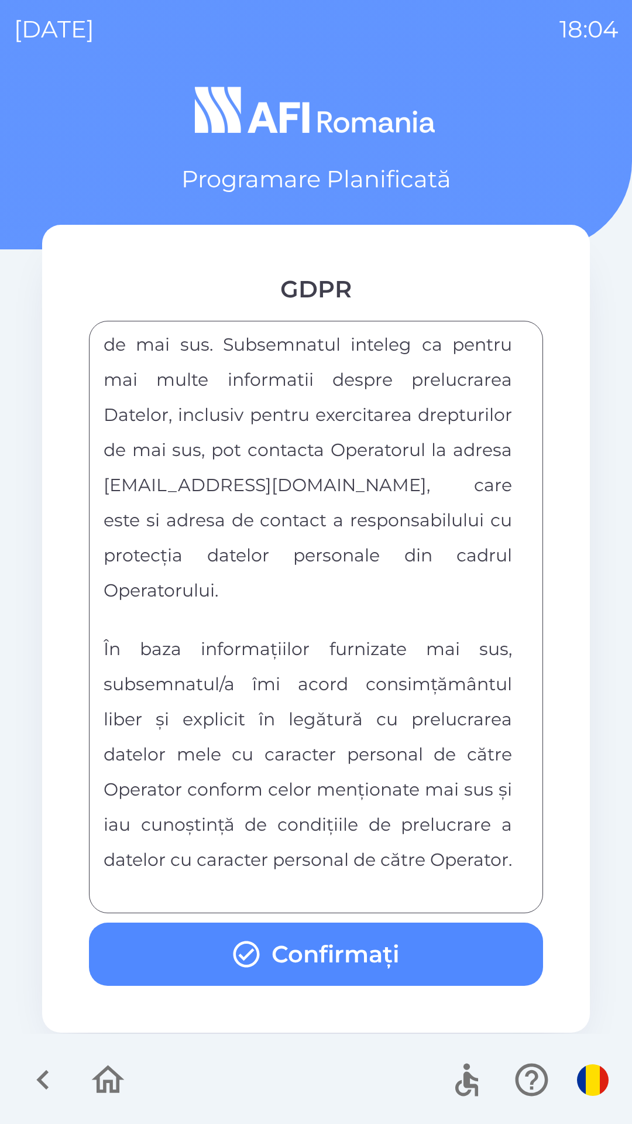
click at [475, 953] on button "Confirmați" at bounding box center [316, 953] width 454 height 63
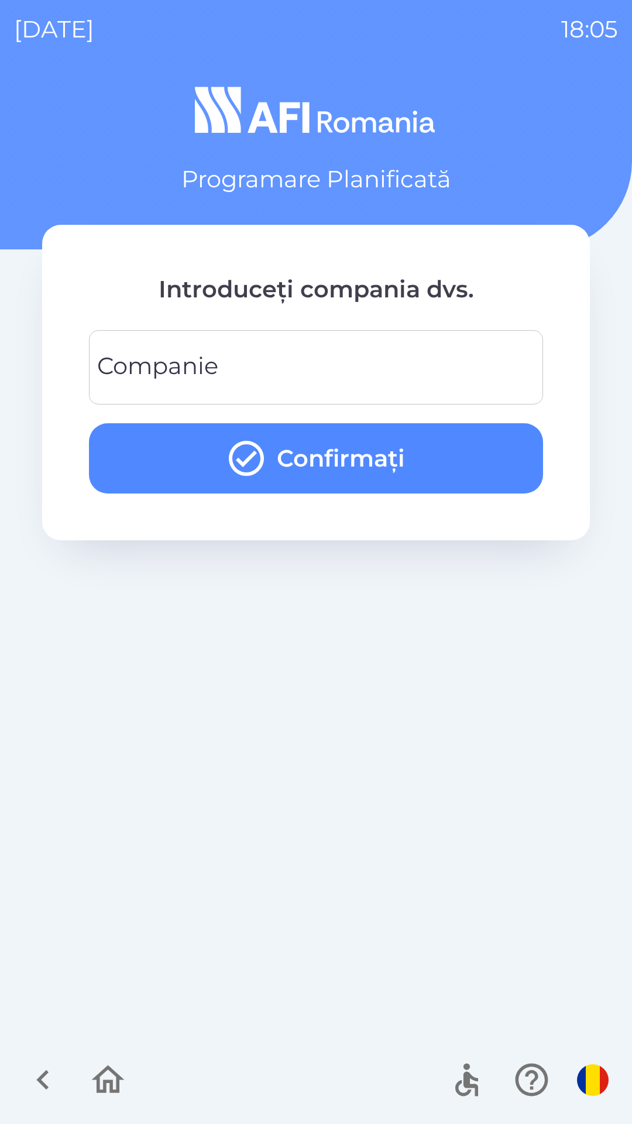
click at [500, 361] on input "Companie" at bounding box center [316, 367] width 426 height 46
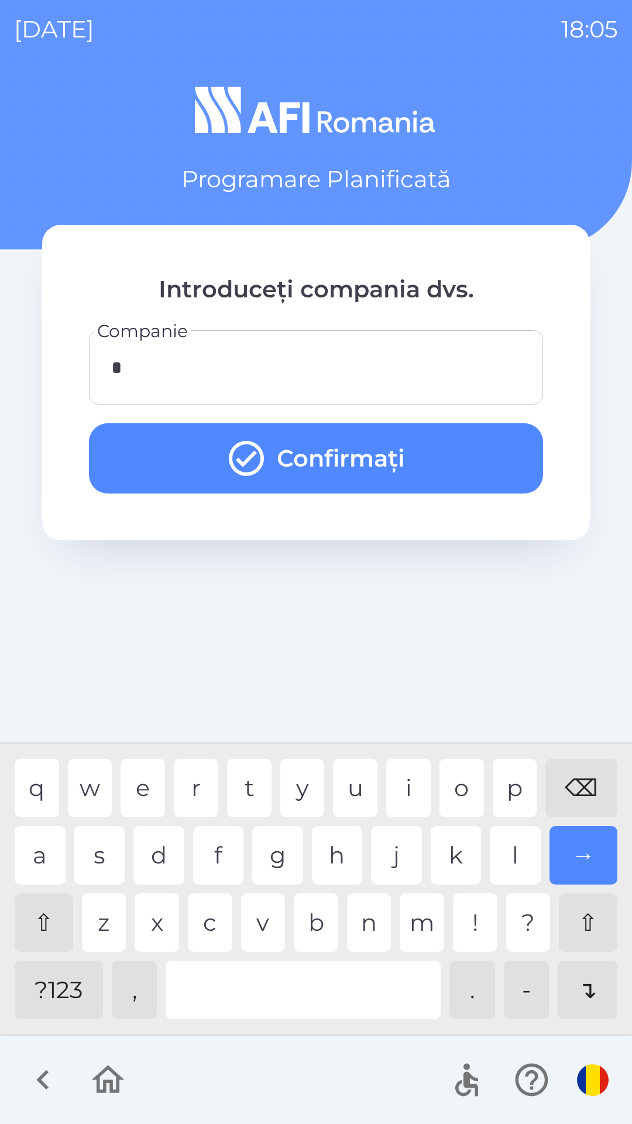
click at [449, 449] on button "Confirmați" at bounding box center [316, 458] width 454 height 70
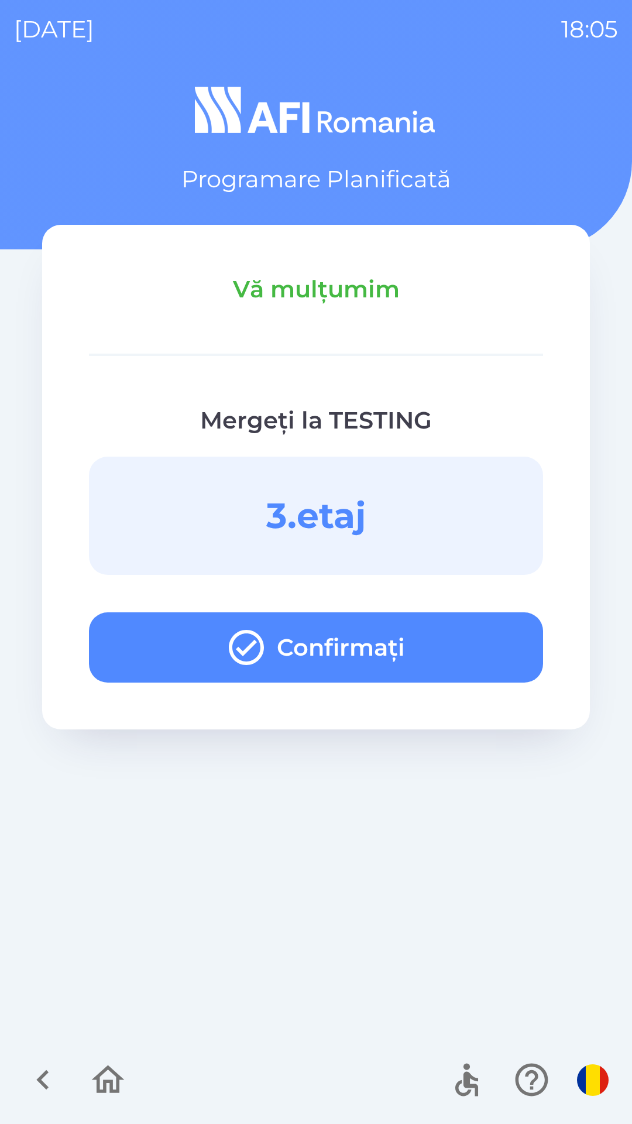
click at [487, 647] on button "Confirmați" at bounding box center [316, 647] width 454 height 70
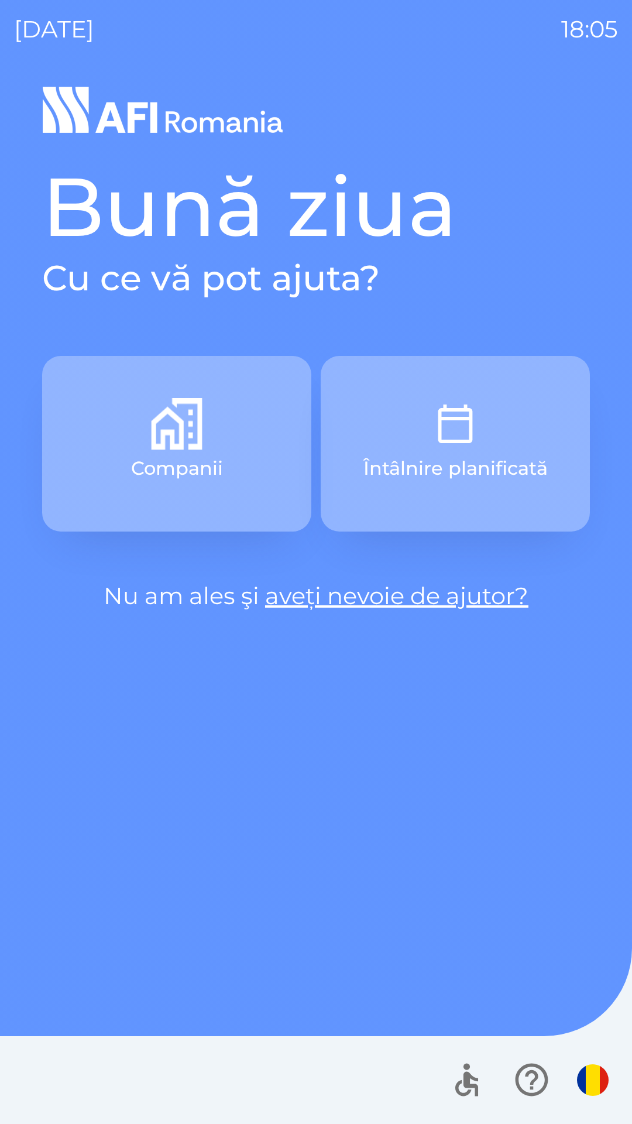
click at [431, 419] on img "button" at bounding box center [456, 424] width 52 height 52
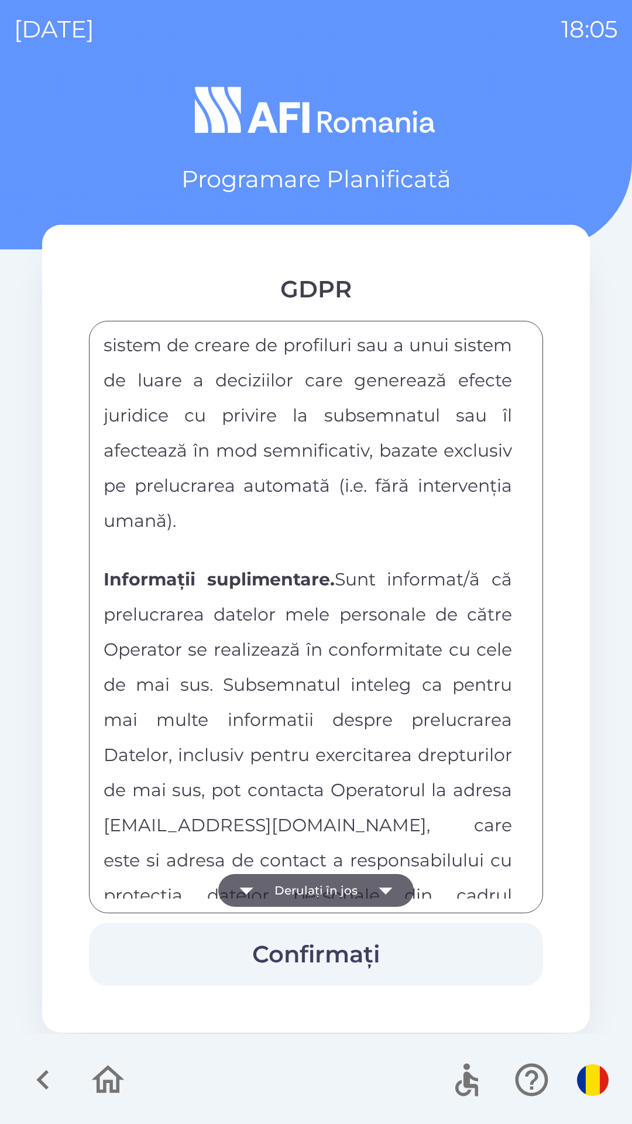
scroll to position [6156, 0]
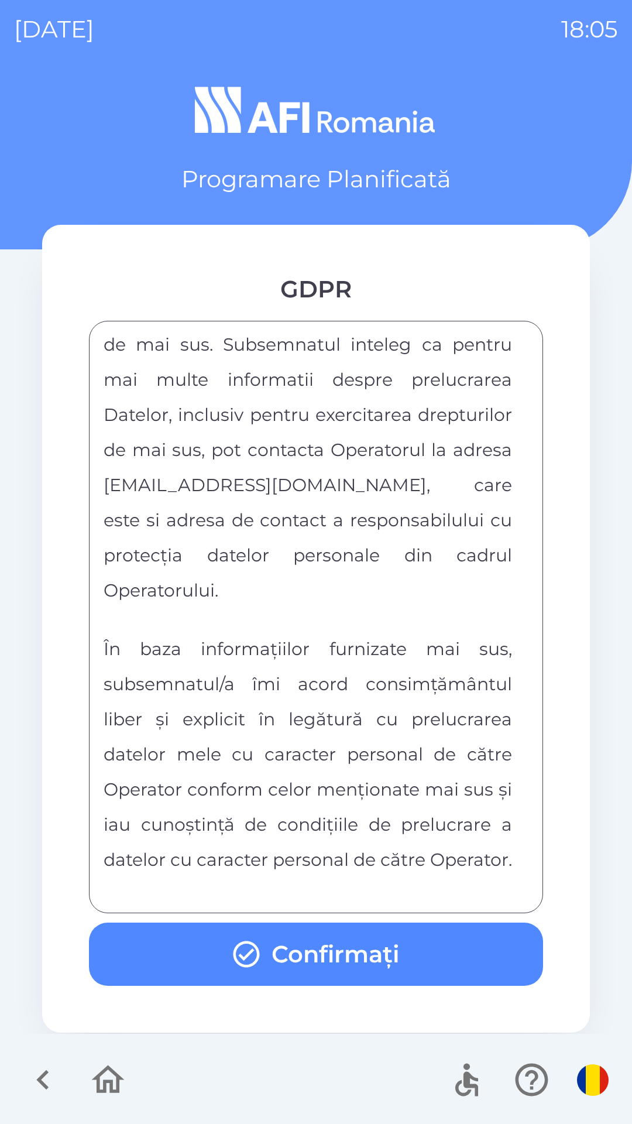
click at [437, 952] on button "Confirmați" at bounding box center [316, 953] width 454 height 63
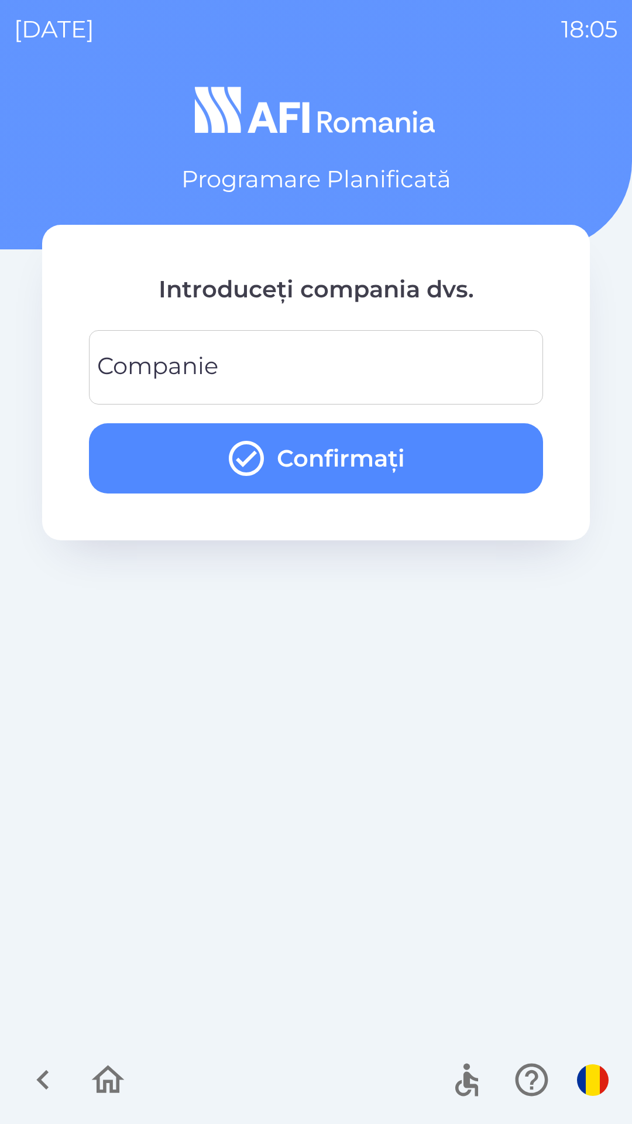
click at [375, 378] on input "Companie" at bounding box center [316, 367] width 426 height 46
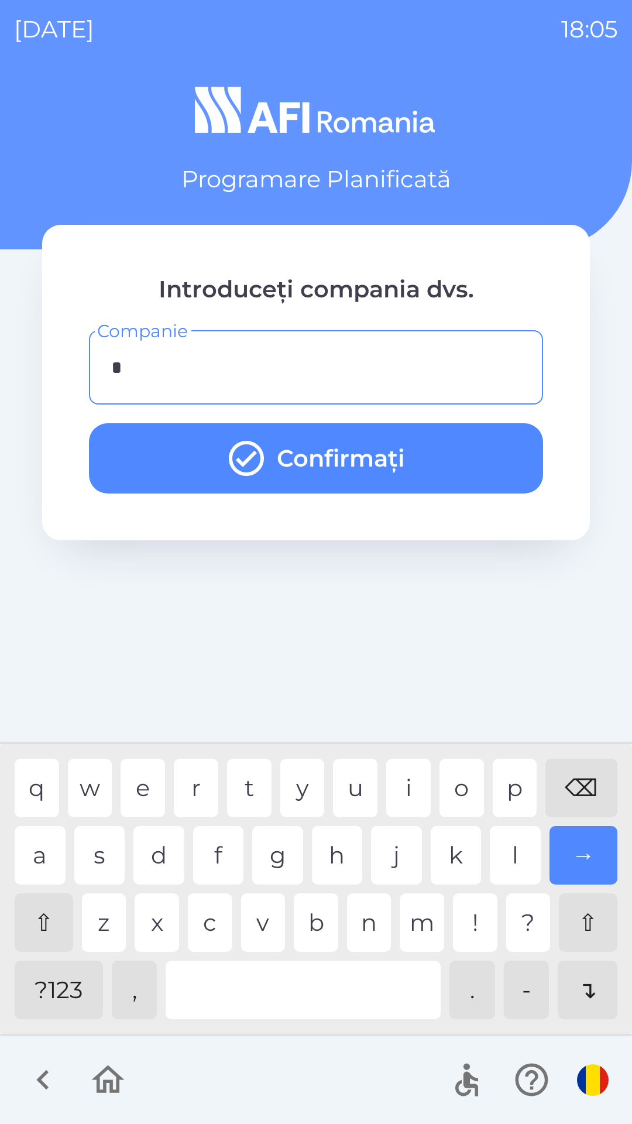
click at [282, 873] on div "g" at bounding box center [277, 855] width 51 height 59
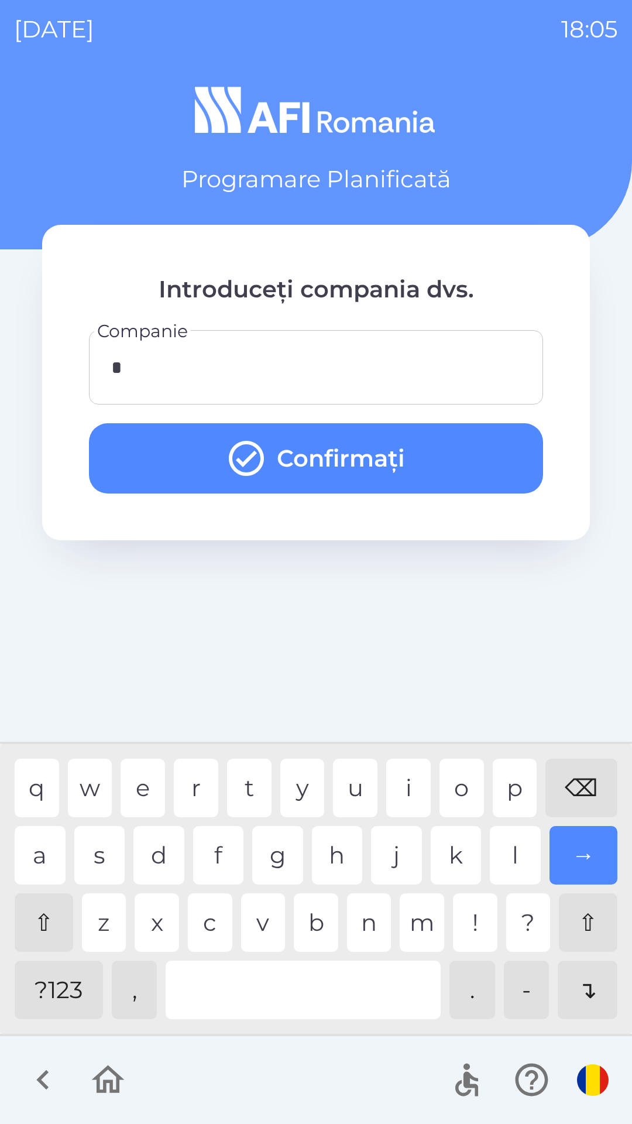
click at [472, 469] on button "Confirmați" at bounding box center [316, 458] width 454 height 70
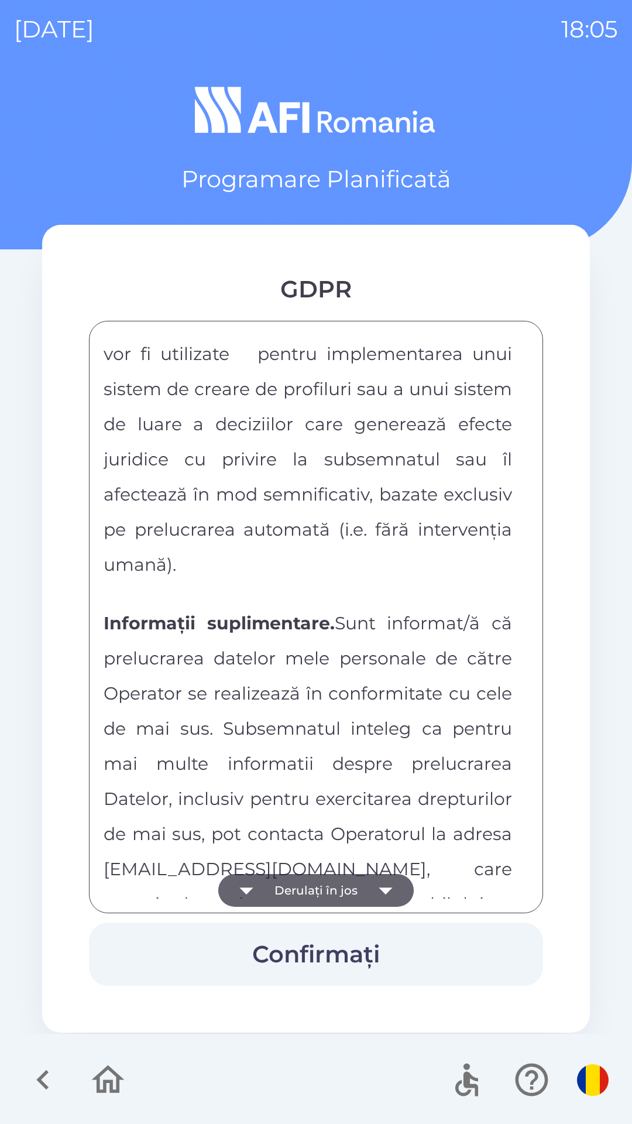
scroll to position [6156, 0]
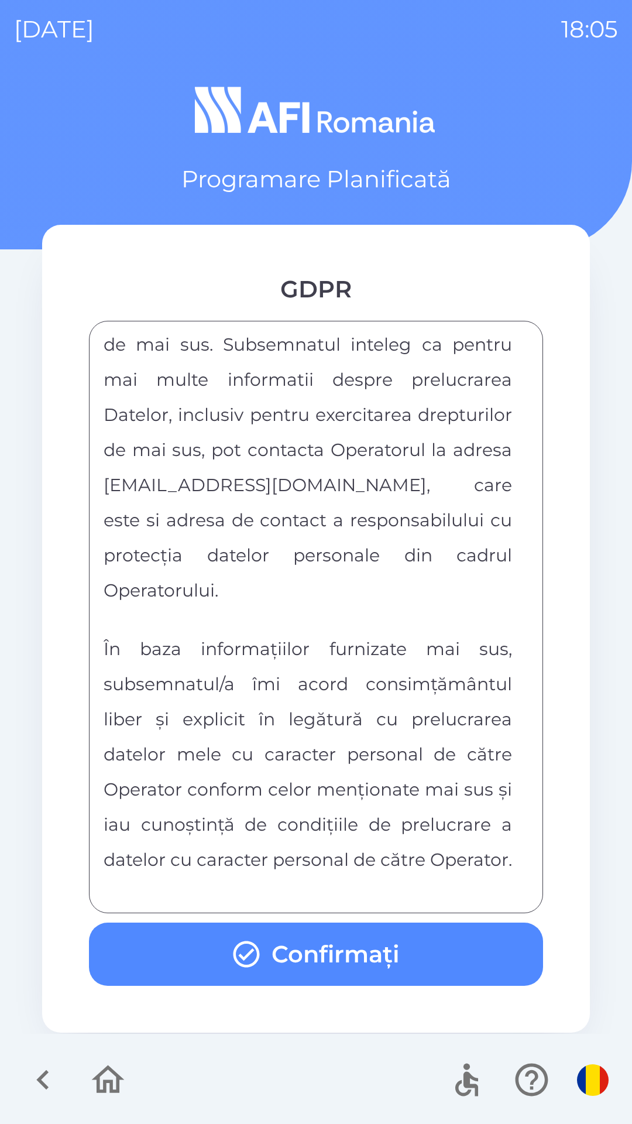
click at [430, 957] on button "Confirmați" at bounding box center [316, 953] width 454 height 63
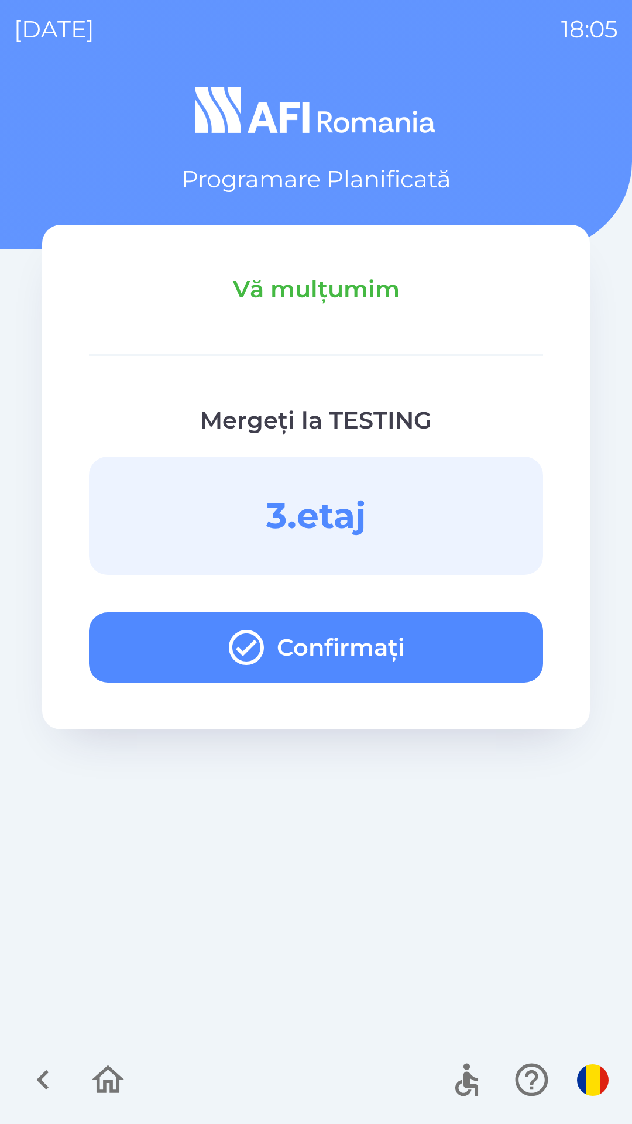
click at [463, 635] on button "Confirmați" at bounding box center [316, 647] width 454 height 70
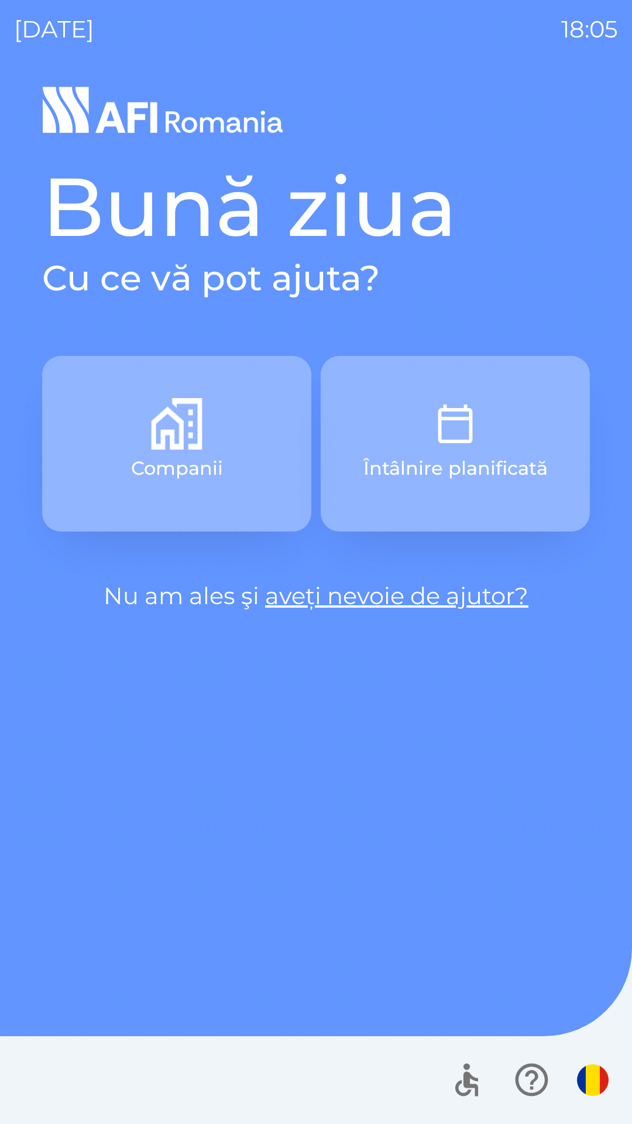
click at [462, 394] on button "Întâlnire planificată" at bounding box center [455, 444] width 269 height 176
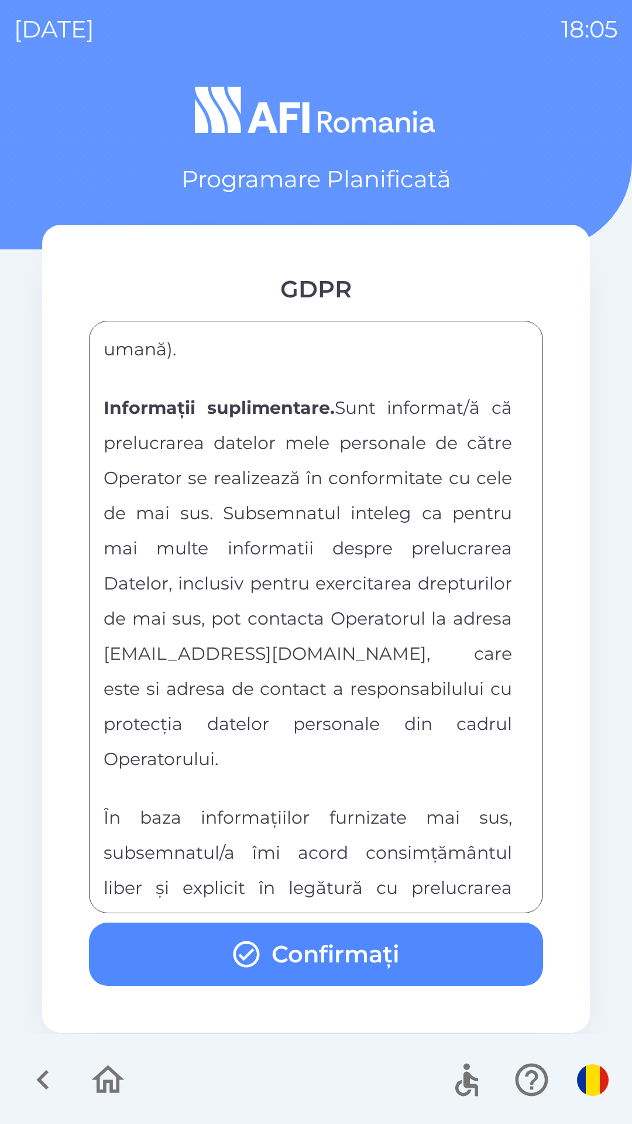
scroll to position [6156, 0]
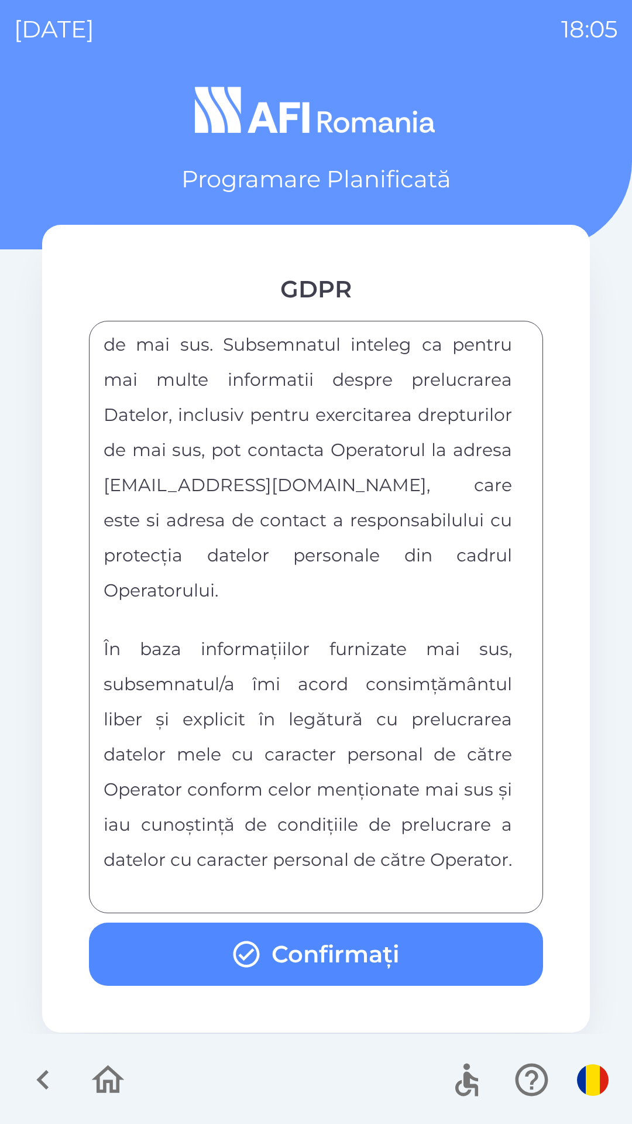
click at [439, 967] on button "Confirmați" at bounding box center [316, 953] width 454 height 63
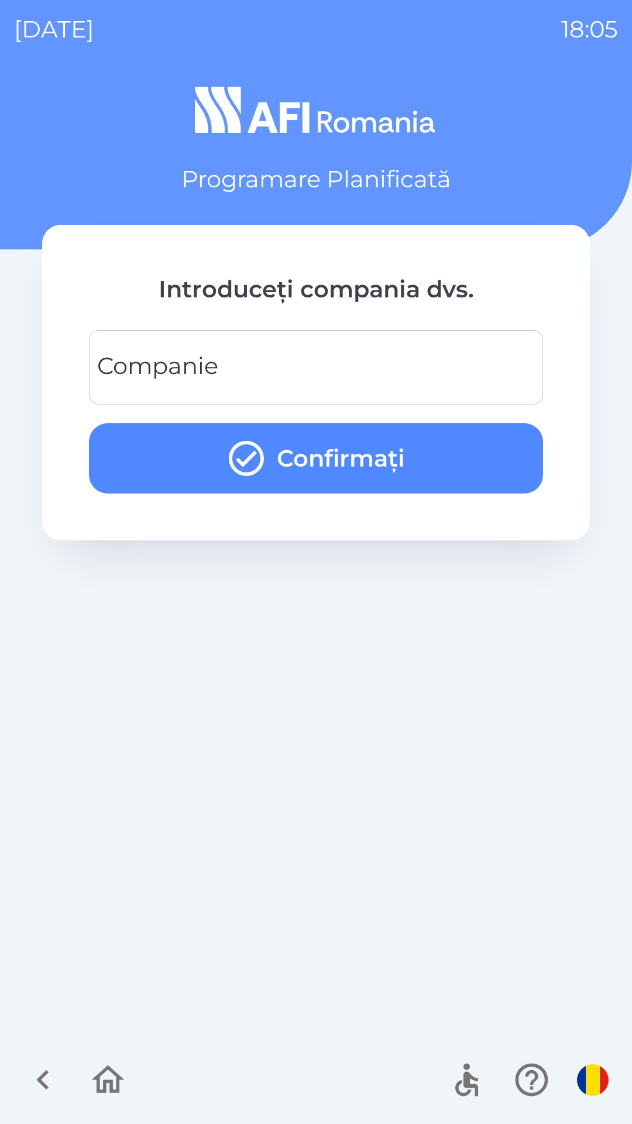
click at [495, 369] on input "Companie" at bounding box center [316, 367] width 426 height 46
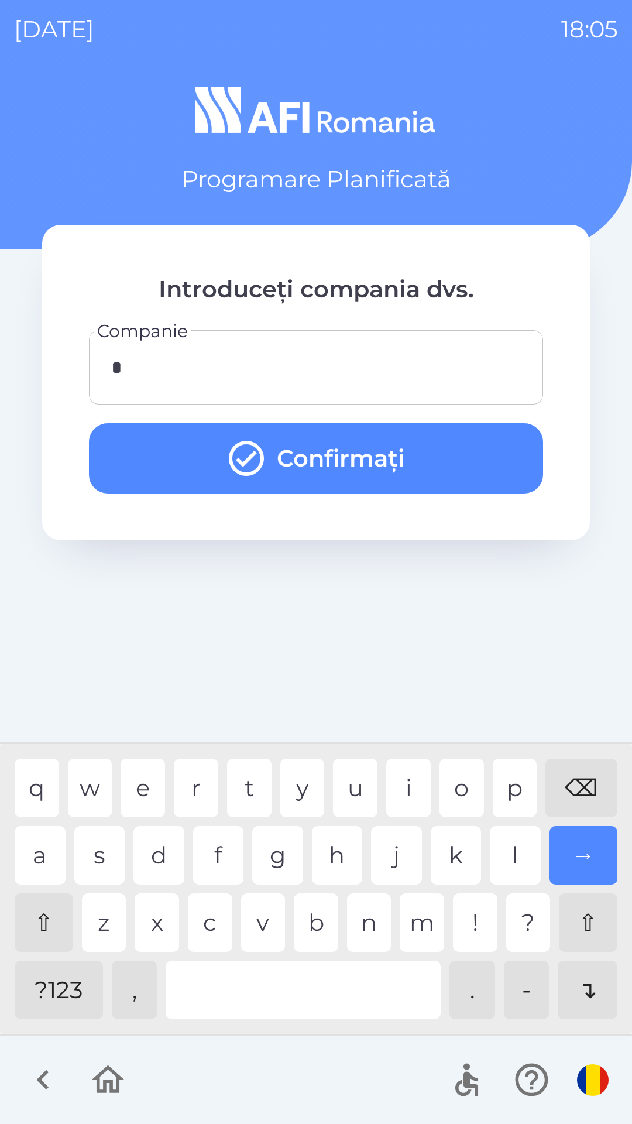
click at [463, 467] on button "Confirmați" at bounding box center [316, 458] width 454 height 70
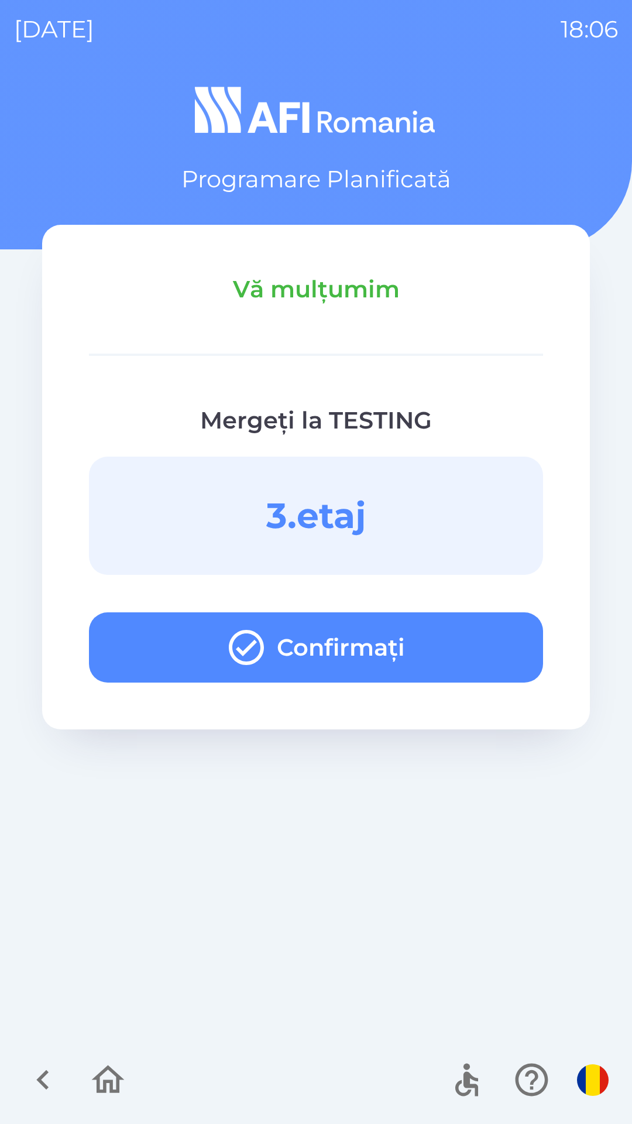
click at [415, 641] on button "Confirmați" at bounding box center [316, 647] width 454 height 70
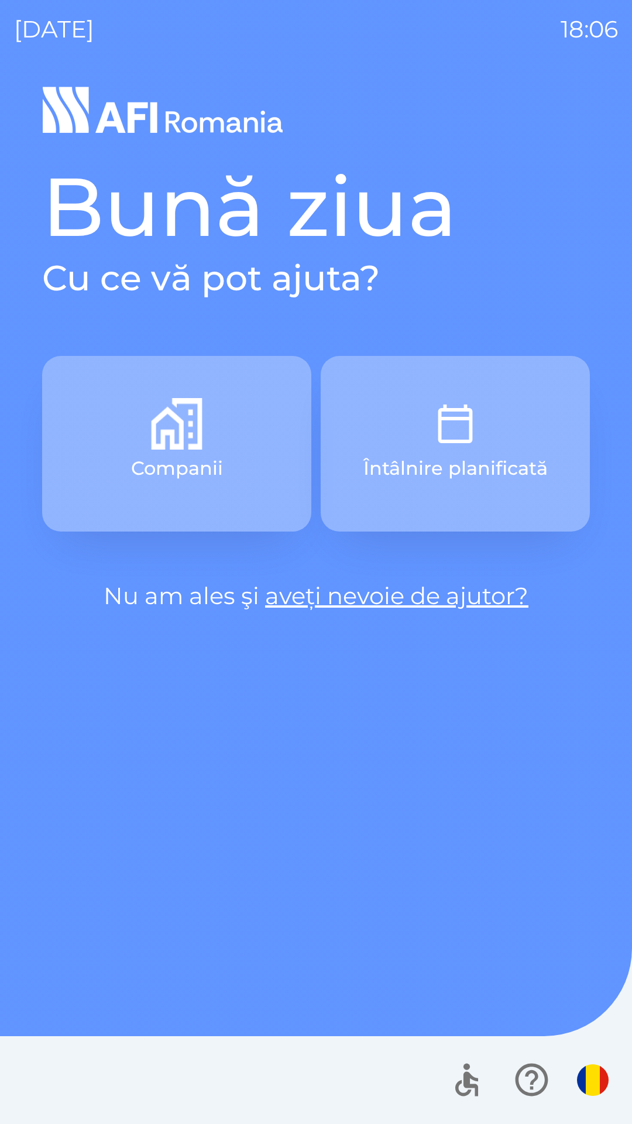
click at [453, 383] on button "Întâlnire planificată" at bounding box center [455, 444] width 269 height 176
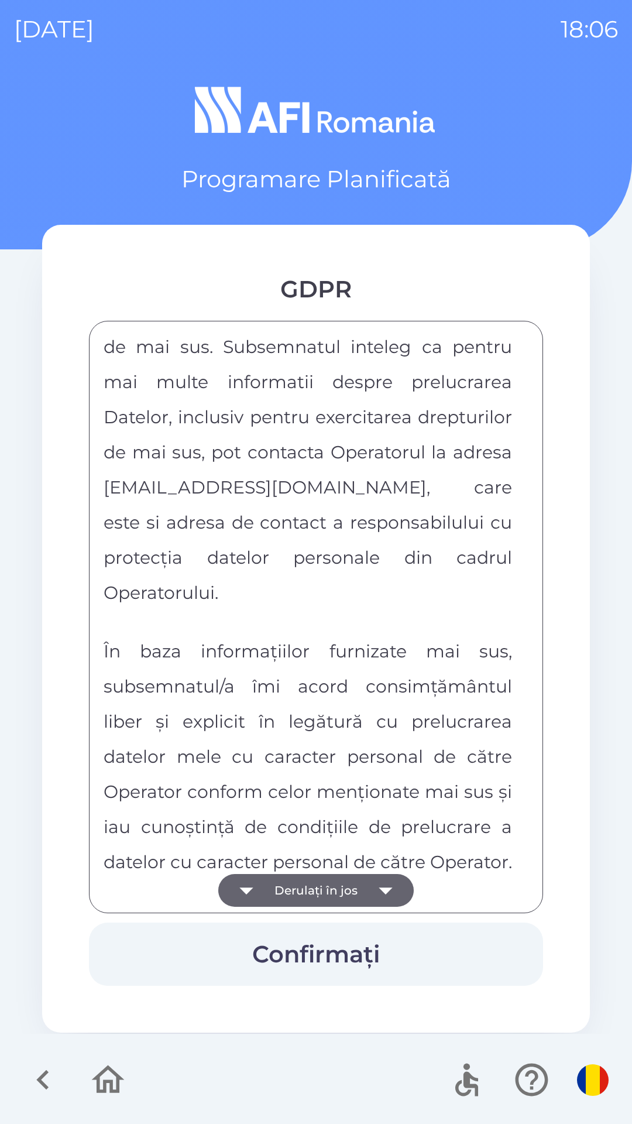
scroll to position [6156, 0]
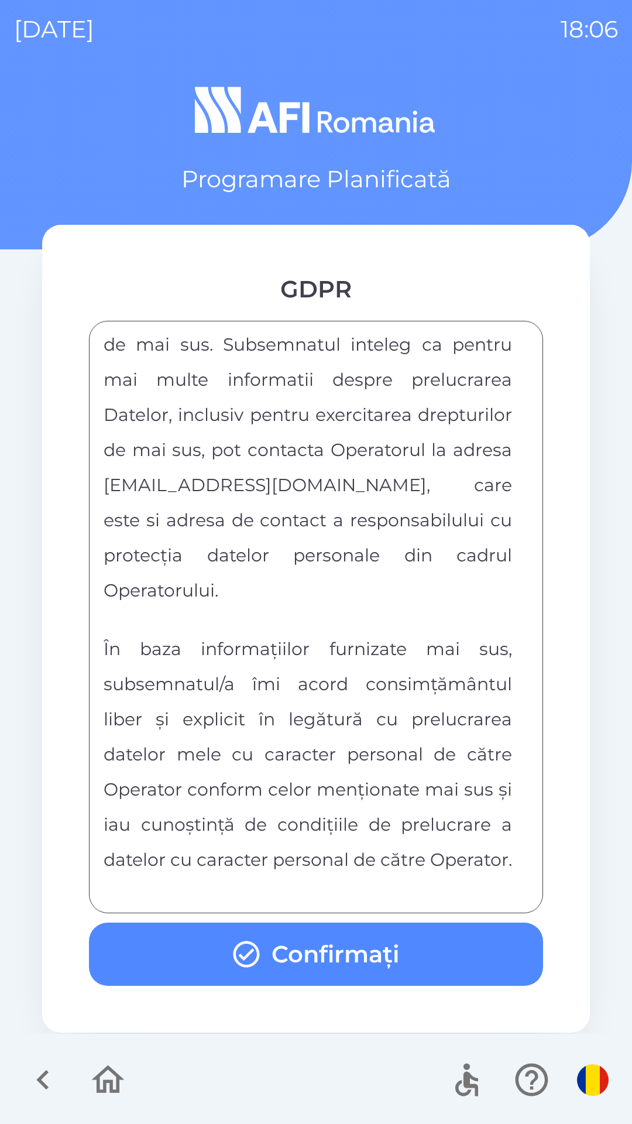
click at [483, 952] on button "Confirmați" at bounding box center [316, 953] width 454 height 63
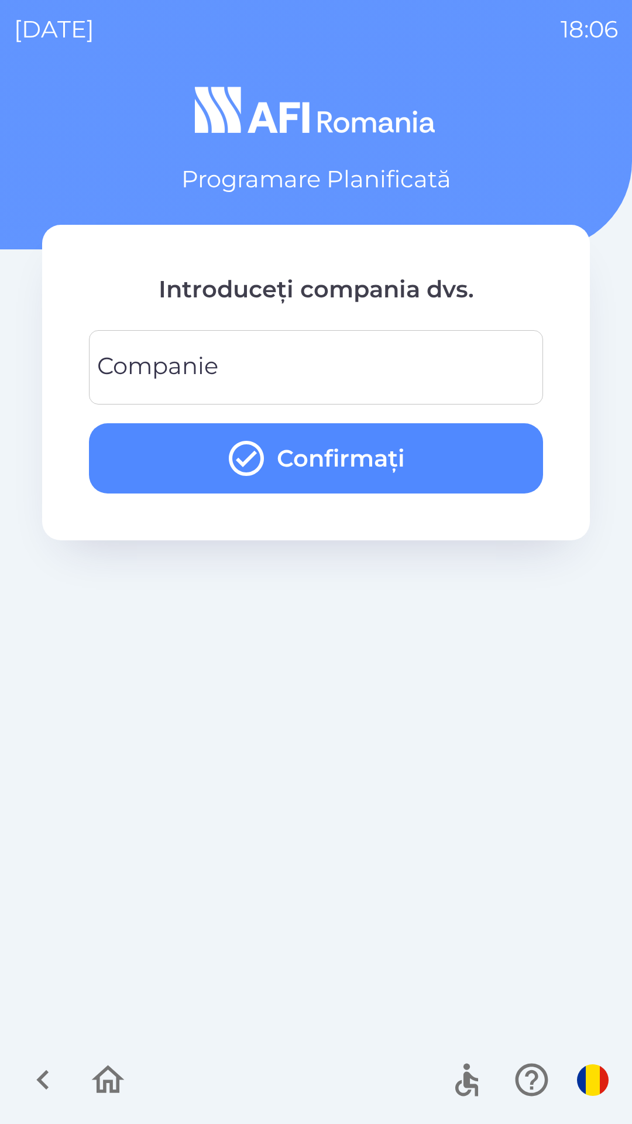
click at [465, 361] on input "Companie" at bounding box center [316, 367] width 426 height 46
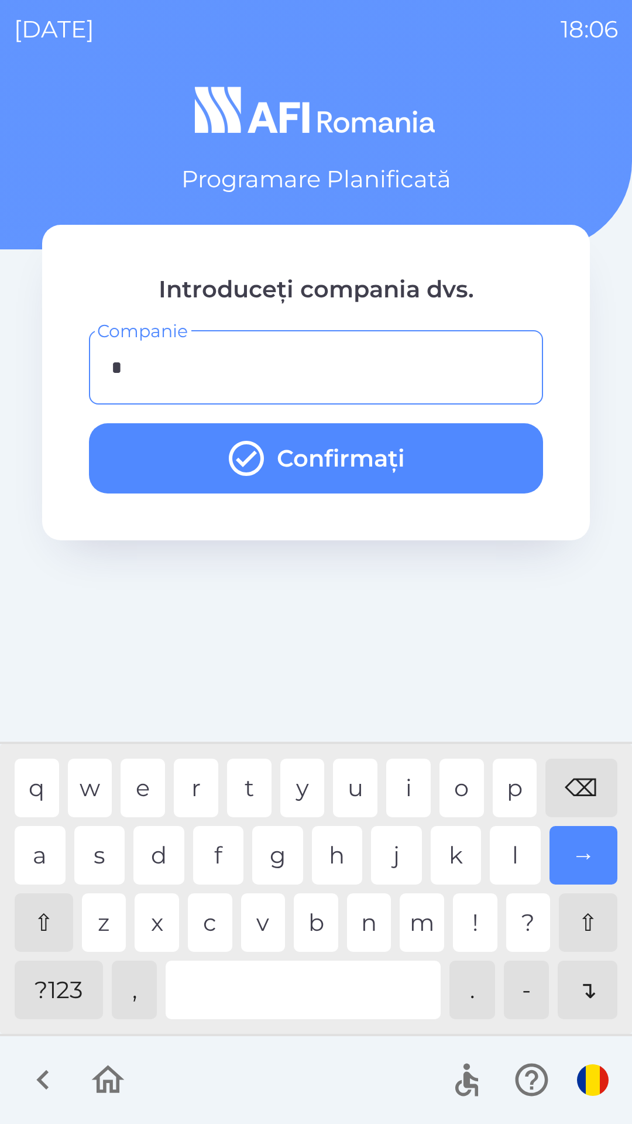
click at [204, 808] on div "r" at bounding box center [196, 788] width 44 height 59
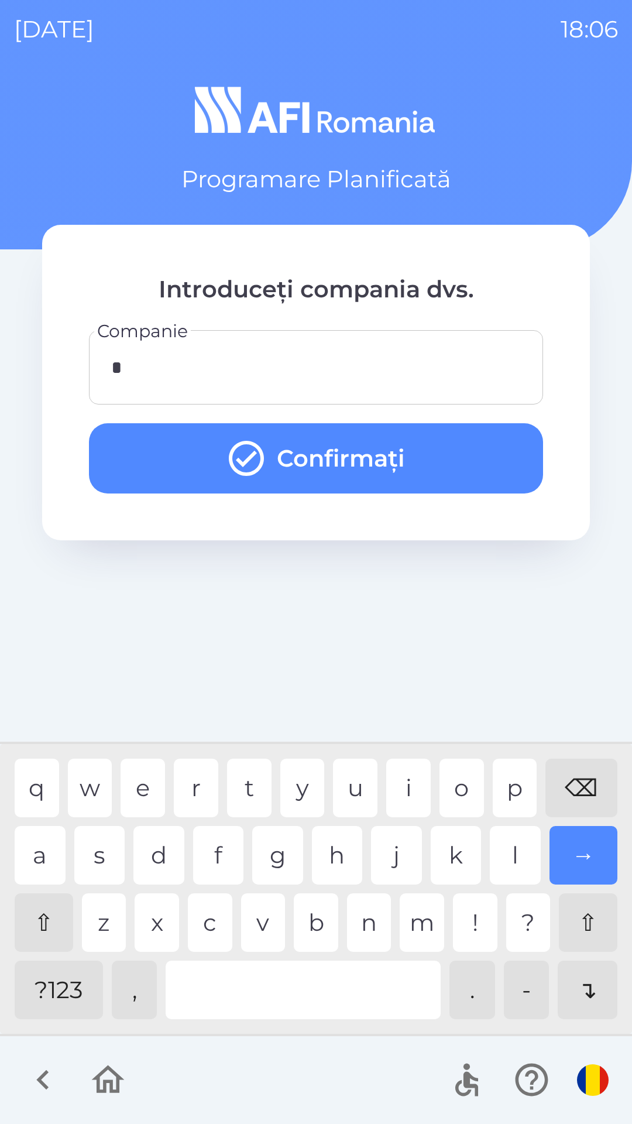
click at [446, 463] on button "Confirmați" at bounding box center [316, 458] width 454 height 70
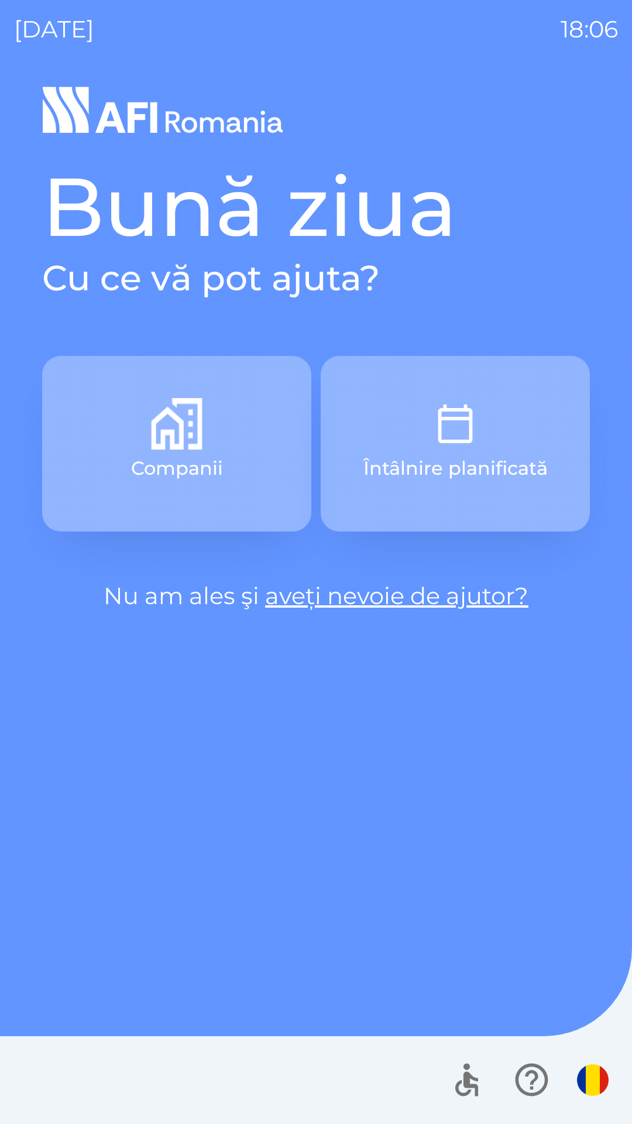
click at [483, 437] on button "Întâlnire planificată" at bounding box center [455, 444] width 269 height 176
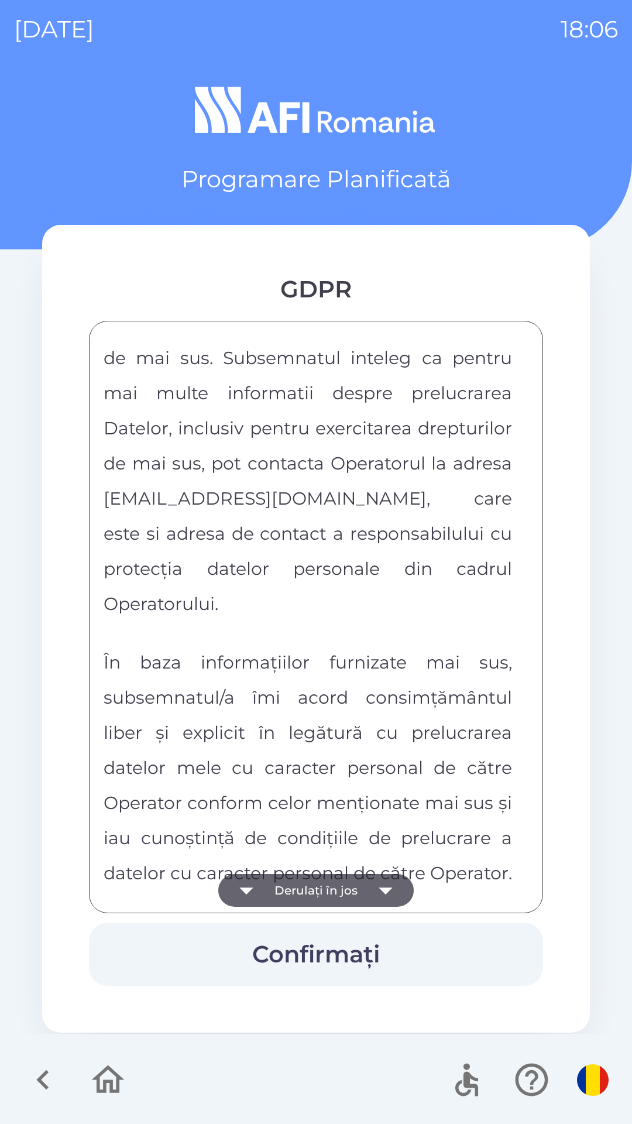
scroll to position [6156, 0]
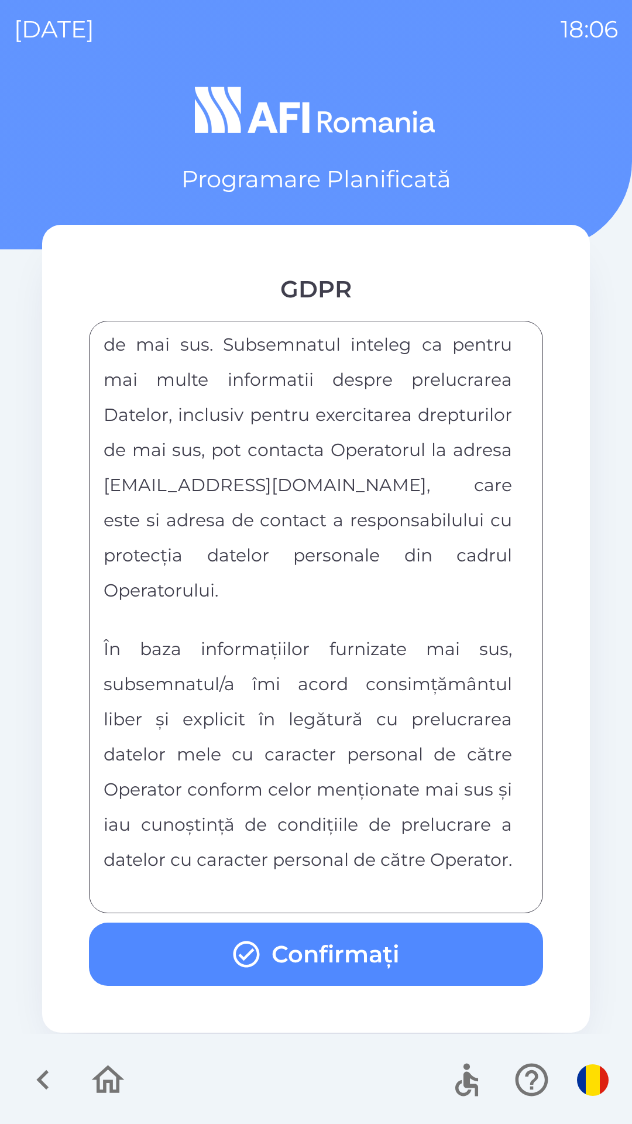
click at [382, 955] on button "Confirmați" at bounding box center [316, 953] width 454 height 63
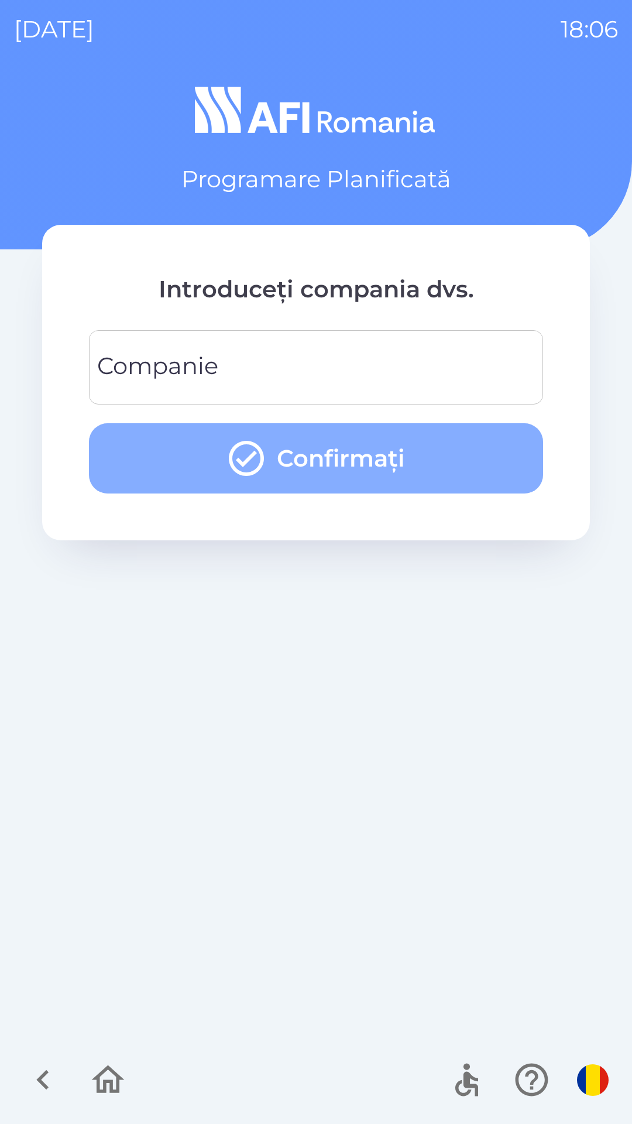
click at [448, 466] on button "Confirmați" at bounding box center [316, 458] width 454 height 70
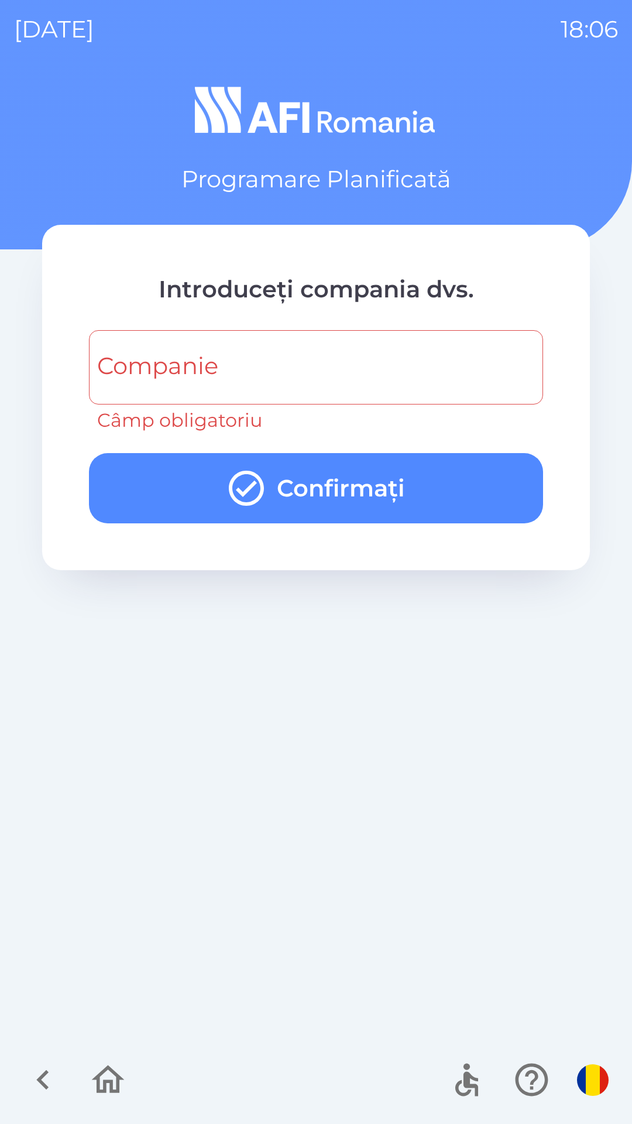
click at [436, 359] on input "Companie" at bounding box center [316, 367] width 426 height 46
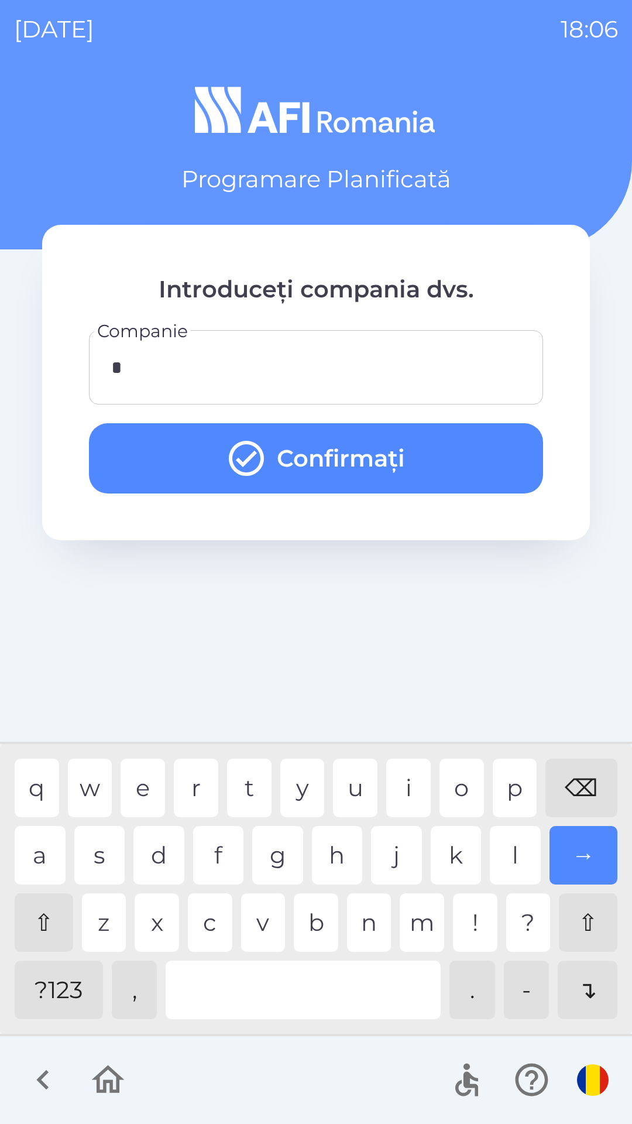
click at [454, 466] on button "Confirmați" at bounding box center [316, 458] width 454 height 70
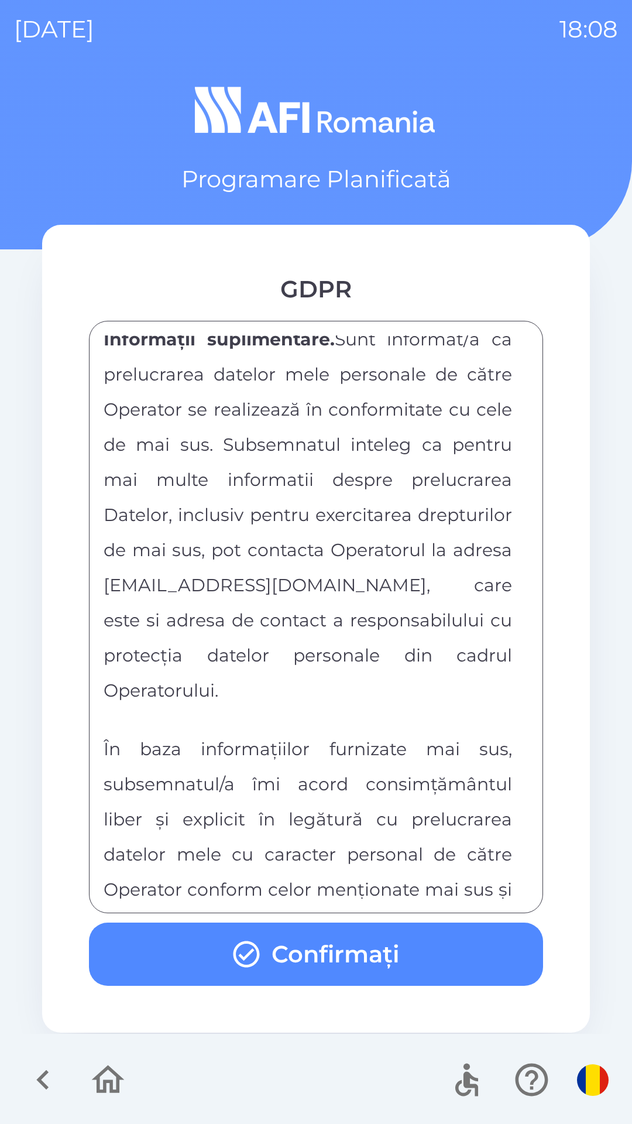
scroll to position [6156, 0]
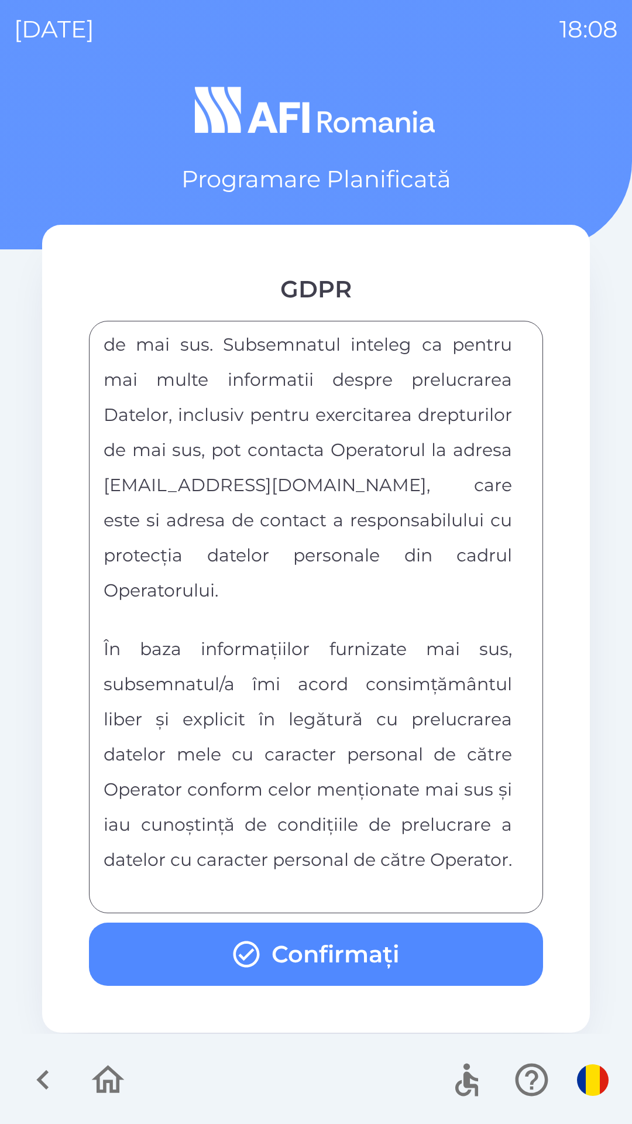
click at [446, 953] on button "Confirmați" at bounding box center [316, 953] width 454 height 63
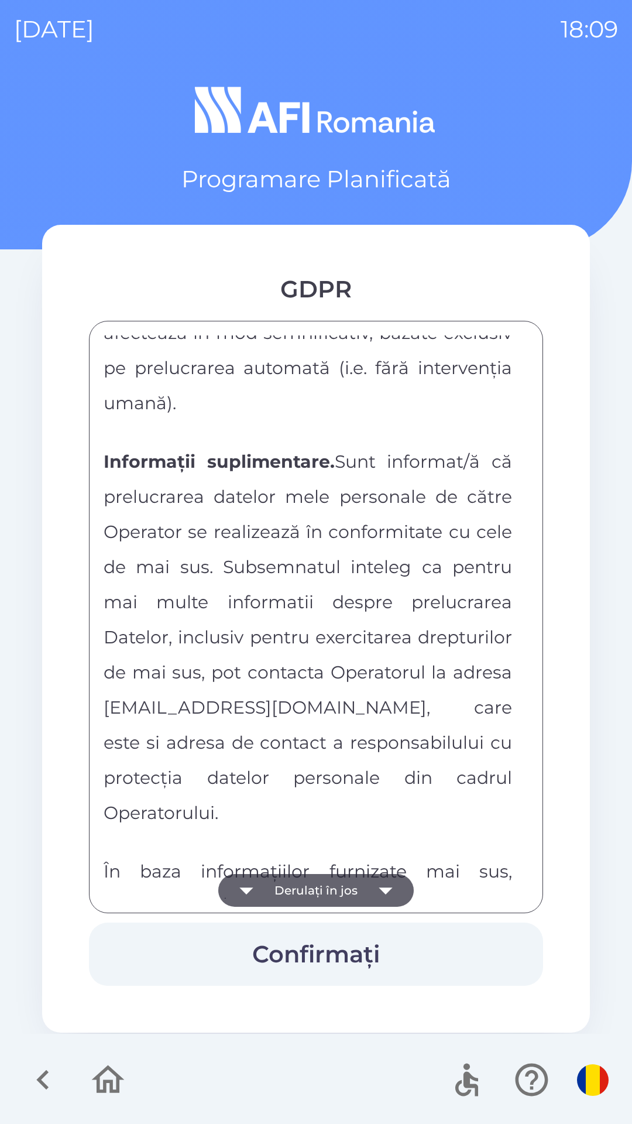
scroll to position [6156, 0]
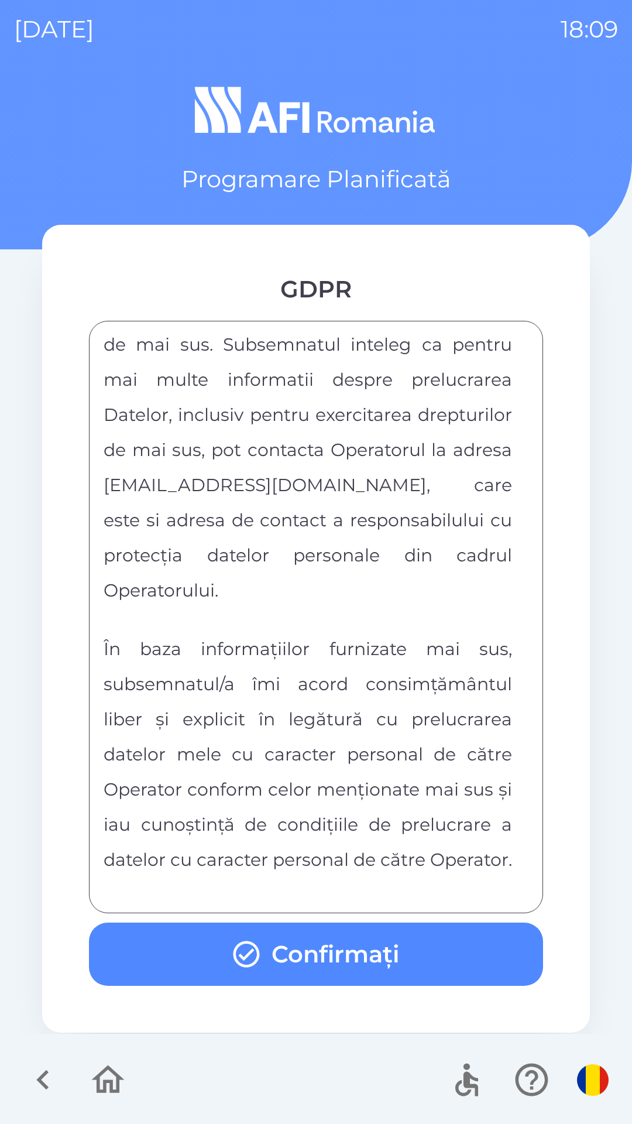
click at [449, 958] on button "Confirmați" at bounding box center [316, 953] width 454 height 63
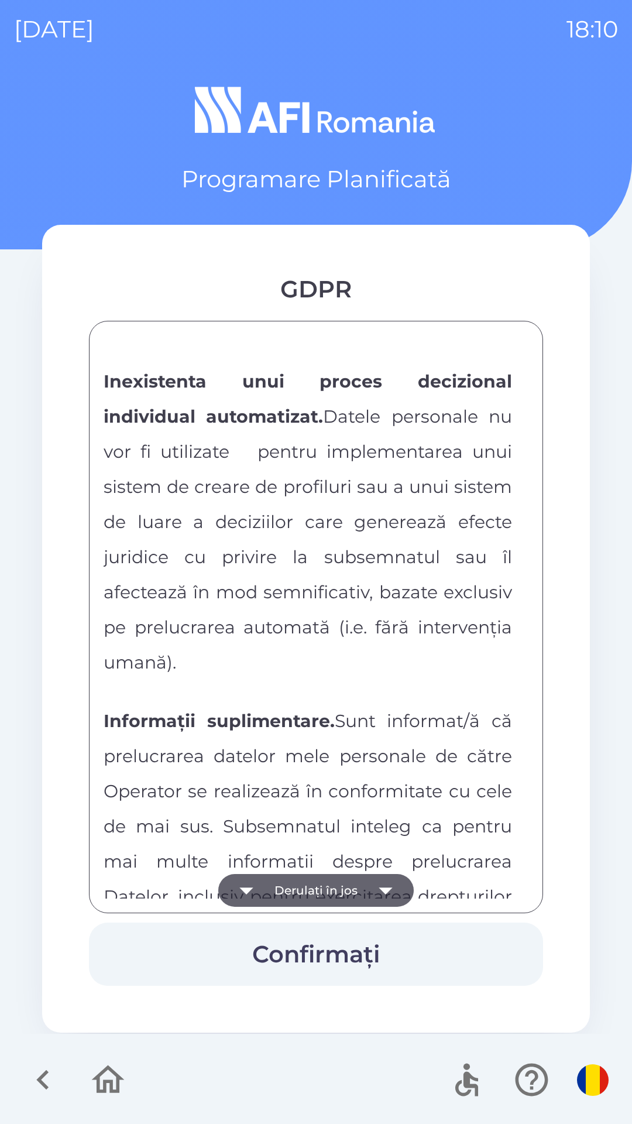
scroll to position [6156, 0]
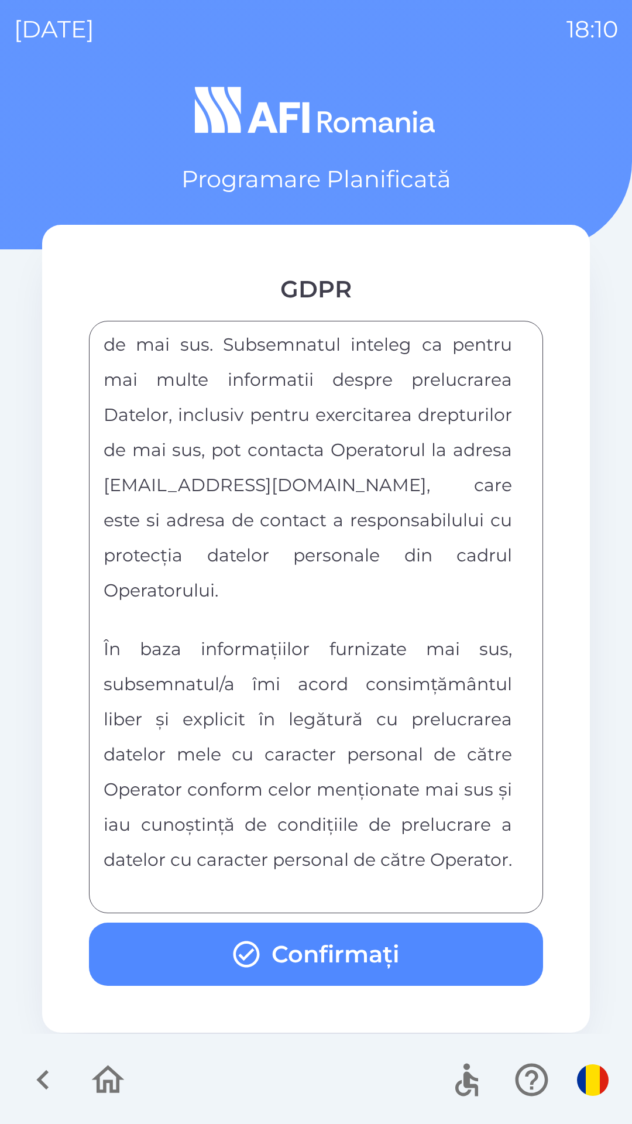
click at [363, 963] on button "Confirmați" at bounding box center [316, 953] width 454 height 63
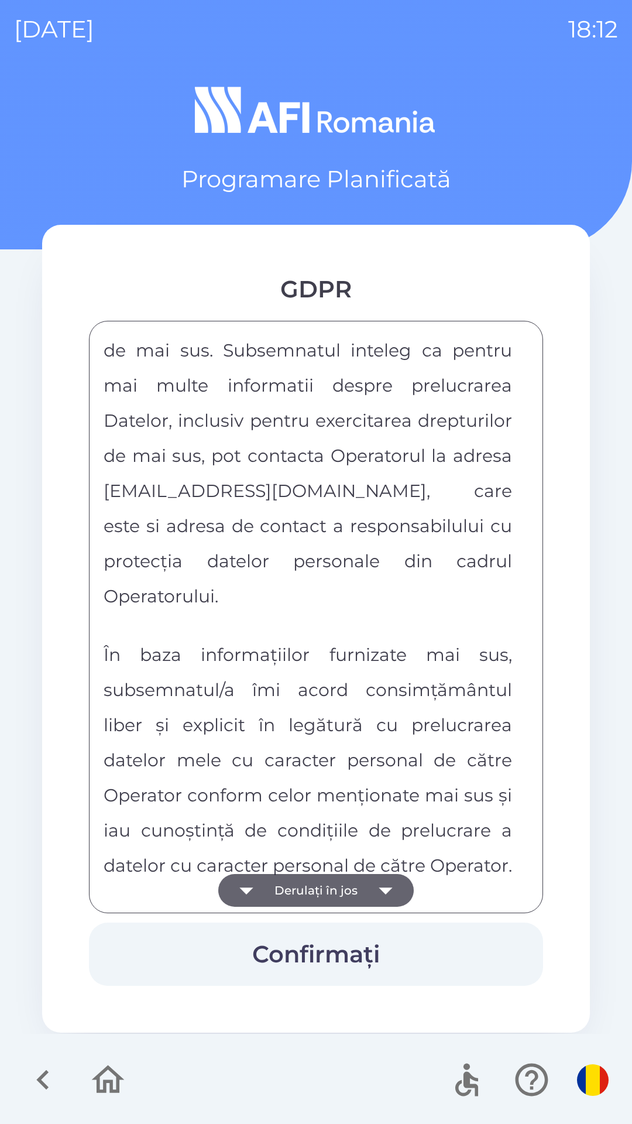
scroll to position [6156, 0]
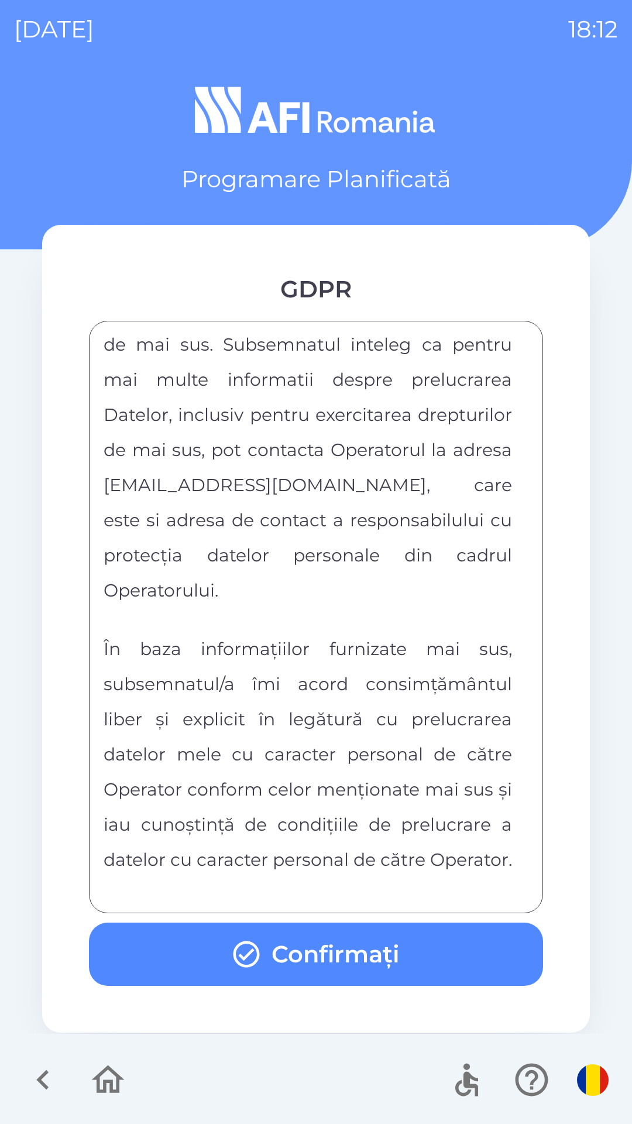
click at [476, 964] on button "Confirmați" at bounding box center [316, 953] width 454 height 63
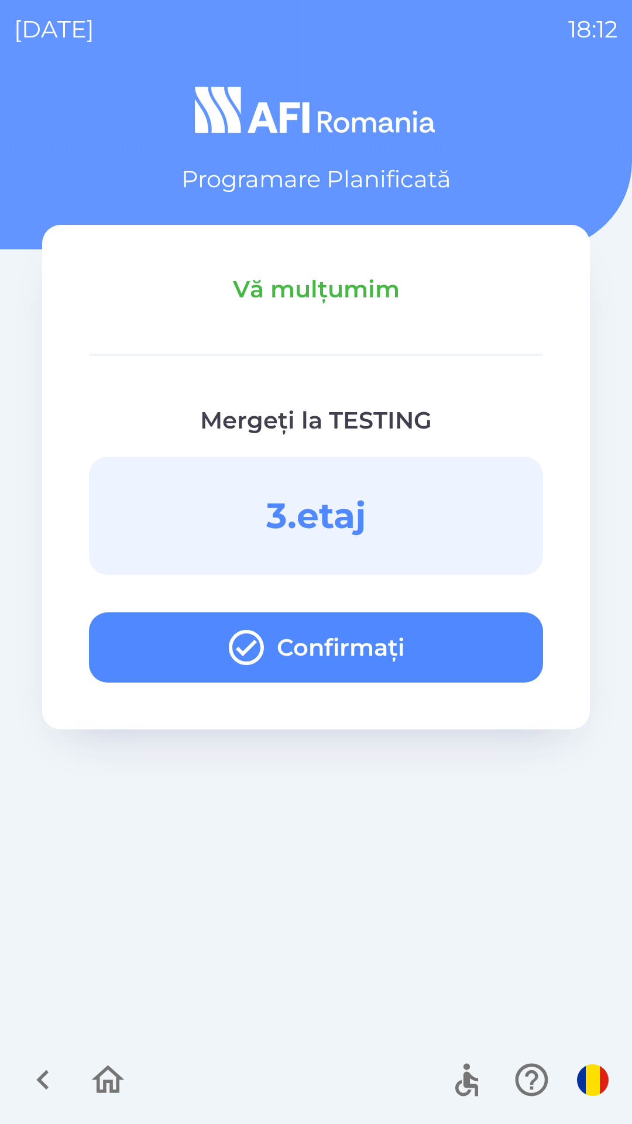
click at [502, 646] on button "Confirmați" at bounding box center [316, 647] width 454 height 70
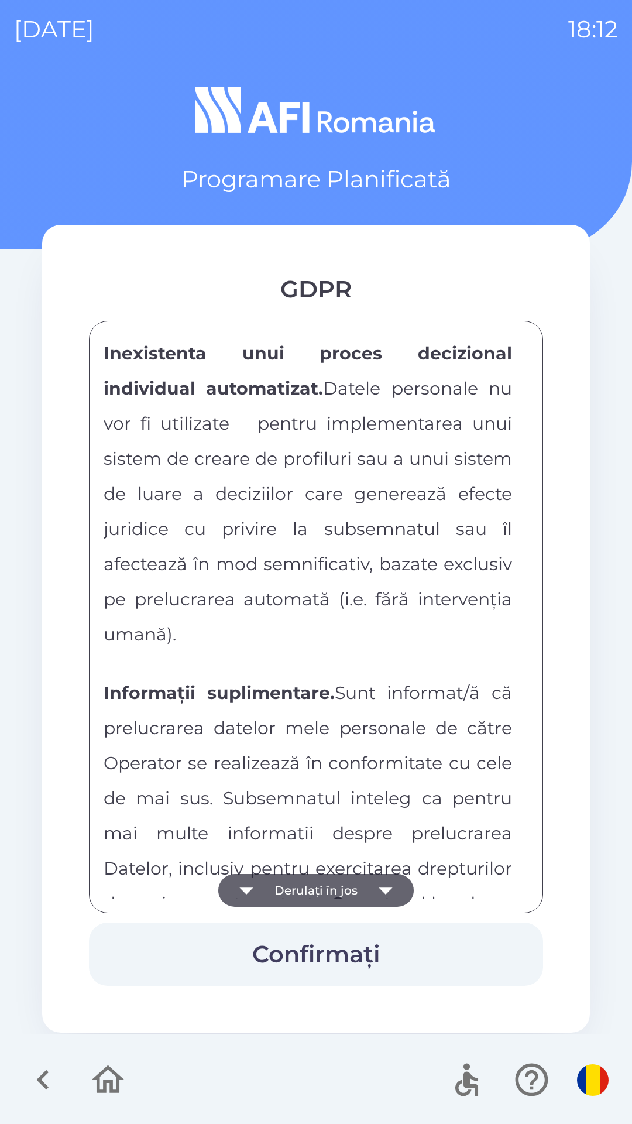
scroll to position [6156, 0]
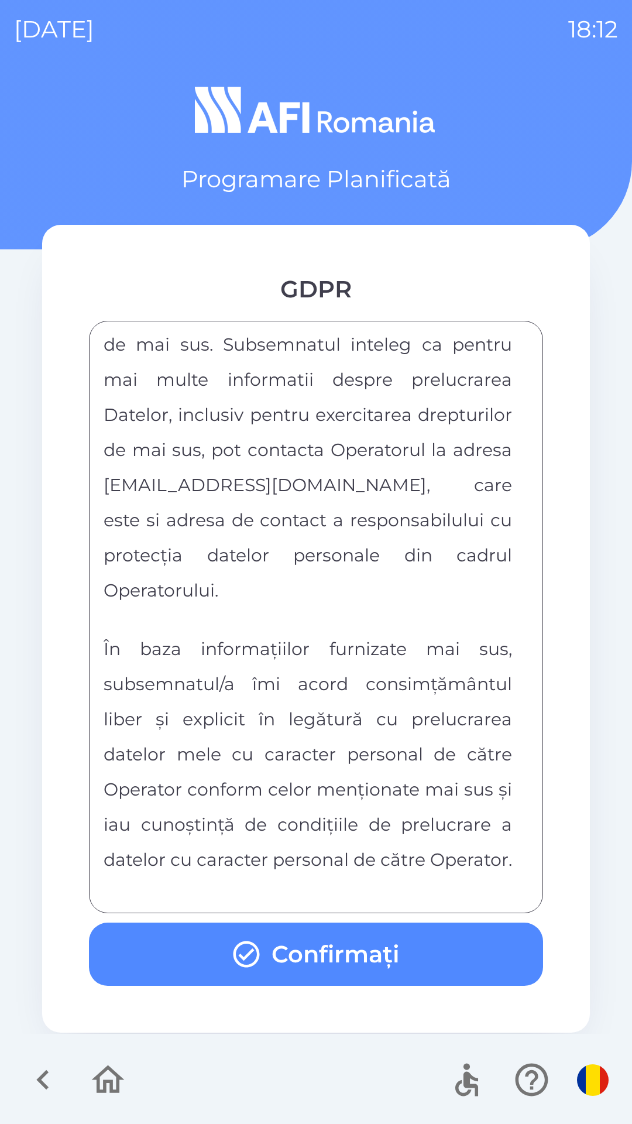
click at [406, 965] on button "Confirmați" at bounding box center [316, 953] width 454 height 63
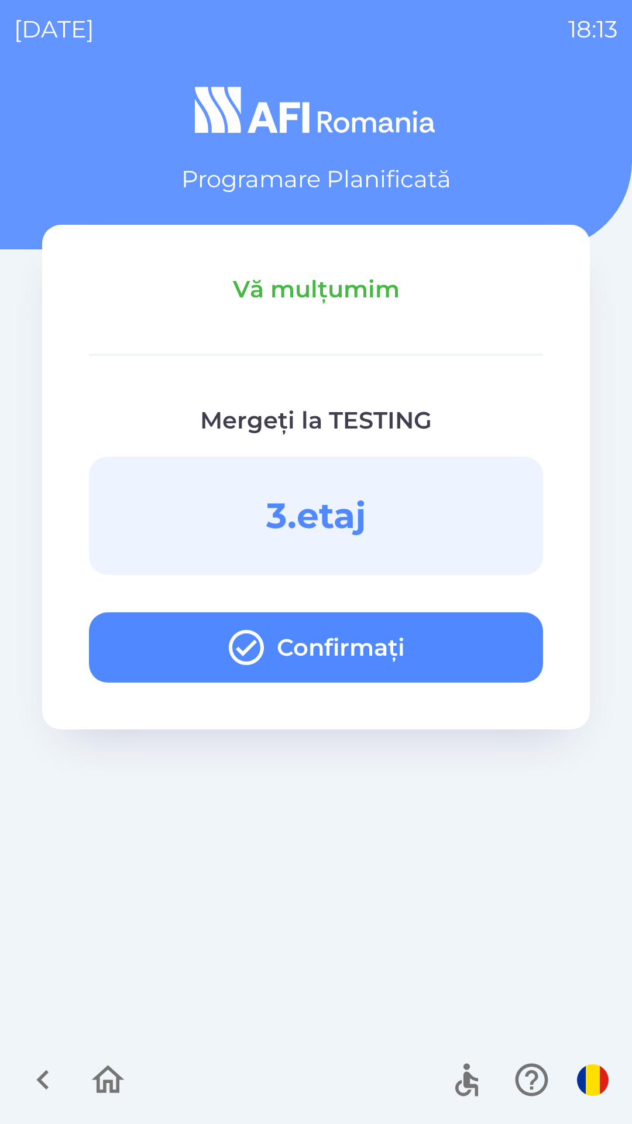
click at [434, 647] on button "Confirmați" at bounding box center [316, 647] width 454 height 70
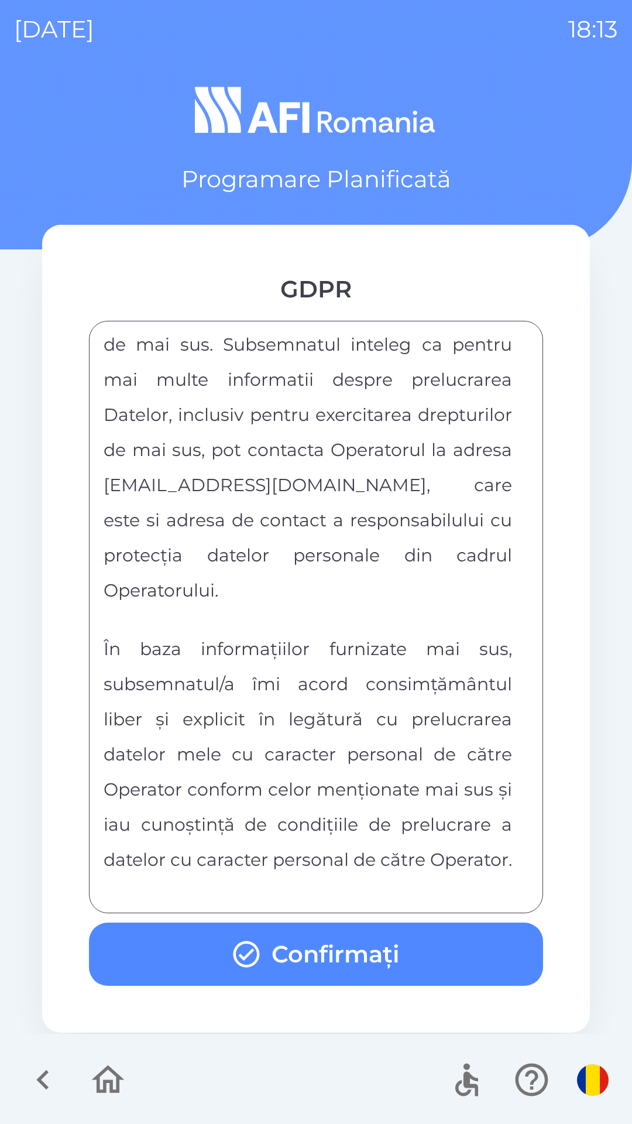
scroll to position [6156, 0]
click at [465, 956] on button "Confirmați" at bounding box center [316, 953] width 454 height 63
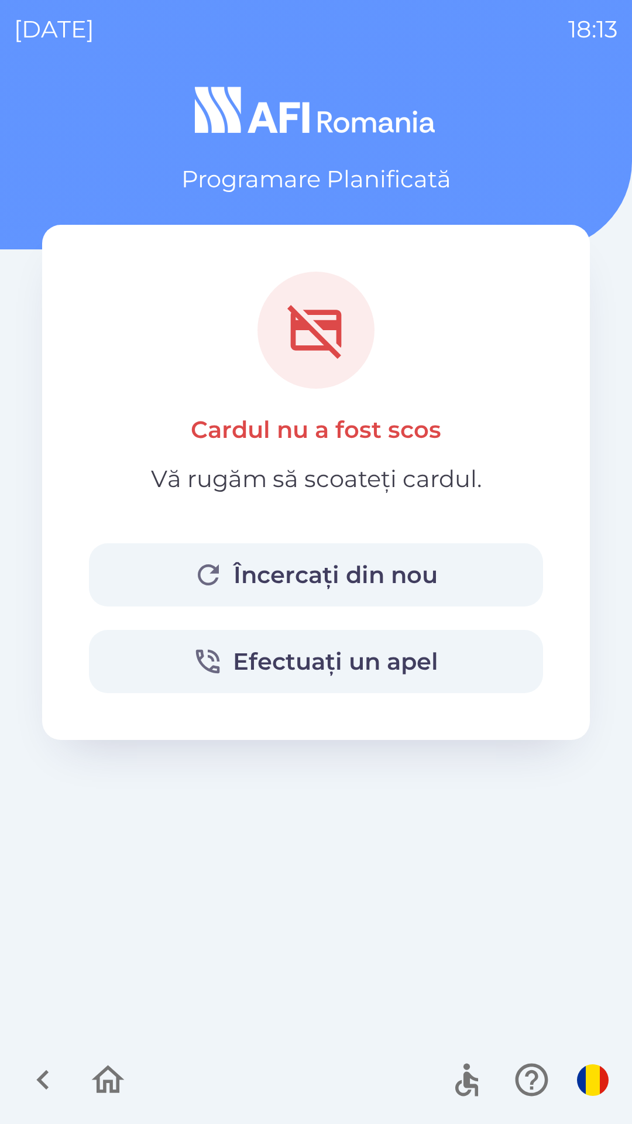
click at [402, 562] on button "Încercați din nou" at bounding box center [316, 574] width 454 height 63
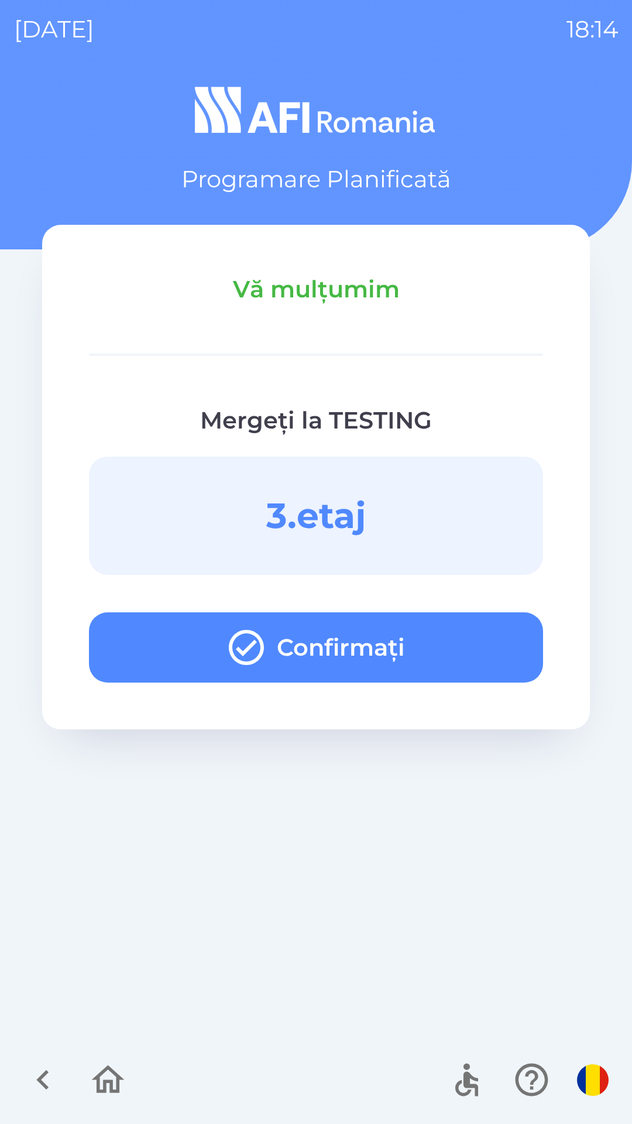
click at [320, 643] on button "Confirmați" at bounding box center [316, 647] width 454 height 70
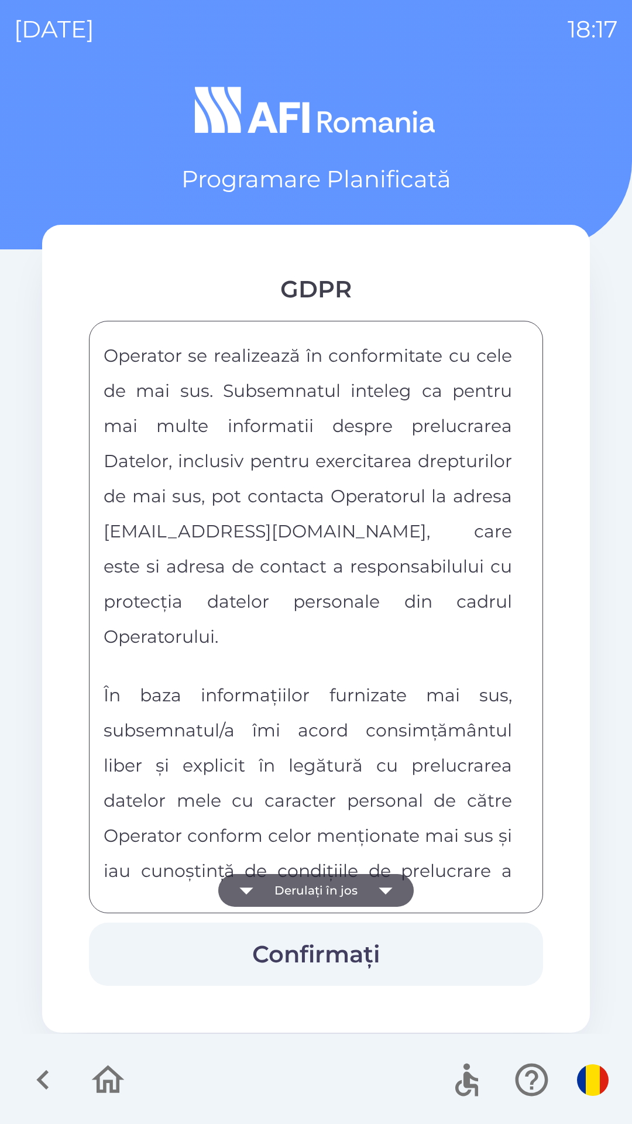
scroll to position [6156, 0]
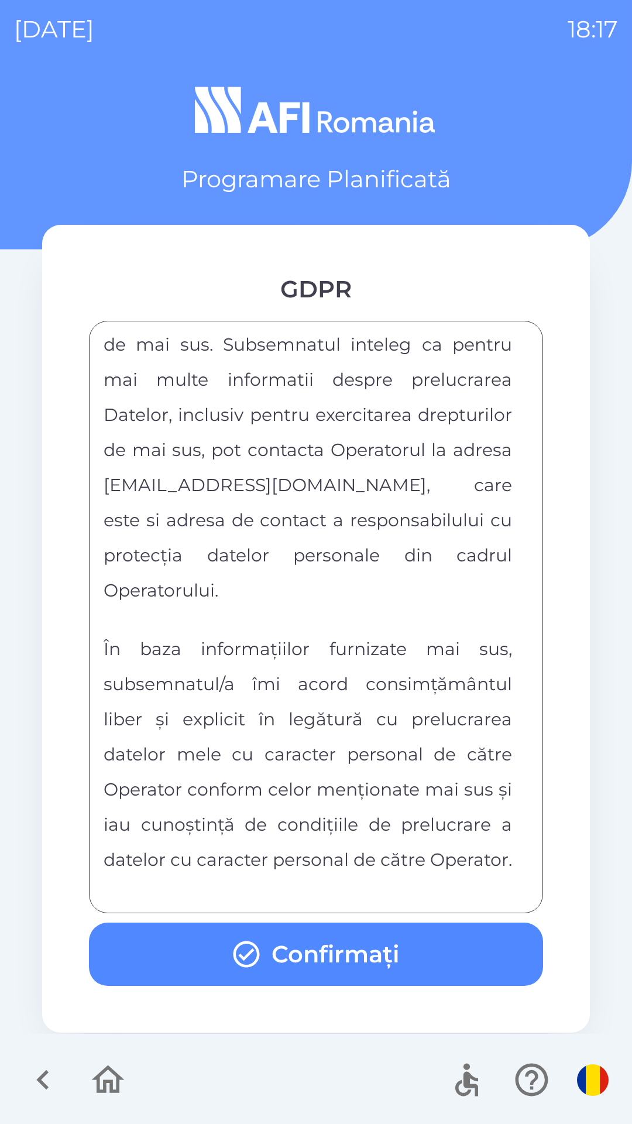
click at [368, 956] on button "Confirmați" at bounding box center [316, 953] width 454 height 63
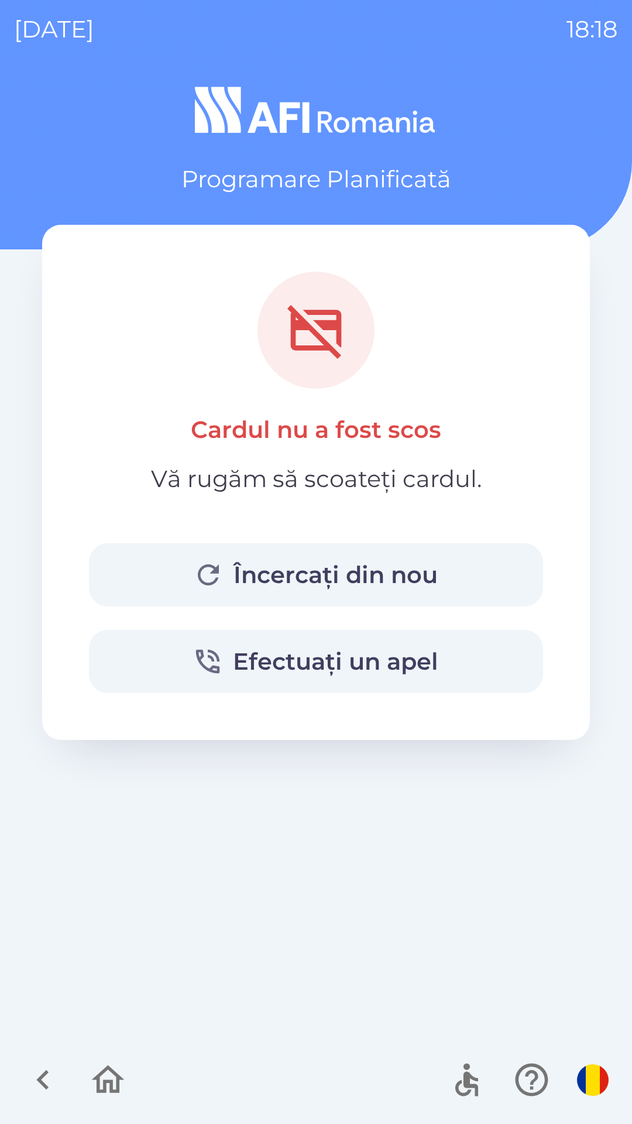
click at [418, 564] on button "Încercați din nou" at bounding box center [316, 574] width 454 height 63
click at [103, 1089] on icon "button" at bounding box center [107, 1079] width 39 height 39
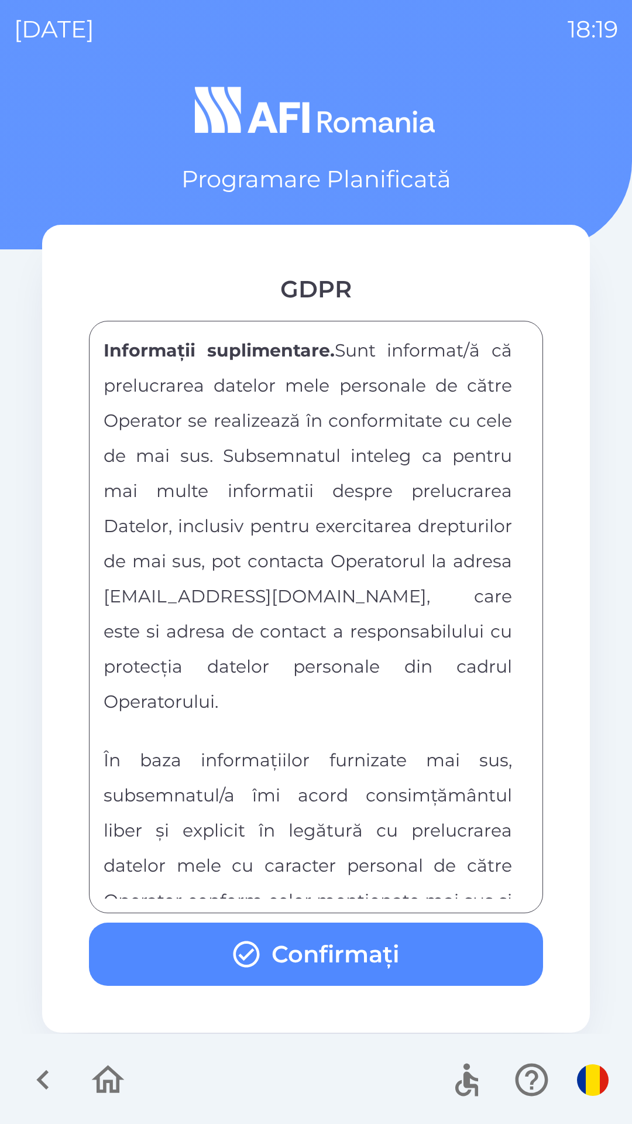
scroll to position [6156, 0]
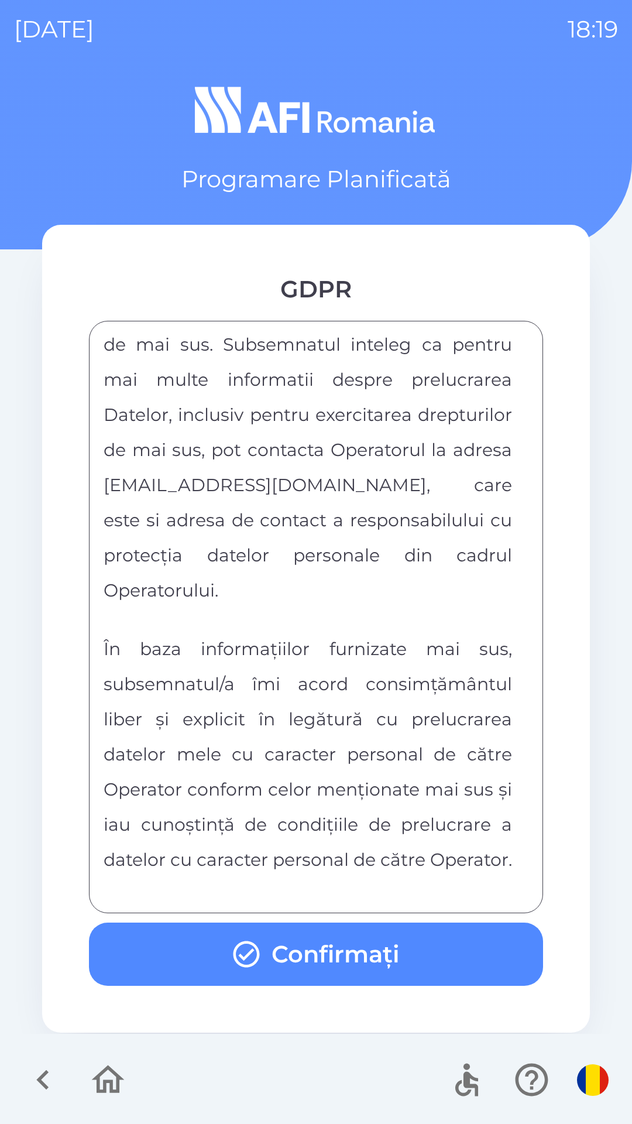
click at [286, 941] on button "Confirmați" at bounding box center [316, 953] width 454 height 63
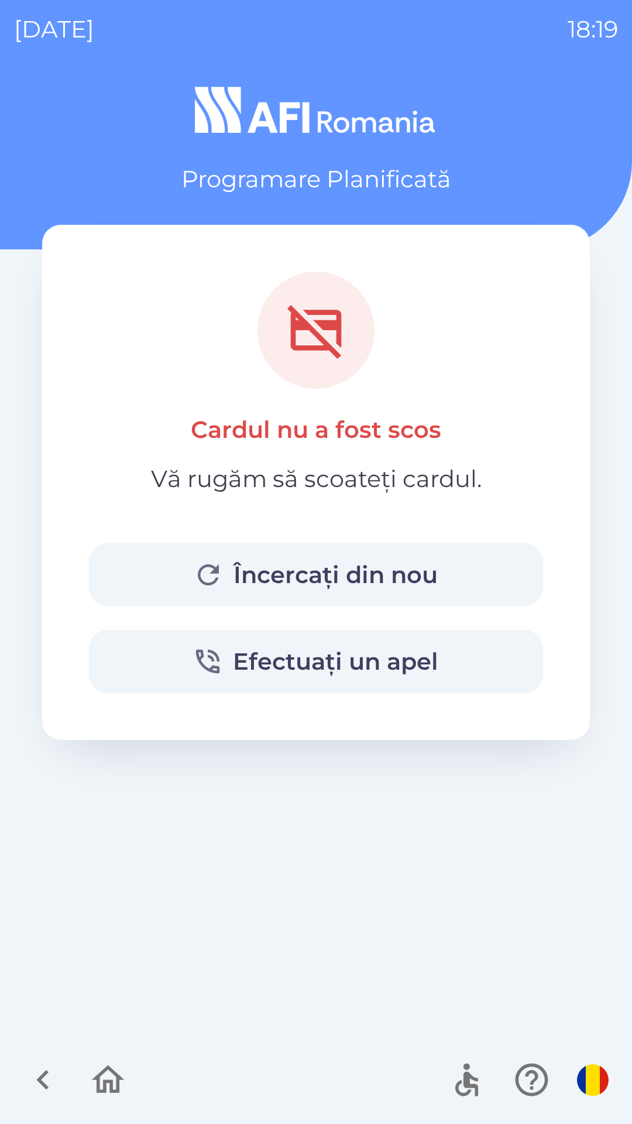
click at [104, 1103] on button "button" at bounding box center [108, 1079] width 49 height 49
